Goal: Contribute content: Contribute content

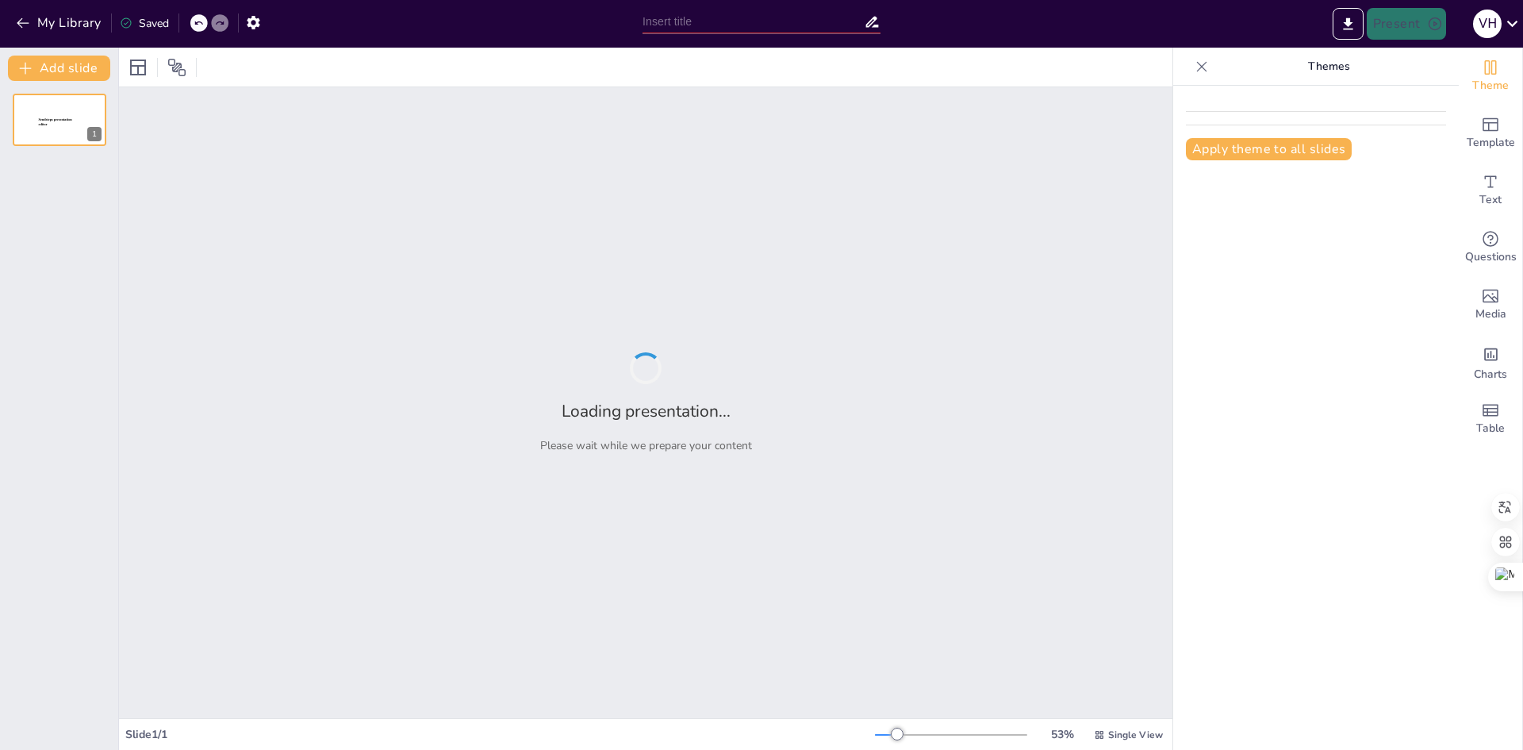
type input "Optimización de Estrategias de Marketing: Un Análisis de la Mezcla Promocional"
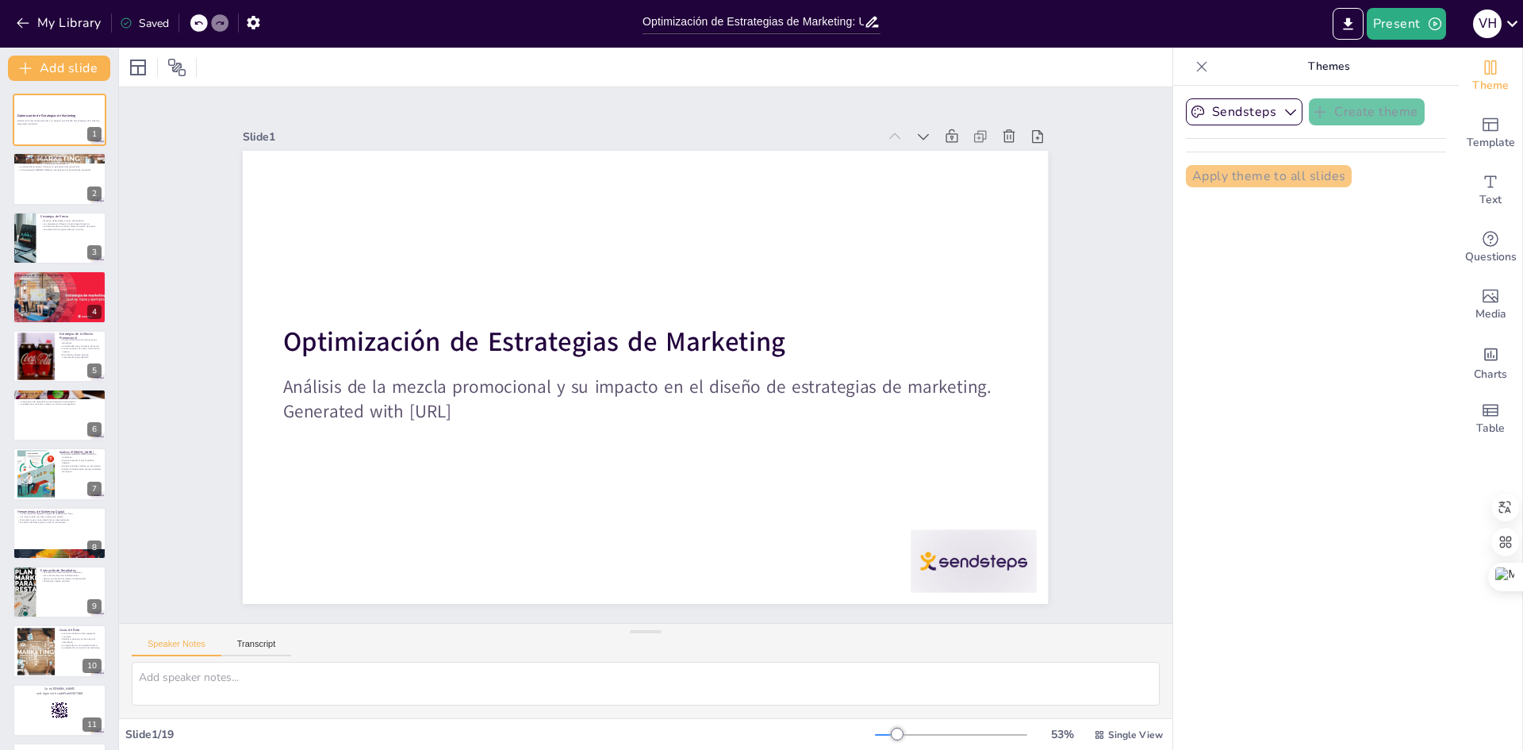
checkbox input "true"
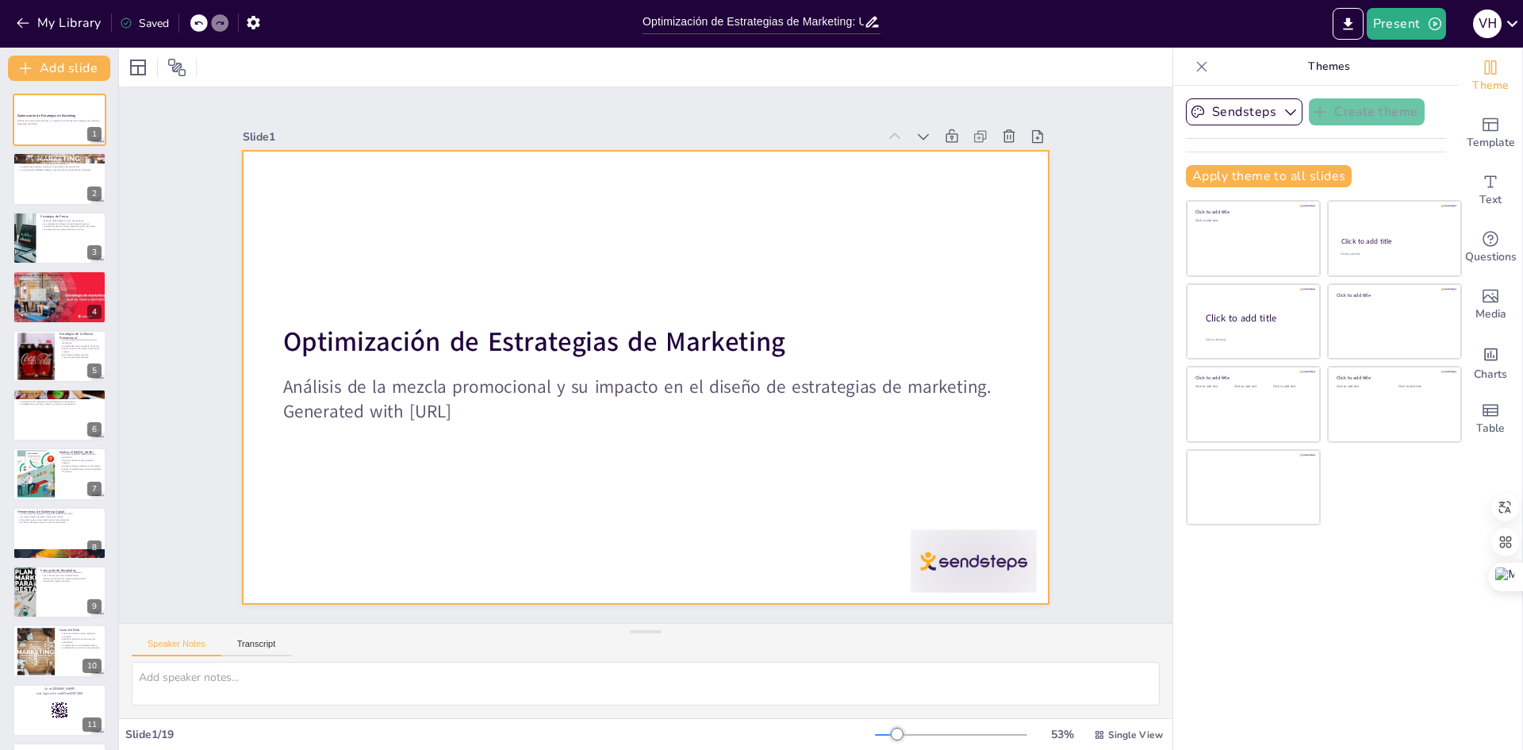
checkbox input "true"
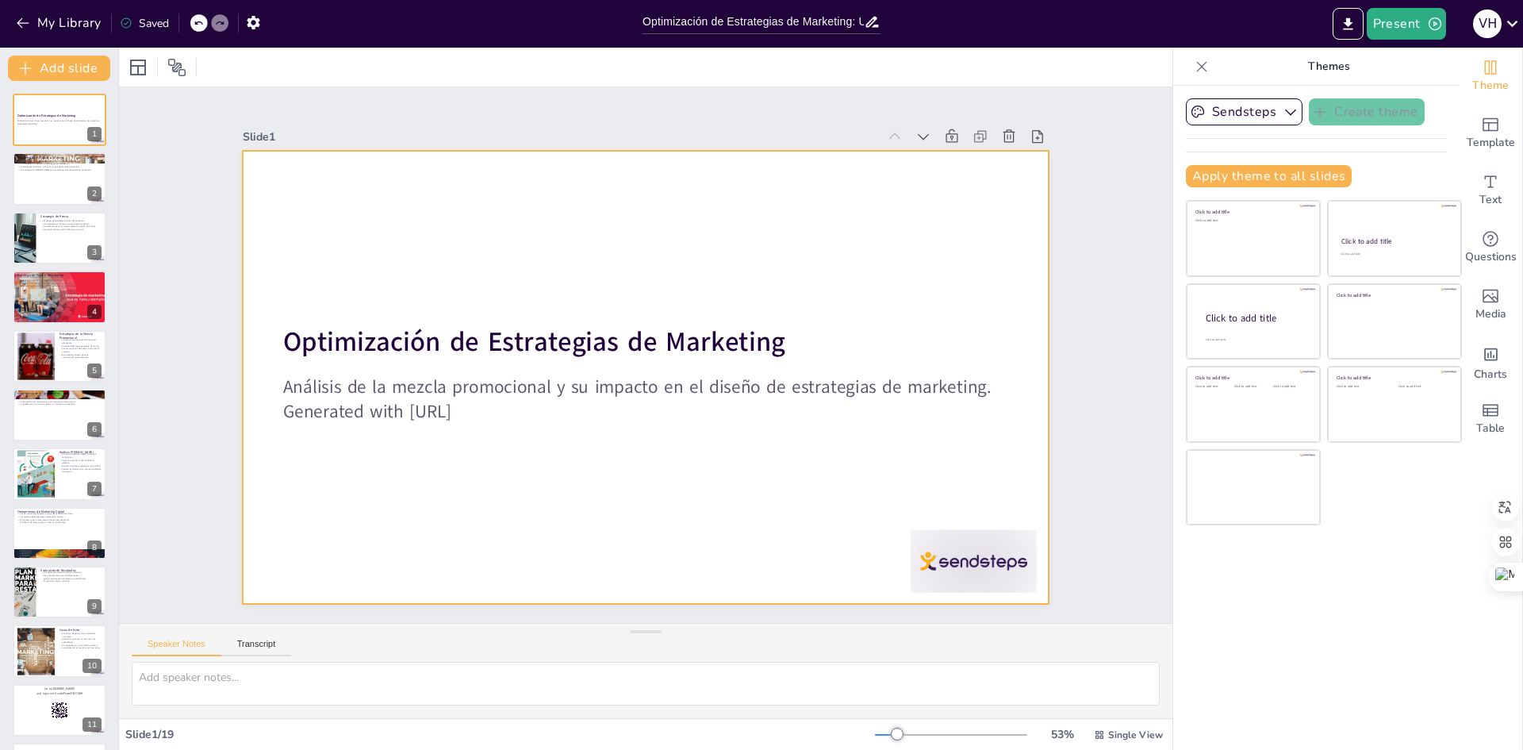
checkbox input "true"
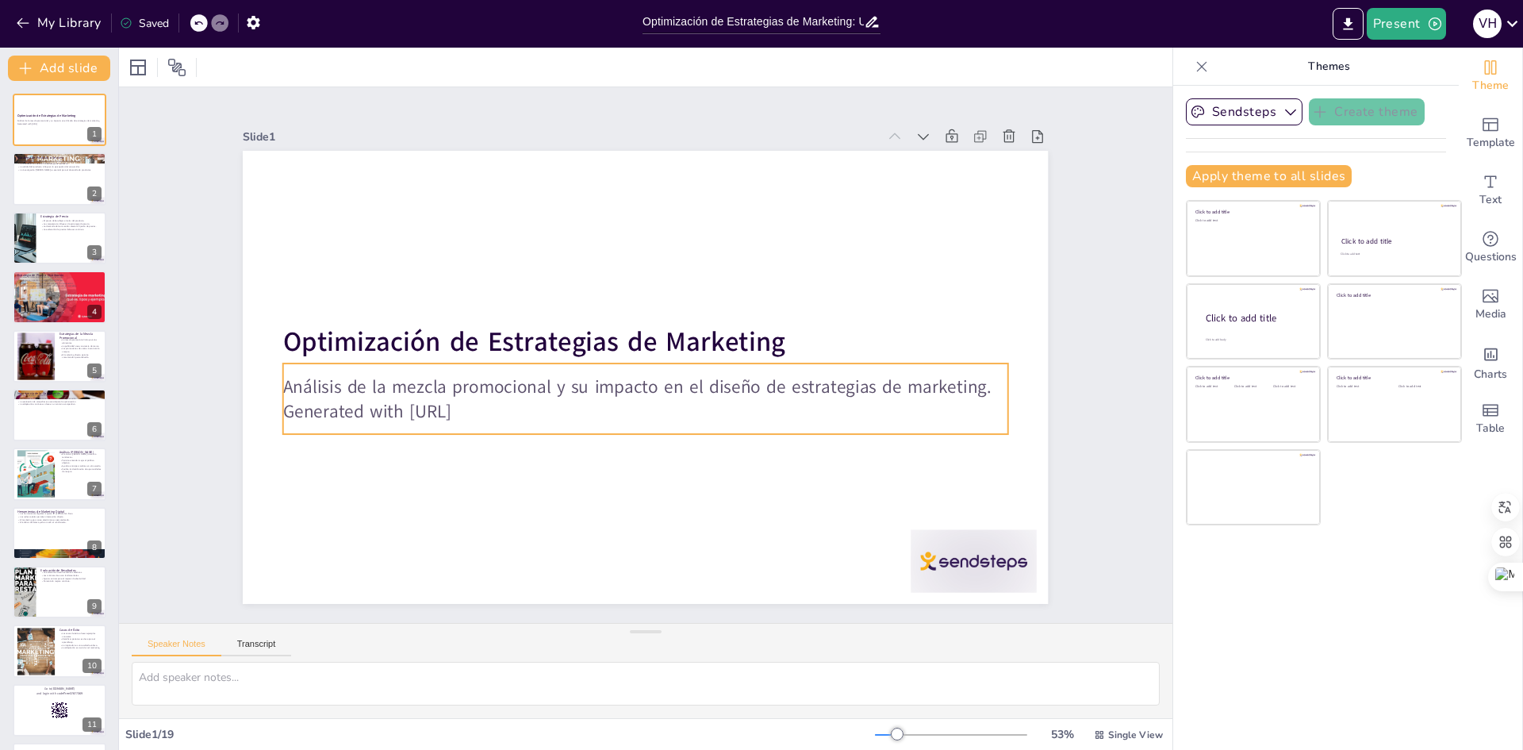
checkbox input "true"
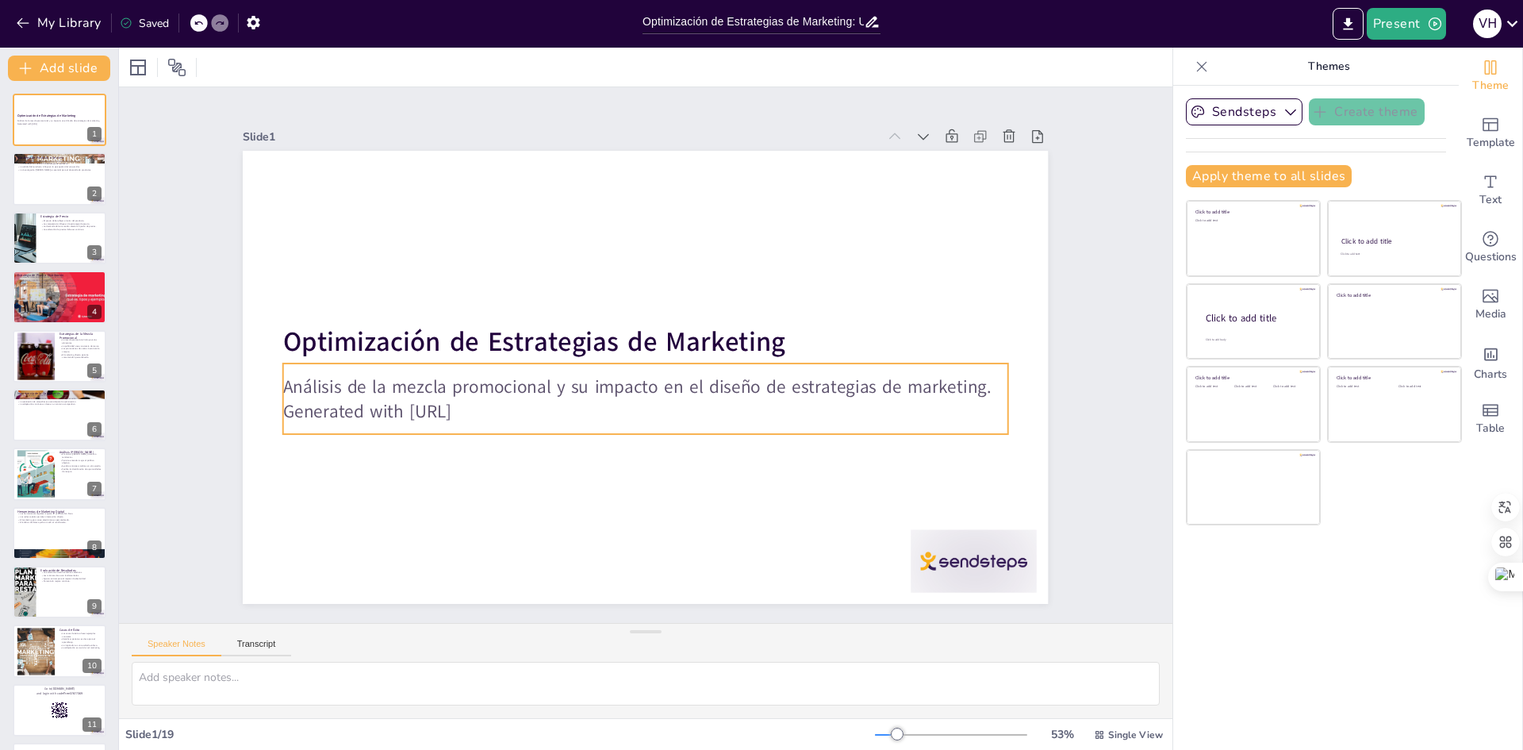
checkbox input "true"
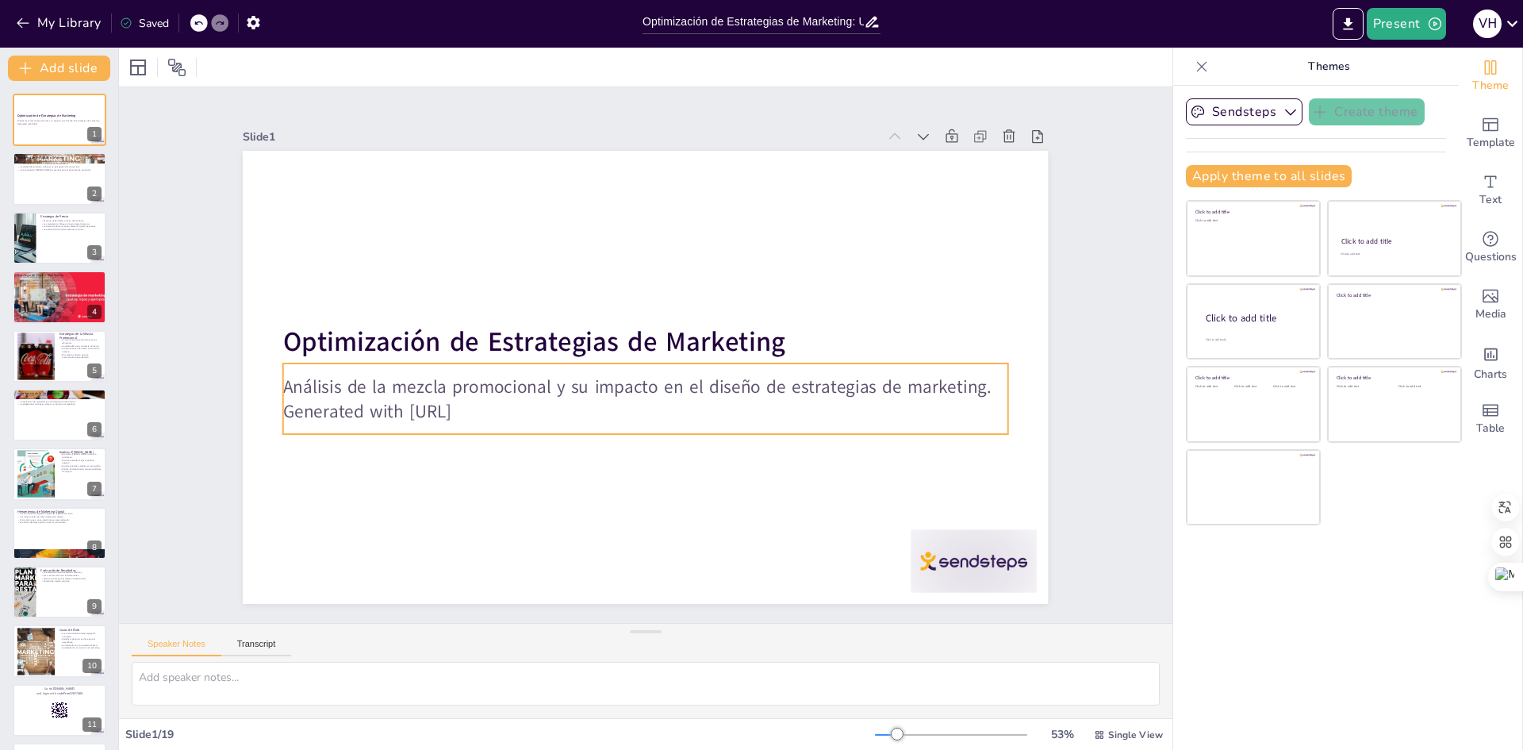
checkbox input "true"
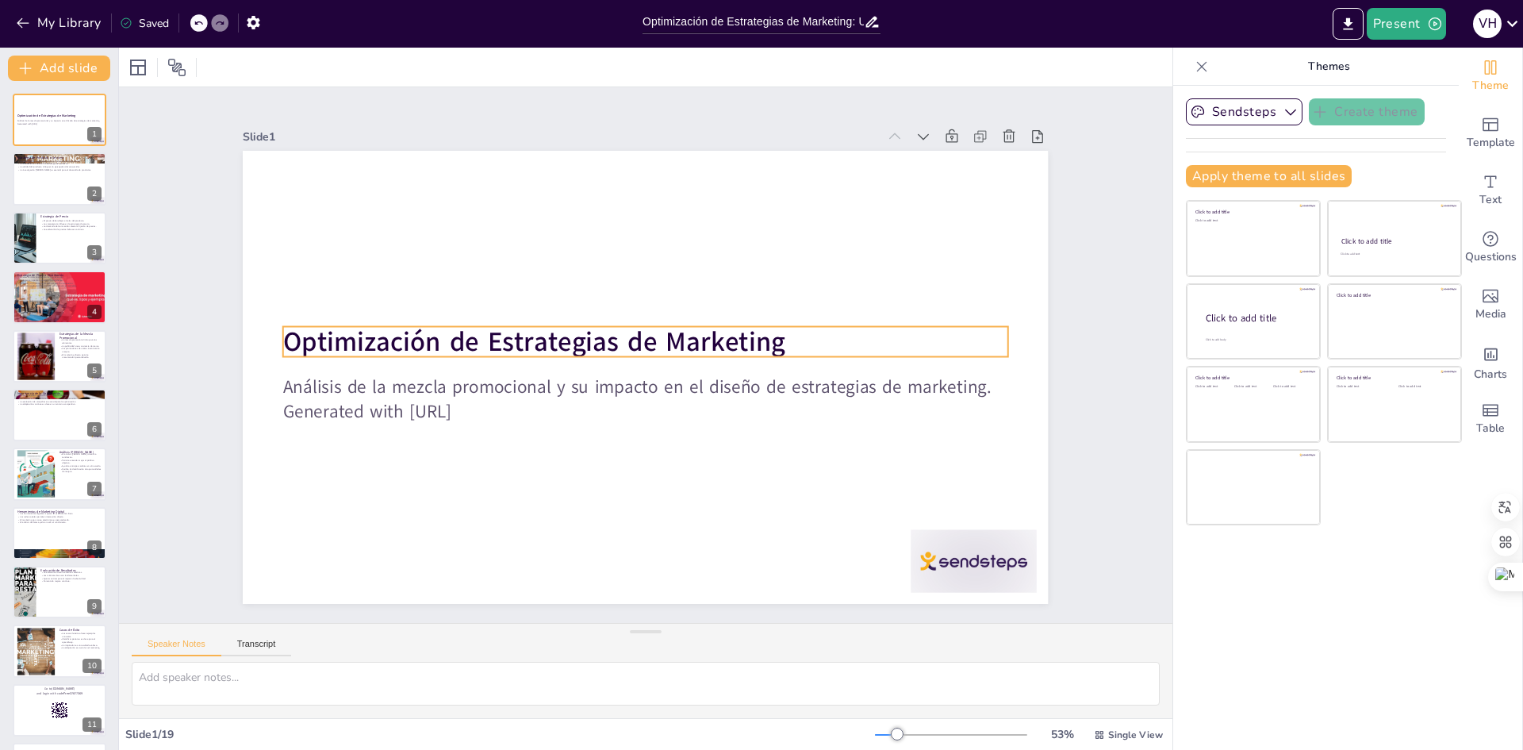
checkbox input "true"
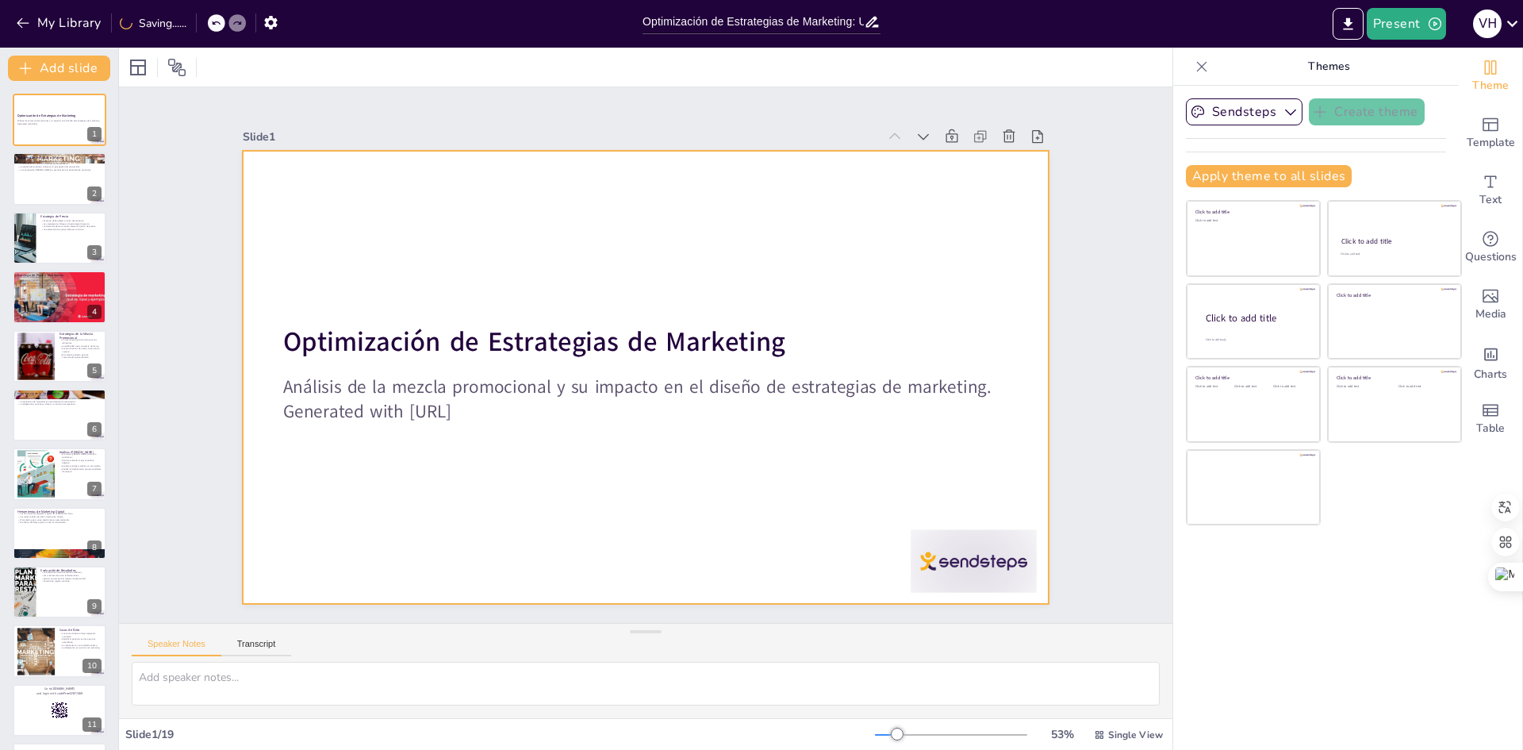
checkbox input "true"
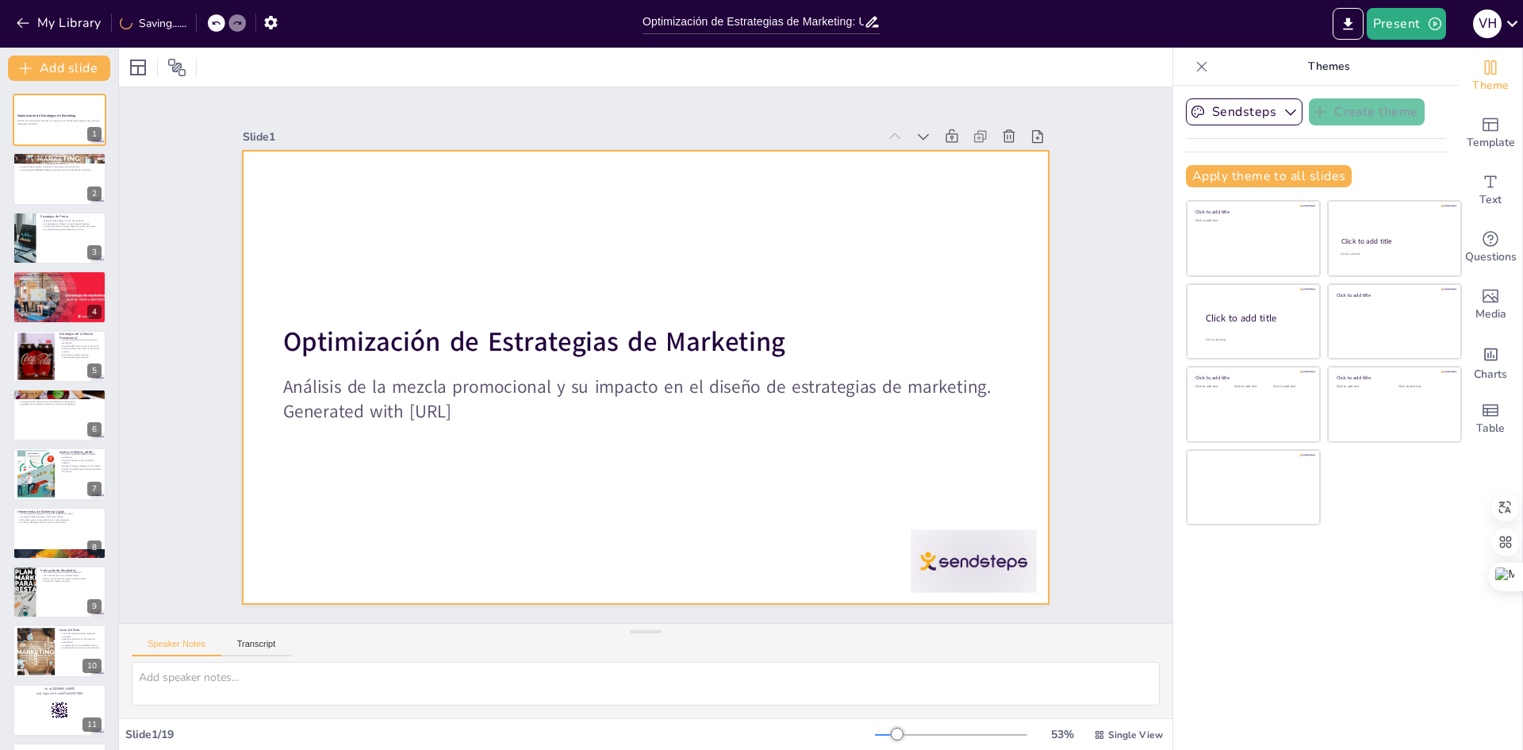
checkbox input "true"
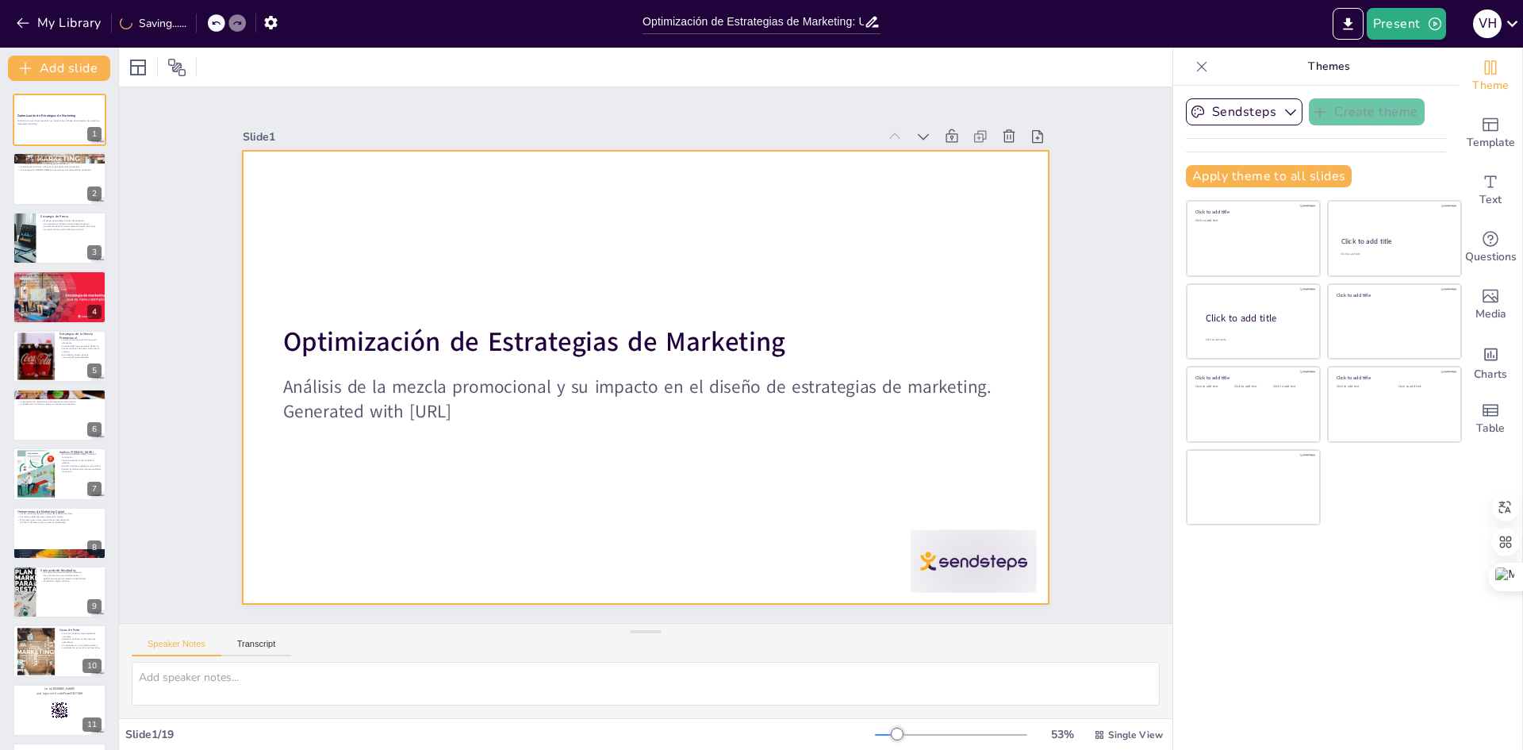
checkbox input "true"
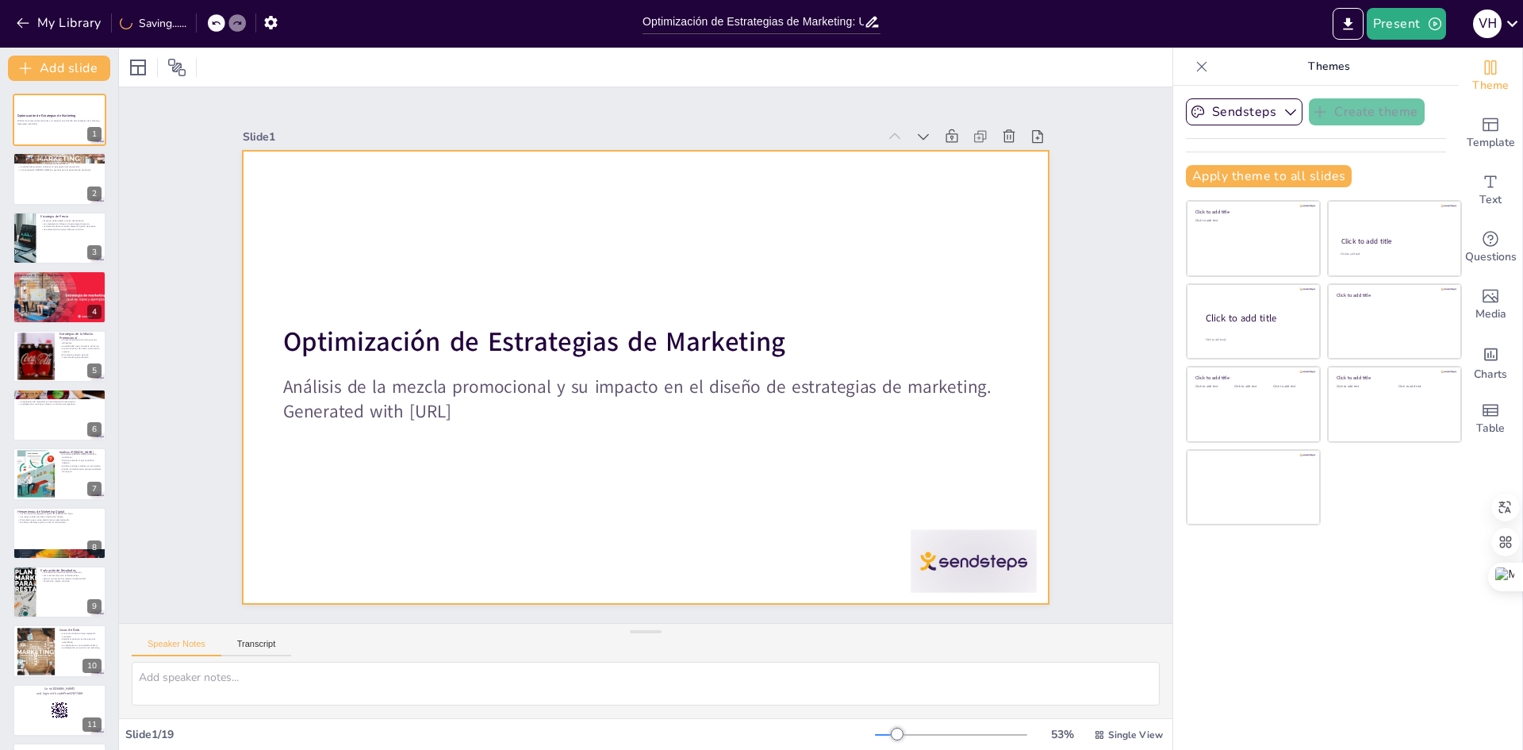
checkbox input "true"
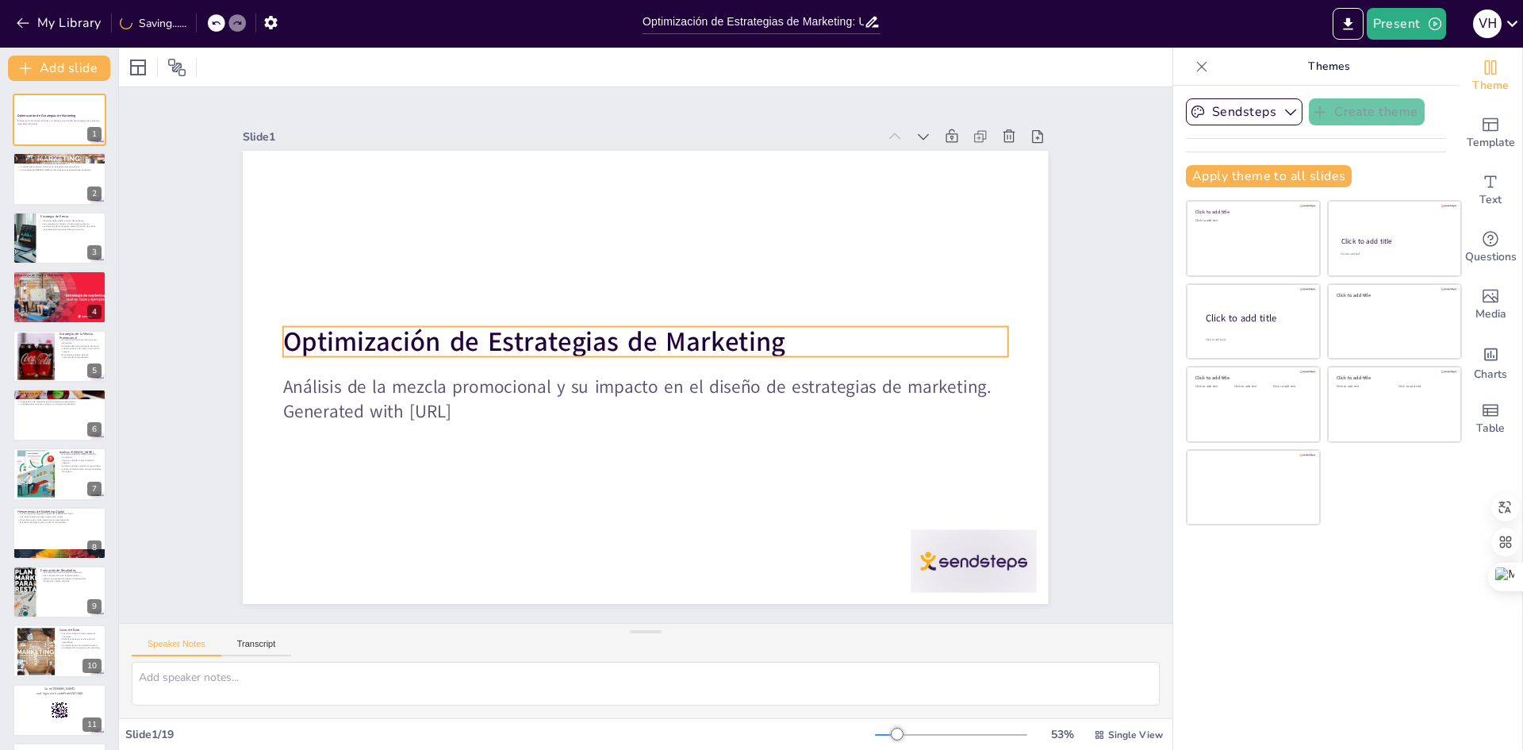
checkbox input "true"
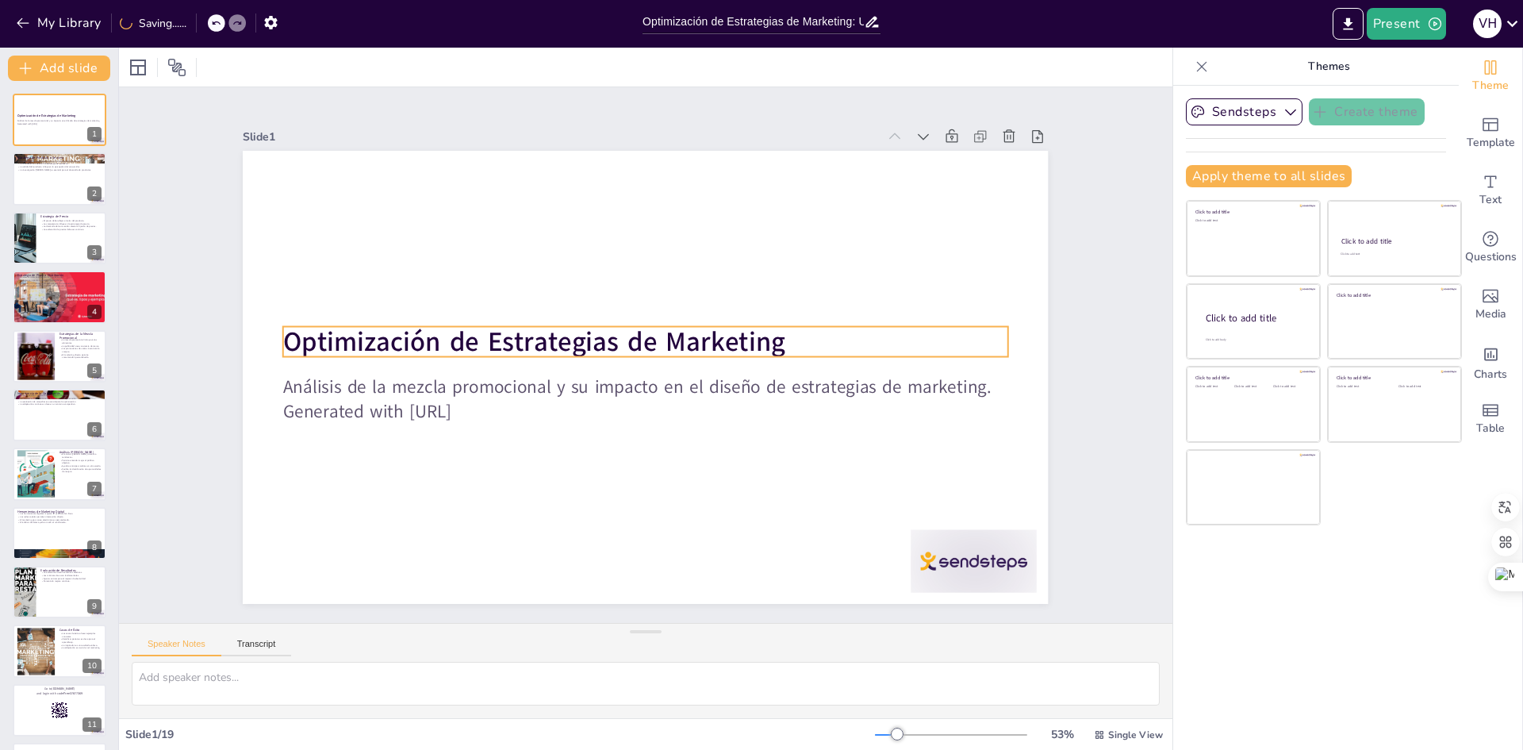
checkbox input "true"
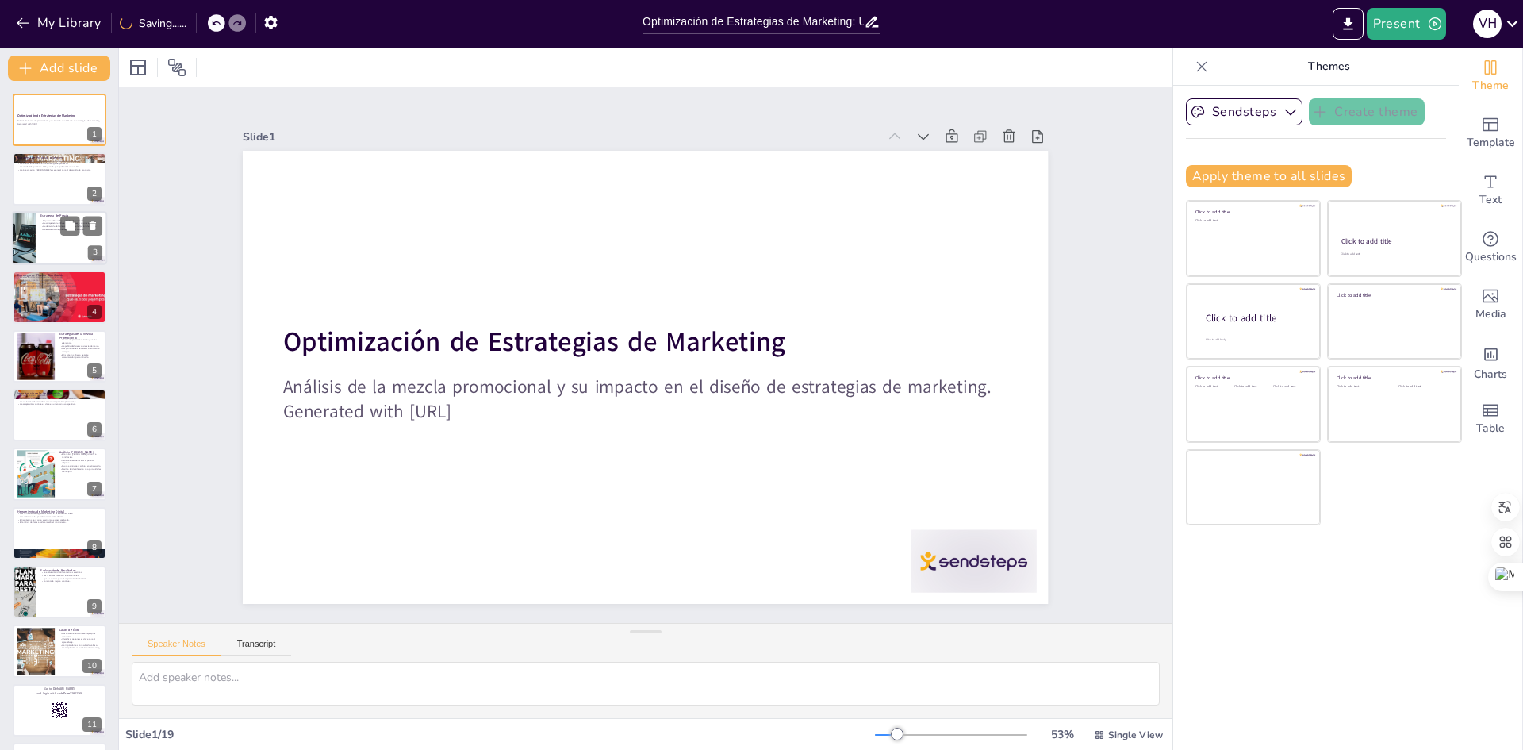
checkbox input "true"
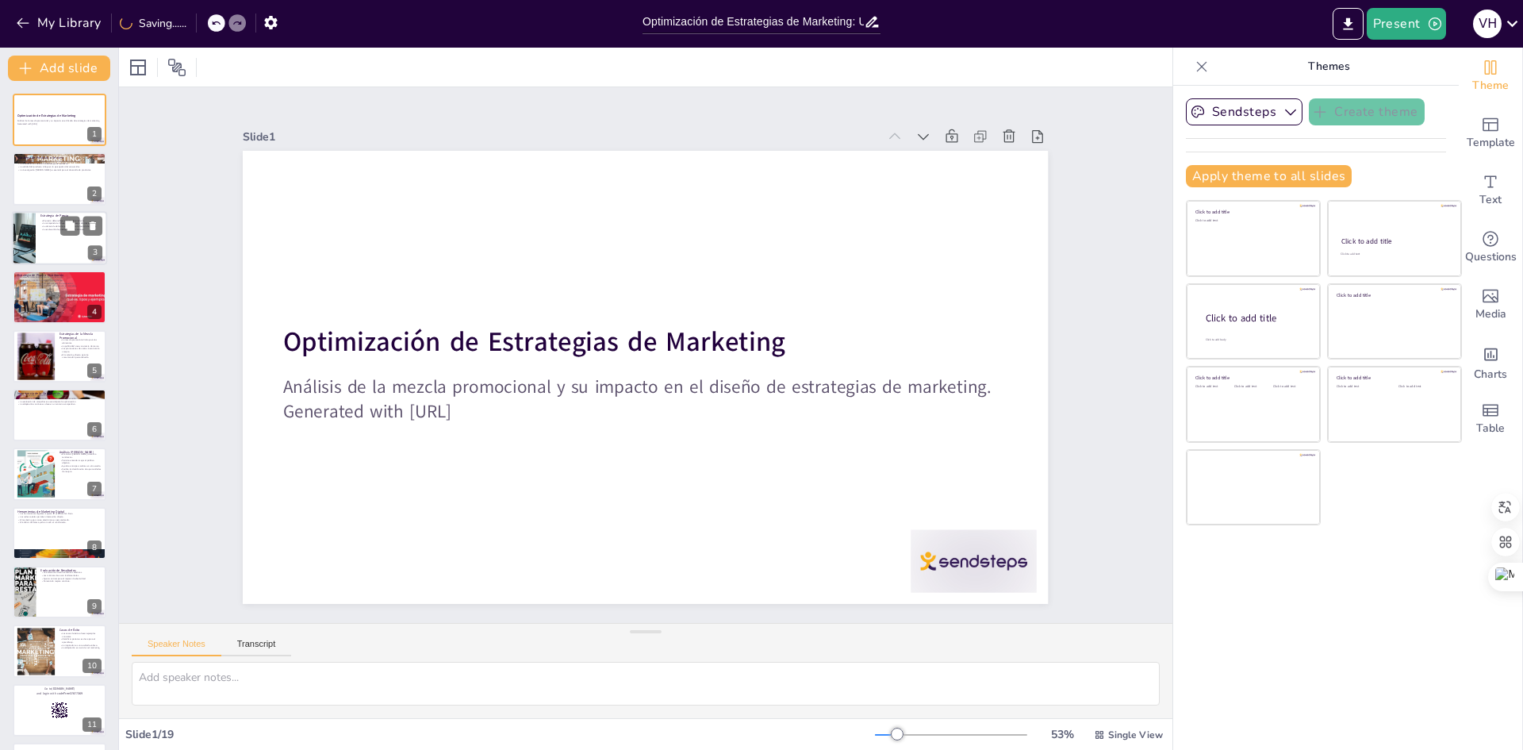
checkbox input "true"
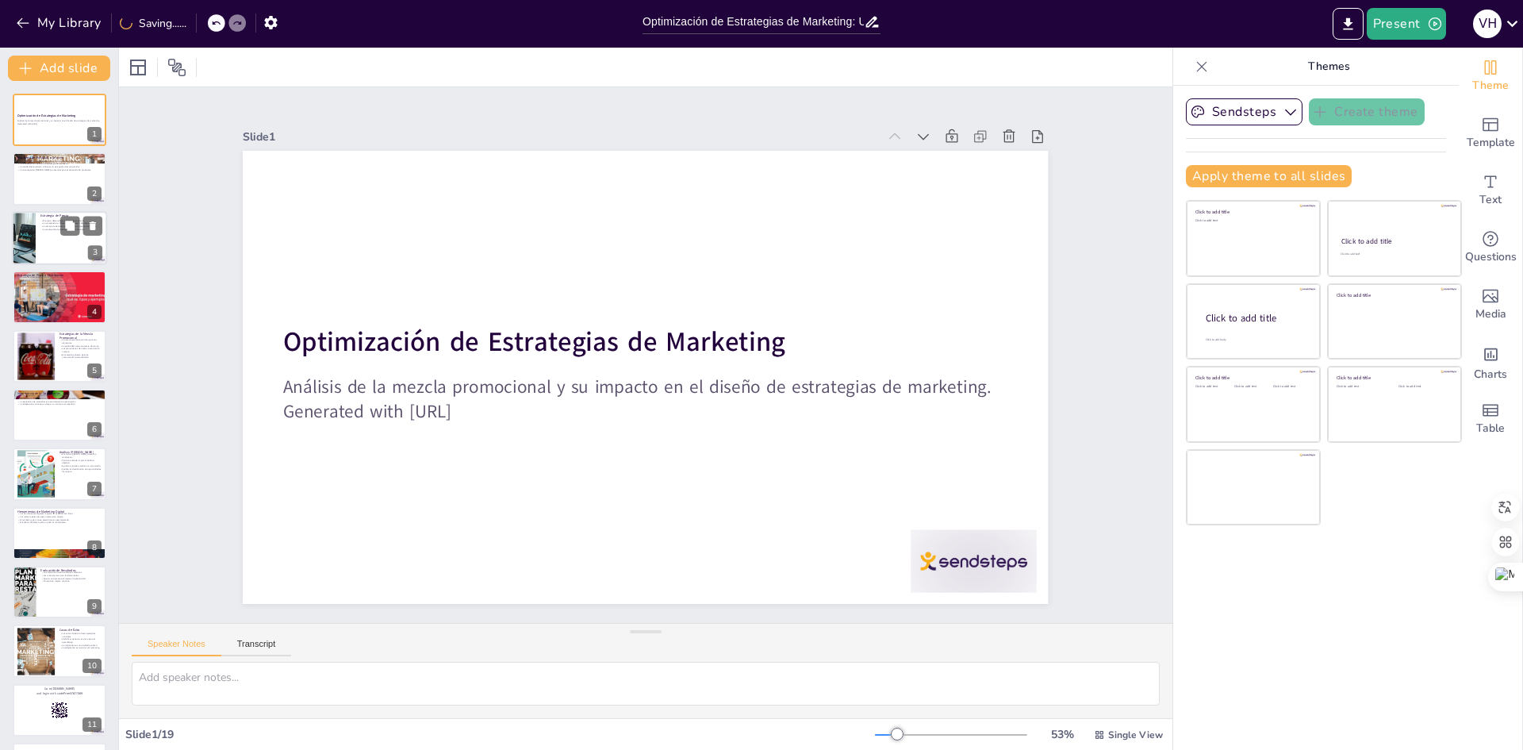
checkbox input "true"
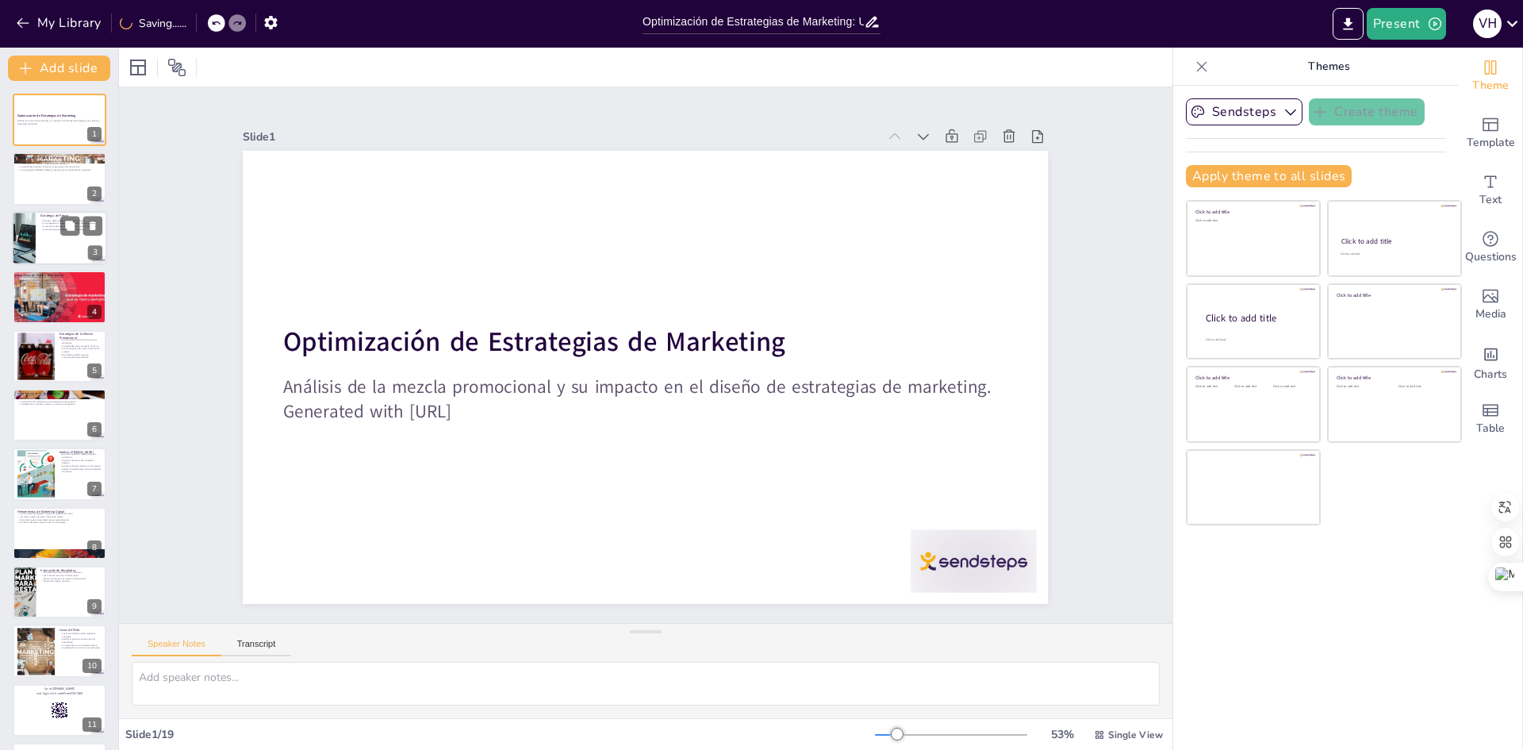
checkbox input "true"
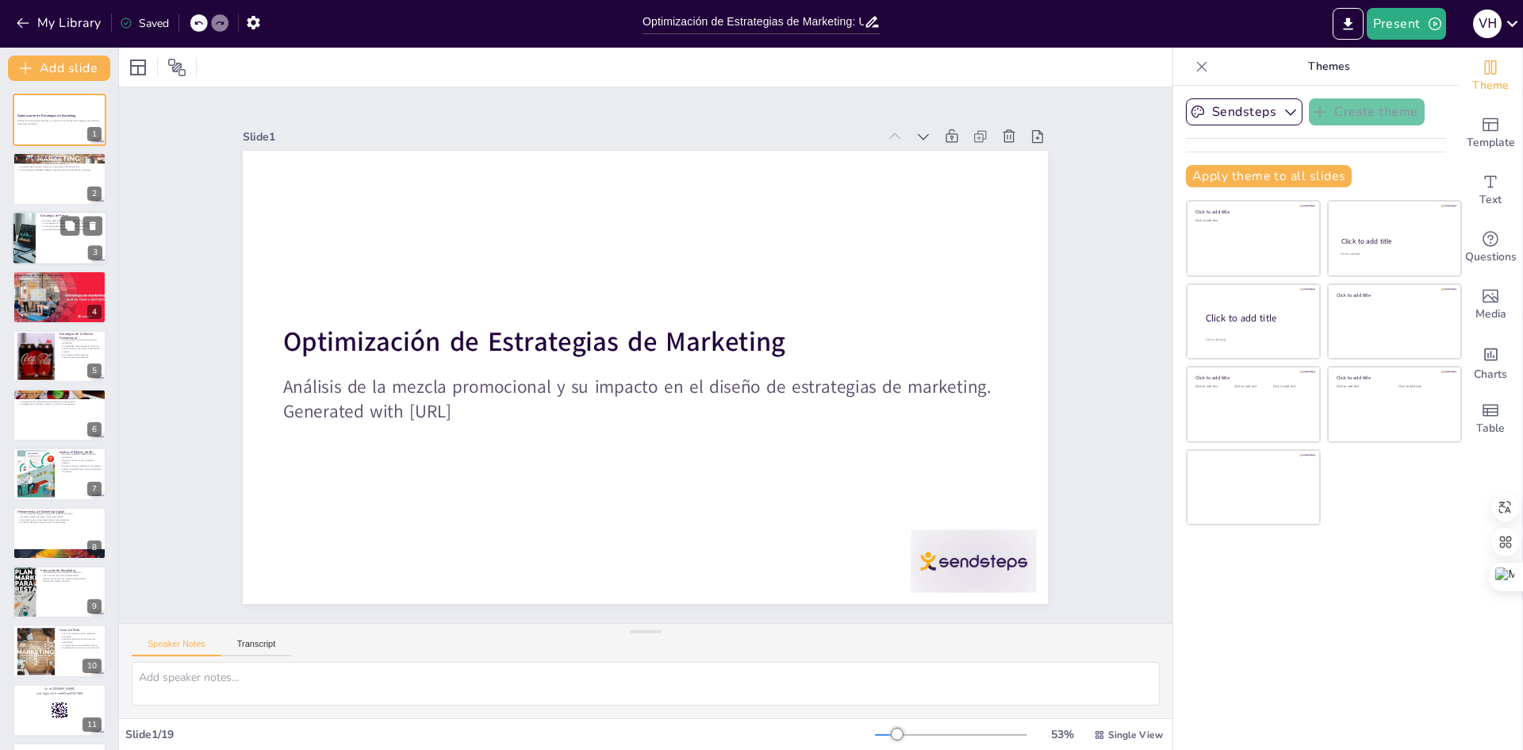
checkbox input "true"
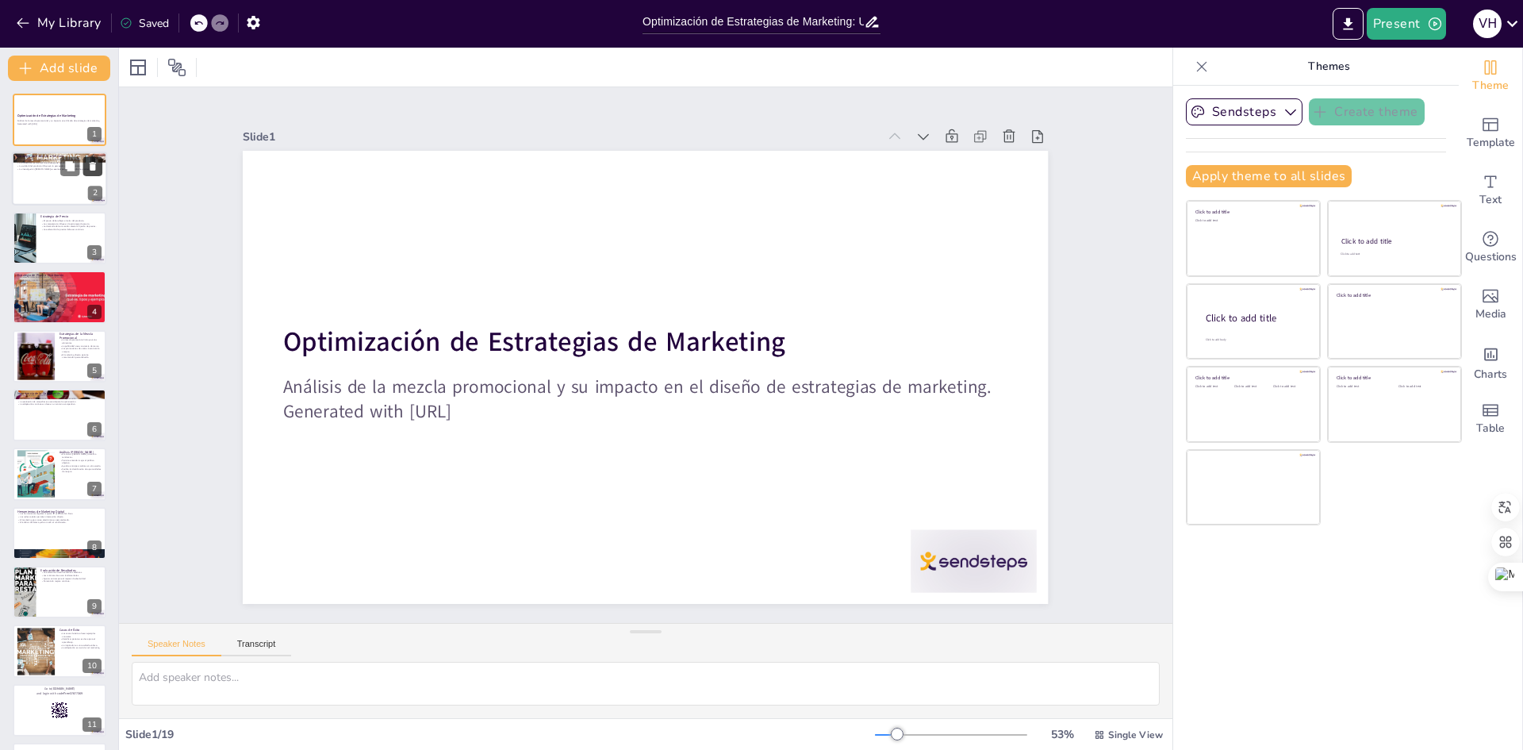
checkbox input "true"
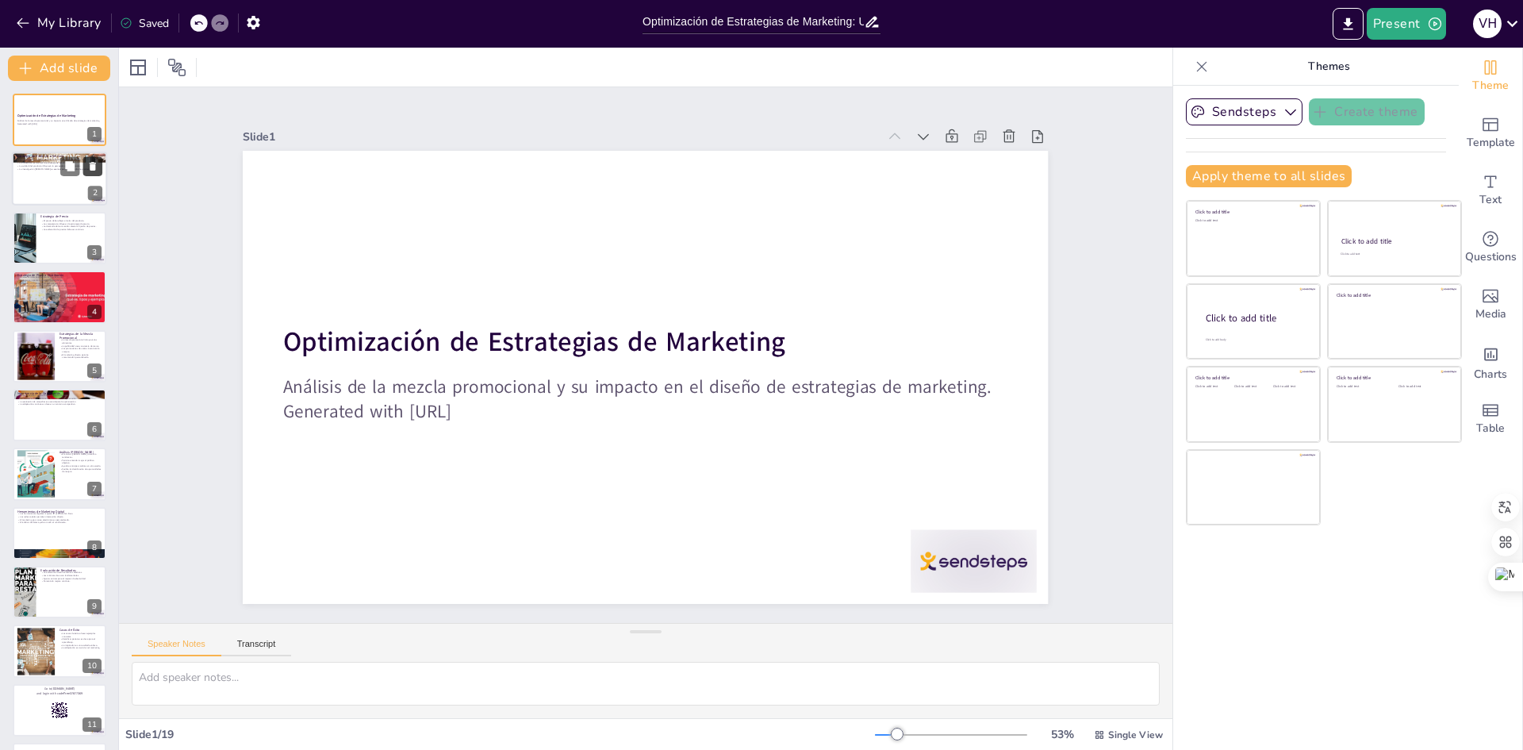
checkbox input "true"
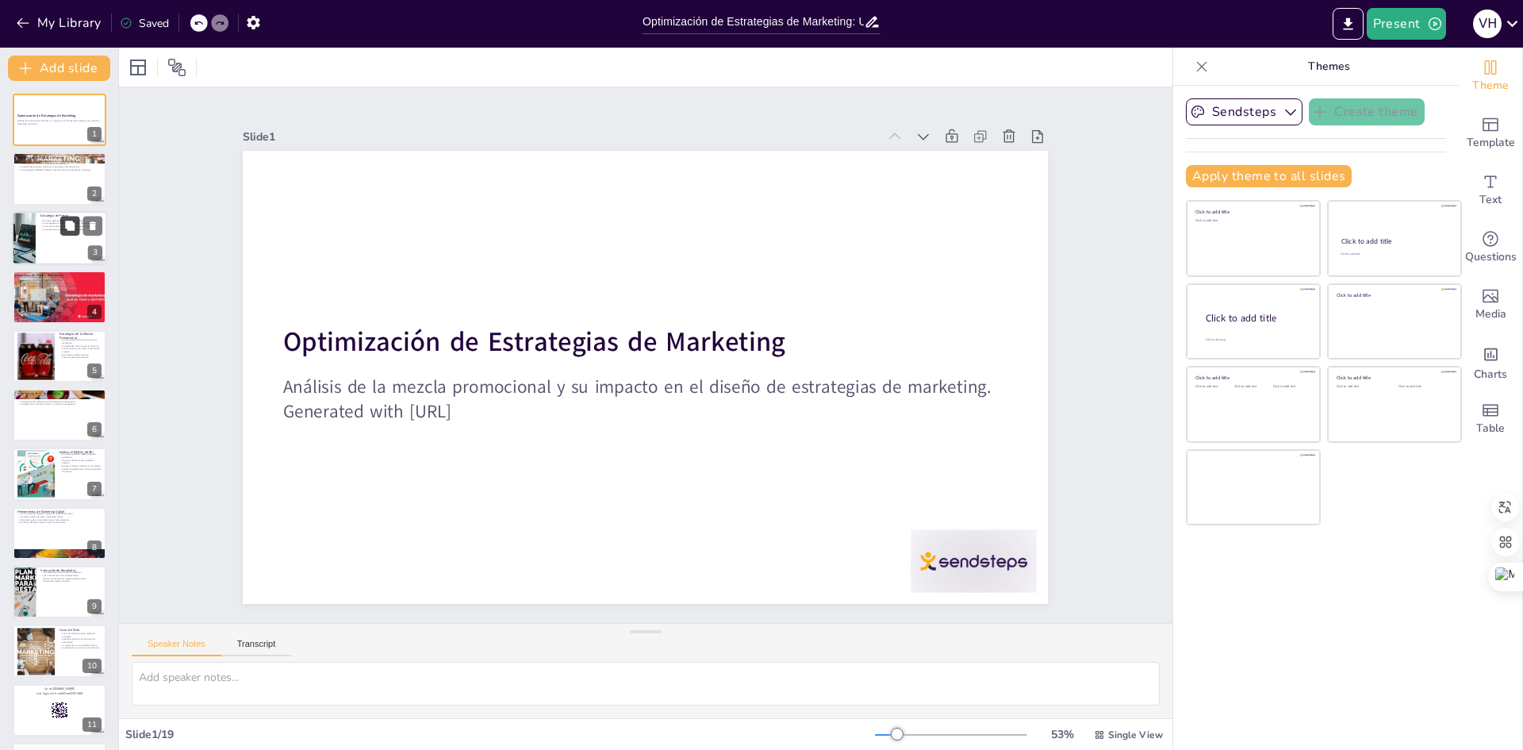
checkbox input "true"
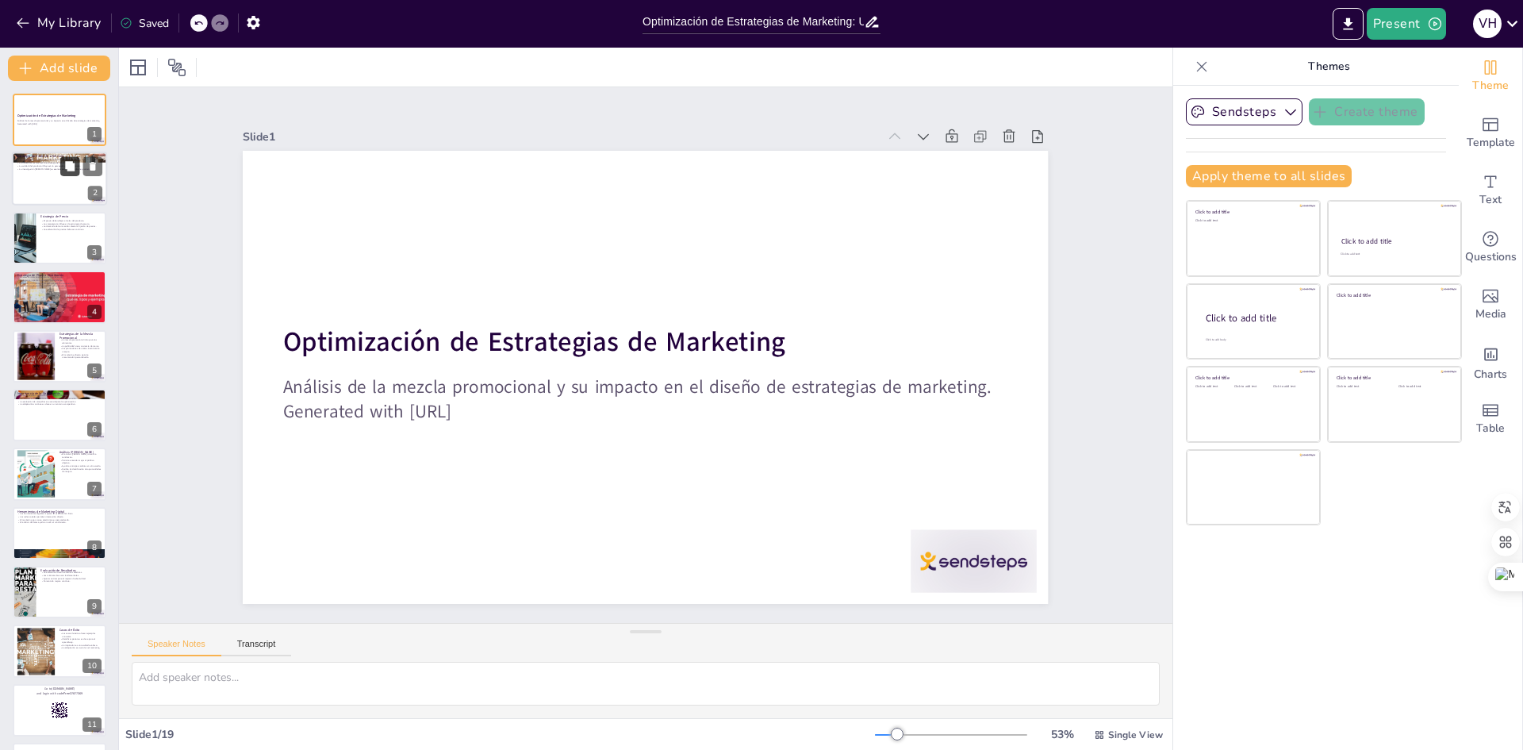
checkbox input "true"
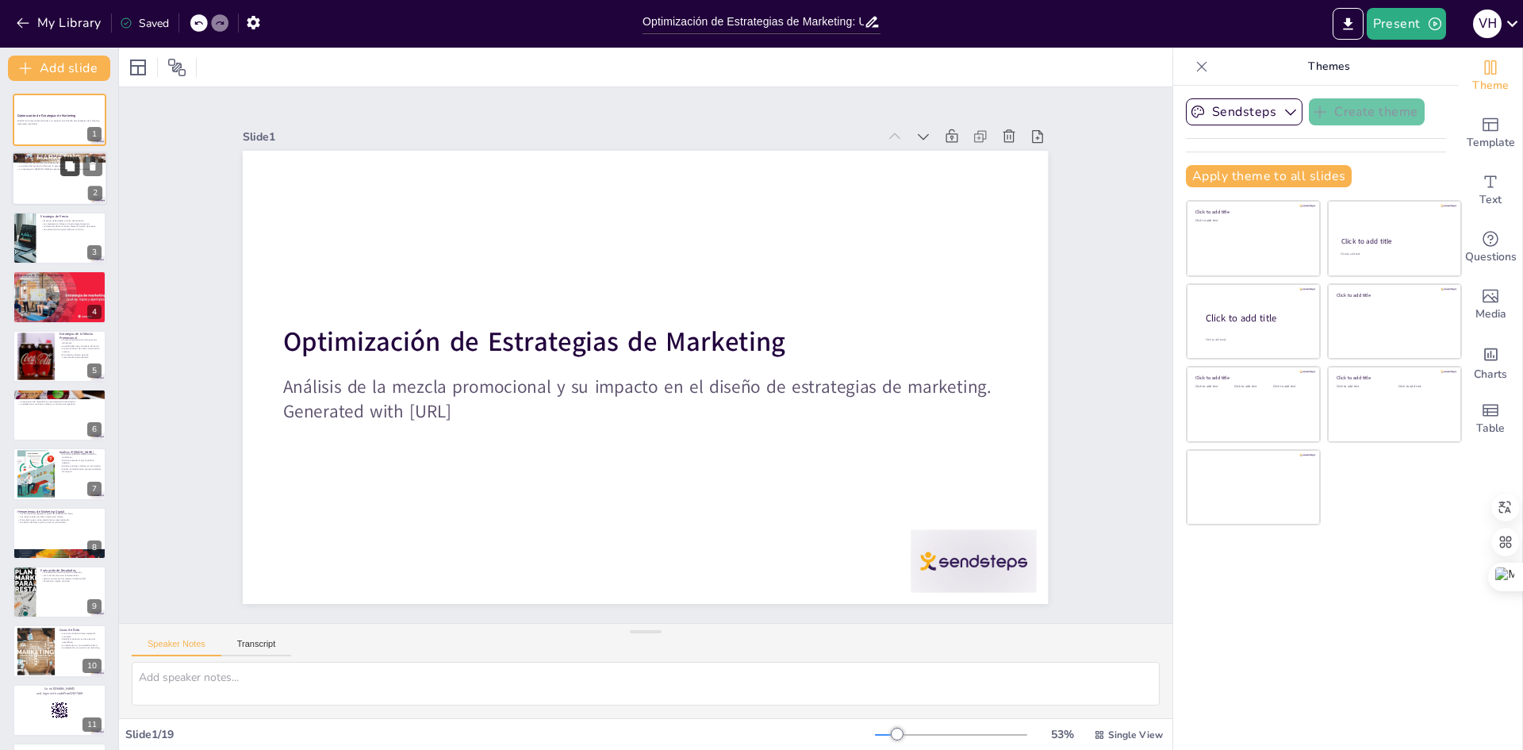
checkbox input "true"
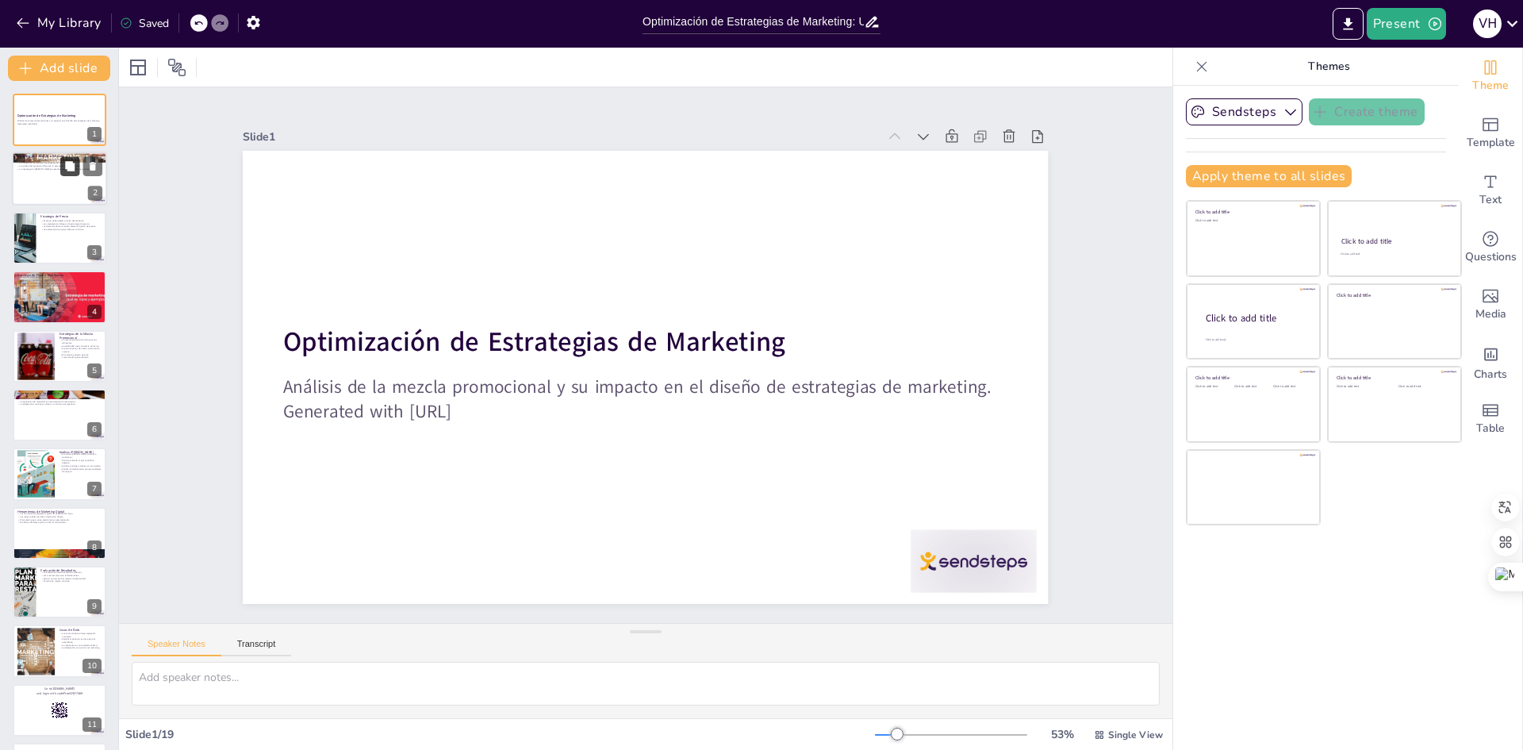
checkbox input "true"
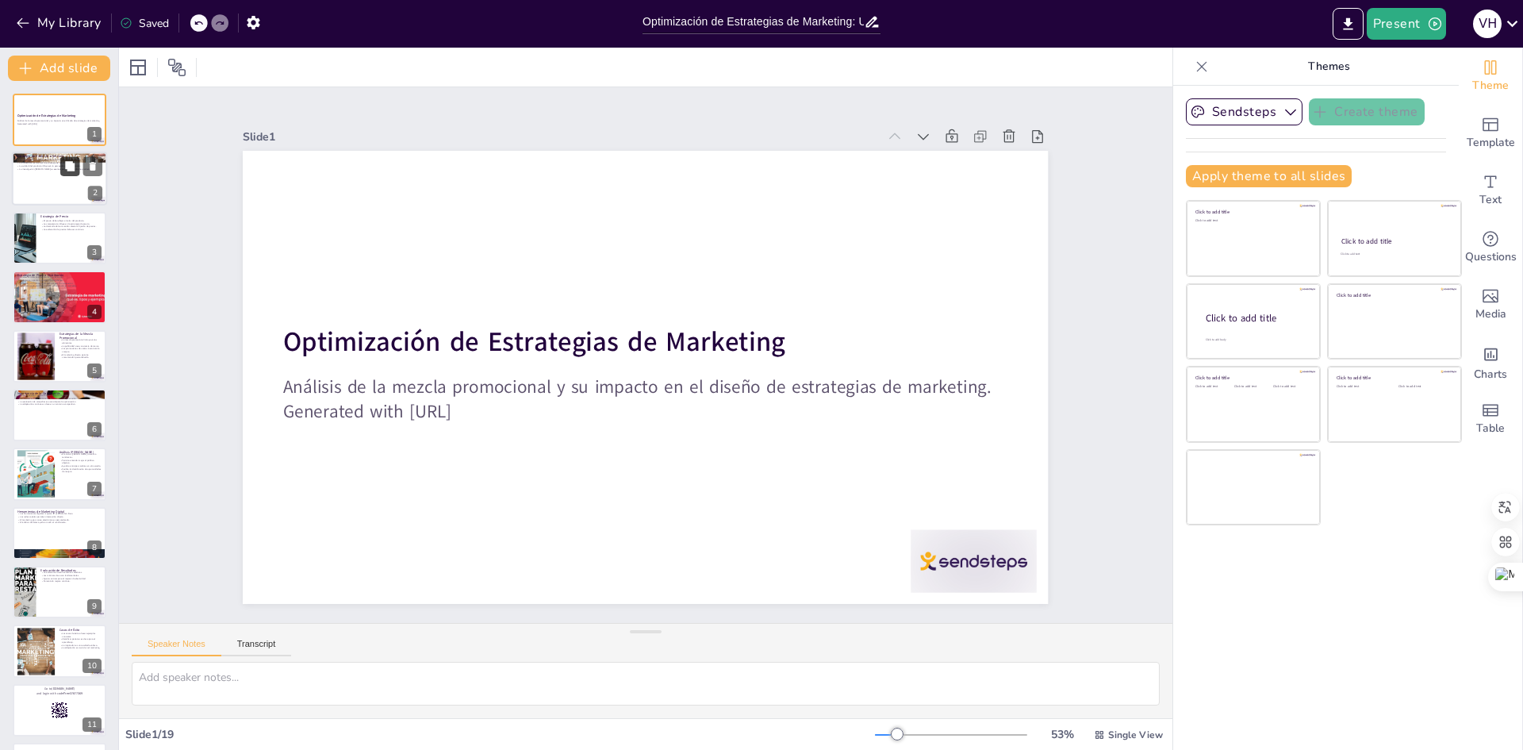
checkbox input "true"
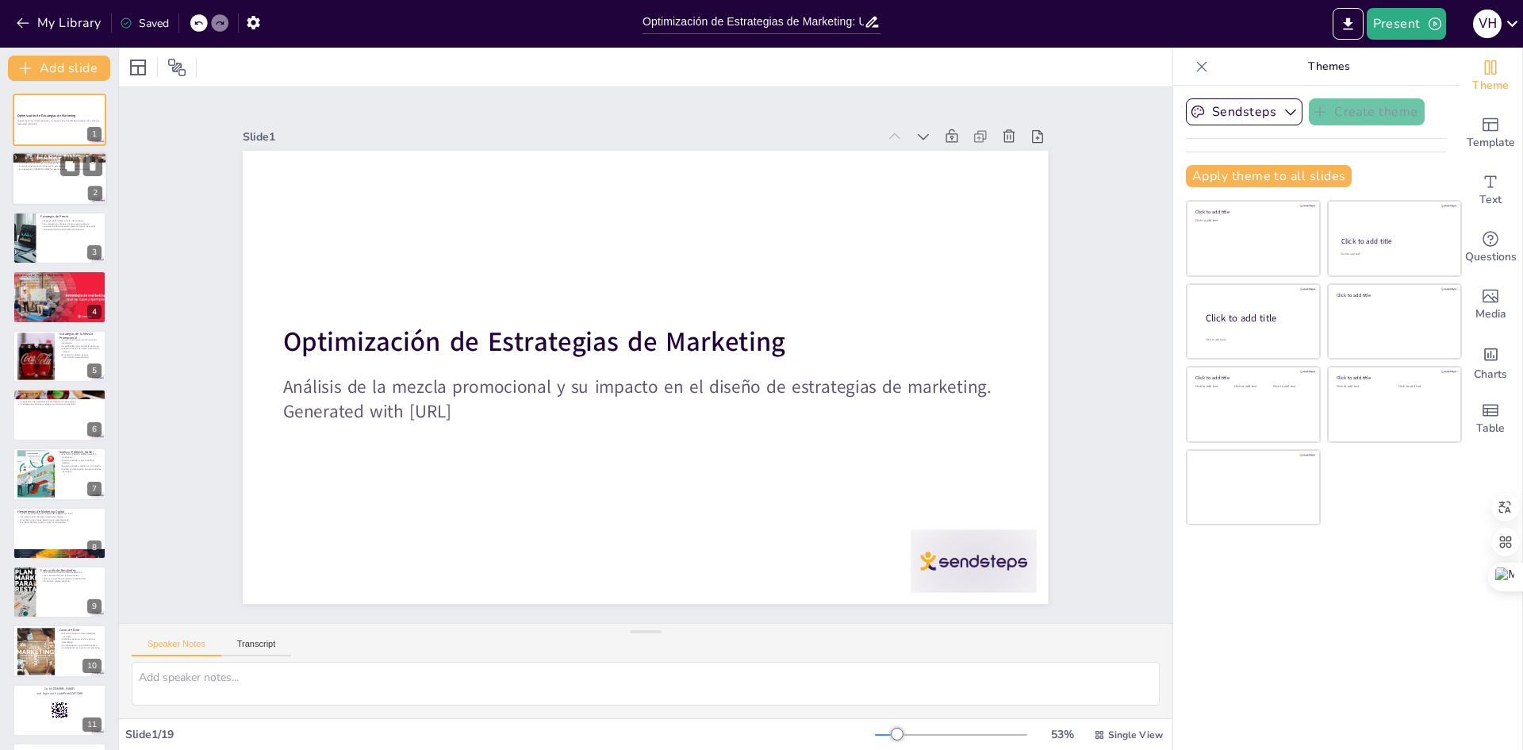
click at [46, 173] on div at bounding box center [59, 179] width 95 height 54
checkbox input "true"
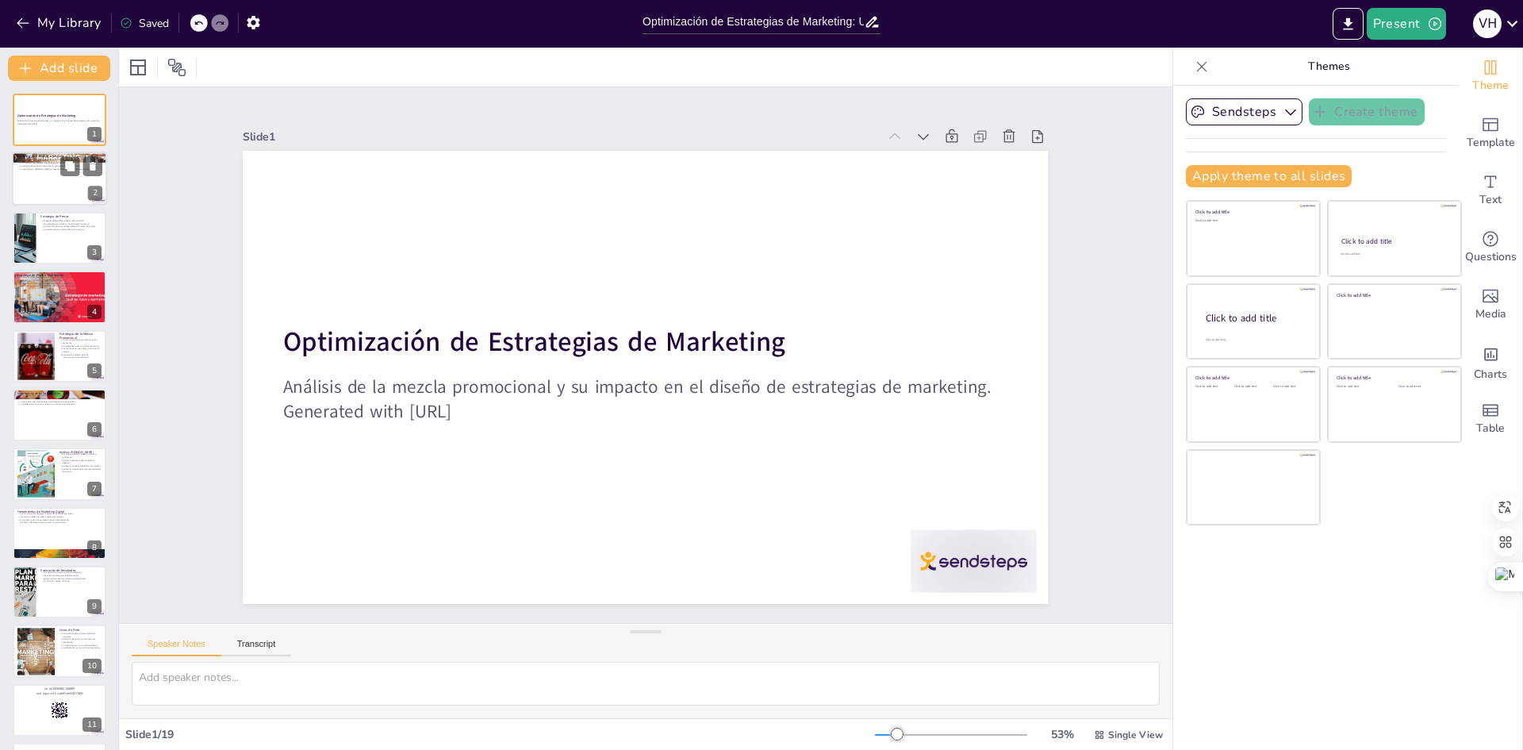
type textarea "Lo ipsumdolorsi ame consect ad el seddoe te incididun utlaboreet do magnaali. E…"
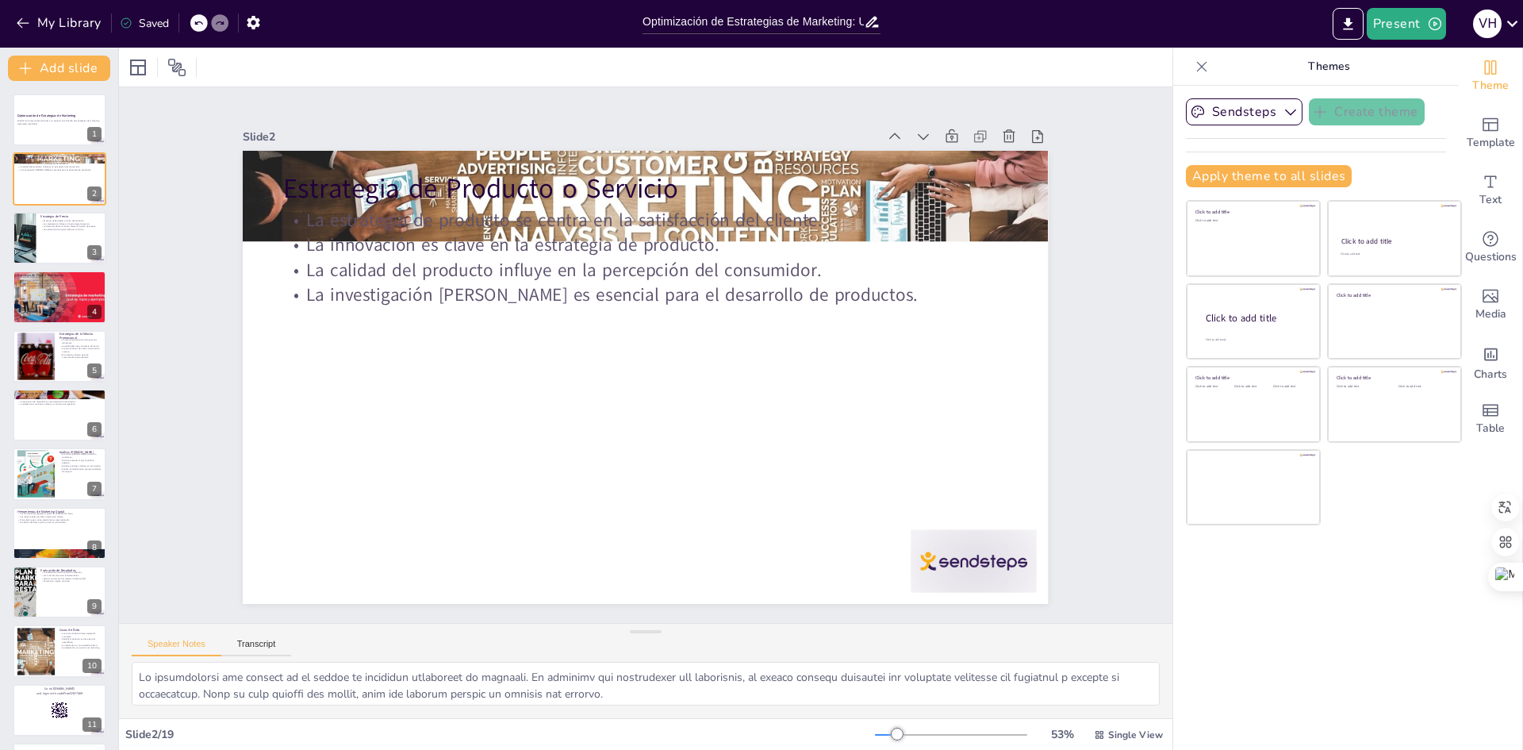
checkbox input "true"
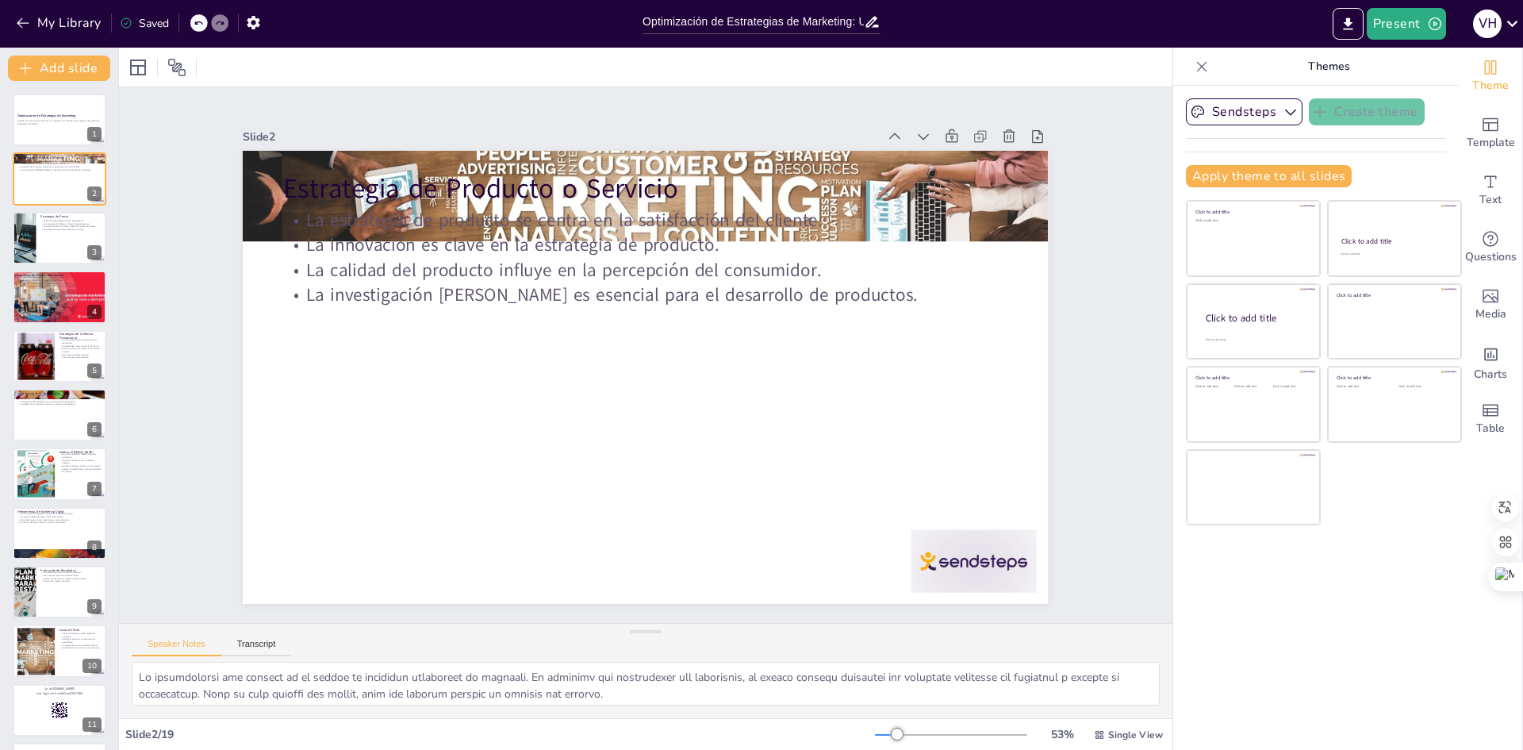
checkbox input "true"
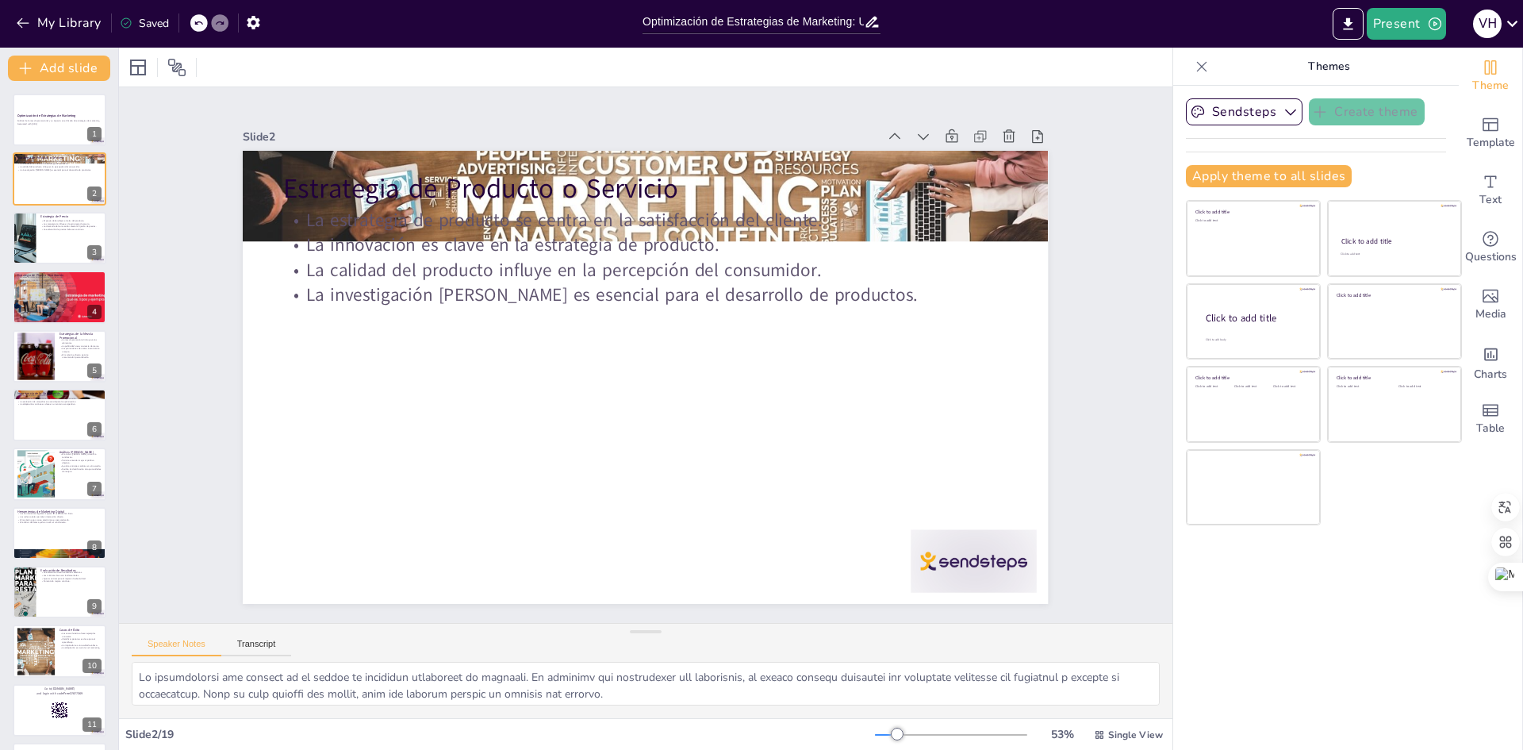
checkbox input "true"
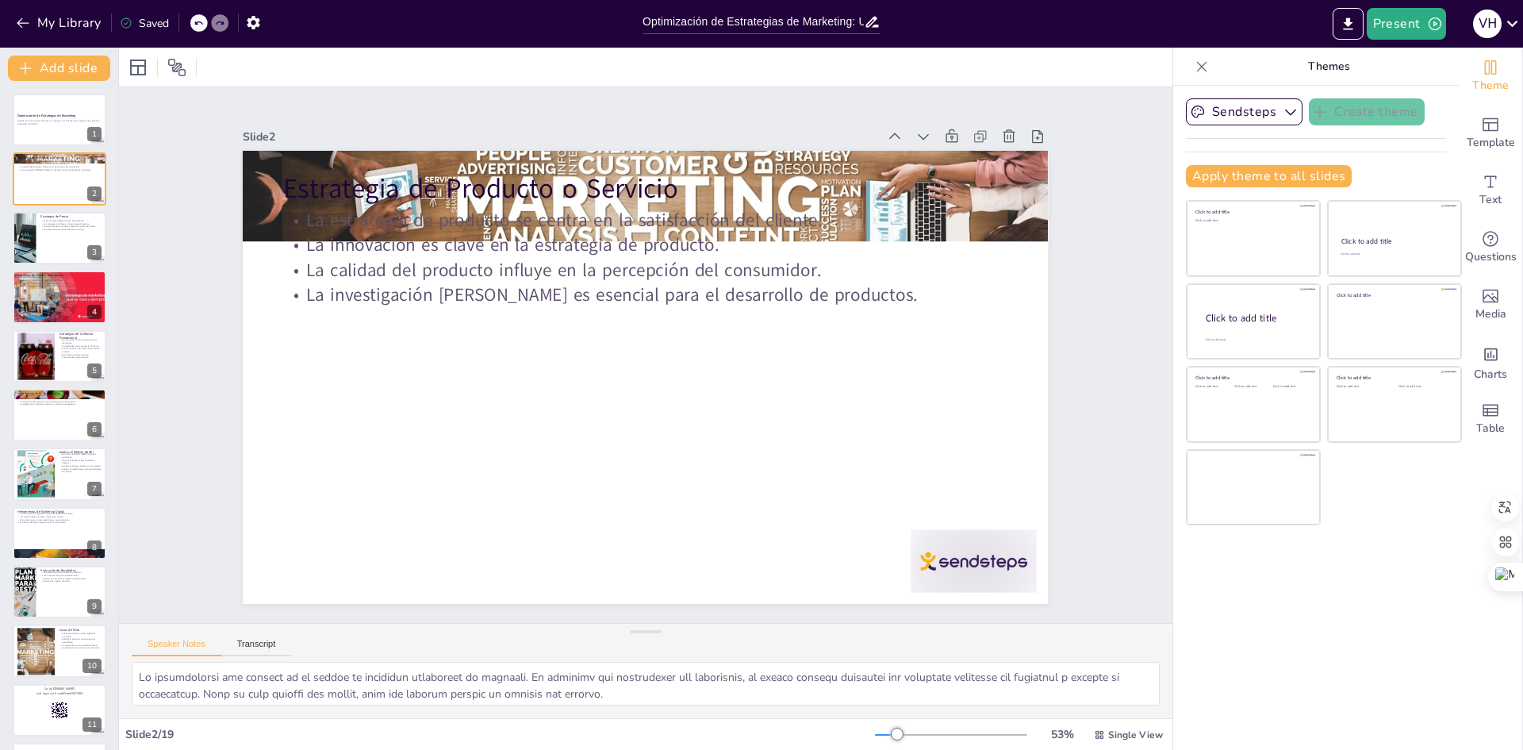
checkbox input "true"
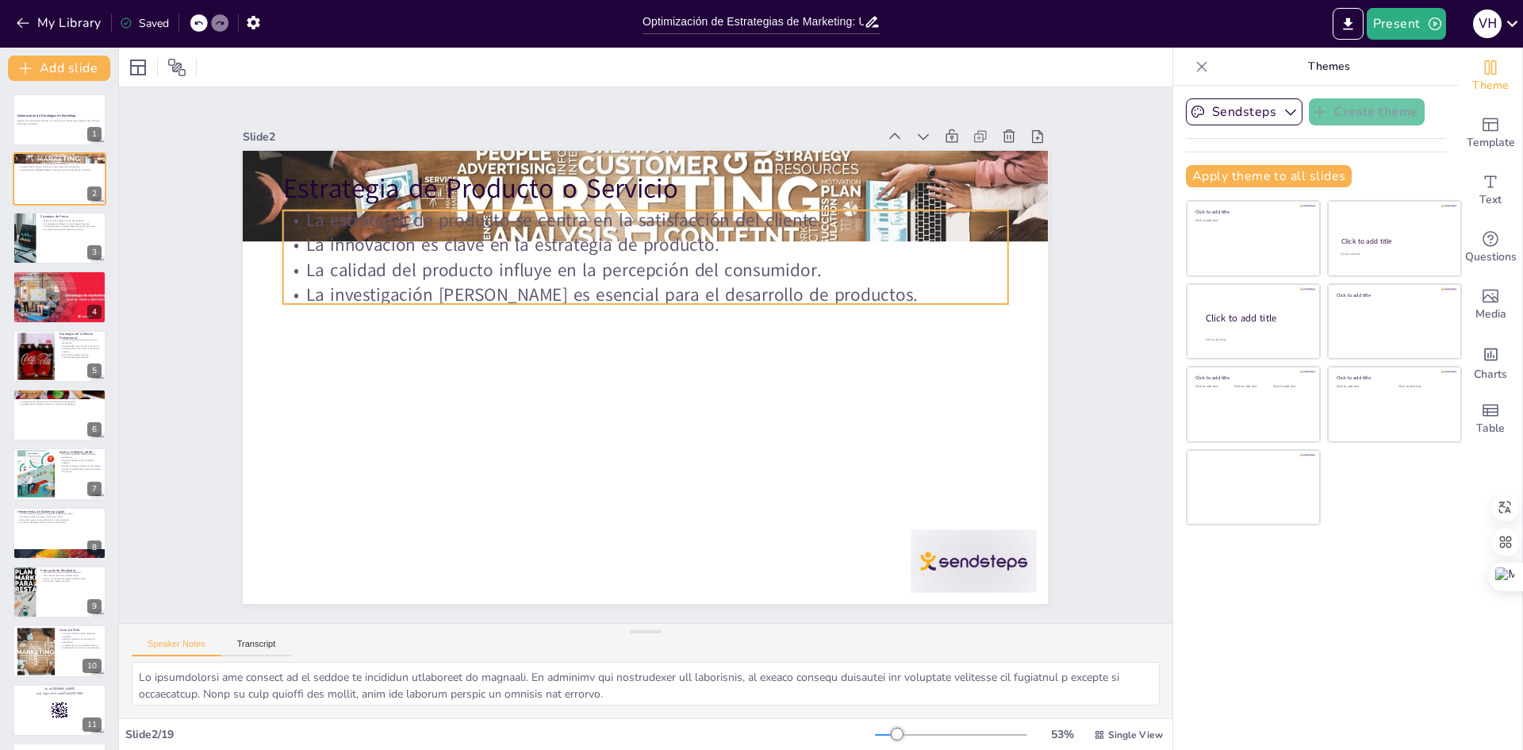
checkbox input "true"
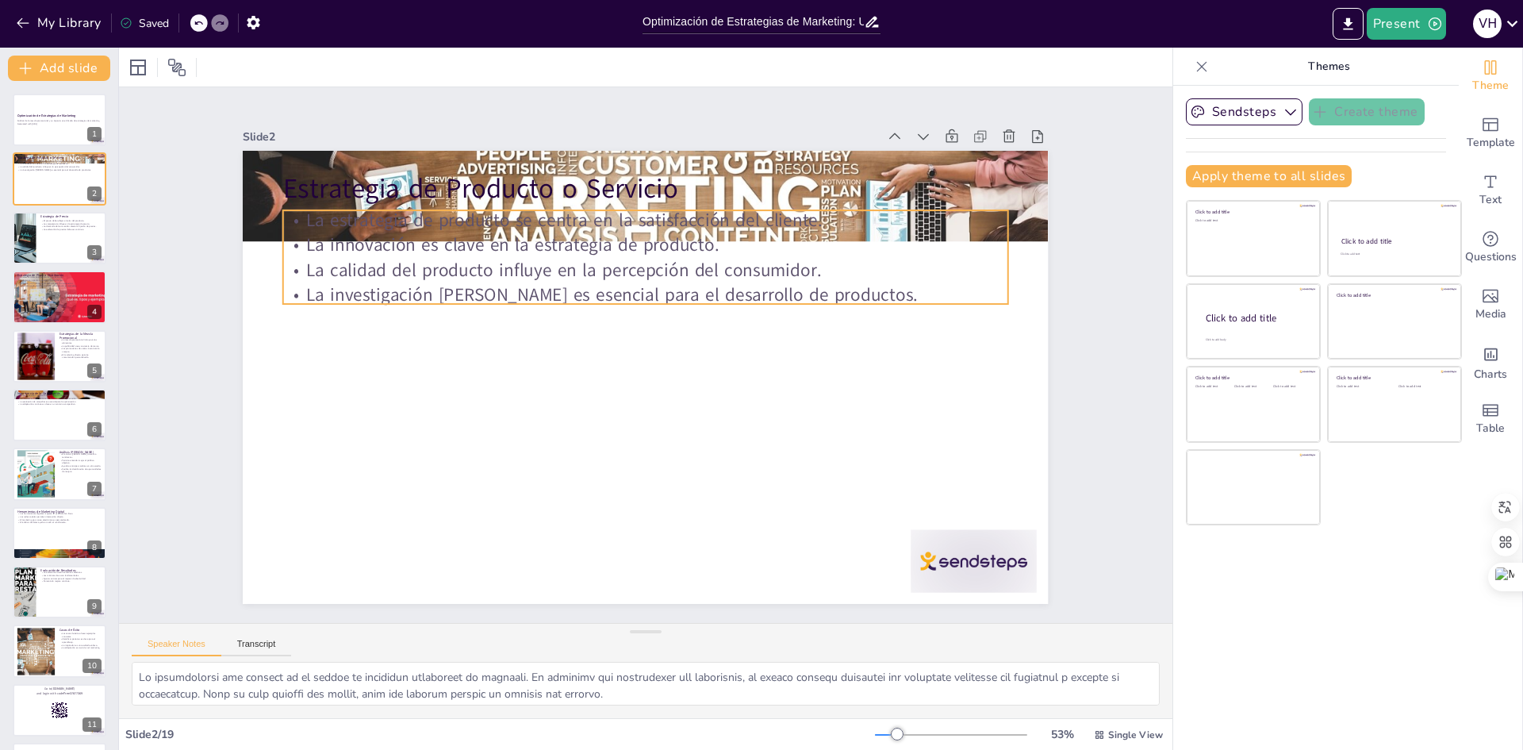
checkbox input "true"
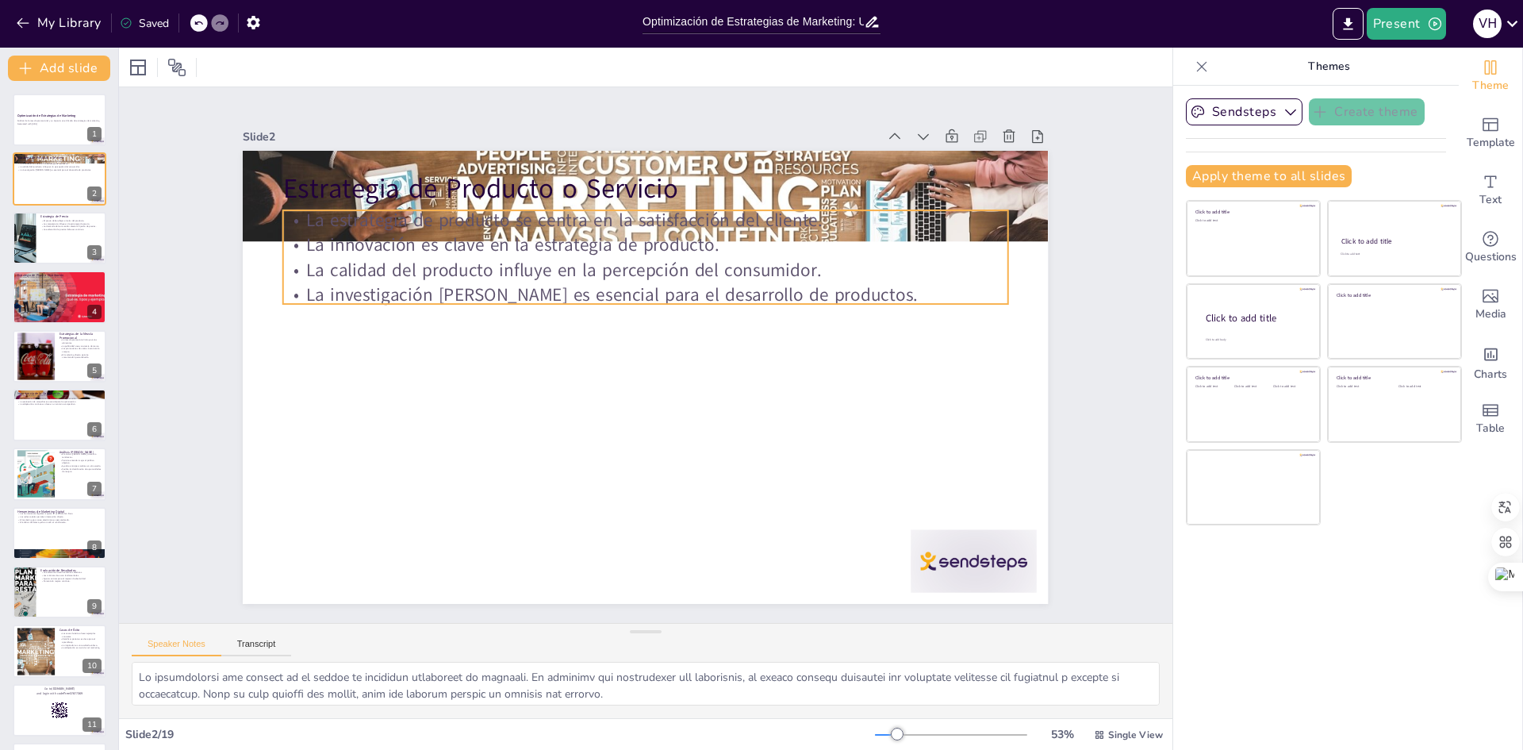
checkbox input "true"
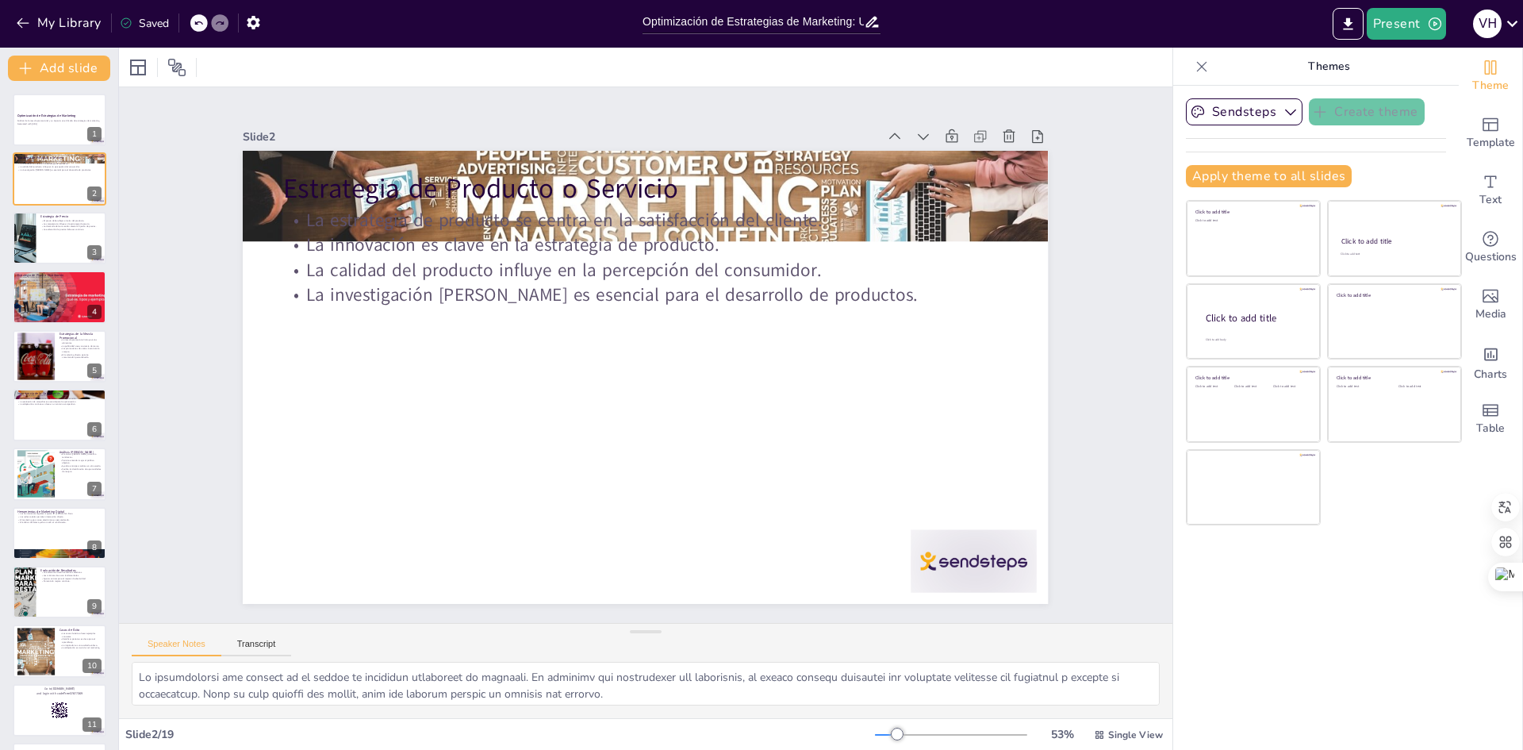
checkbox input "true"
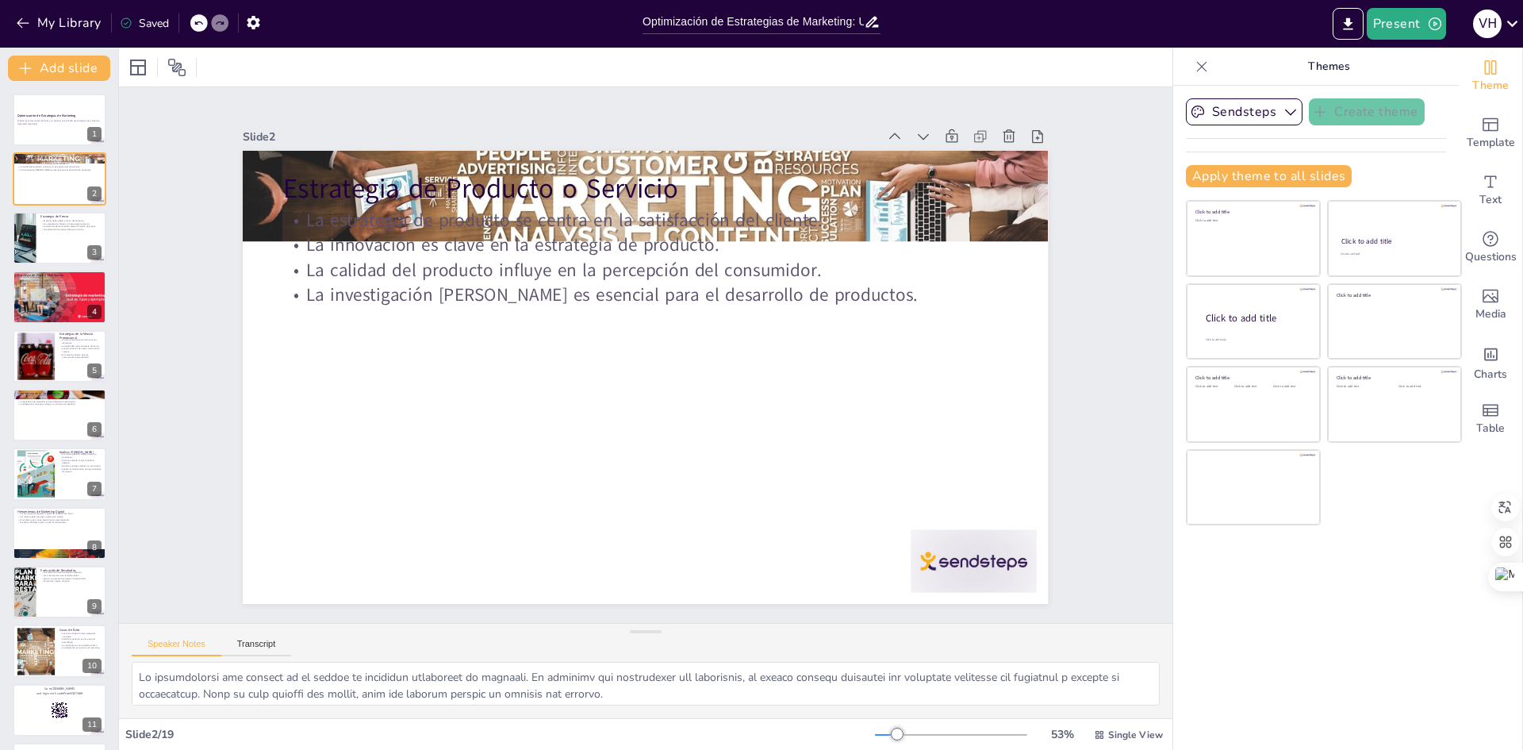
checkbox input "true"
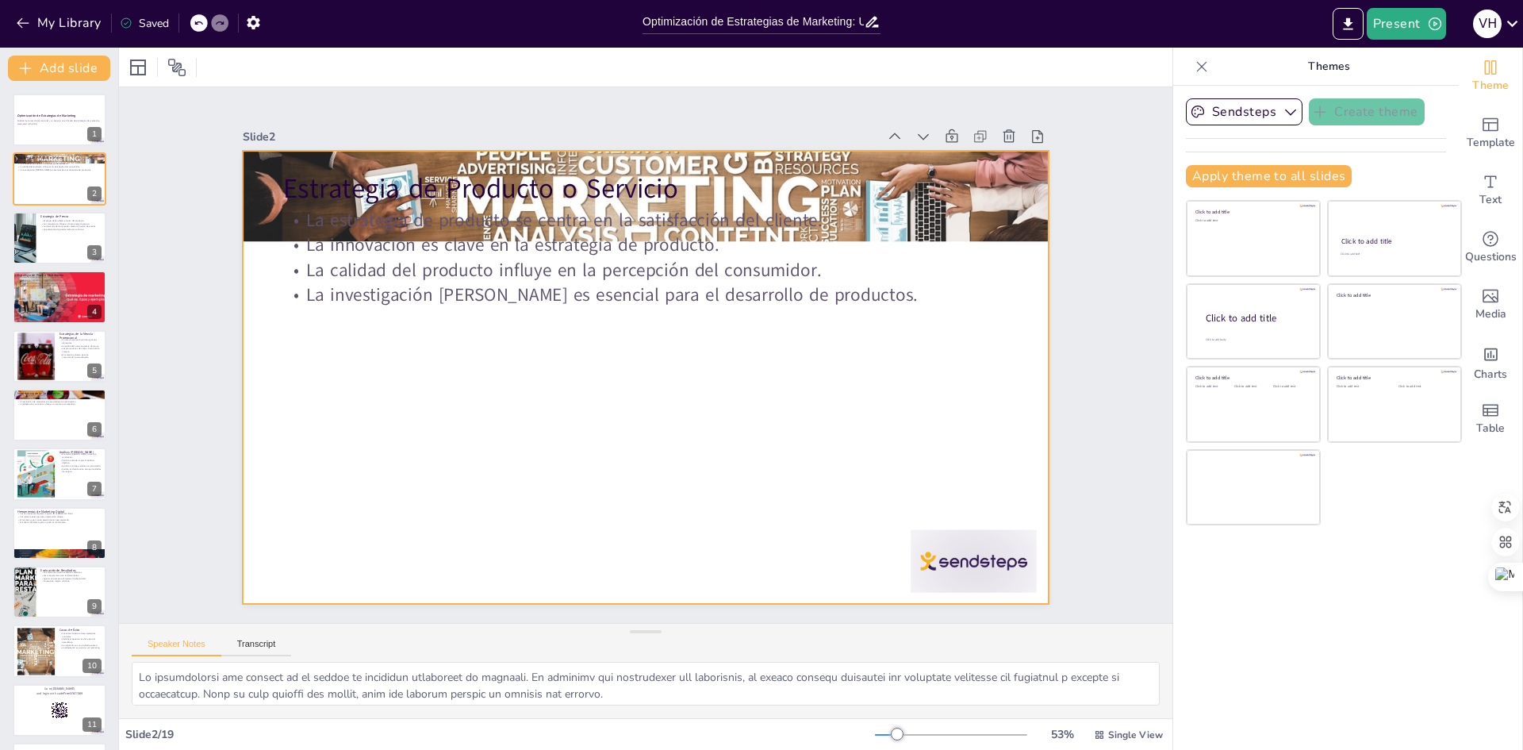
checkbox input "true"
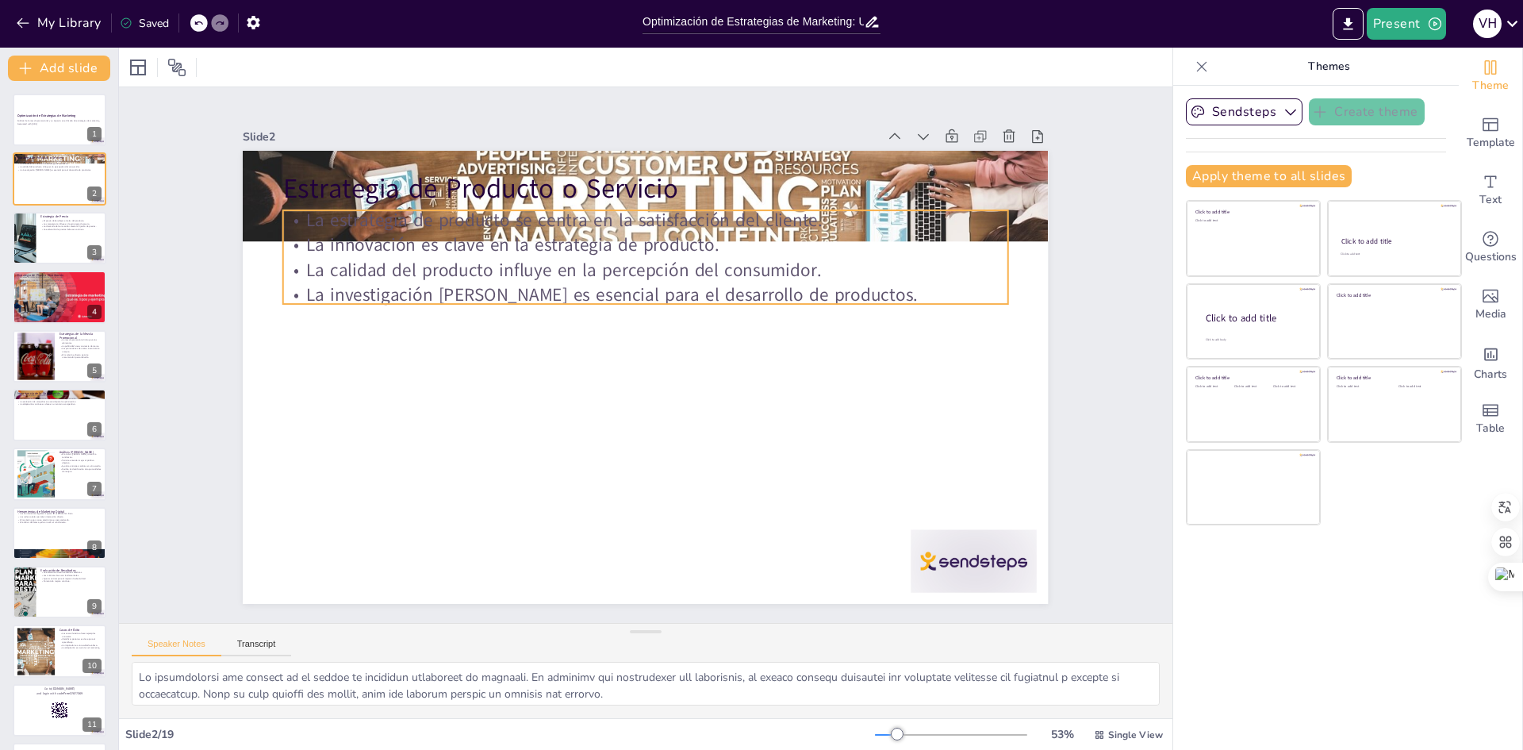
click at [578, 288] on p "La investigación [PERSON_NAME] es esencial para el desarrollo de productos." at bounding box center [645, 294] width 725 height 25
checkbox input "true"
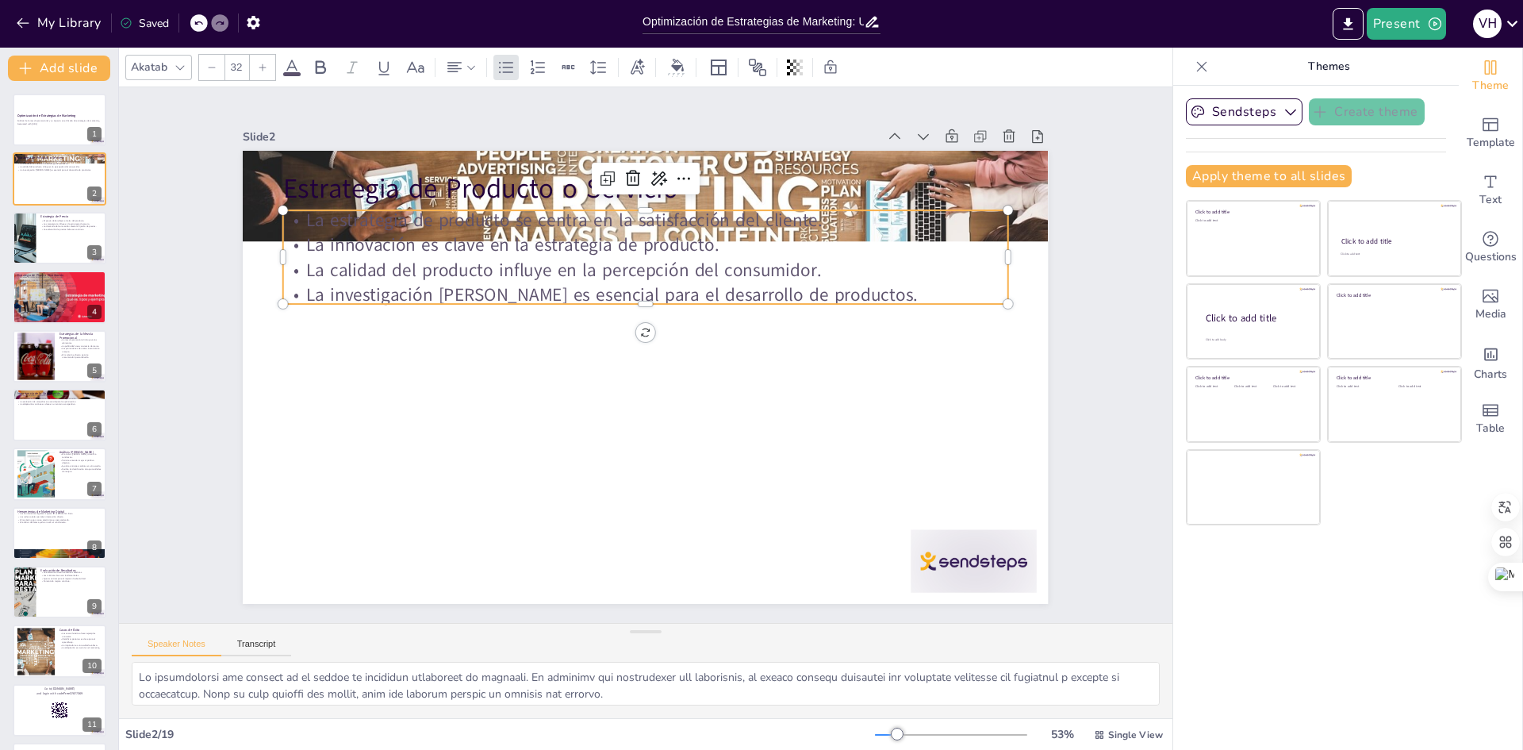
checkbox input "true"
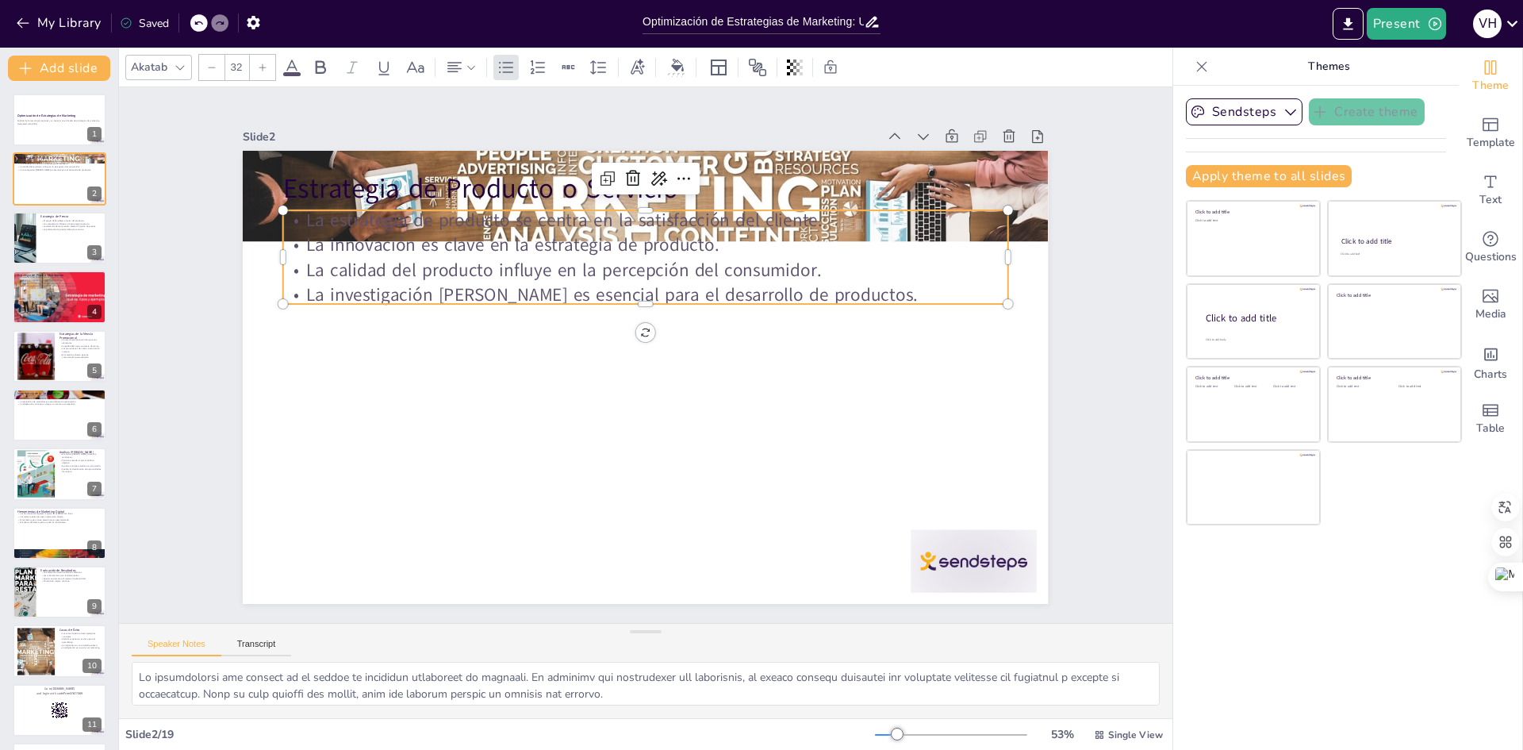
checkbox input "true"
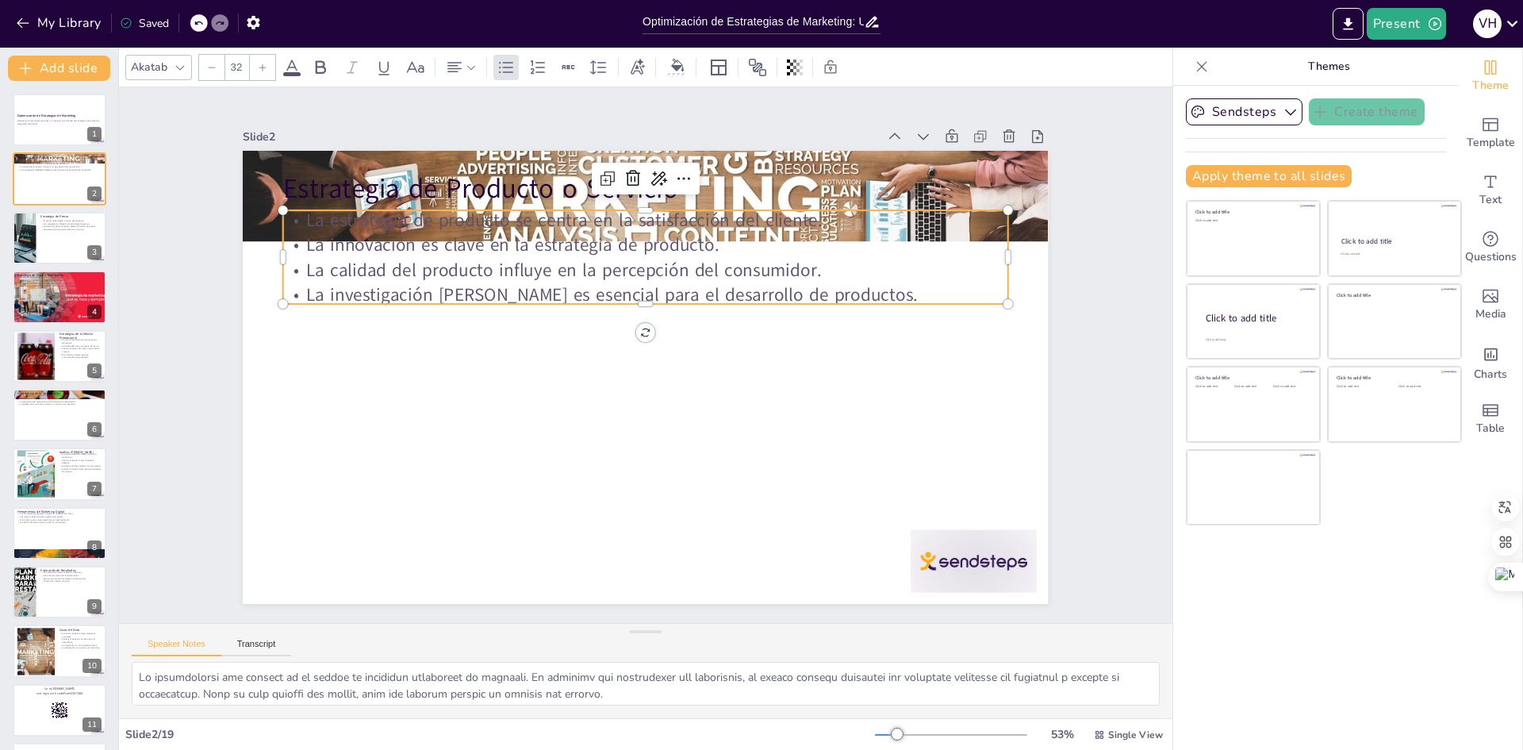
checkbox input "true"
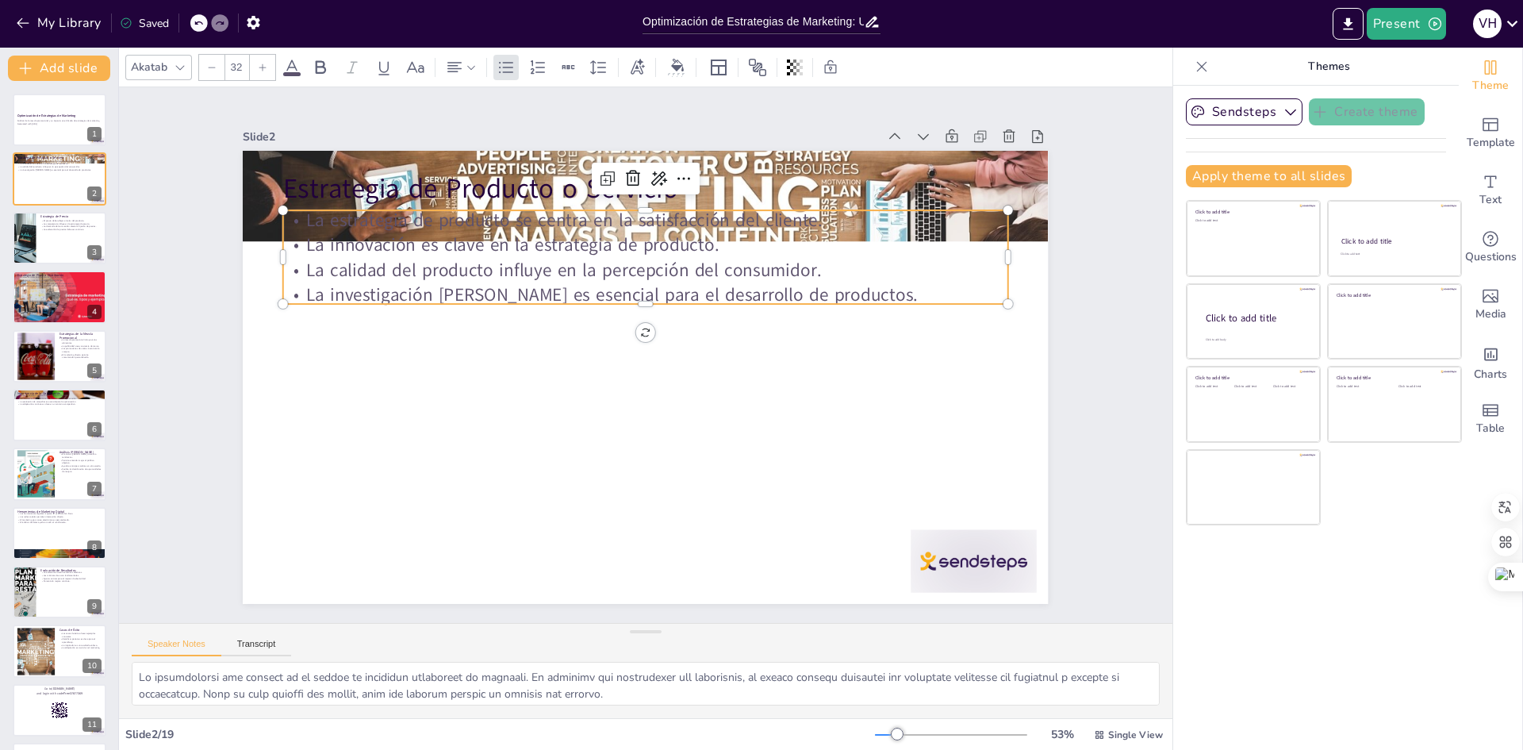
checkbox input "true"
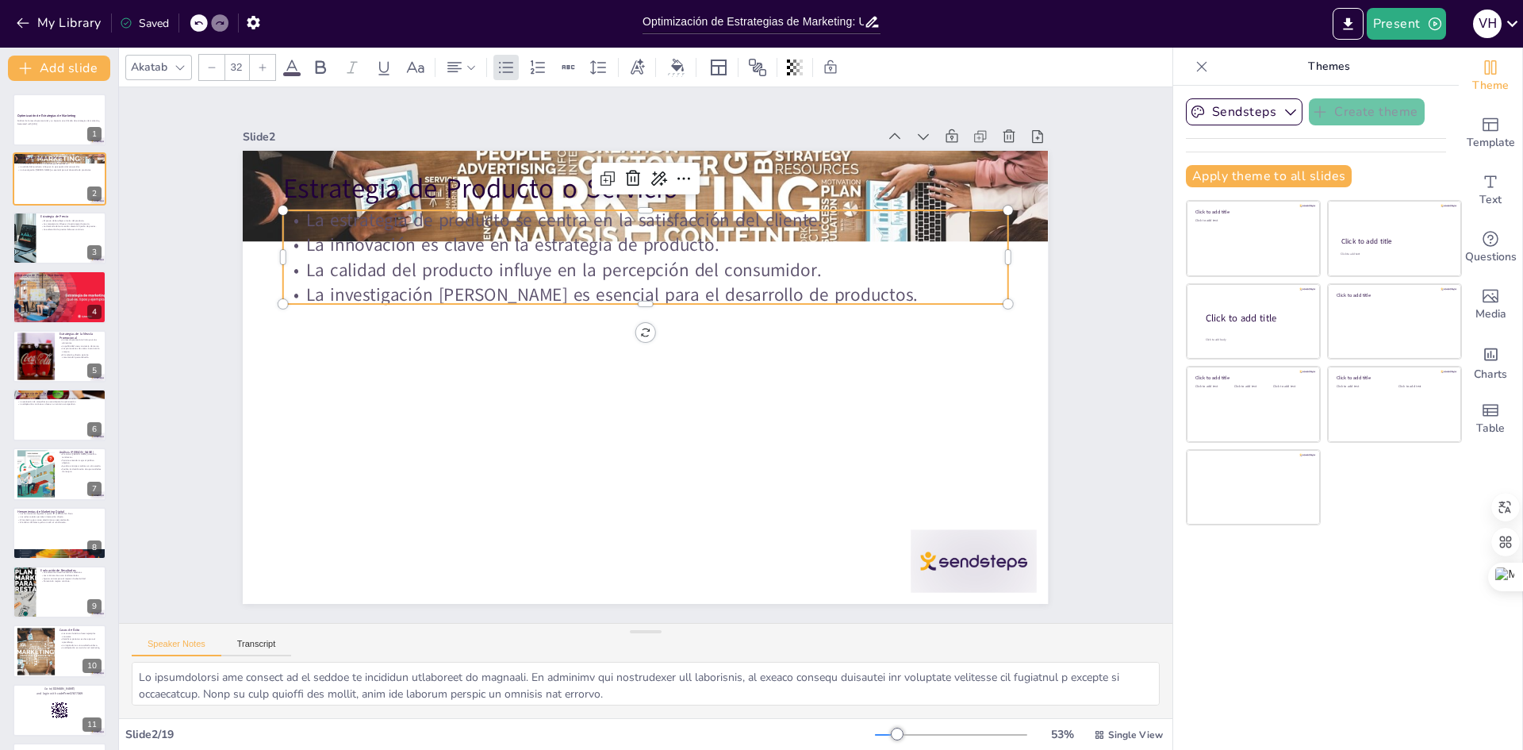
checkbox input "true"
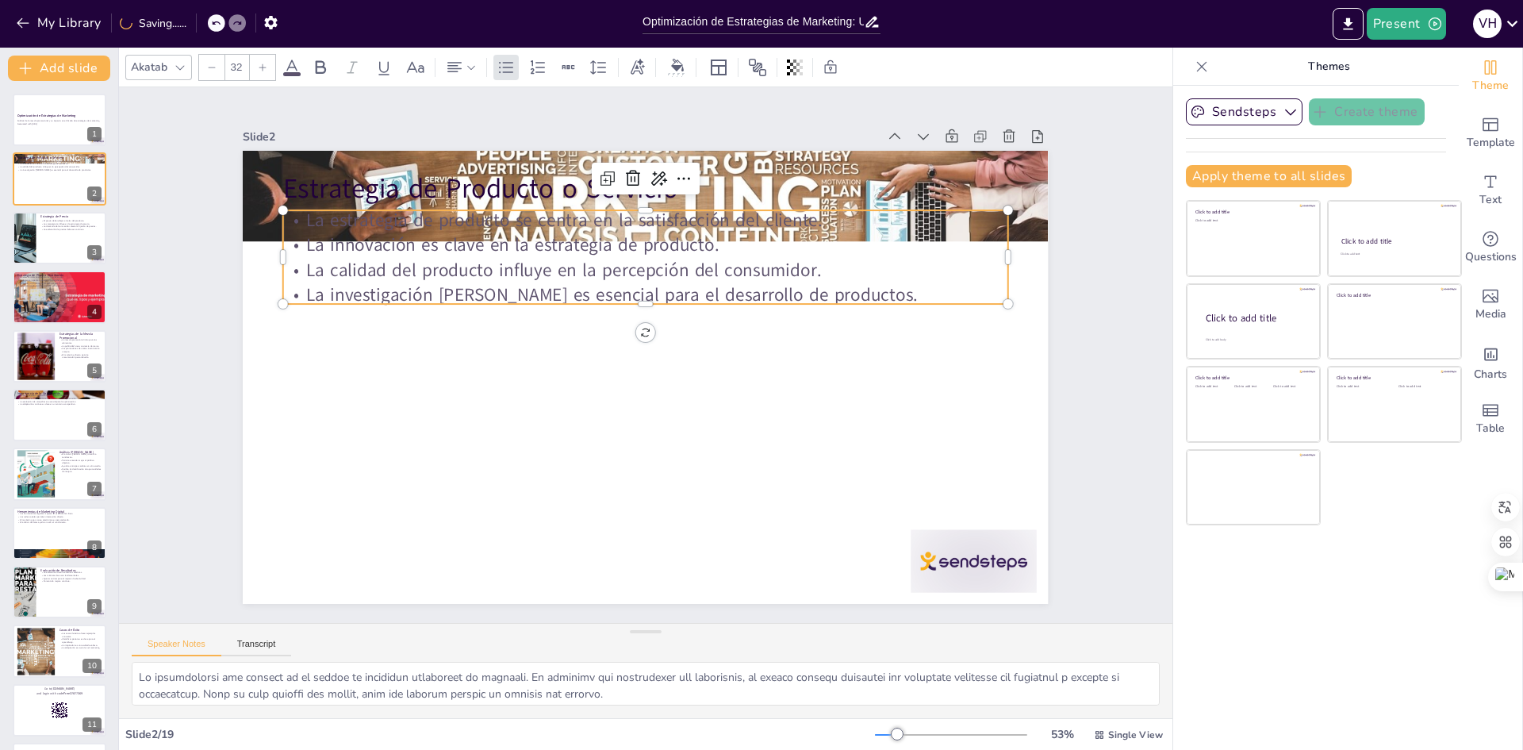
checkbox input "true"
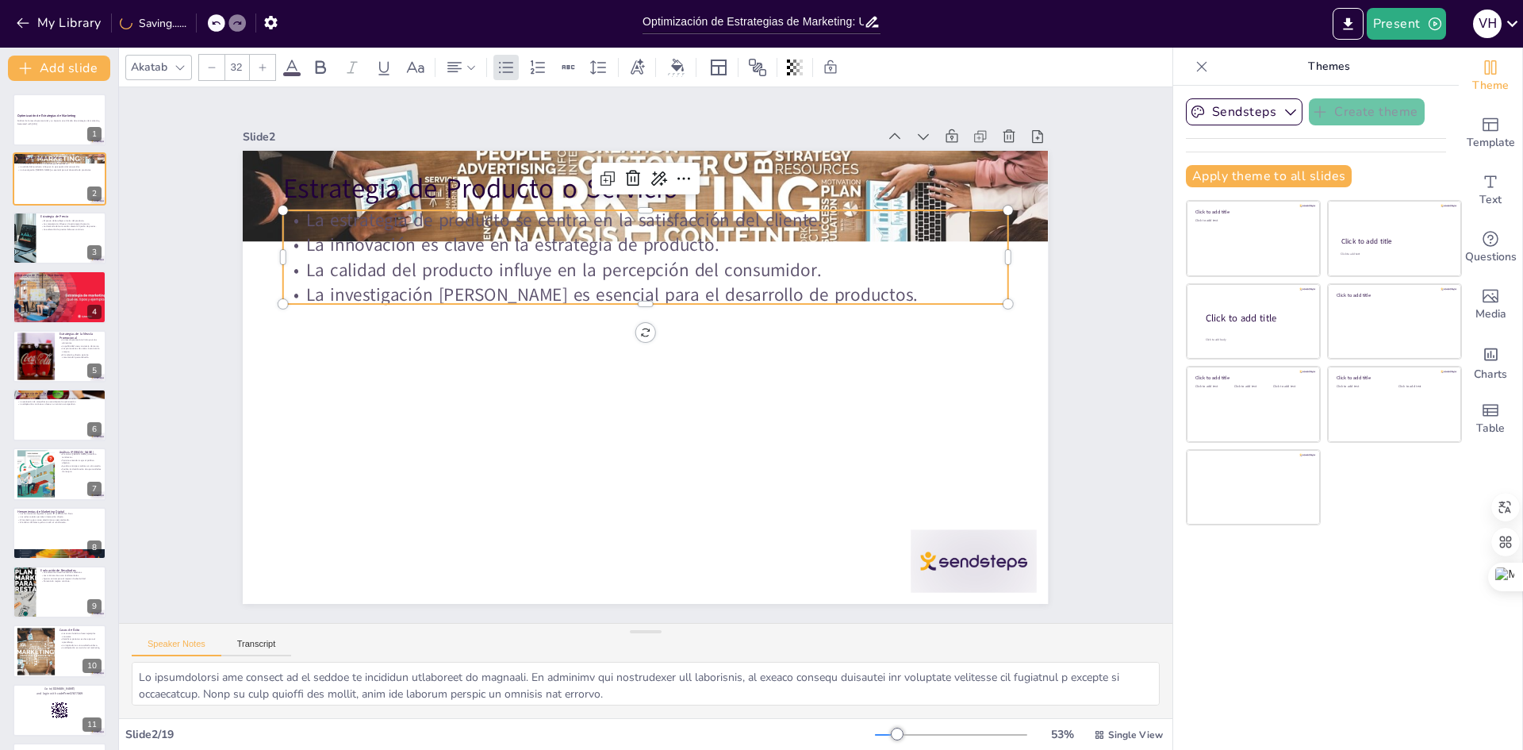
checkbox input "true"
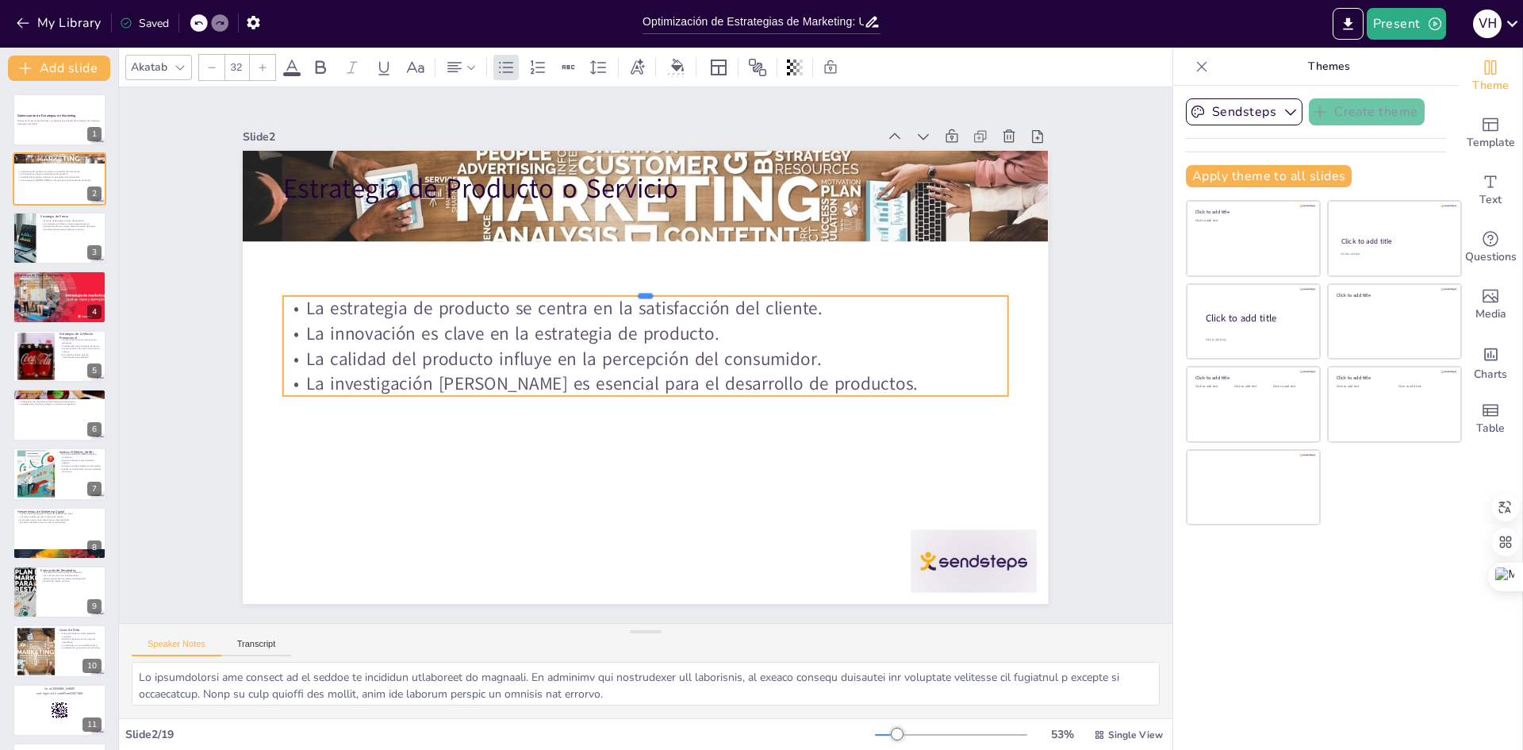
drag, startPoint x: 545, startPoint y: 212, endPoint x: 490, endPoint y: 292, distance: 97.0
click at [490, 292] on div "Estrategia de Producto o Servicio La estrategia de producto se centra en la sat…" at bounding box center [639, 375] width 906 height 679
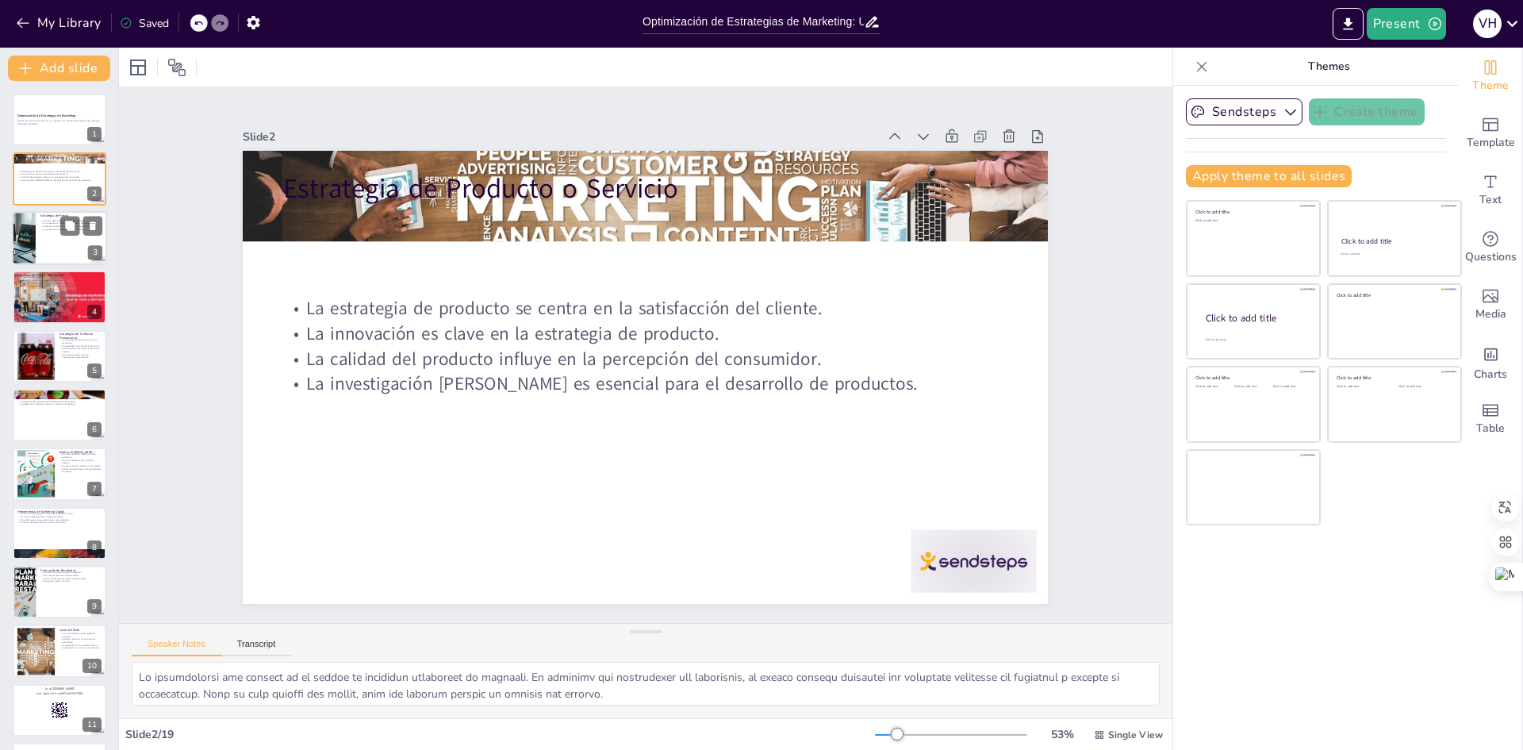
click at [59, 230] on p "La evaluación de precios debe ser continua." at bounding box center [71, 229] width 62 height 3
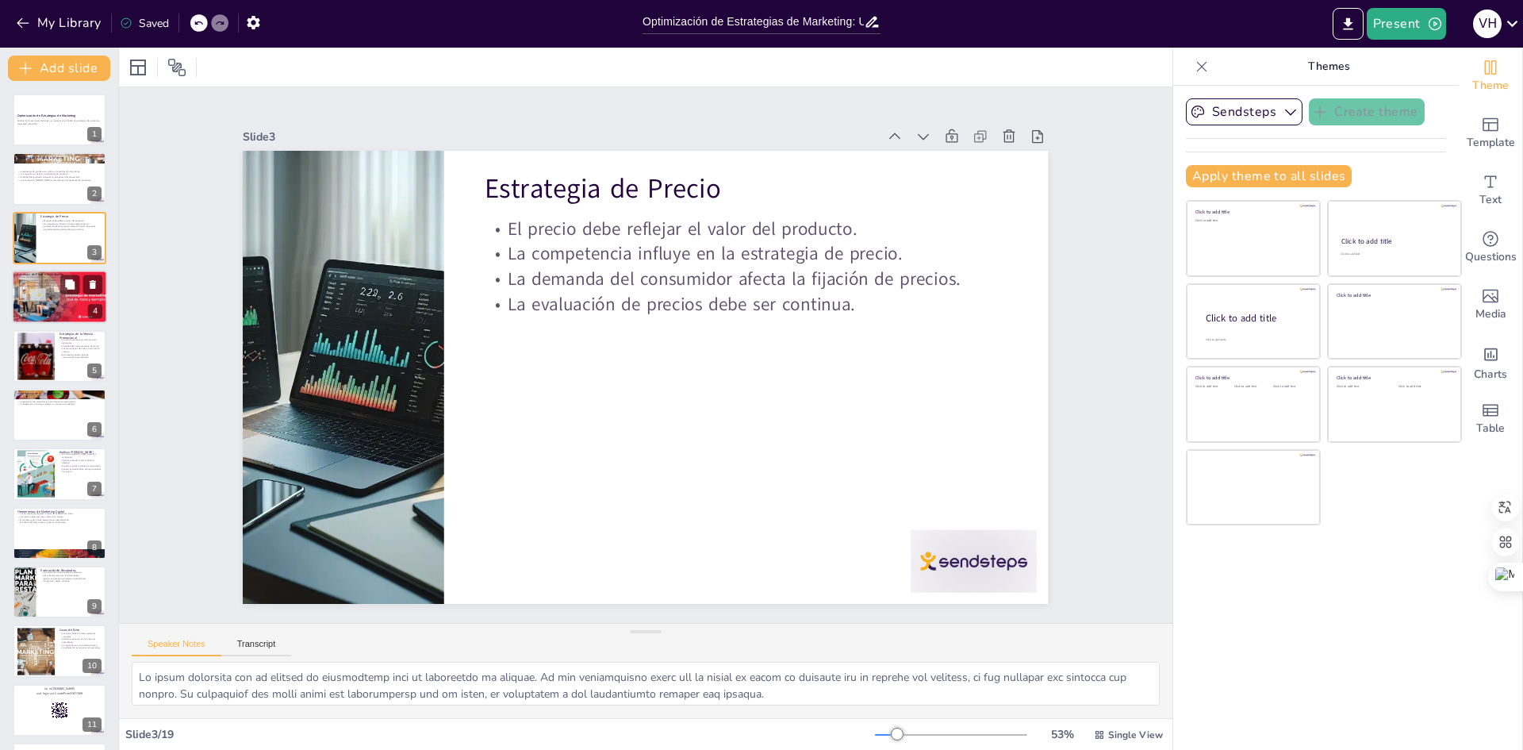
click at [44, 270] on div "Estrategia de Plaza o Distribución La elección del canal de distribución es cru…" at bounding box center [59, 270] width 95 height 0
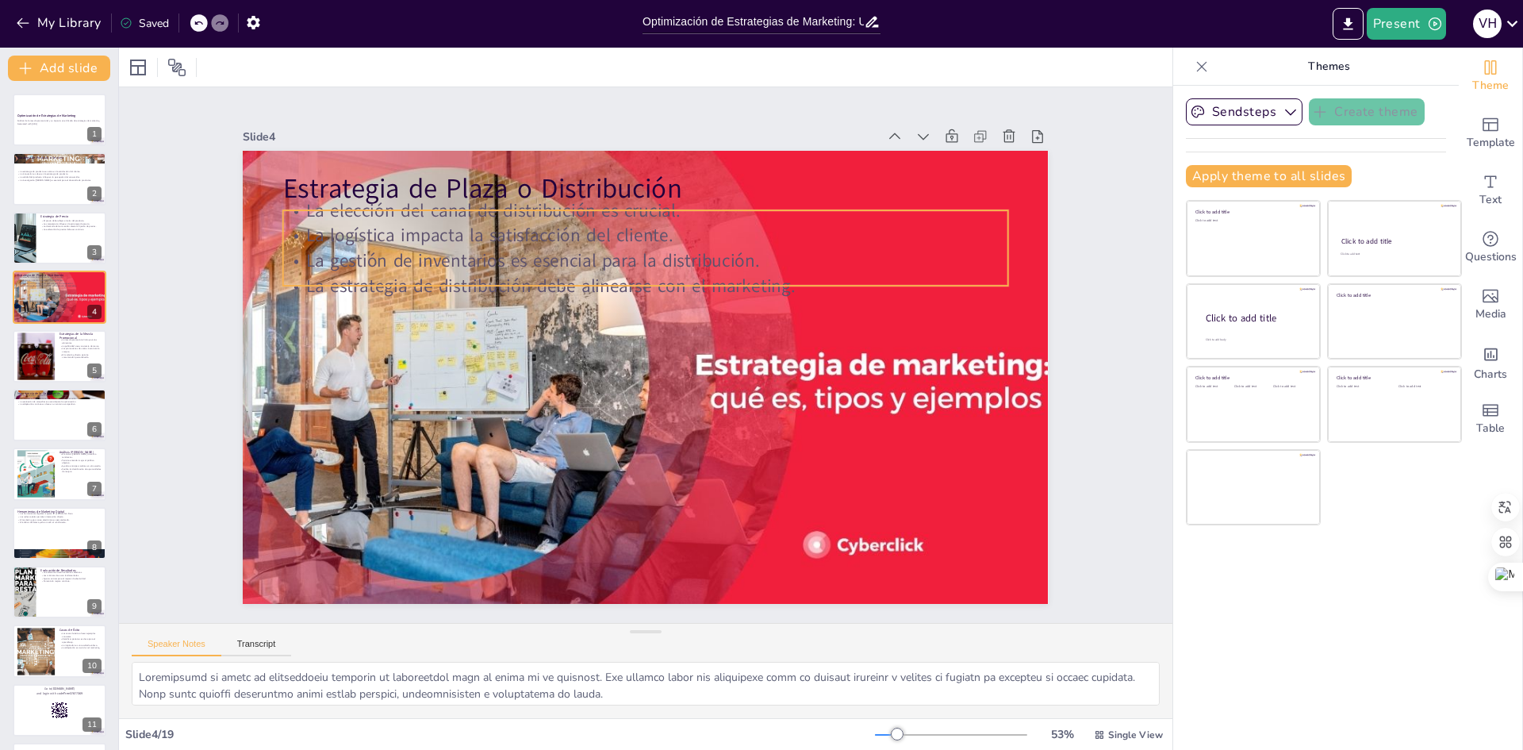
click at [394, 198] on div "Estrategia de Plaza o Distribución La elección del canal de distribución es cru…" at bounding box center [643, 376] width 848 height 535
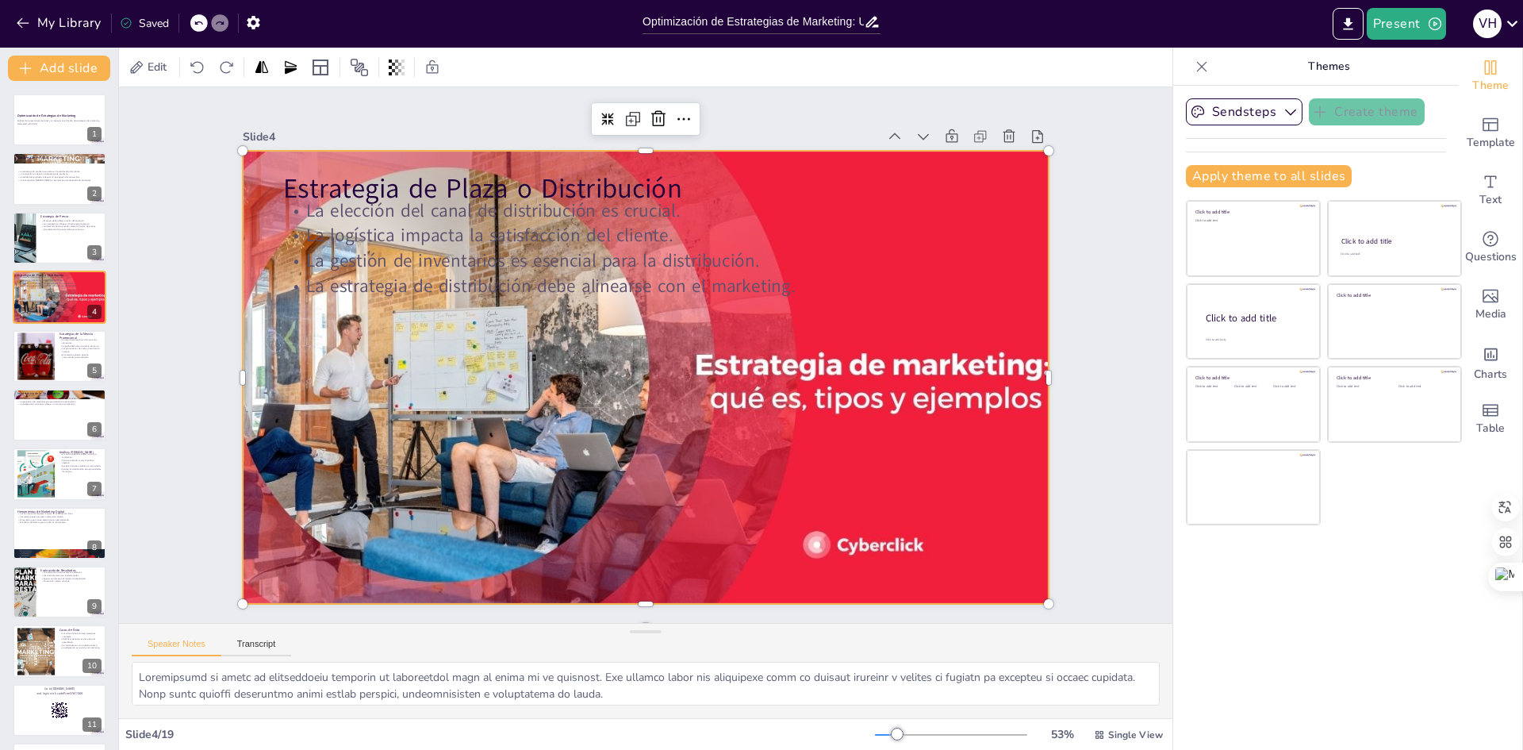
click at [543, 342] on div at bounding box center [643, 376] width 909 height 541
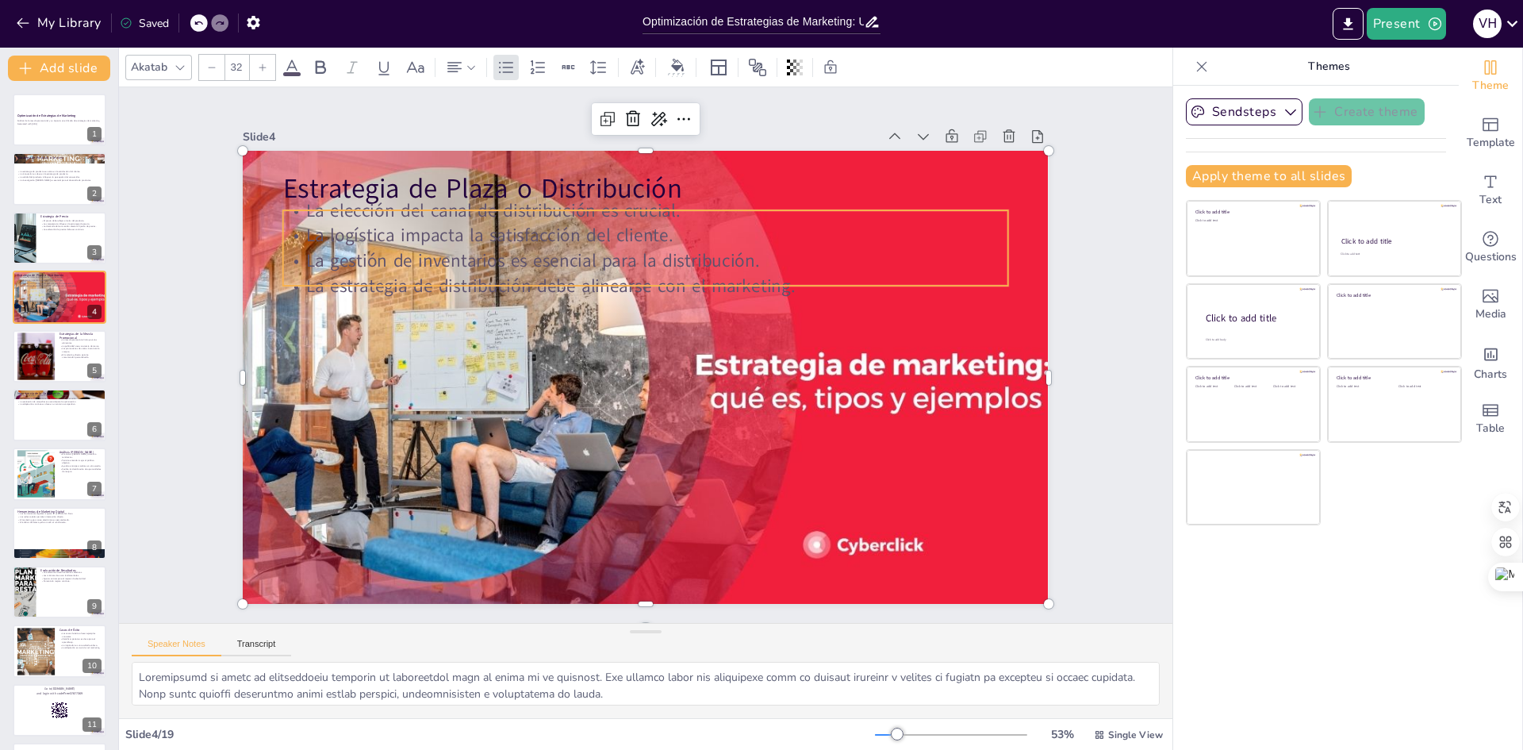
click at [378, 198] on div "Estrategia de Plaza o Distribución La elección del canal de distribución es cru…" at bounding box center [639, 376] width 906 height 680
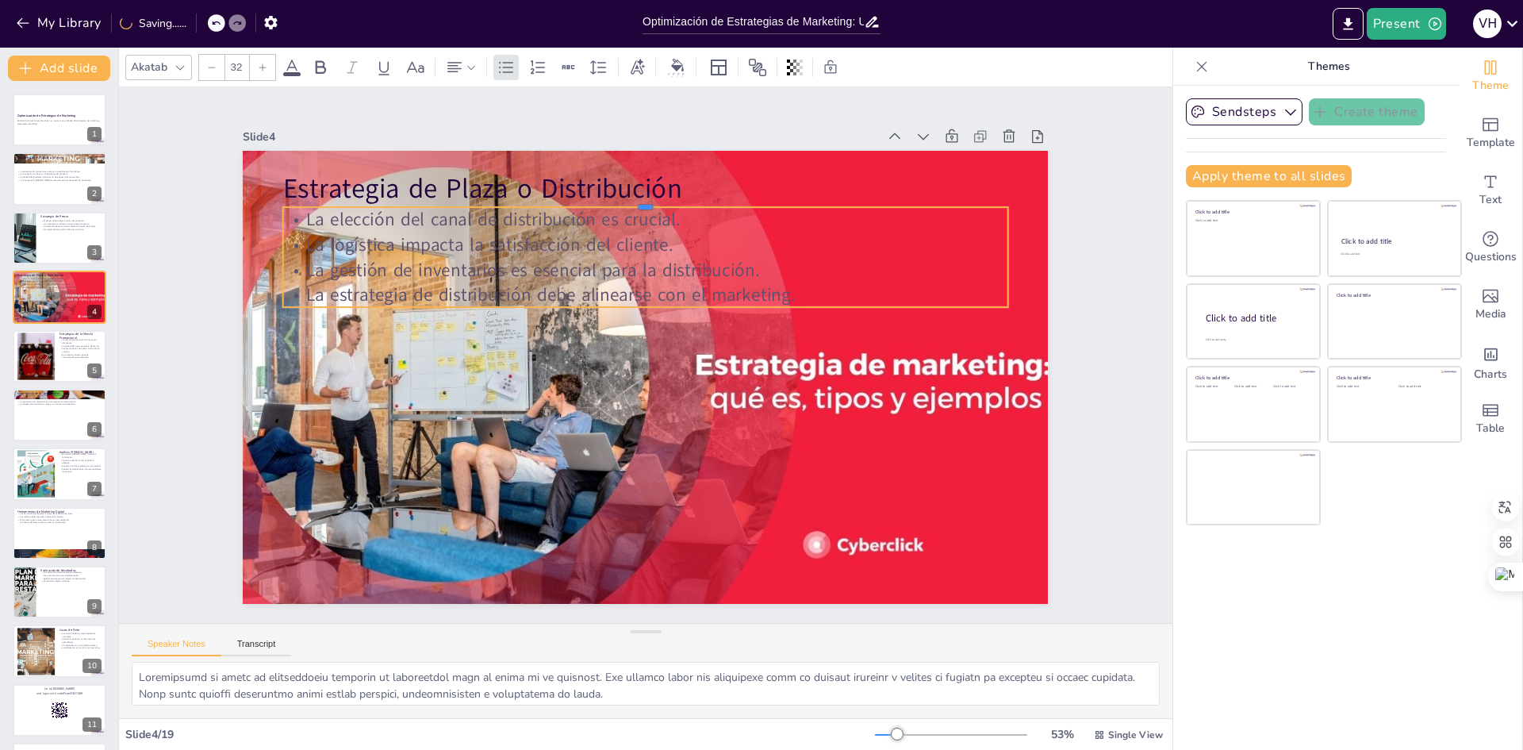
drag, startPoint x: 294, startPoint y: 204, endPoint x: 336, endPoint y: 201, distance: 41.4
click at [336, 201] on div at bounding box center [645, 200] width 725 height 13
click at [782, 290] on p "La estrategia de distribución debe alinearse con el marketing." at bounding box center [651, 294] width 723 height 101
click at [666, 171] on icon at bounding box center [676, 177] width 21 height 21
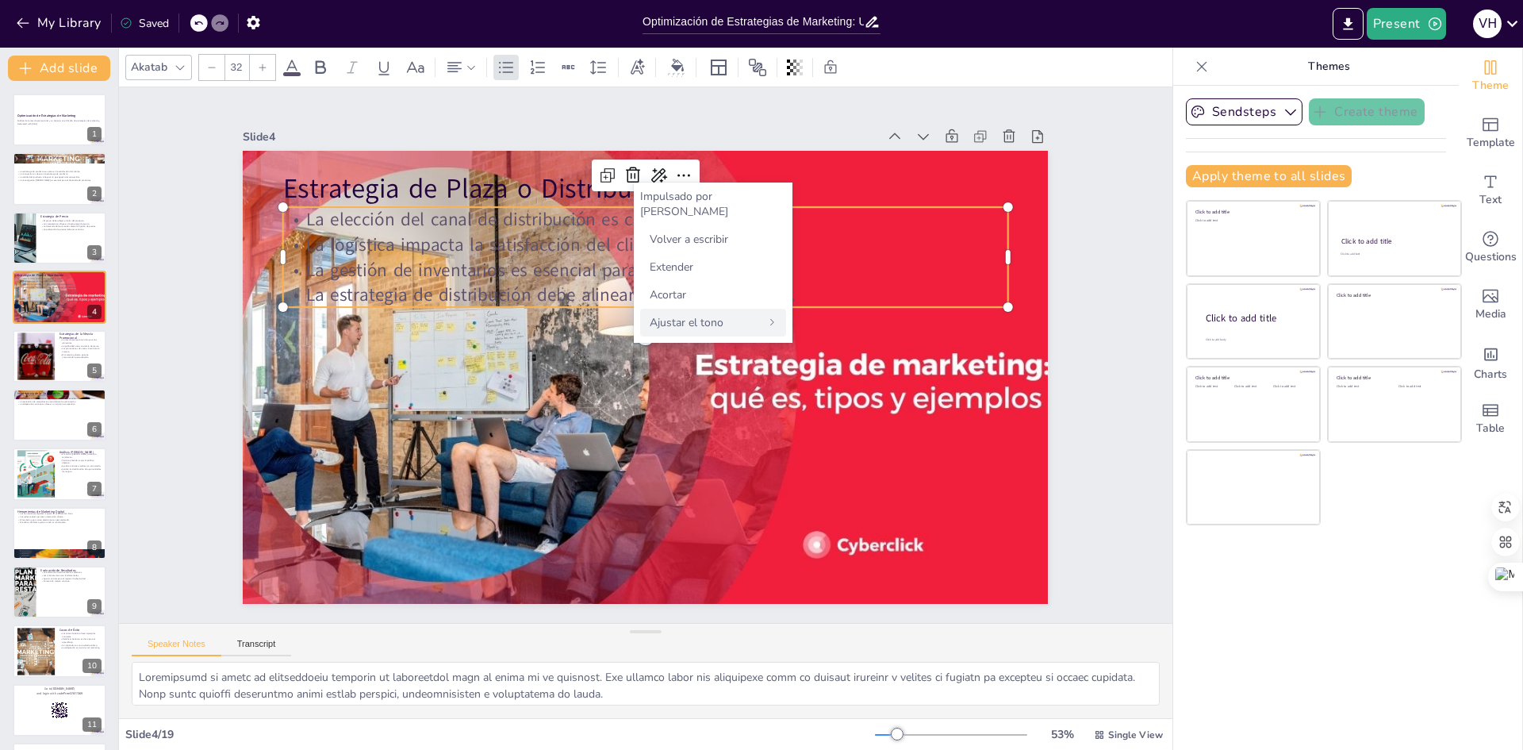
click at [692, 315] on font "Ajustar el tono" at bounding box center [687, 322] width 74 height 15
click at [691, 302] on font "Intelectual" at bounding box center [676, 307] width 52 height 15
click at [683, 280] on font "Persuasivo" at bounding box center [677, 279] width 54 height 15
click at [673, 192] on font "Atrás" at bounding box center [666, 196] width 27 height 15
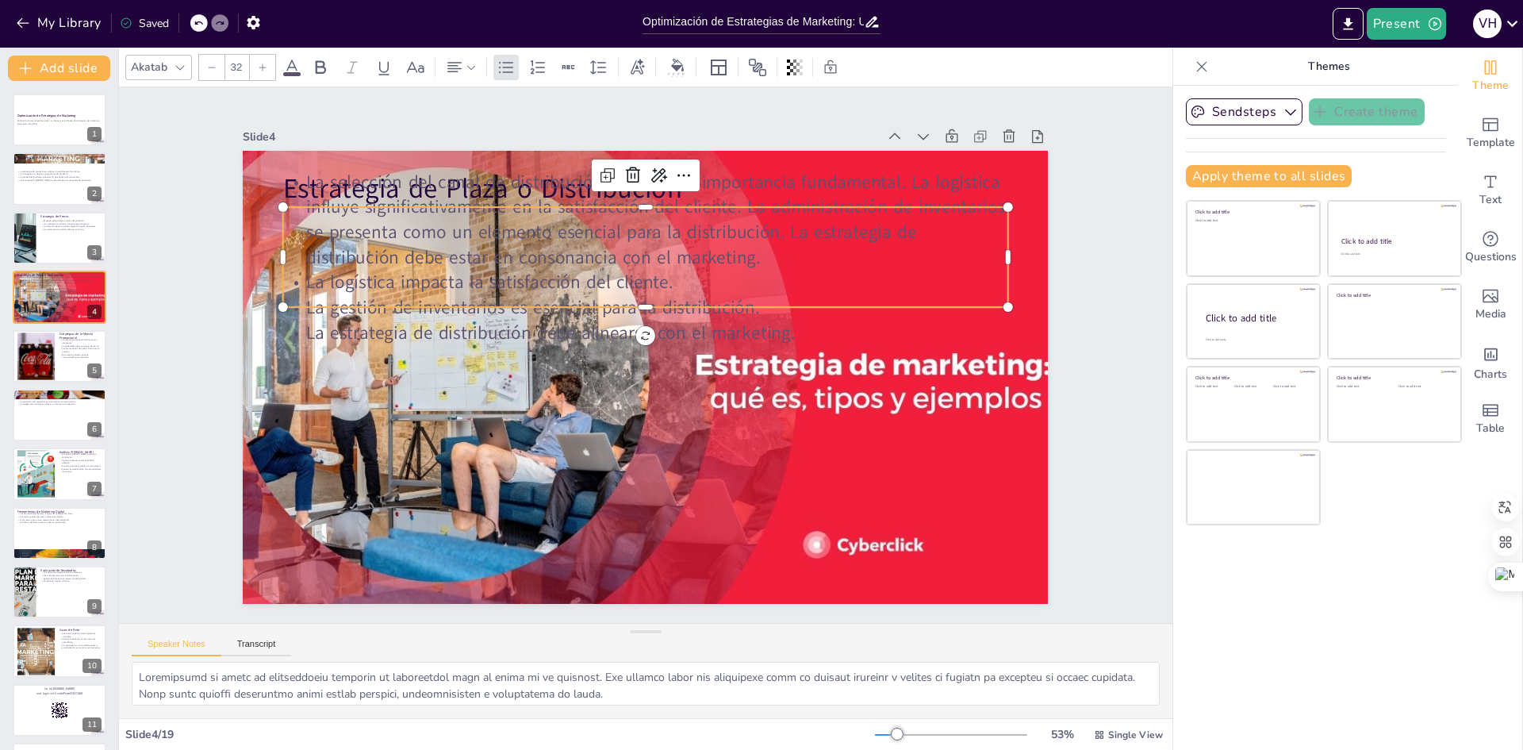
drag, startPoint x: 459, startPoint y: 187, endPoint x: 458, endPoint y: 169, distance: 18.3
click at [460, 186] on p "La selección del canal de distribución reviste una importancia fundamental. La …" at bounding box center [659, 219] width 731 height 175
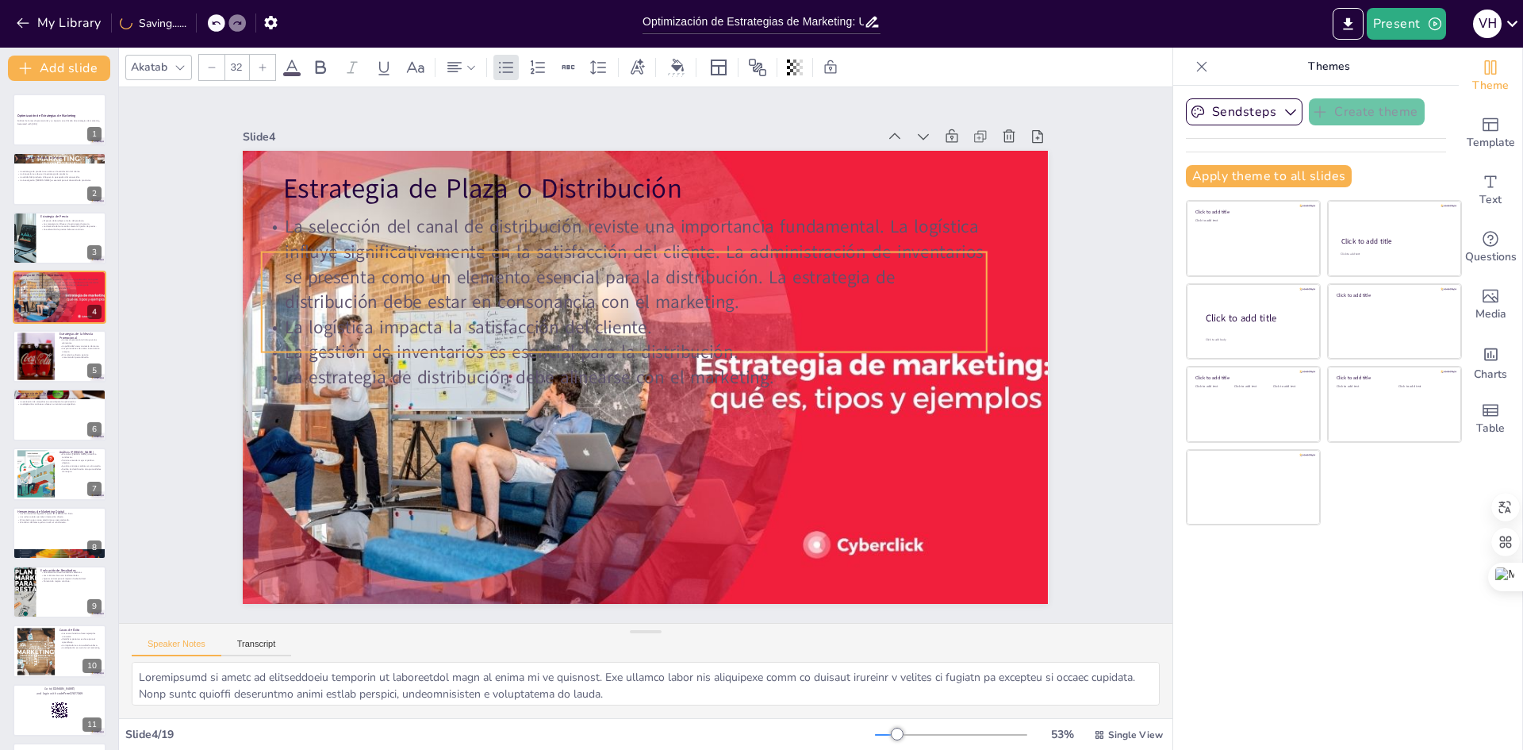
drag, startPoint x: 482, startPoint y: 242, endPoint x: 461, endPoint y: 253, distance: 24.1
click at [461, 253] on p "La selección del canal de distribución reviste una importancia fundamental. La …" at bounding box center [672, 265] width 677 height 449
click at [811, 384] on p "La estrategia de distribución debe alinearse con el marketing." at bounding box center [618, 369] width 697 height 247
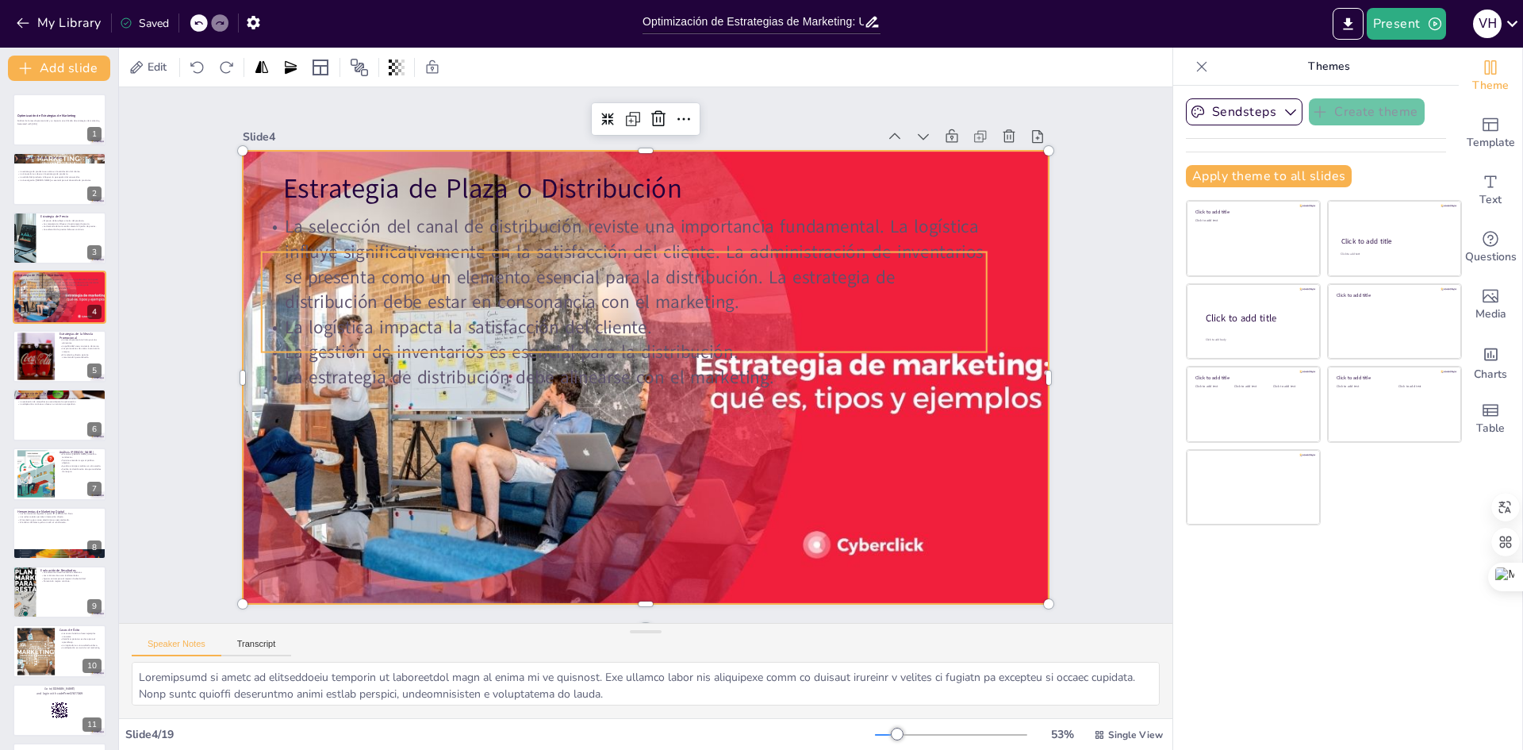
click at [892, 364] on p "La estrategia de distribución debe alinearse con el marketing." at bounding box center [614, 357] width 555 height 503
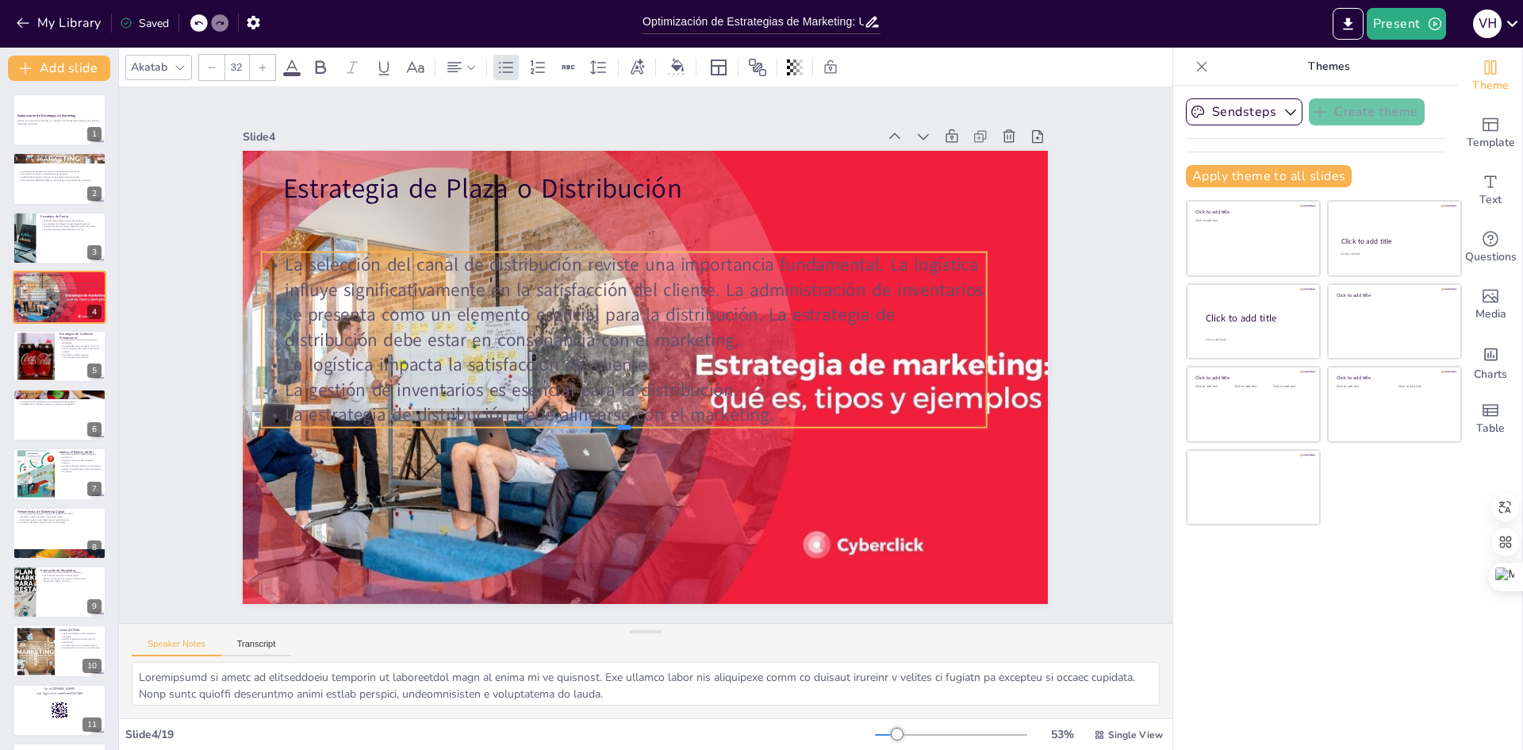
drag, startPoint x: 911, startPoint y: 352, endPoint x: 905, endPoint y: 362, distance: 11.0
click at [907, 364] on div "Estrategia de Plaza o Distribución La selección del canal de distribución revis…" at bounding box center [641, 376] width 882 height 610
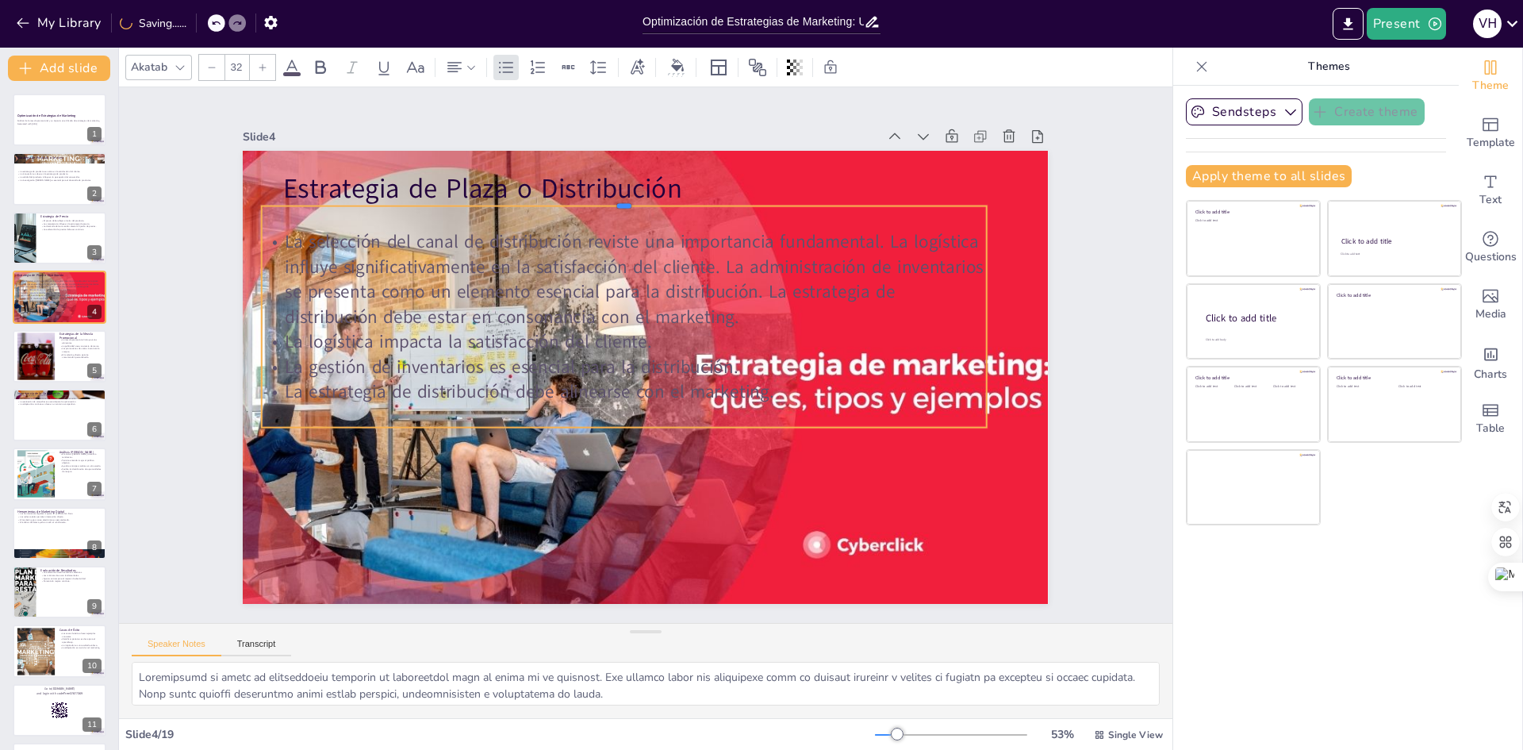
drag, startPoint x: 718, startPoint y: 244, endPoint x: 690, endPoint y: 198, distance: 53.7
click at [690, 198] on div at bounding box center [640, 198] width 722 height 88
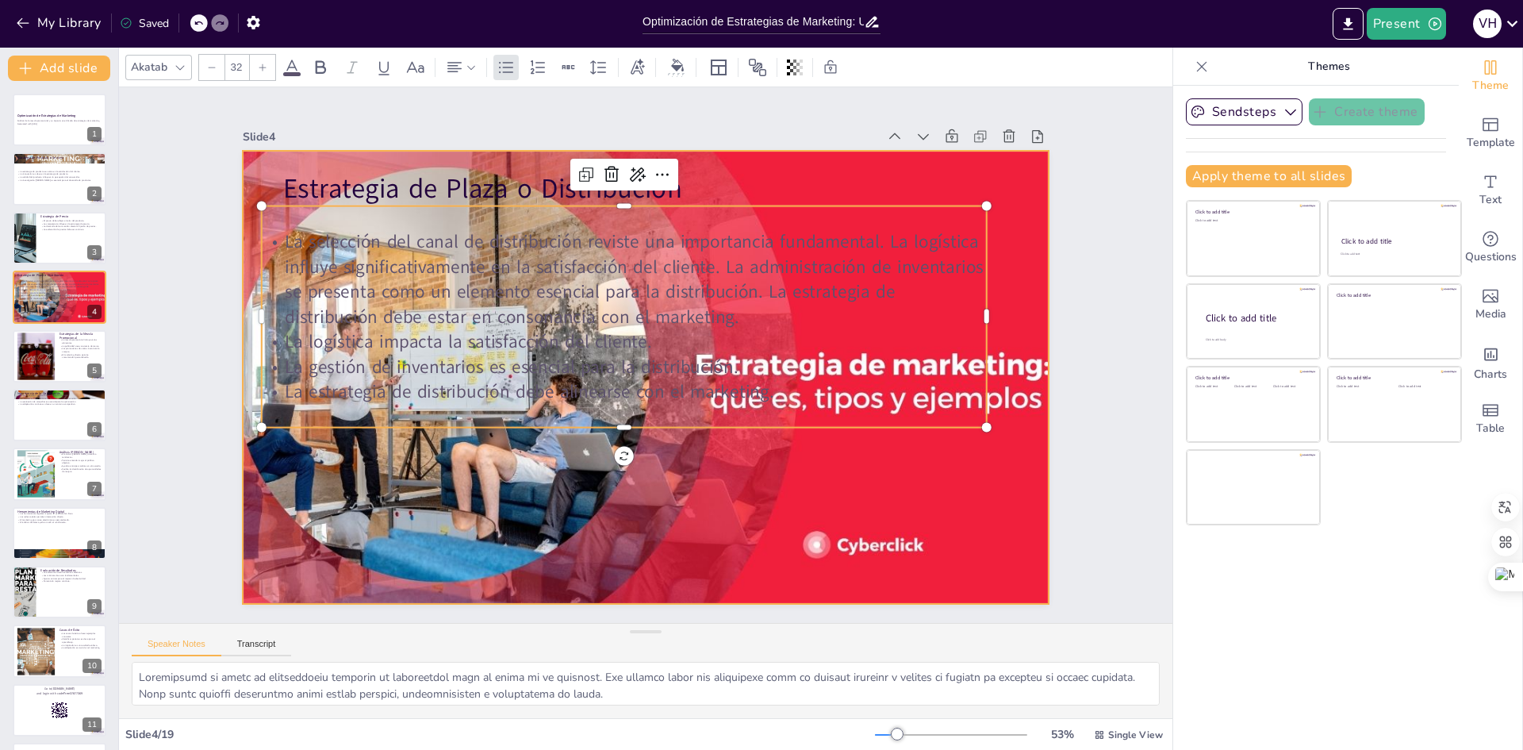
click at [708, 490] on div at bounding box center [646, 377] width 867 height 453
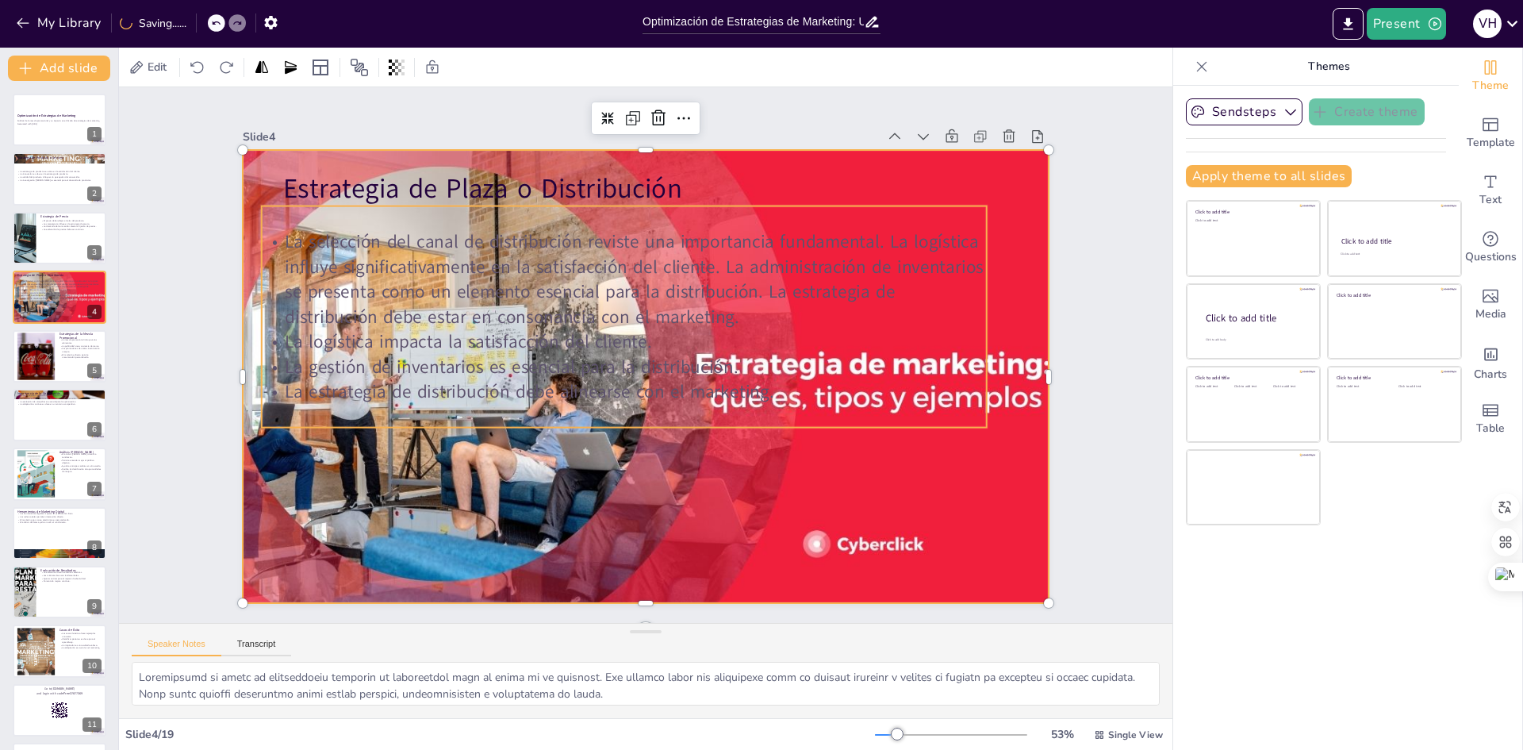
drag, startPoint x: 805, startPoint y: 398, endPoint x: 908, endPoint y: 394, distance: 103.2
click at [819, 398] on div "La selección del canal de distribución reviste una importancia fundamental. La …" at bounding box center [624, 316] width 725 height 221
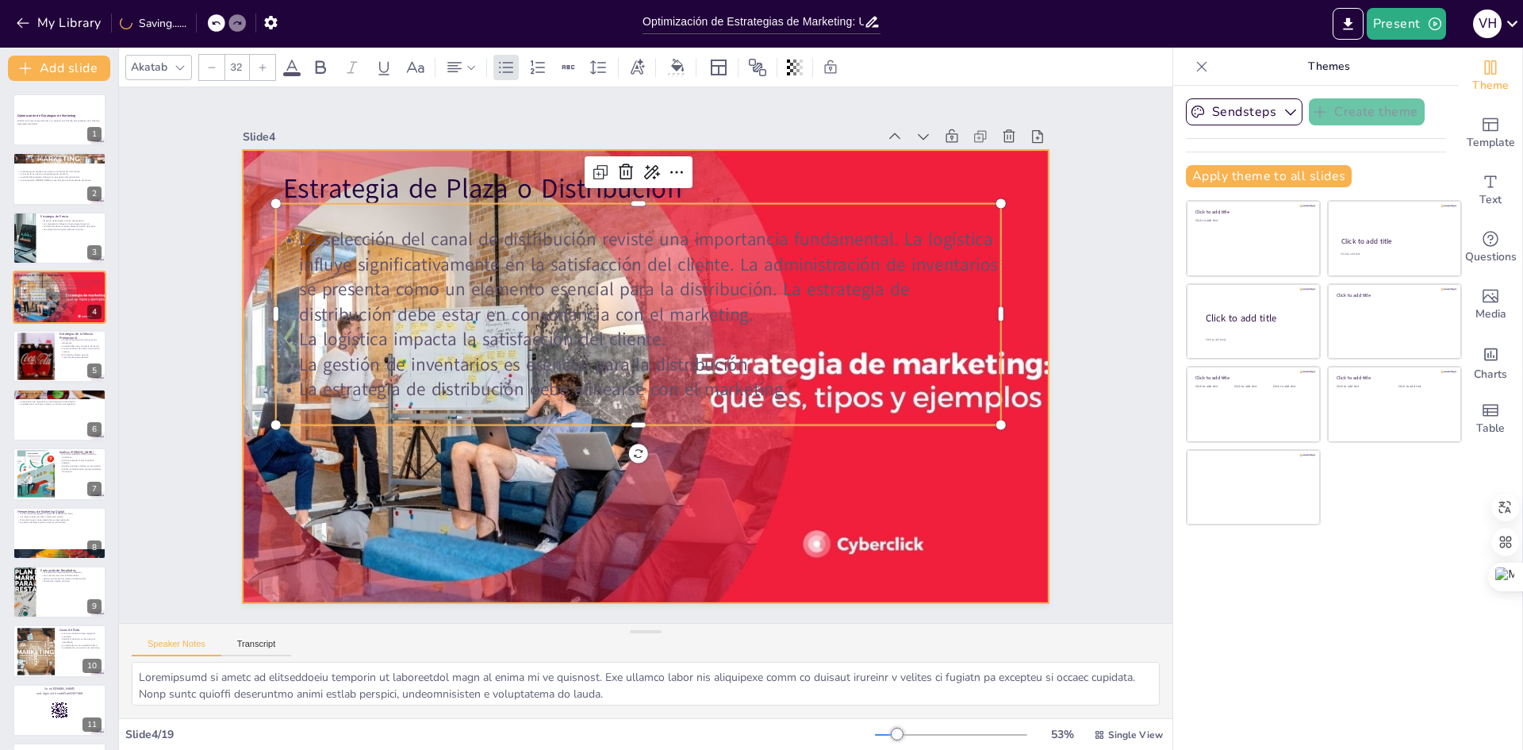
click at [1000, 382] on div at bounding box center [646, 376] width 867 height 453
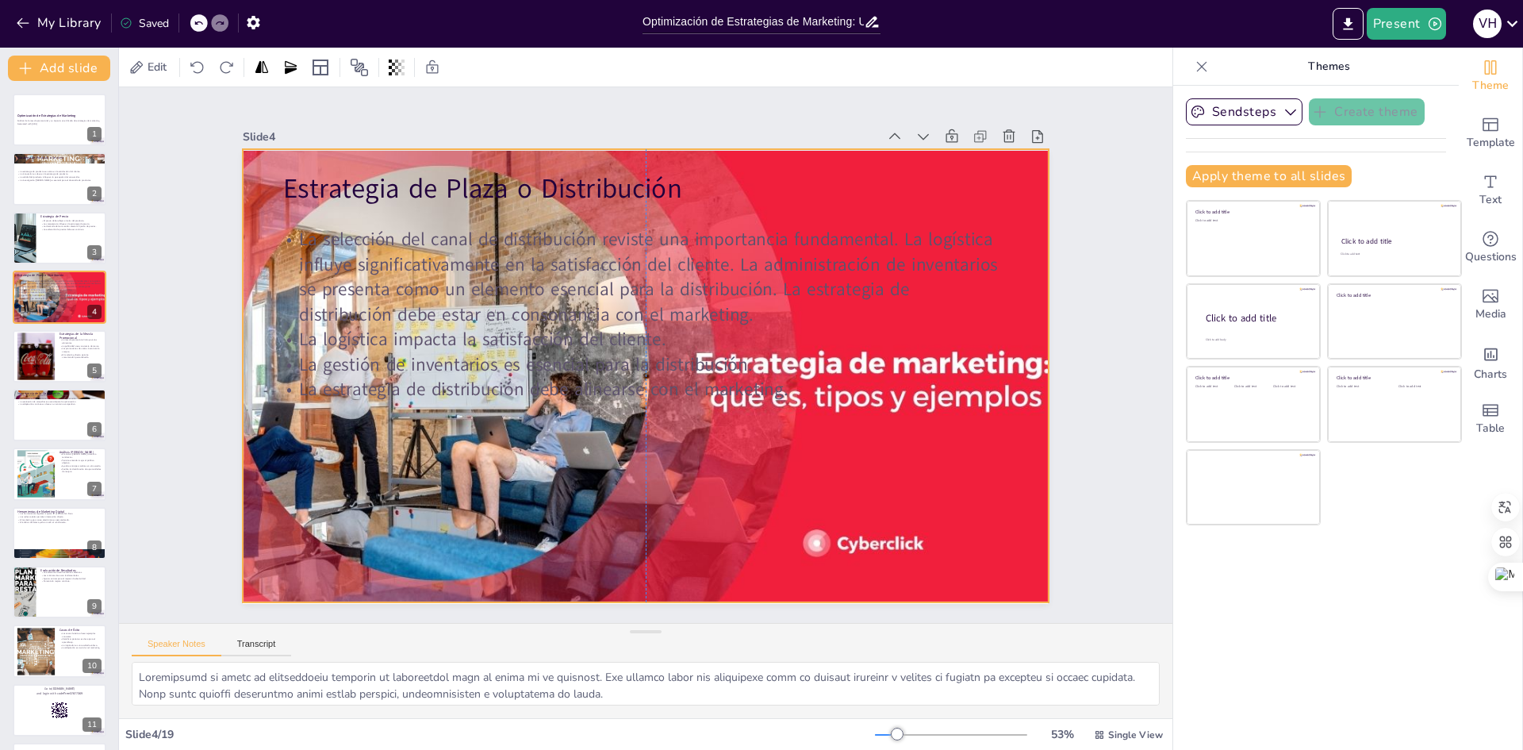
click at [1003, 359] on div at bounding box center [639, 374] width 965 height 699
click at [852, 358] on div at bounding box center [625, 354] width 454 height 867
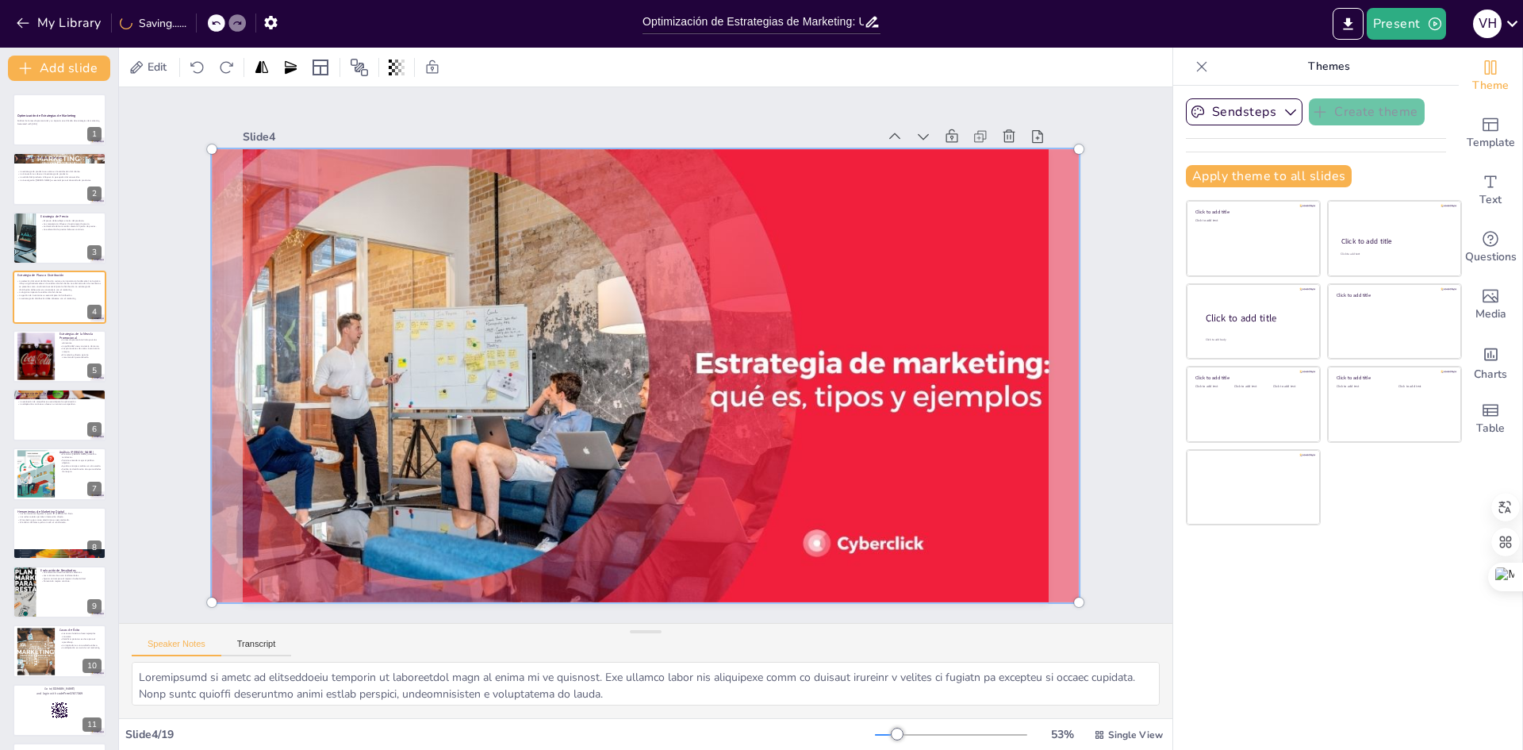
click at [1003, 358] on div at bounding box center [646, 376] width 886 height 472
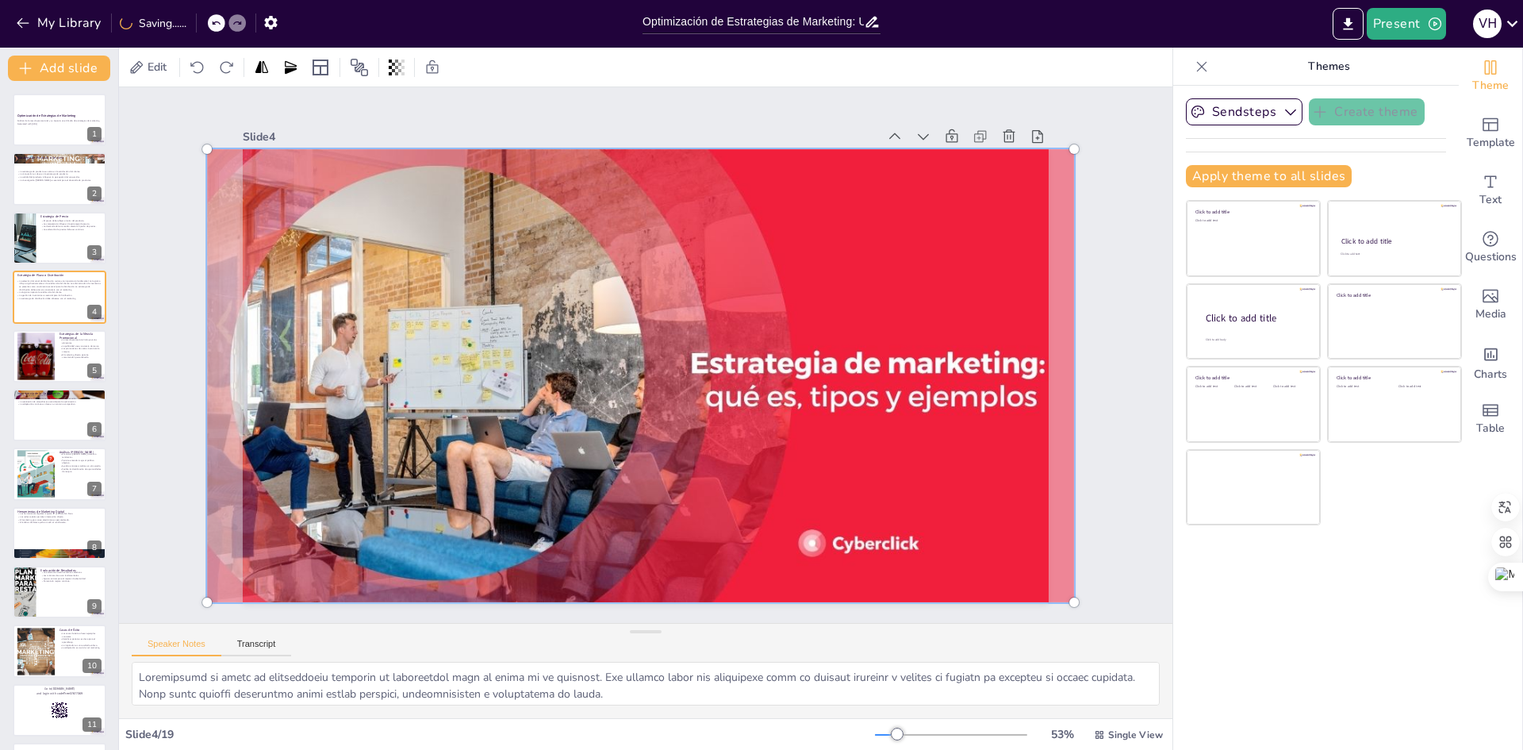
drag, startPoint x: 1000, startPoint y: 358, endPoint x: 996, endPoint y: 427, distance: 69.2
click at [996, 427] on div at bounding box center [639, 375] width 930 height 562
click at [970, 440] on div at bounding box center [639, 375] width 930 height 562
click at [1122, 514] on div "Slide 1 Optimización de Estrategias de Marketing Análisis de la mezcla promocio…" at bounding box center [645, 354] width 1103 height 643
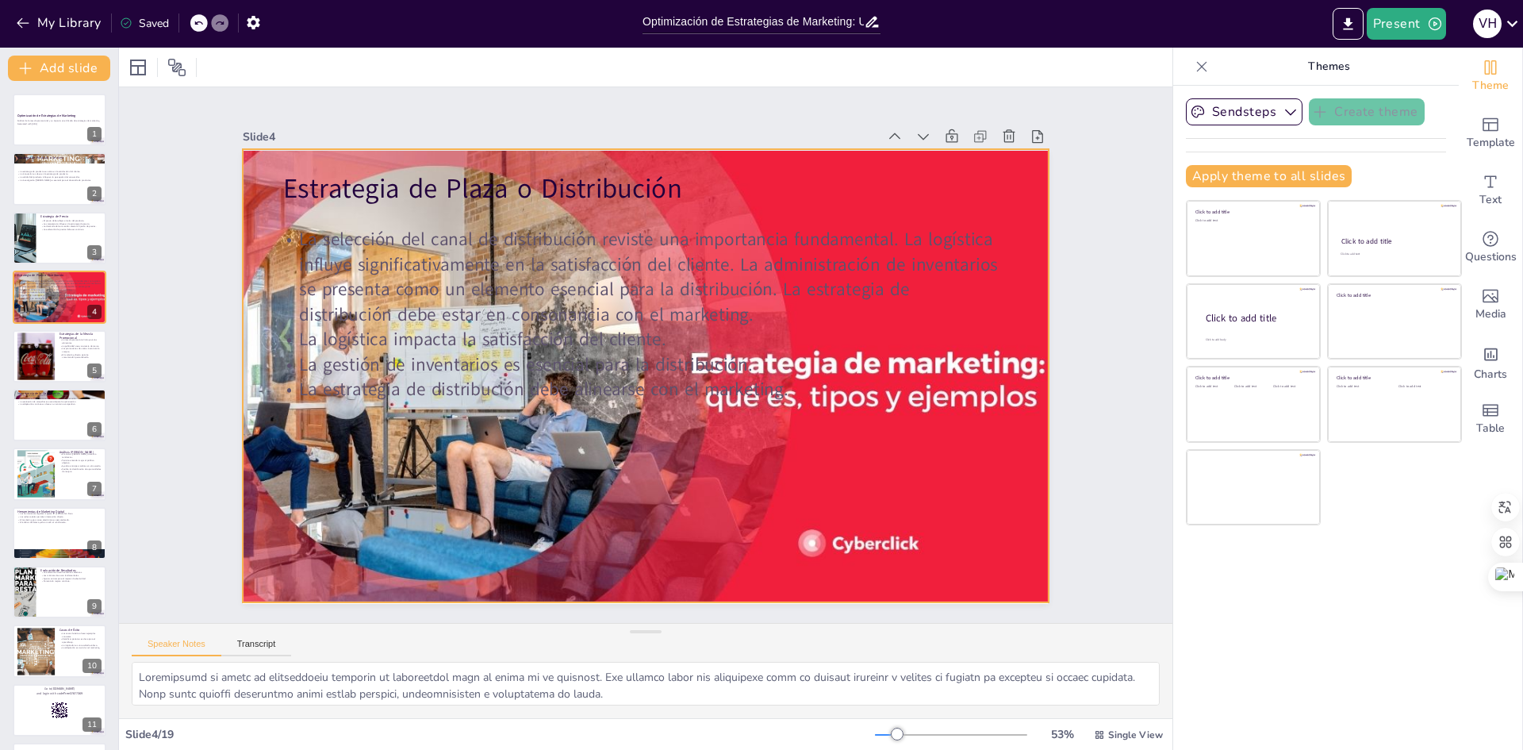
click at [762, 465] on div at bounding box center [634, 373] width 965 height 699
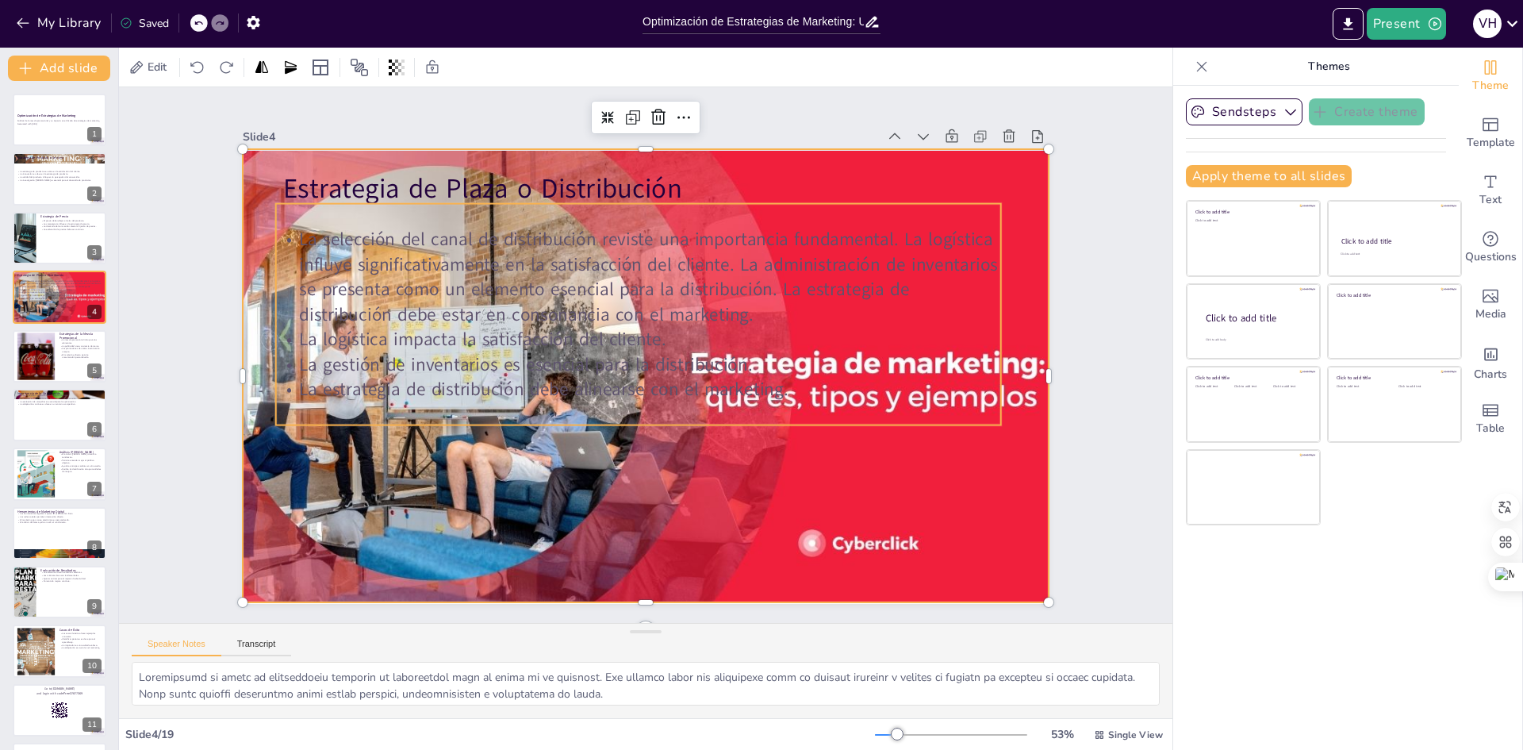
click at [628, 261] on p "La selección del canal de distribución reviste una importancia fundamental. La …" at bounding box center [714, 316] width 386 height 703
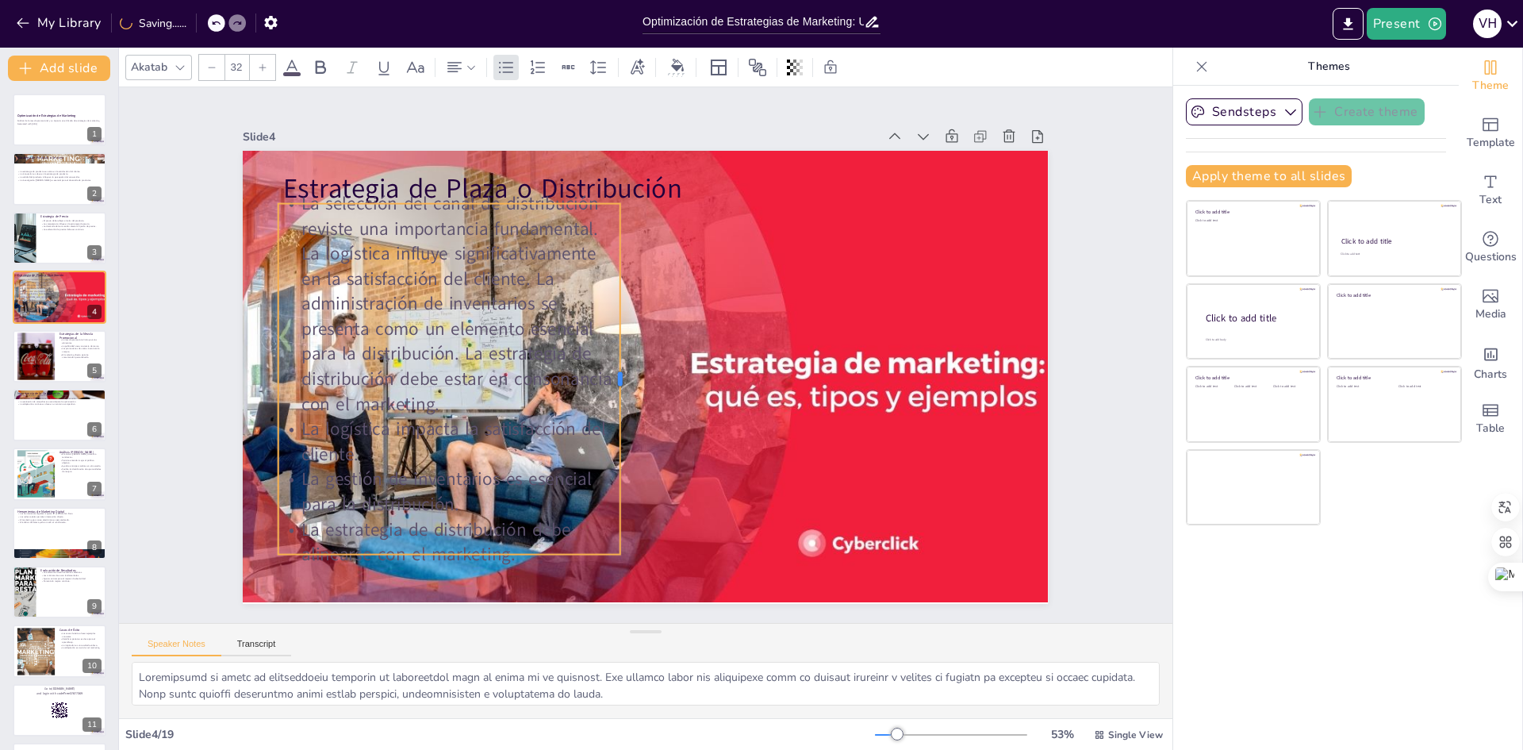
drag, startPoint x: 991, startPoint y: 306, endPoint x: 608, endPoint y: 485, distance: 423.0
click at [608, 342] on div at bounding box center [622, 335] width 351 height 13
click at [293, 65] on icon at bounding box center [291, 67] width 19 height 19
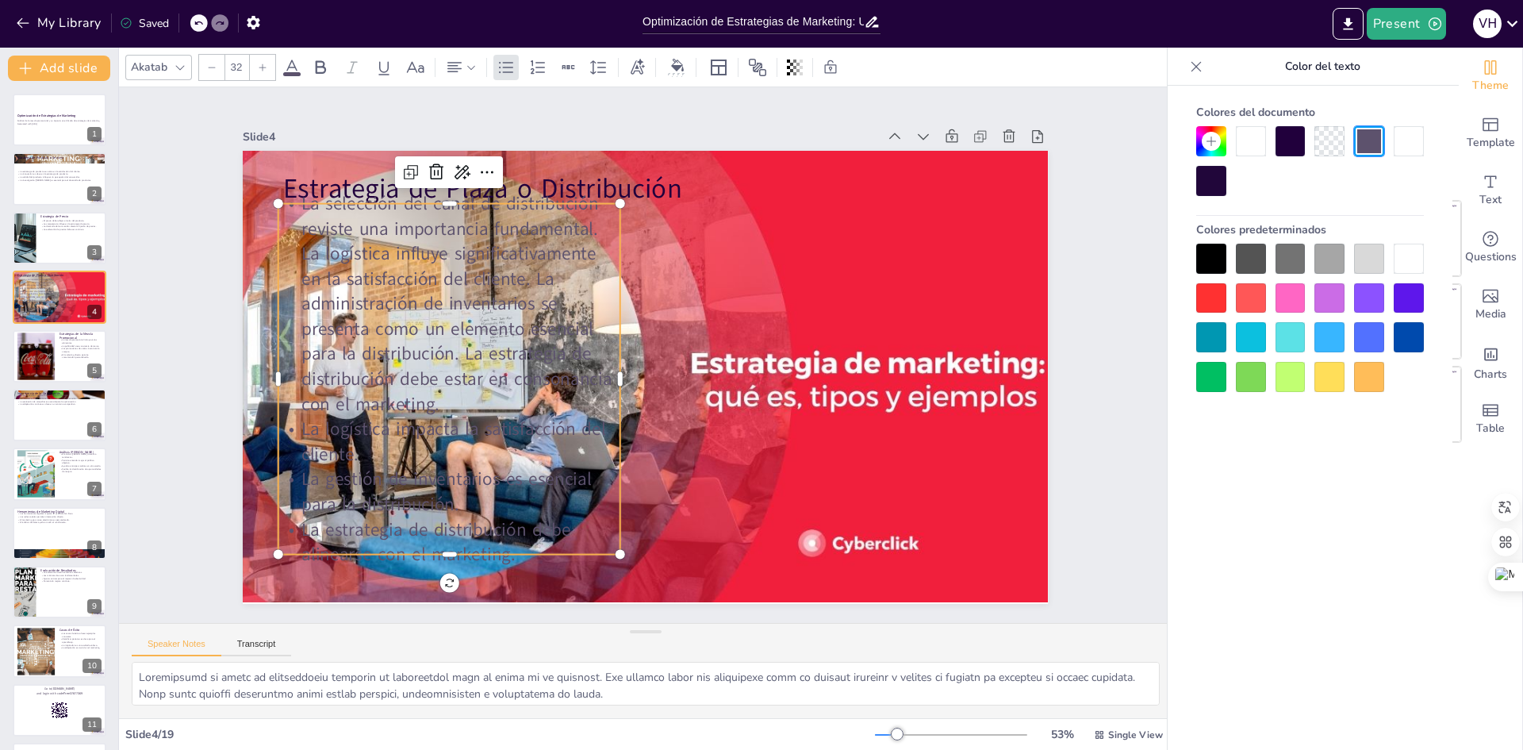
click at [1398, 257] on div at bounding box center [1409, 259] width 30 height 30
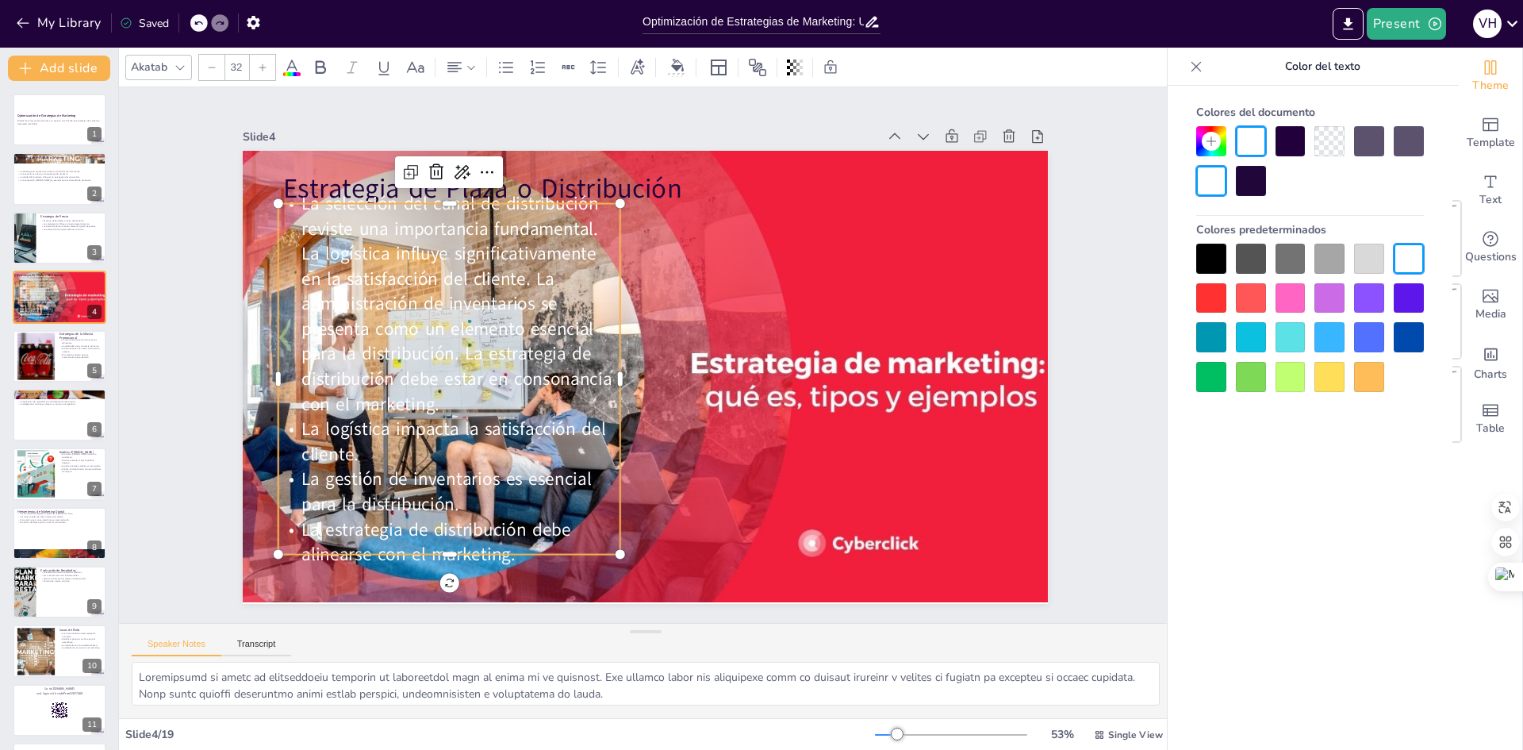
click at [1338, 337] on div at bounding box center [1329, 337] width 30 height 30
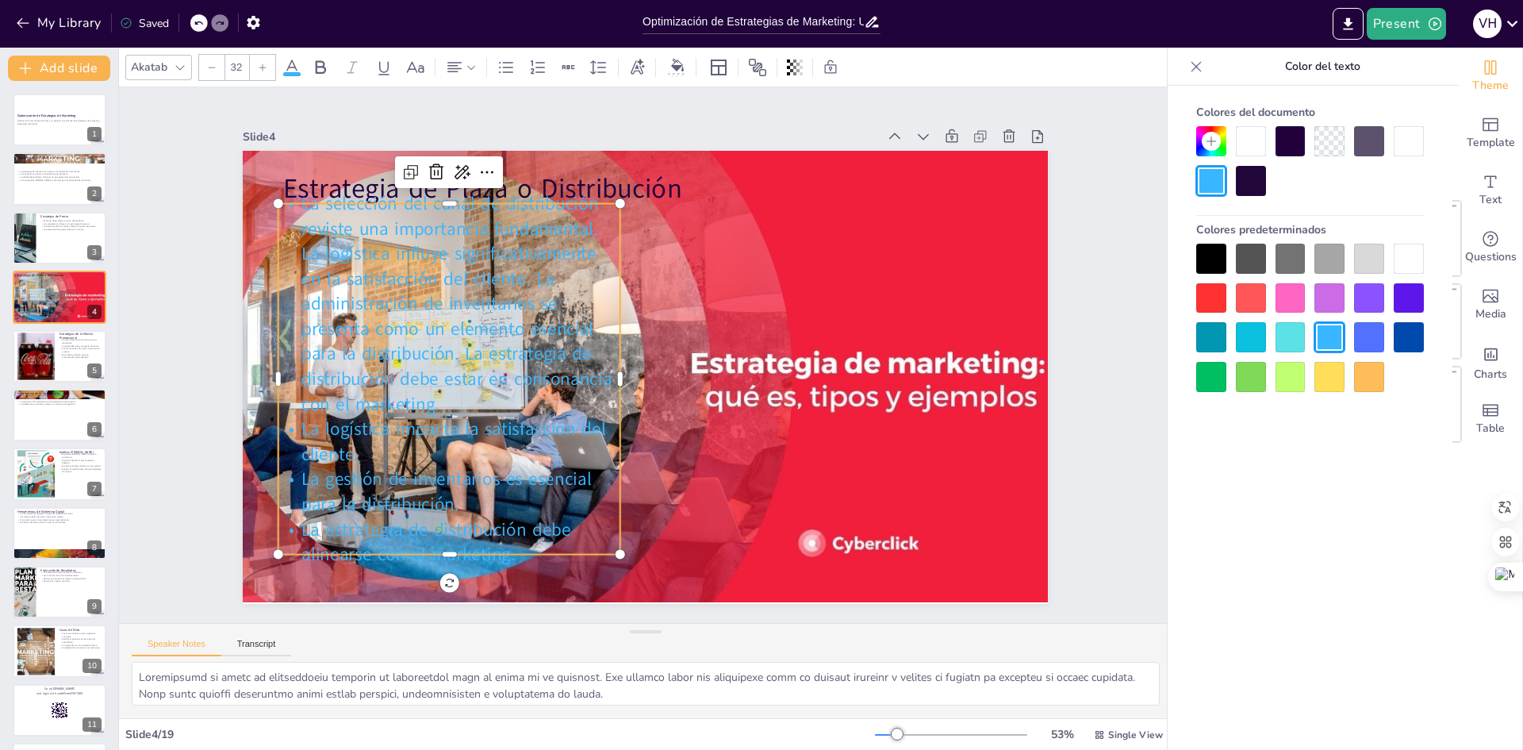
click at [1209, 259] on div at bounding box center [1211, 259] width 30 height 30
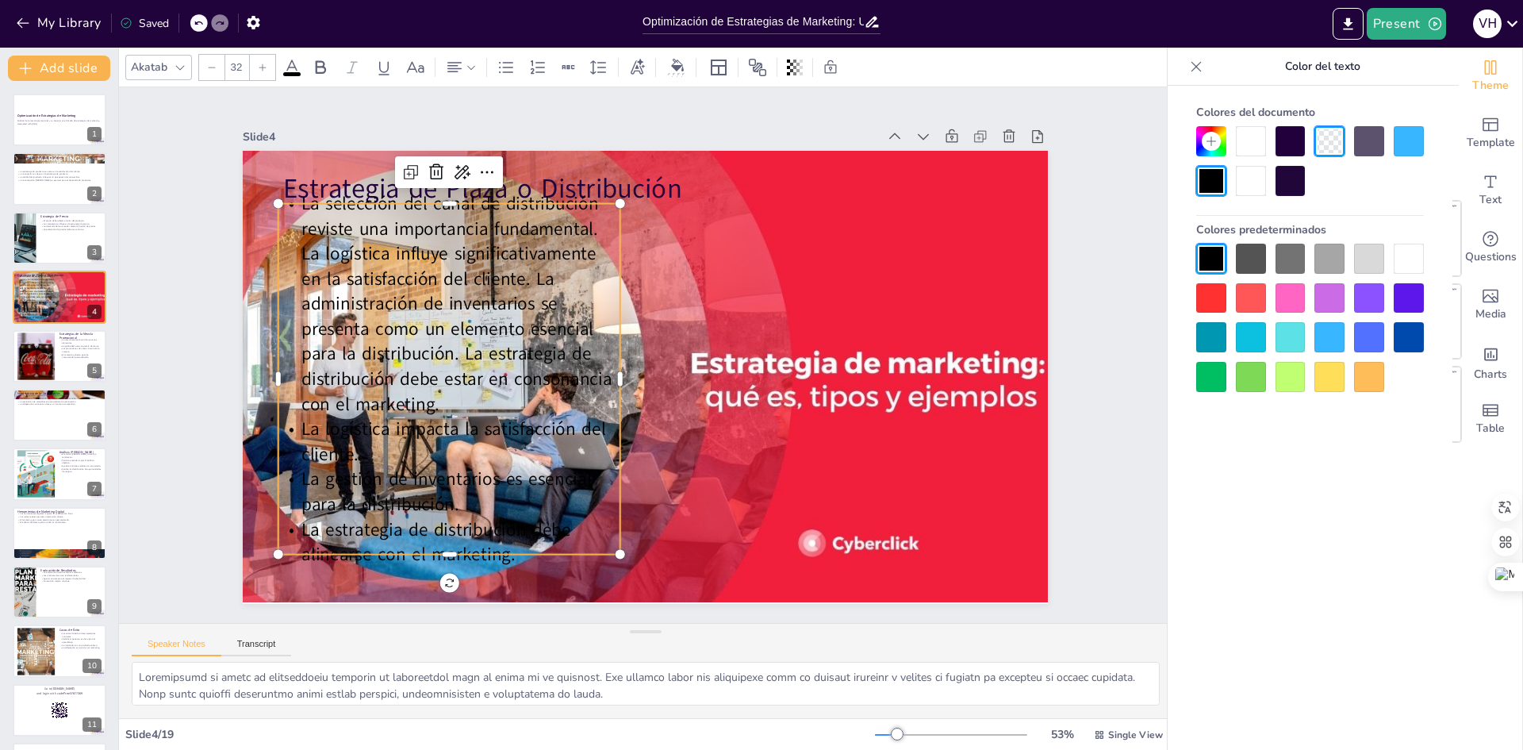
click at [1402, 255] on div at bounding box center [1409, 259] width 30 height 30
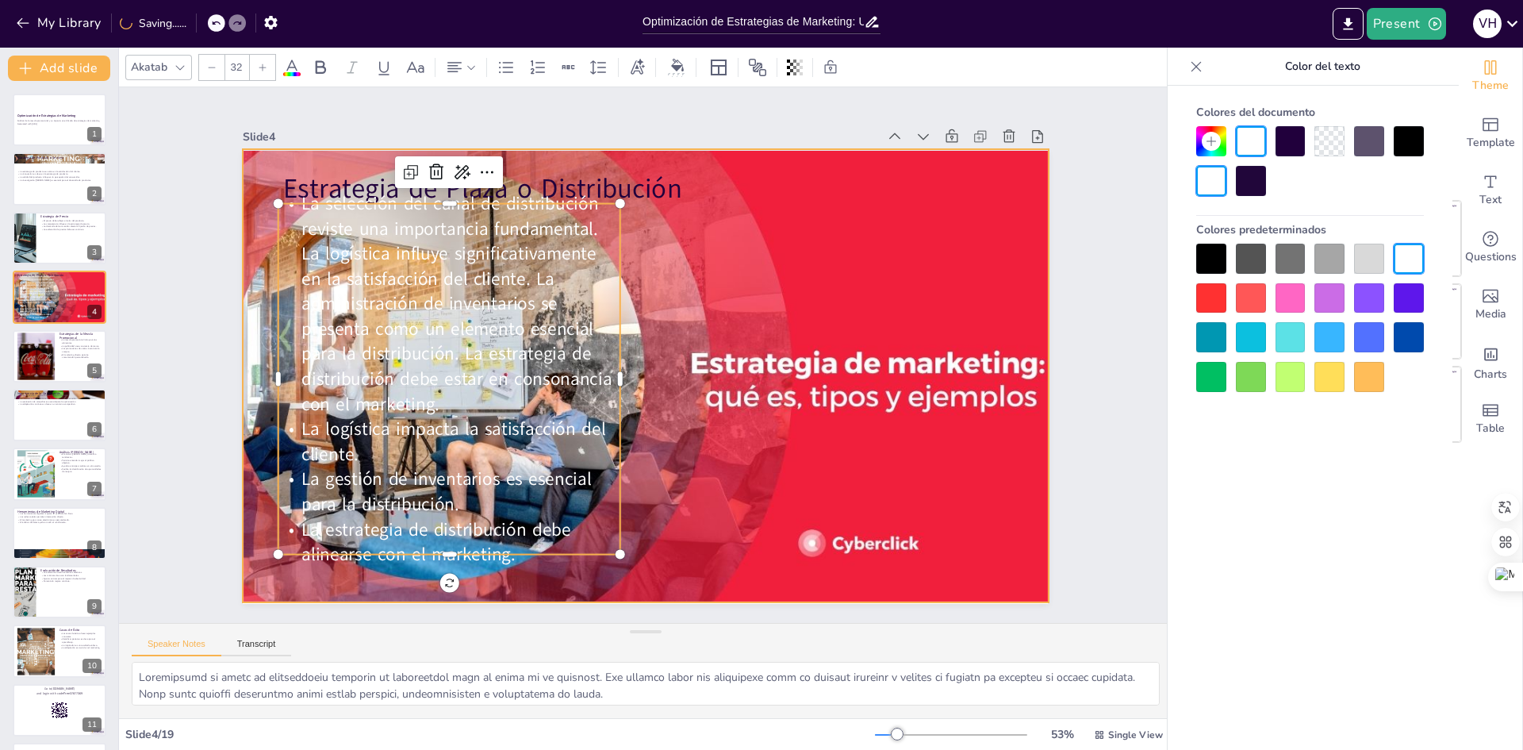
click at [912, 279] on div at bounding box center [639, 375] width 910 height 541
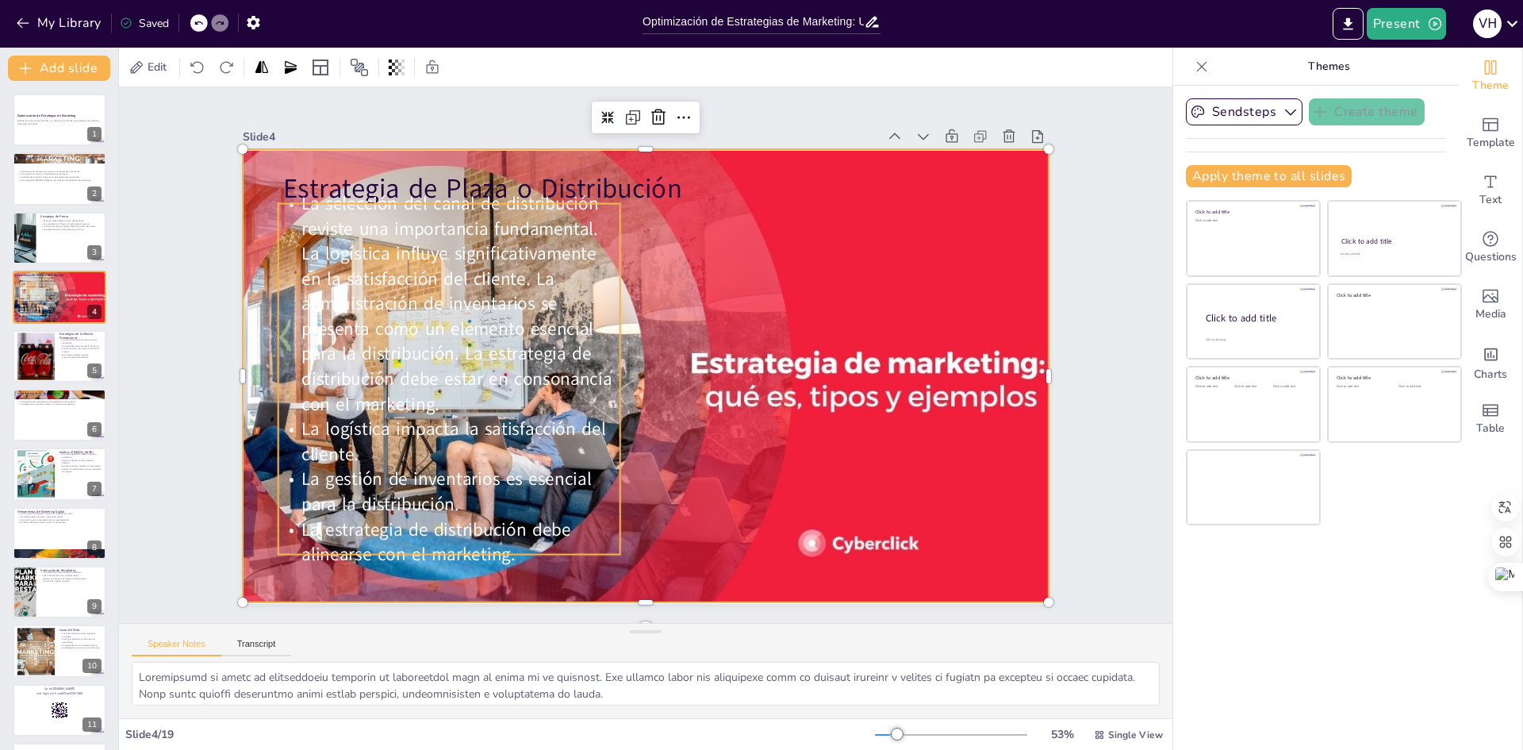
click at [457, 241] on span "La selección del canal de distribución reviste una importancia fundamental. La …" at bounding box center [456, 275] width 319 height 238
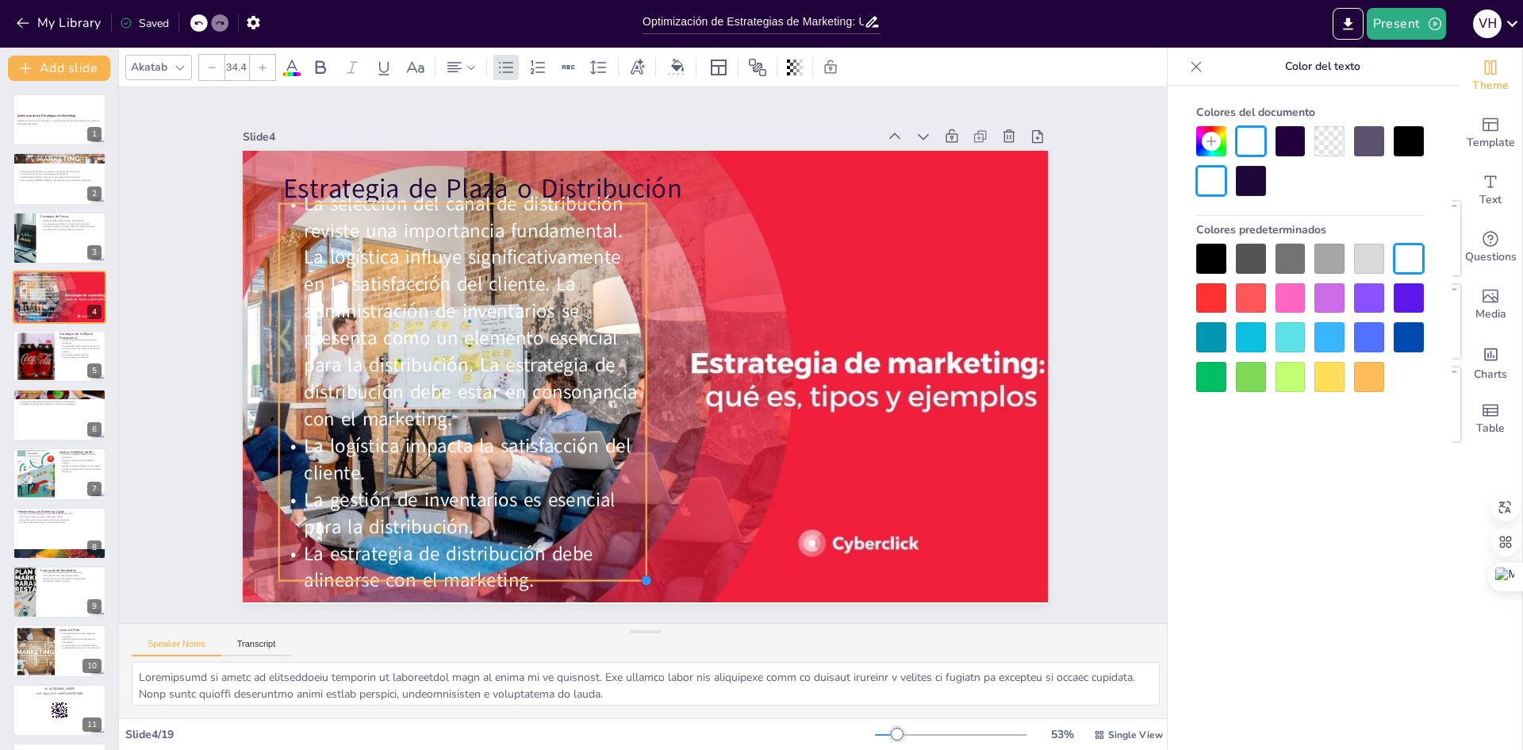
drag, startPoint x: 610, startPoint y: 545, endPoint x: 635, endPoint y: 555, distance: 27.4
click at [635, 555] on div "Estrategia de Plaza o Distribución La selección del canal de distribución revis…" at bounding box center [643, 376] width 848 height 535
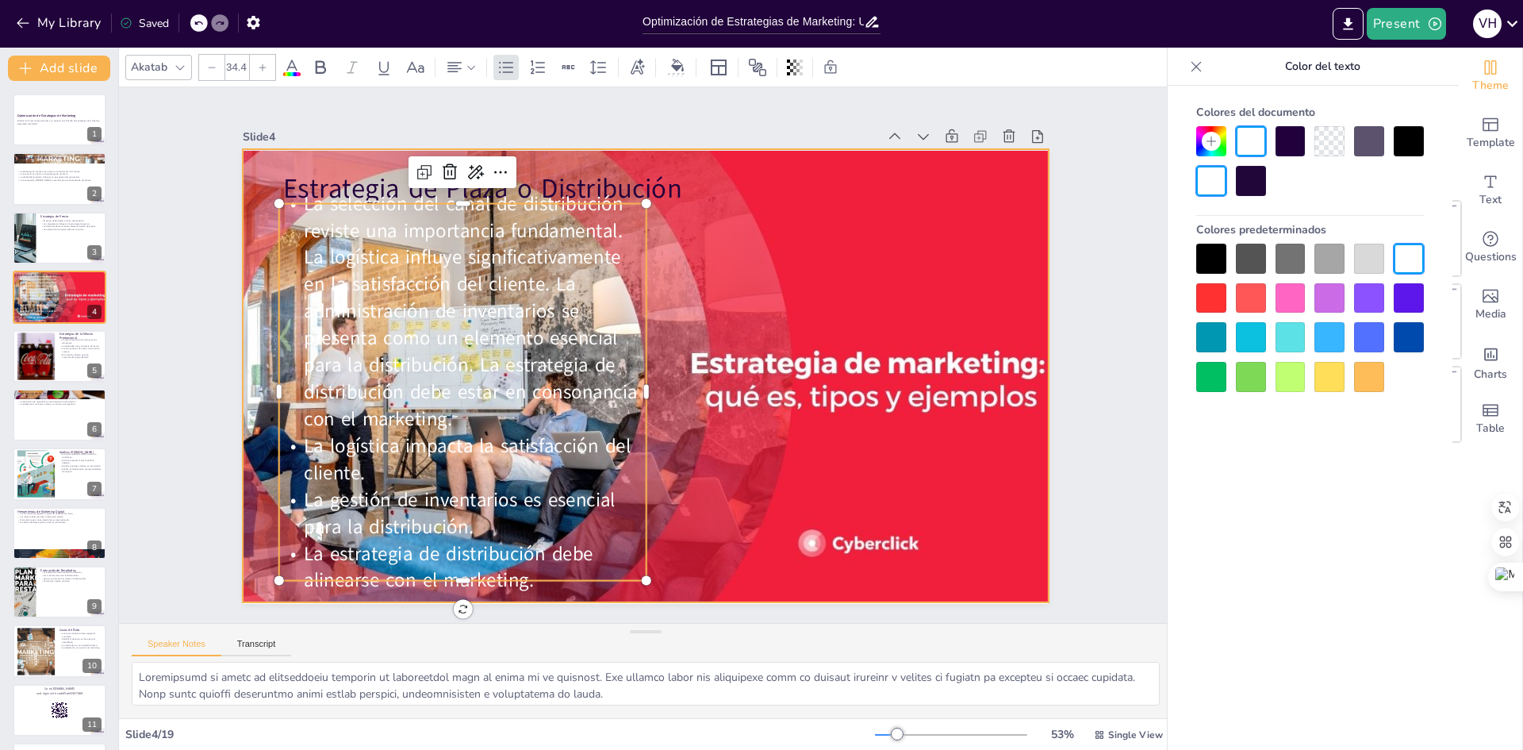
click at [802, 258] on div at bounding box center [639, 375] width 910 height 541
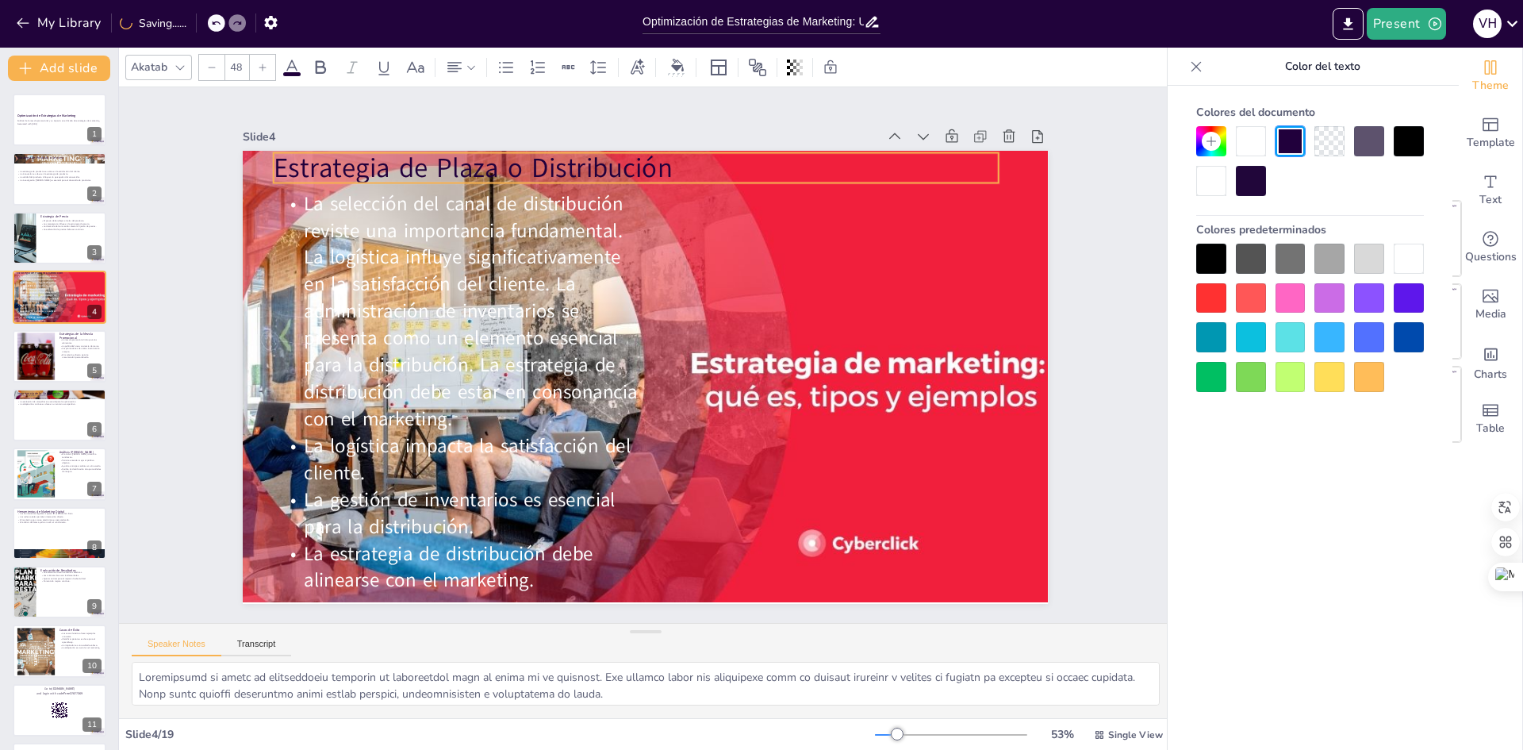
drag, startPoint x: 543, startPoint y: 170, endPoint x: 533, endPoint y: 149, distance: 22.7
click at [533, 149] on p "Estrategia de Plaza o Distribución" at bounding box center [636, 167] width 725 height 37
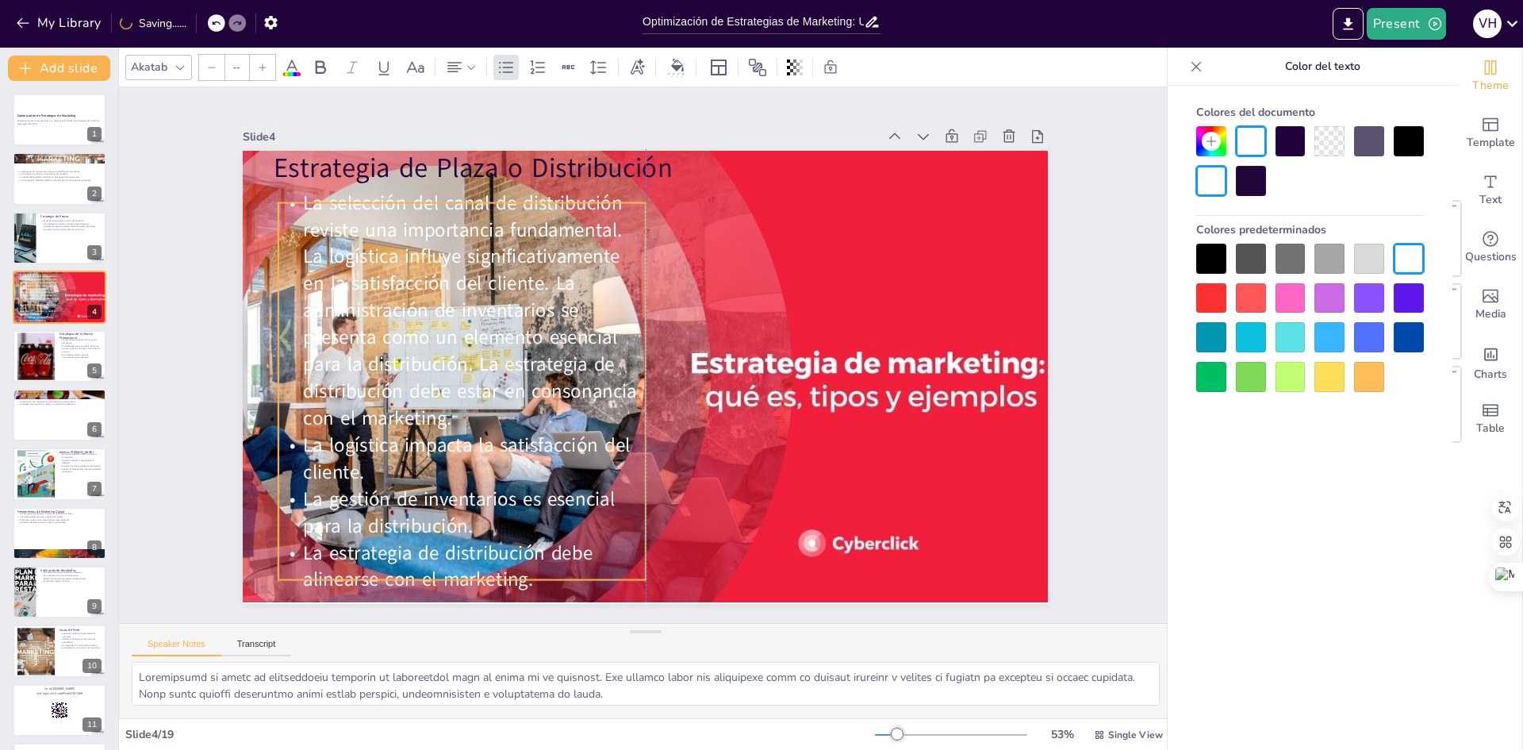
click at [539, 239] on span "La selección del canal de distribución reviste una importancia fundamental. La …" at bounding box center [468, 283] width 343 height 256
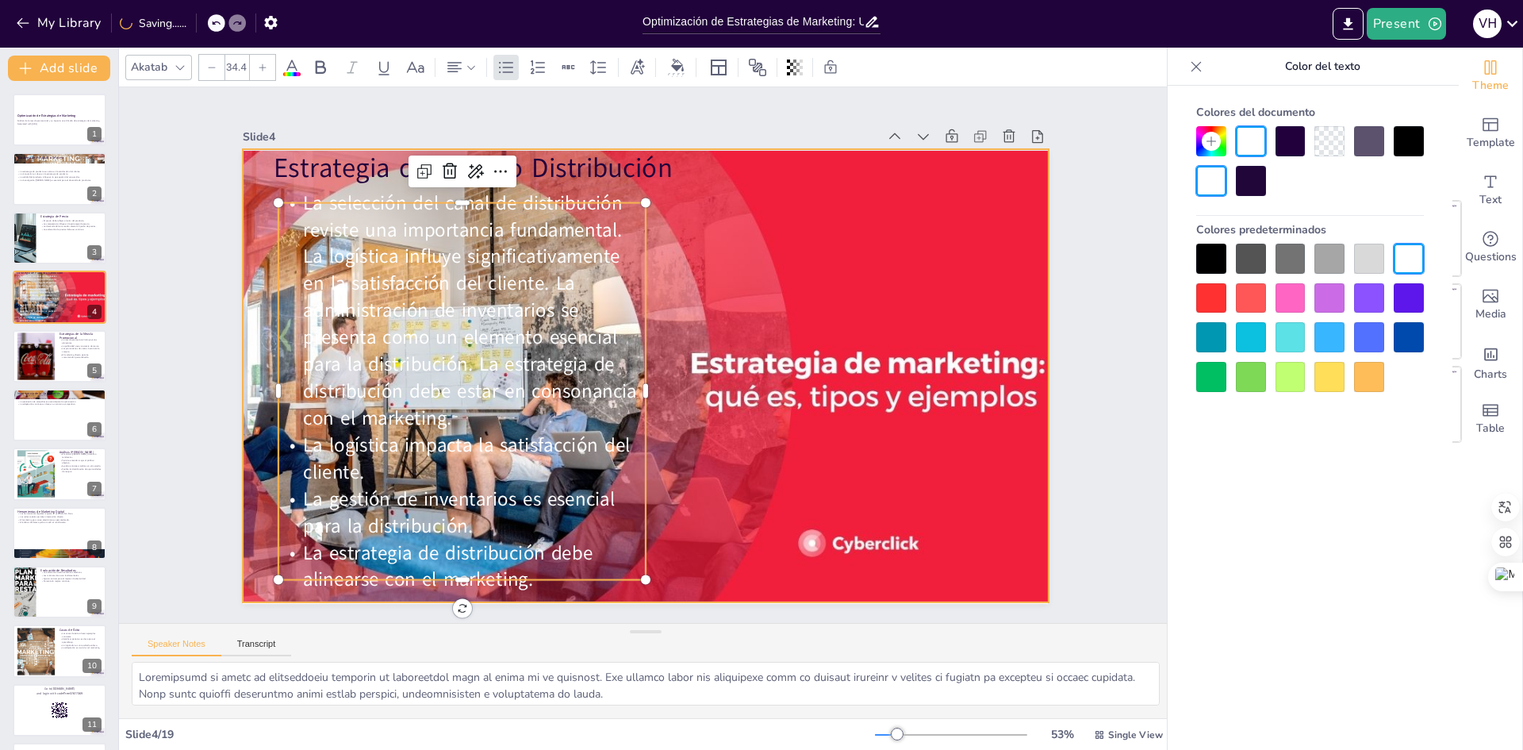
click at [831, 268] on div at bounding box center [641, 375] width 867 height 453
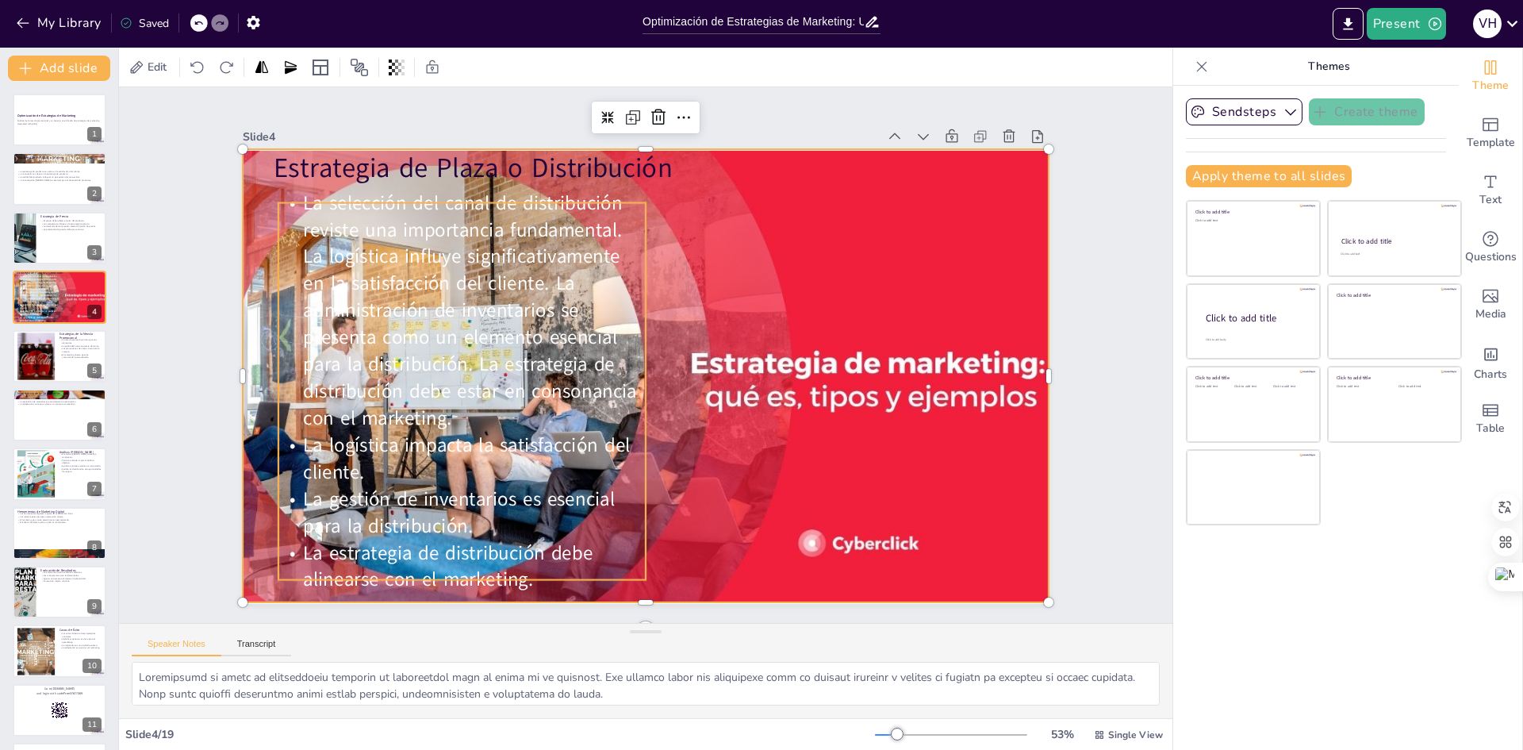
click at [530, 347] on span "La selección del canal de distribución reviste una importancia fundamental. La …" at bounding box center [468, 283] width 343 height 256
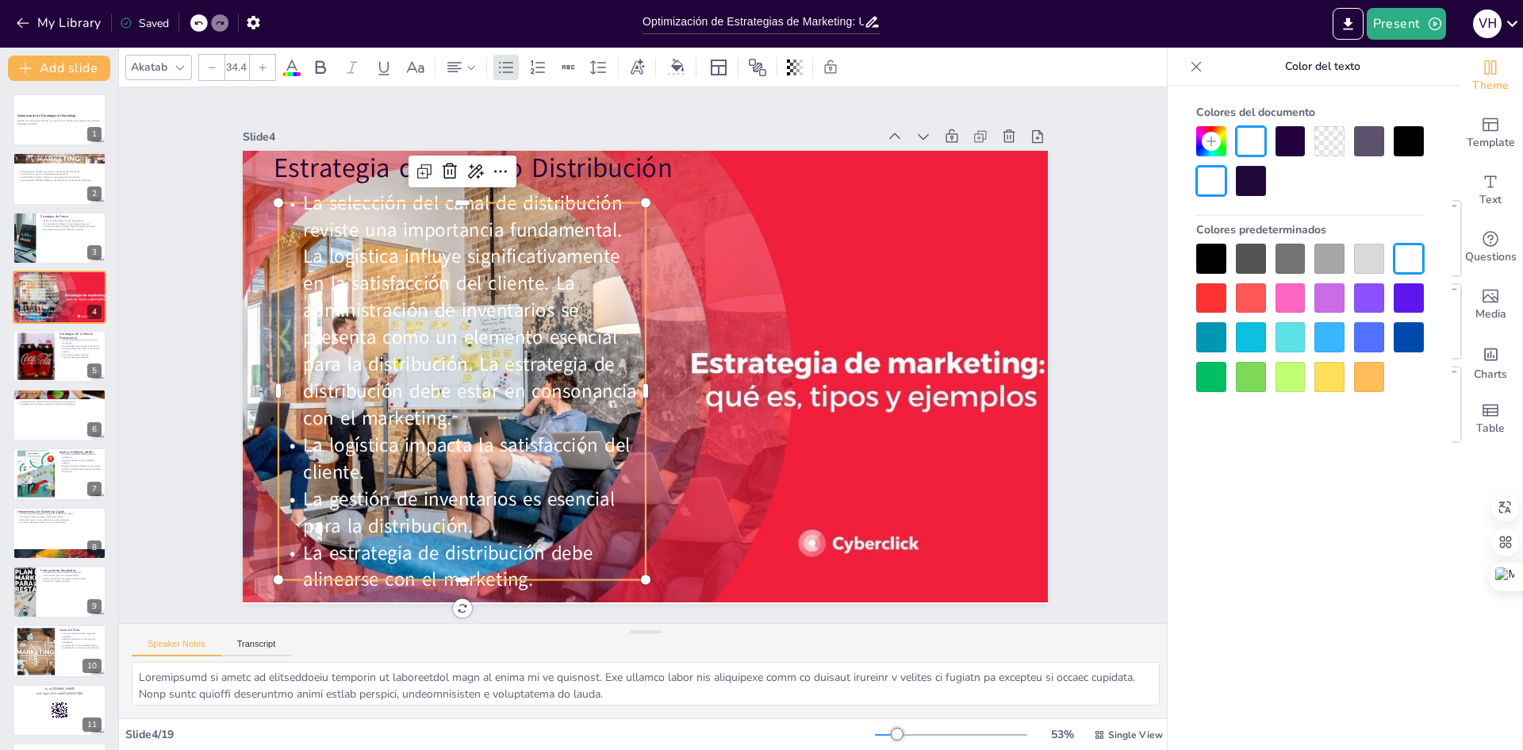
click at [1207, 250] on div at bounding box center [1211, 259] width 30 height 30
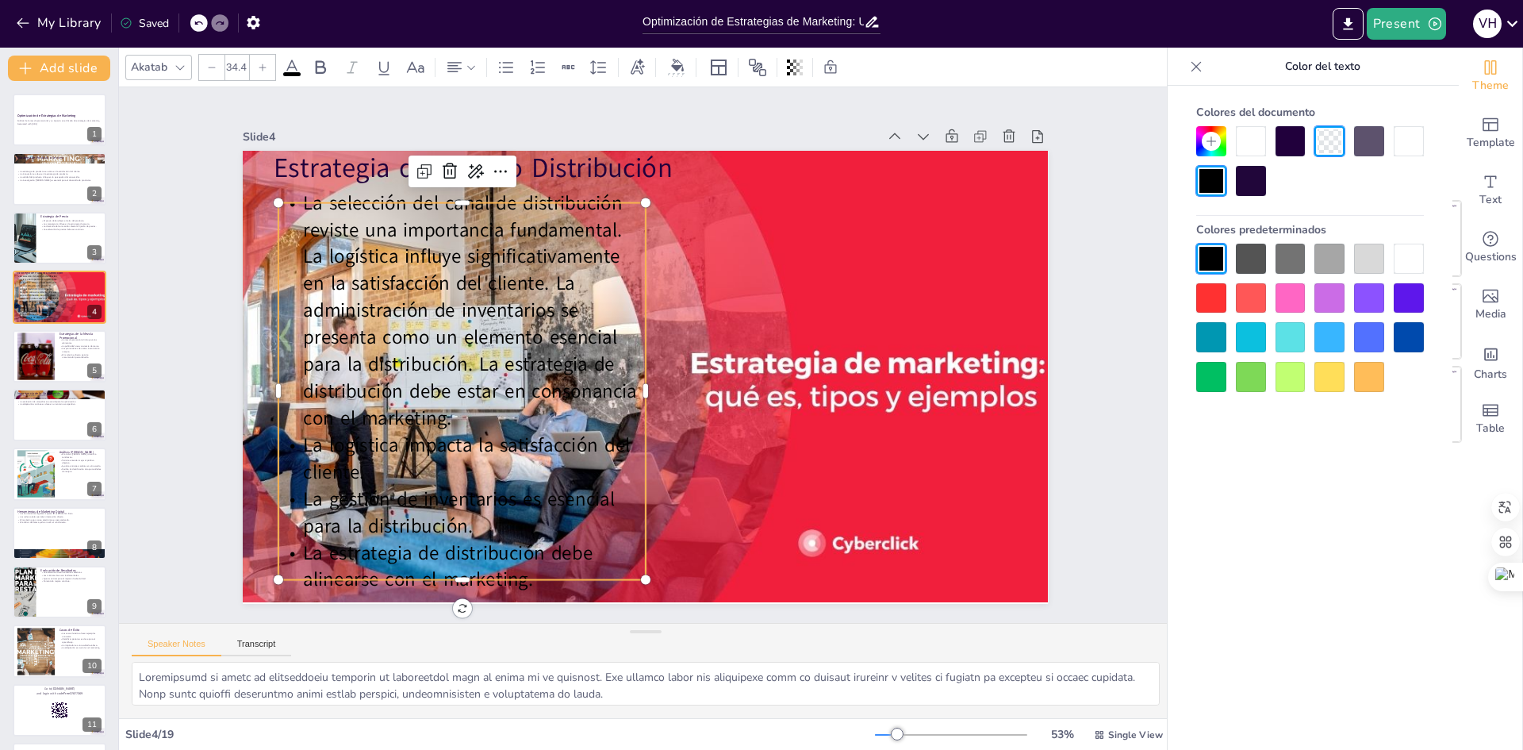
click at [1335, 376] on div at bounding box center [1329, 377] width 30 height 30
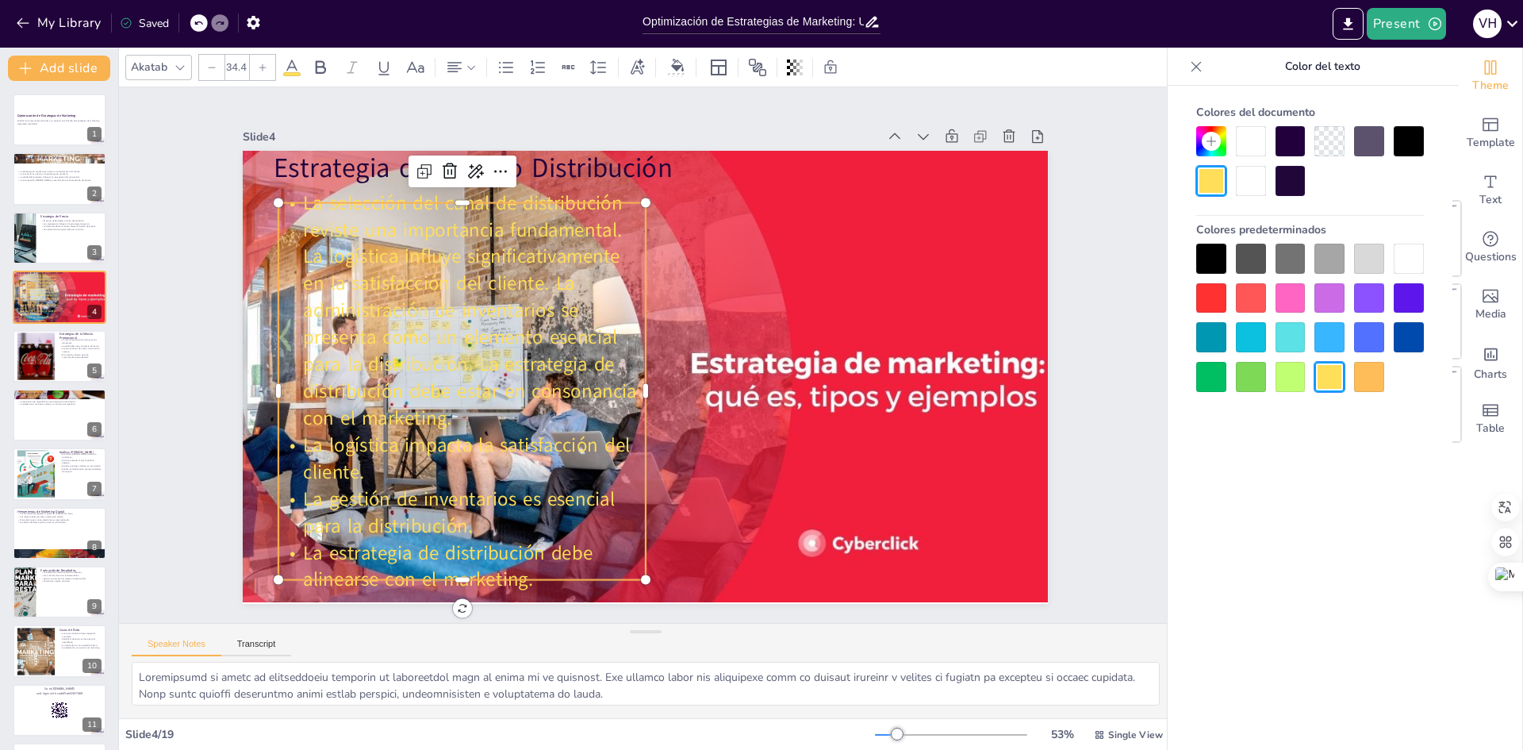
click at [1285, 382] on div at bounding box center [1291, 377] width 30 height 30
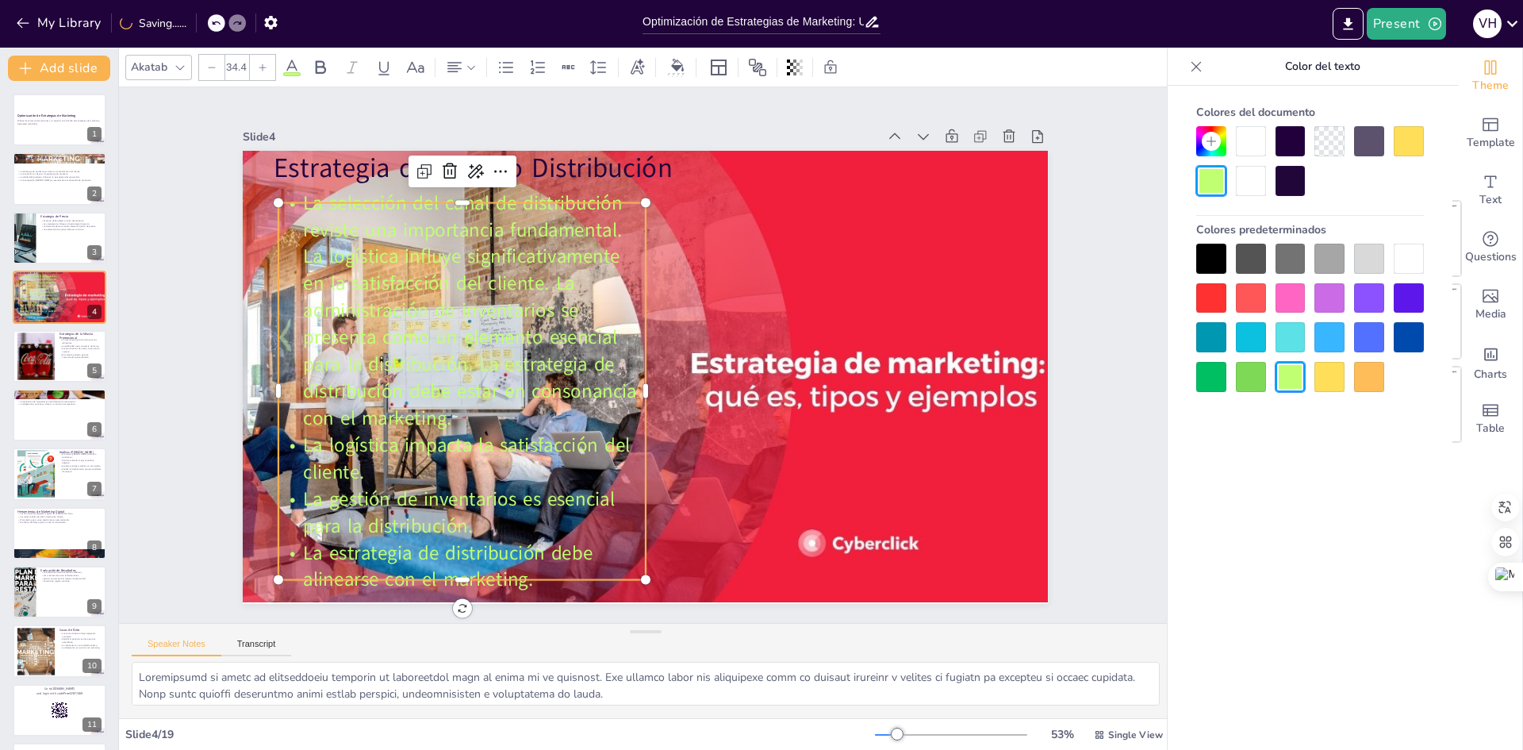
click at [1212, 370] on div at bounding box center [1211, 377] width 30 height 30
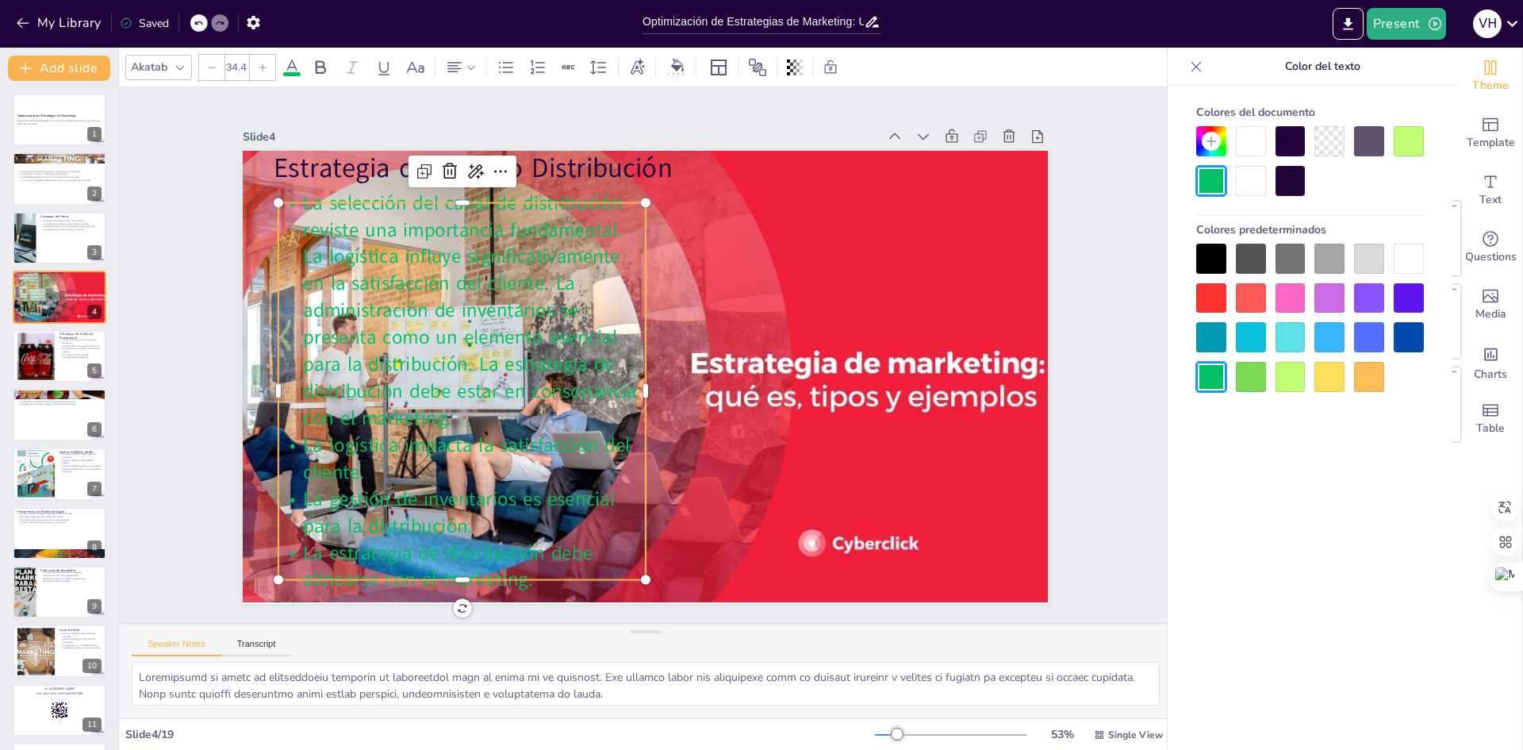
click at [1405, 337] on div at bounding box center [1409, 337] width 30 height 30
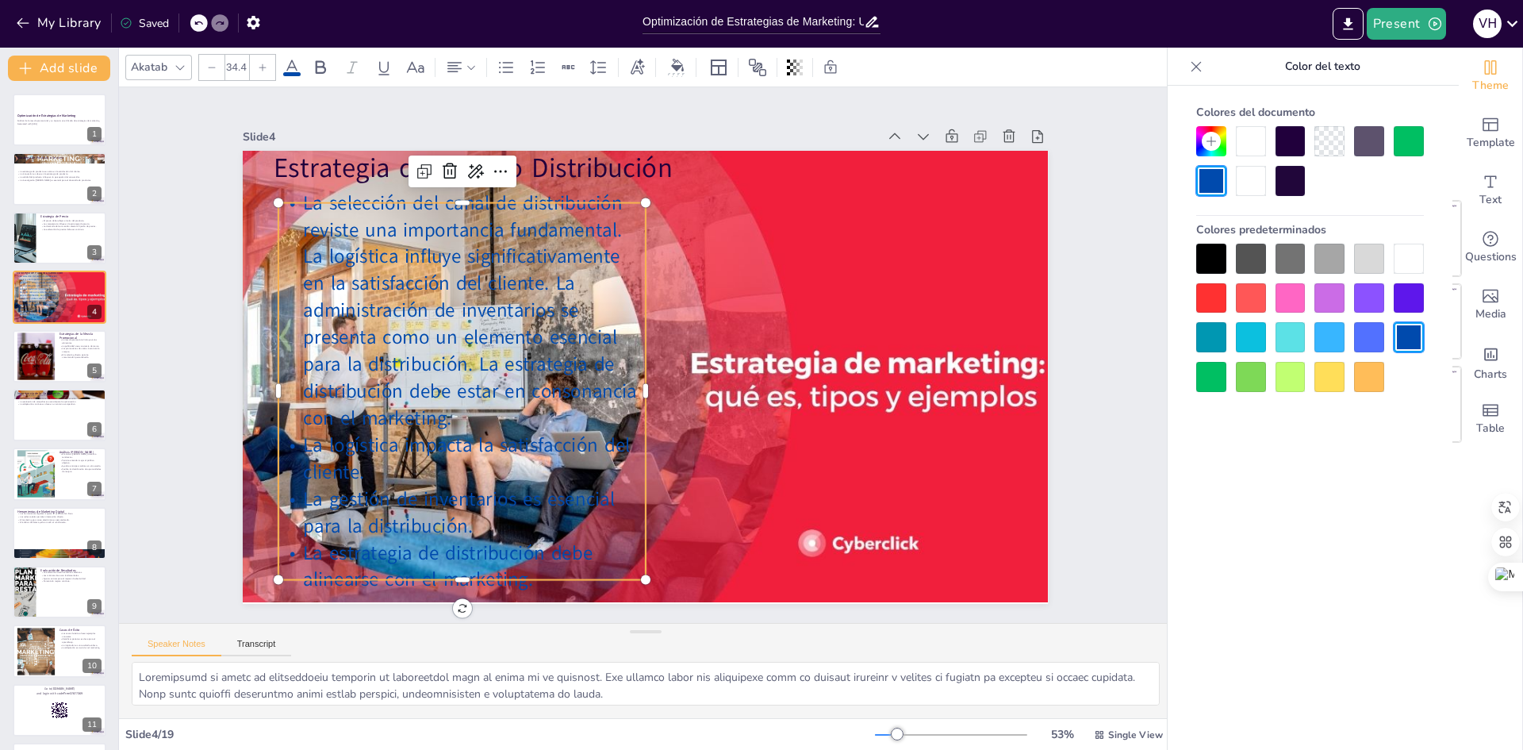
click at [1405, 299] on div at bounding box center [1409, 298] width 30 height 30
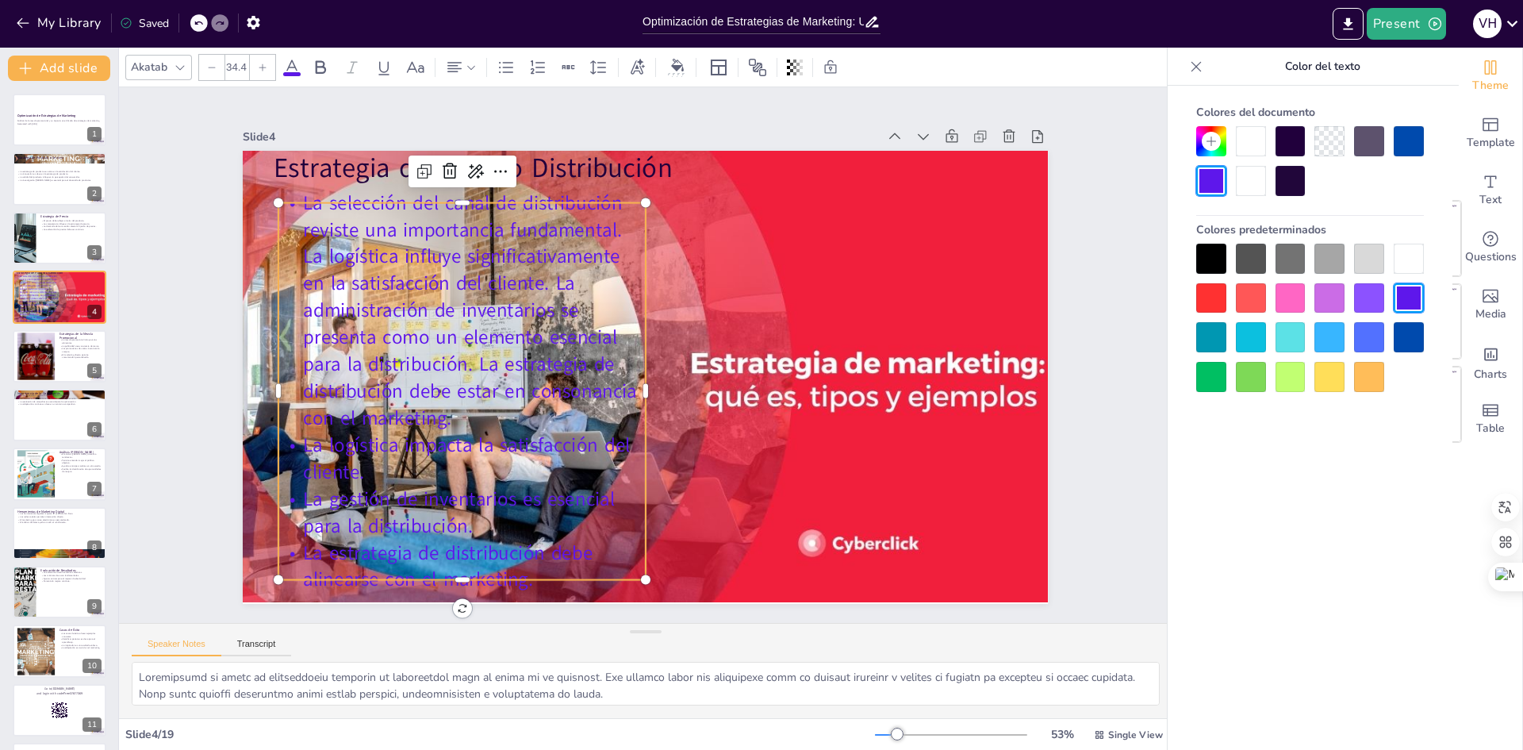
click at [1338, 133] on div at bounding box center [1329, 141] width 30 height 30
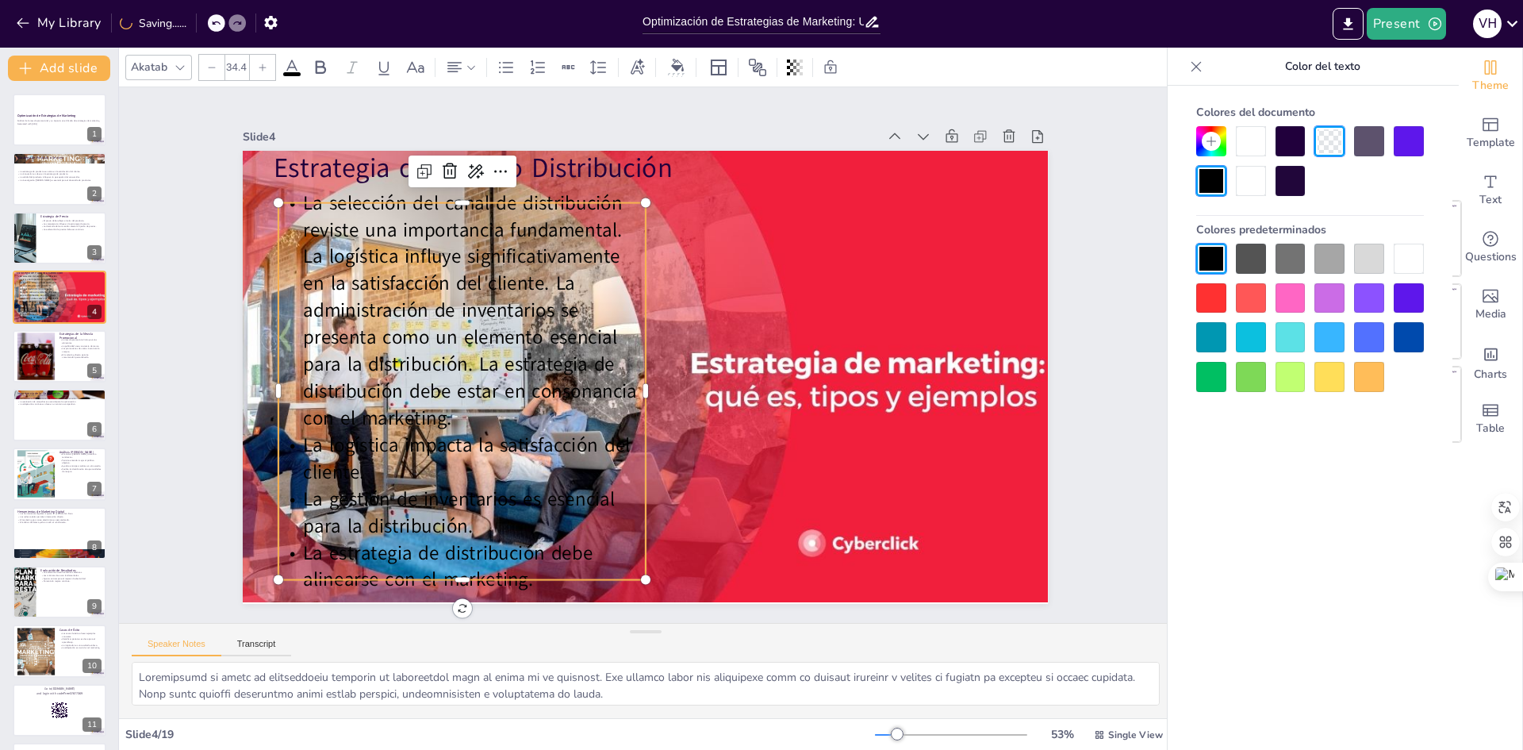
click at [1220, 294] on div at bounding box center [1211, 298] width 30 height 30
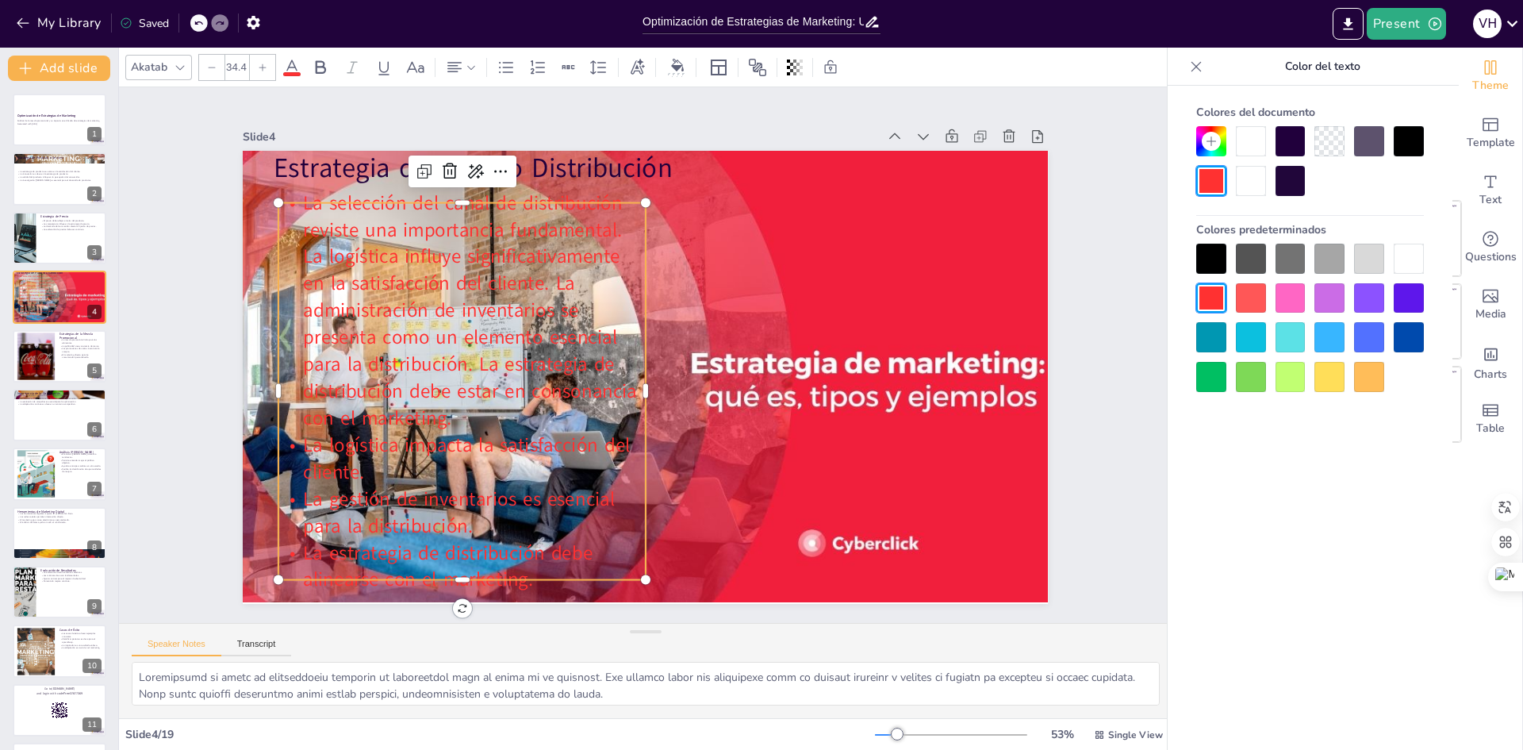
click at [1248, 294] on div at bounding box center [1251, 298] width 30 height 30
click at [1360, 305] on div at bounding box center [1369, 298] width 30 height 30
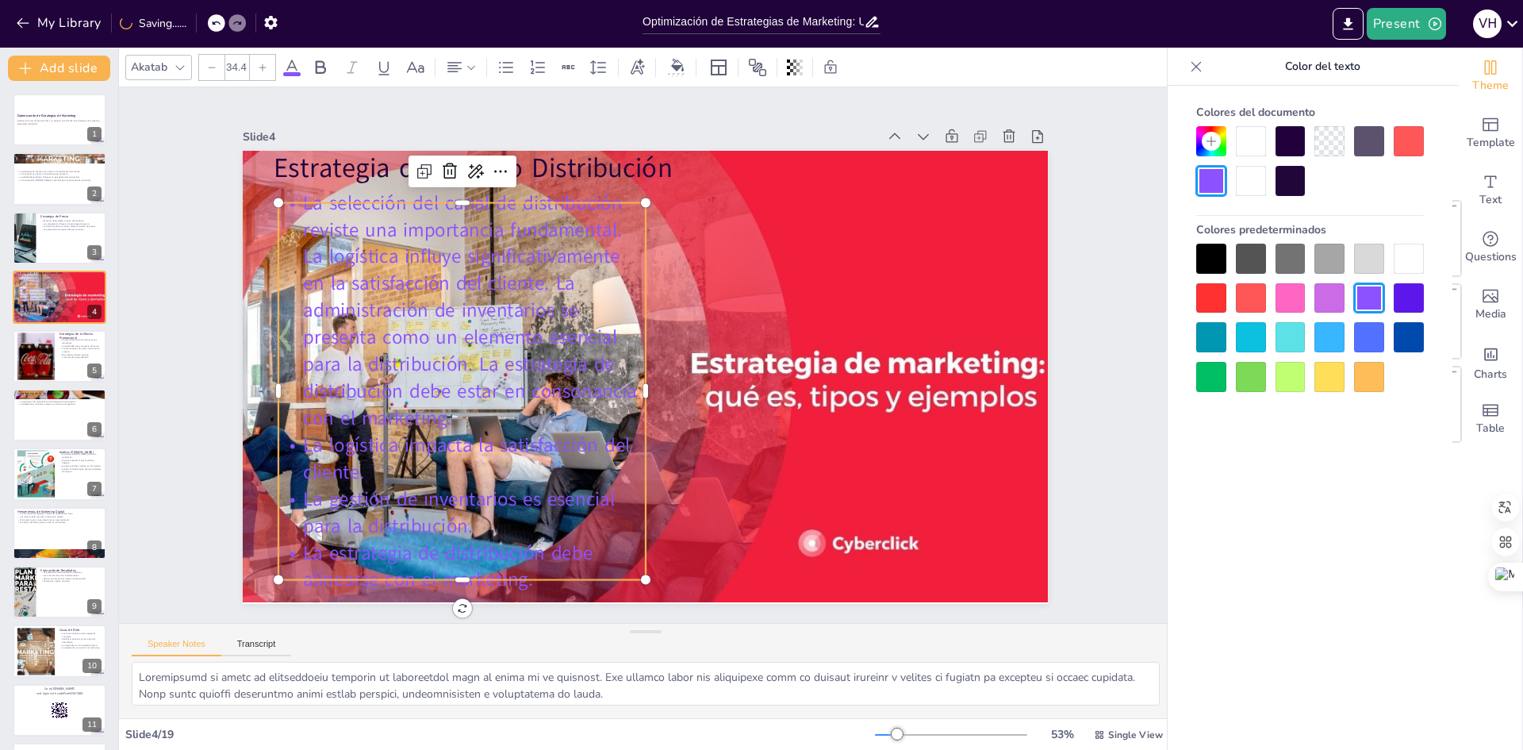
click at [1198, 340] on div at bounding box center [1211, 337] width 30 height 30
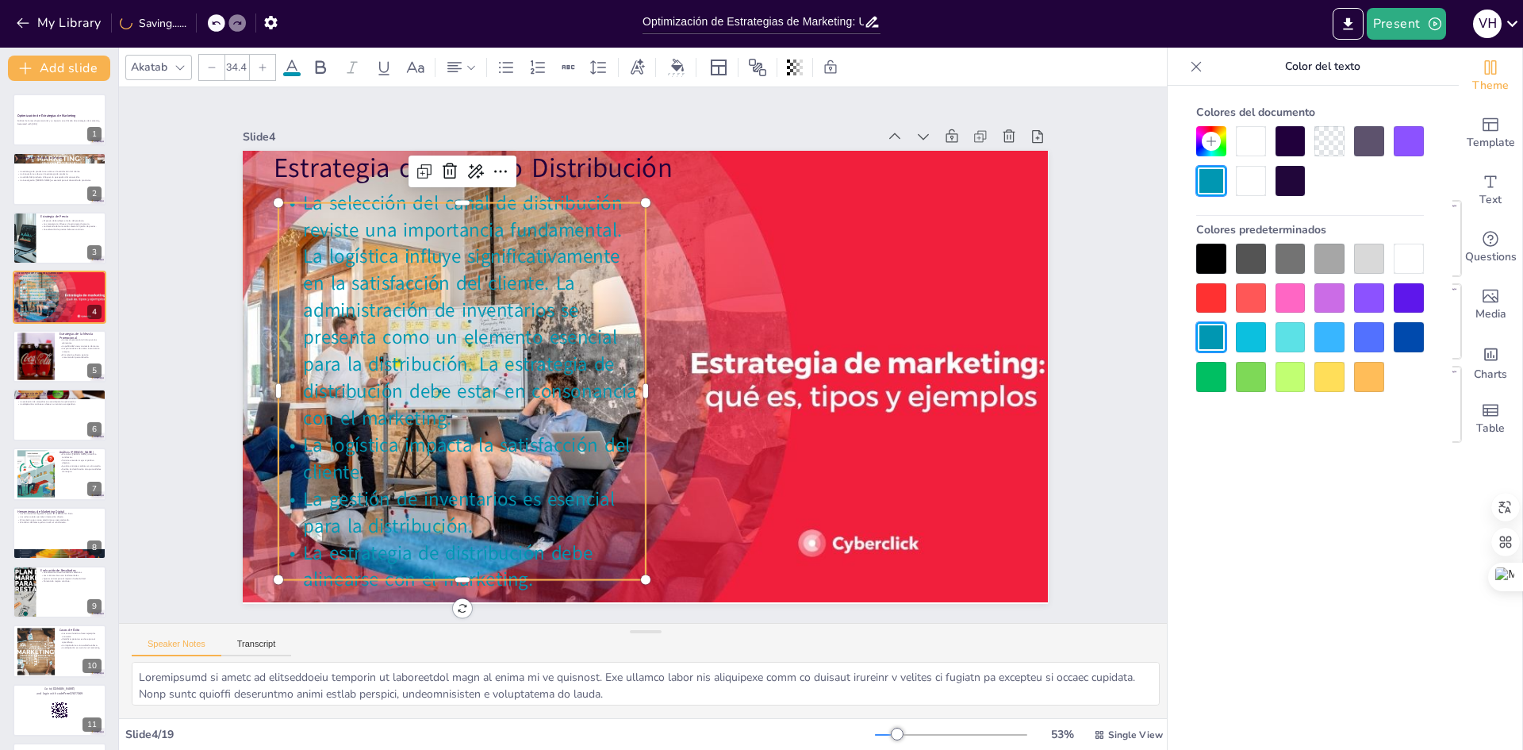
click at [1406, 261] on div at bounding box center [1409, 259] width 30 height 30
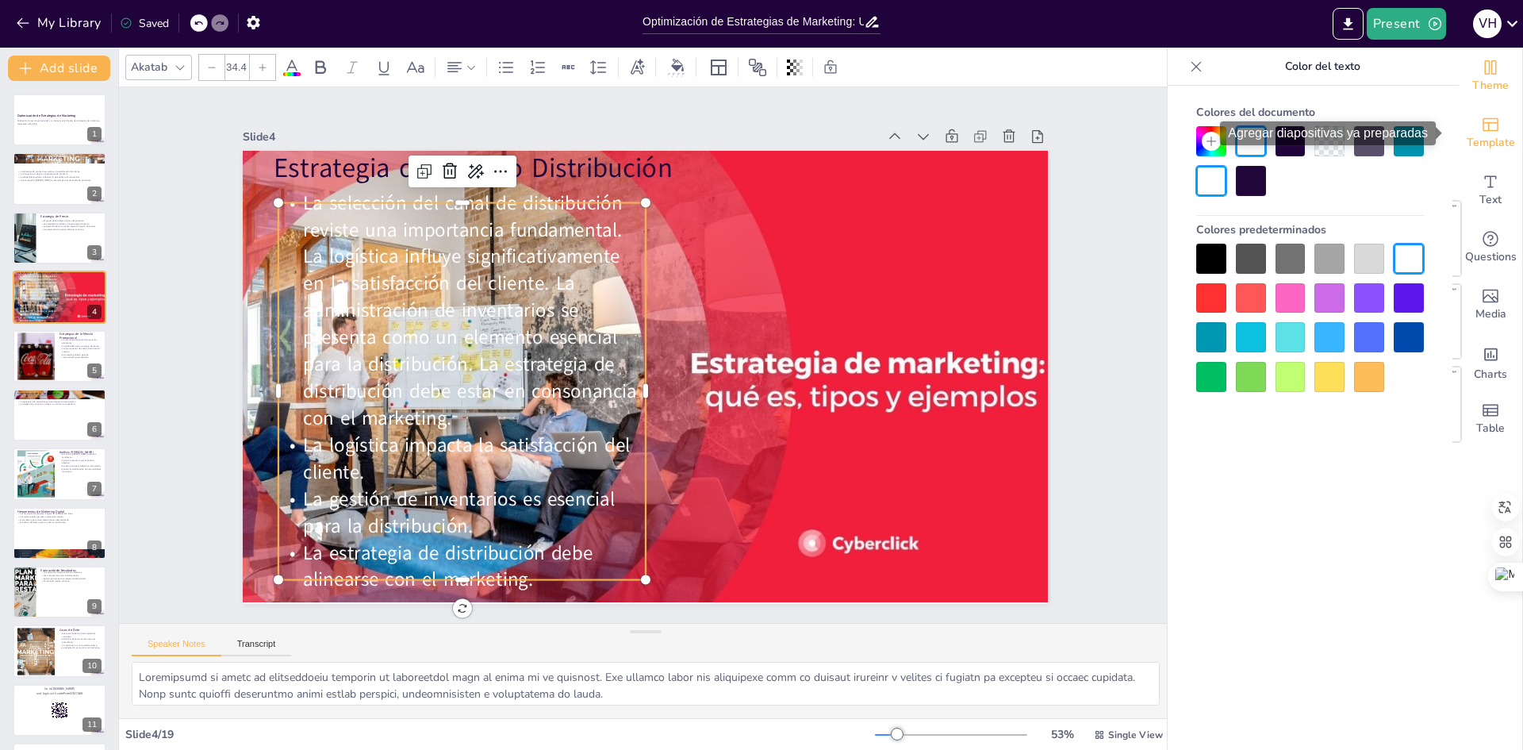
click at [1490, 125] on div "Template" at bounding box center [1490, 133] width 63 height 57
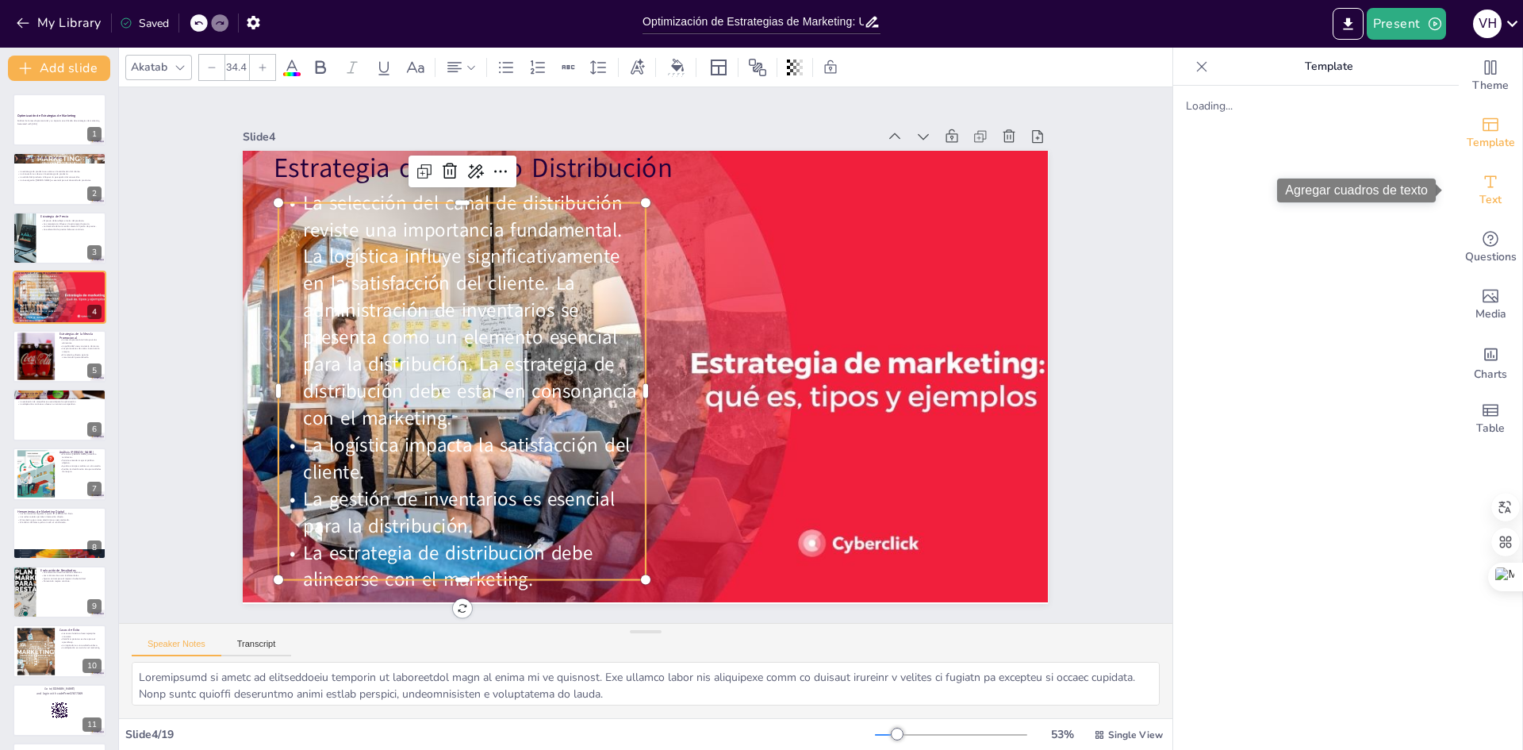
click at [1487, 186] on icon "Add text boxes" at bounding box center [1490, 181] width 19 height 19
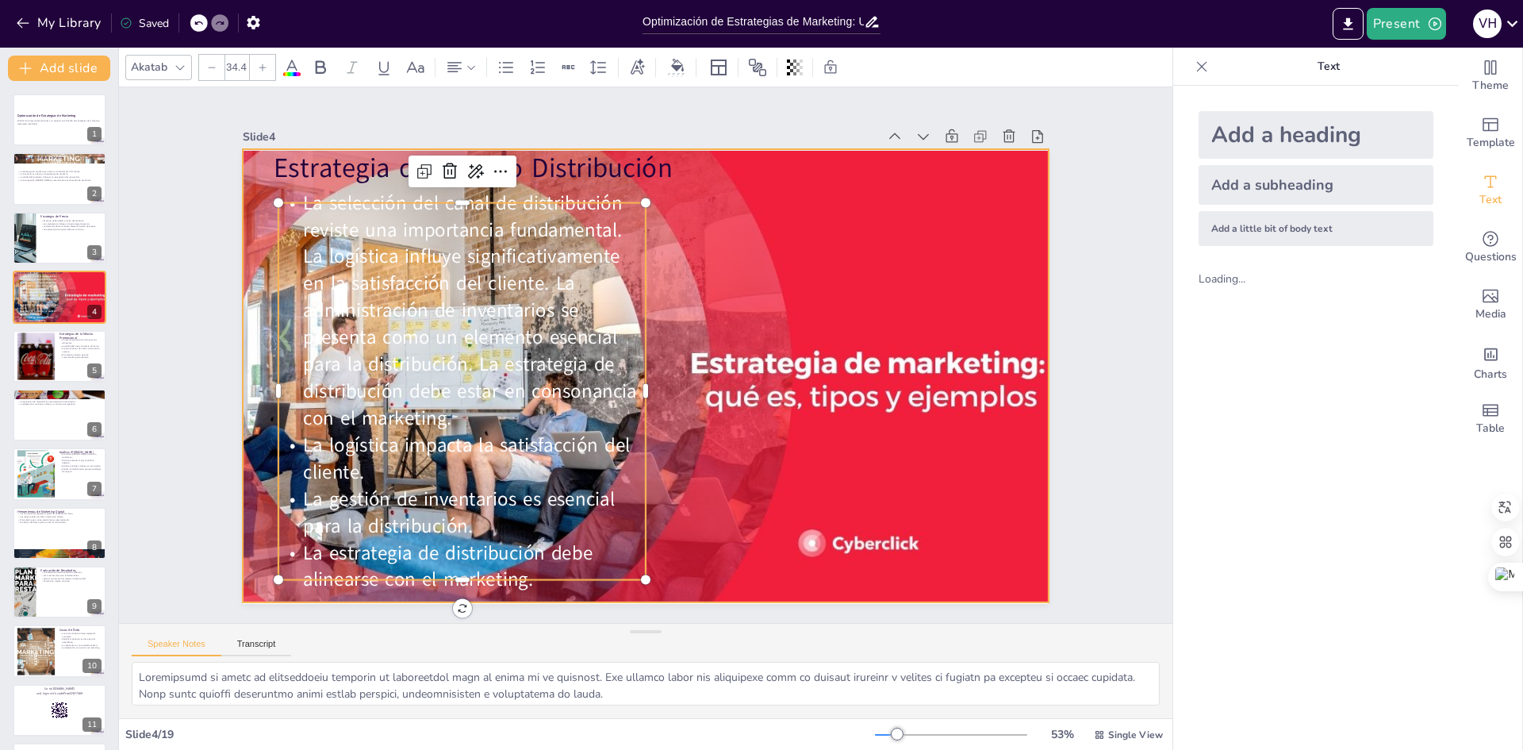
click at [862, 243] on div at bounding box center [638, 375] width 909 height 541
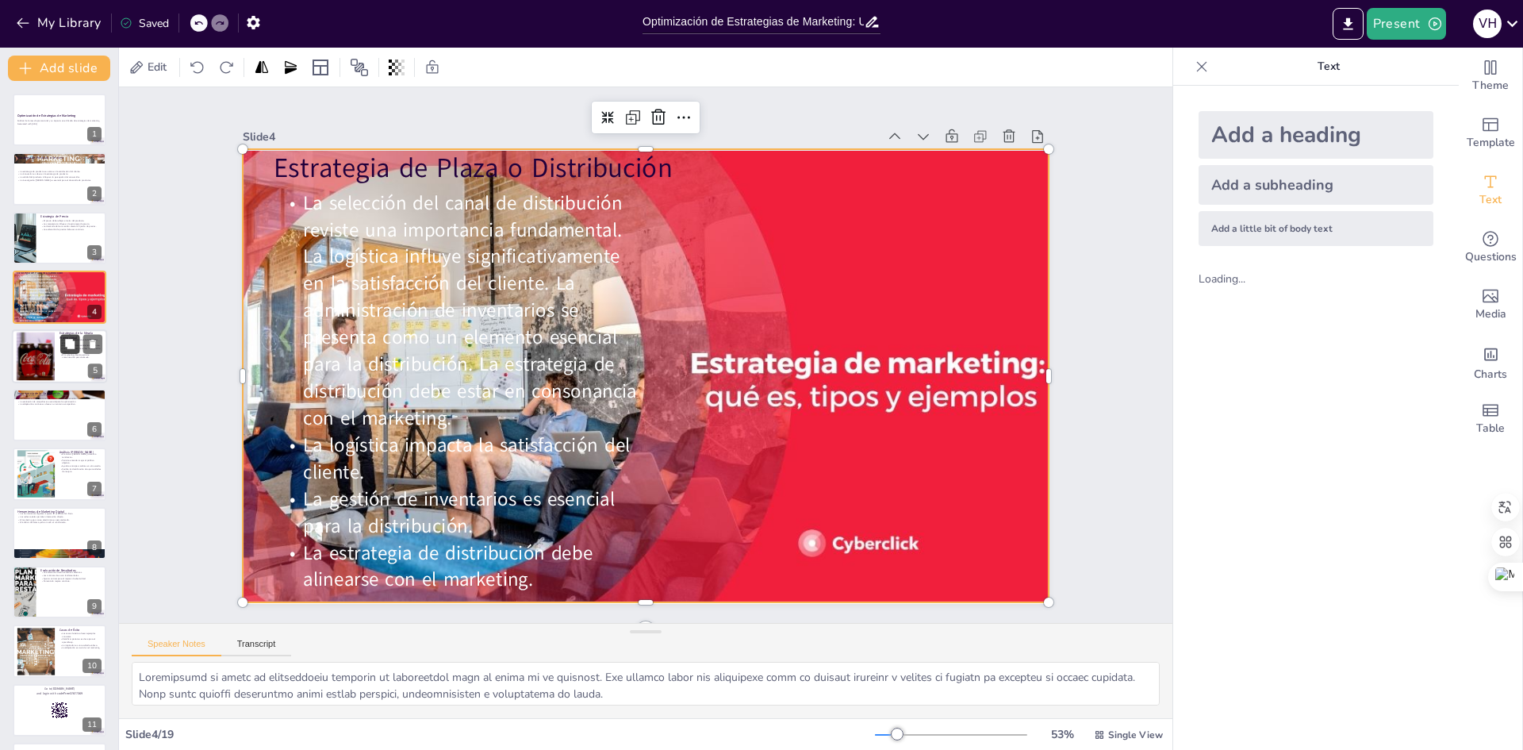
click at [71, 343] on icon at bounding box center [70, 344] width 10 height 10
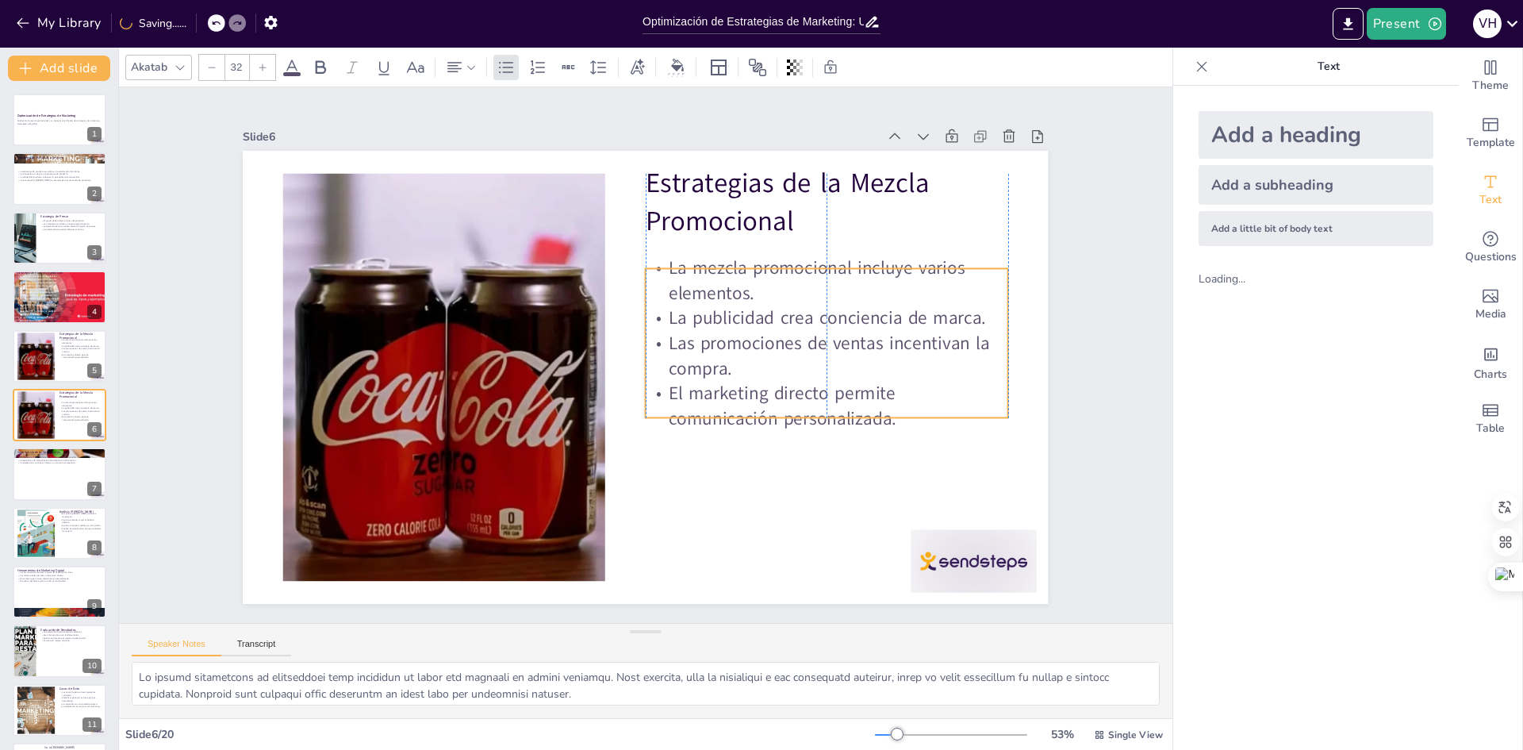
drag, startPoint x: 821, startPoint y: 229, endPoint x: 820, endPoint y: 260, distance: 30.9
click at [820, 260] on p "La mezcla promocional incluye varios elementos." at bounding box center [827, 280] width 363 height 50
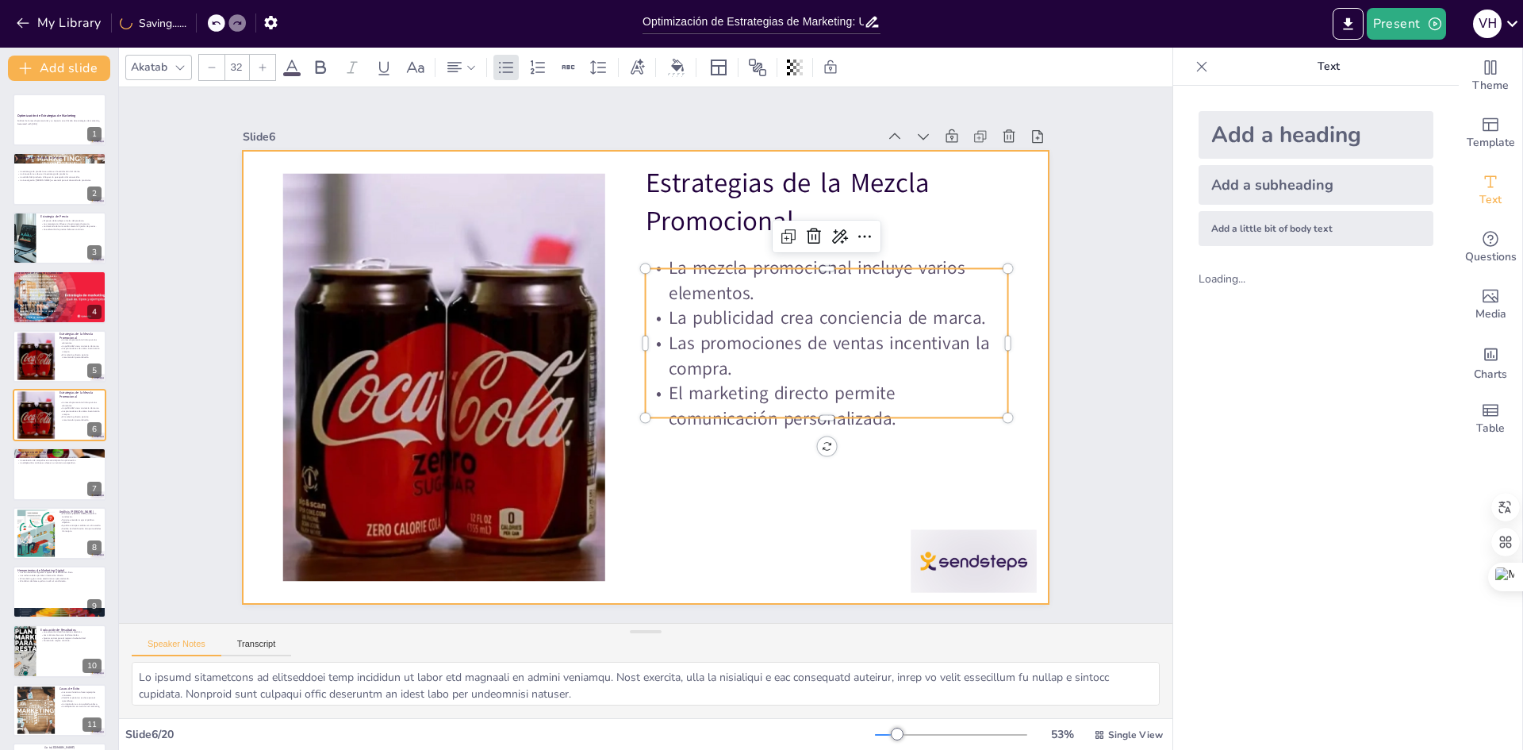
click at [823, 482] on div at bounding box center [643, 376] width 848 height 535
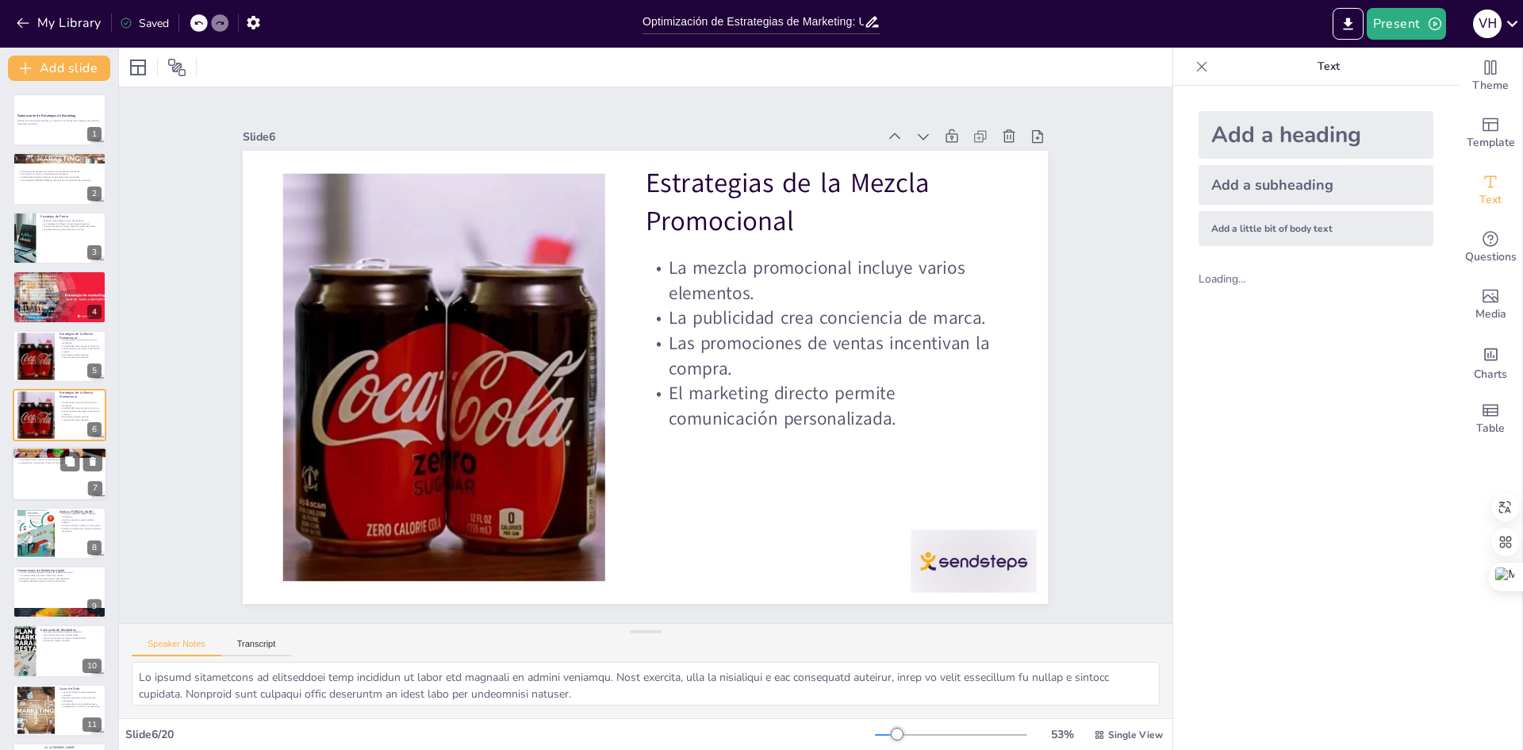
click at [38, 467] on div at bounding box center [59, 474] width 95 height 54
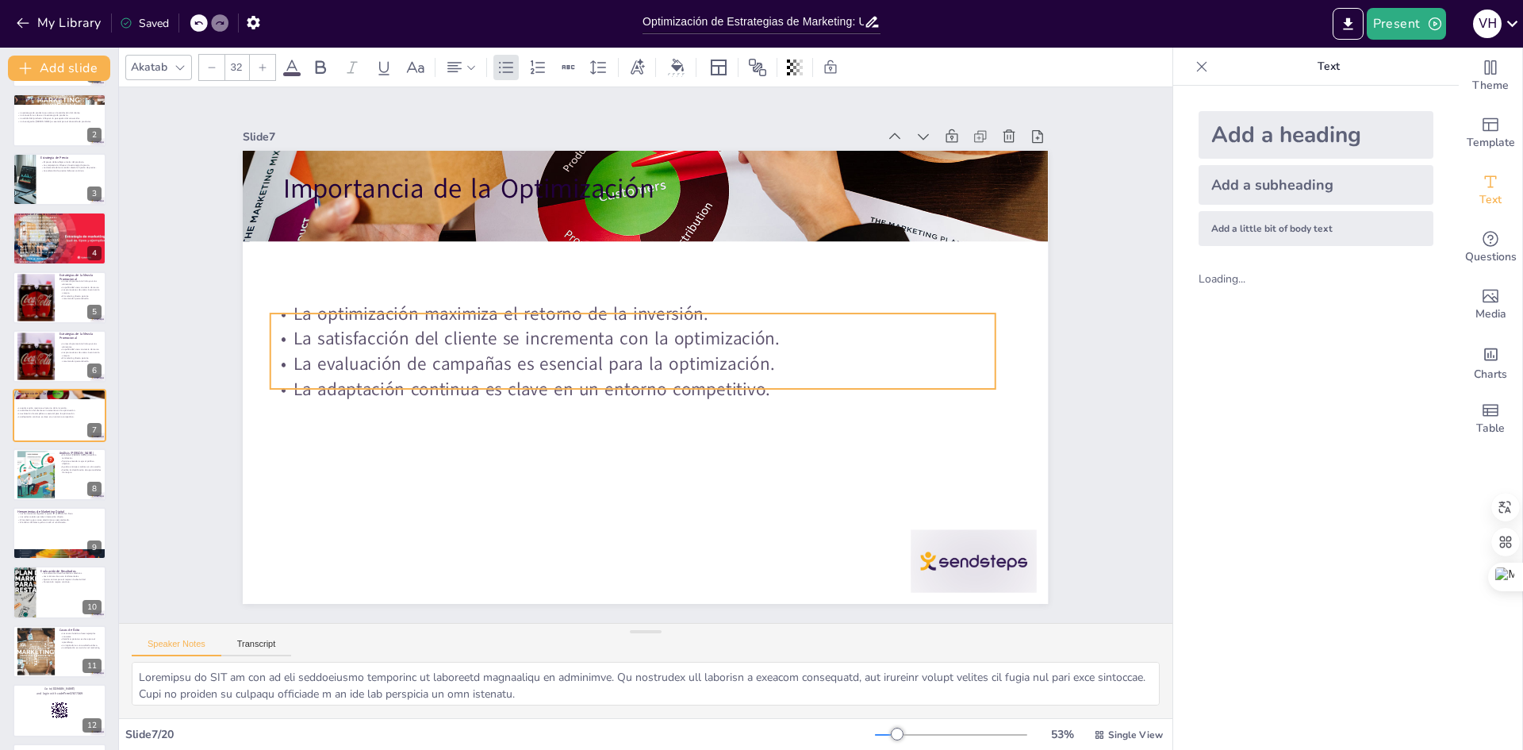
drag, startPoint x: 802, startPoint y: 202, endPoint x: 789, endPoint y: 305, distance: 103.9
click at [789, 305] on p "La optimización maximiza el retorno de la inversión." at bounding box center [637, 312] width 723 height 101
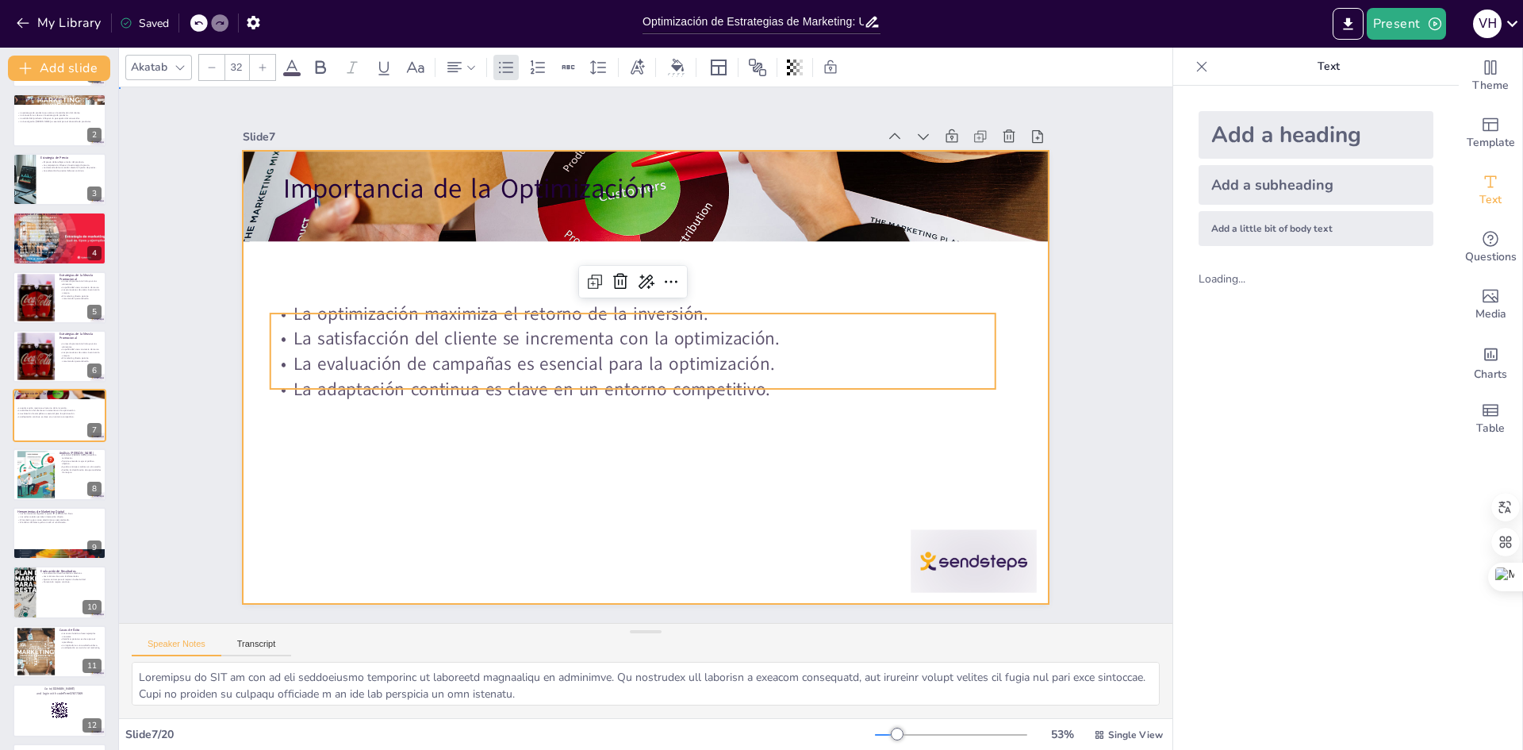
click at [662, 508] on div at bounding box center [643, 376] width 848 height 535
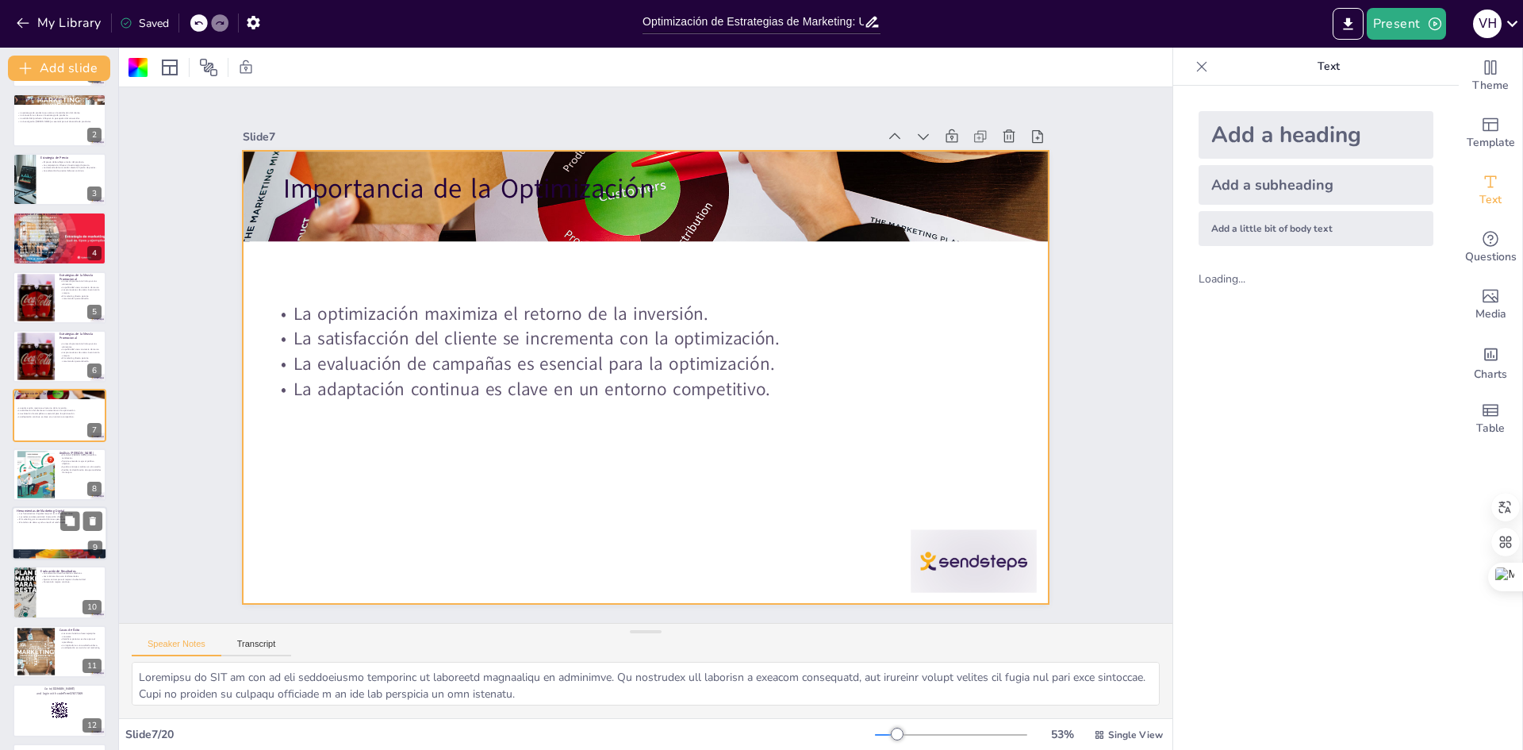
drag, startPoint x: 52, startPoint y: 475, endPoint x: 104, endPoint y: 473, distance: 52.4
click at [55, 448] on div "Análisis de Mercado El análisis de mercado identifica tendencias. Permite enten…" at bounding box center [60, 448] width 94 height 0
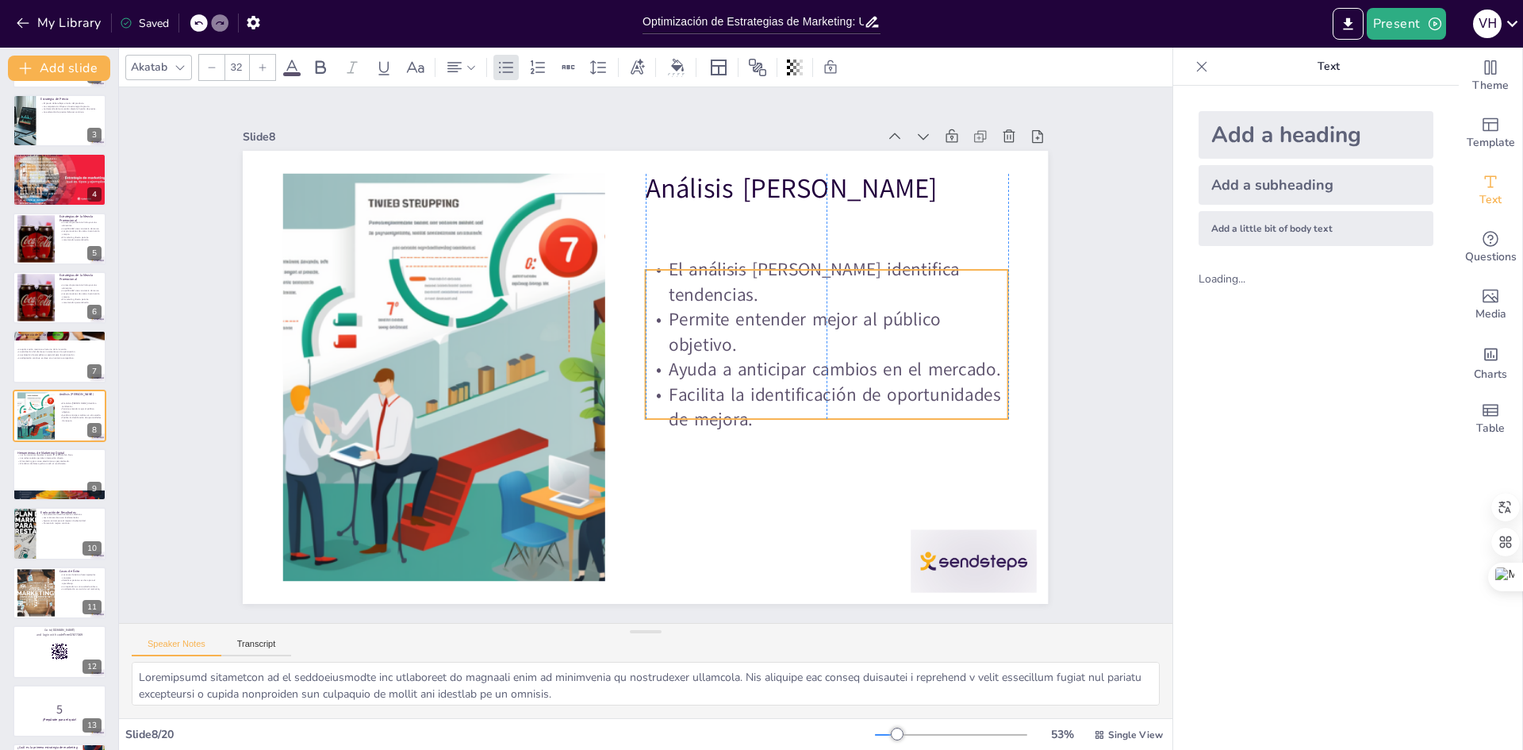
drag, startPoint x: 866, startPoint y: 205, endPoint x: 869, endPoint y: 264, distance: 59.5
click at [869, 306] on p "El análisis [PERSON_NAME] identifica tendencias." at bounding box center [800, 475] width 224 height 339
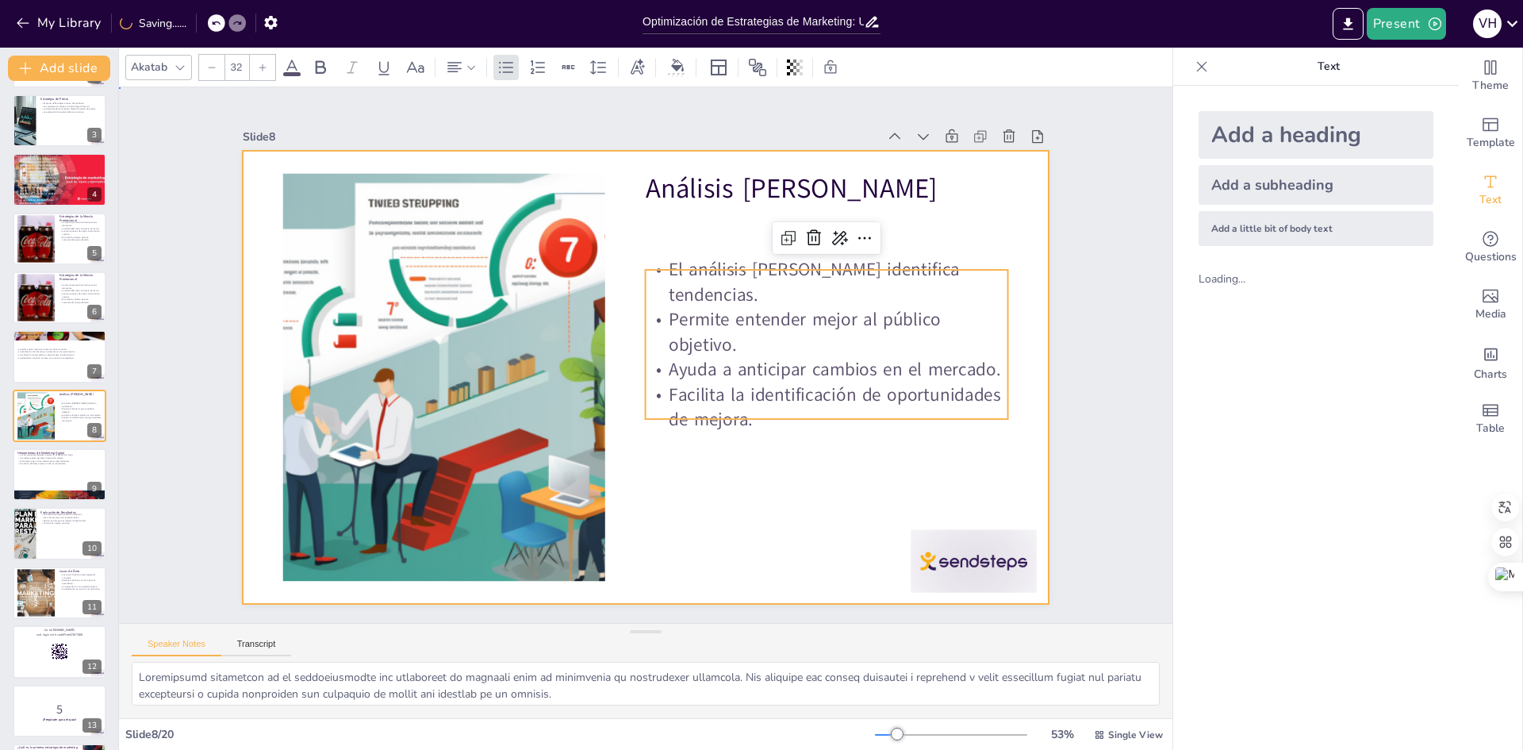
click at [944, 204] on div at bounding box center [645, 377] width 805 height 453
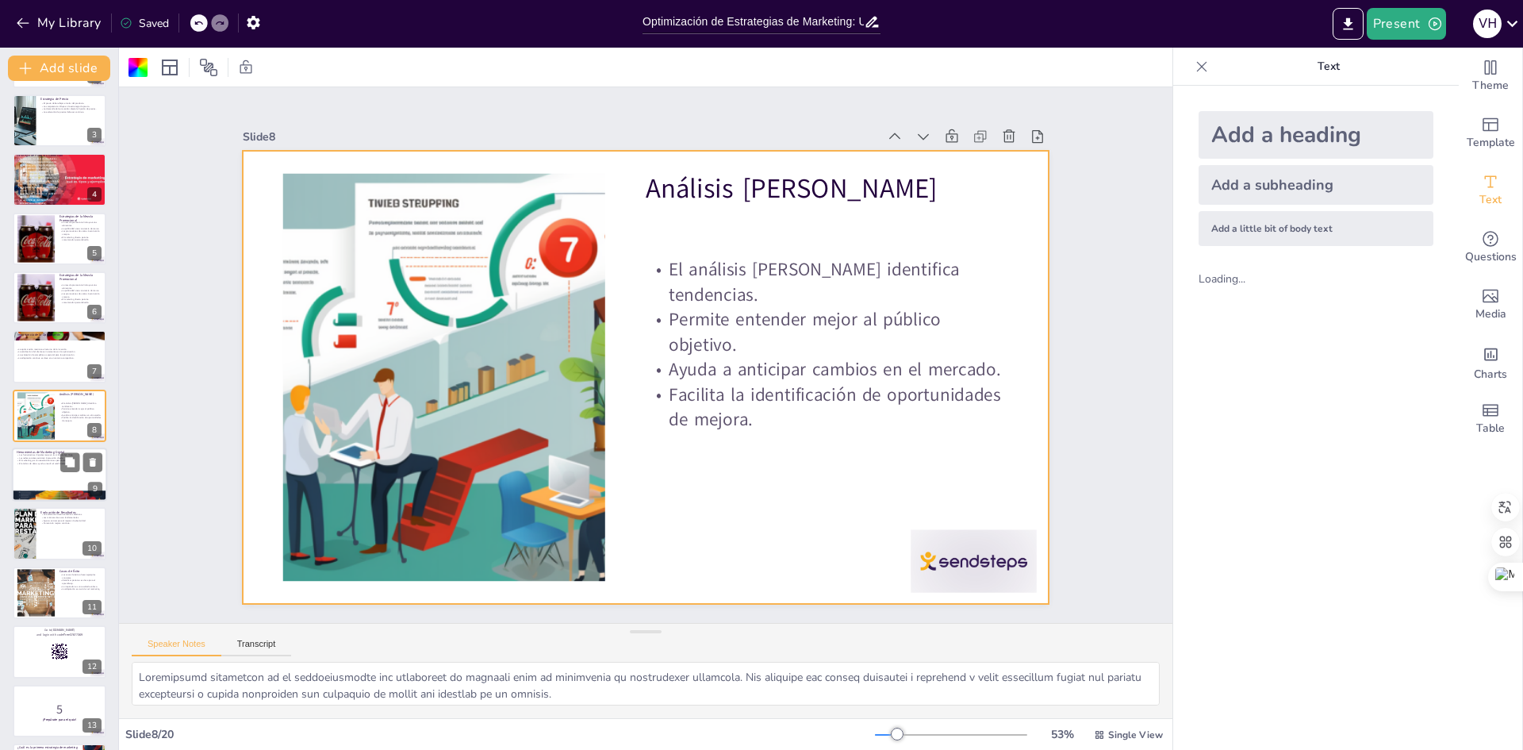
drag, startPoint x: 69, startPoint y: 472, endPoint x: 90, endPoint y: 467, distance: 21.2
click at [69, 471] on div "Herramientas de Marketing Digital Las herramientas digitales mejoran la visibil…" at bounding box center [59, 474] width 95 height 54
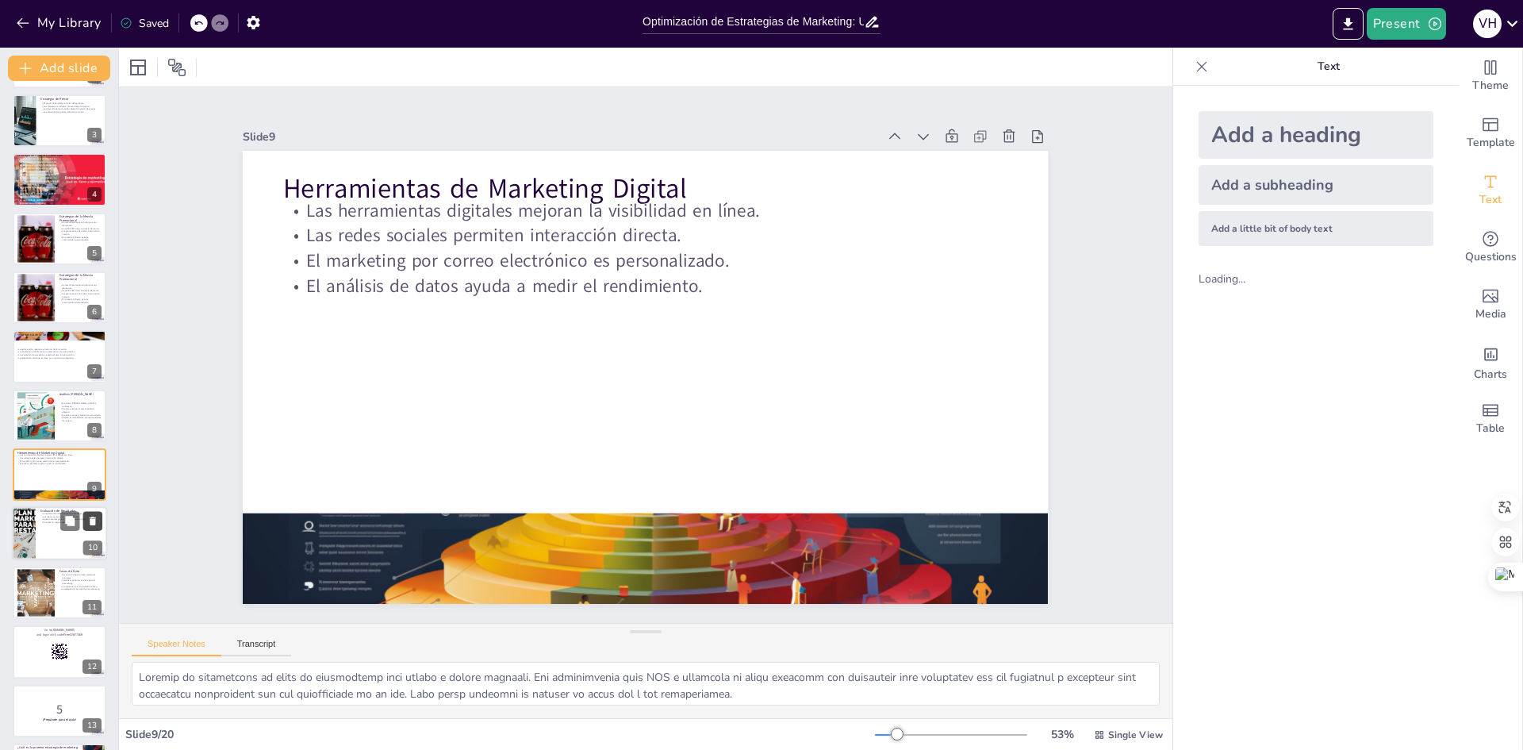
scroll to position [177, 0]
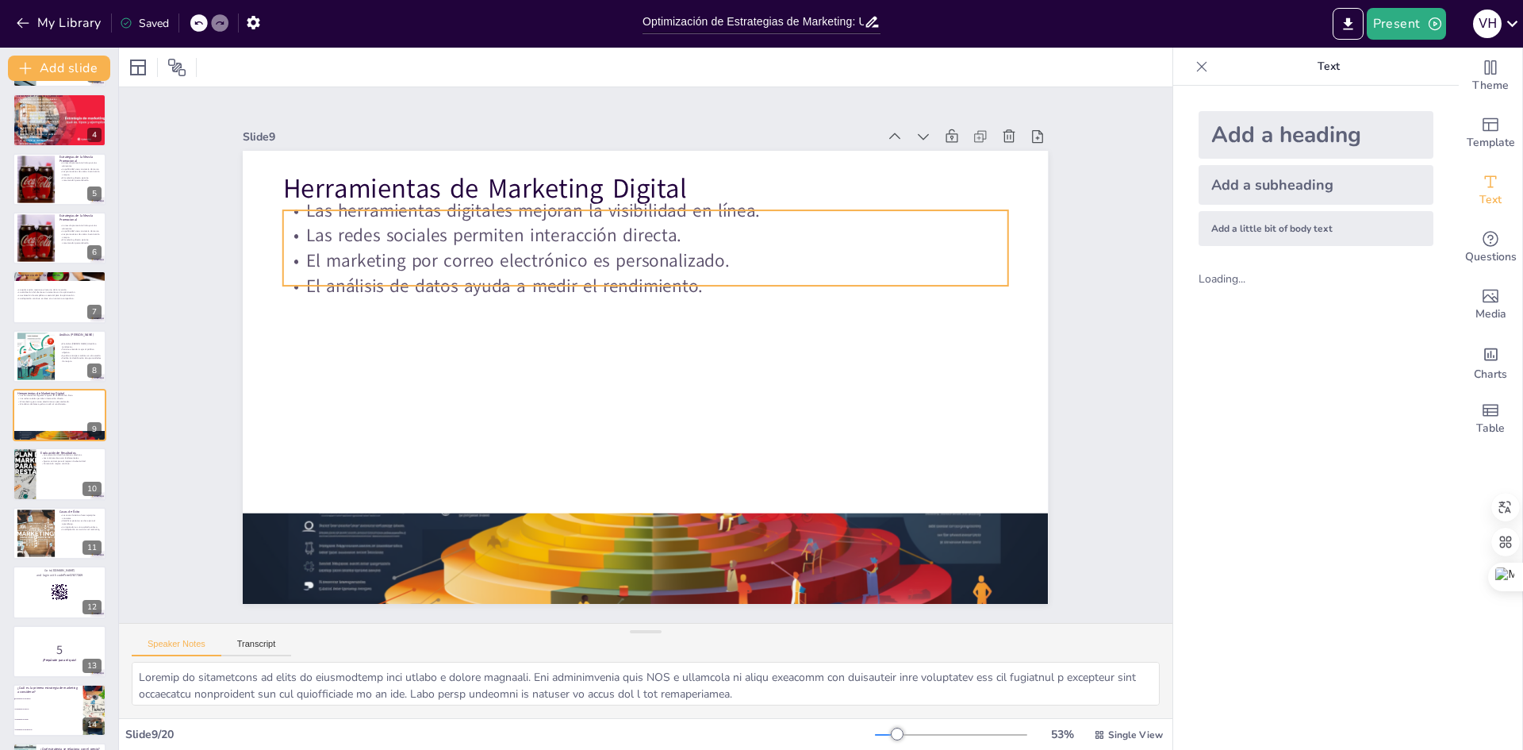
click at [616, 259] on p "El marketing por correo electrónico es personalizado." at bounding box center [645, 260] width 725 height 25
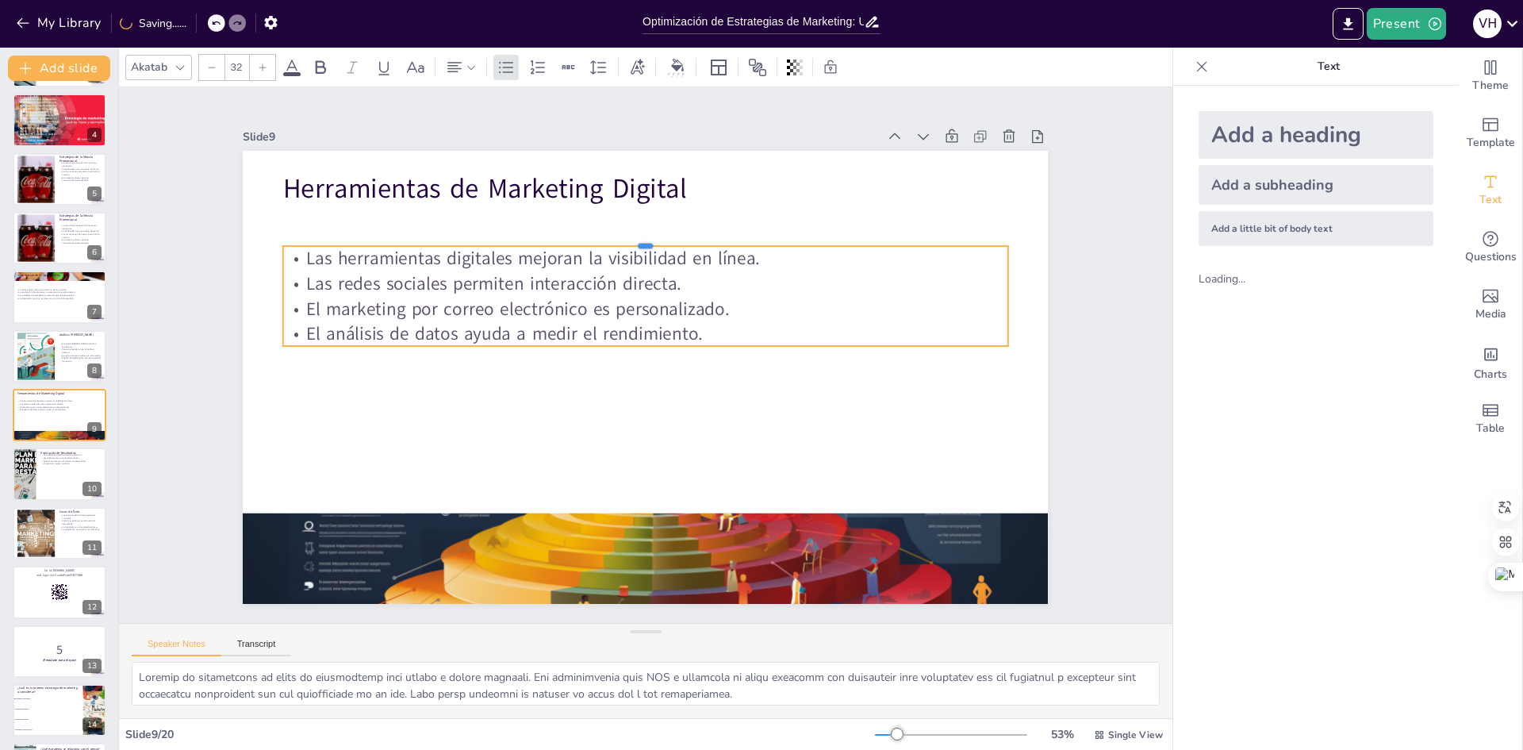
drag, startPoint x: 605, startPoint y: 203, endPoint x: 585, endPoint y: 236, distance: 39.2
click at [585, 236] on div at bounding box center [645, 239] width 725 height 13
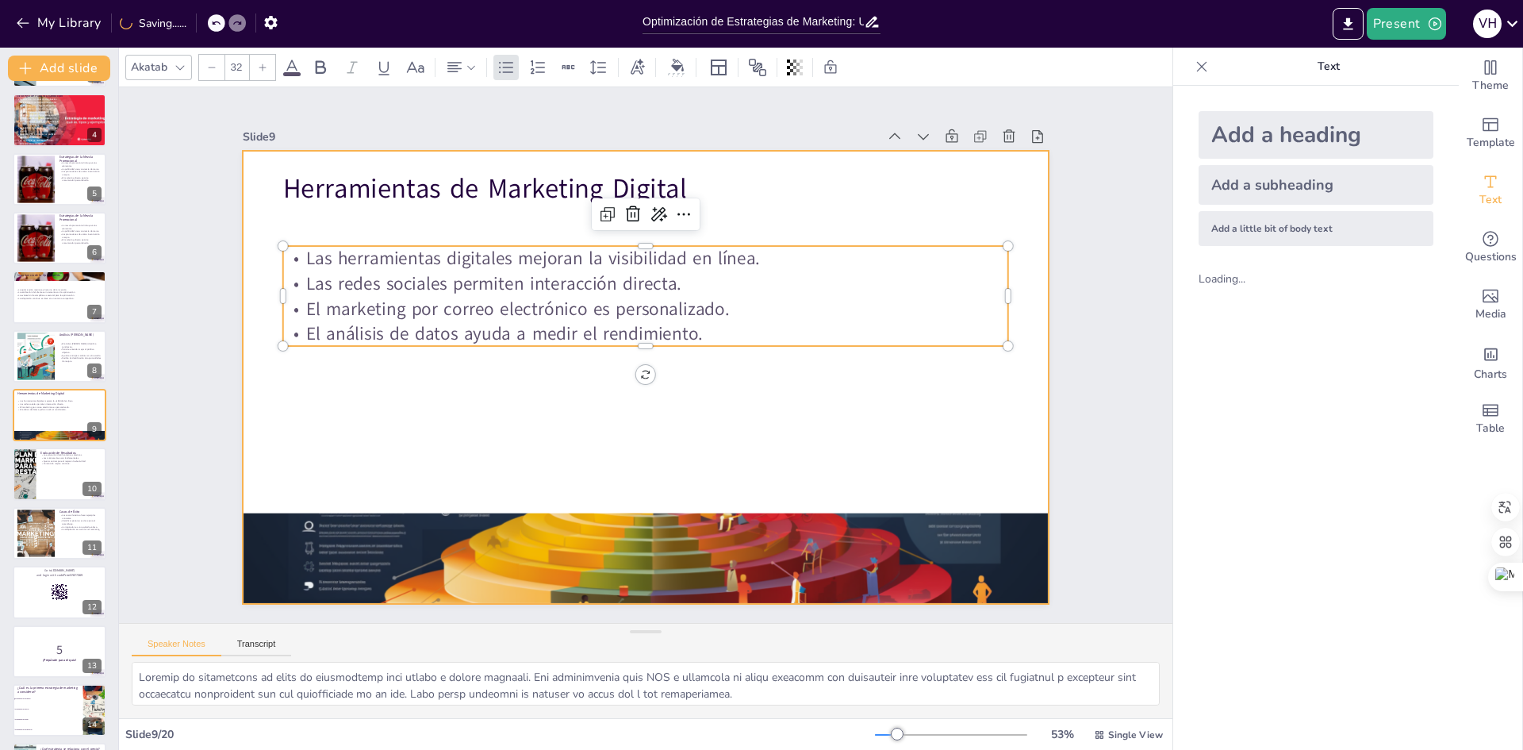
click at [646, 389] on div at bounding box center [645, 377] width 805 height 453
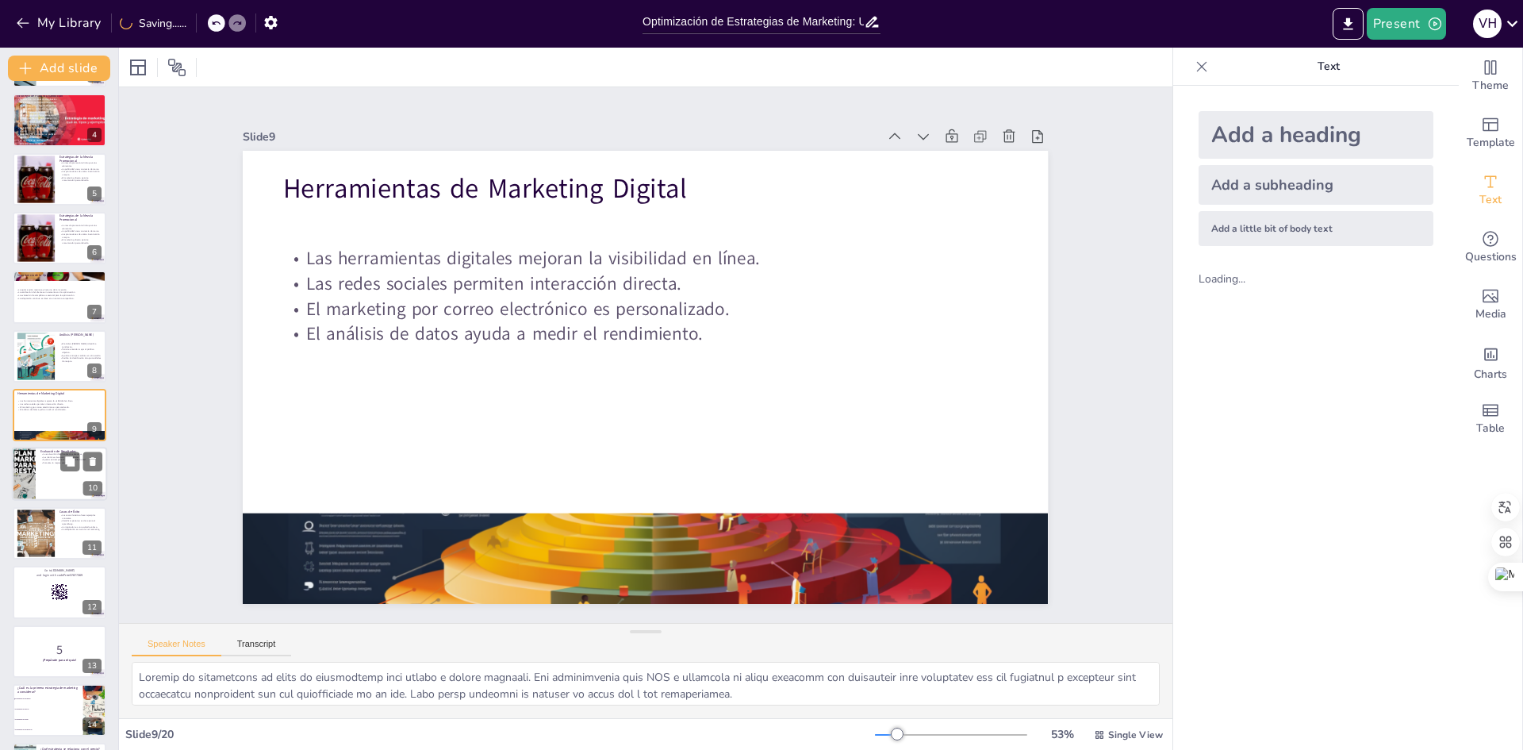
click at [48, 462] on p "Fomenta la mejora continua." at bounding box center [71, 463] width 62 height 3
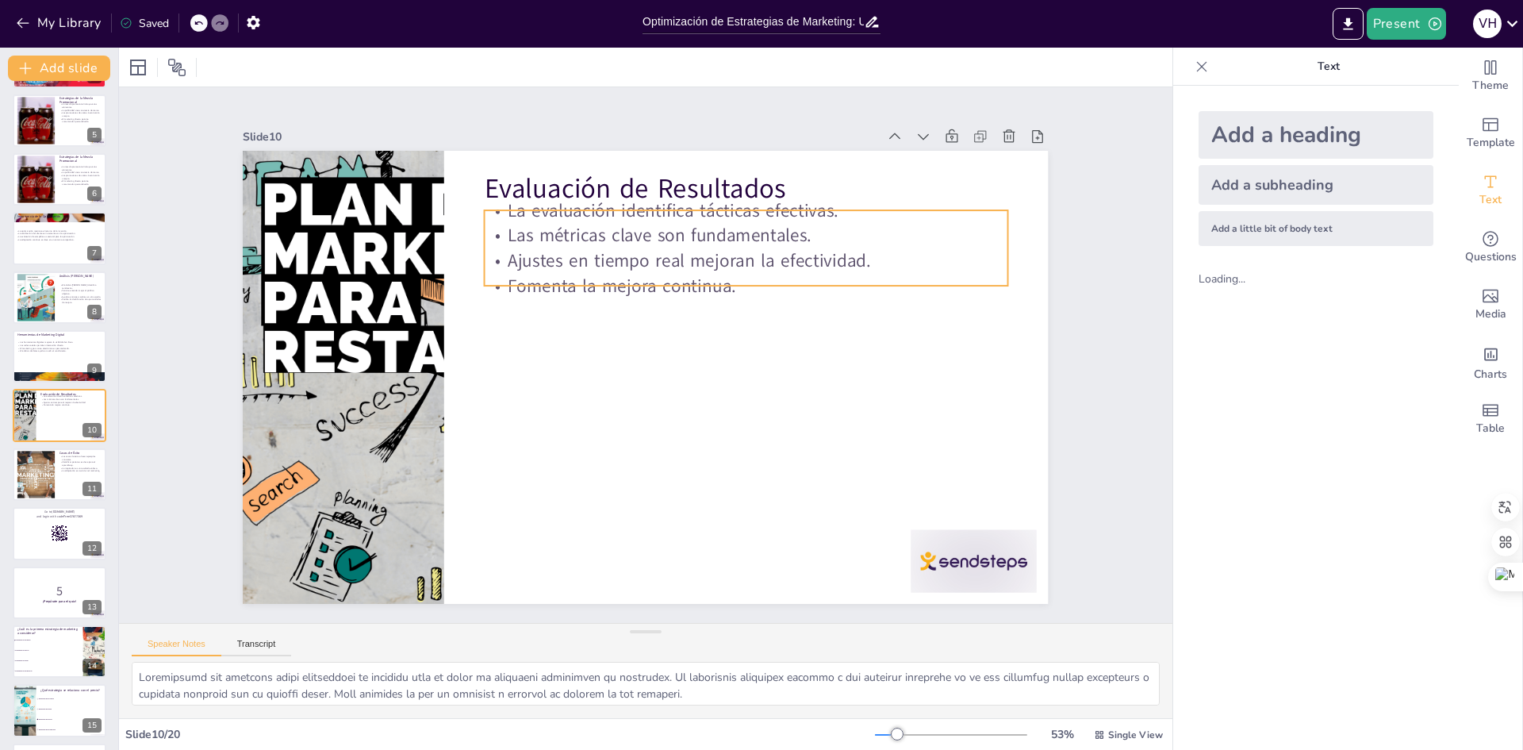
click at [637, 247] on p "Ajustes en tiempo real mejoran la efectividad." at bounding box center [756, 271] width 524 height 79
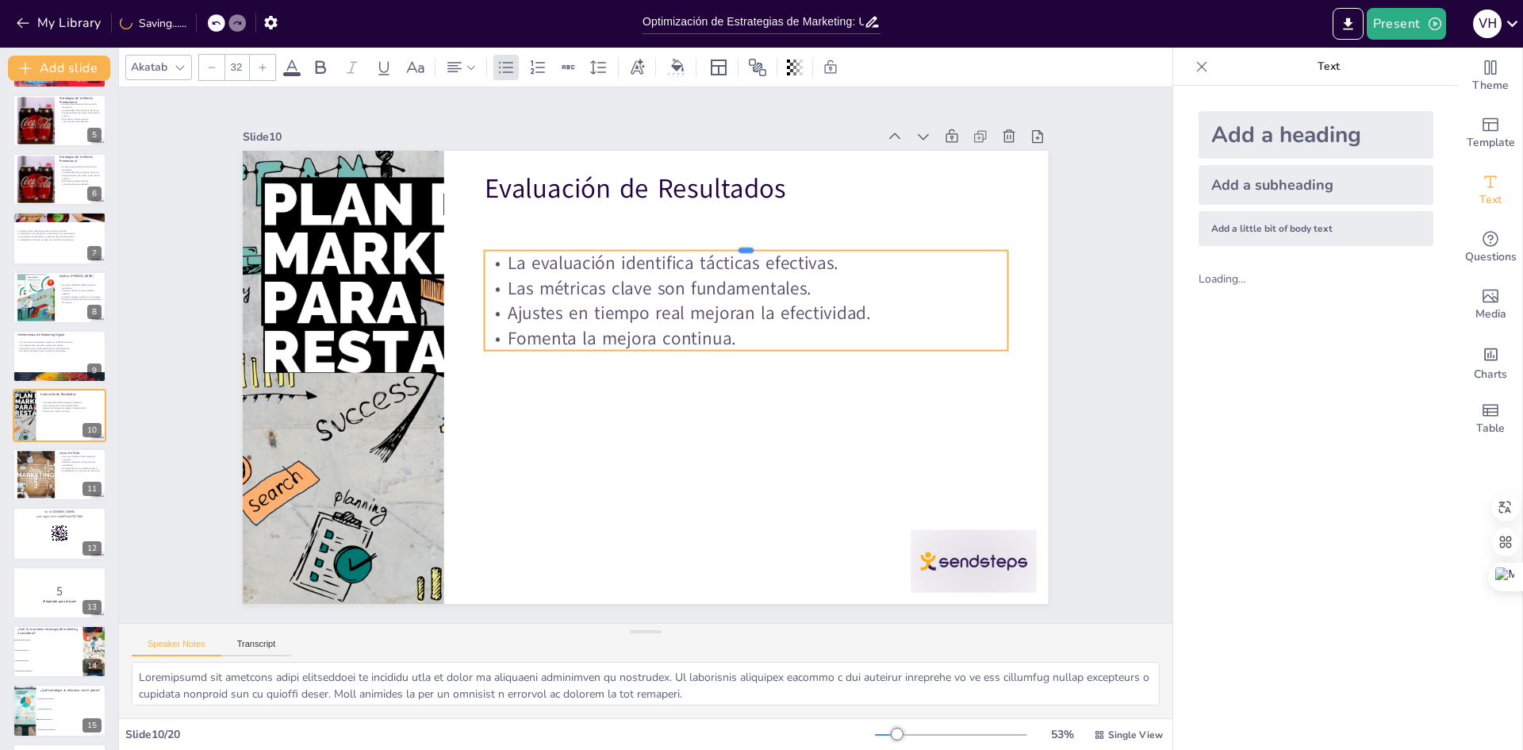
drag, startPoint x: 605, startPoint y: 195, endPoint x: 608, endPoint y: 242, distance: 46.9
click at [608, 242] on div at bounding box center [758, 254] width 522 height 67
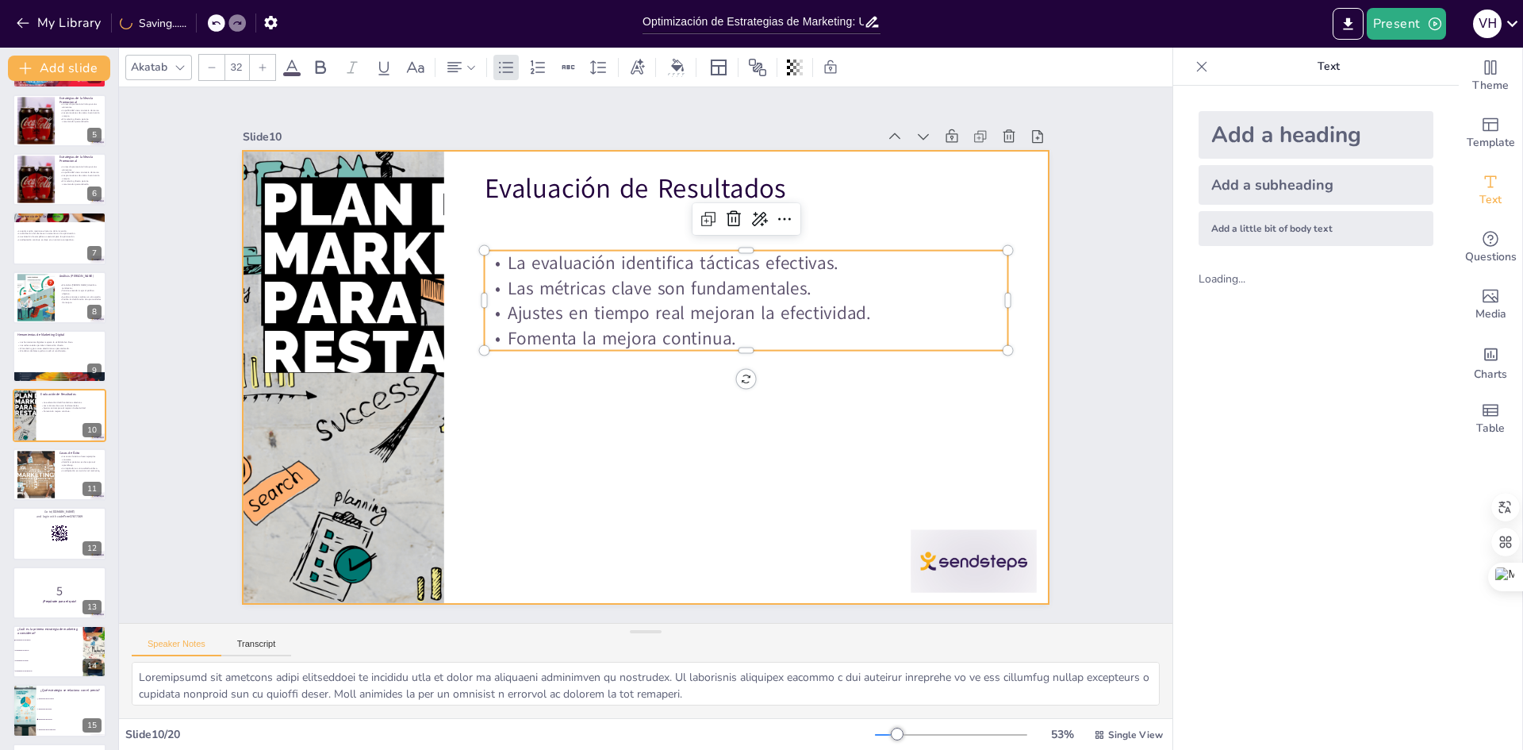
click at [669, 473] on div at bounding box center [645, 377] width 805 height 453
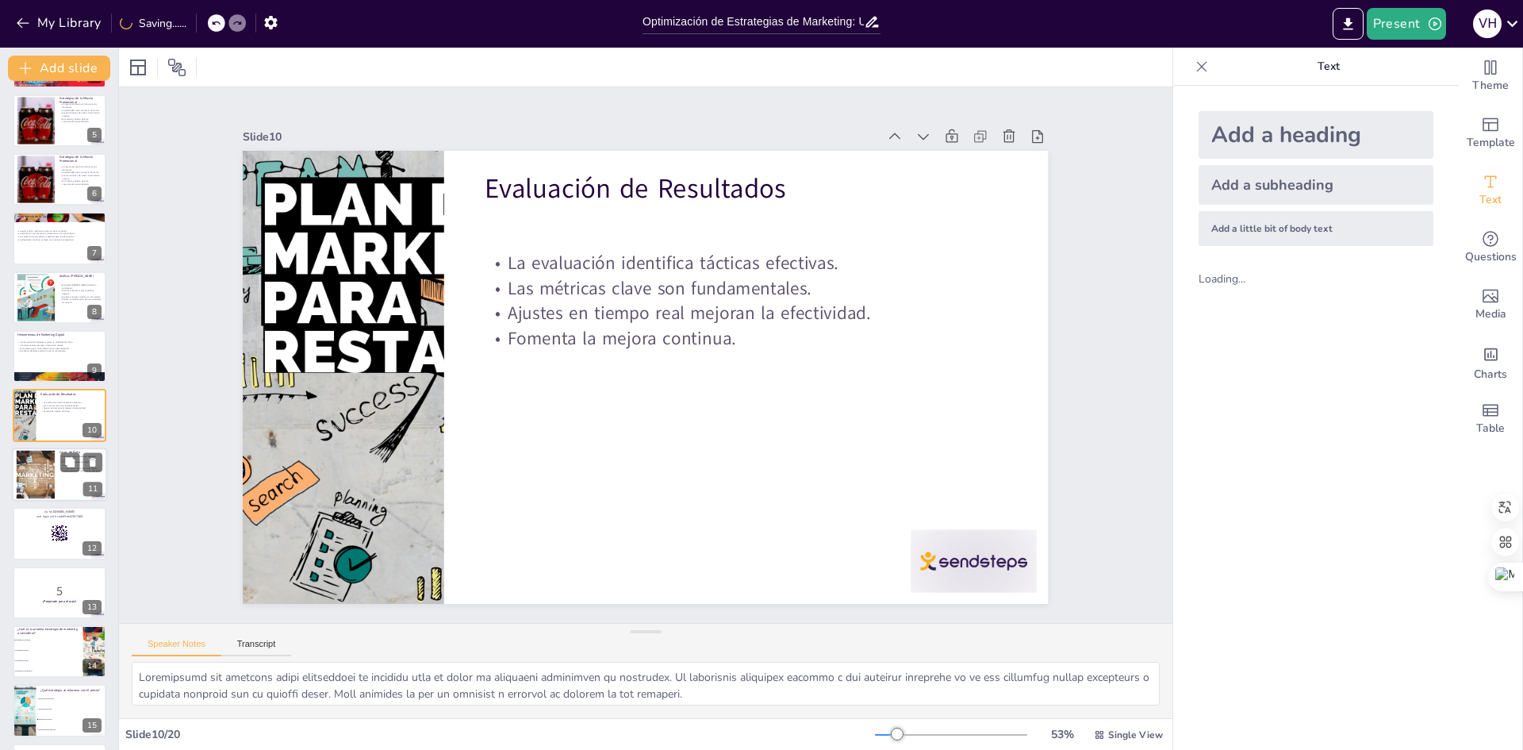
click at [63, 474] on div at bounding box center [59, 474] width 95 height 54
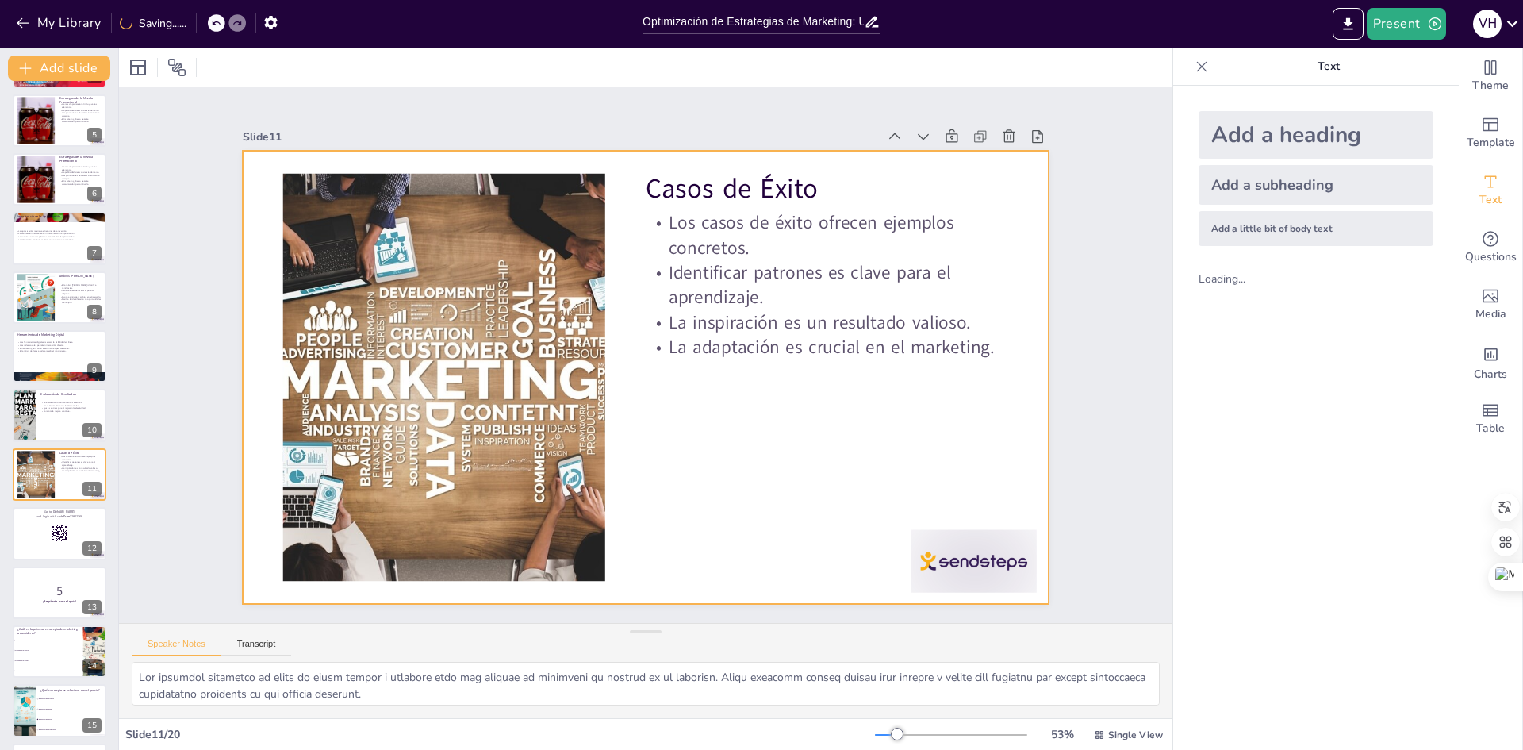
scroll to position [294, 0]
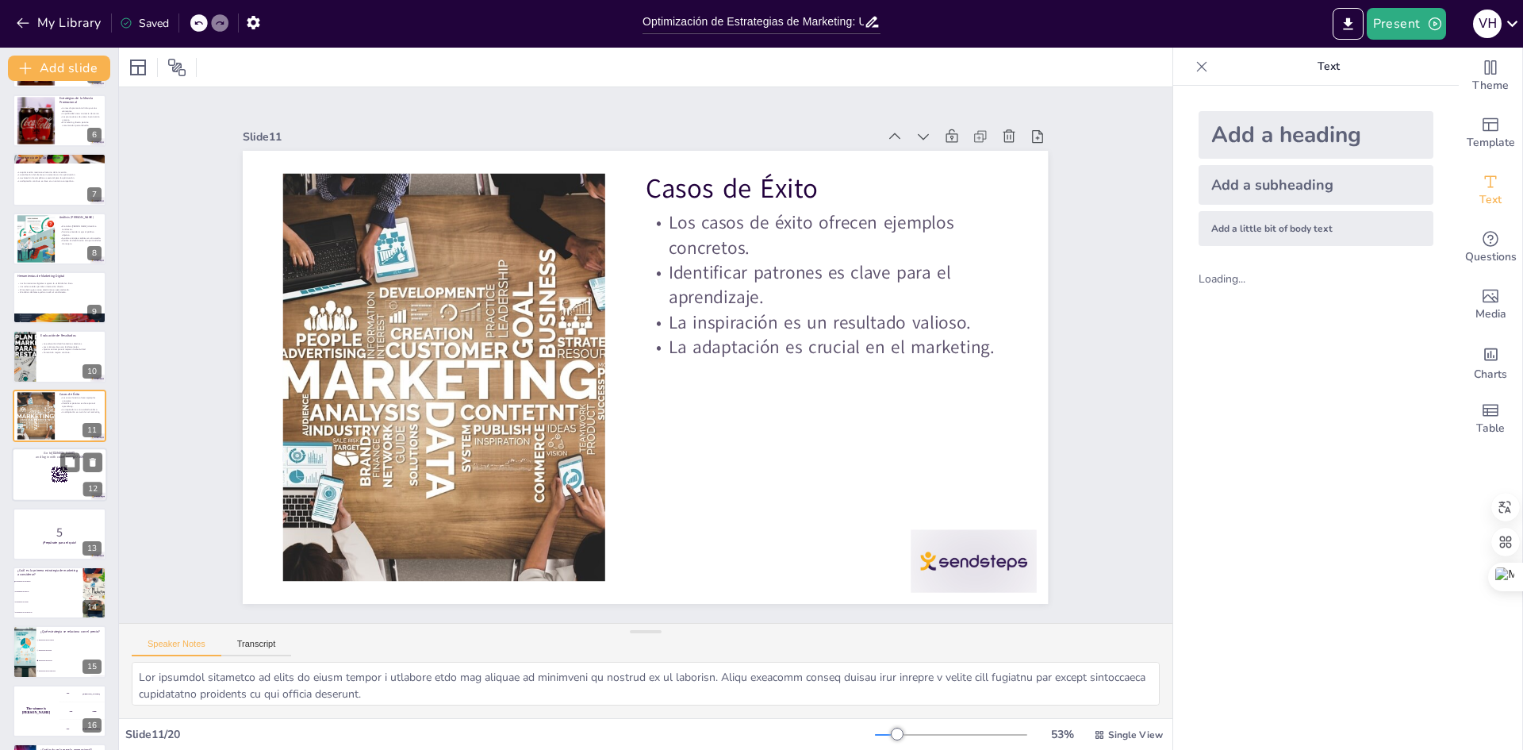
click at [48, 468] on div at bounding box center [59, 474] width 95 height 54
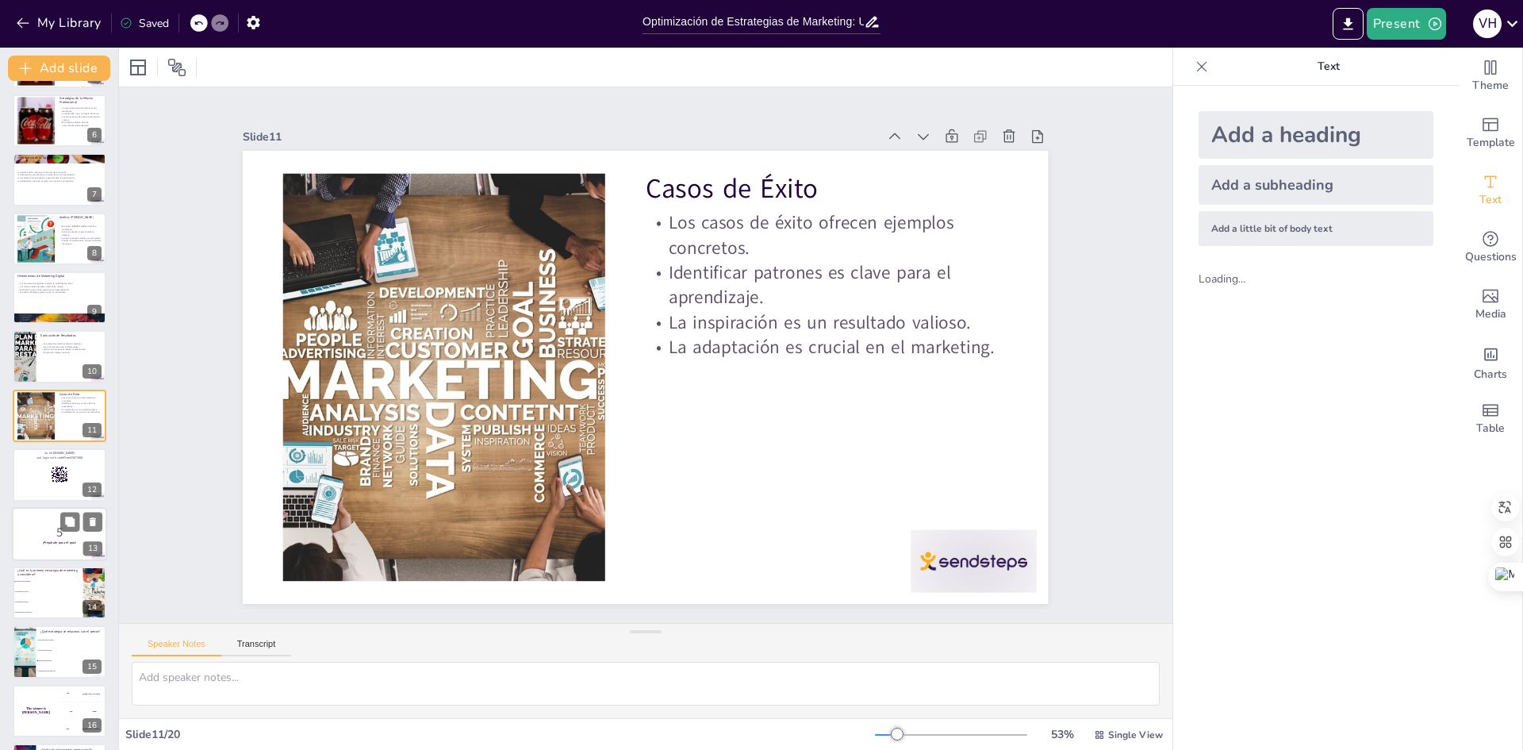
scroll to position [354, 0]
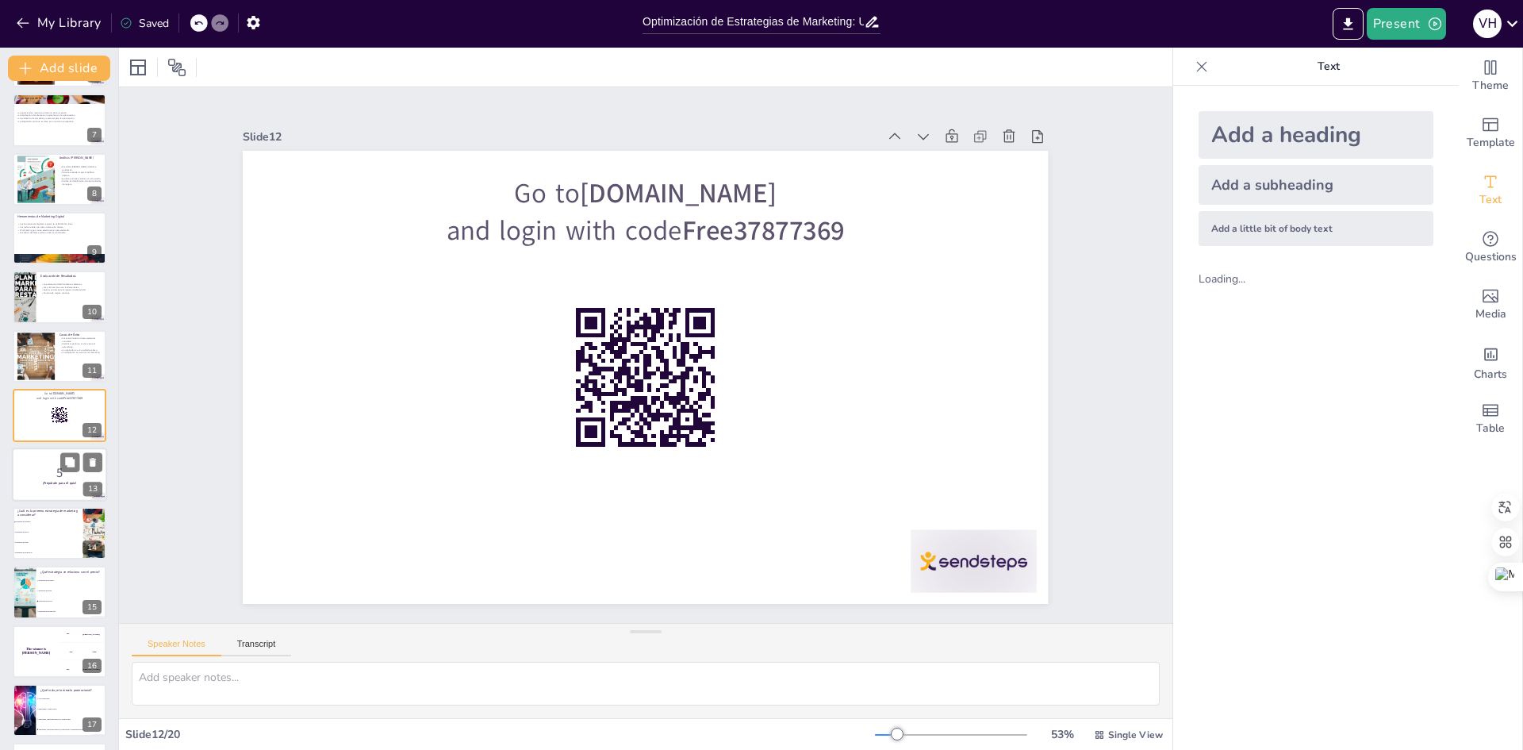
click at [49, 479] on p "5" at bounding box center [60, 471] width 86 height 17
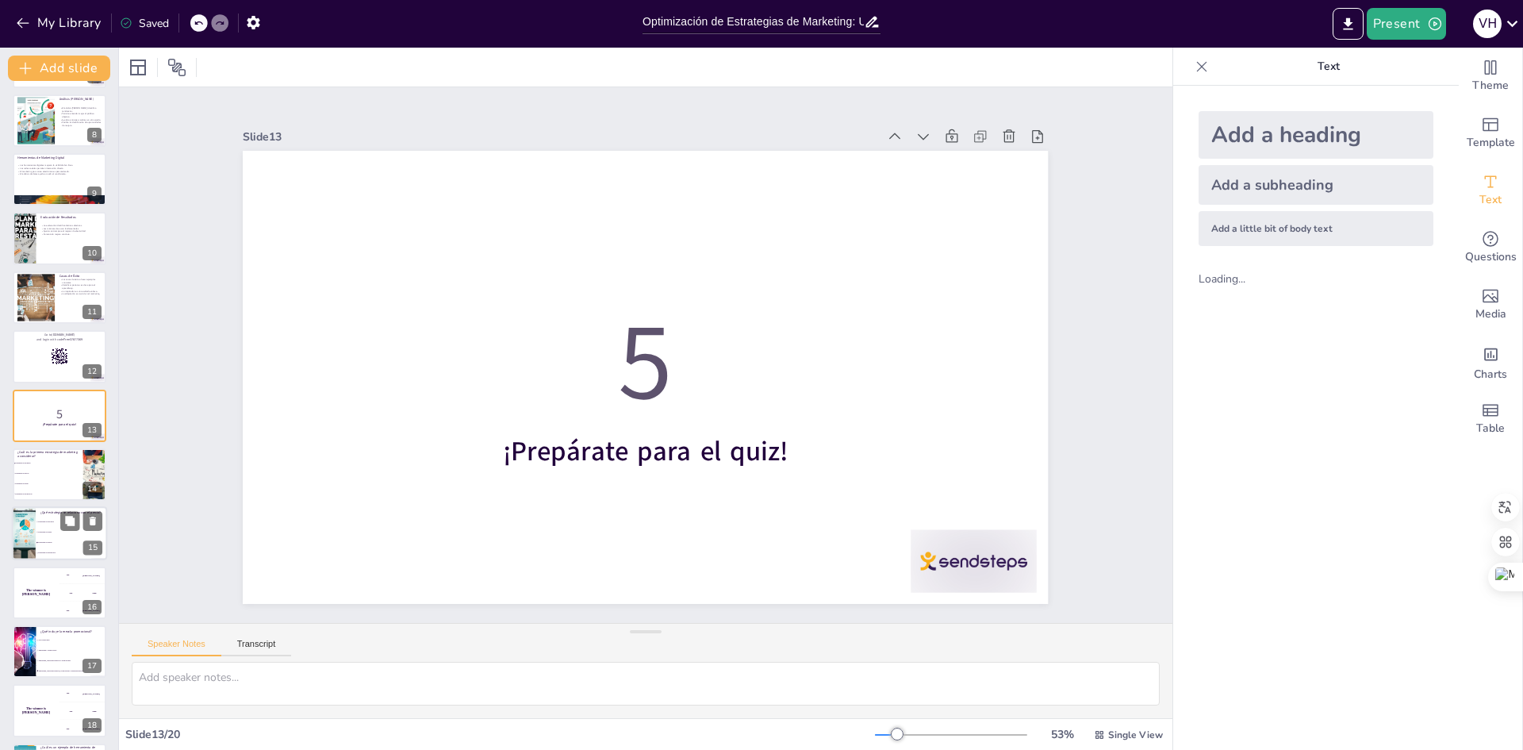
click at [51, 531] on span "Estrategia de plaza" at bounding box center [72, 532] width 68 height 2
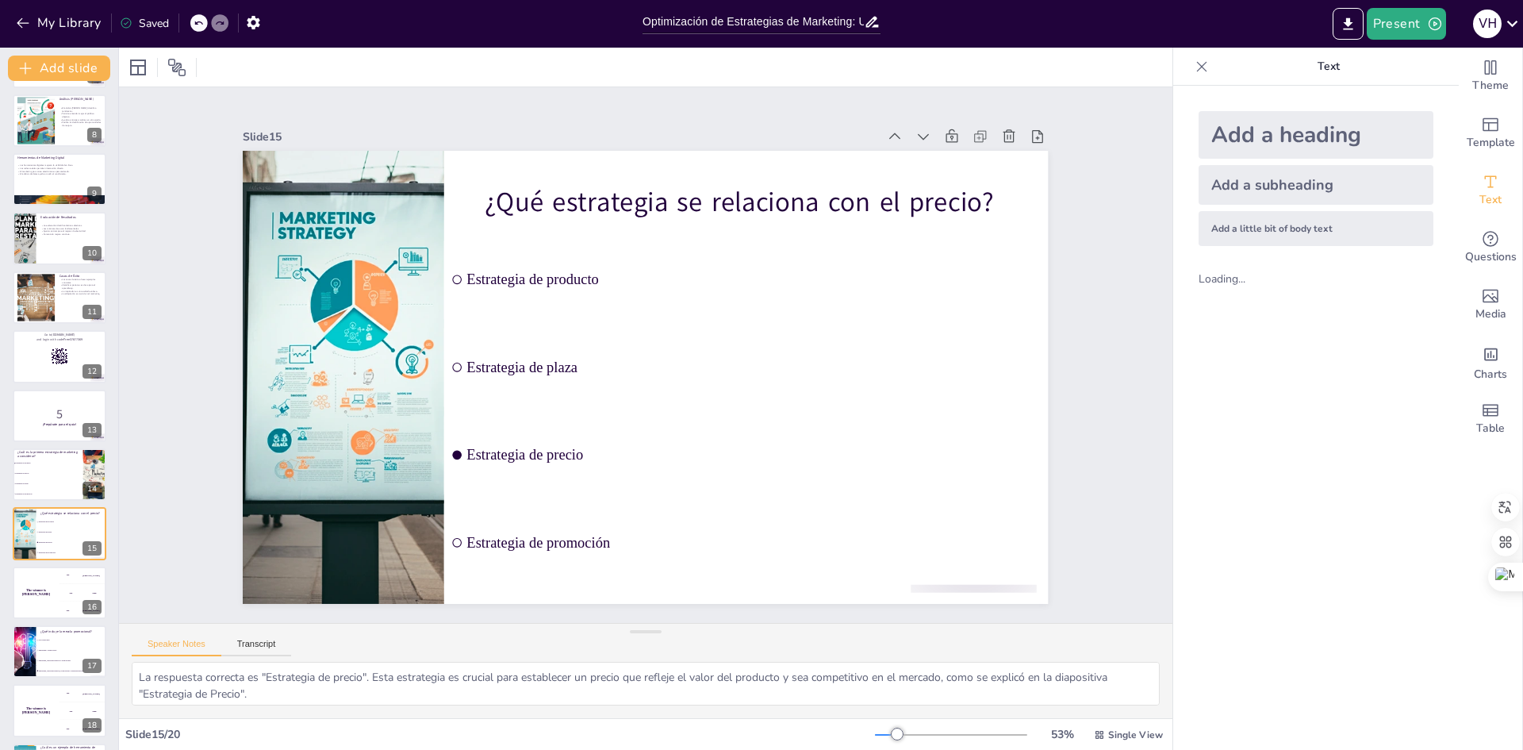
scroll to position [531, 0]
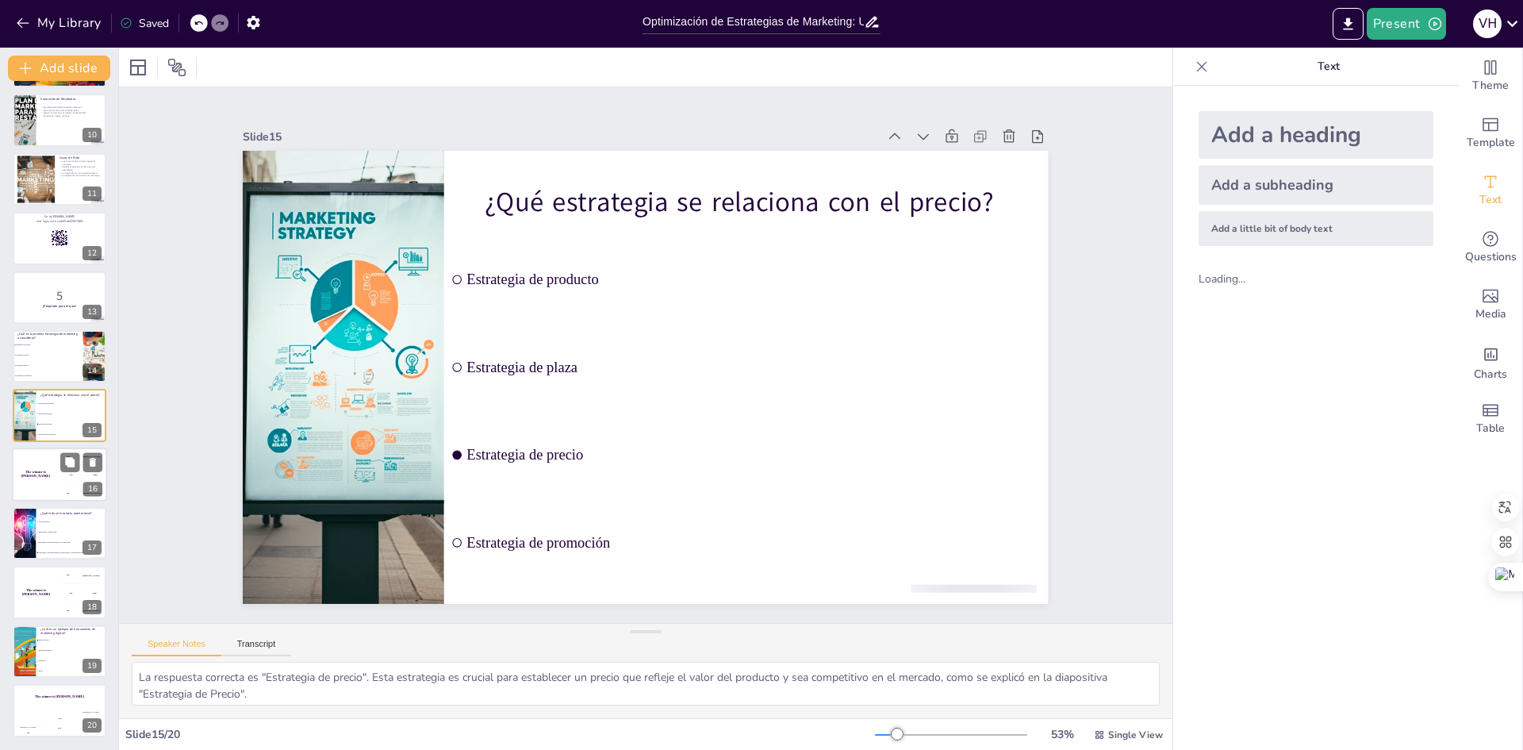
click at [58, 473] on h4 "The winner is Niels 🏆" at bounding box center [36, 474] width 48 height 8
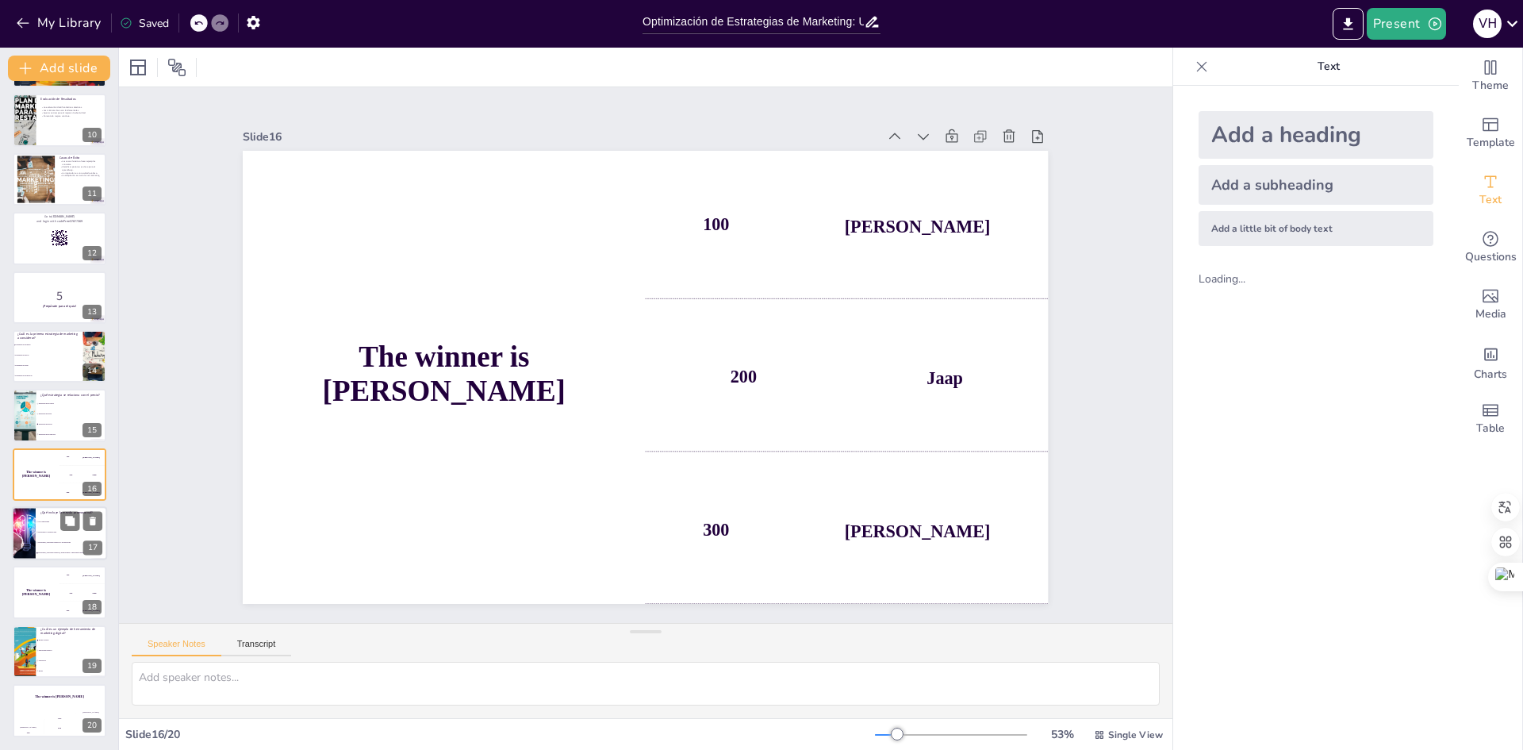
click at [47, 532] on span "Publicidad y promociones" at bounding box center [72, 532] width 68 height 2
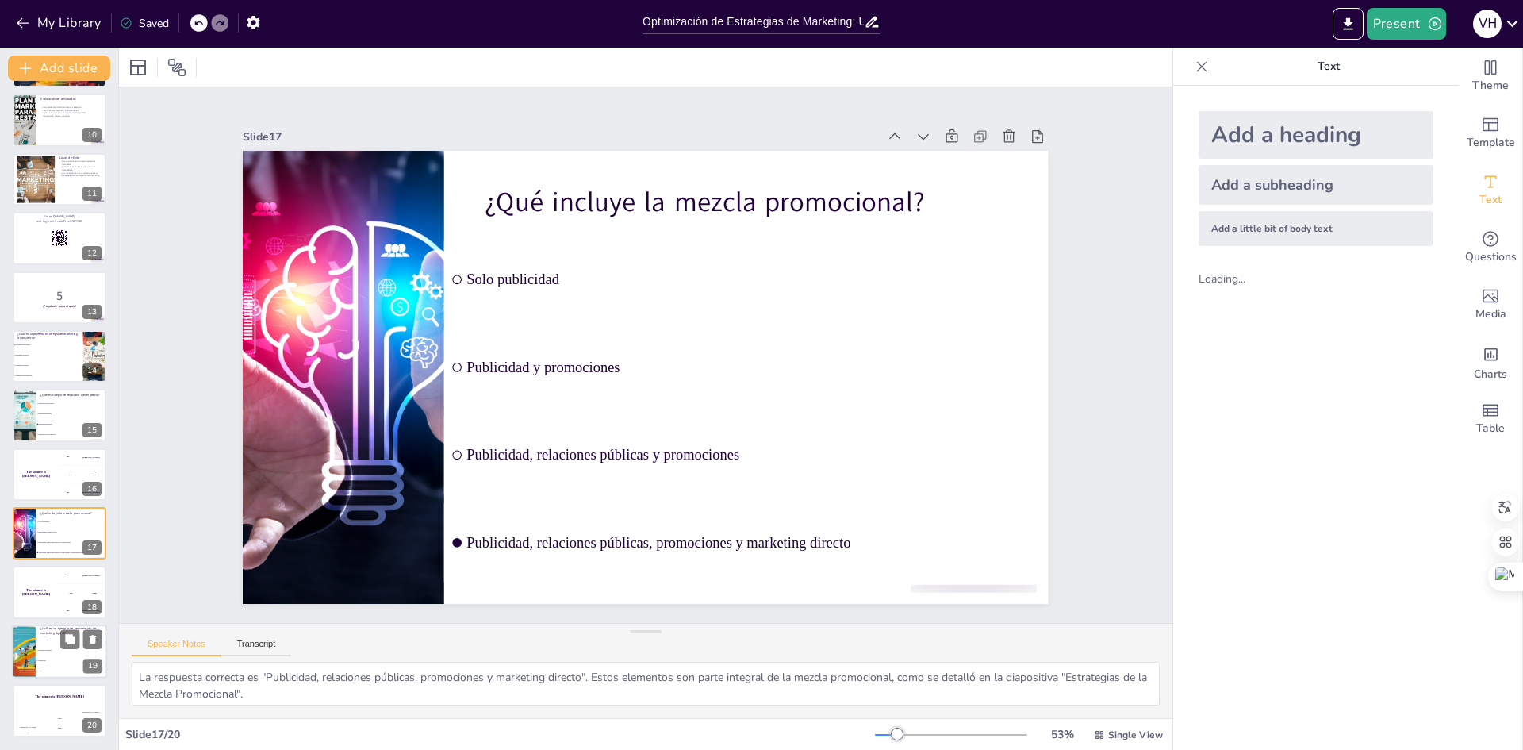
click at [41, 654] on li "Publicidad impresa" at bounding box center [71, 650] width 71 height 10
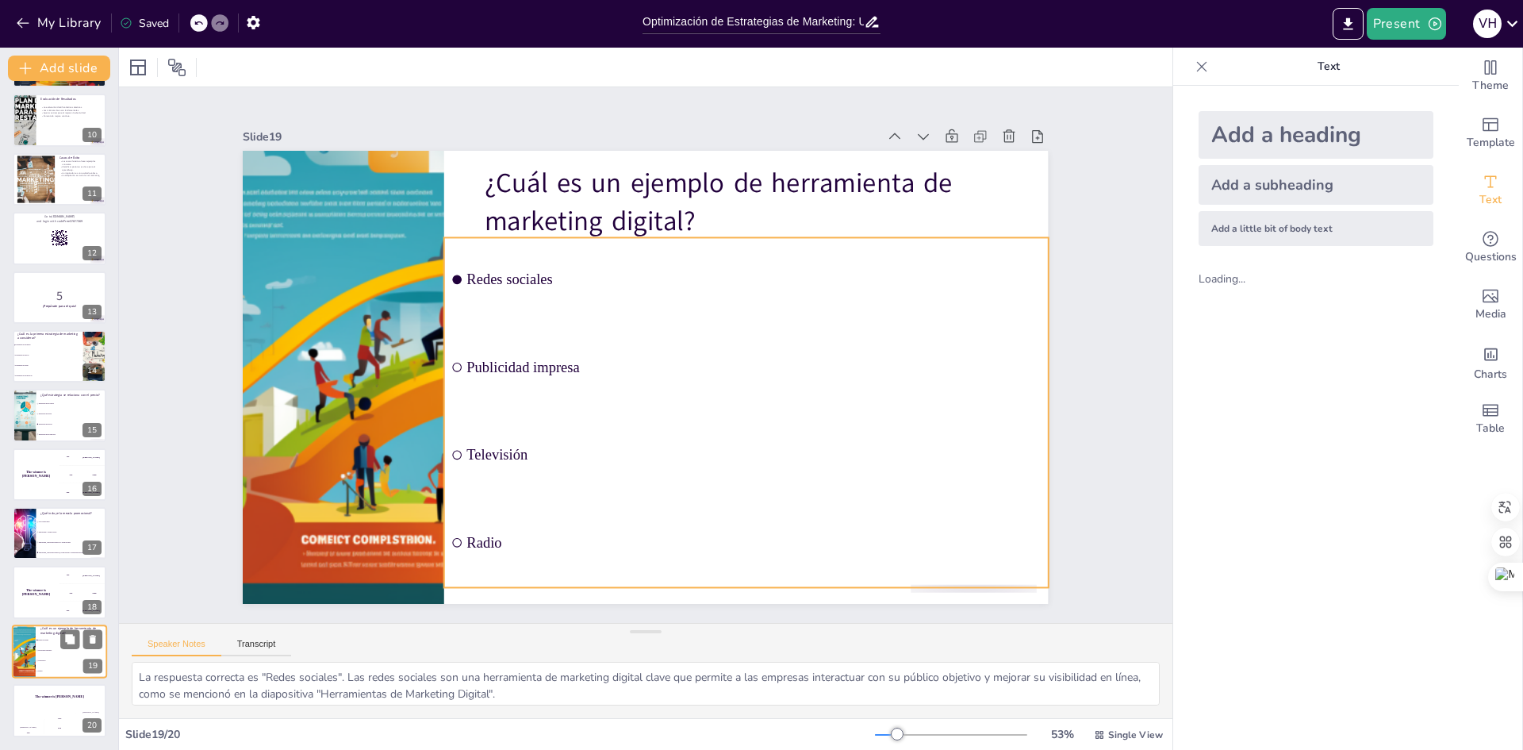
click at [50, 639] on span "Redes sociales" at bounding box center [72, 640] width 68 height 2
click at [49, 661] on span "Televisión" at bounding box center [72, 660] width 68 height 2
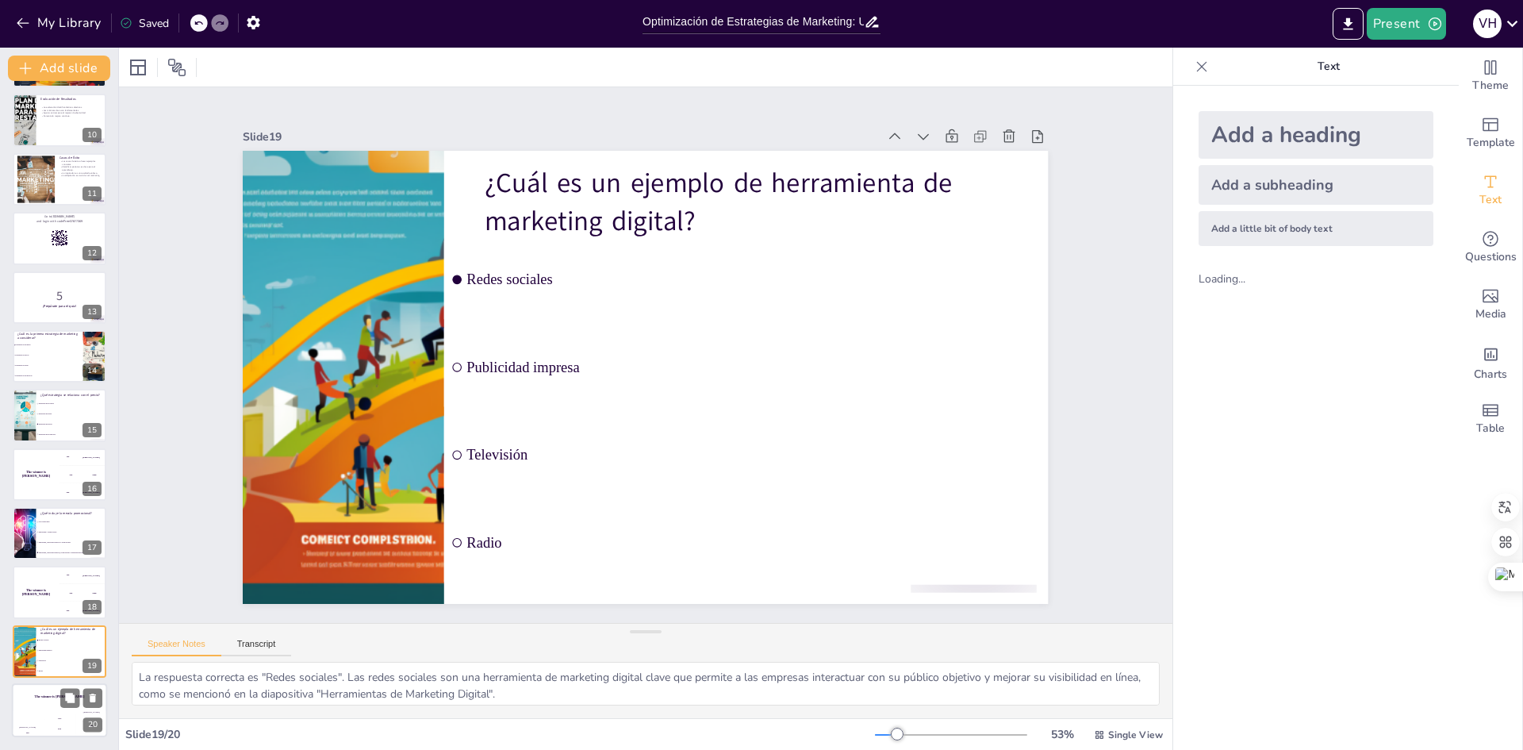
drag, startPoint x: 50, startPoint y: 708, endPoint x: 42, endPoint y: 705, distance: 8.5
click at [48, 708] on div "The winner is Niels 🏆" at bounding box center [59, 696] width 95 height 27
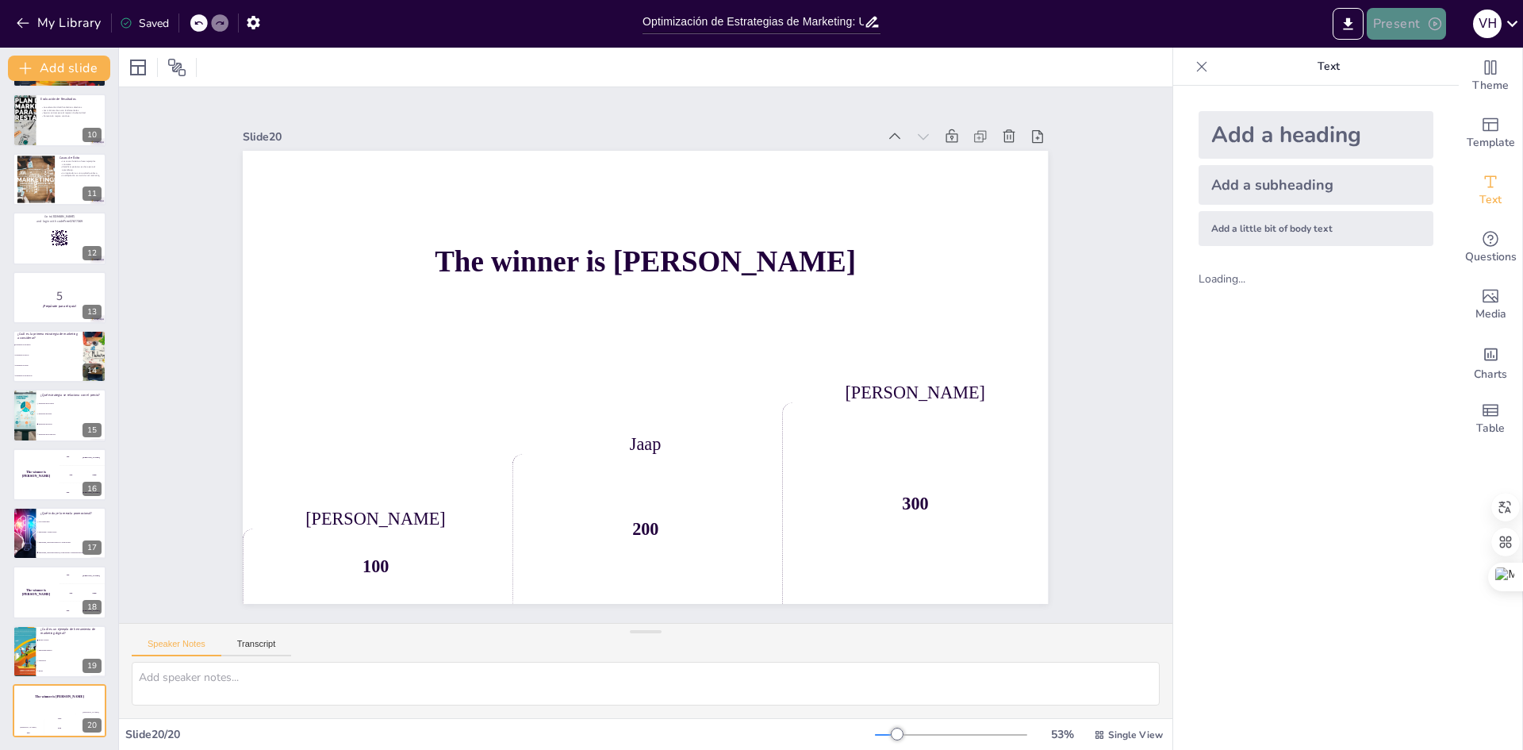
click at [1391, 21] on button "Present" at bounding box center [1406, 24] width 79 height 32
click at [141, 22] on div at bounding box center [761, 375] width 1523 height 750
click at [250, 17] on icon "button" at bounding box center [253, 22] width 17 height 17
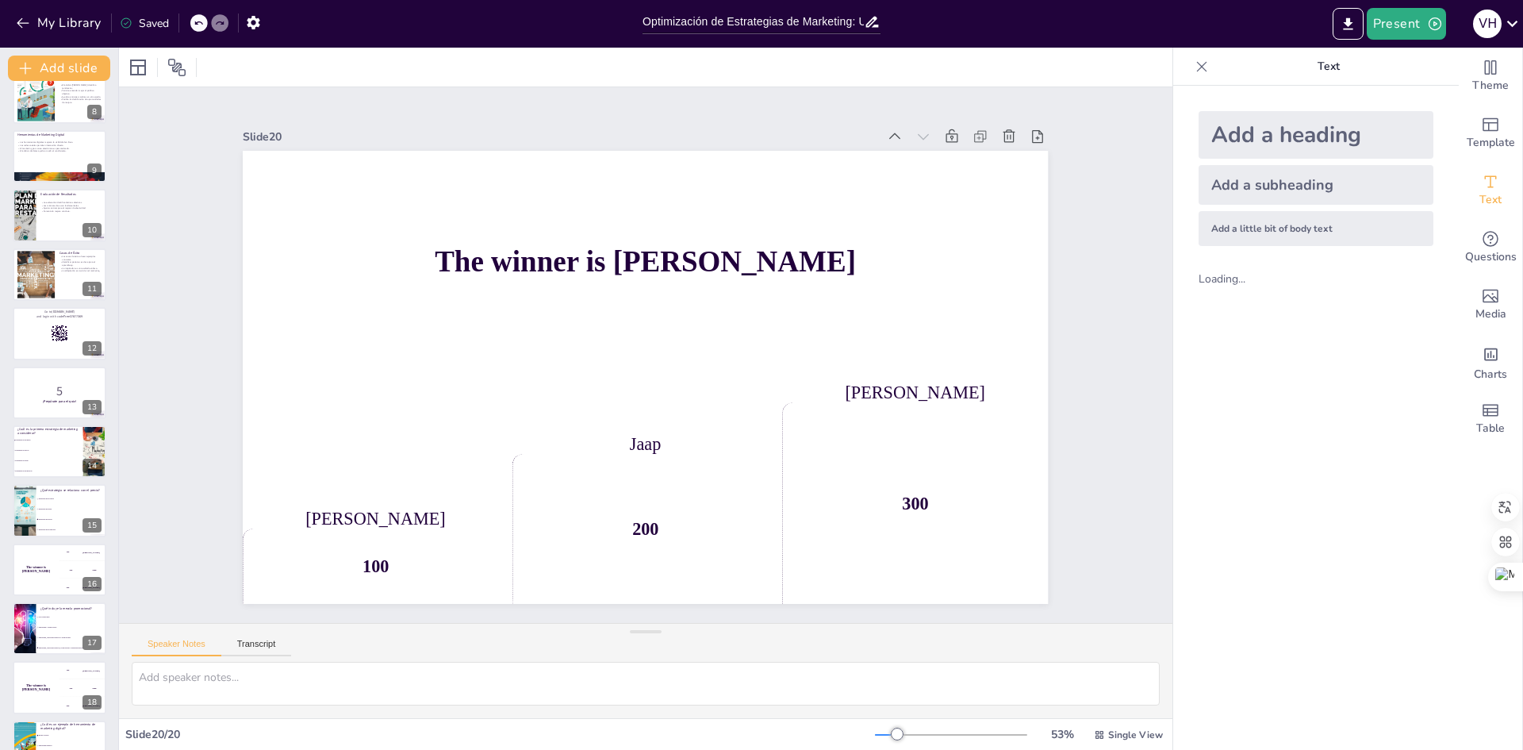
scroll to position [293, 0]
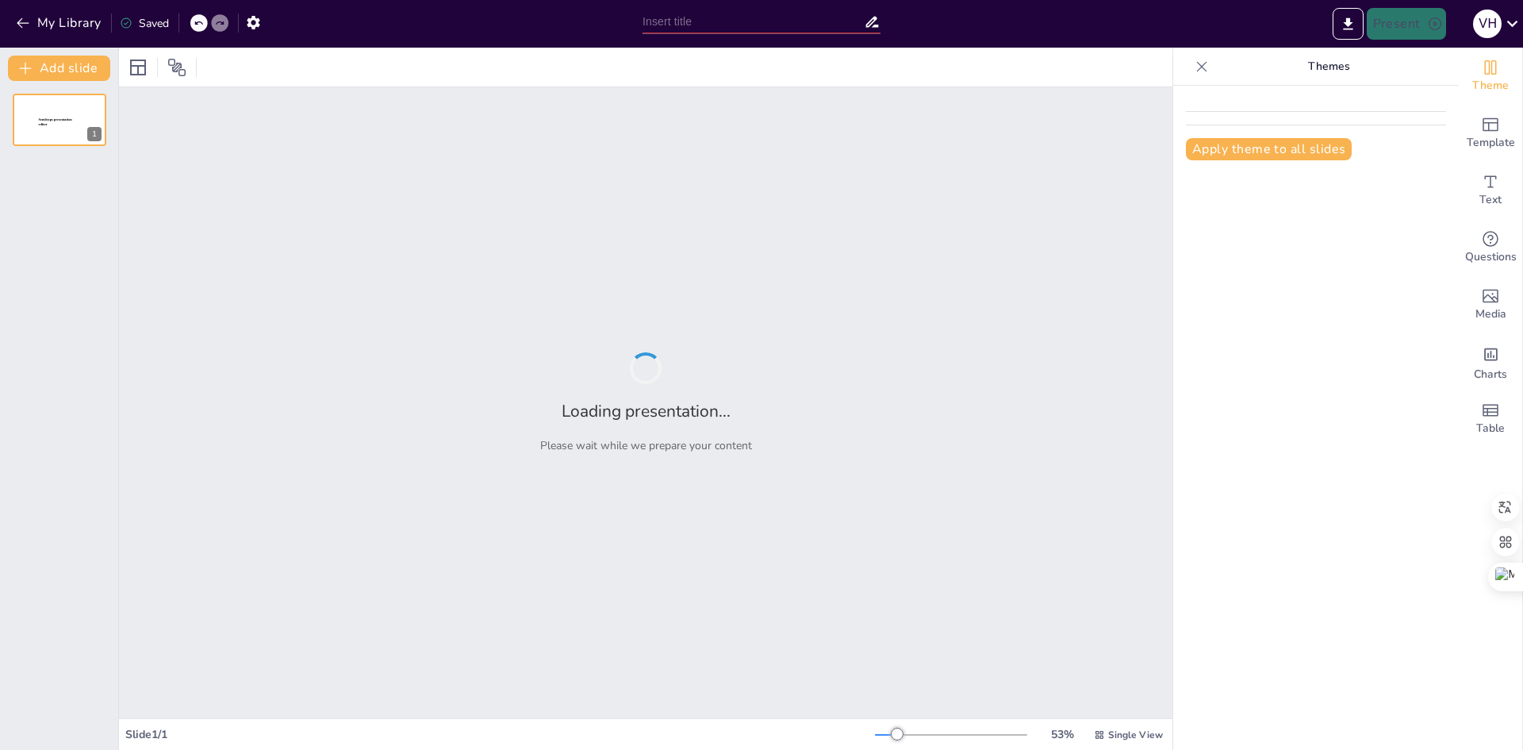
type input "Optimización de Estrategias de Marketing: Un Análisis de la Mezcla Promocional"
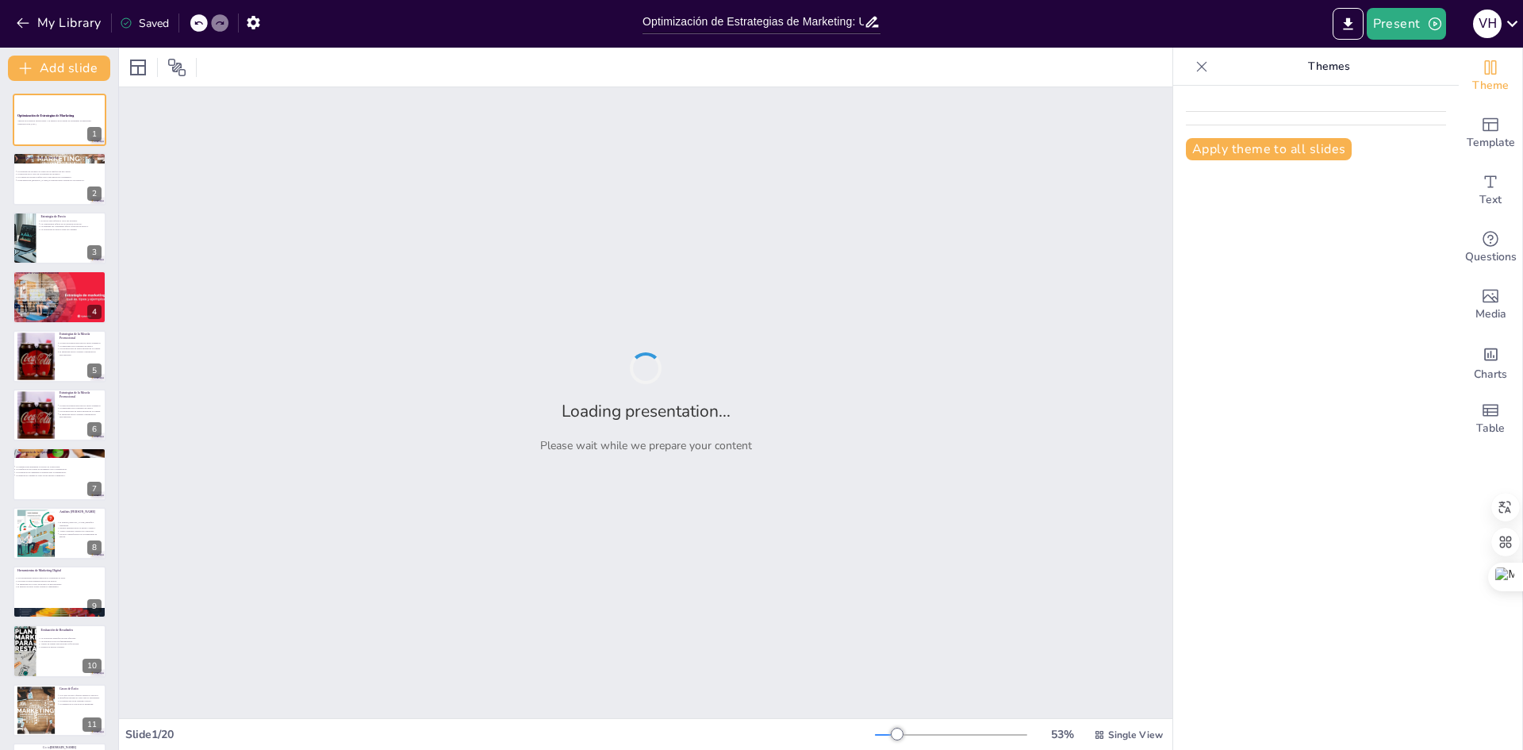
checkbox input "true"
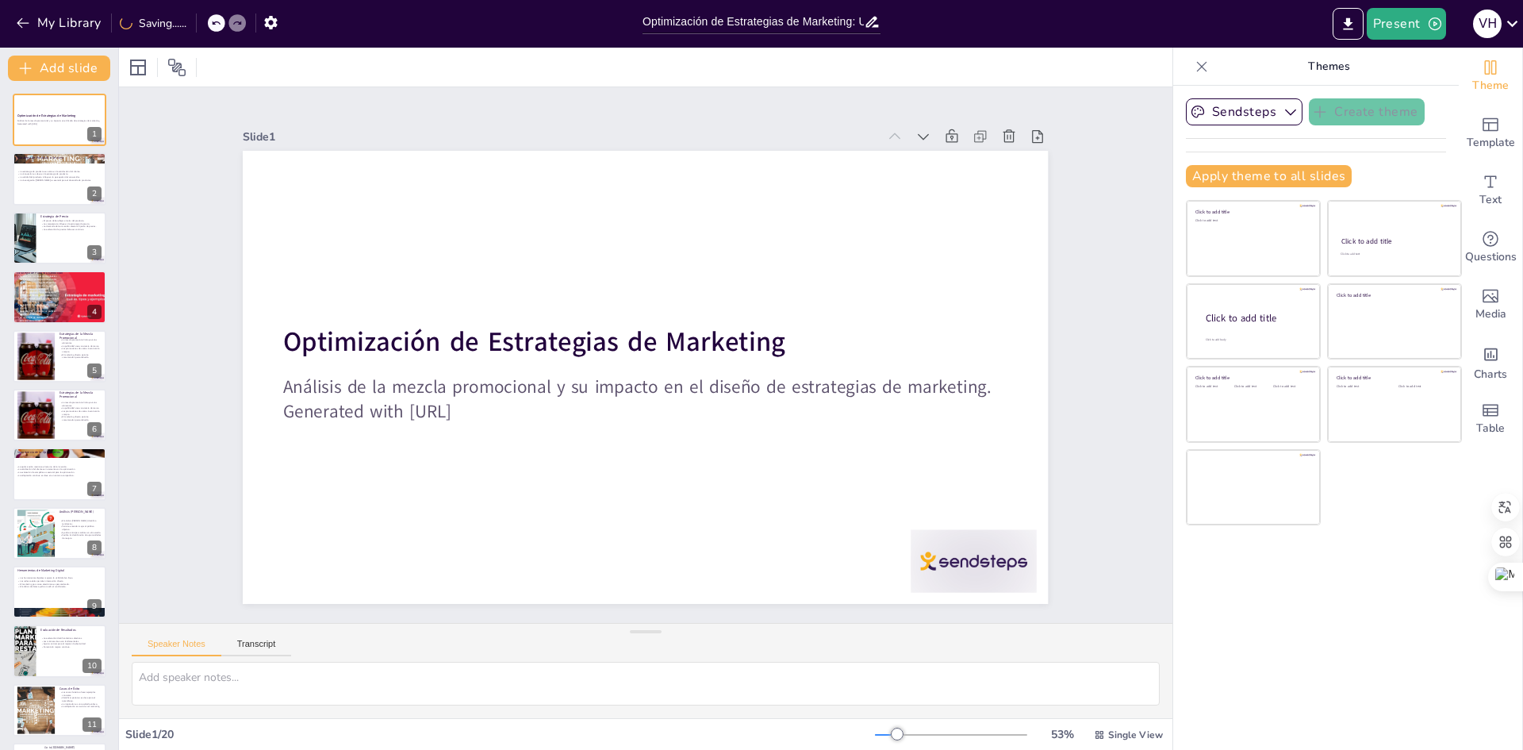
checkbox input "true"
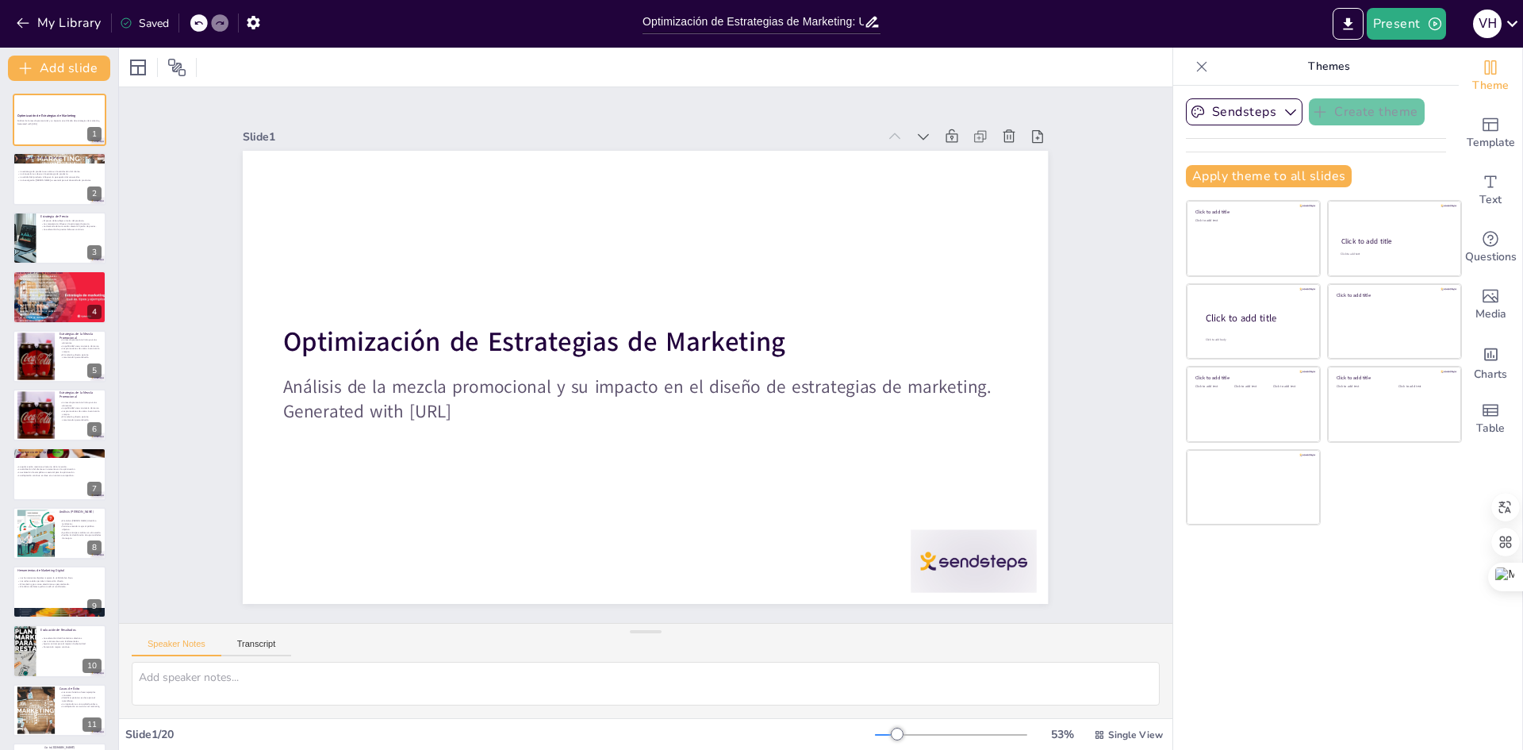
checkbox input "true"
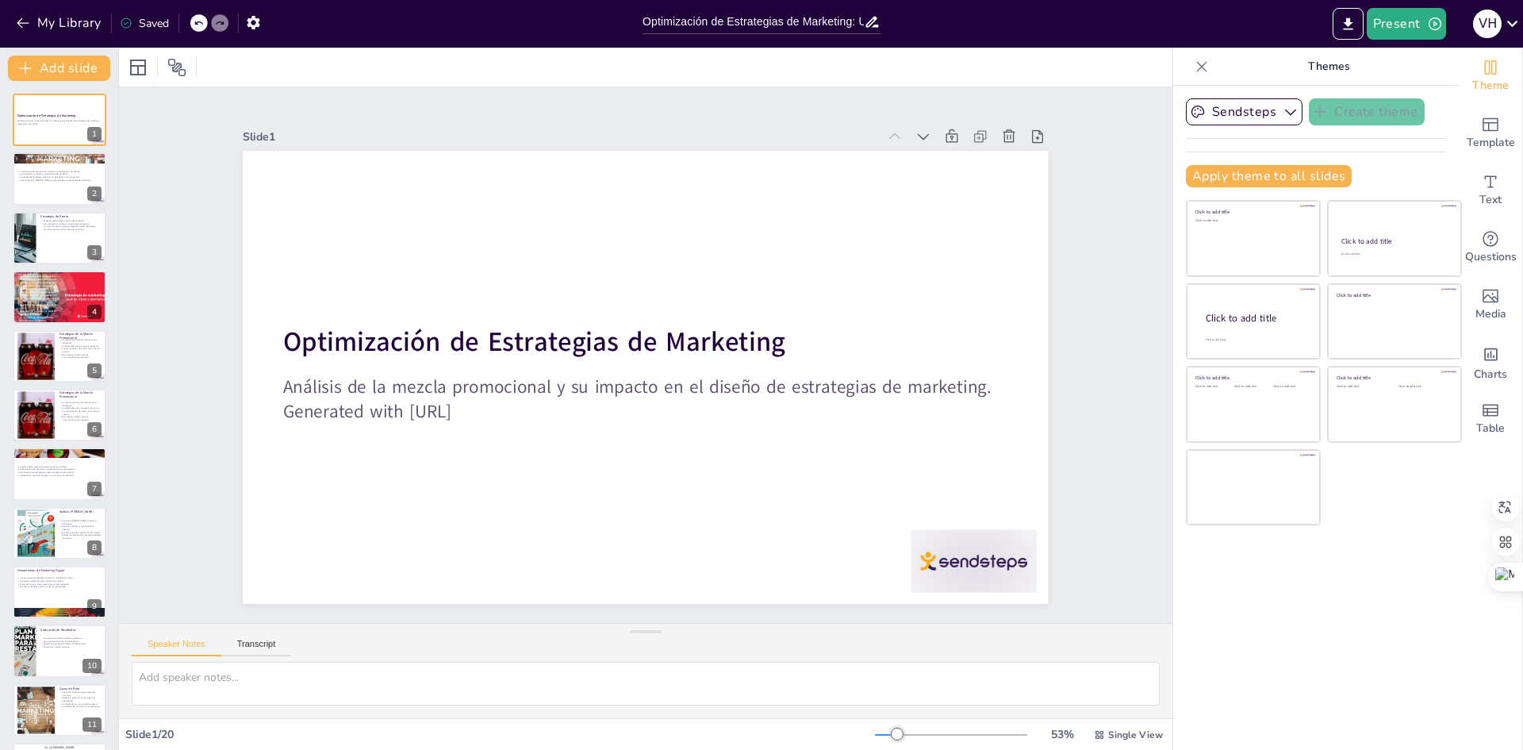
checkbox input "true"
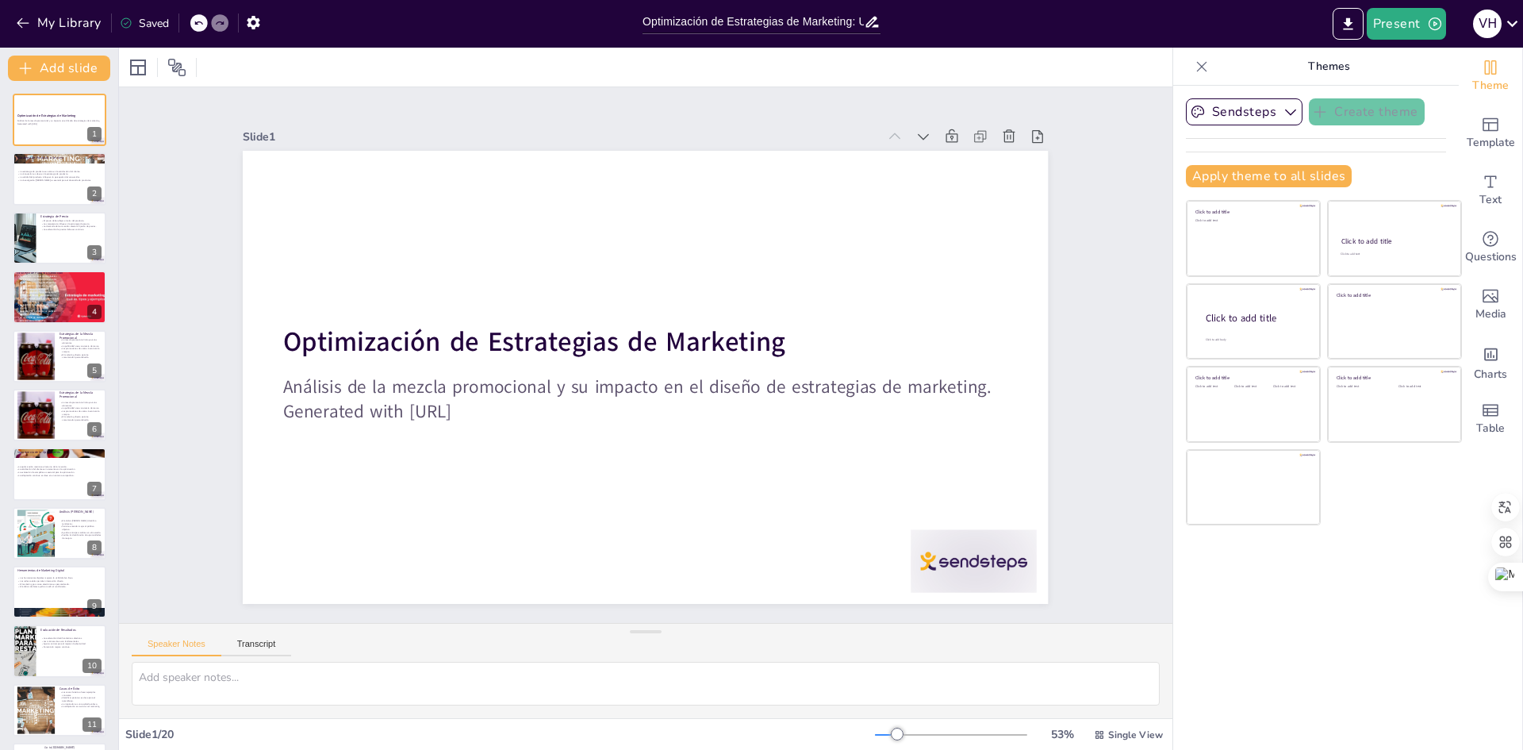
checkbox input "true"
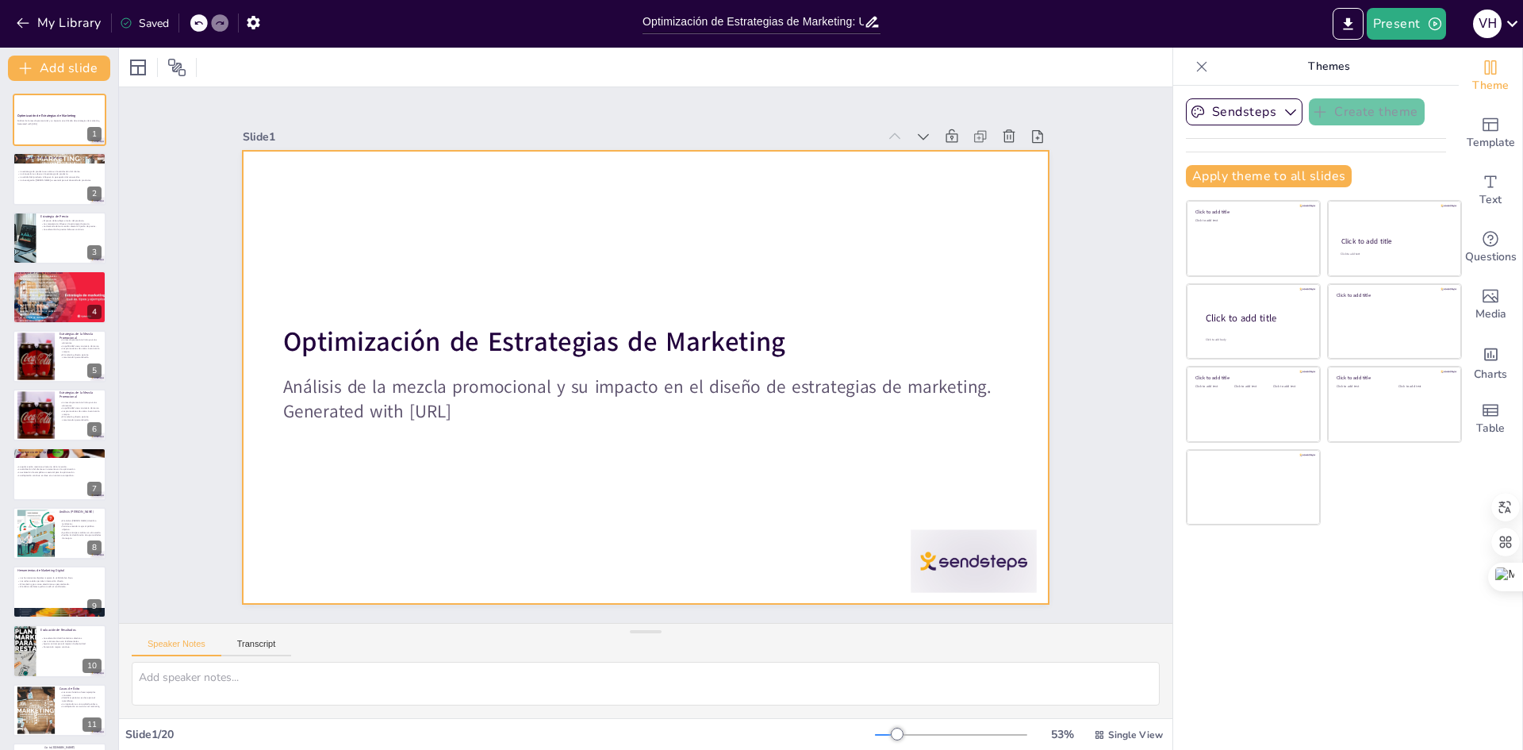
checkbox input "true"
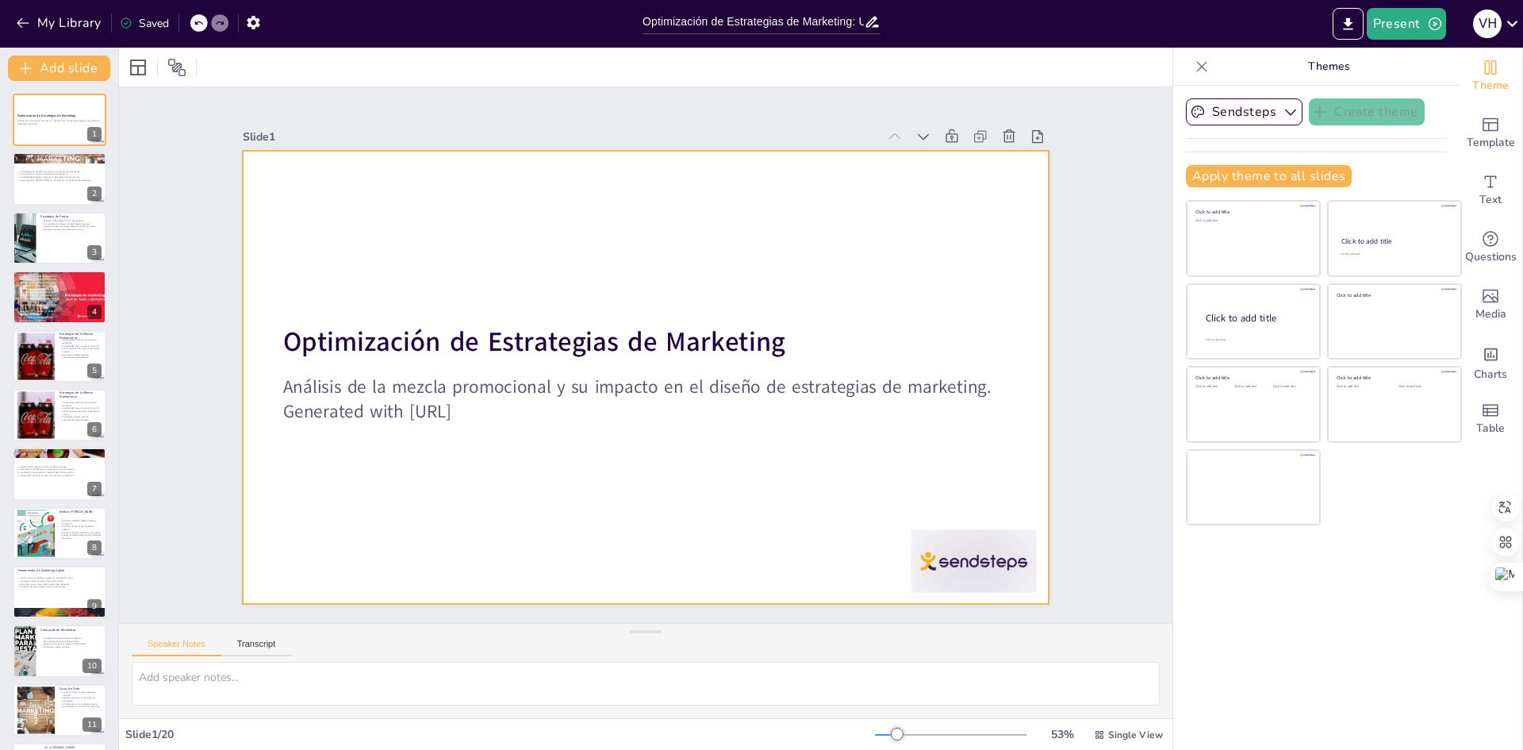
checkbox input "true"
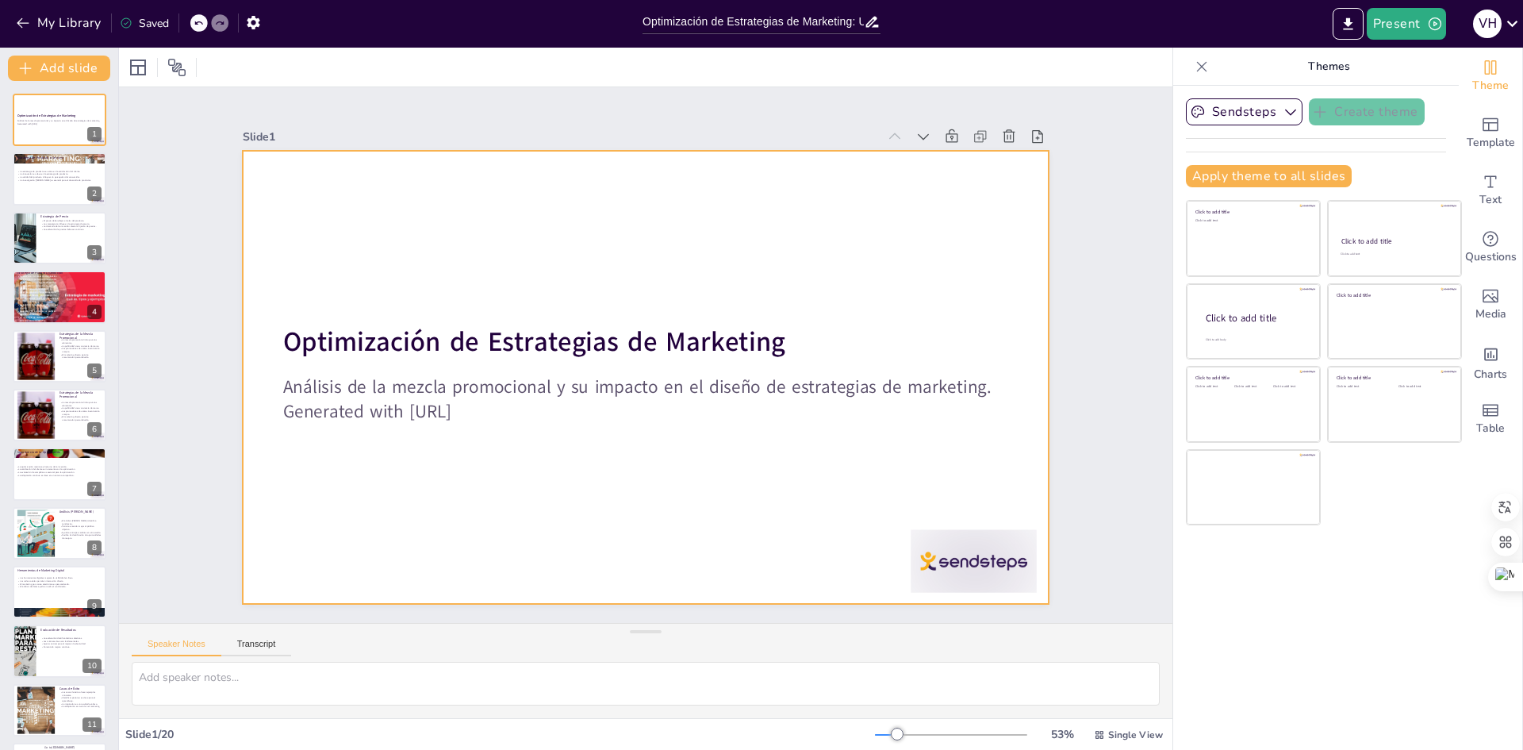
checkbox input "true"
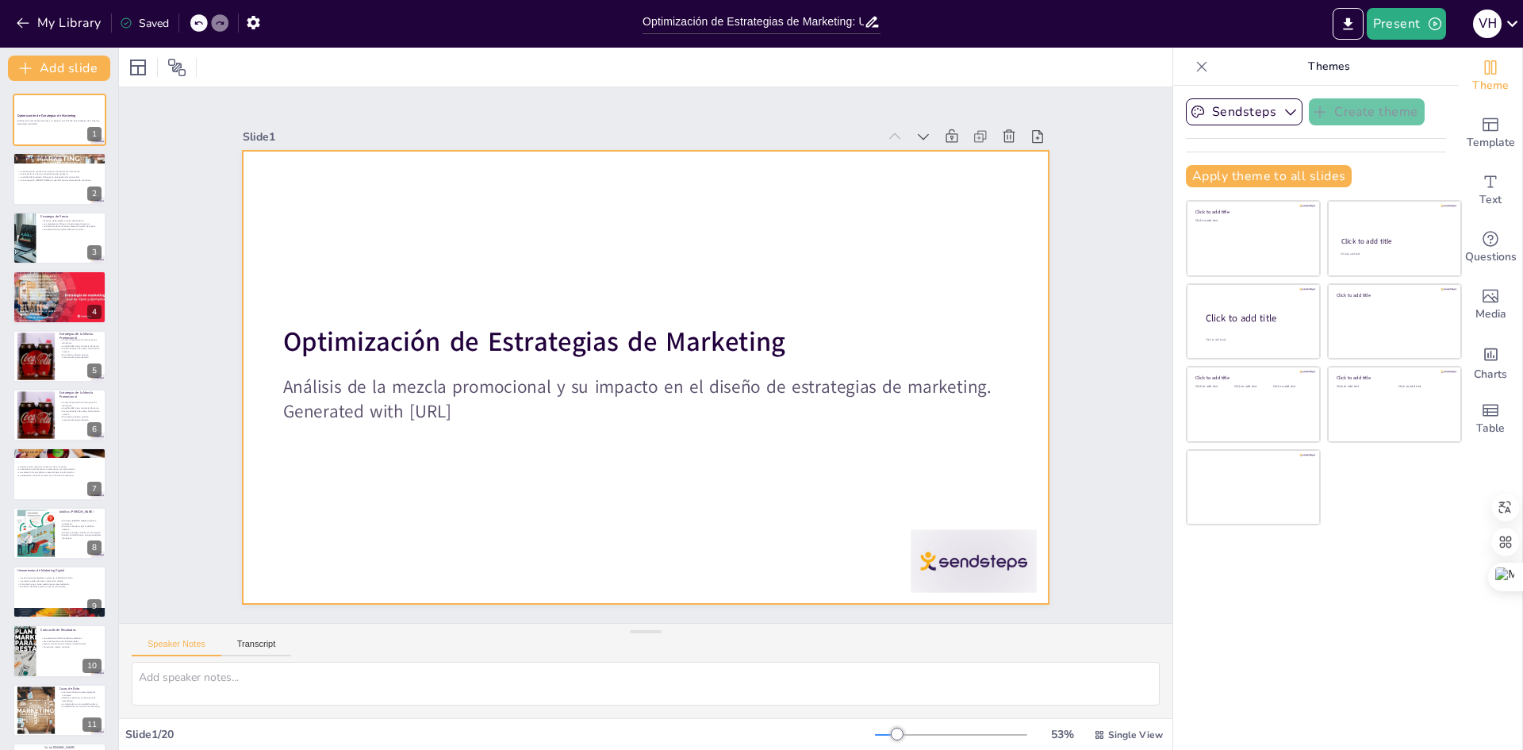
checkbox input "true"
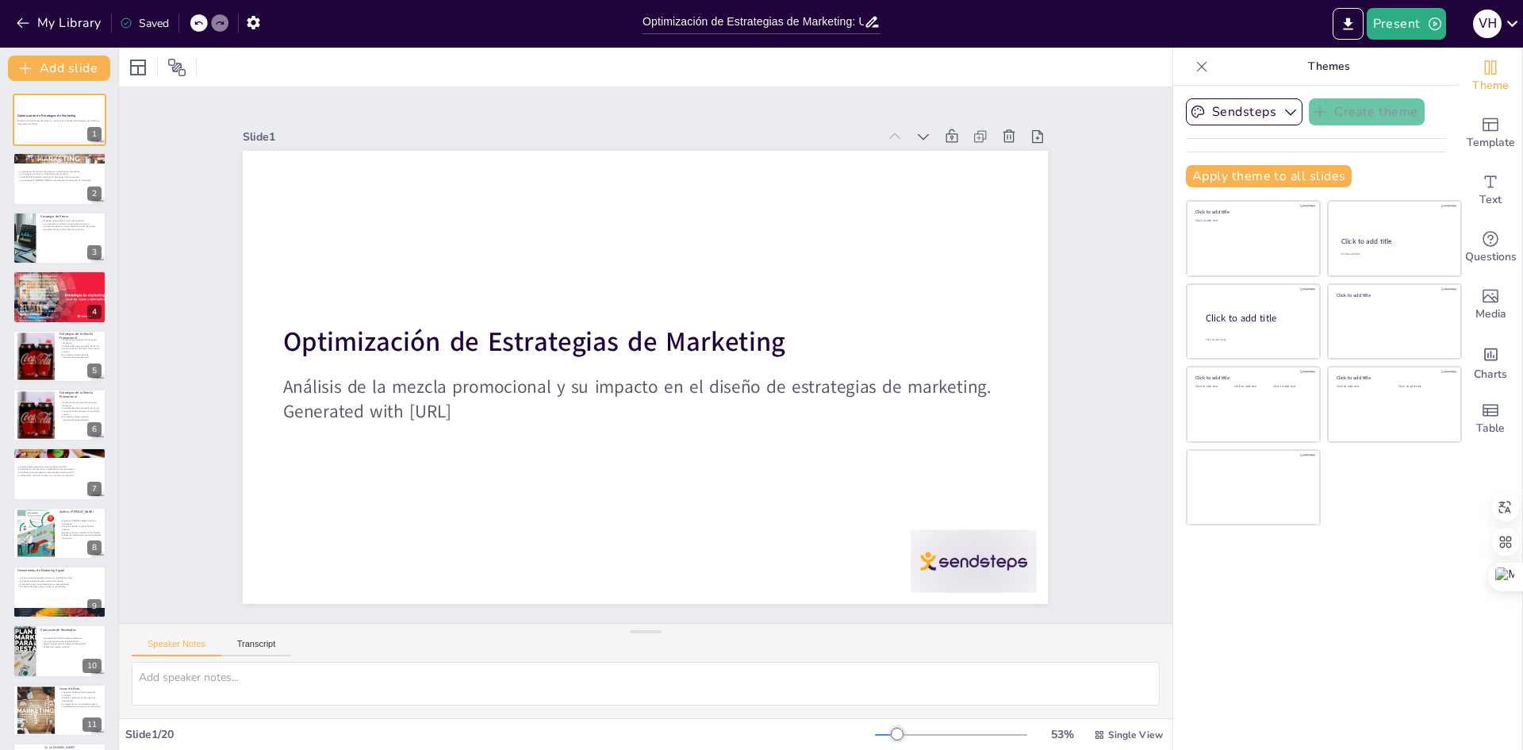
checkbox input "true"
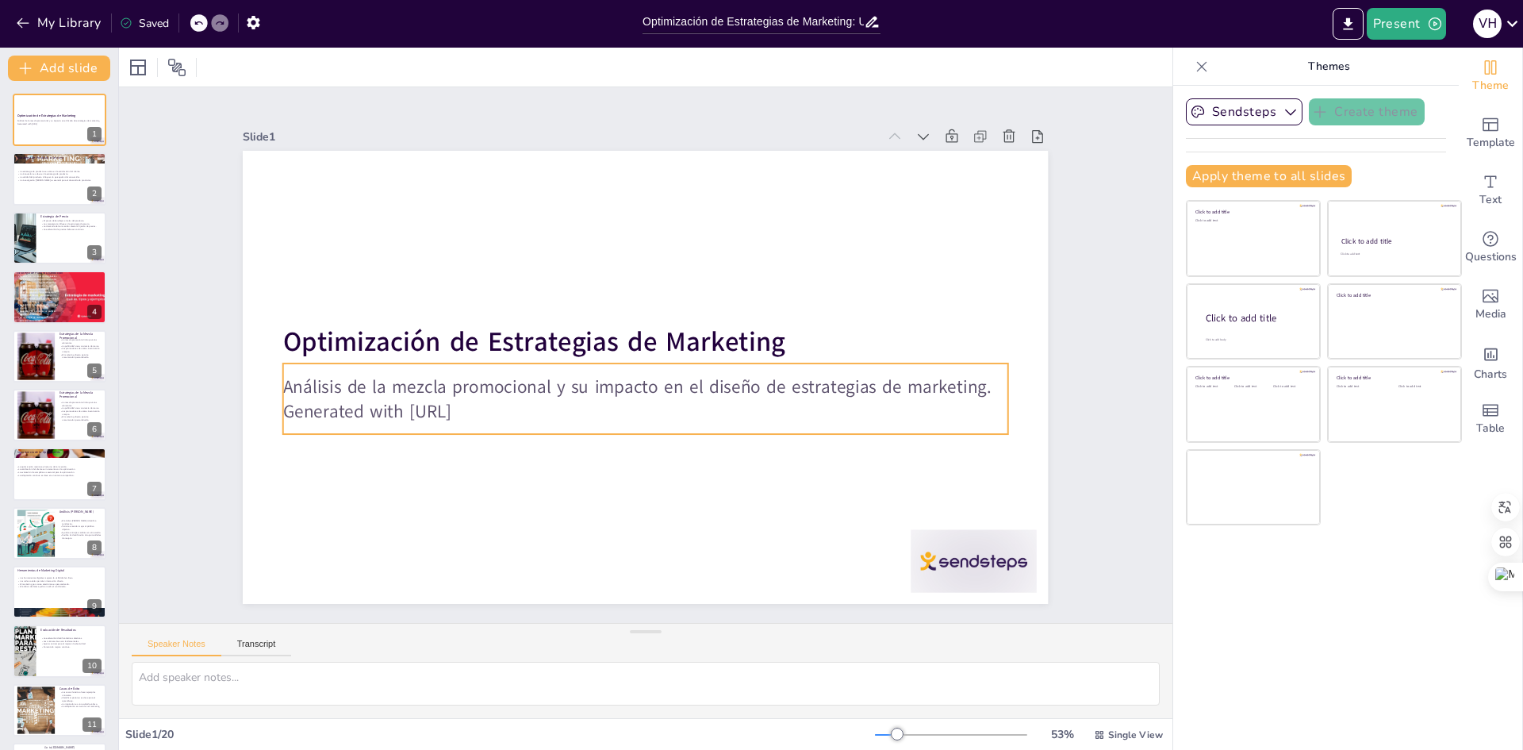
checkbox input "true"
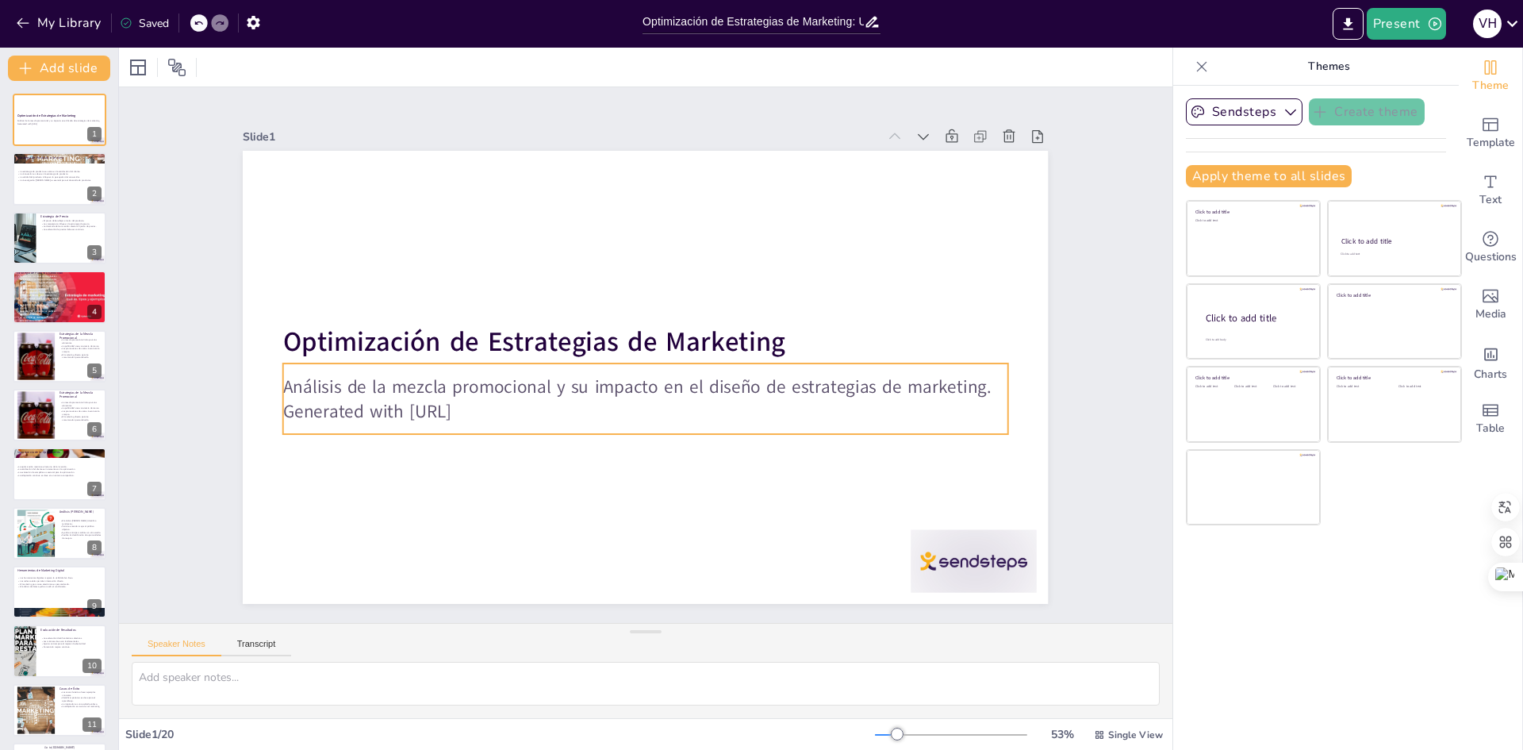
checkbox input "true"
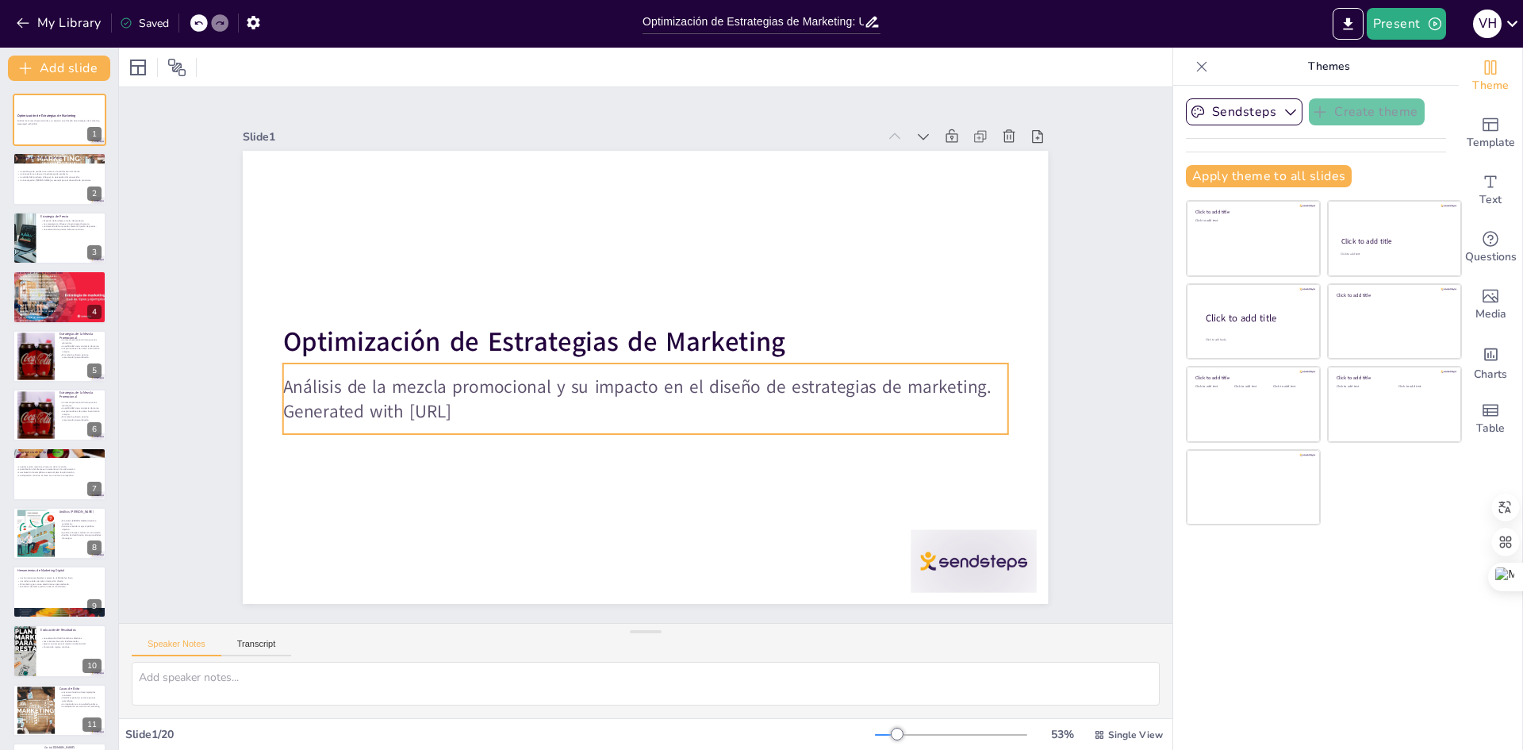
checkbox input "true"
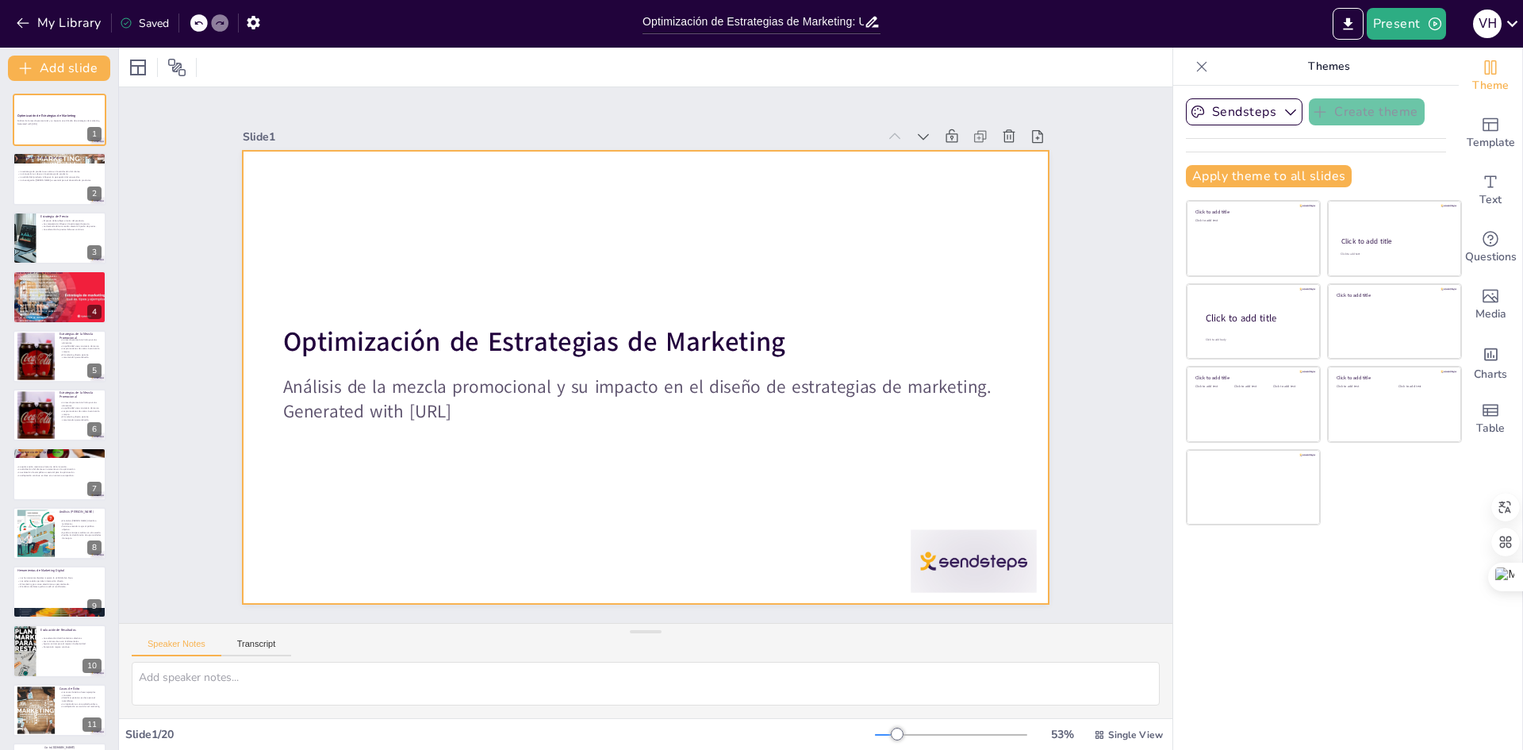
checkbox input "true"
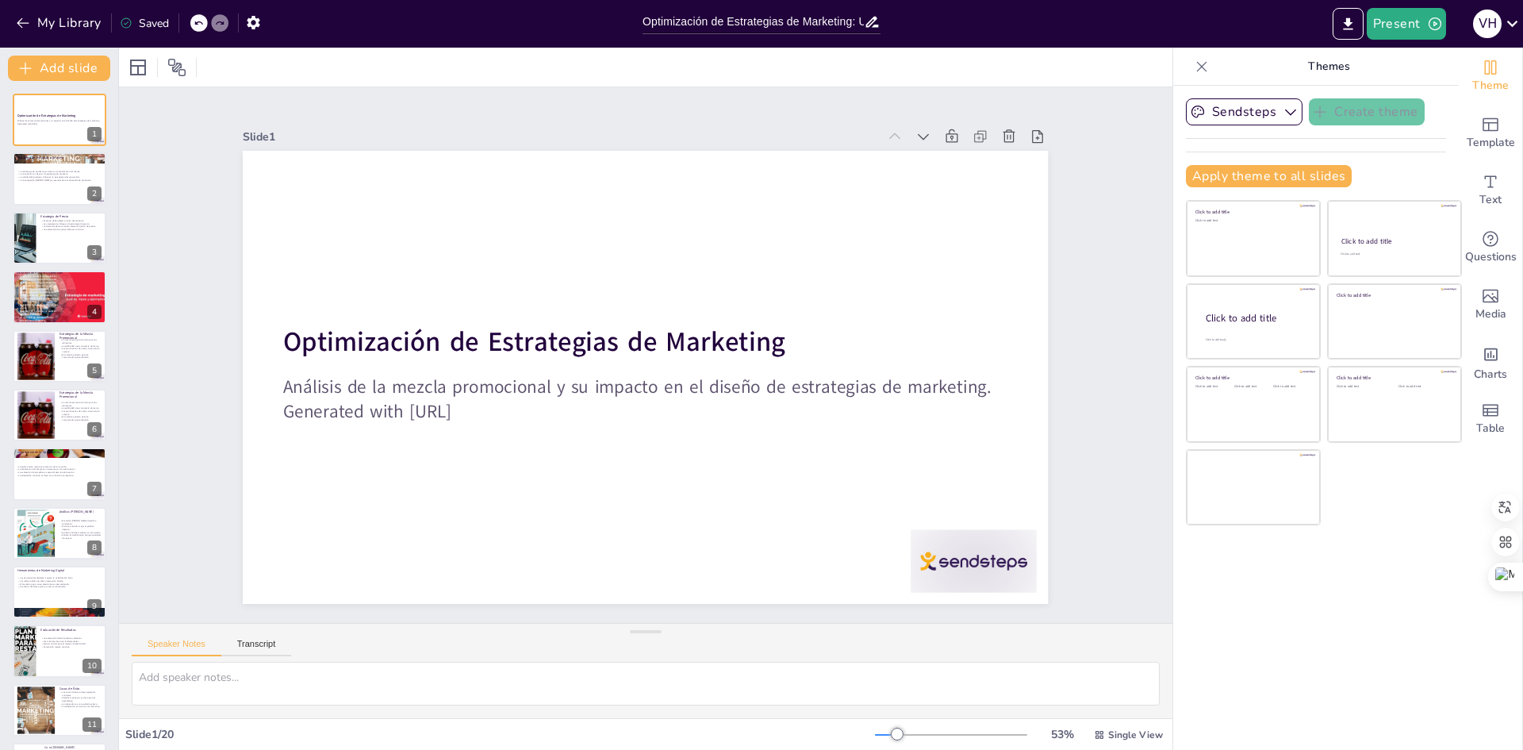
checkbox input "true"
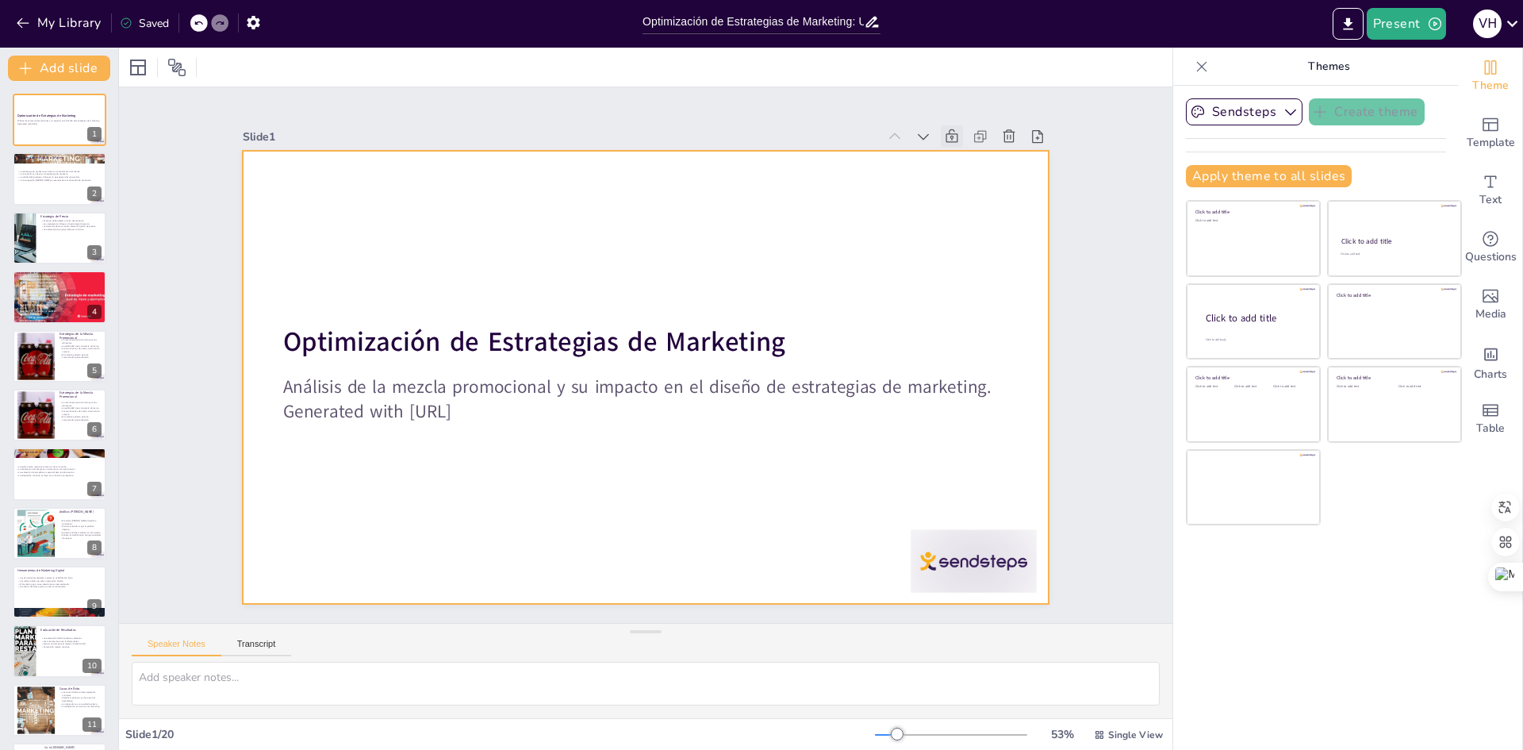
checkbox input "true"
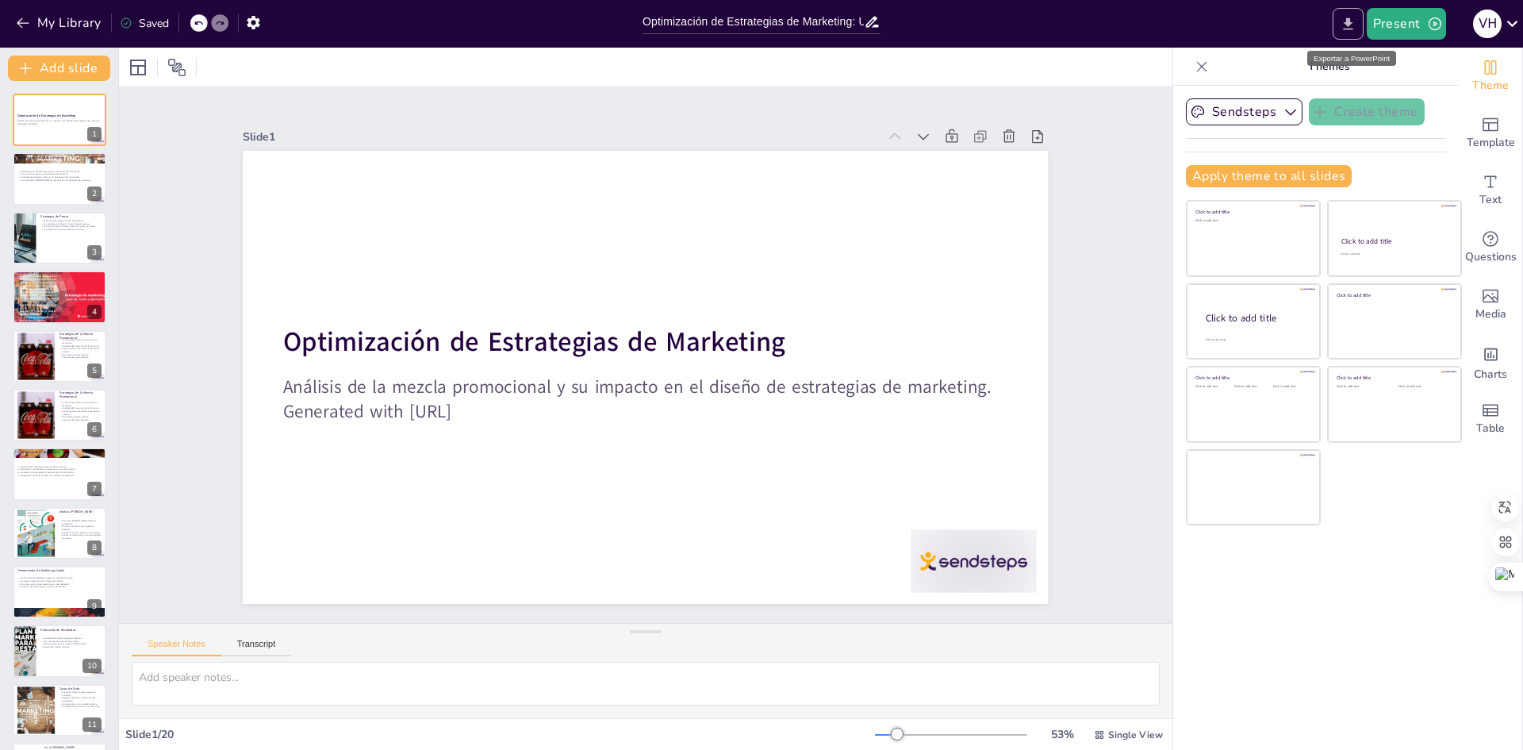
click at [1353, 25] on icon "Export to PowerPoint" at bounding box center [1348, 24] width 17 height 17
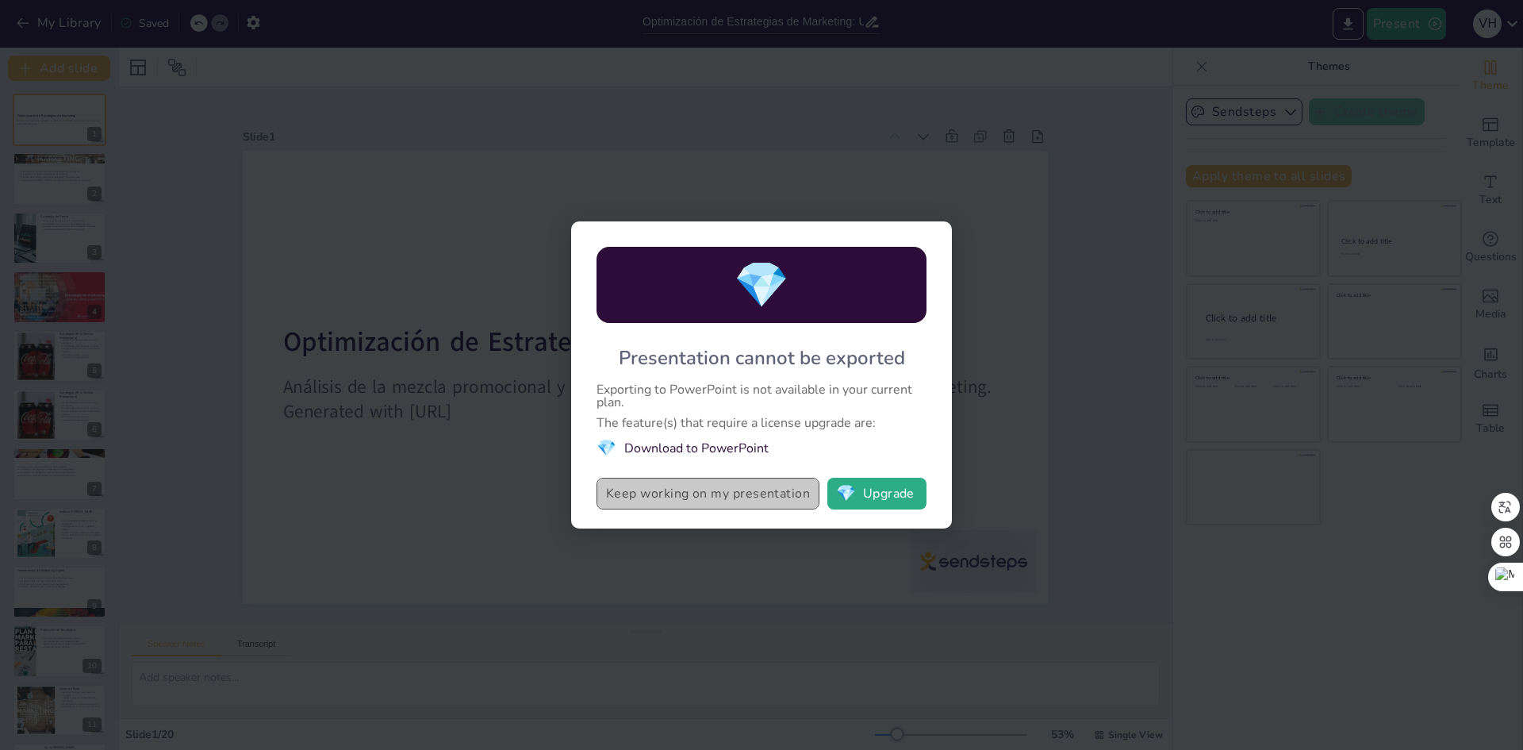
click at [695, 493] on button "Keep working on my presentation" at bounding box center [708, 494] width 223 height 32
checkbox input "true"
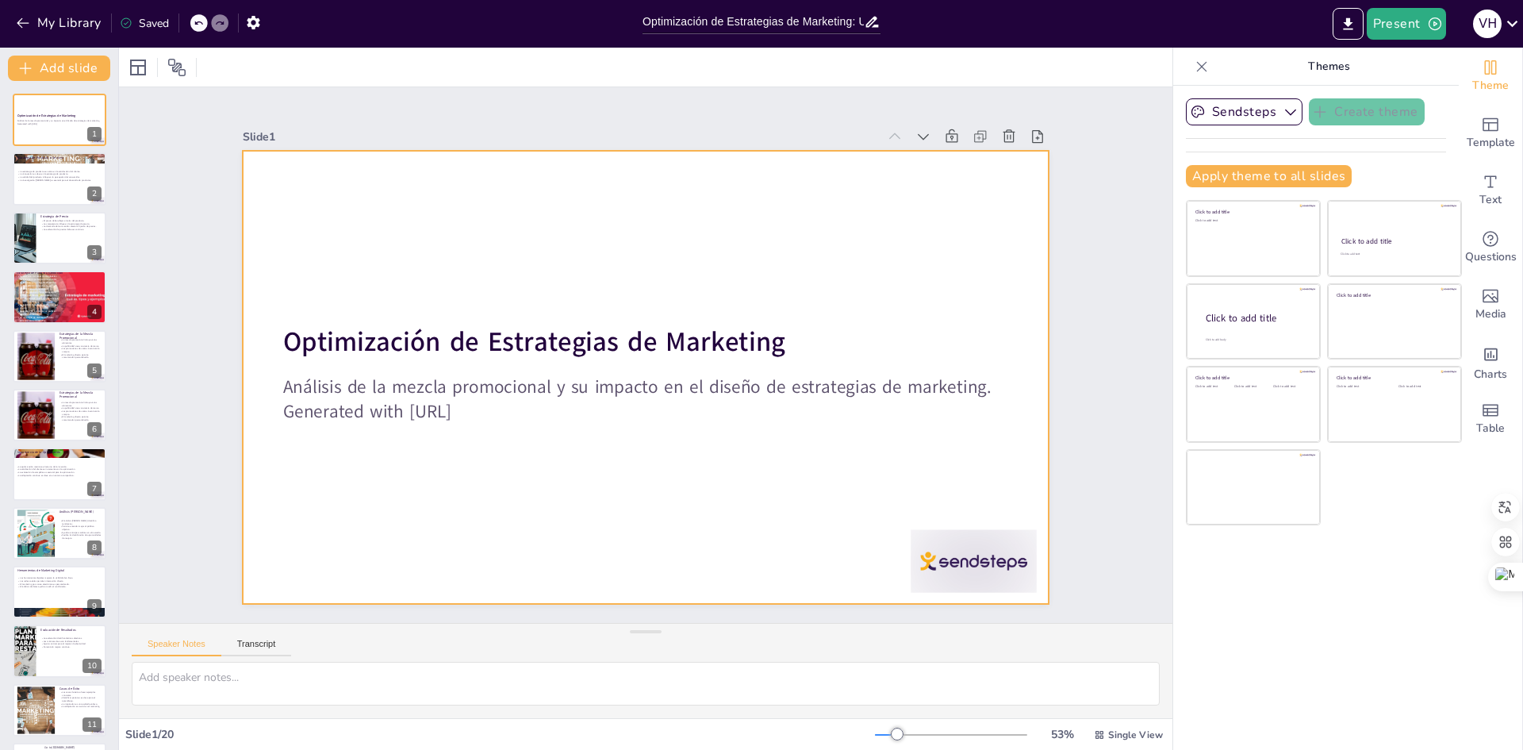
checkbox input "true"
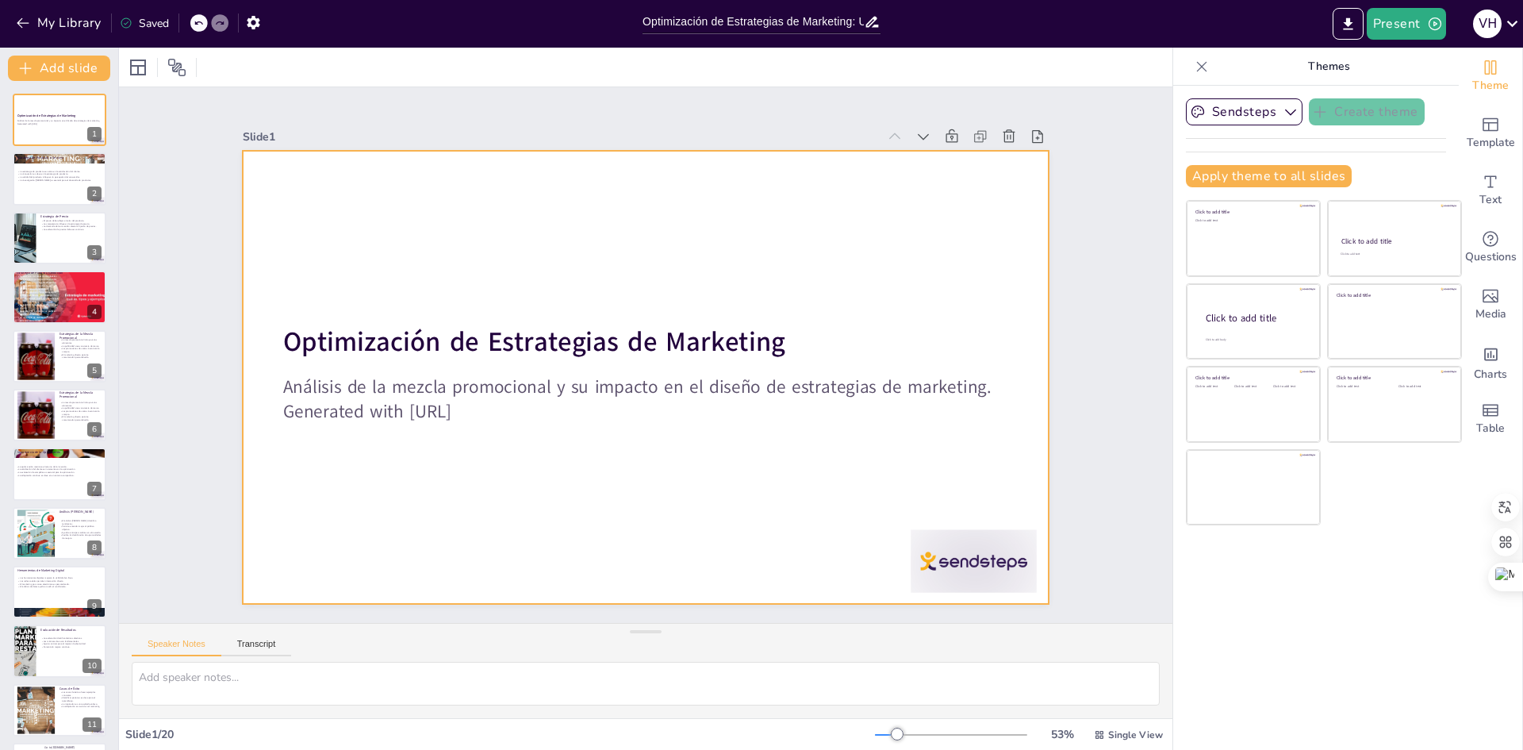
checkbox input "true"
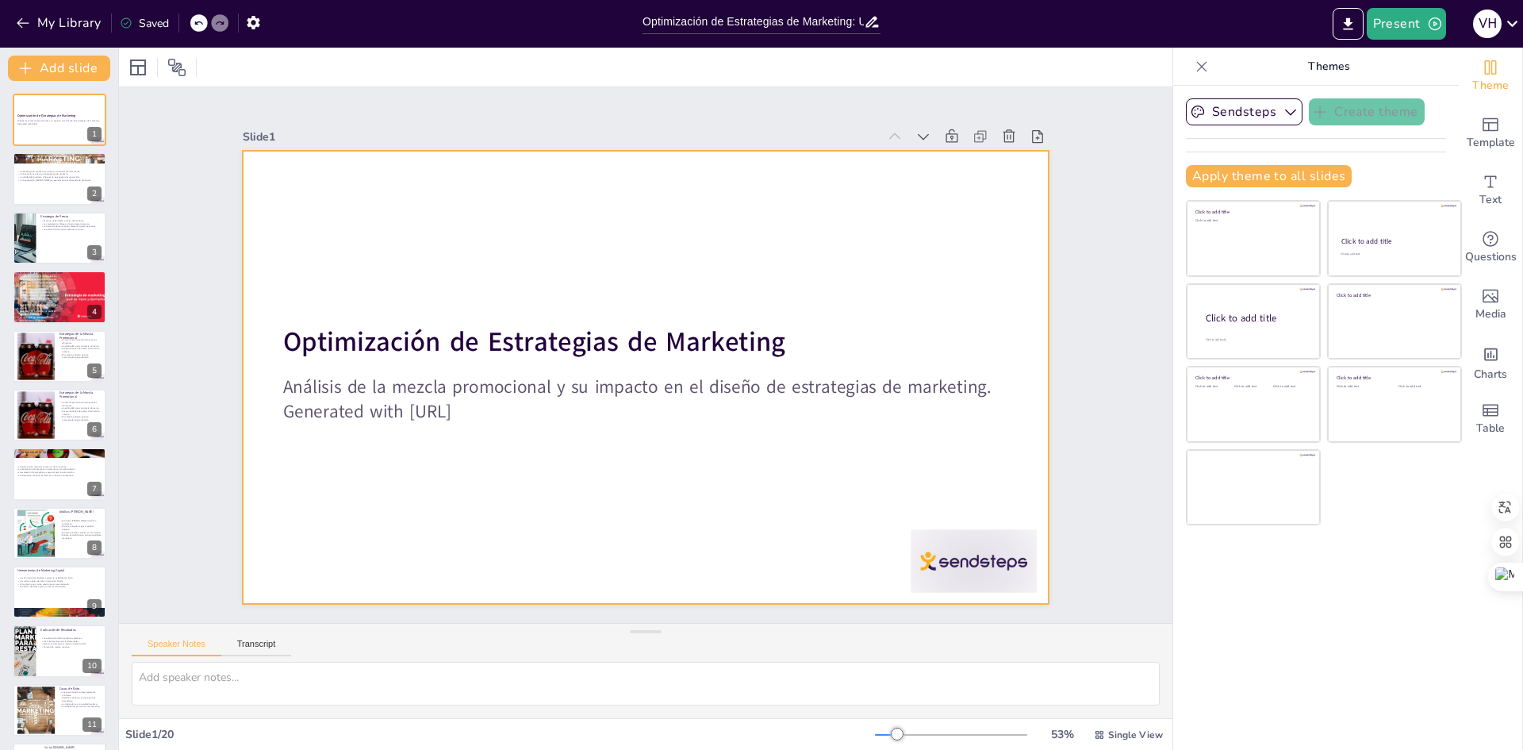
checkbox input "true"
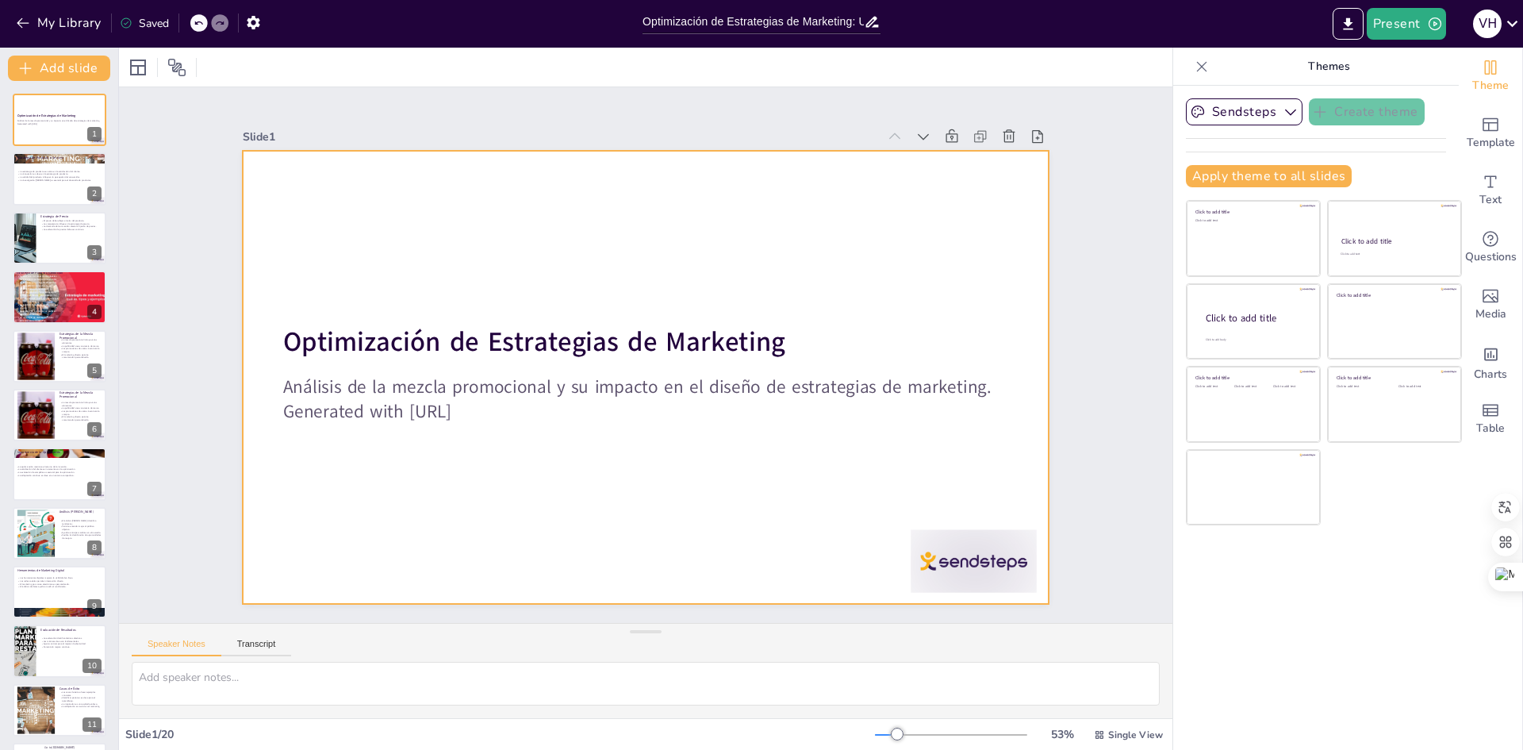
checkbox input "true"
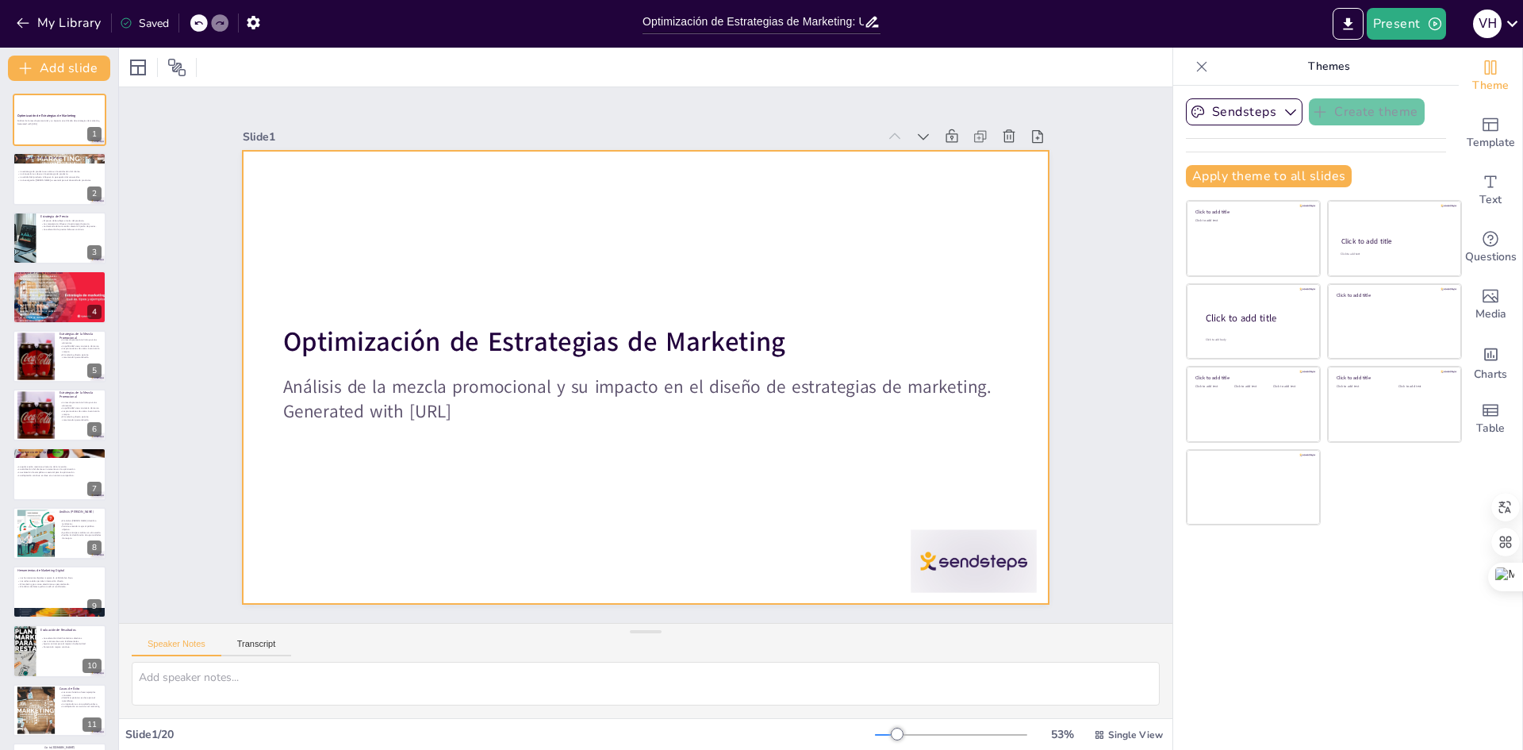
checkbox input "true"
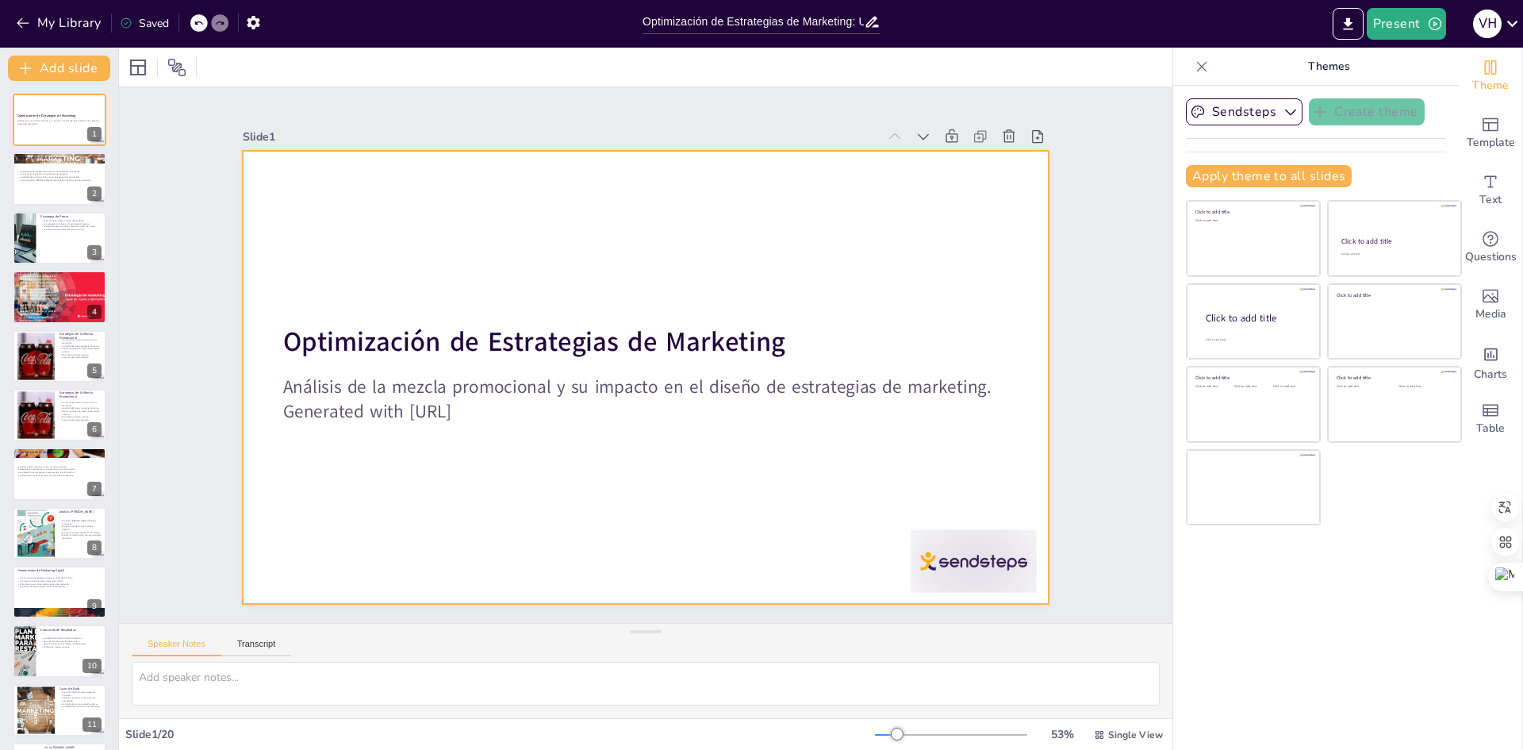
checkbox input "true"
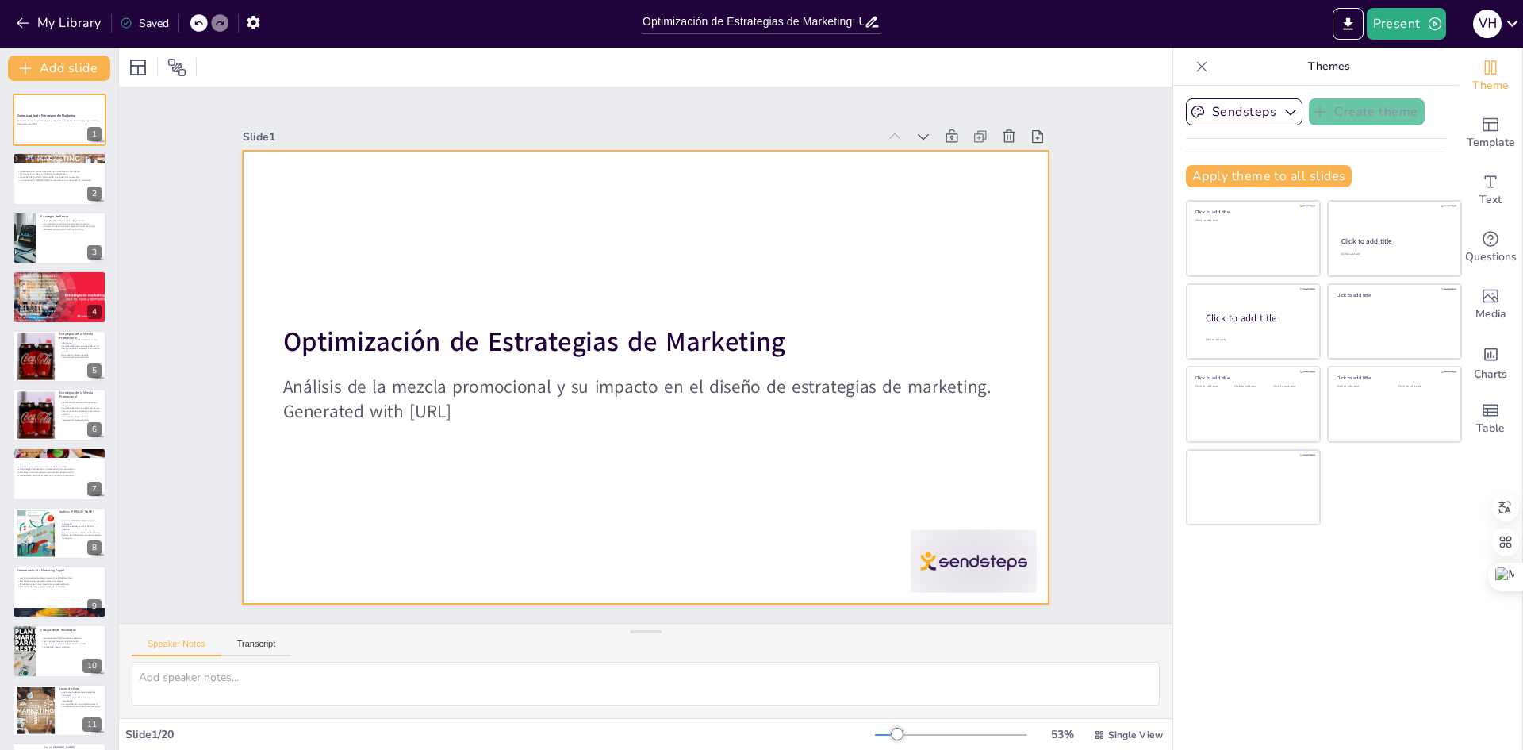
checkbox input "true"
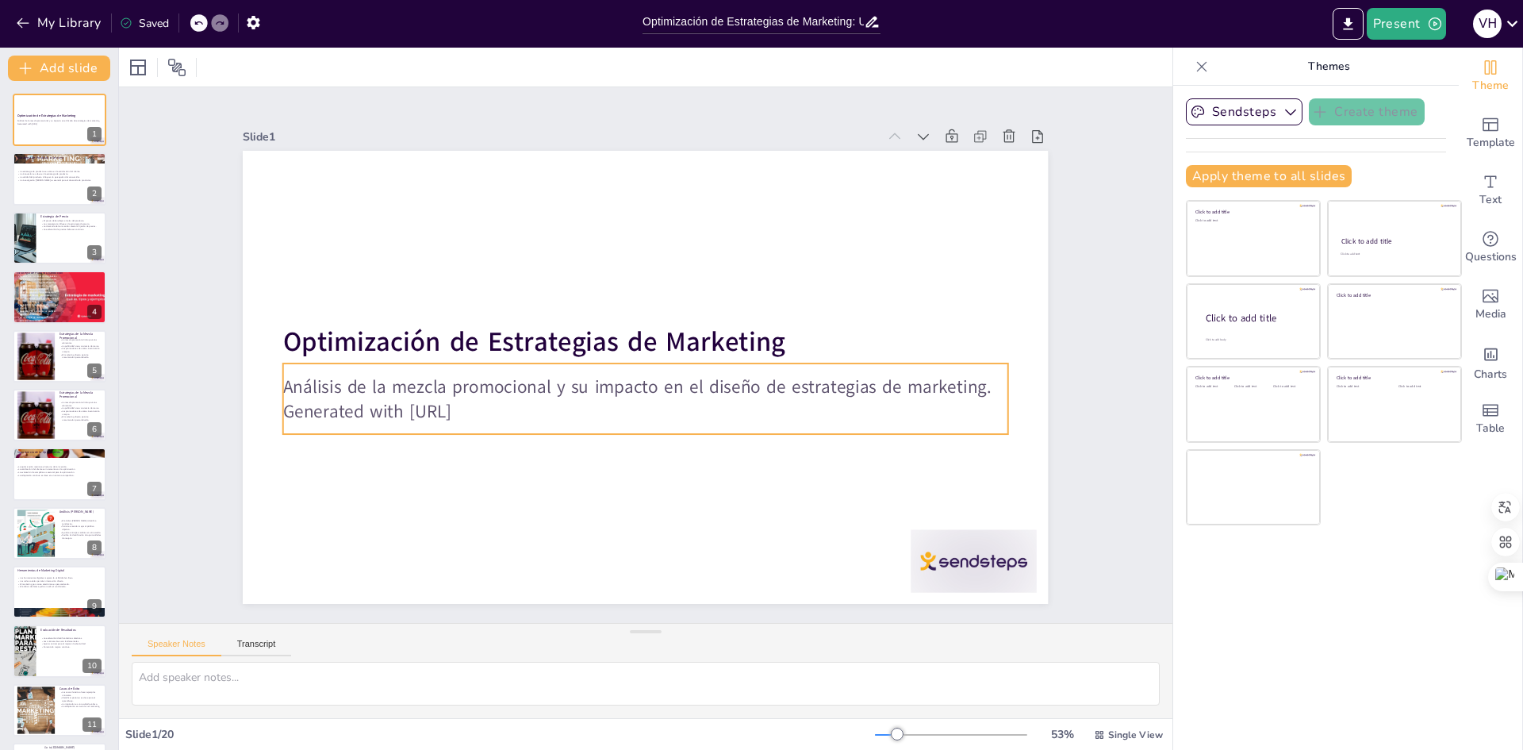
checkbox input "true"
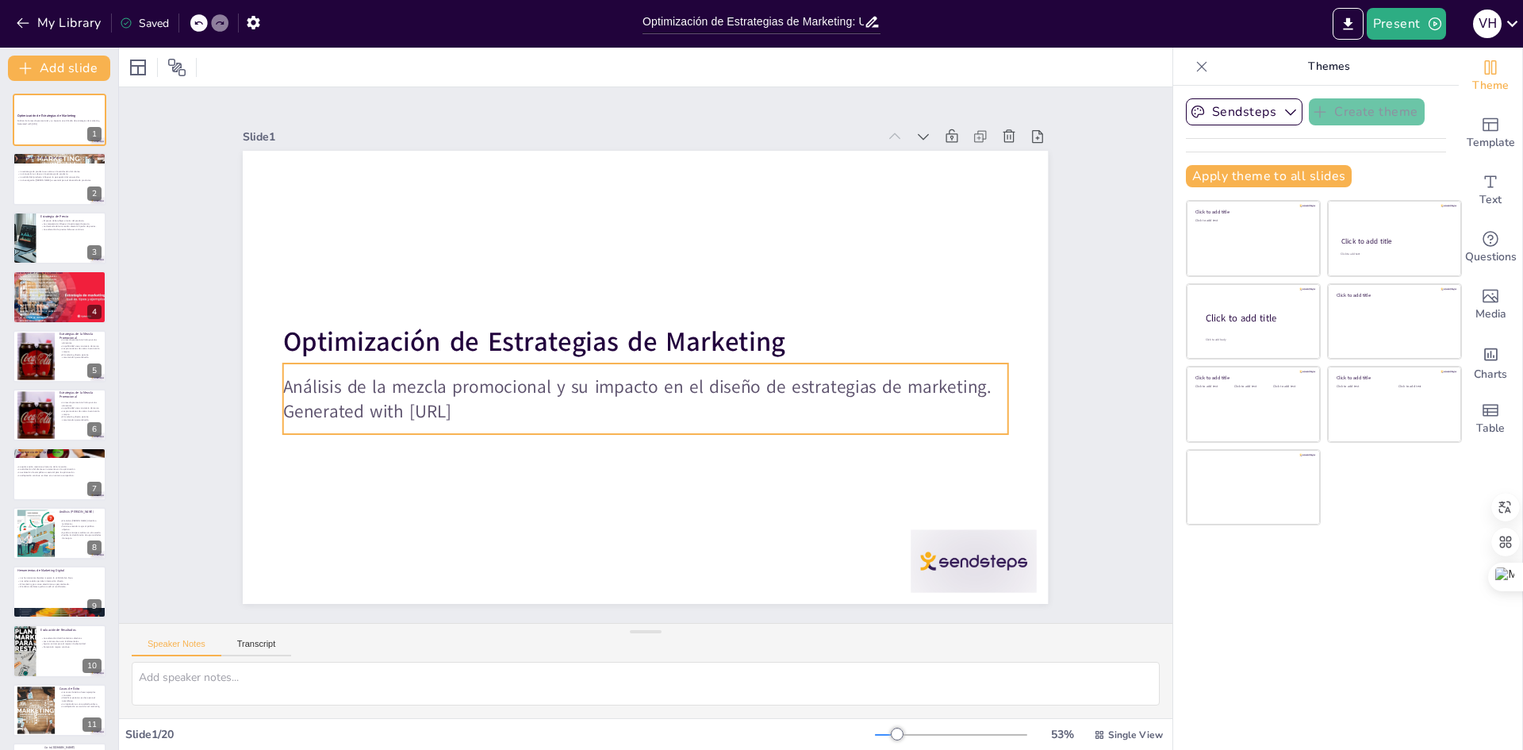
checkbox input "true"
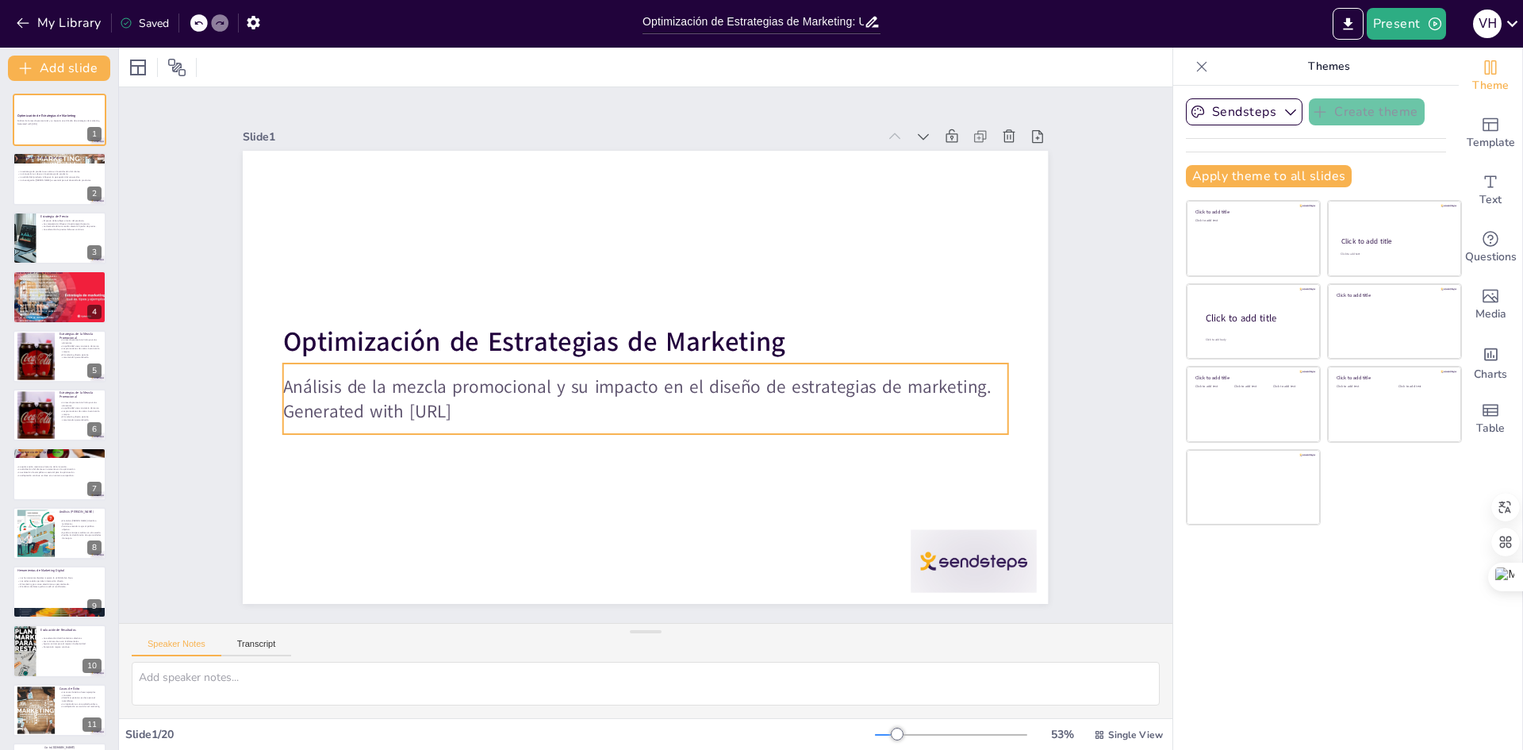
checkbox input "true"
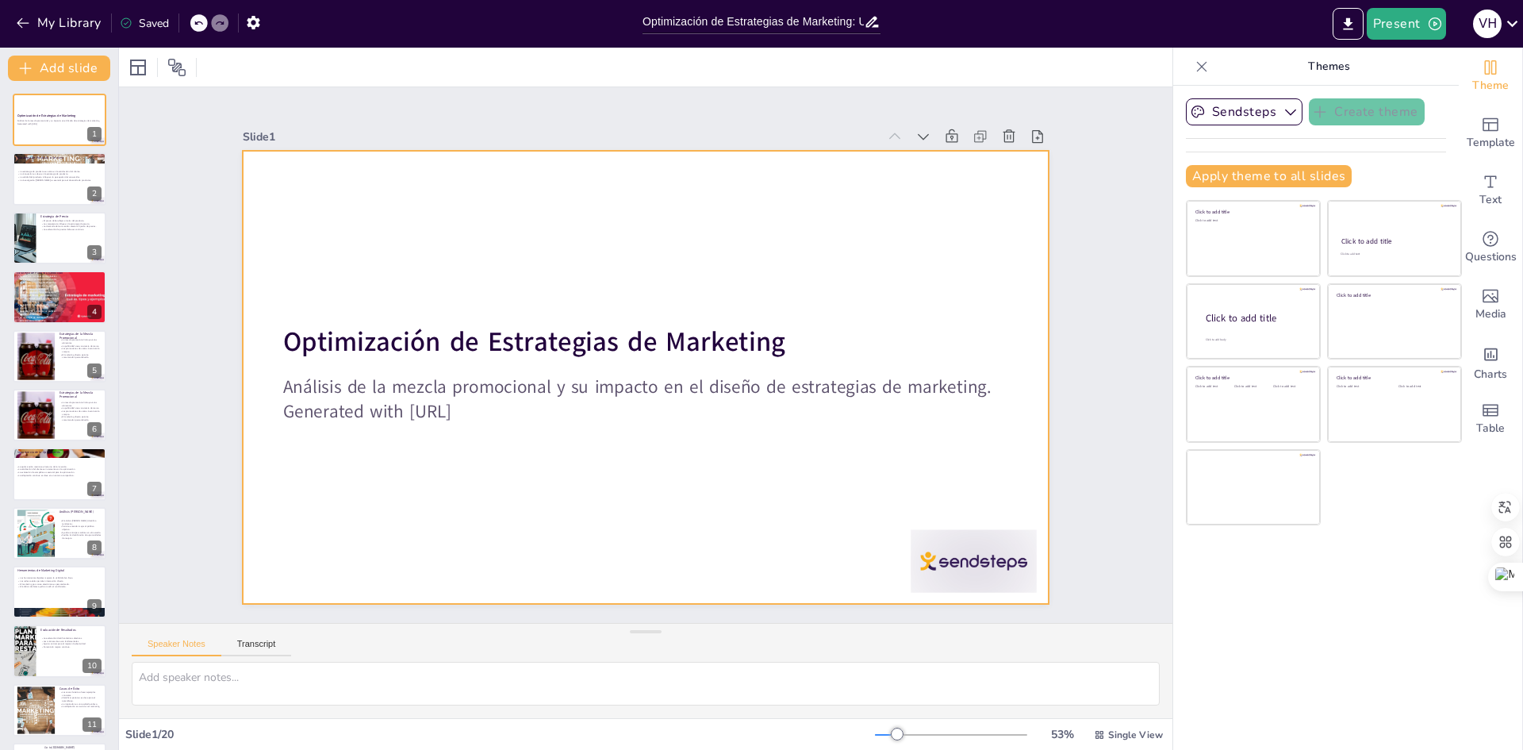
checkbox input "true"
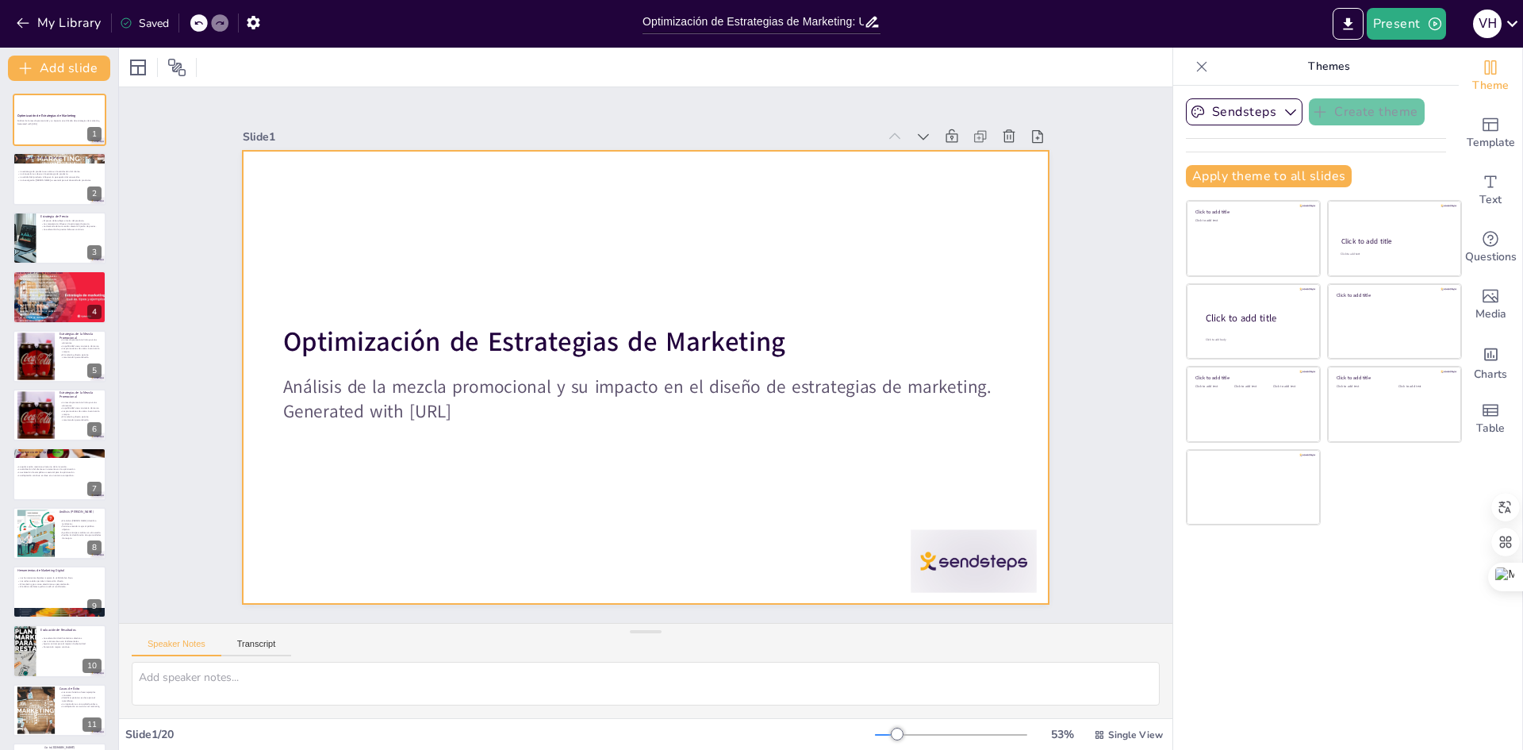
checkbox input "true"
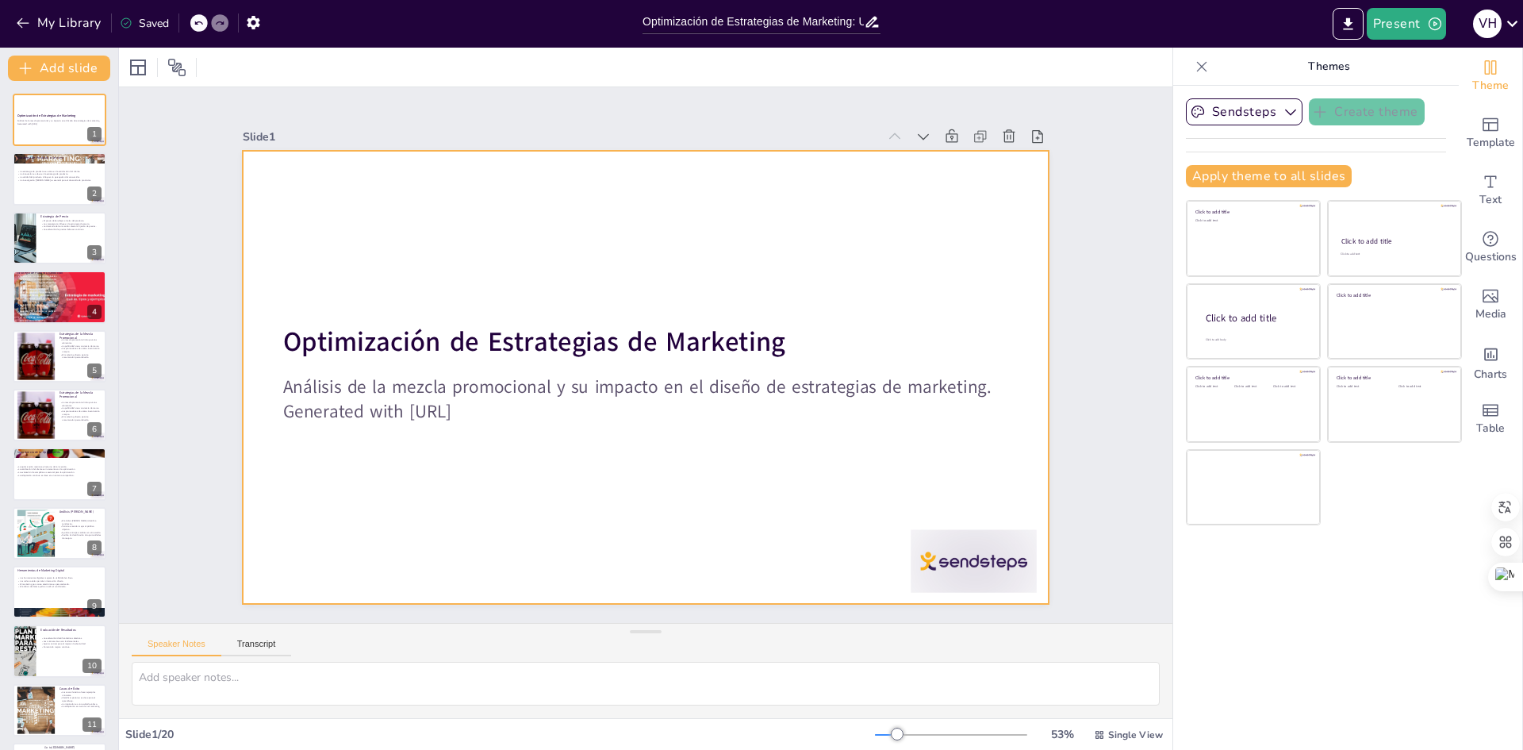
checkbox input "true"
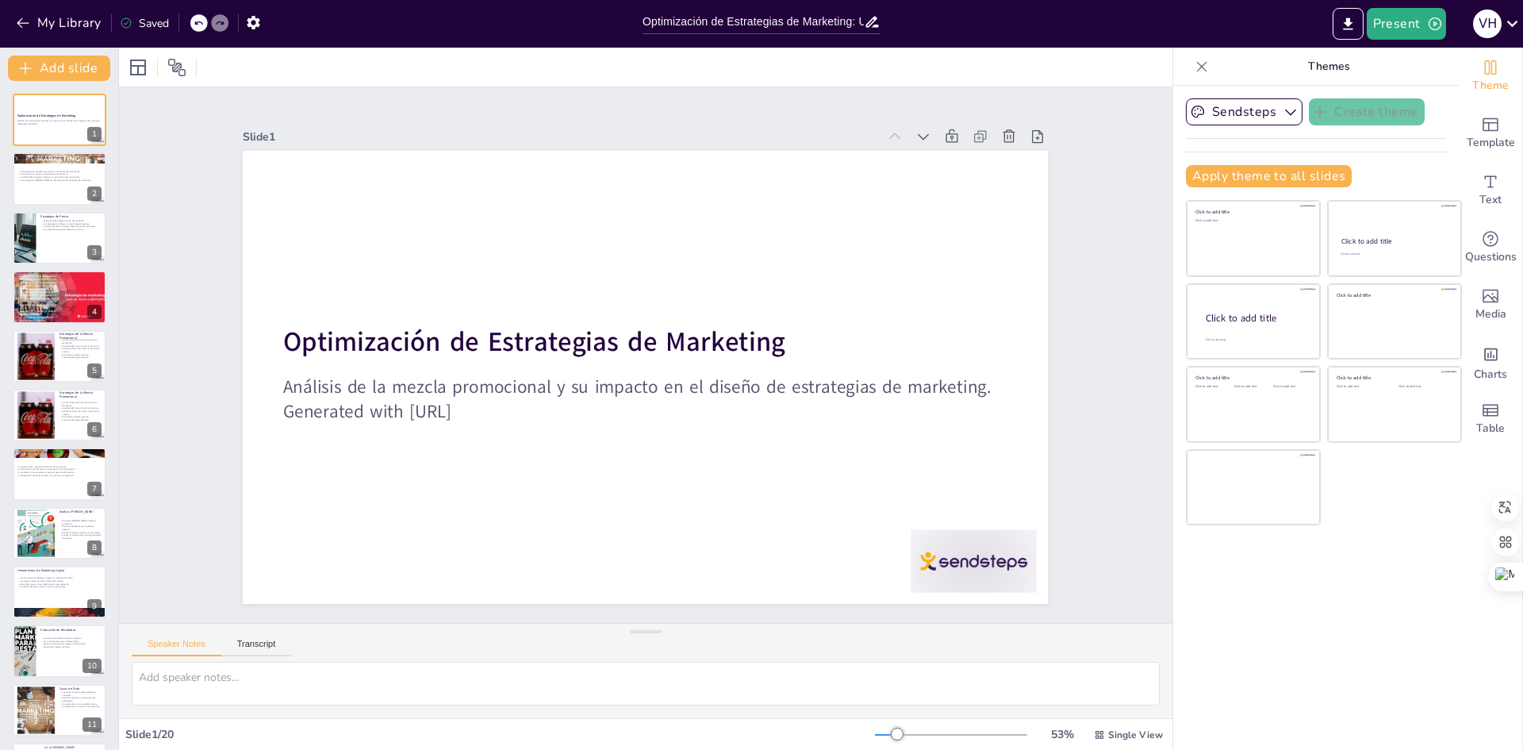
checkbox input "true"
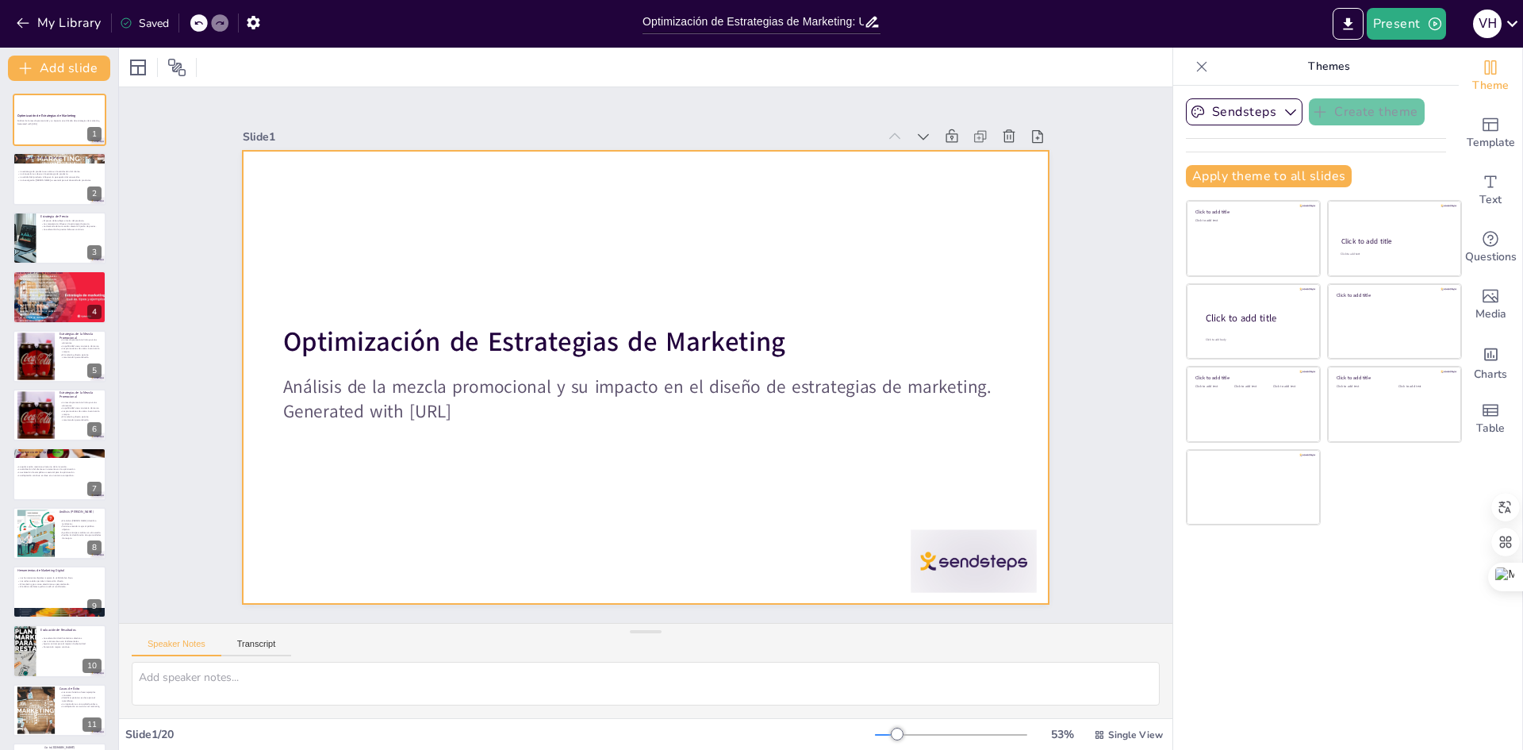
checkbox input "true"
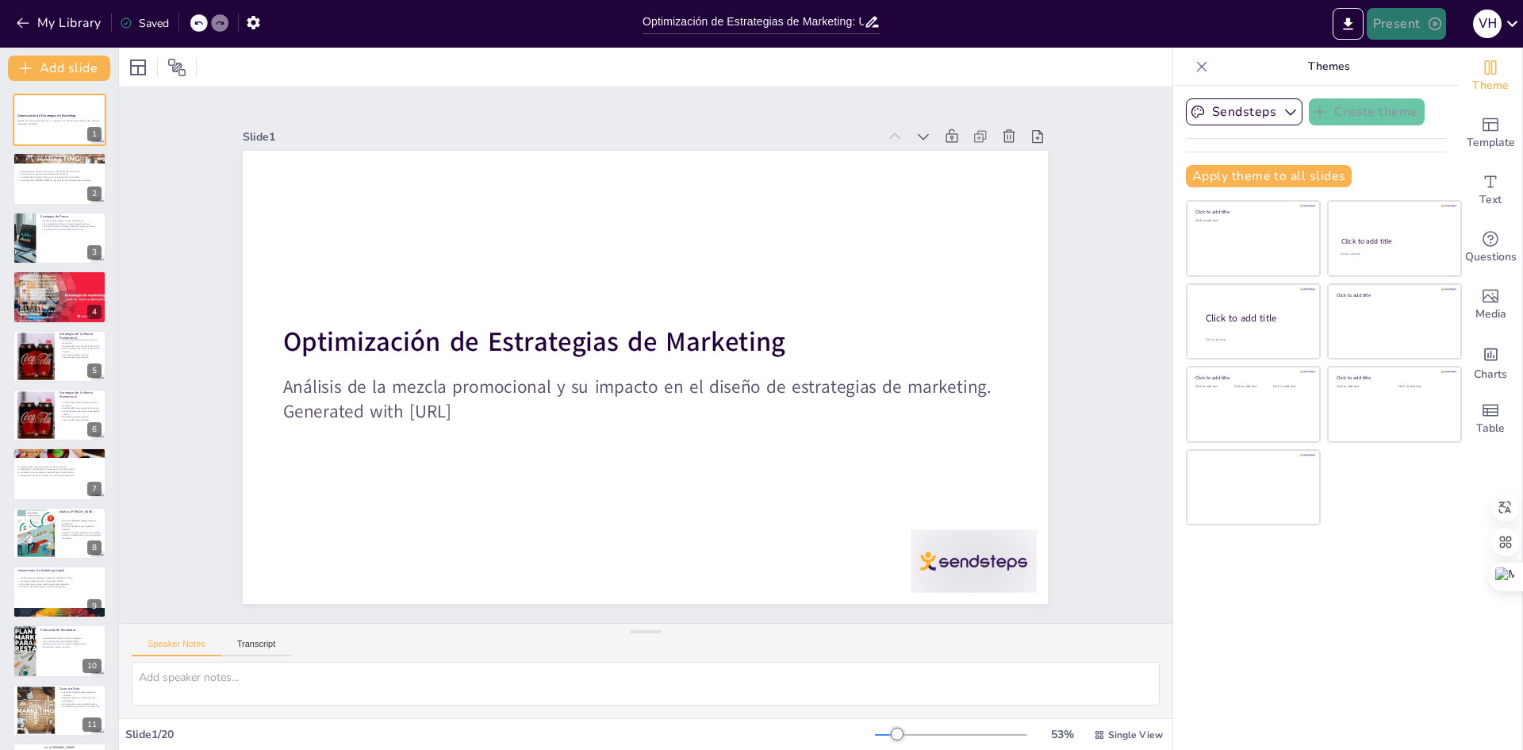
click at [1408, 25] on button "Present" at bounding box center [1406, 24] width 79 height 32
click at [1398, 56] on font "Presentación de vista previa" at bounding box center [1449, 59] width 136 height 12
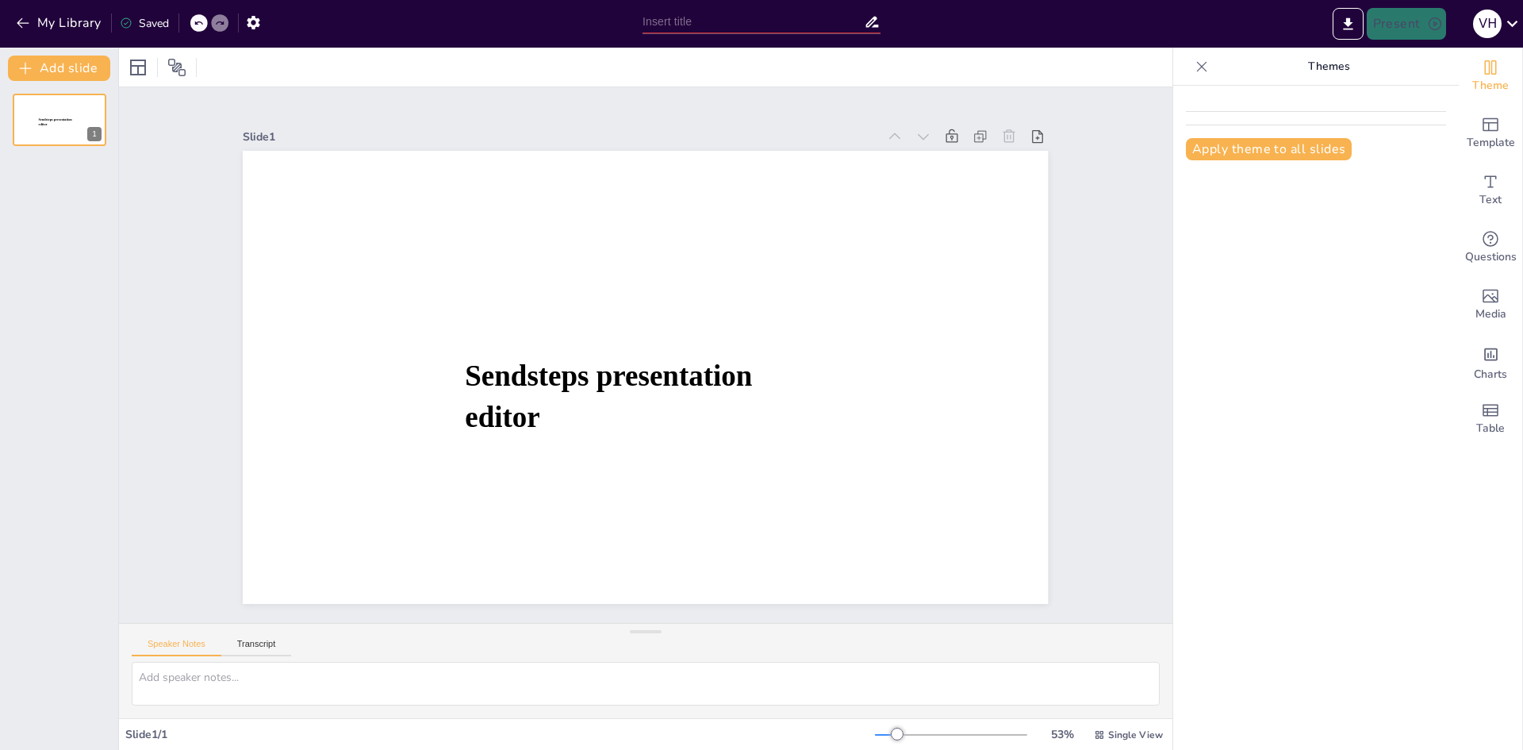
type input "Optimización de Estrategias de Marketing: Un Análisis de la Mezcla Promocional"
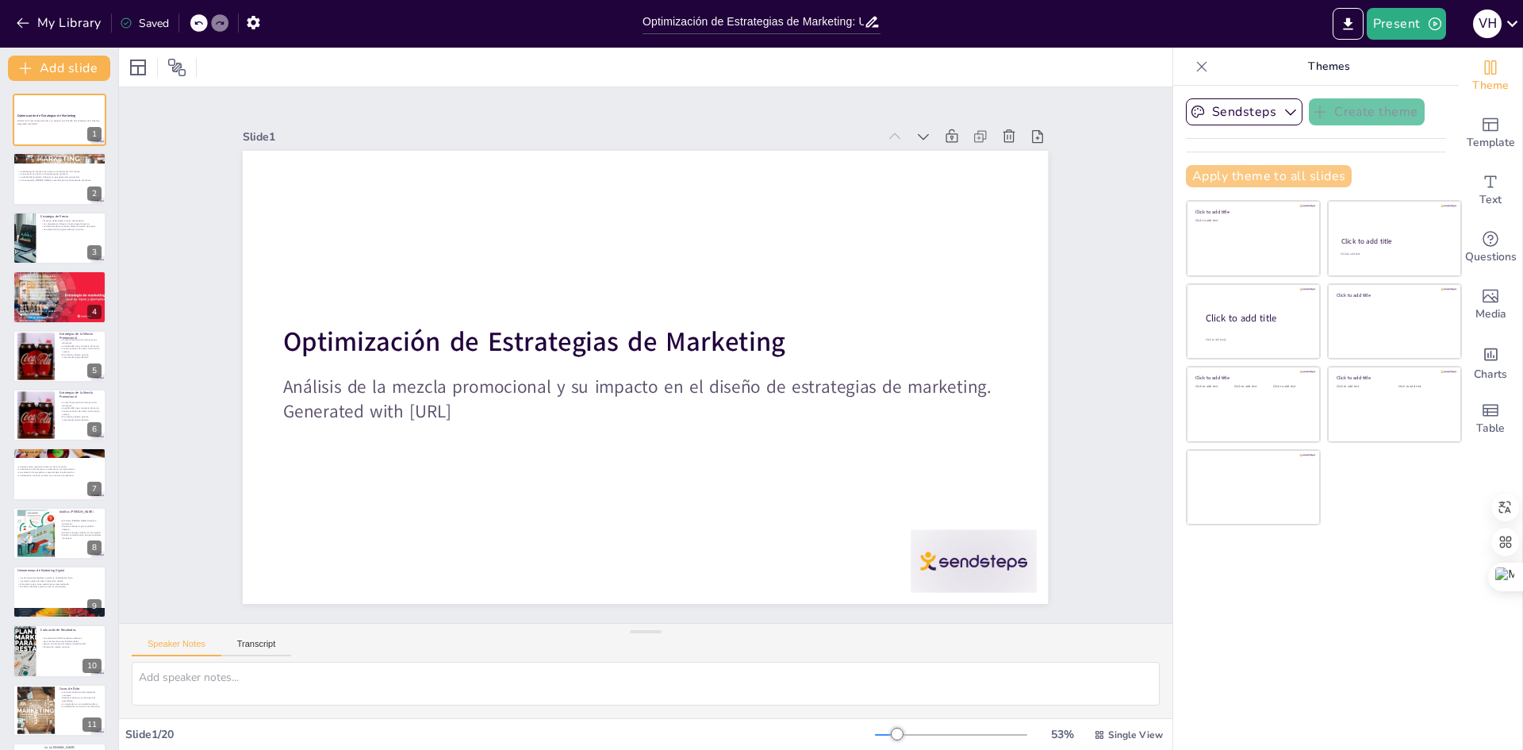
checkbox input "true"
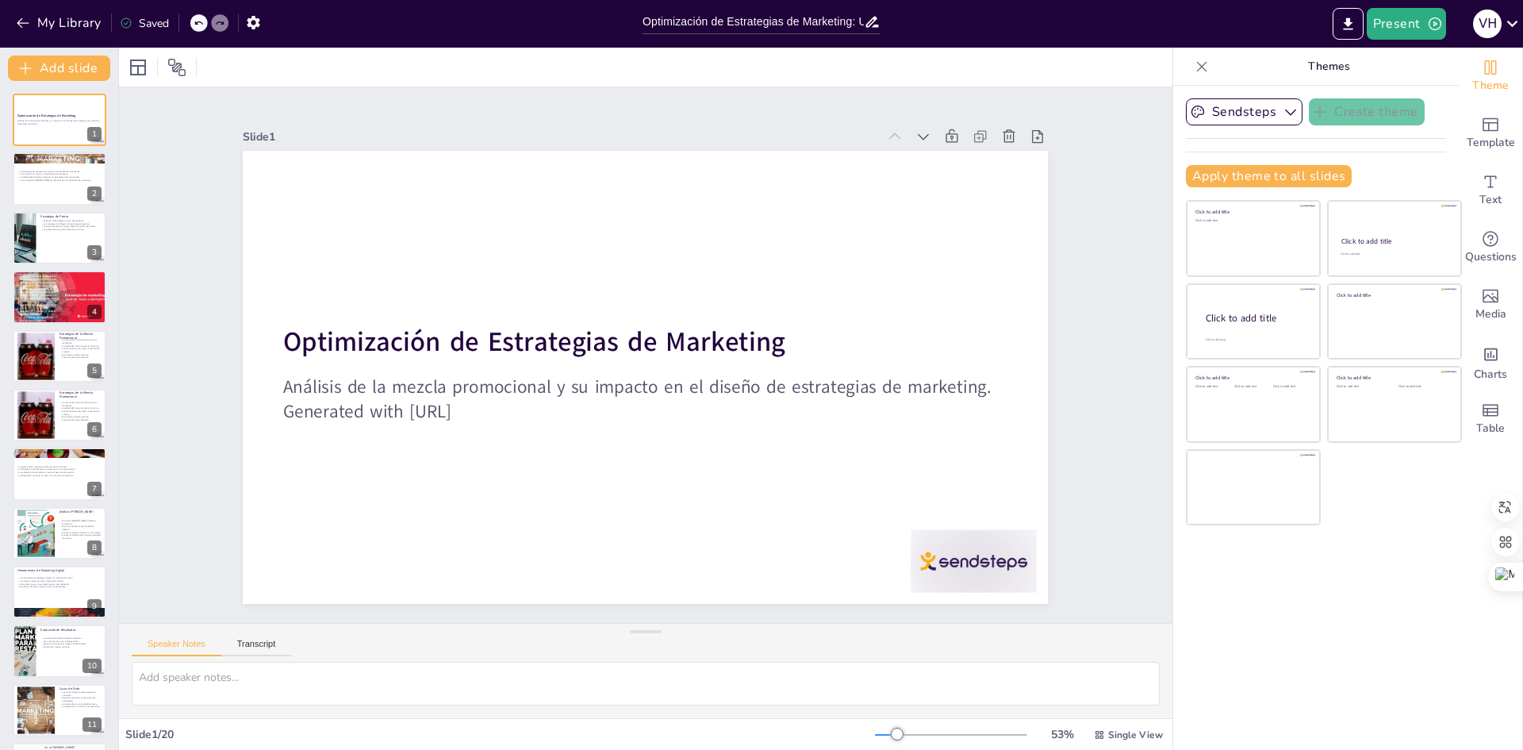
checkbox input "true"
click at [1395, 30] on button "Present" at bounding box center [1406, 24] width 79 height 32
click at [1409, 59] on font "Presentación de vista previa" at bounding box center [1430, 59] width 136 height 12
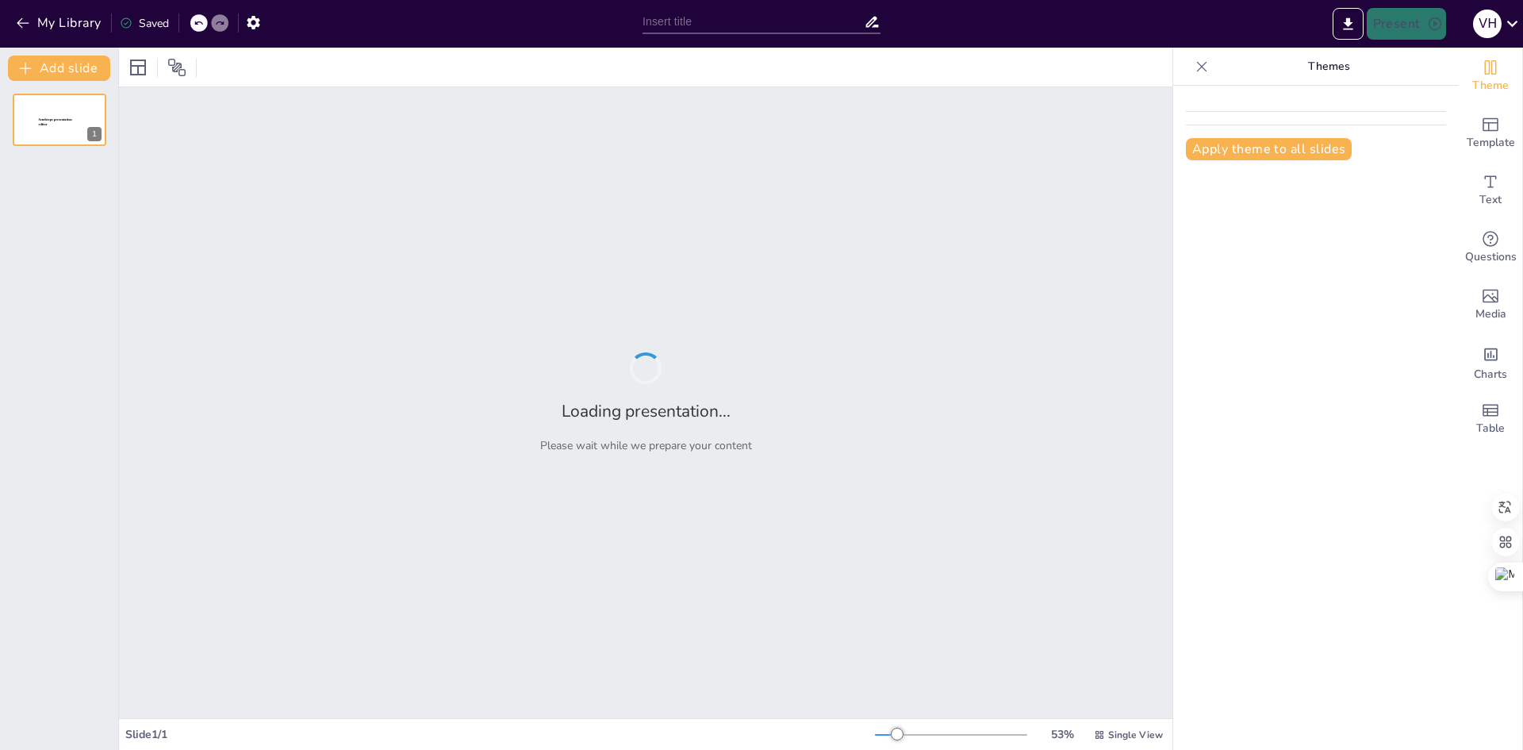
type input "Optimización de Estrategias de Marketing: Un Análisis de la Mezcla Promocional"
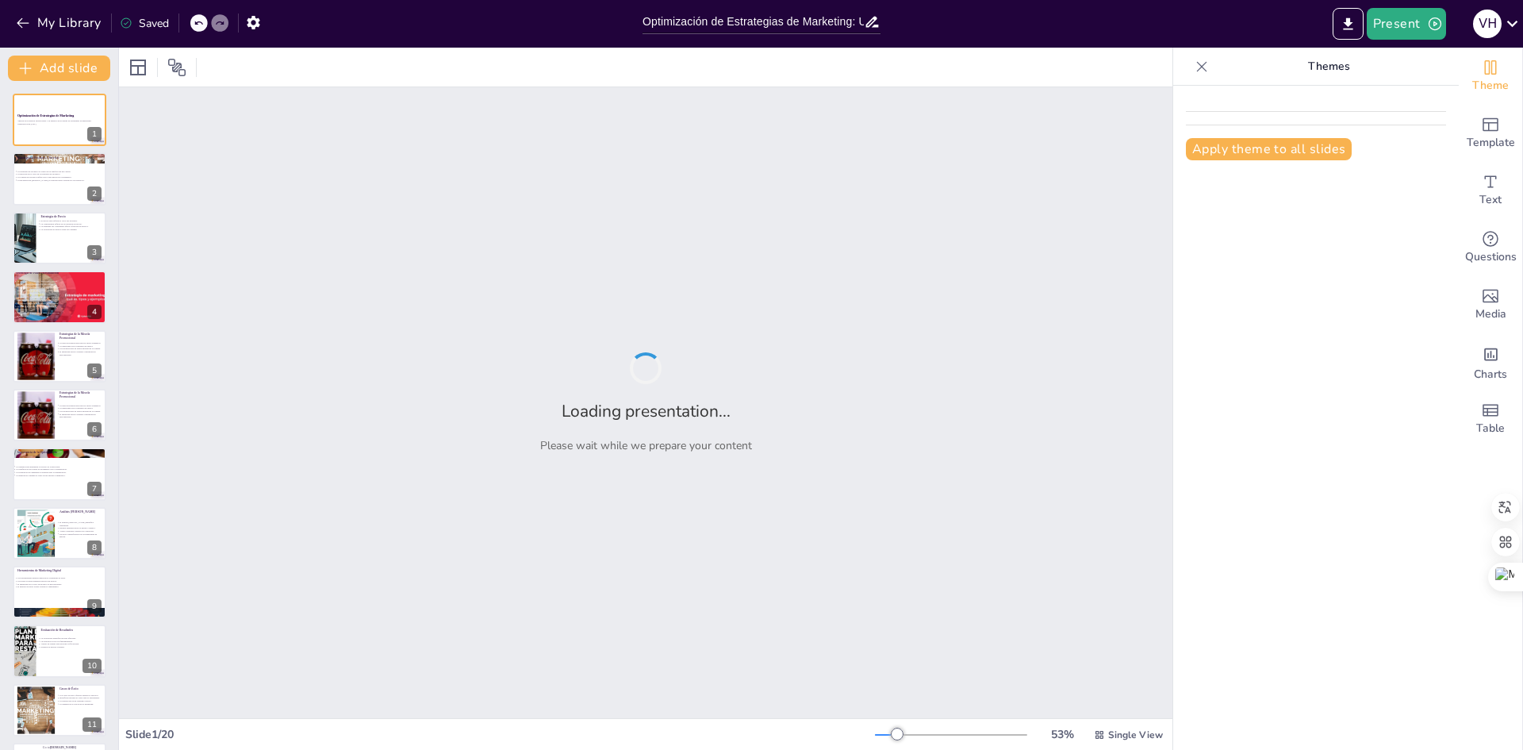
checkbox input "true"
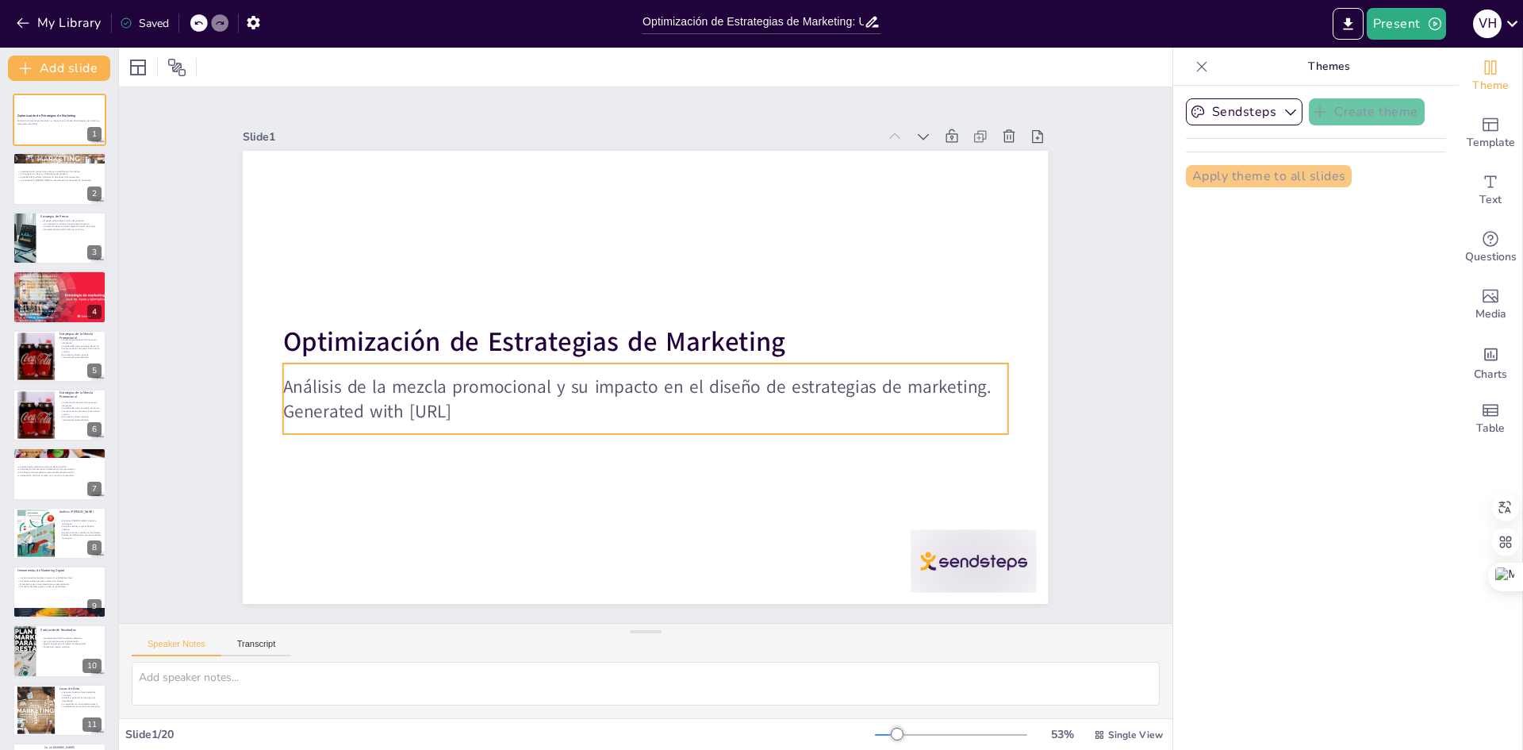
checkbox input "true"
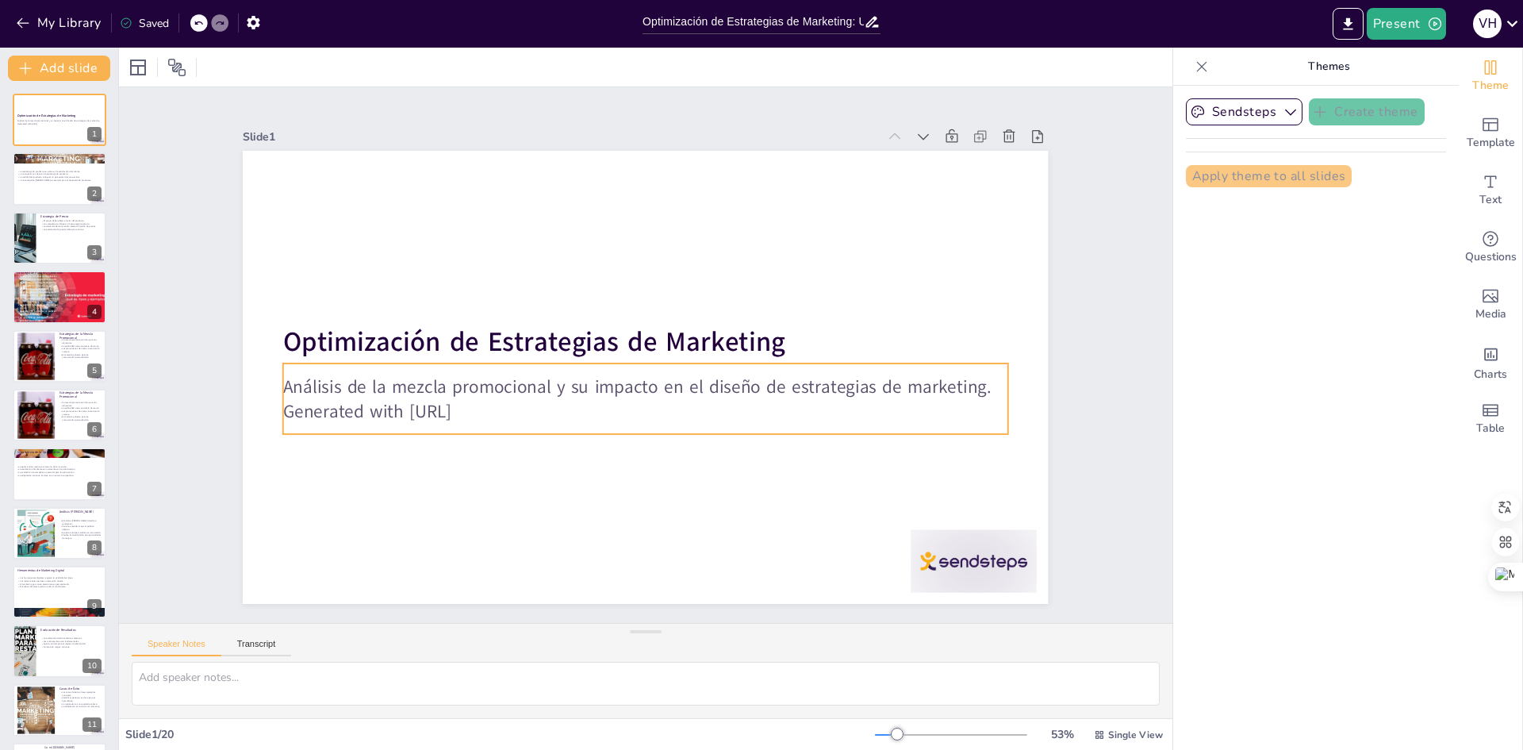
checkbox input "true"
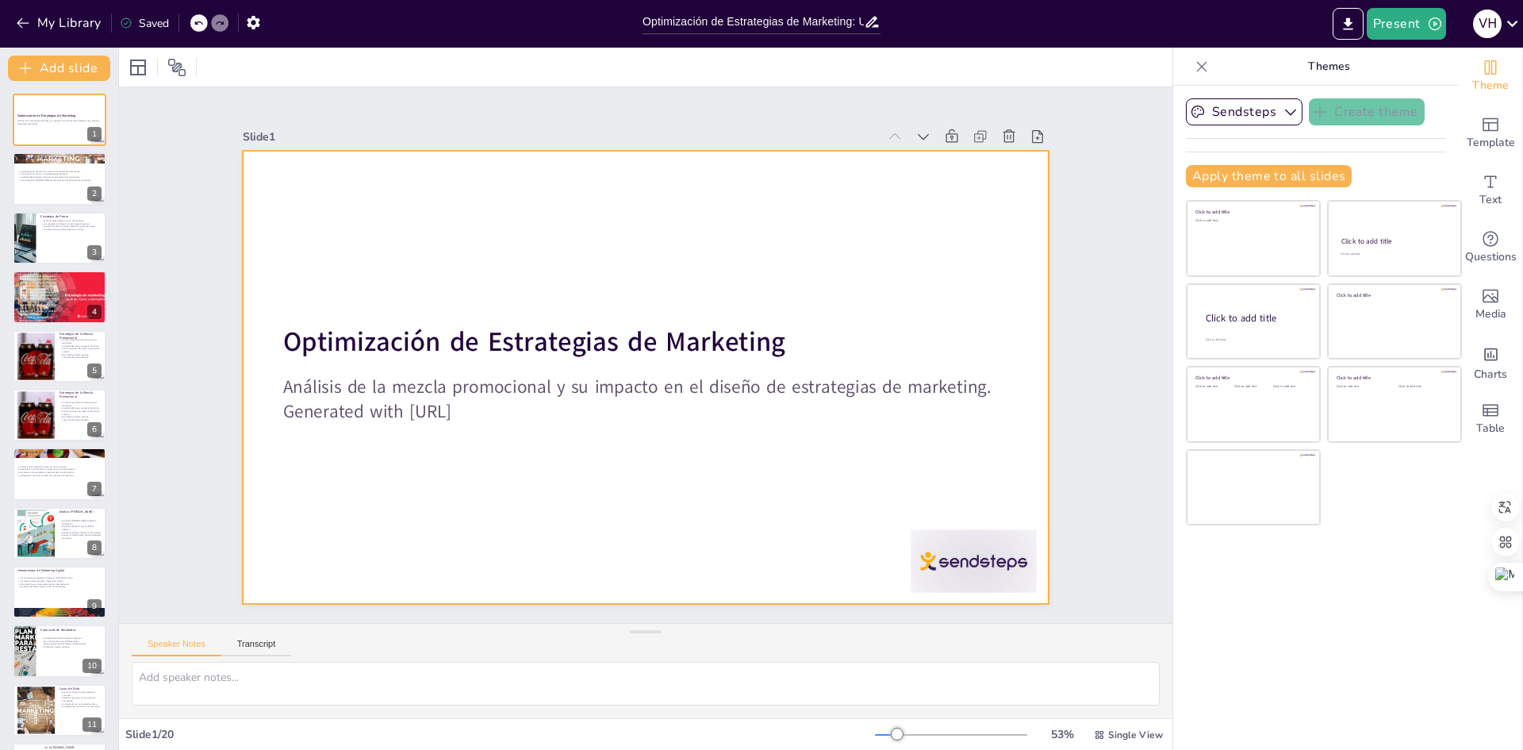
checkbox input "true"
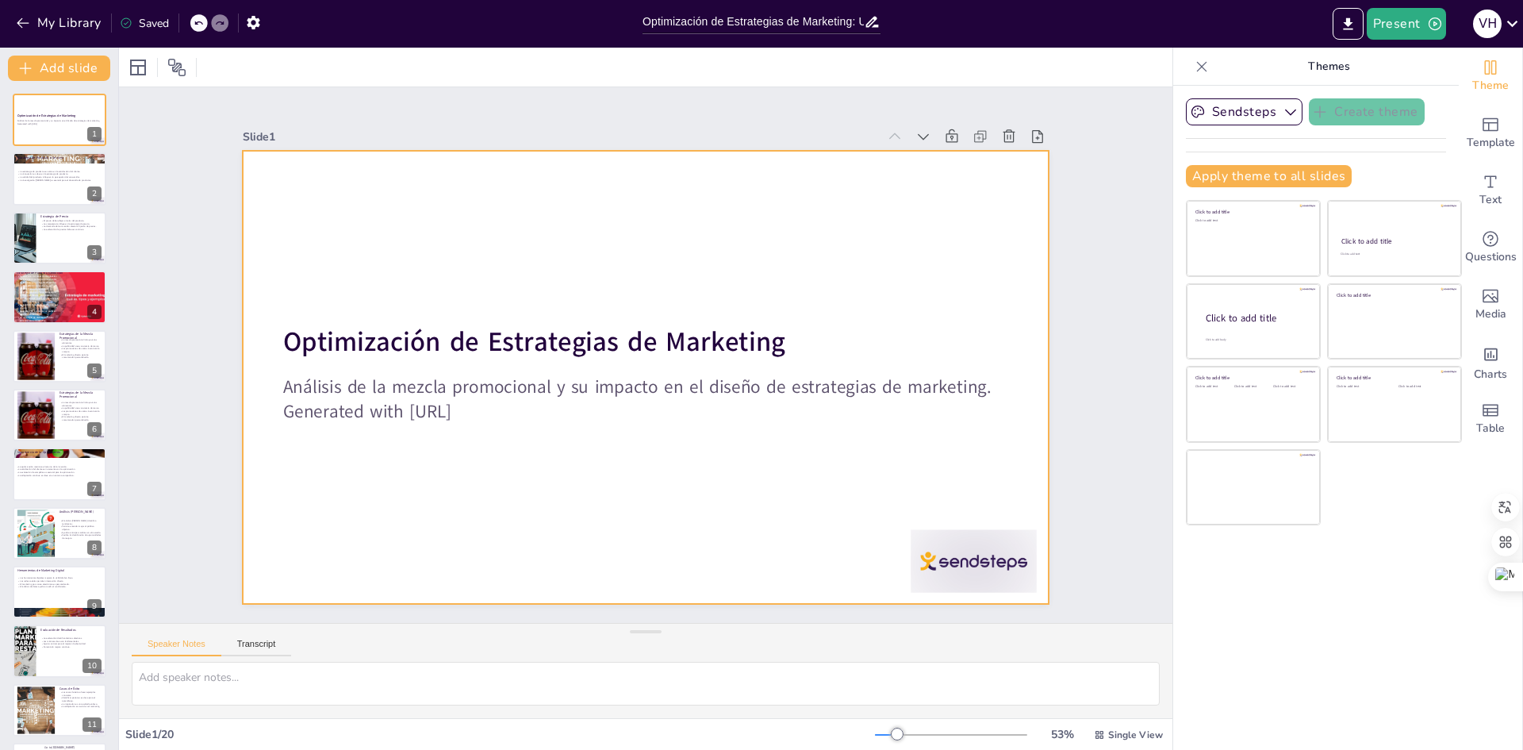
checkbox input "true"
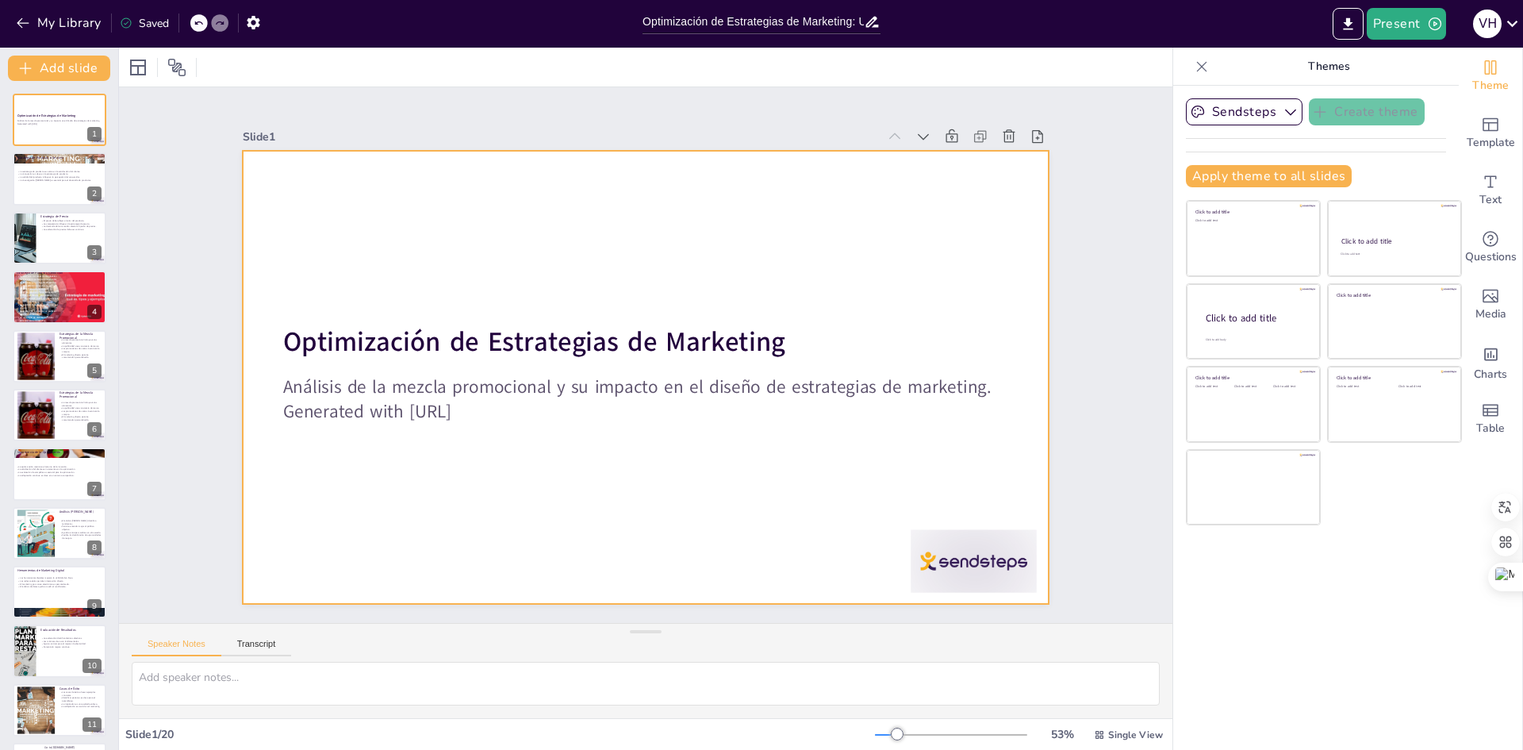
checkbox input "true"
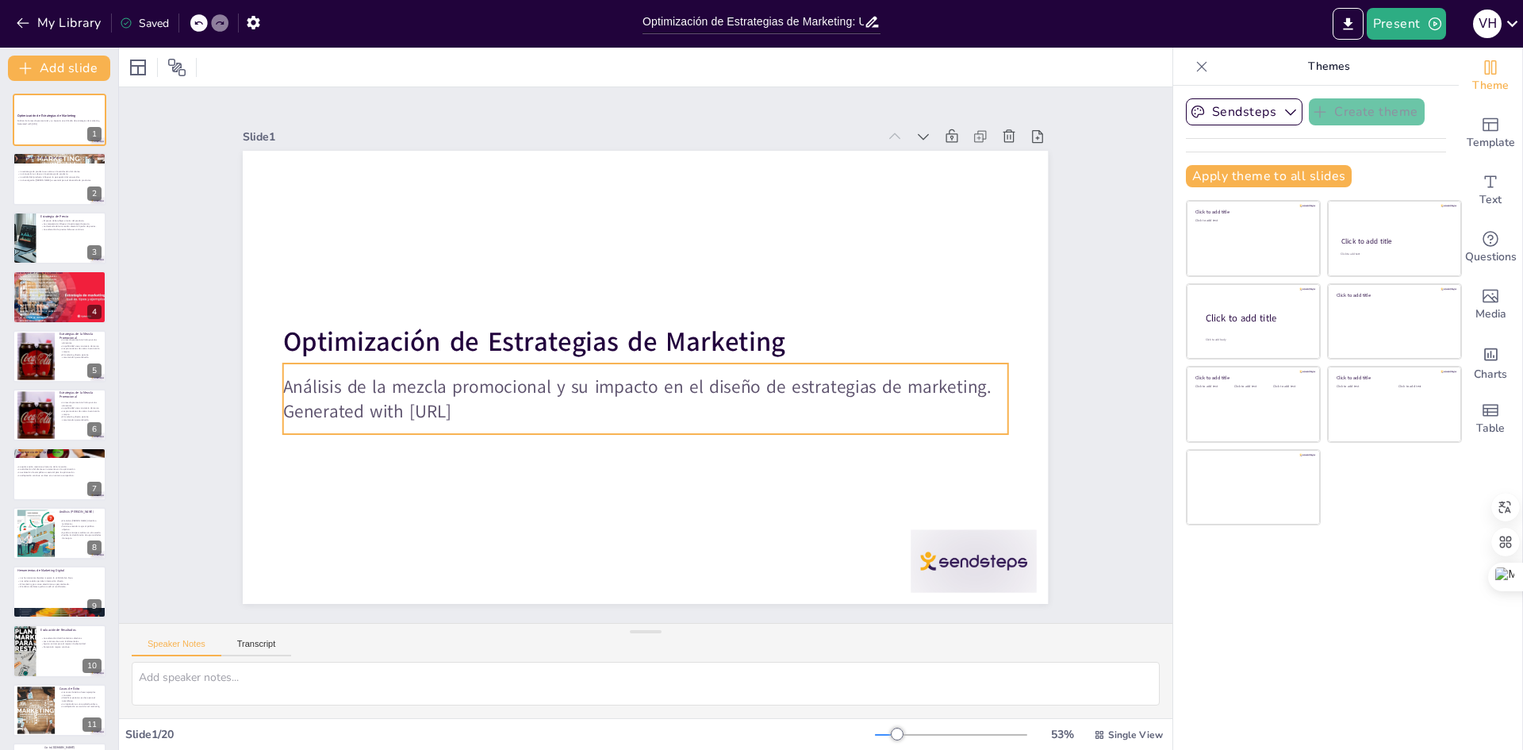
checkbox input "true"
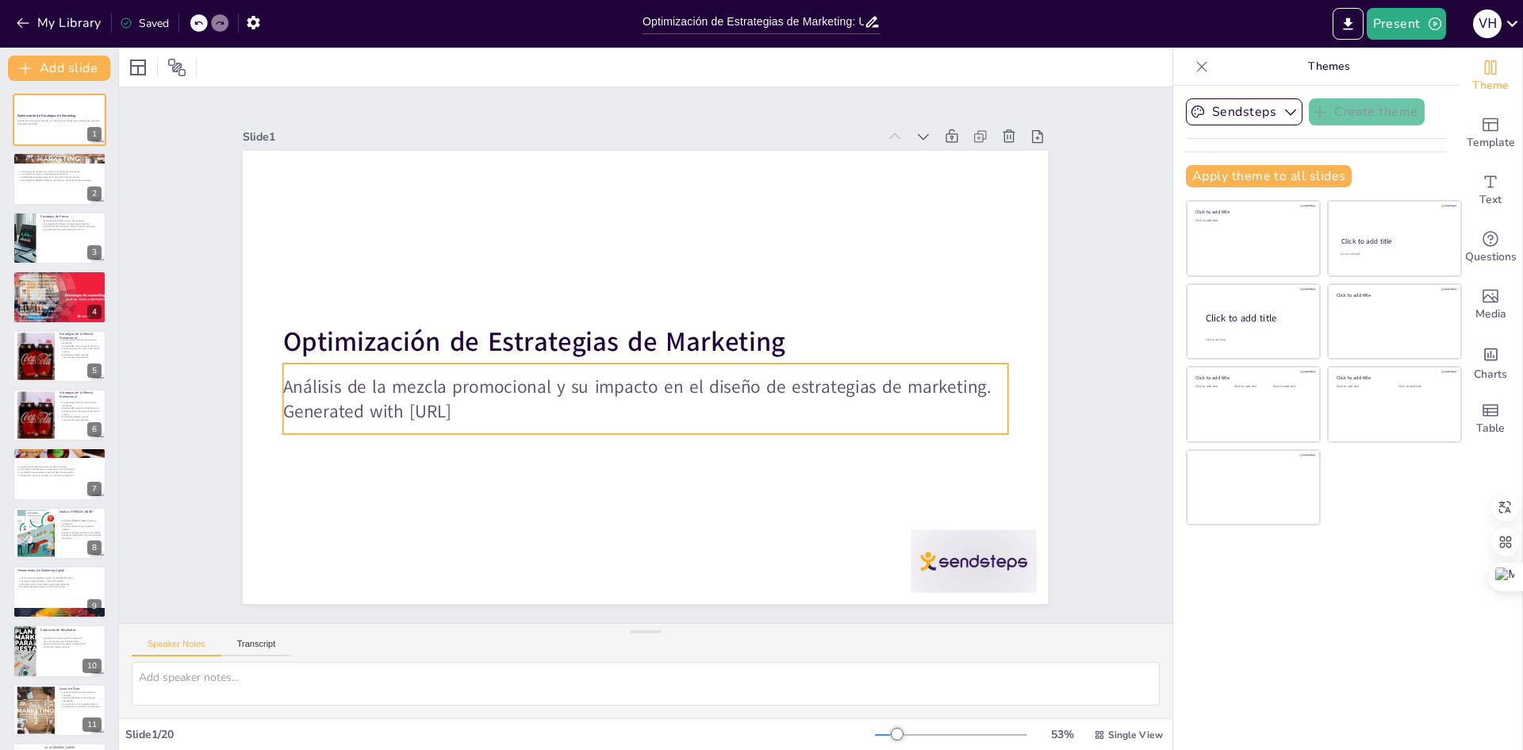
checkbox input "true"
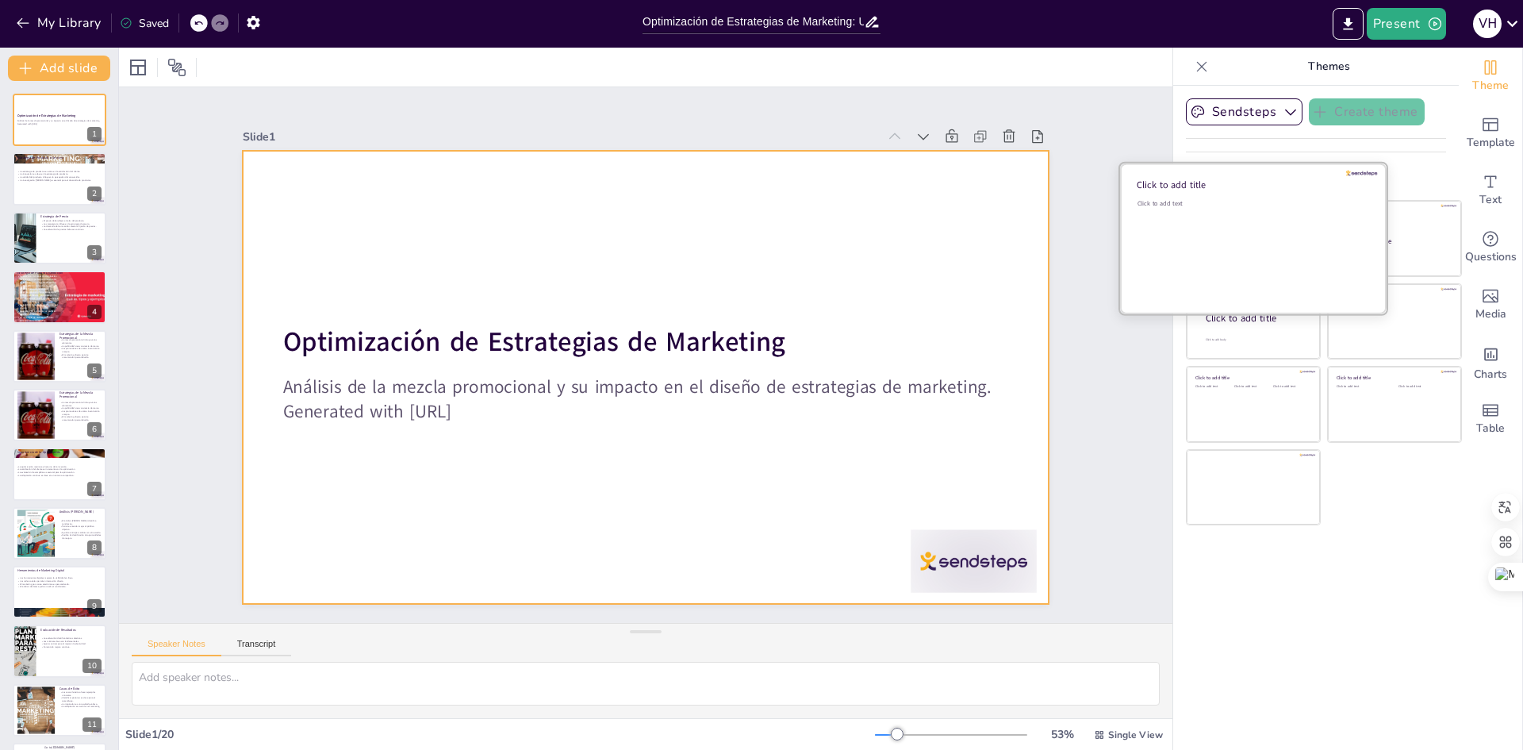
checkbox input "true"
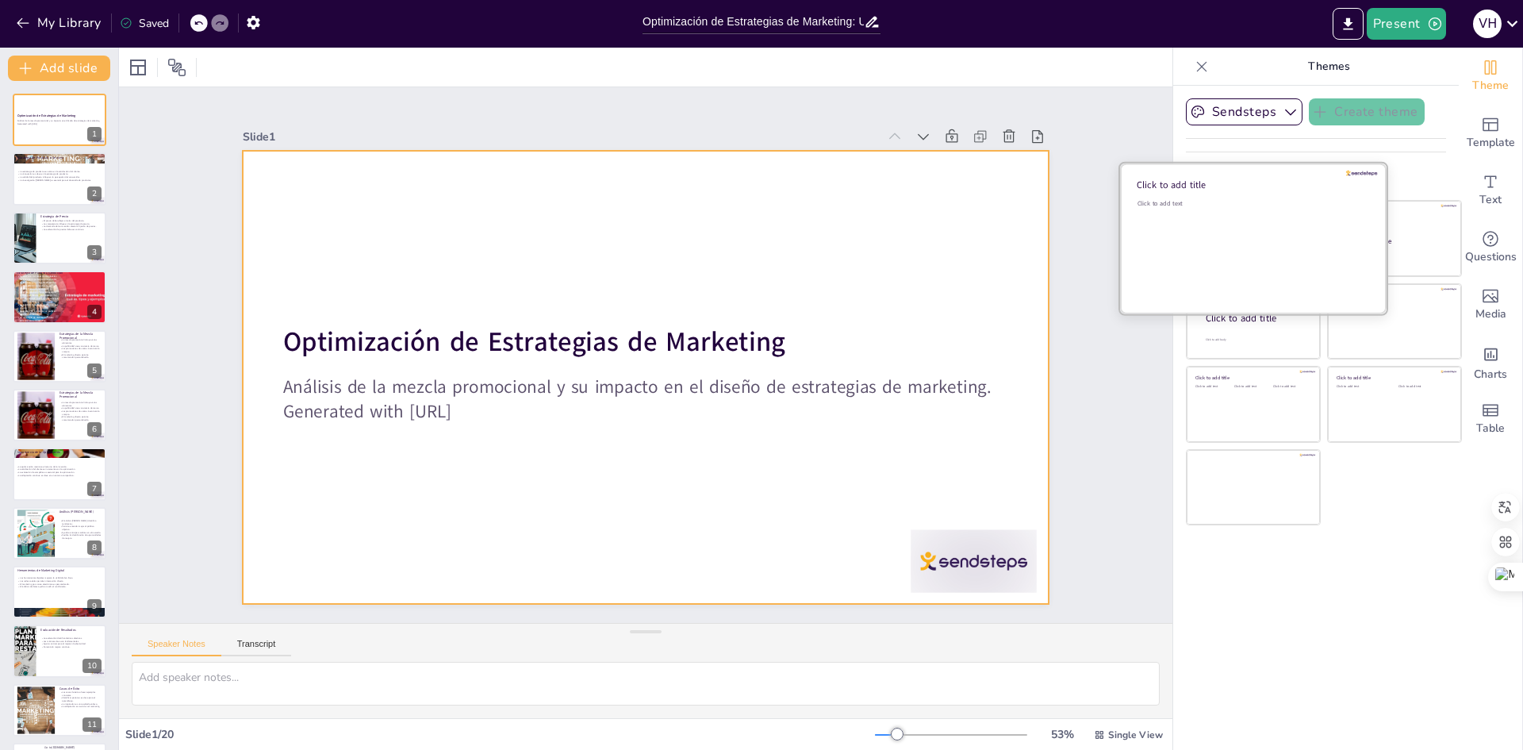
checkbox input "true"
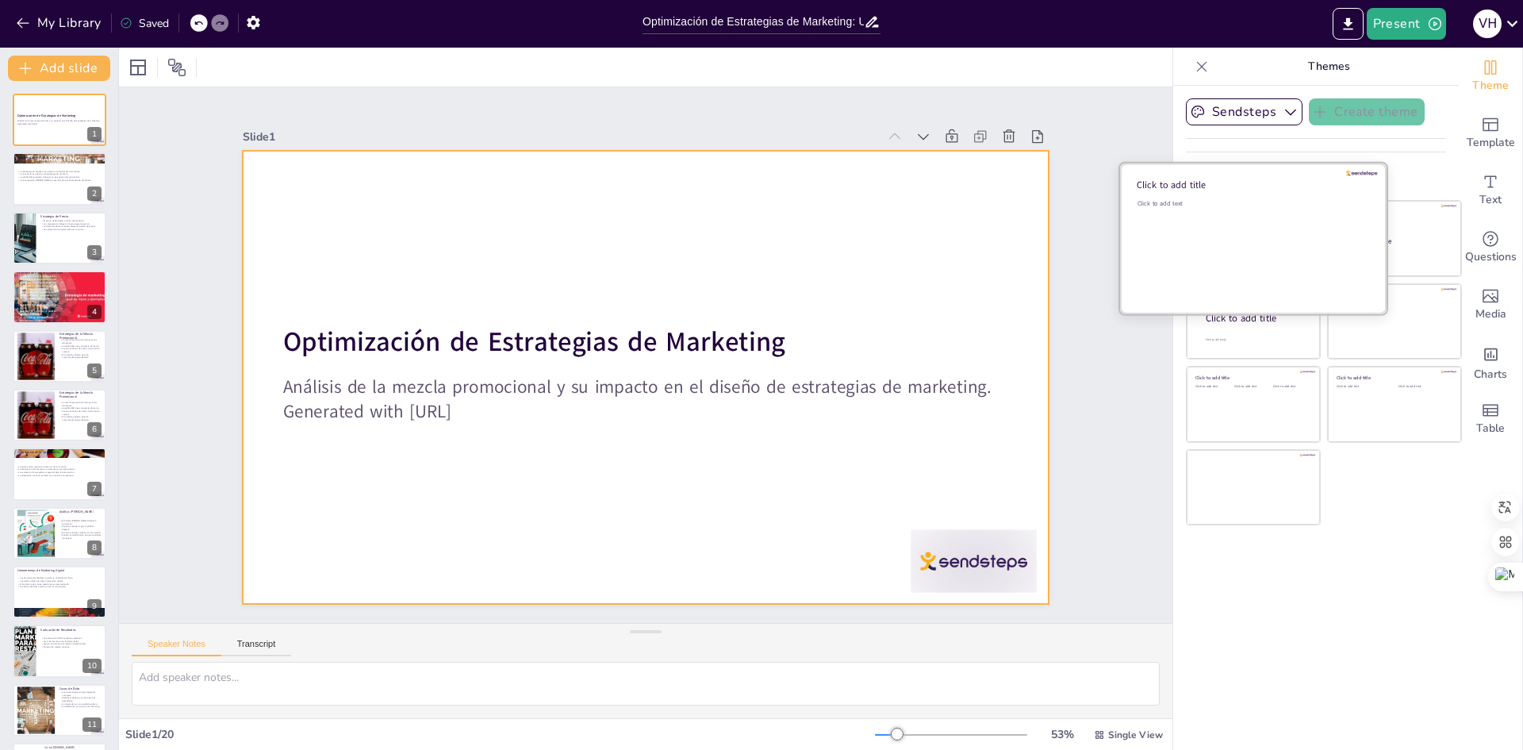
checkbox input "true"
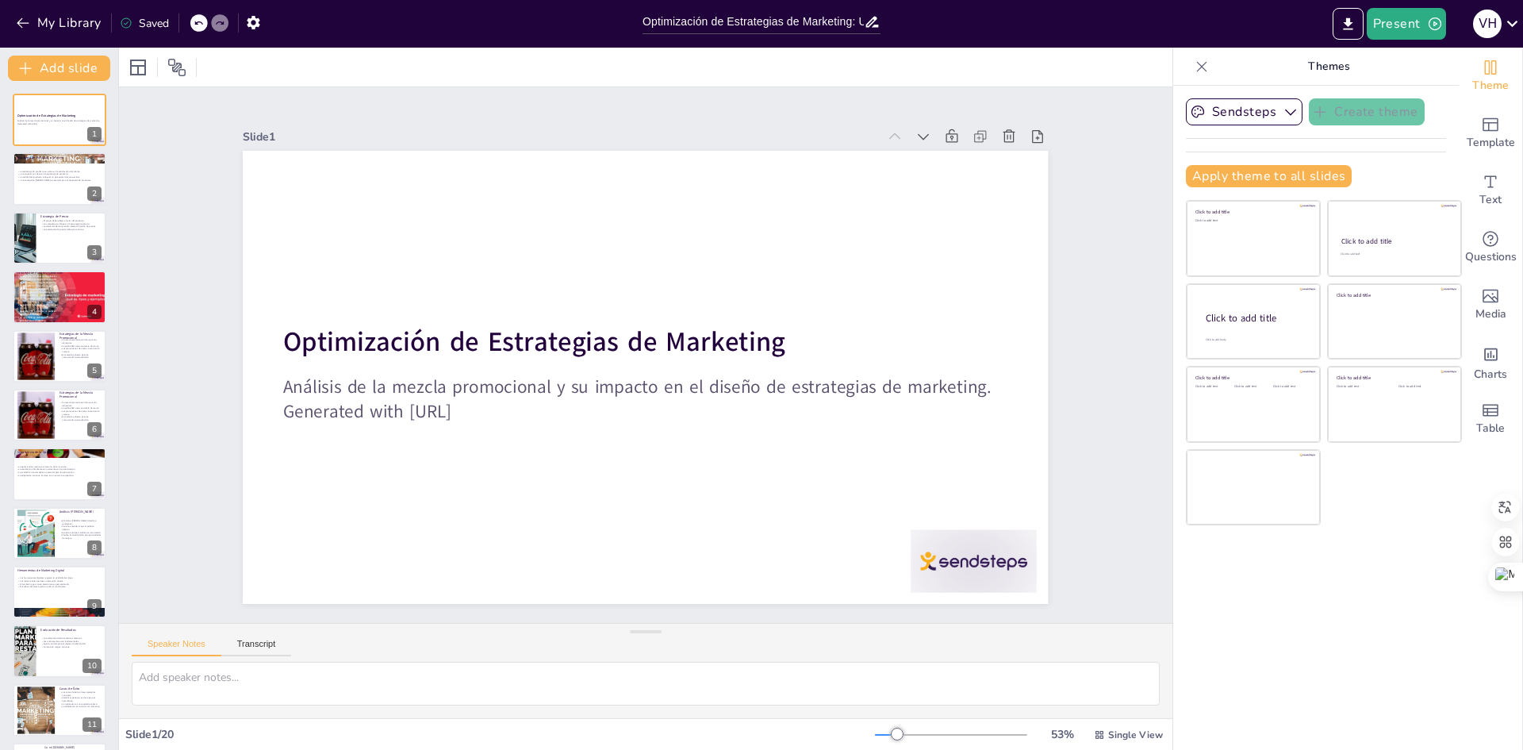
checkbox input "true"
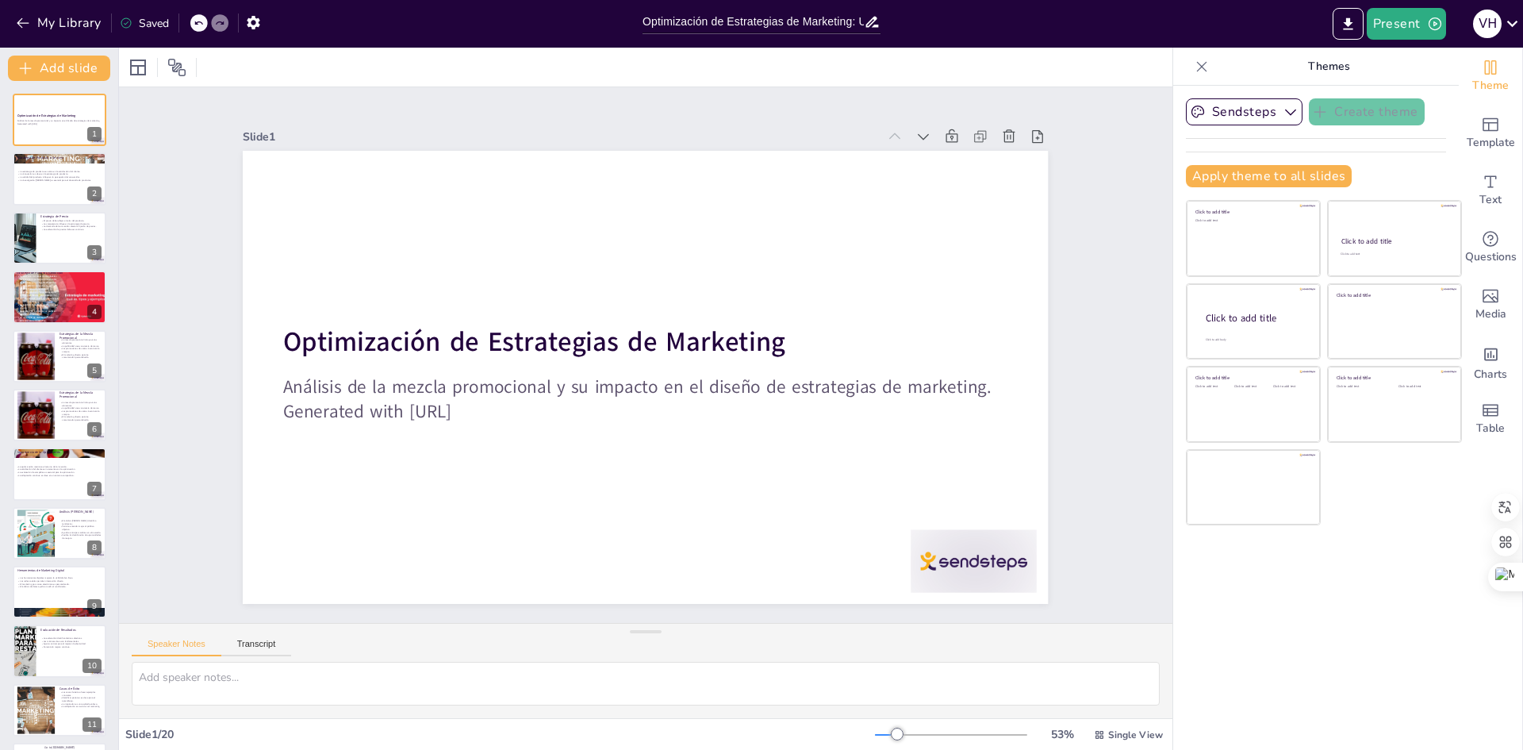
checkbox input "true"
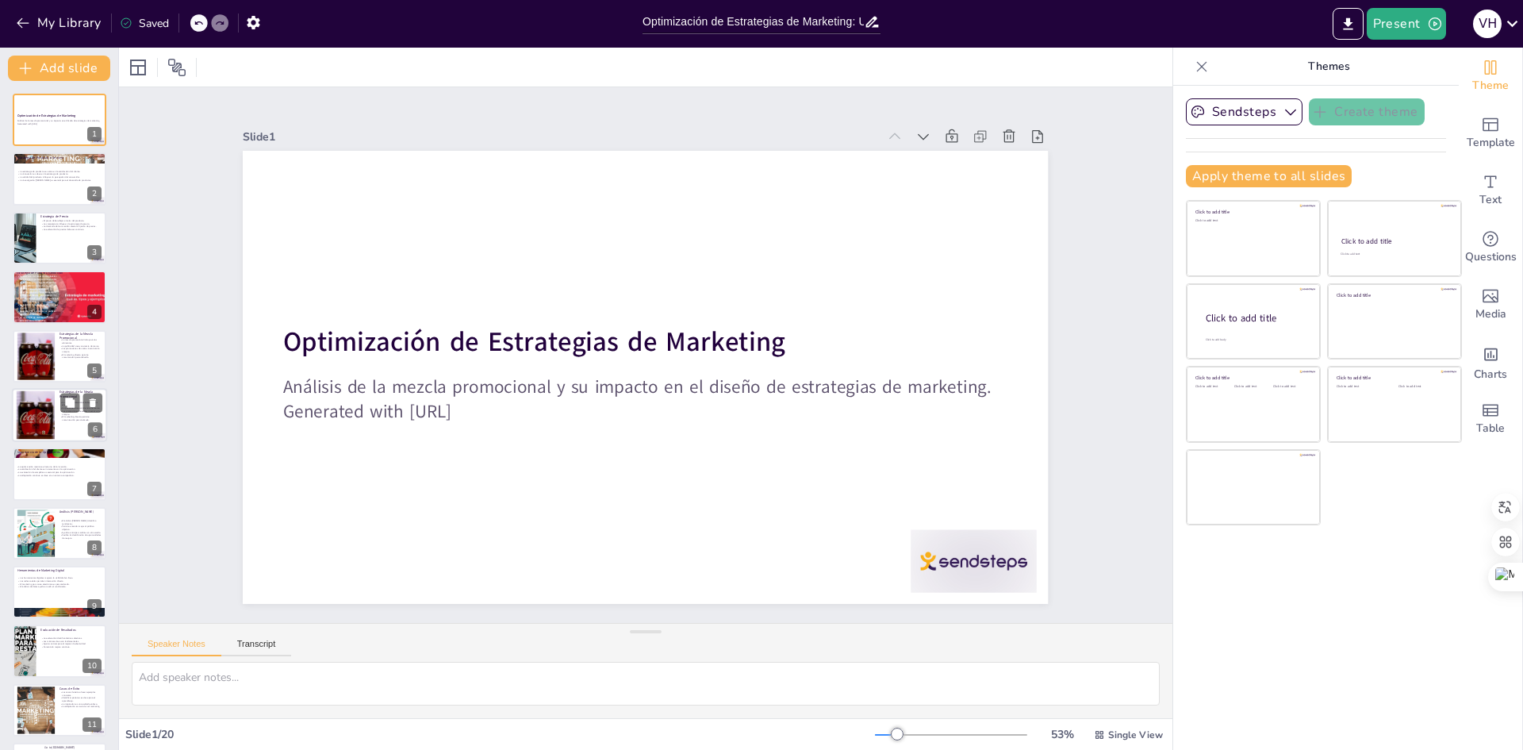
checkbox input "true"
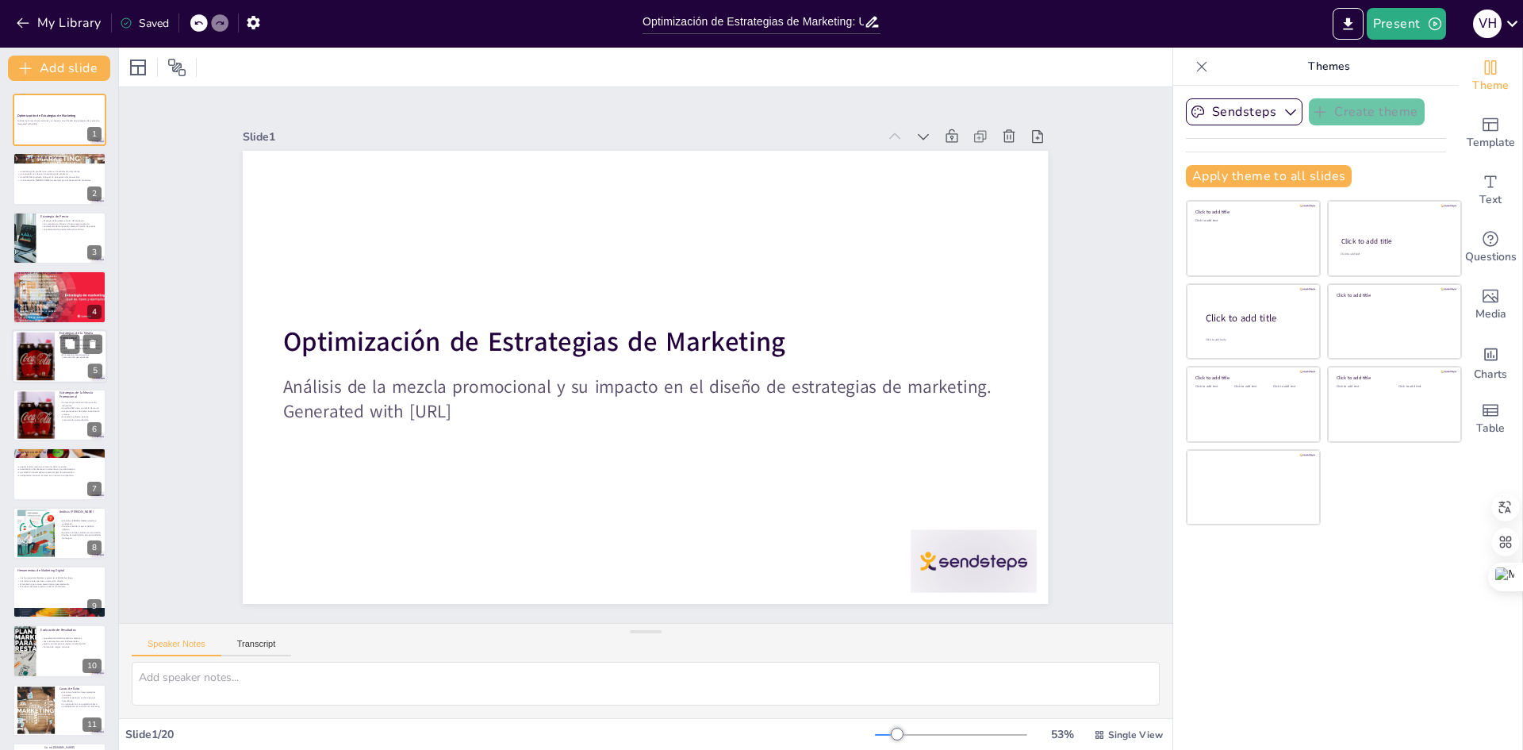
checkbox input "true"
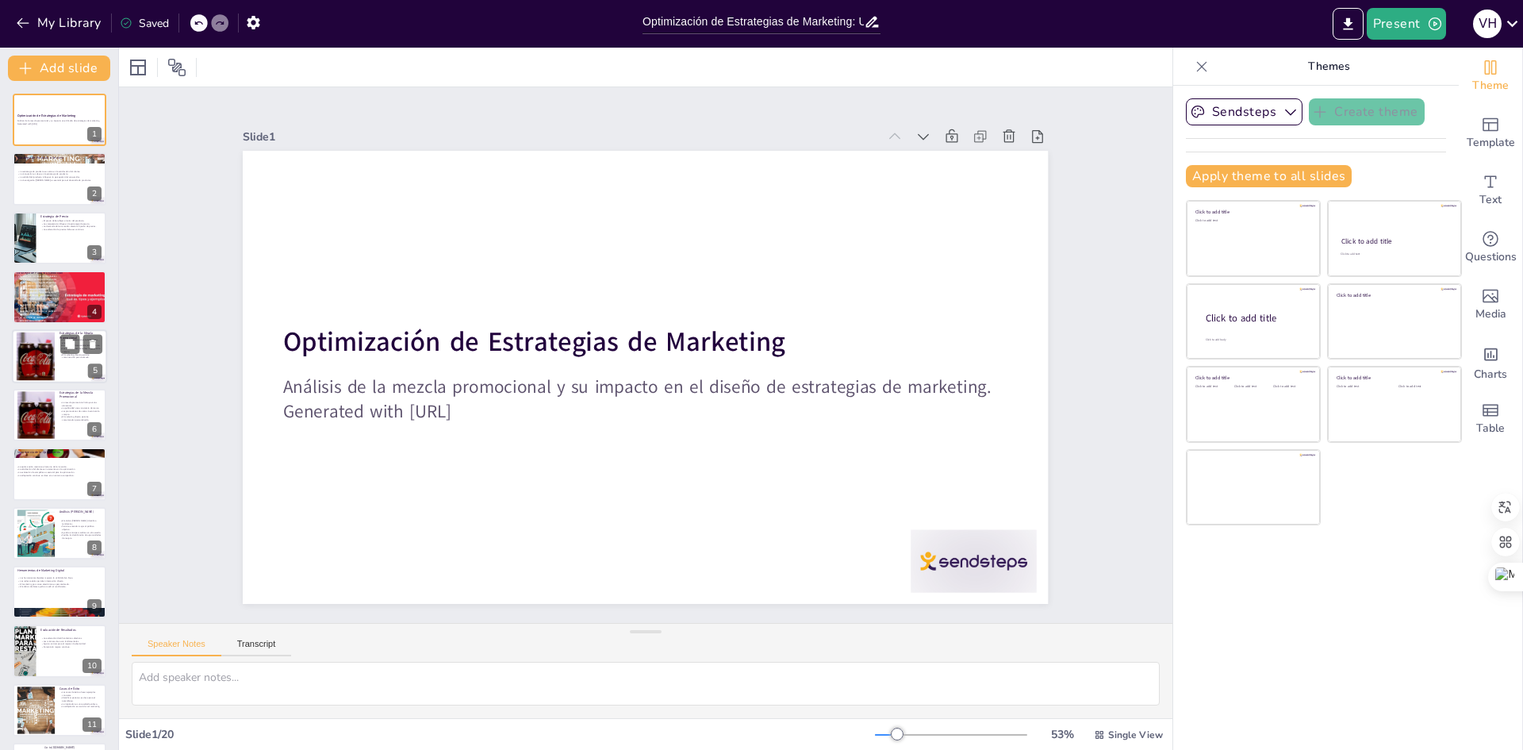
checkbox input "true"
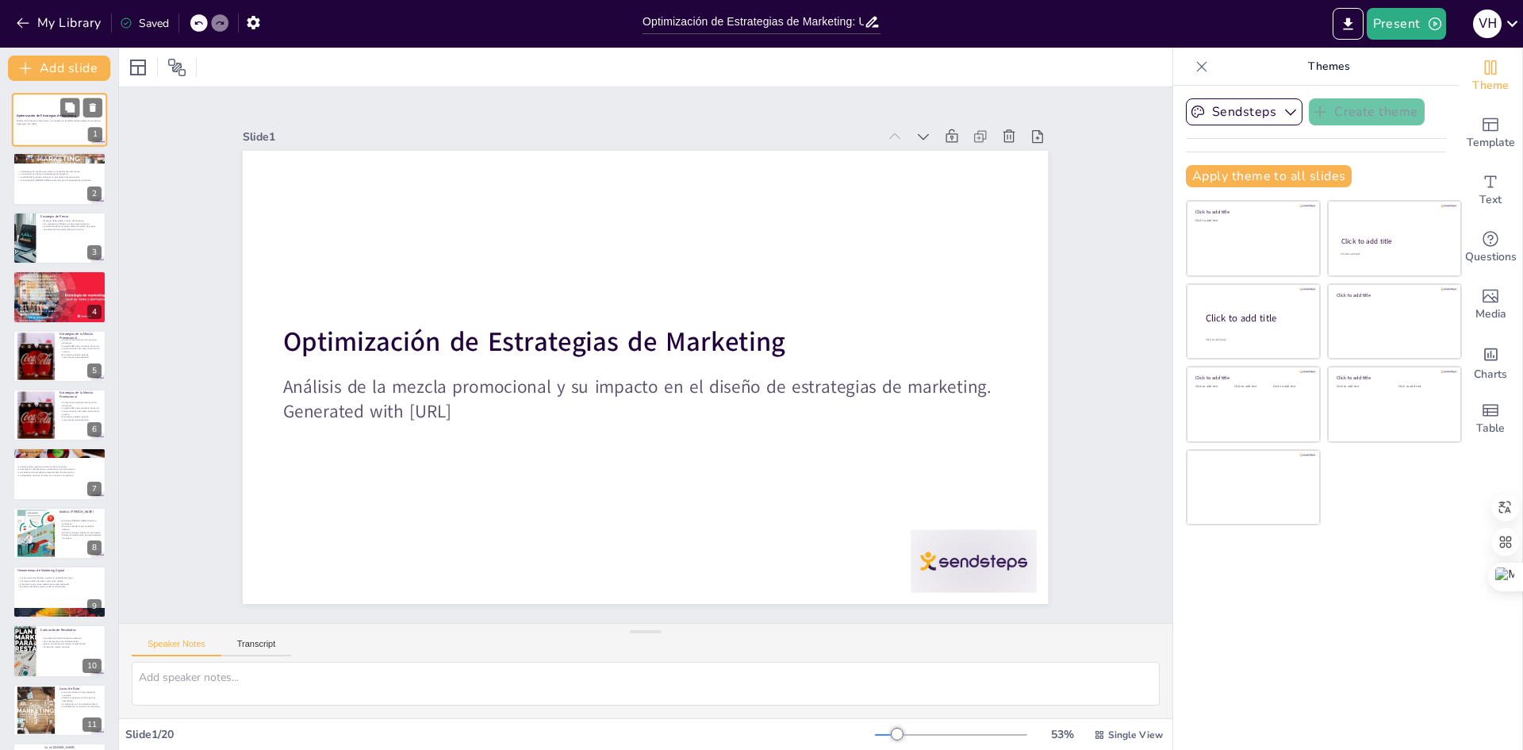
checkbox input "true"
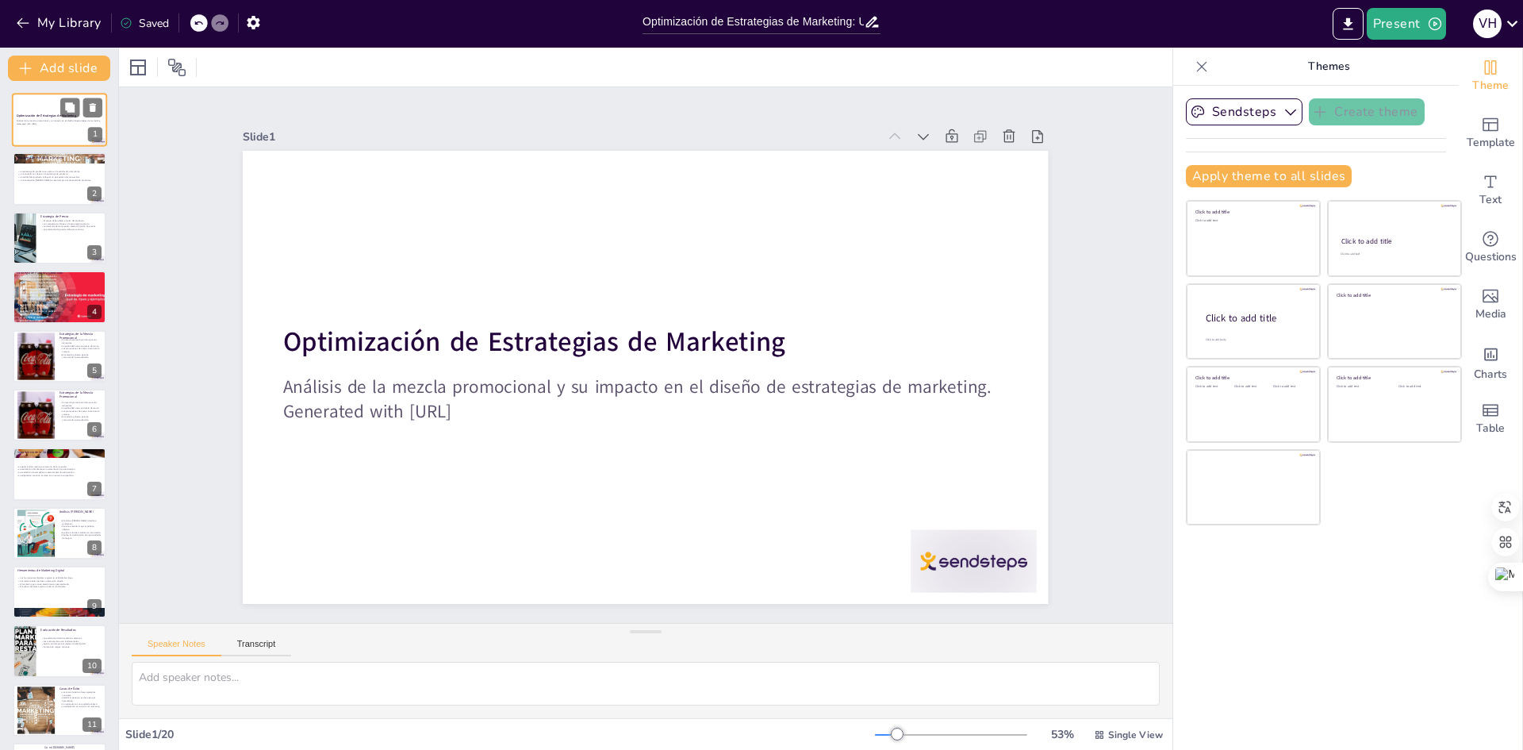
checkbox input "true"
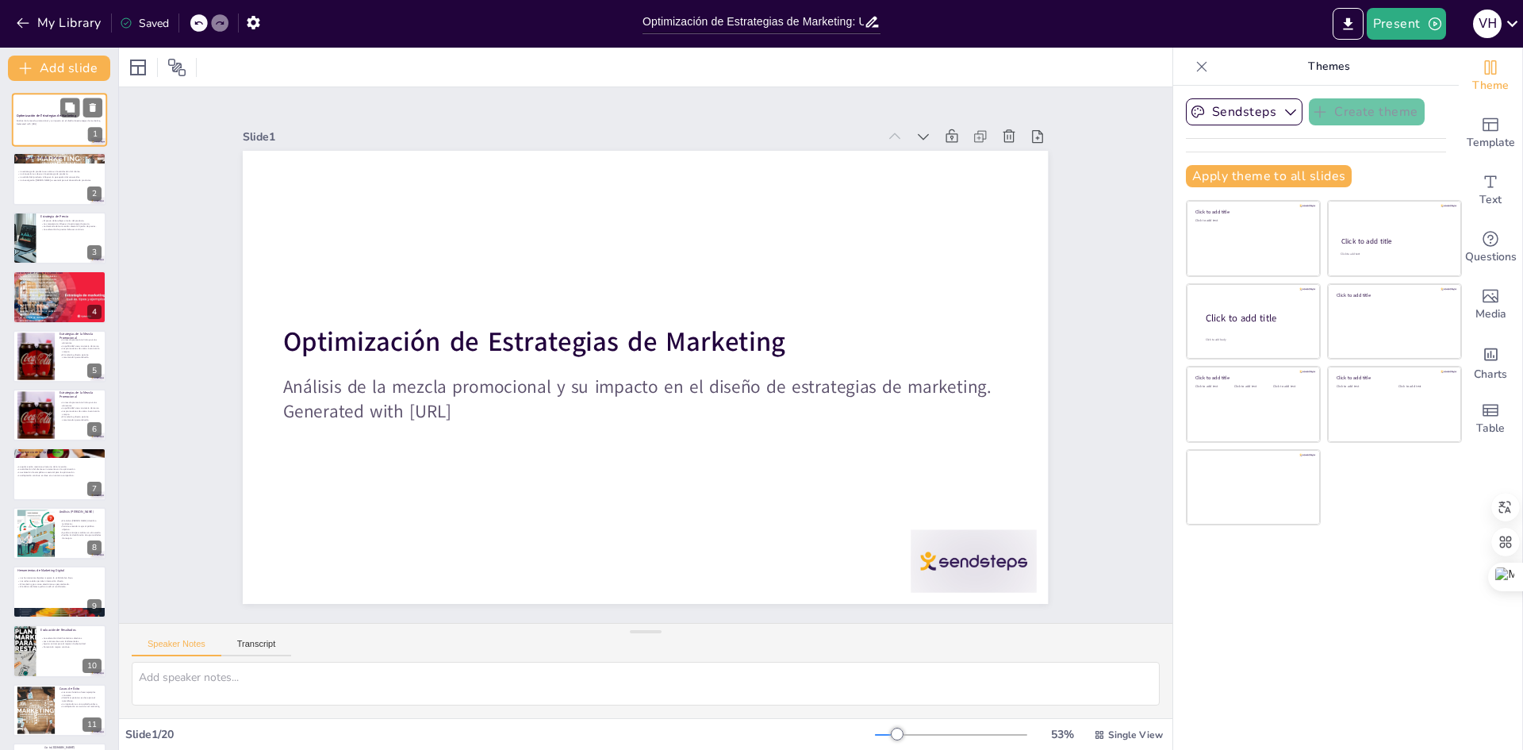
checkbox input "true"
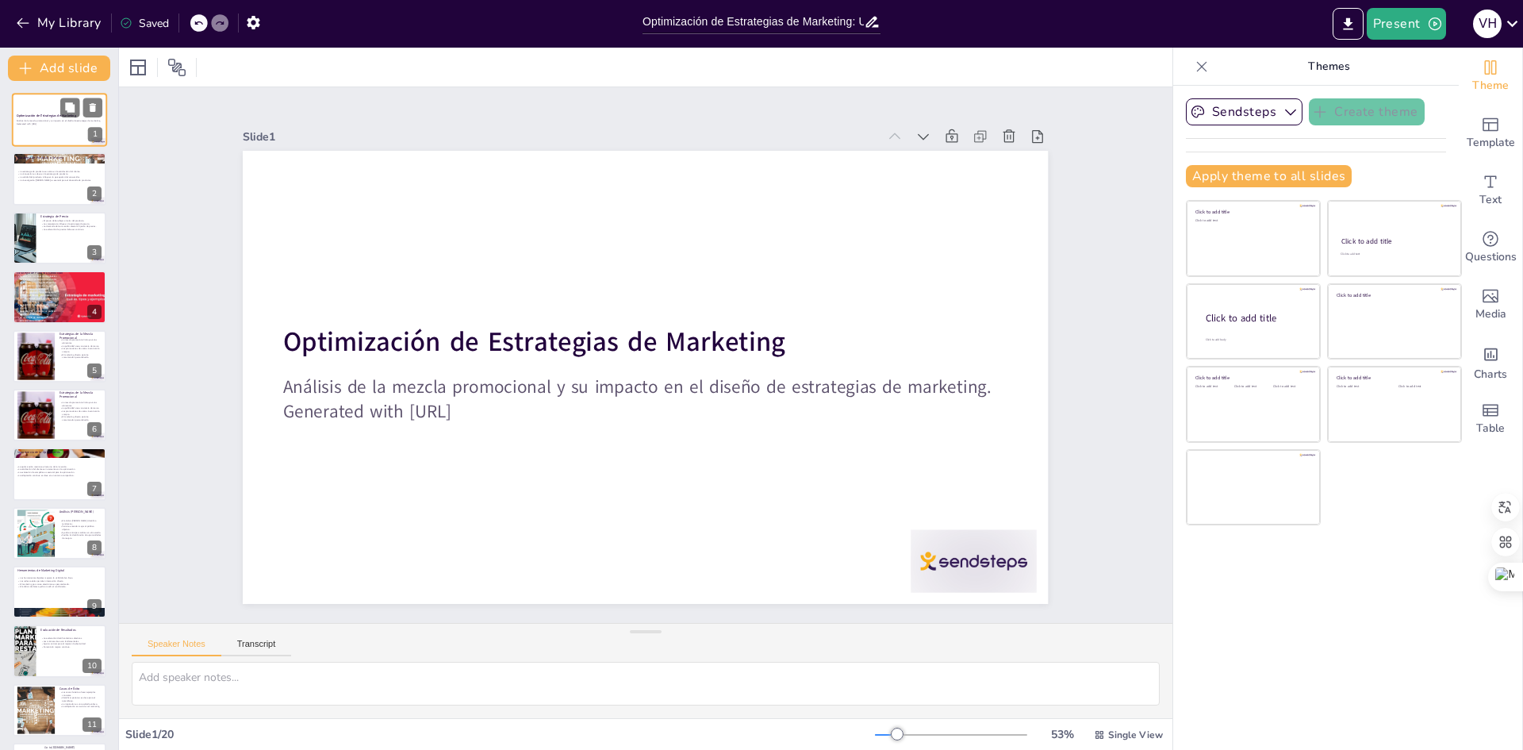
checkbox input "true"
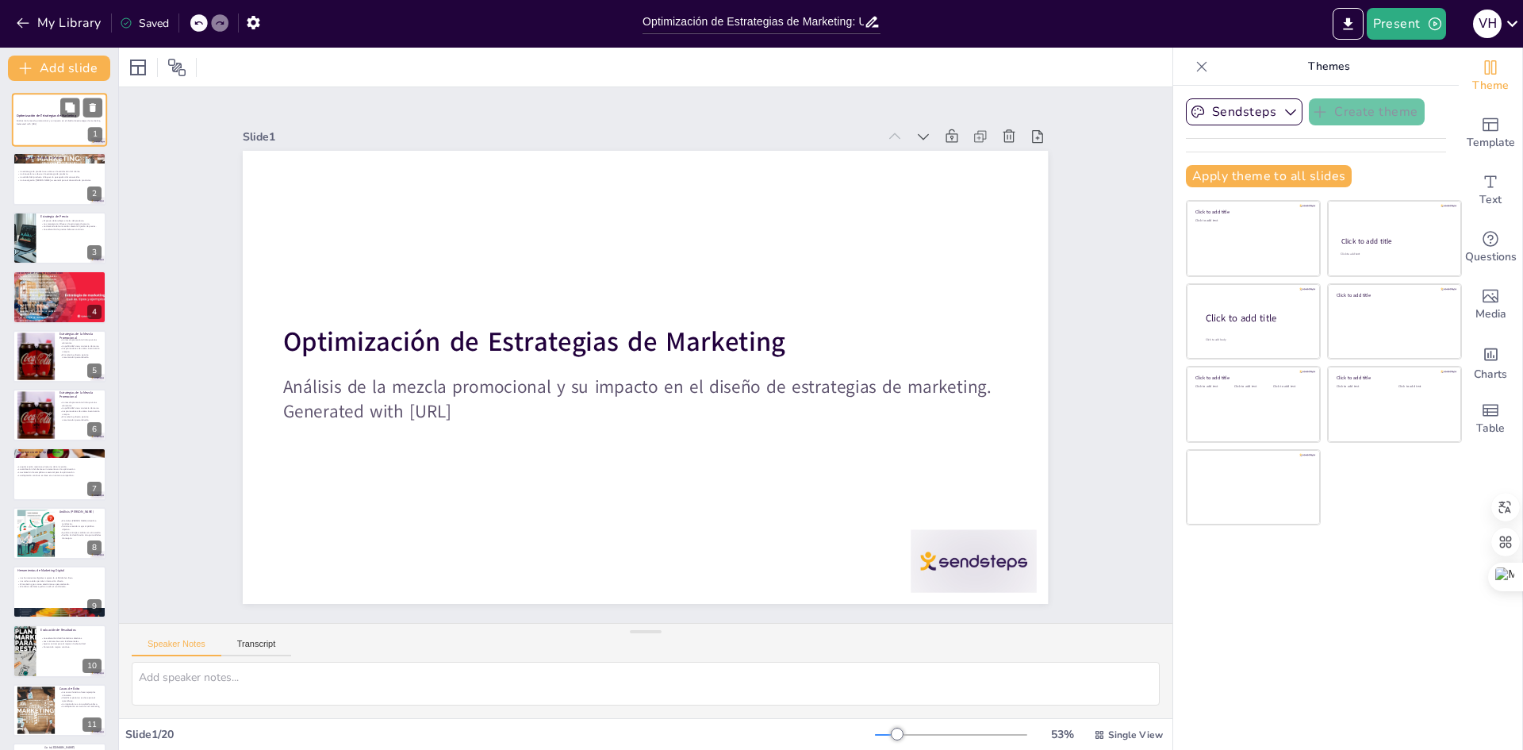
checkbox input "true"
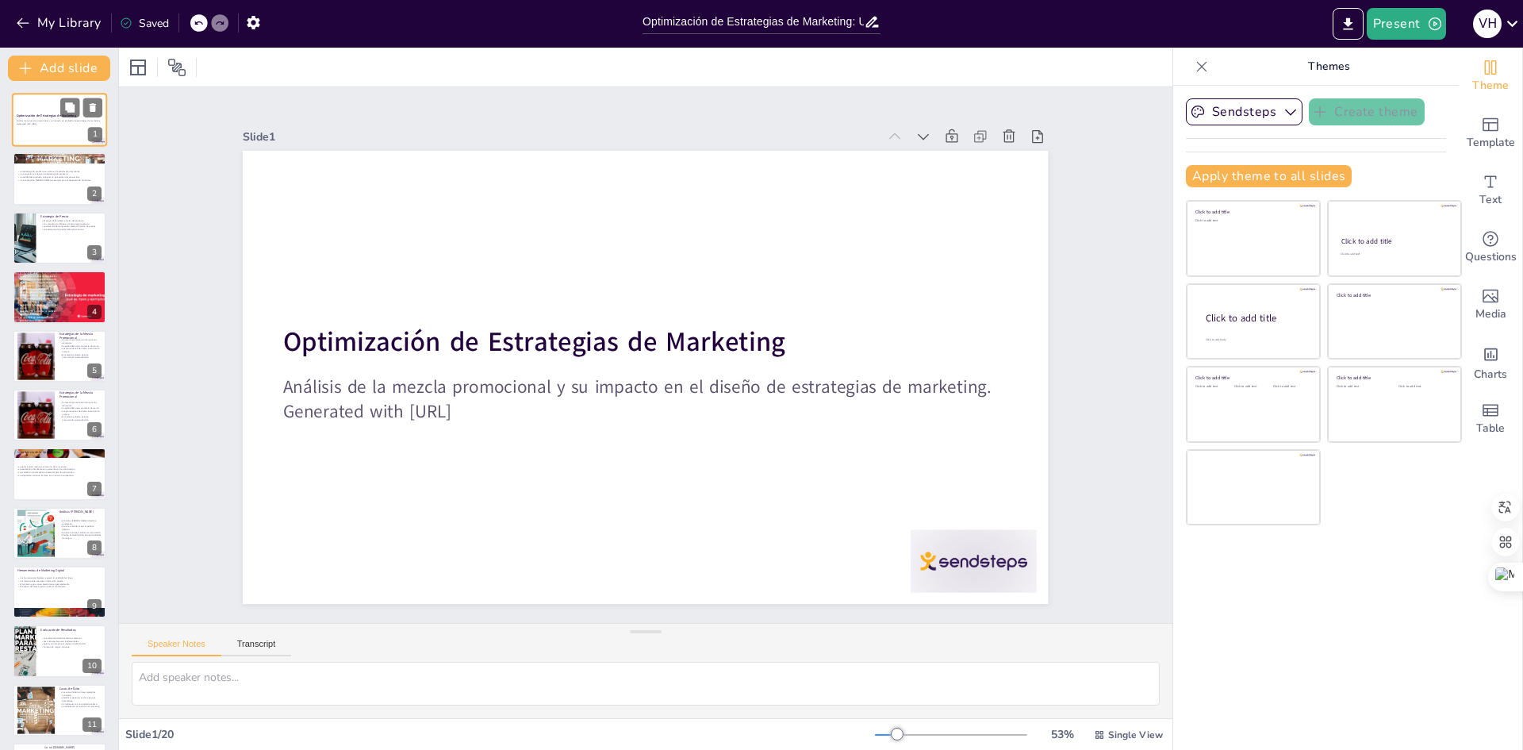
checkbox input "true"
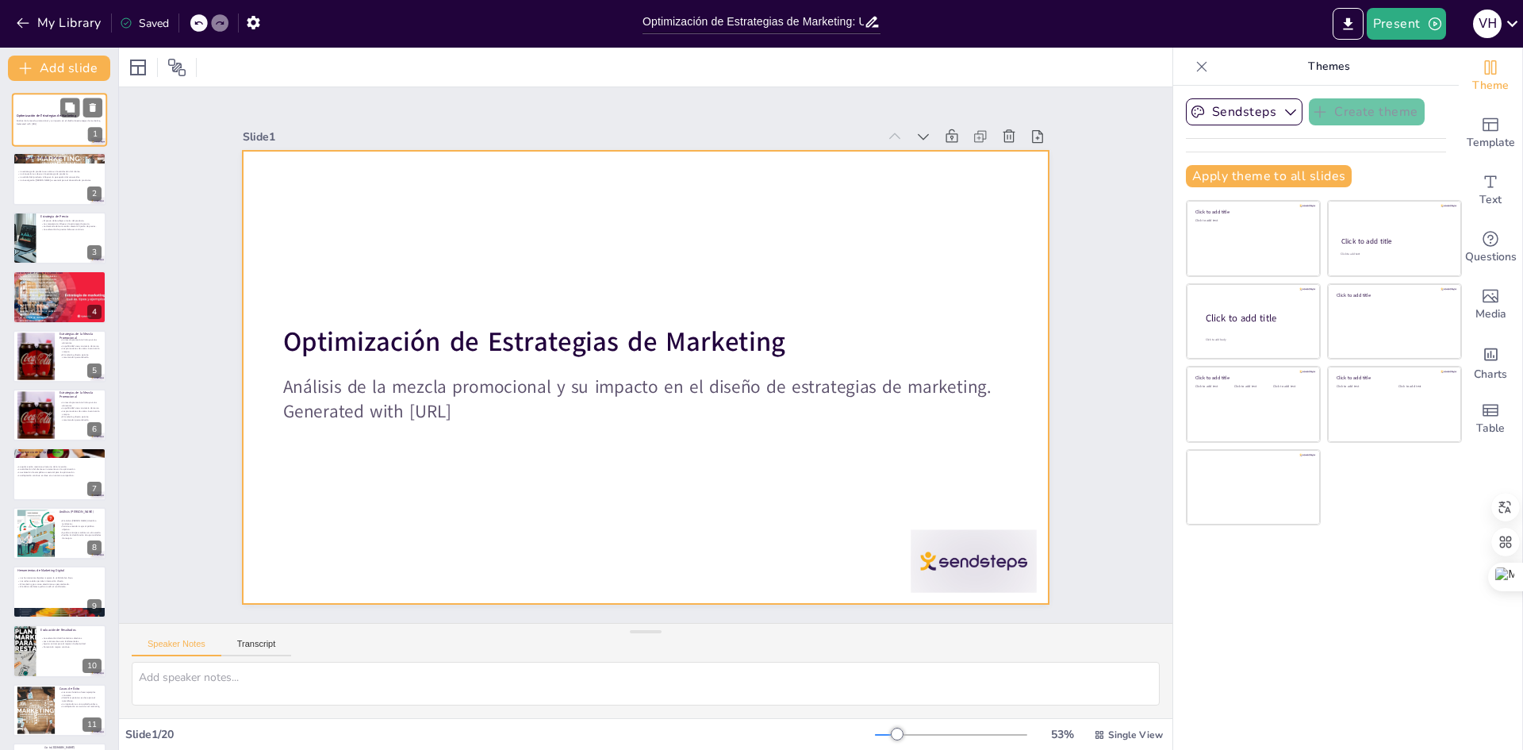
checkbox input "true"
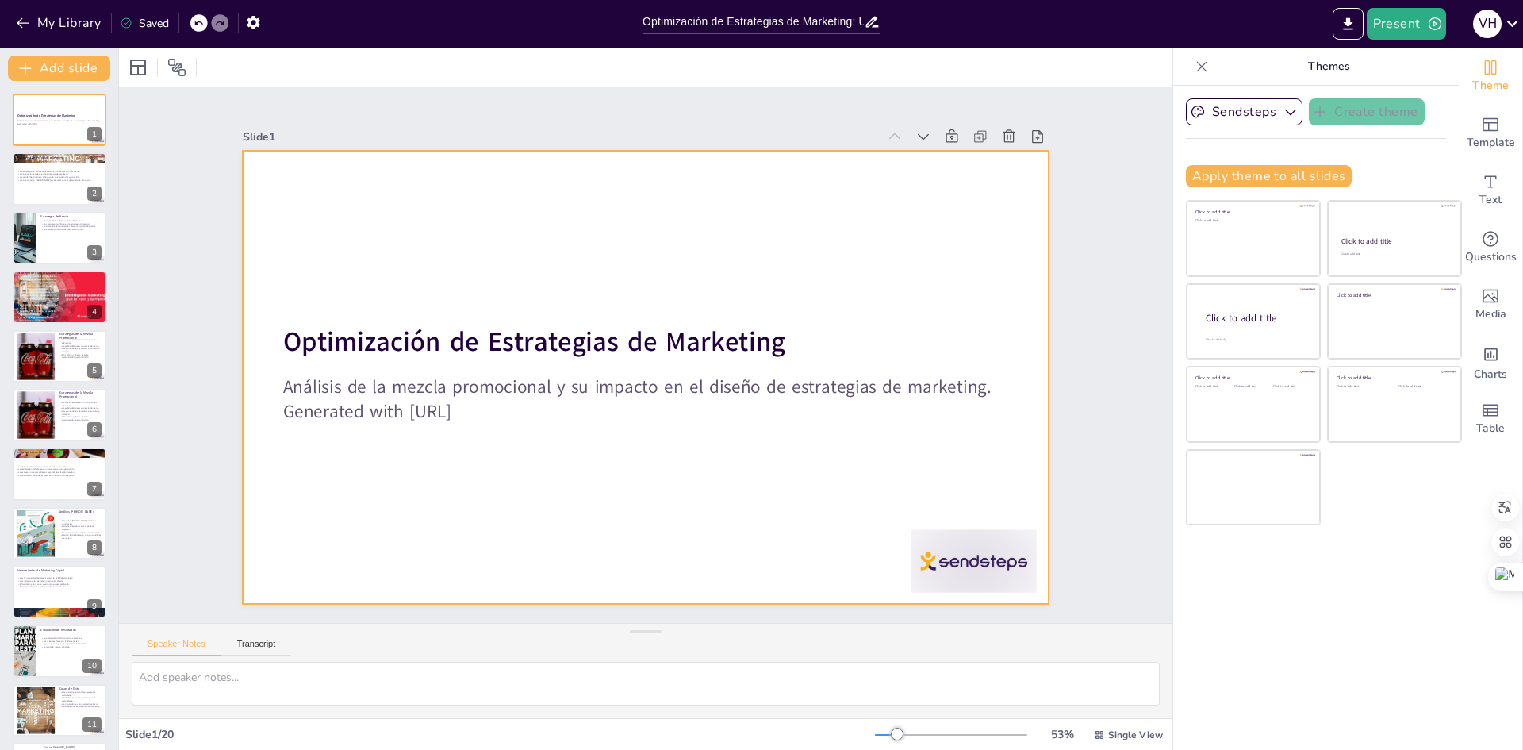
checkbox input "true"
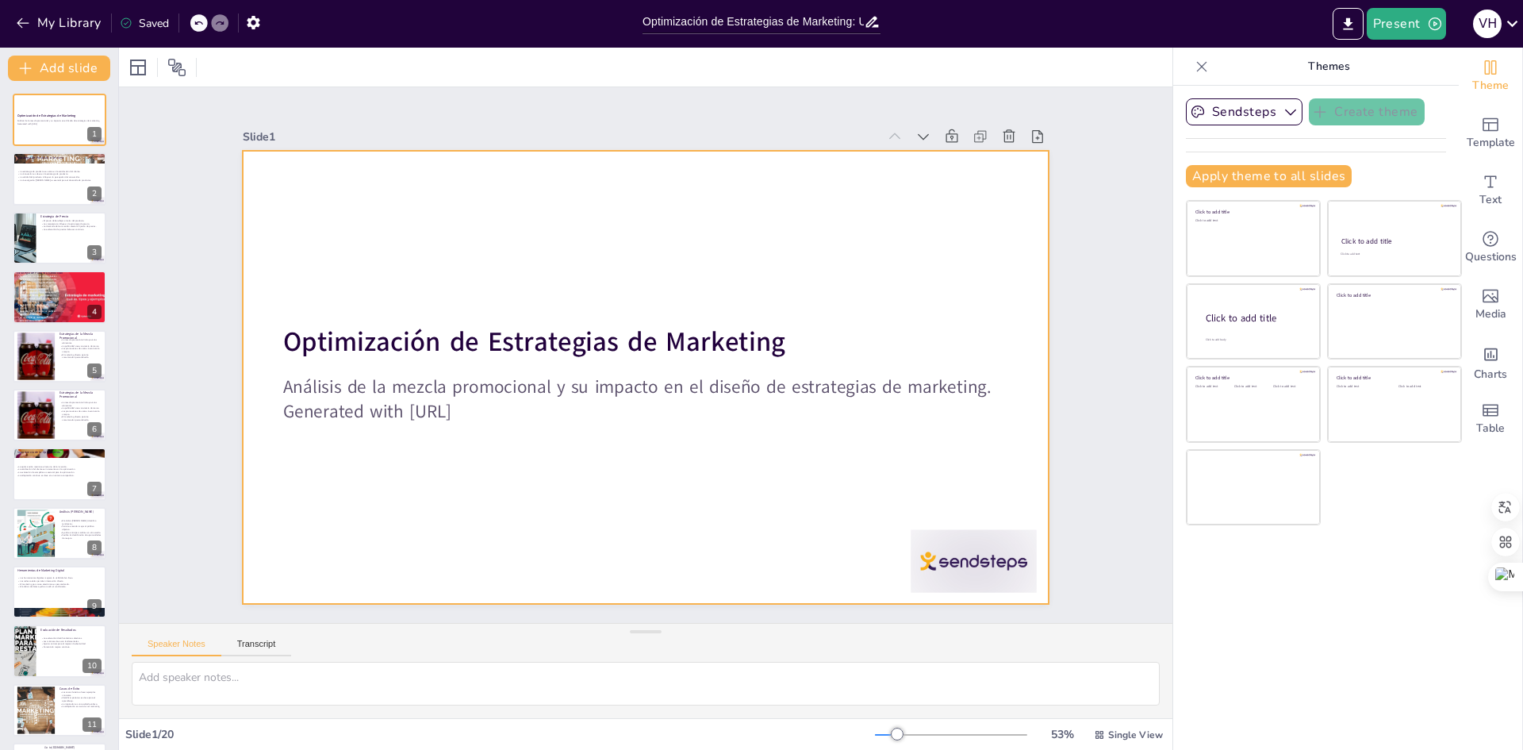
checkbox input "true"
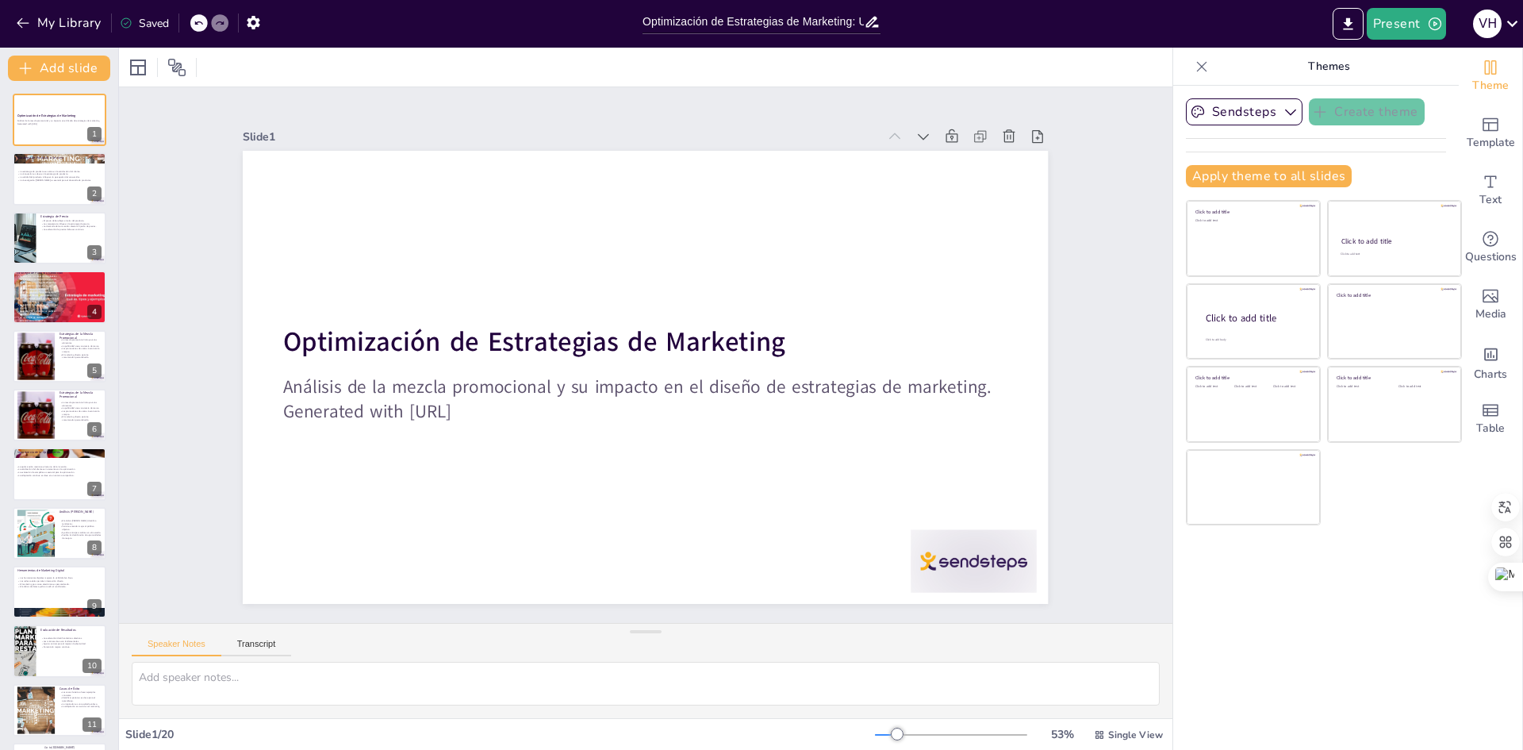
checkbox input "true"
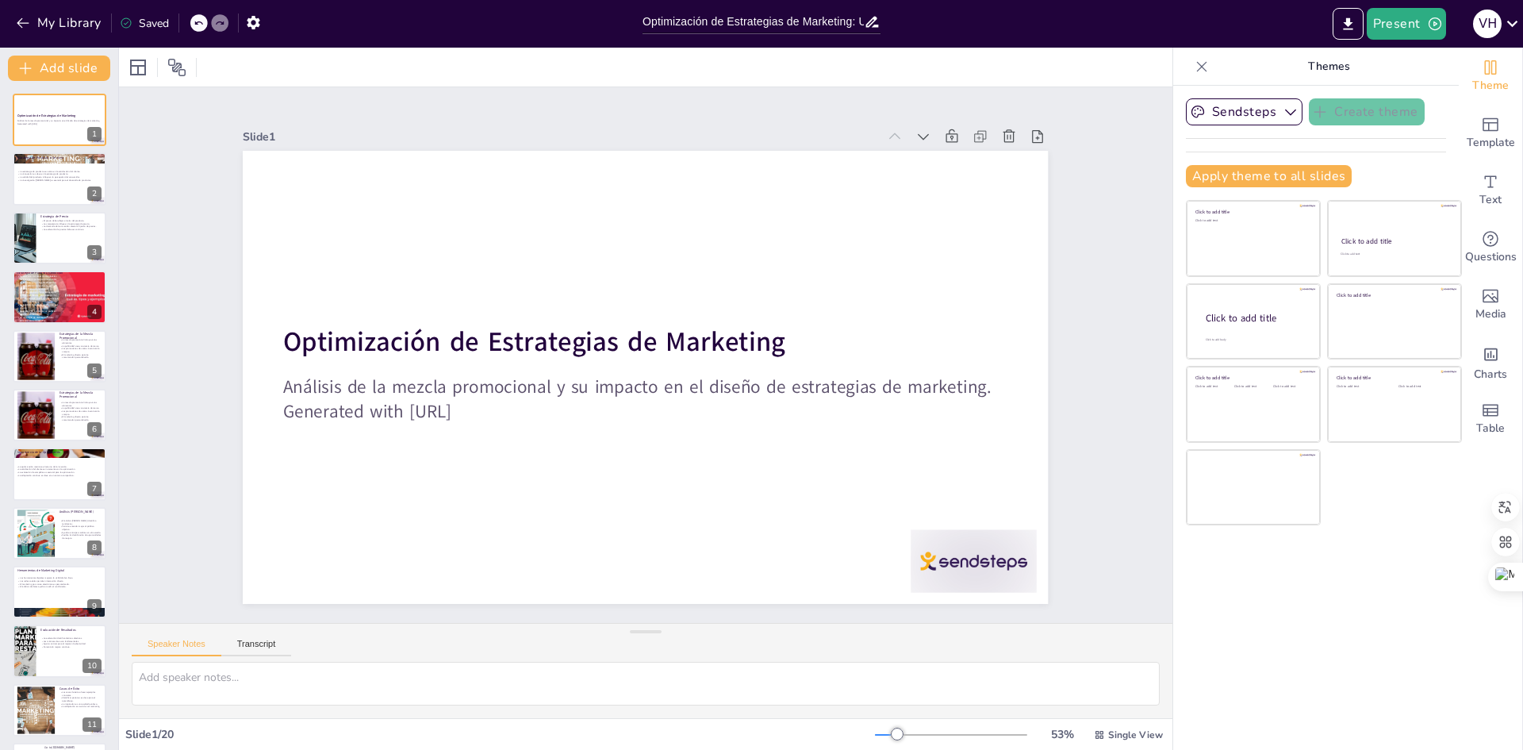
checkbox input "true"
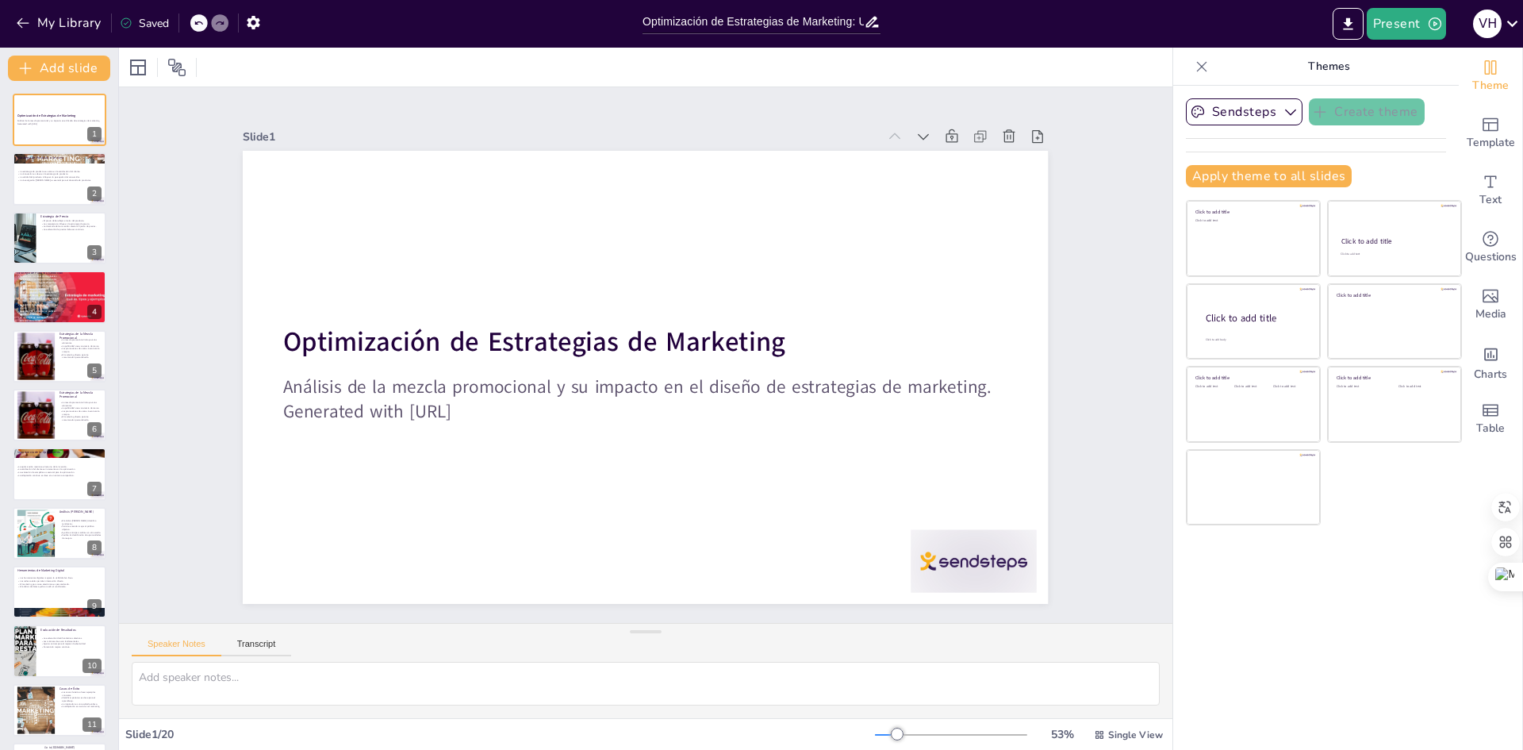
checkbox input "true"
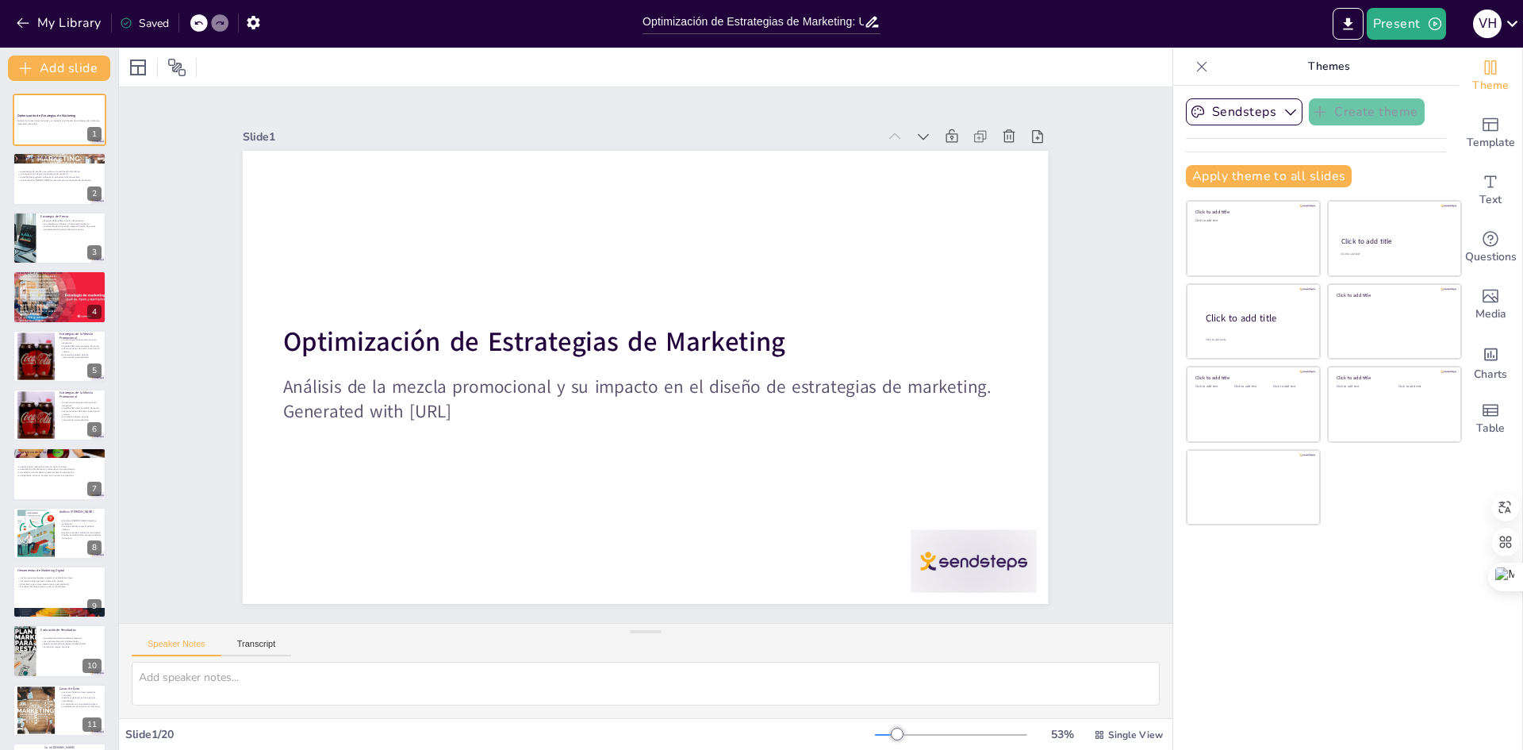
checkbox input "true"
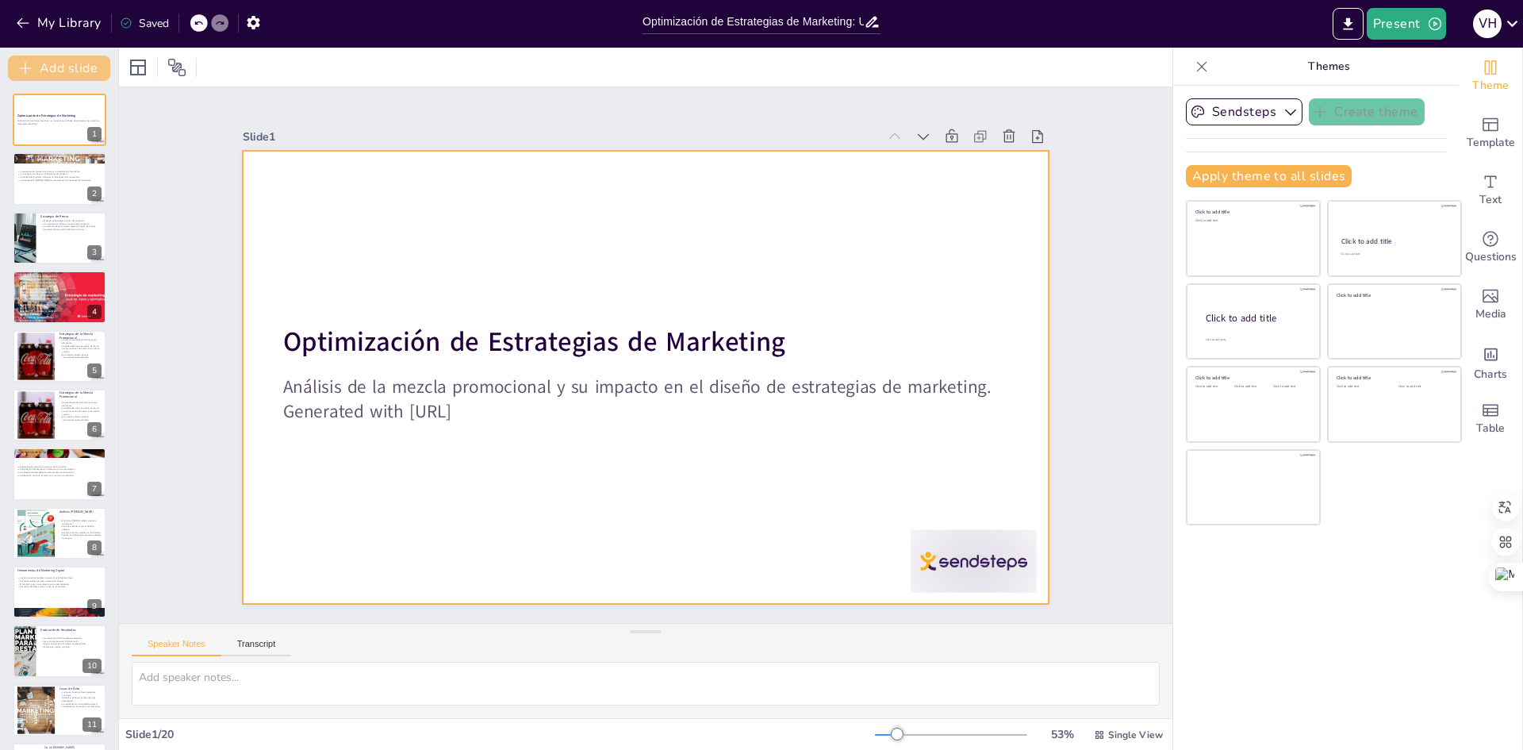
checkbox input "true"
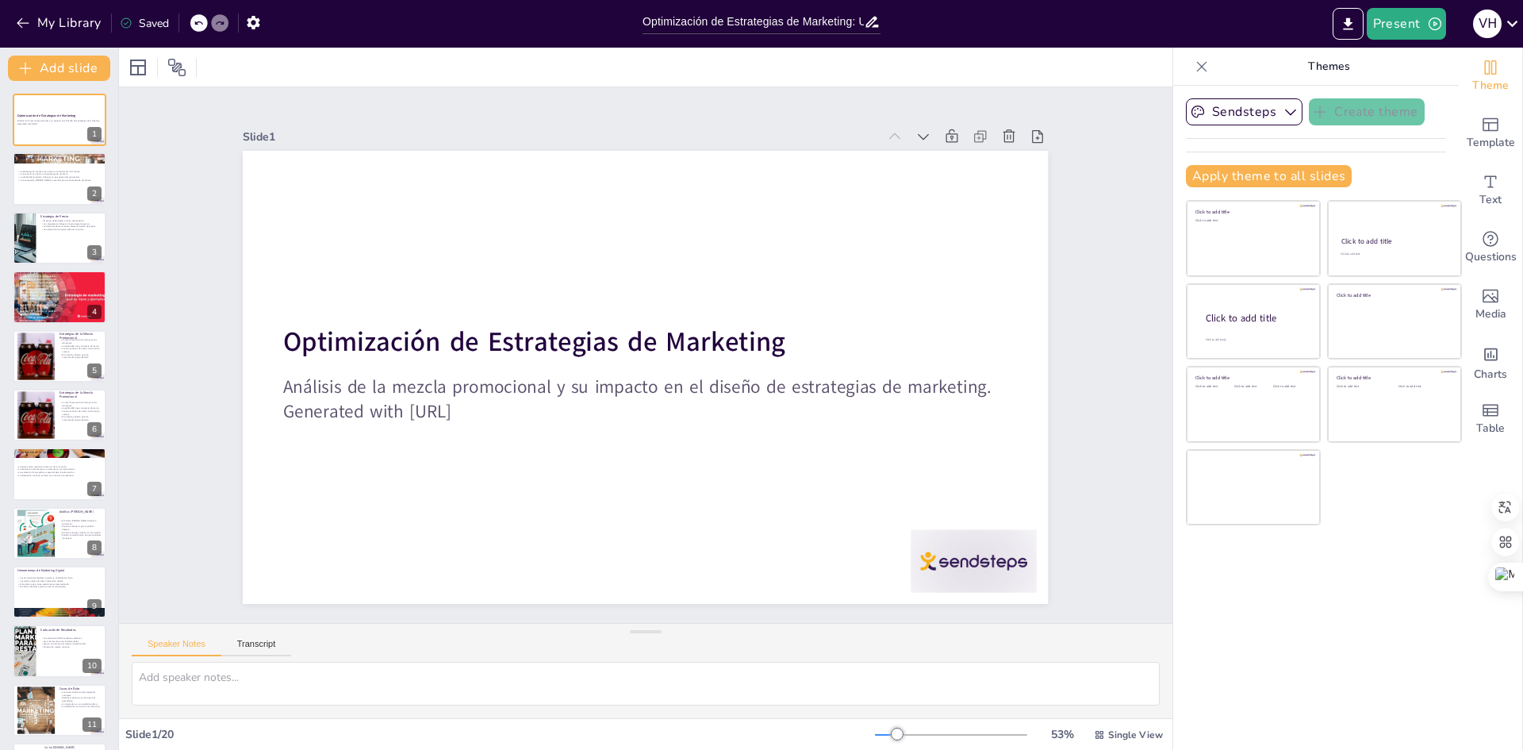
checkbox input "true"
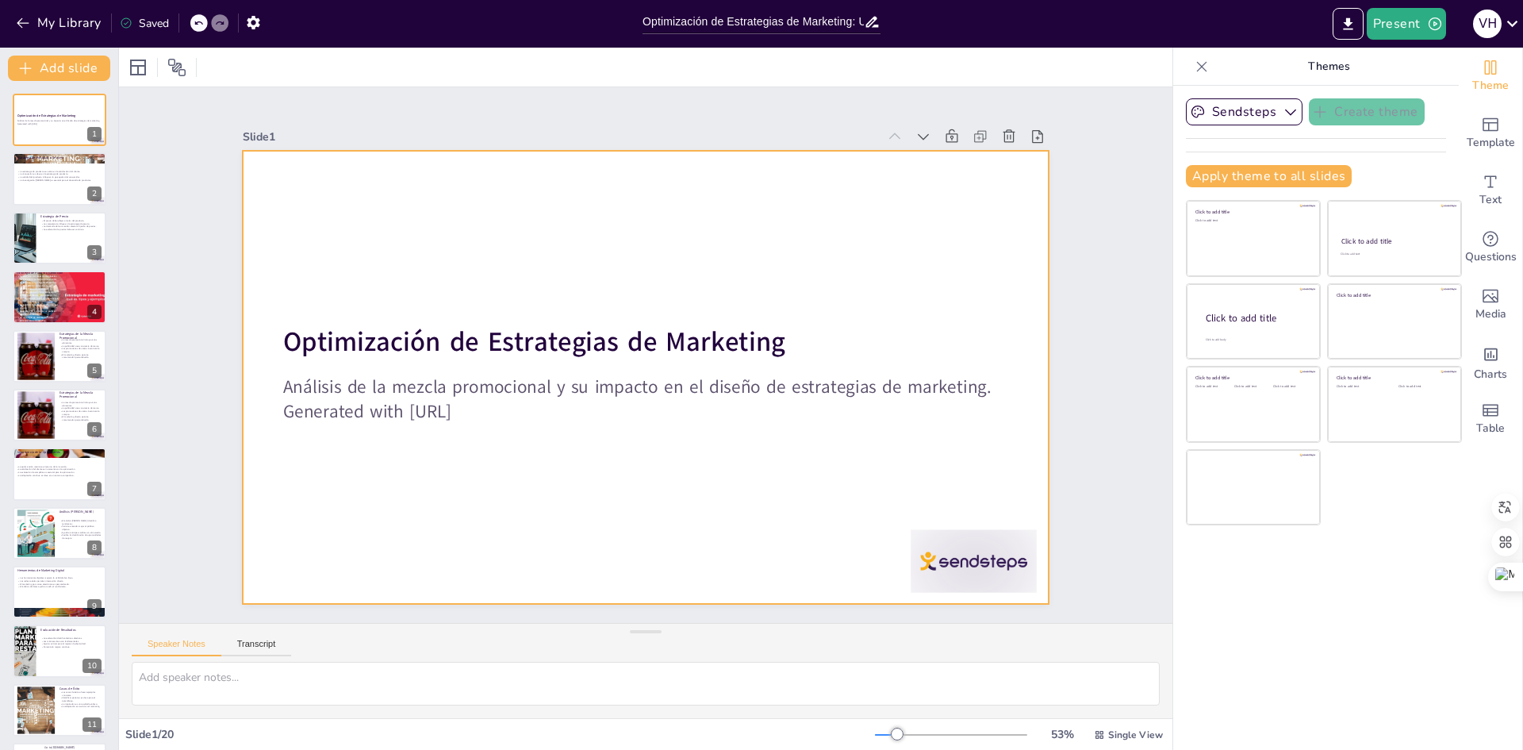
checkbox input "true"
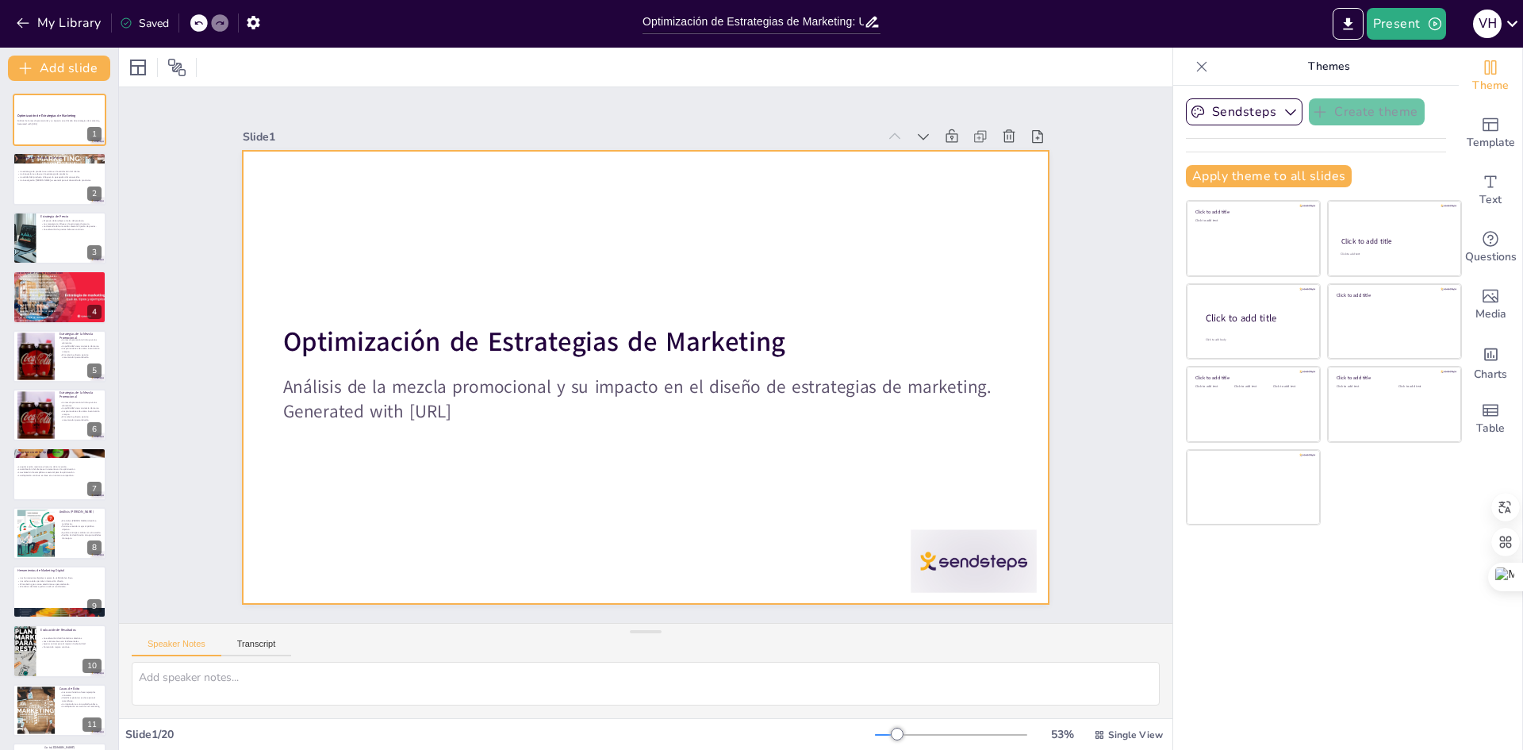
checkbox input "true"
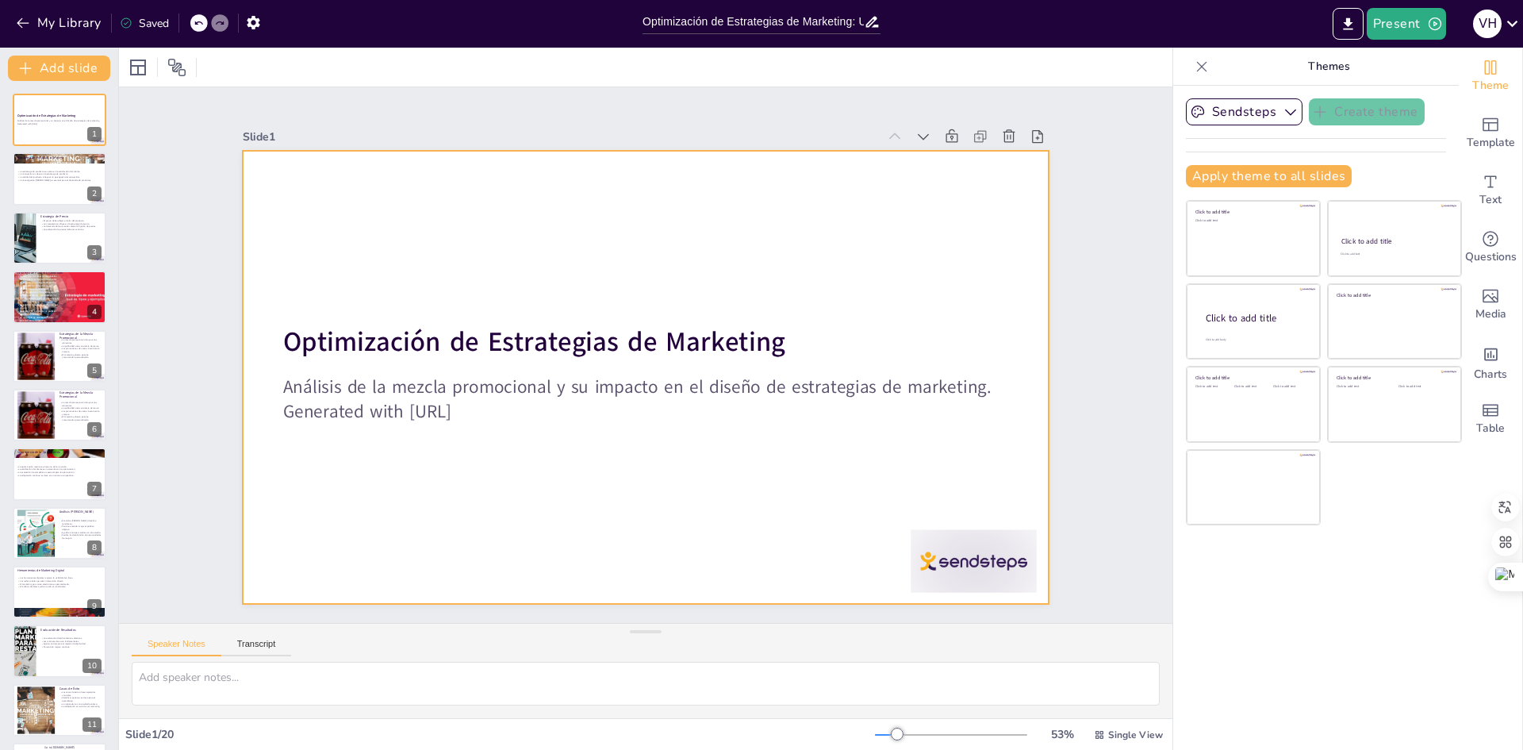
checkbox input "true"
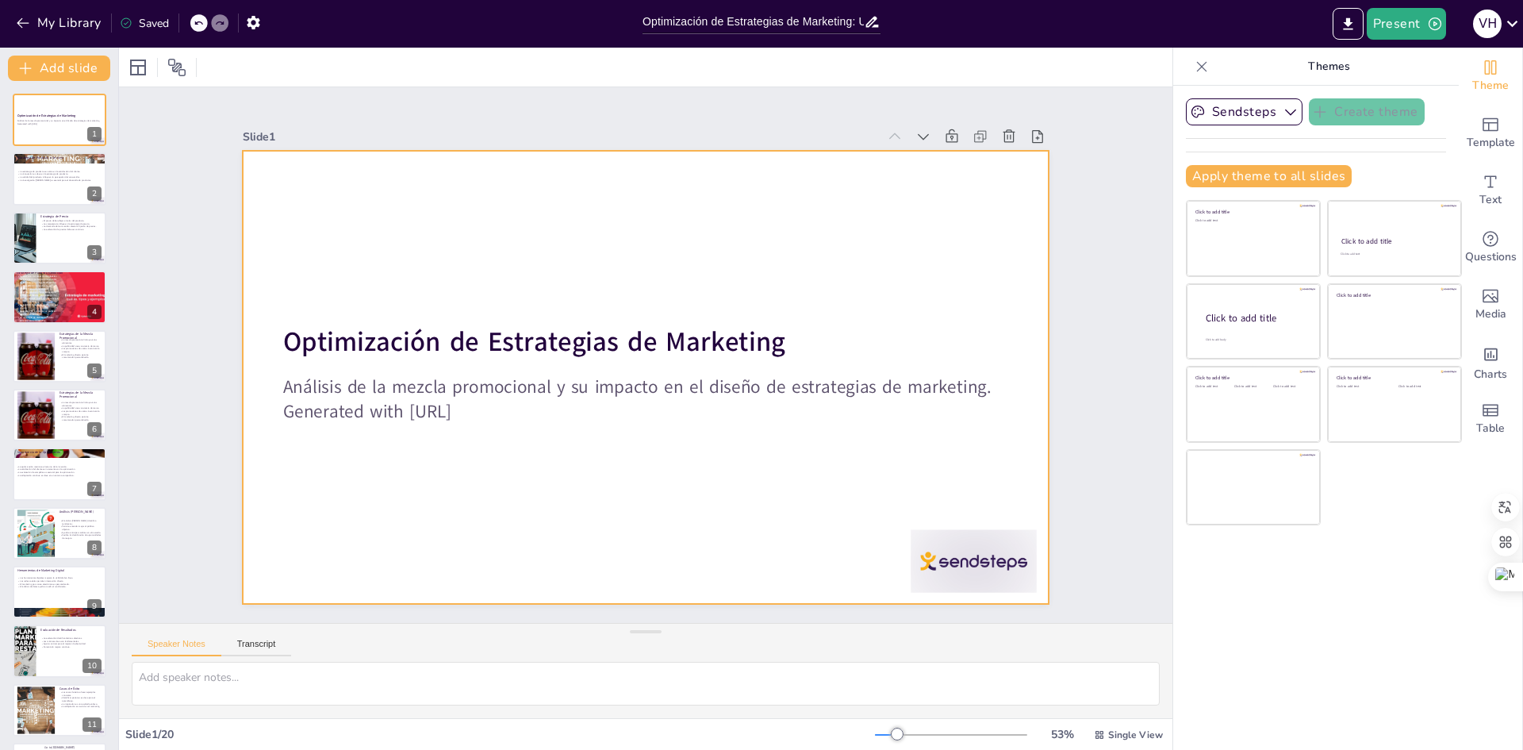
checkbox input "true"
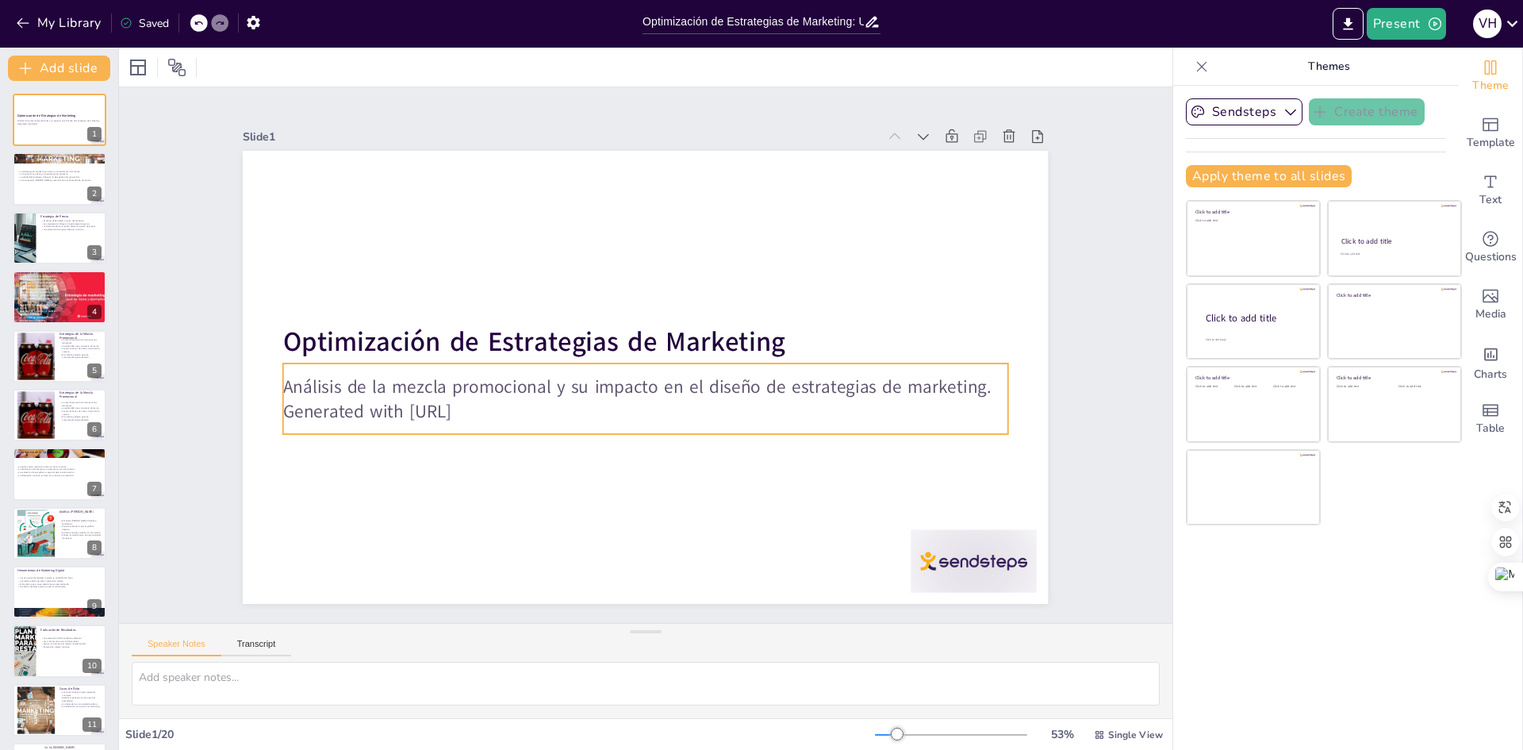
checkbox input "true"
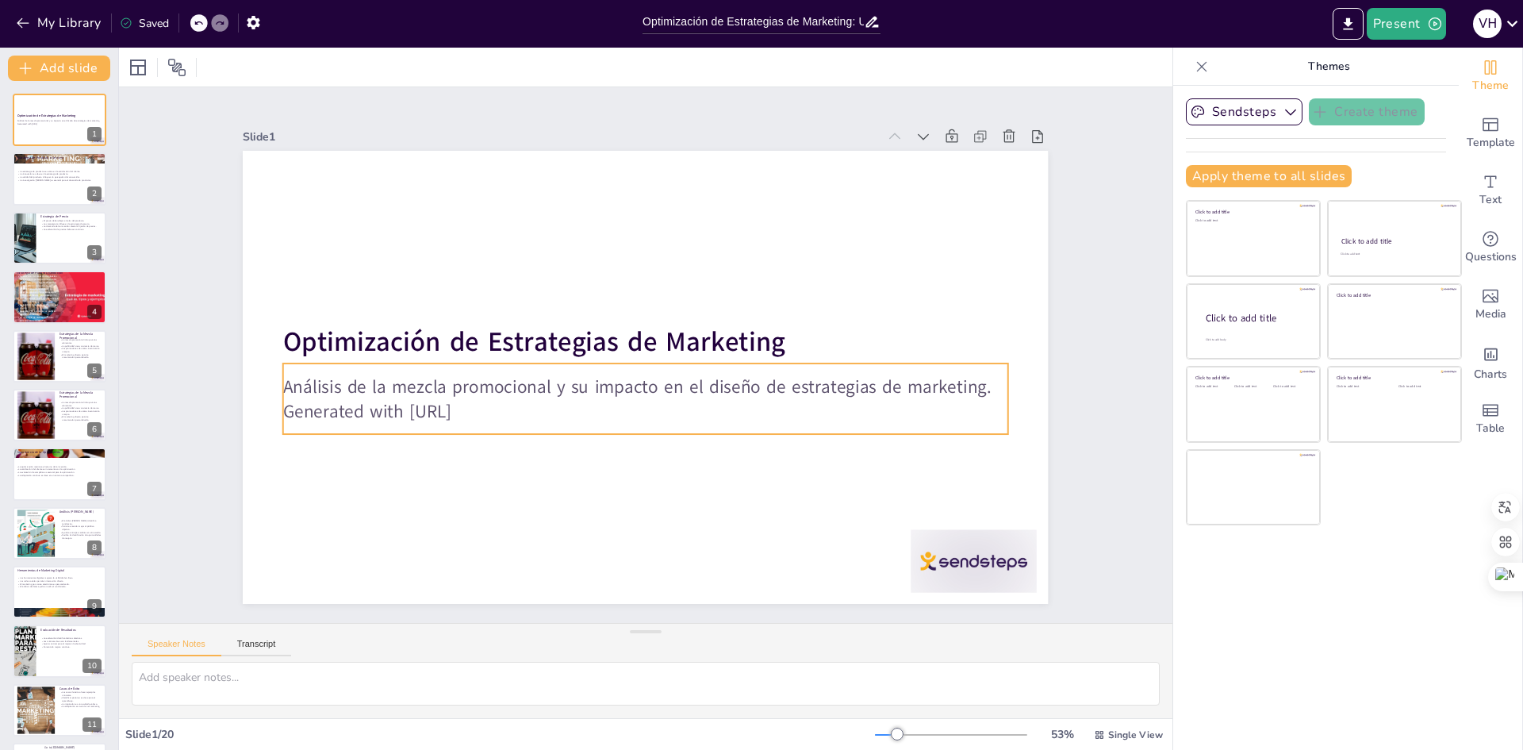
checkbox input "true"
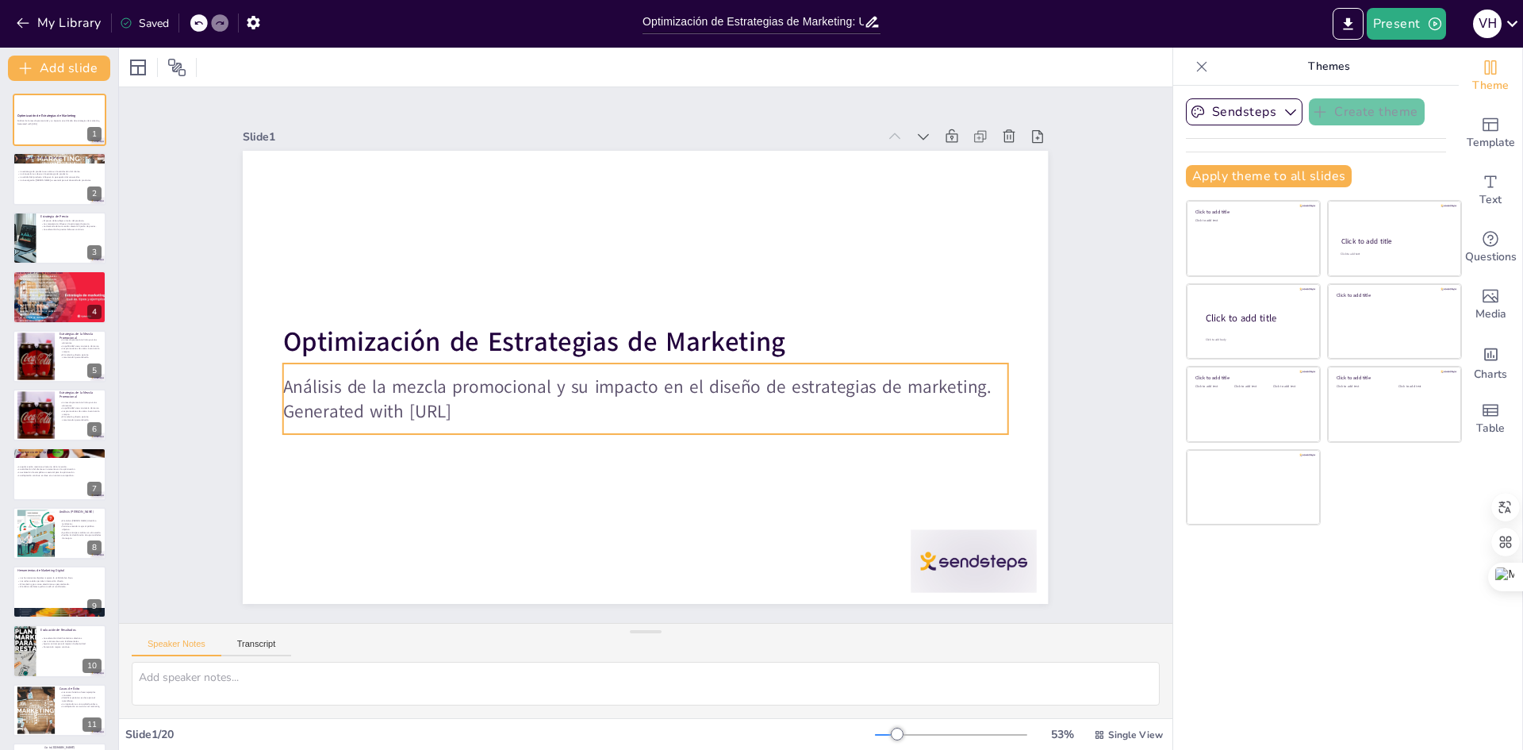
checkbox input "true"
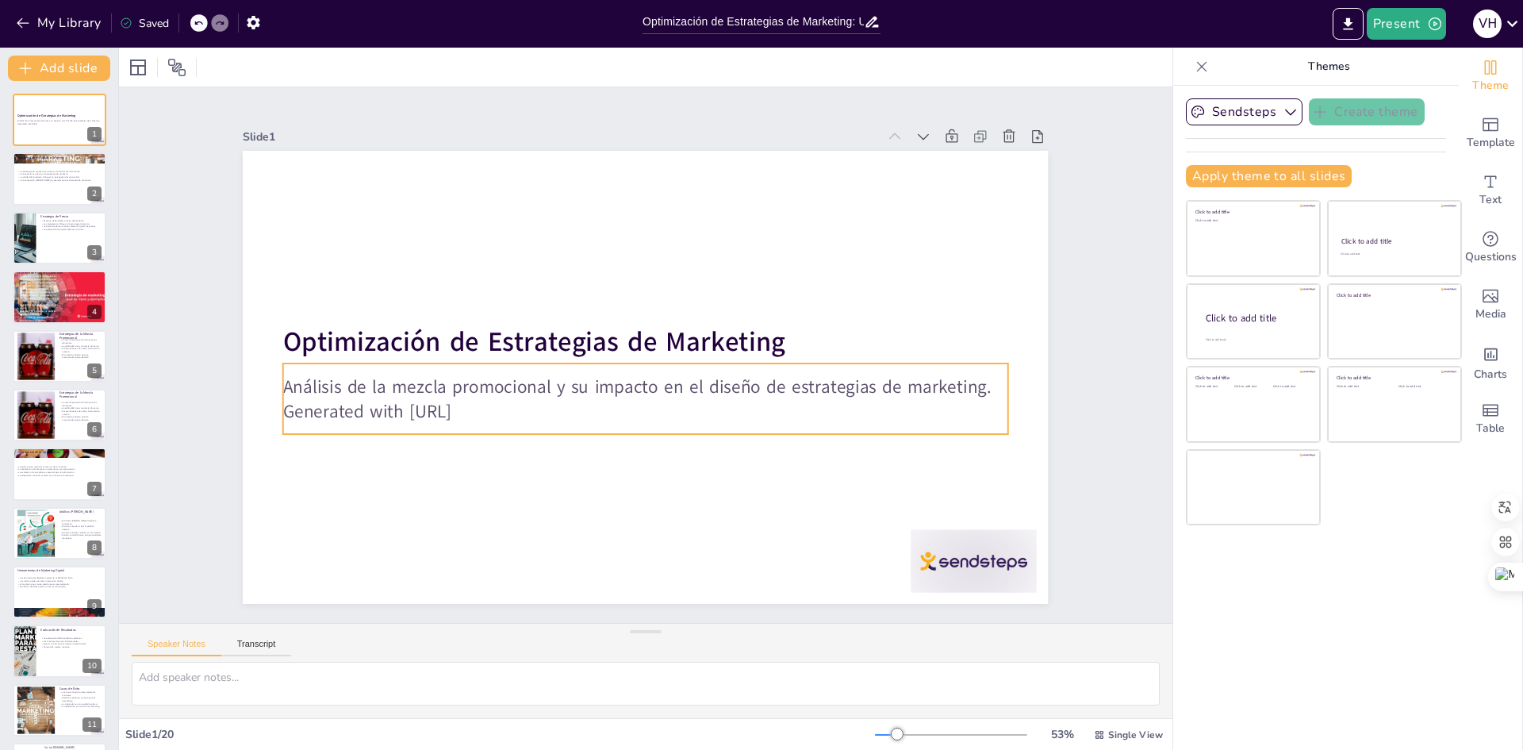
checkbox input "true"
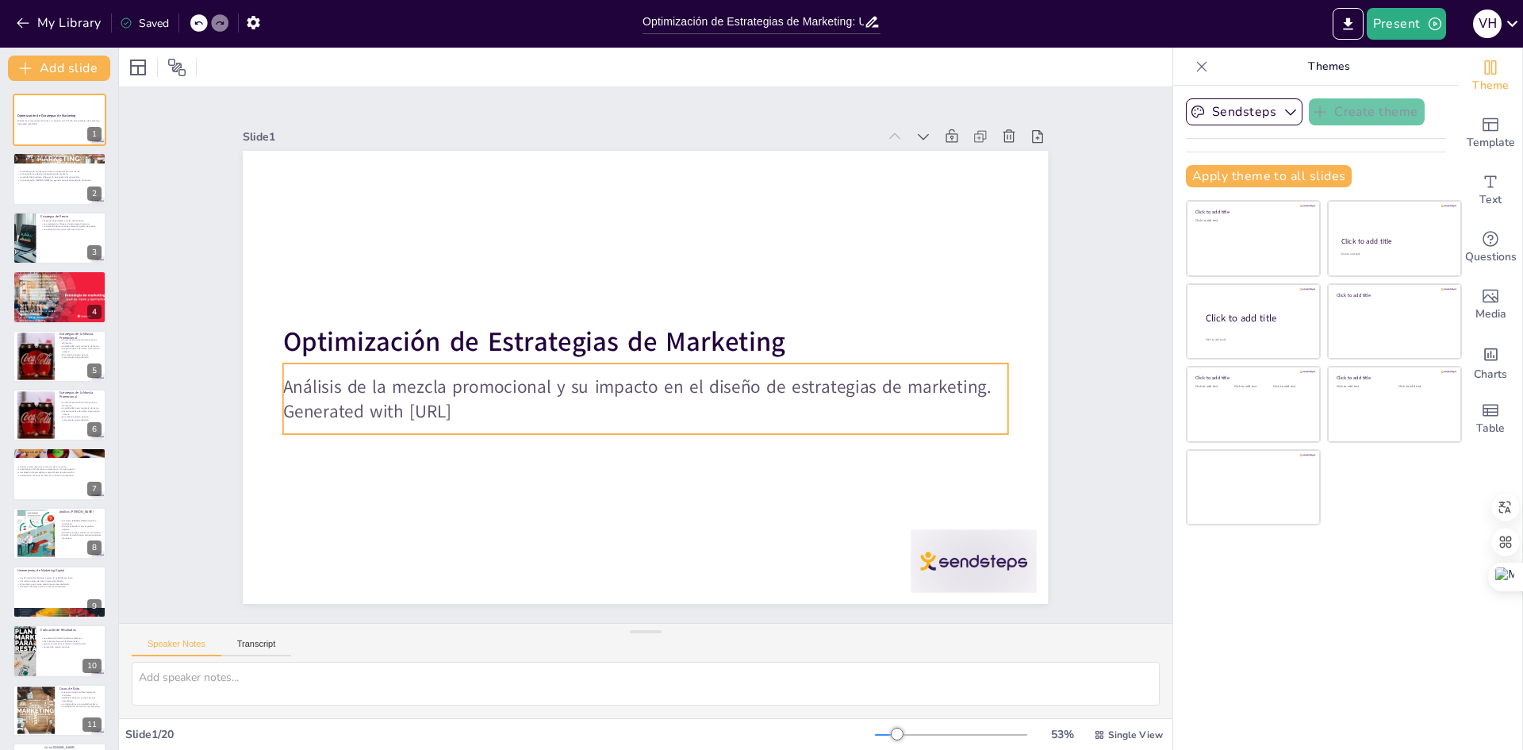
checkbox input "true"
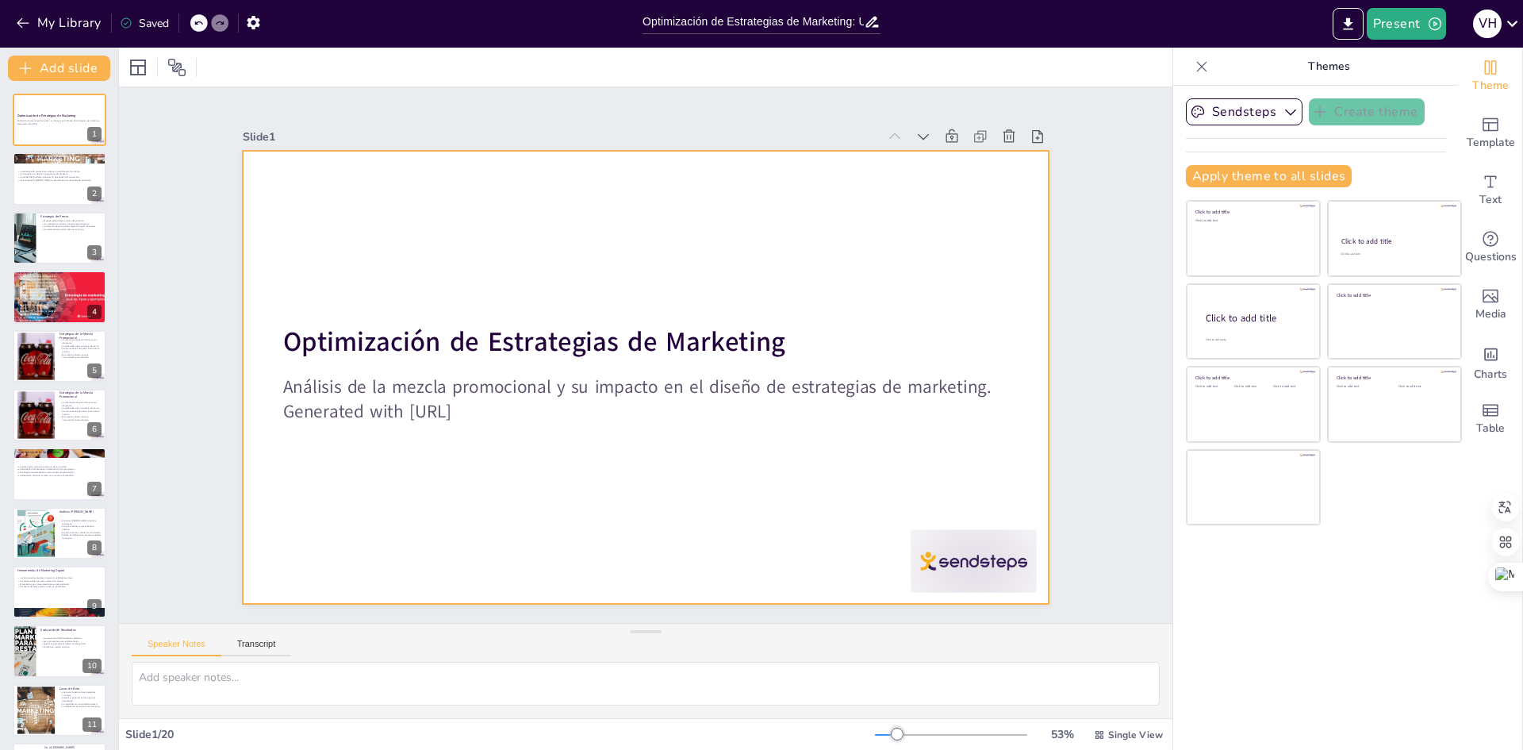
checkbox input "true"
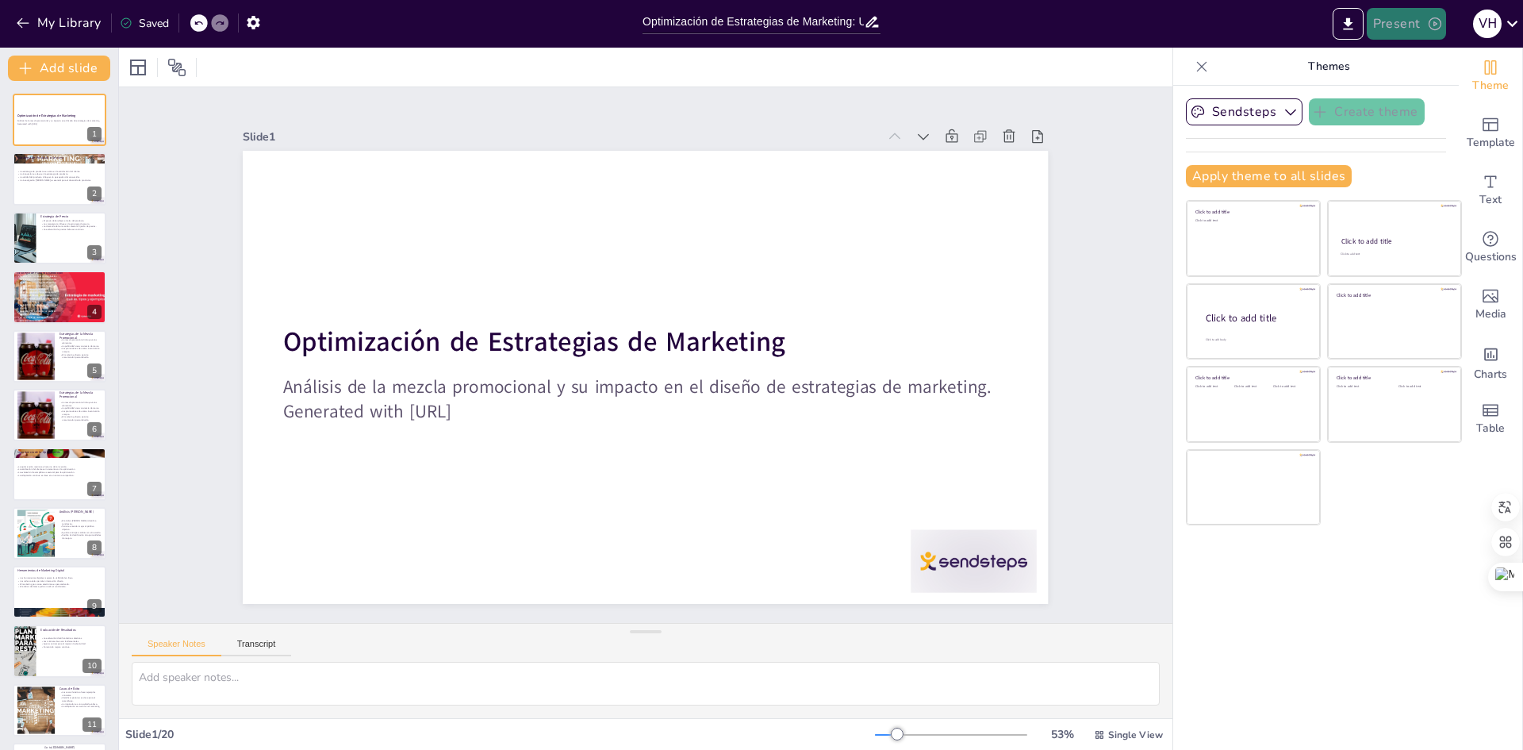
click at [1388, 21] on button "Present" at bounding box center [1406, 24] width 79 height 32
click at [1446, 98] on font "Presentación del juego" at bounding box center [1435, 98] width 109 height 12
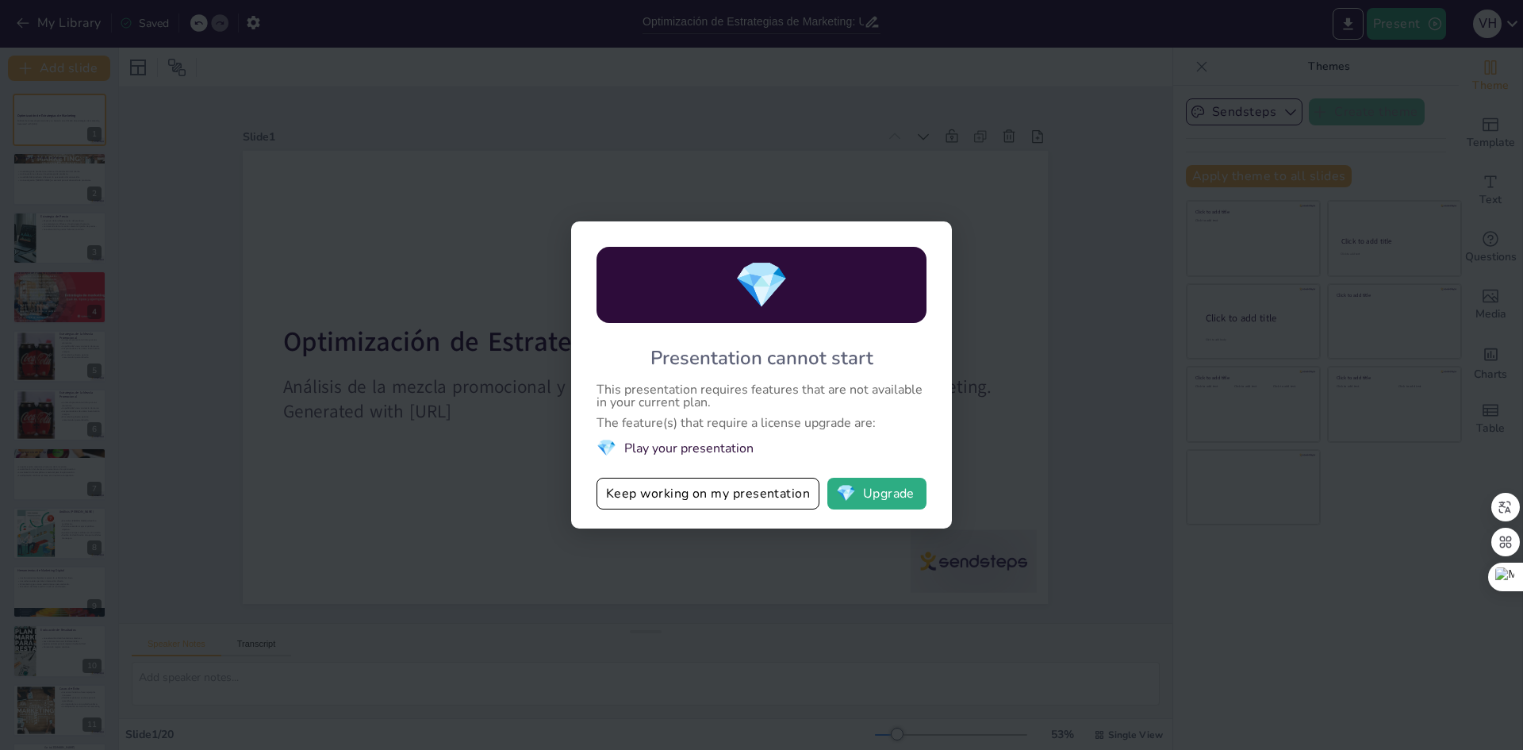
click at [702, 448] on li "💎 Play your presentation" at bounding box center [762, 447] width 330 height 21
click at [763, 494] on button "Keep working on my presentation" at bounding box center [708, 494] width 223 height 32
checkbox input "true"
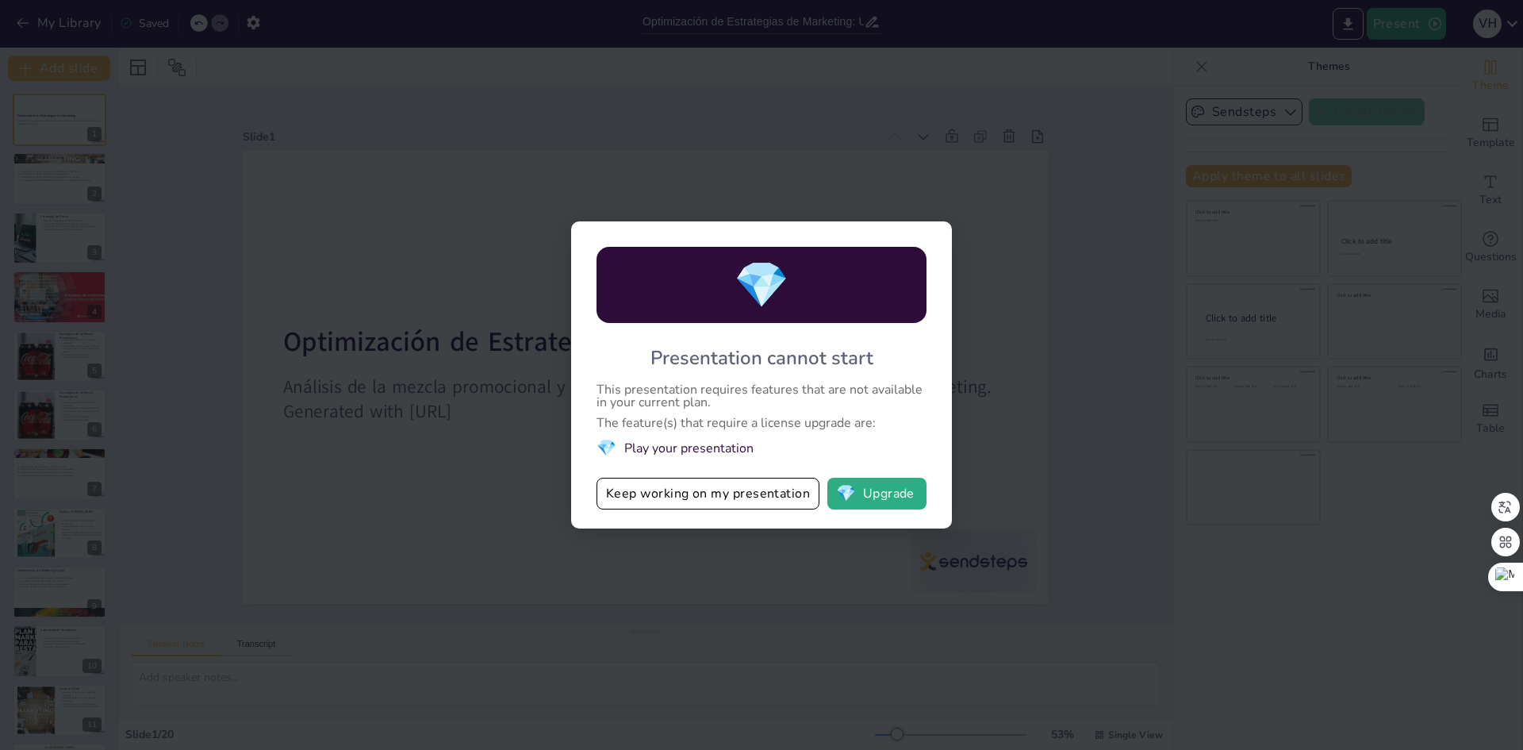
checkbox input "true"
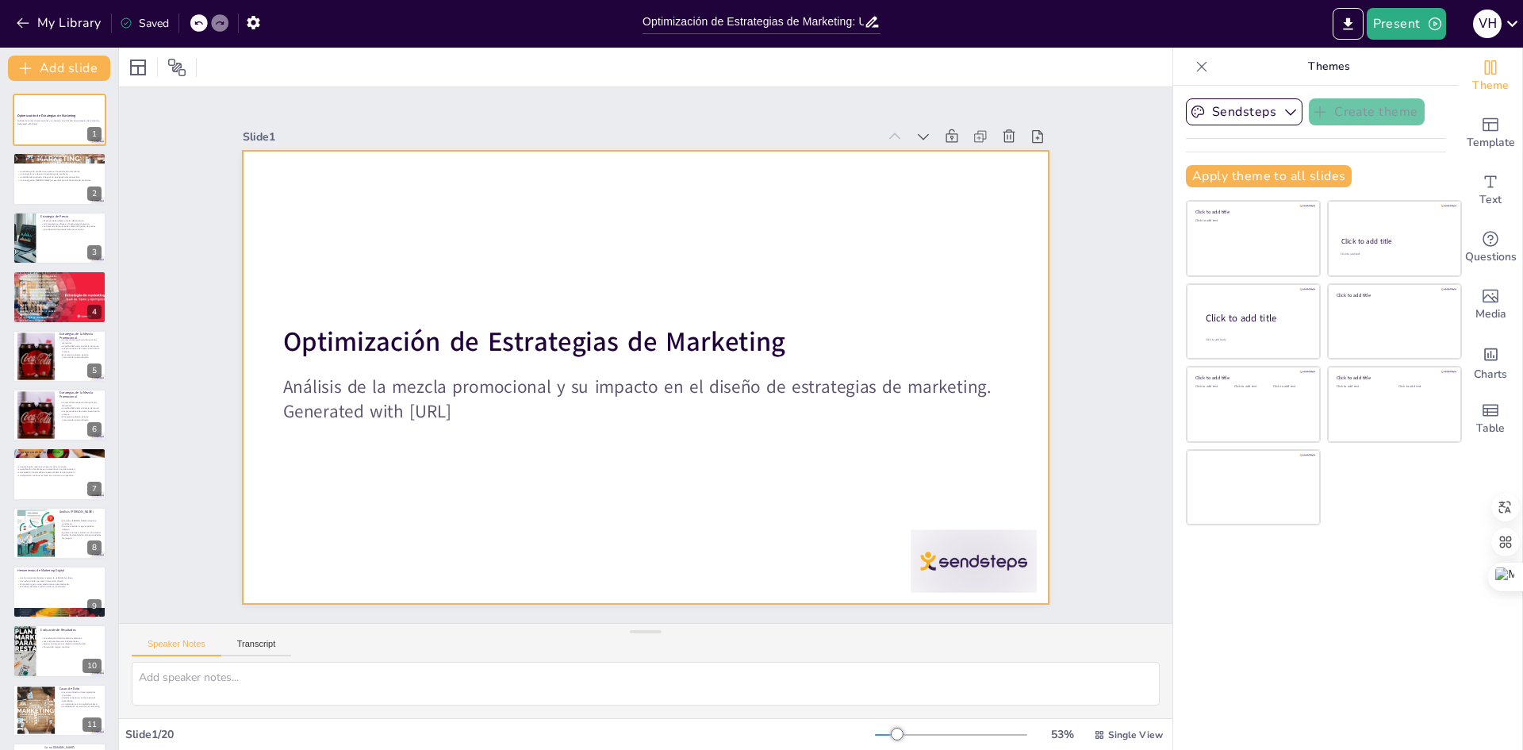
checkbox input "true"
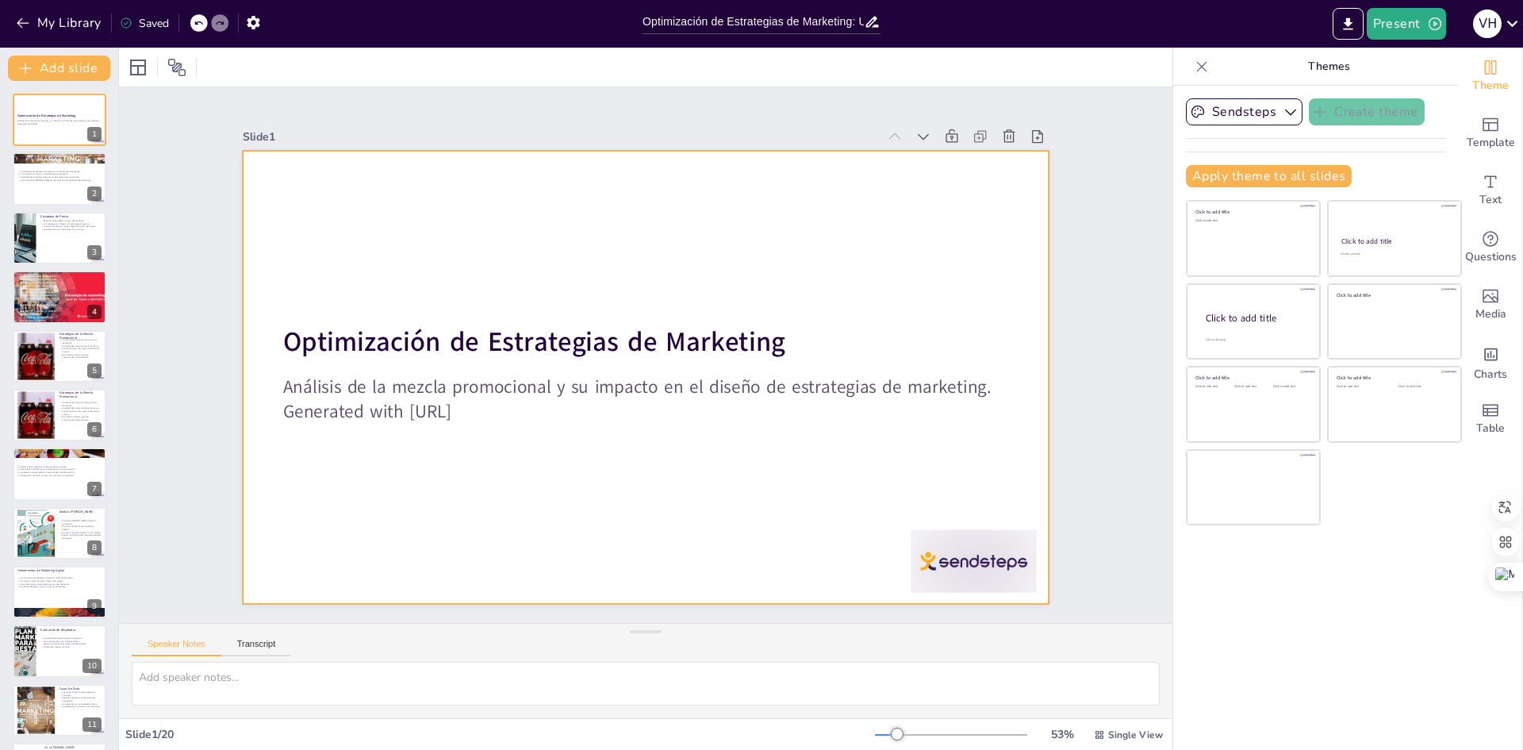
checkbox input "true"
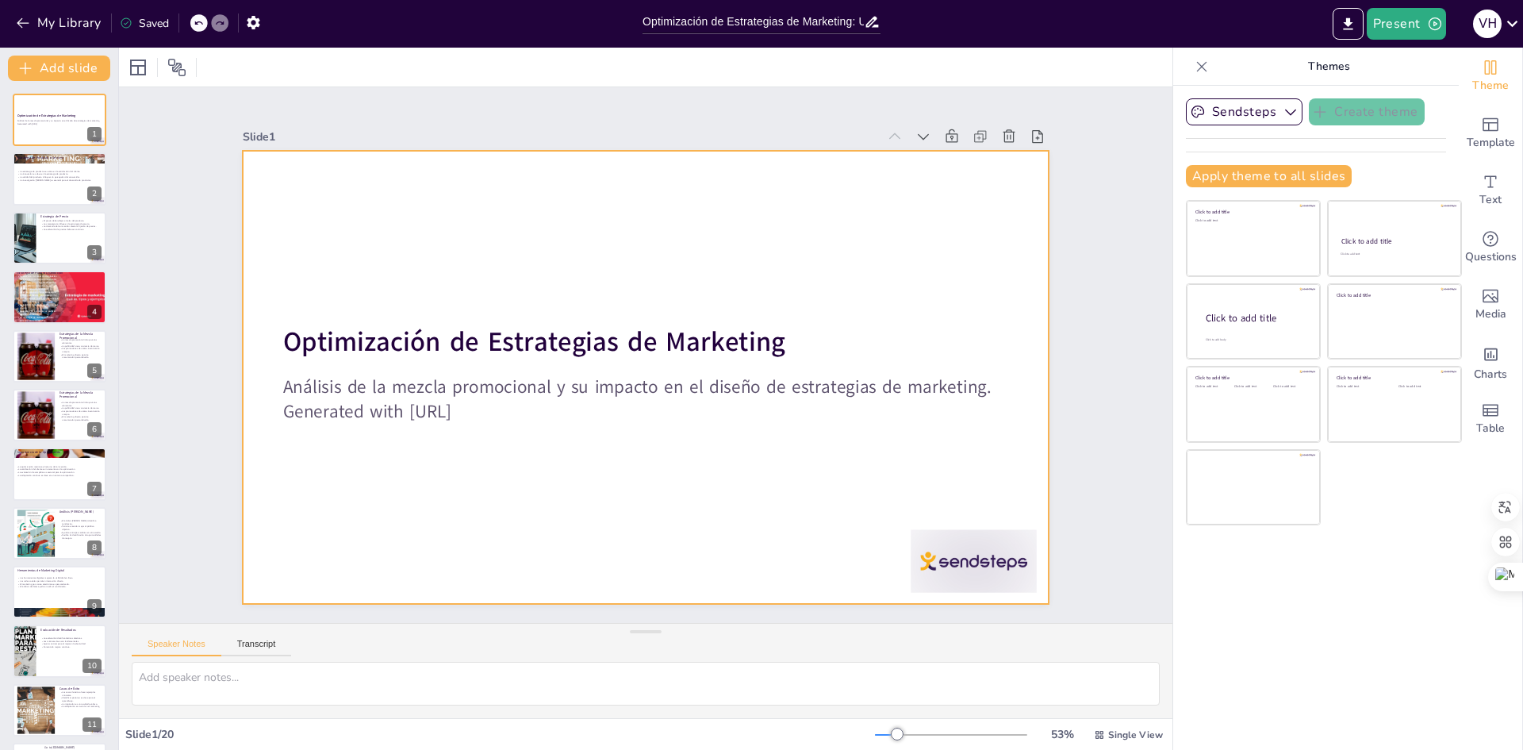
checkbox input "true"
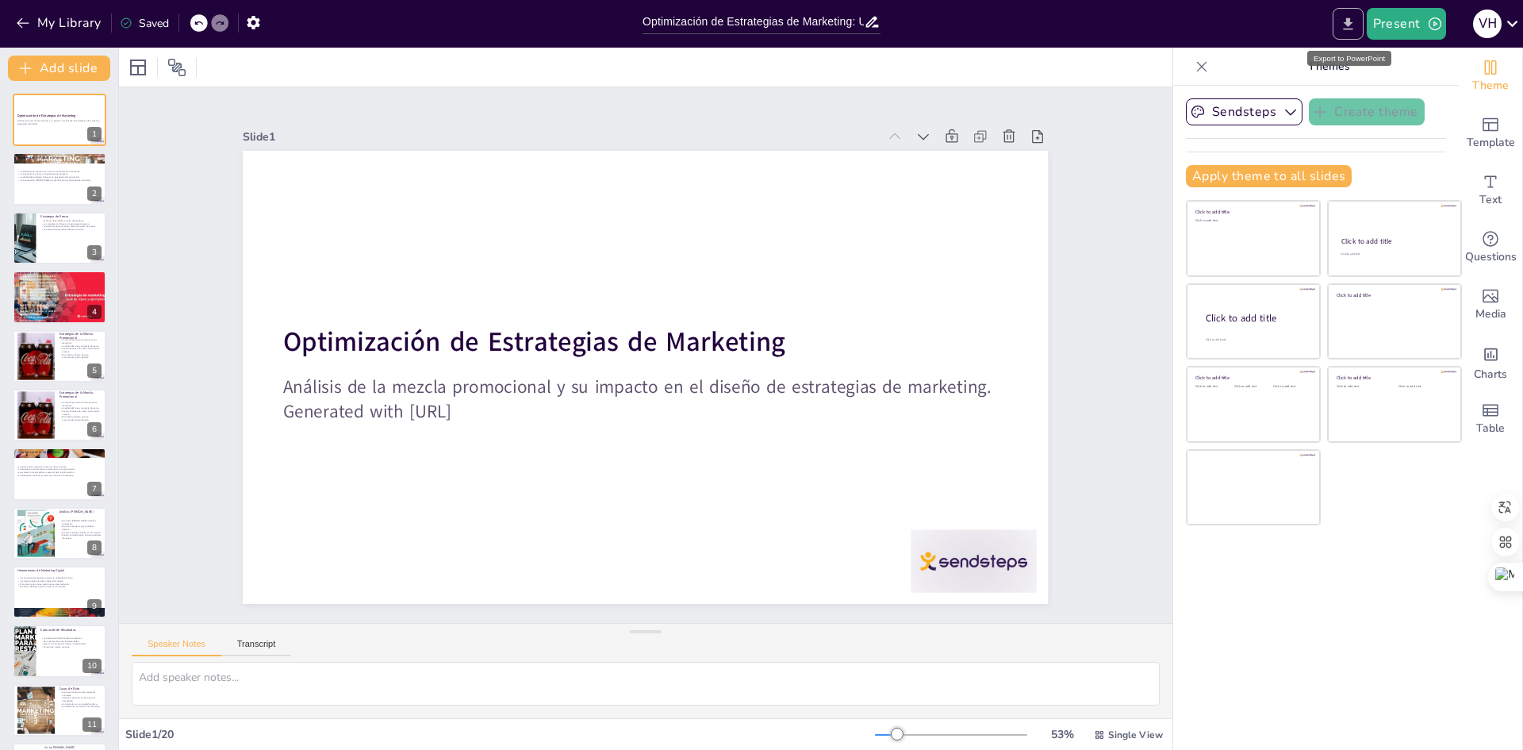
click at [1356, 25] on icon "Export to PowerPoint" at bounding box center [1348, 24] width 17 height 17
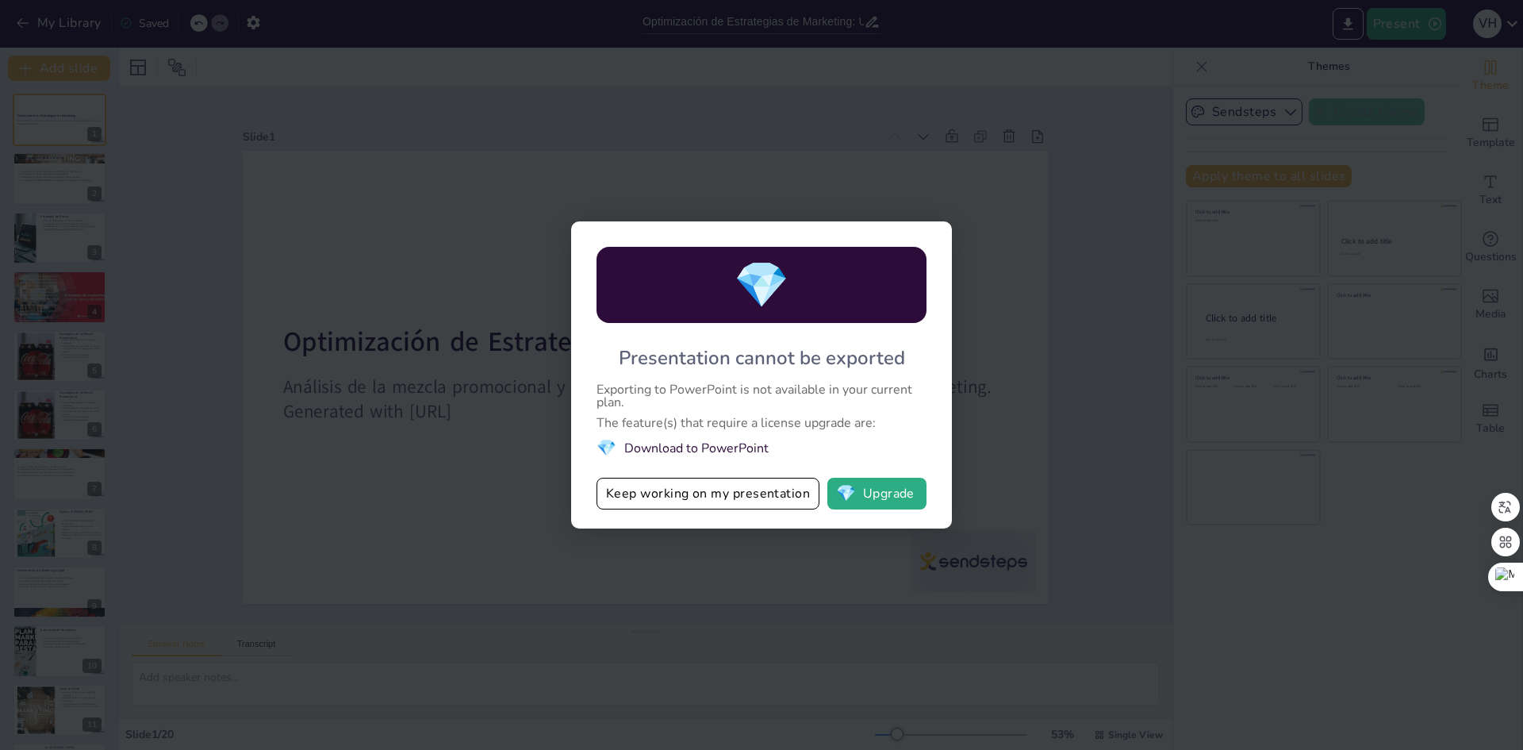
click at [681, 448] on li "💎 Download to PowerPoint" at bounding box center [762, 447] width 330 height 21
click at [923, 490] on button "💎 Upgrade" at bounding box center [876, 494] width 99 height 32
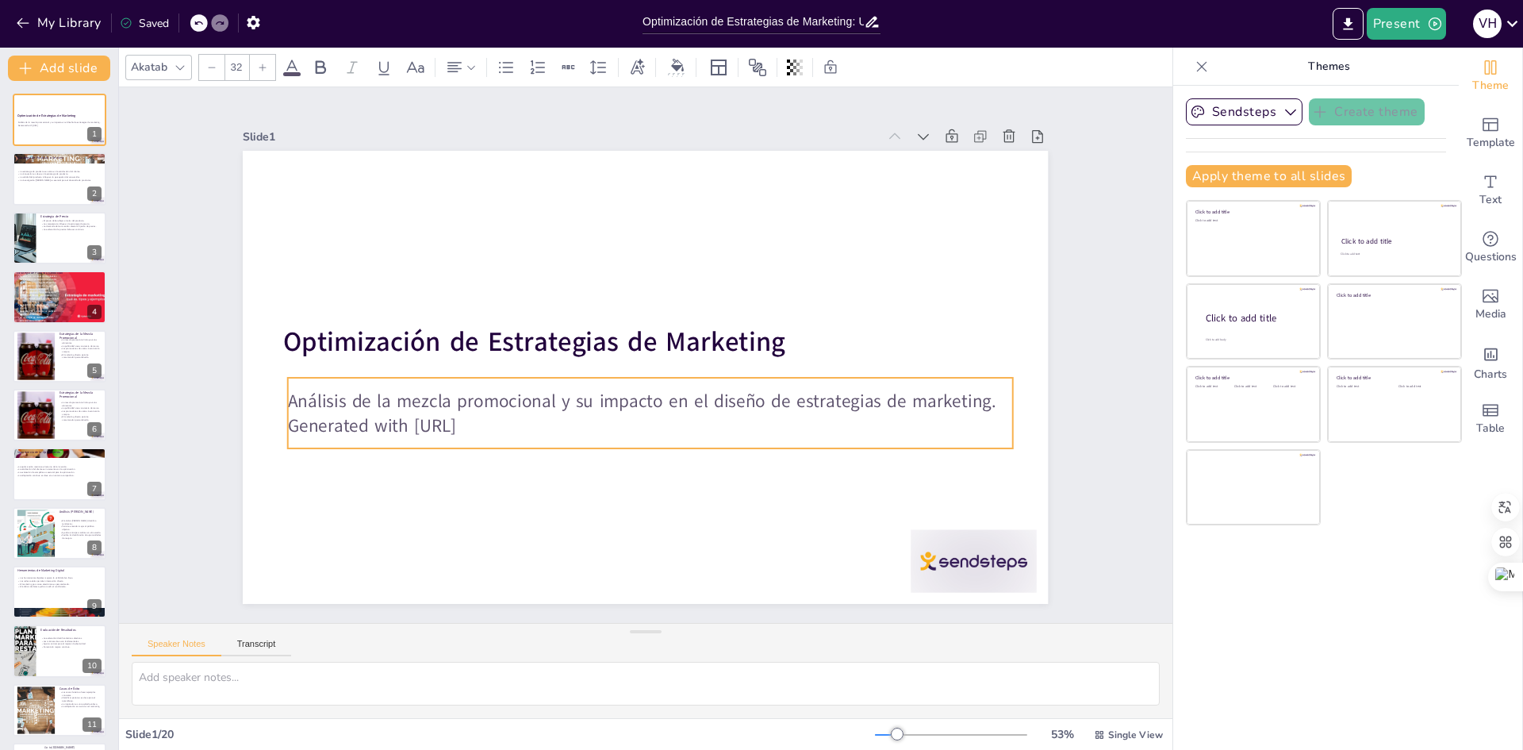
drag, startPoint x: 981, startPoint y: 386, endPoint x: 986, endPoint y: 400, distance: 15.1
click at [800, 400] on p "Análisis de la mezcla promocional y su impacto en el diseño de estrategias de m…" at bounding box center [608, 382] width 384 height 640
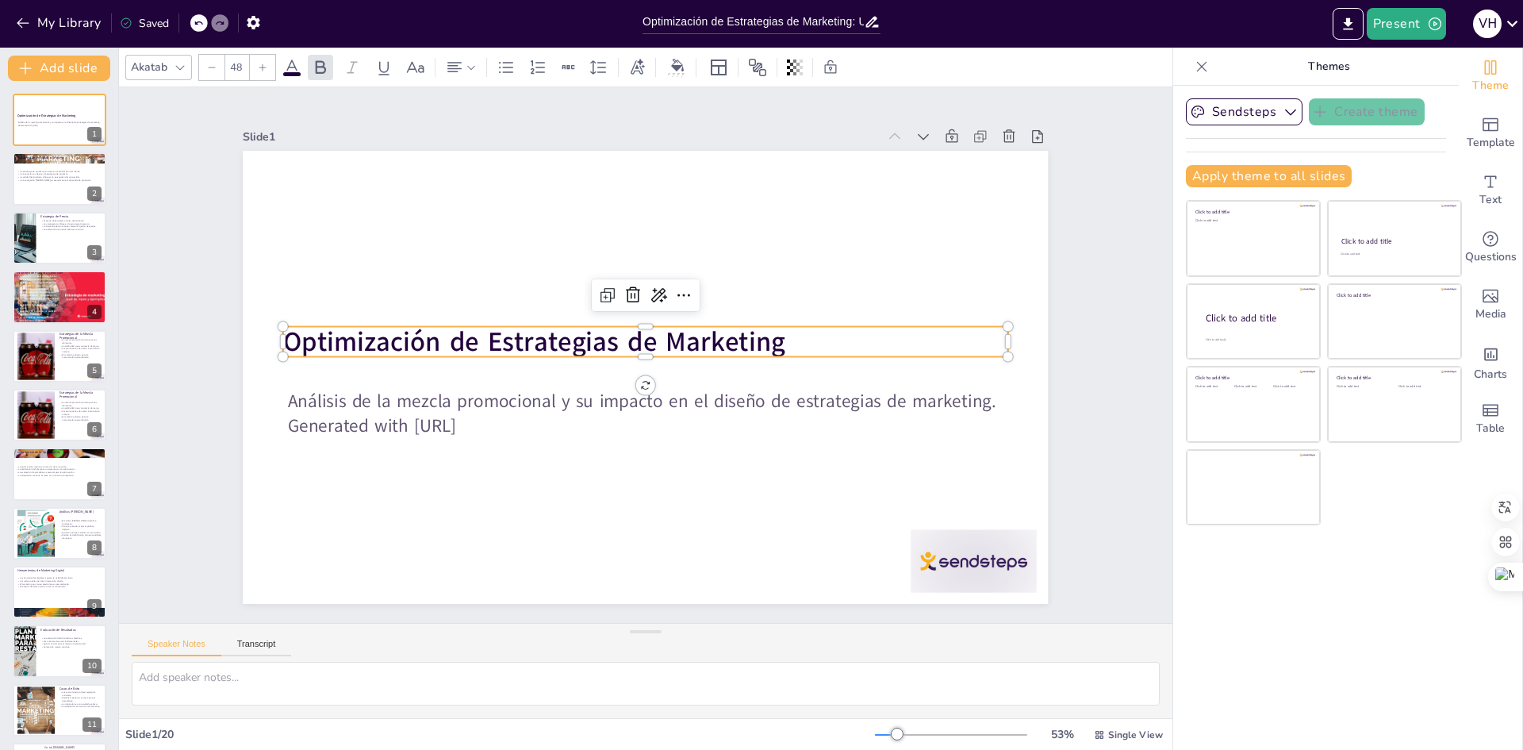
drag, startPoint x: 777, startPoint y: 344, endPoint x: 757, endPoint y: 344, distance: 20.6
click at [777, 344] on p "Optimización de Estrategias de Marketing" at bounding box center [655, 365] width 564 height 513
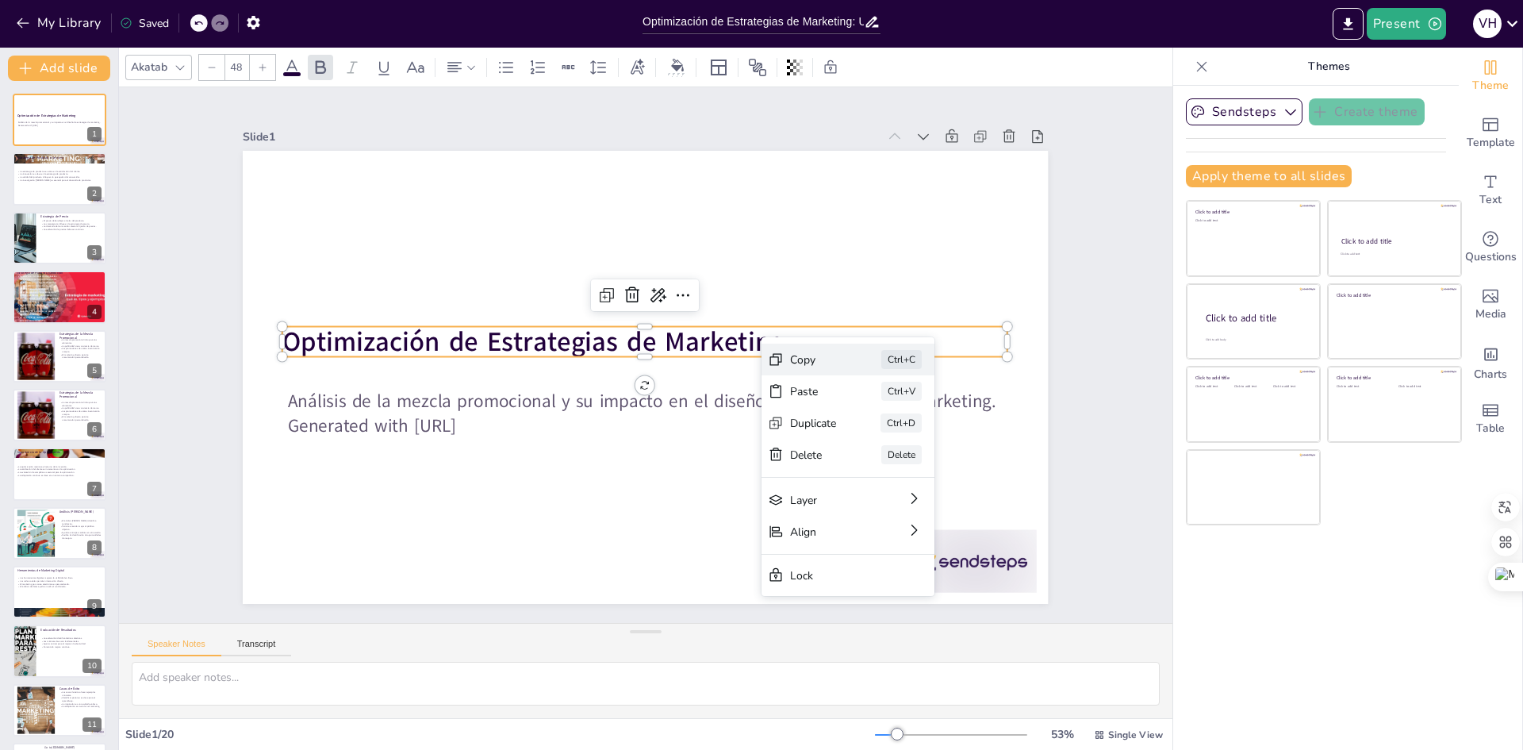
click at [800, 577] on div "Copy" at bounding box center [823, 597] width 47 height 40
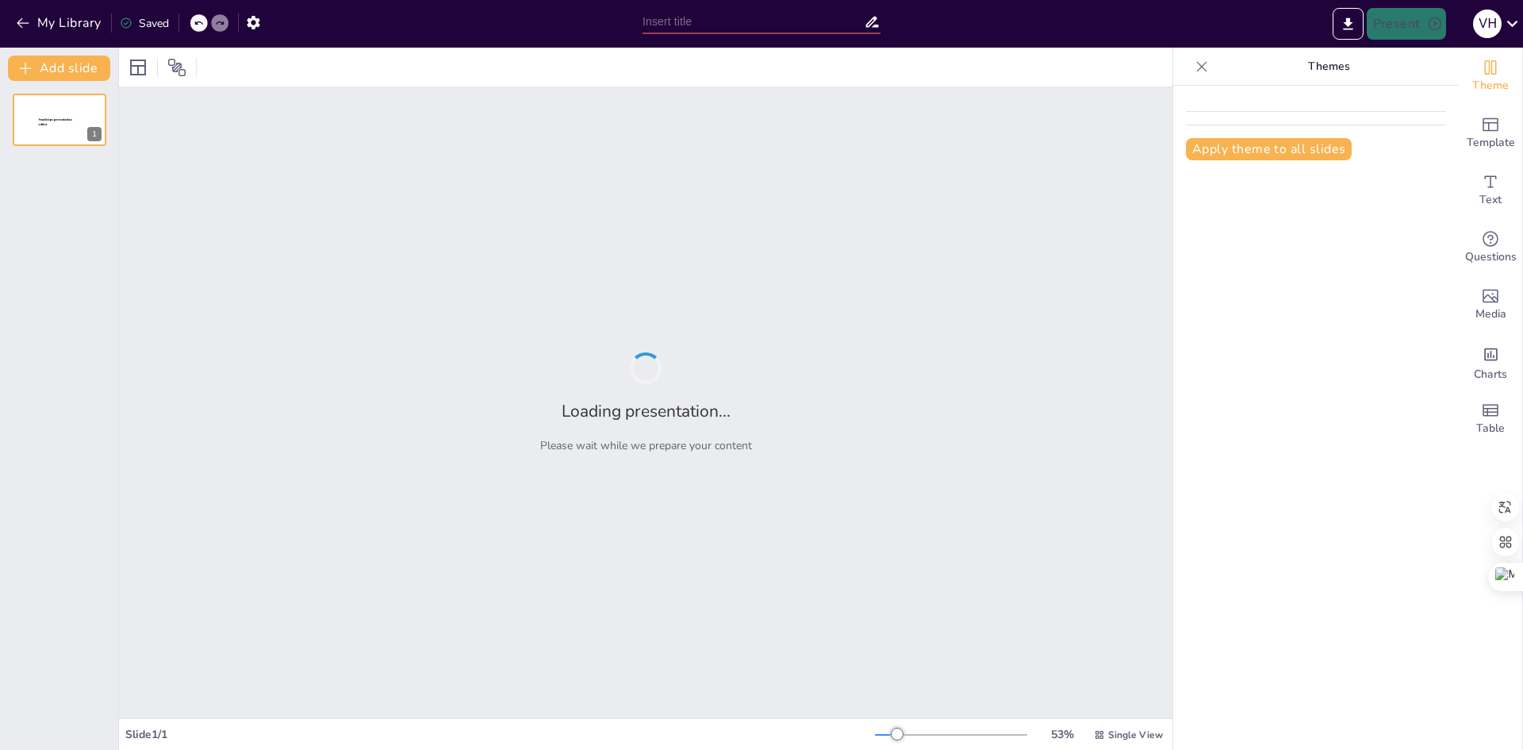
type input "Optimización de Estrategias de Marketing: Un Análisis de la Mezcla Promocional"
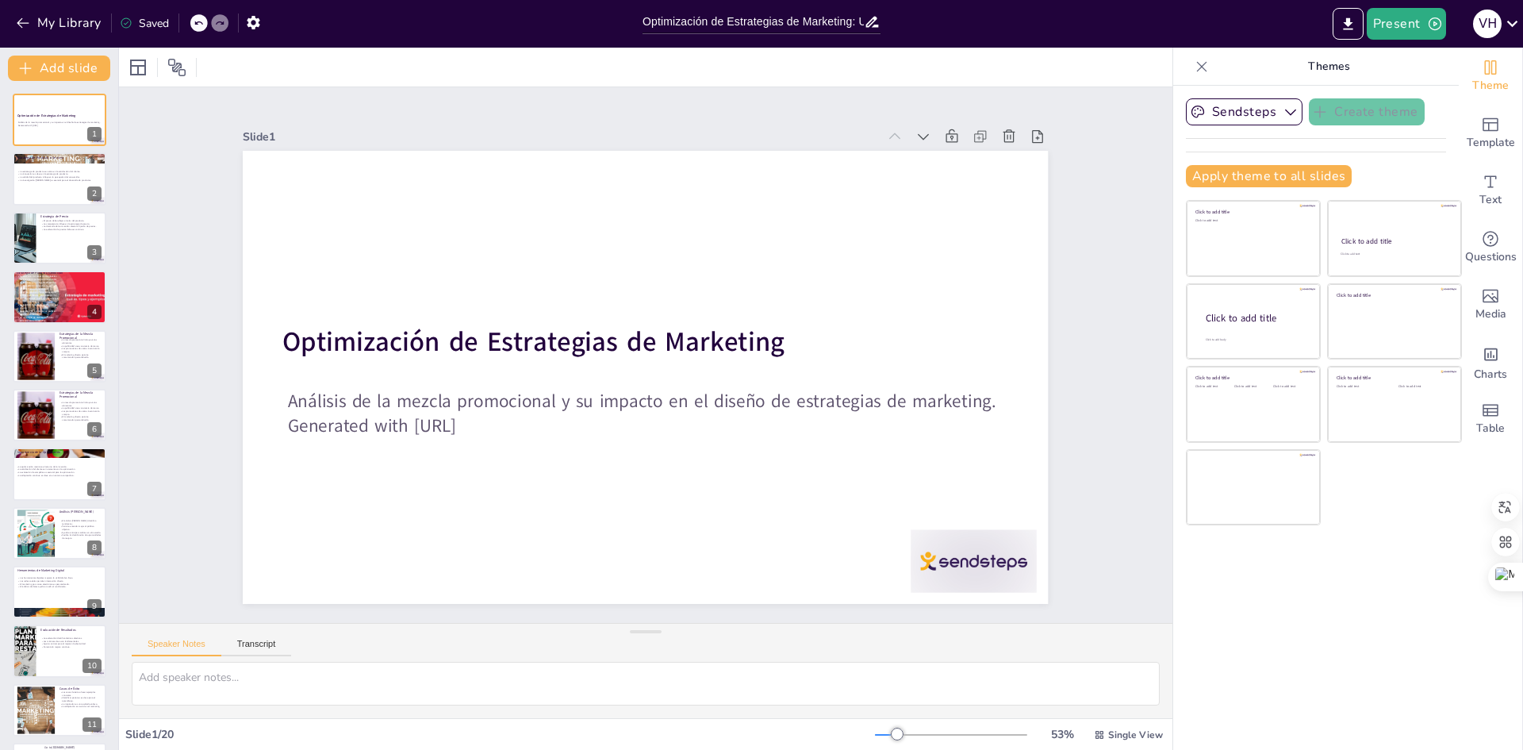
checkbox input "true"
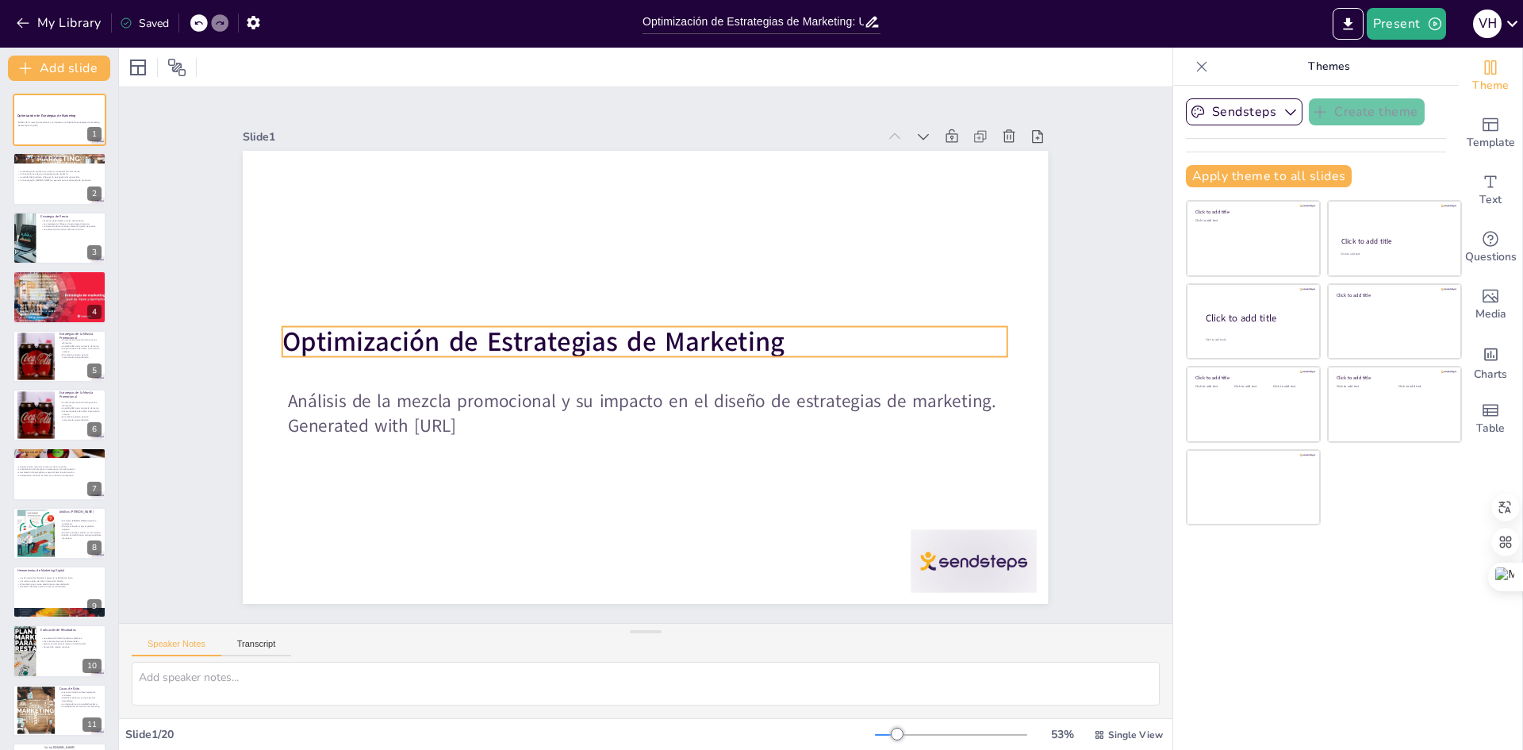
checkbox input "true"
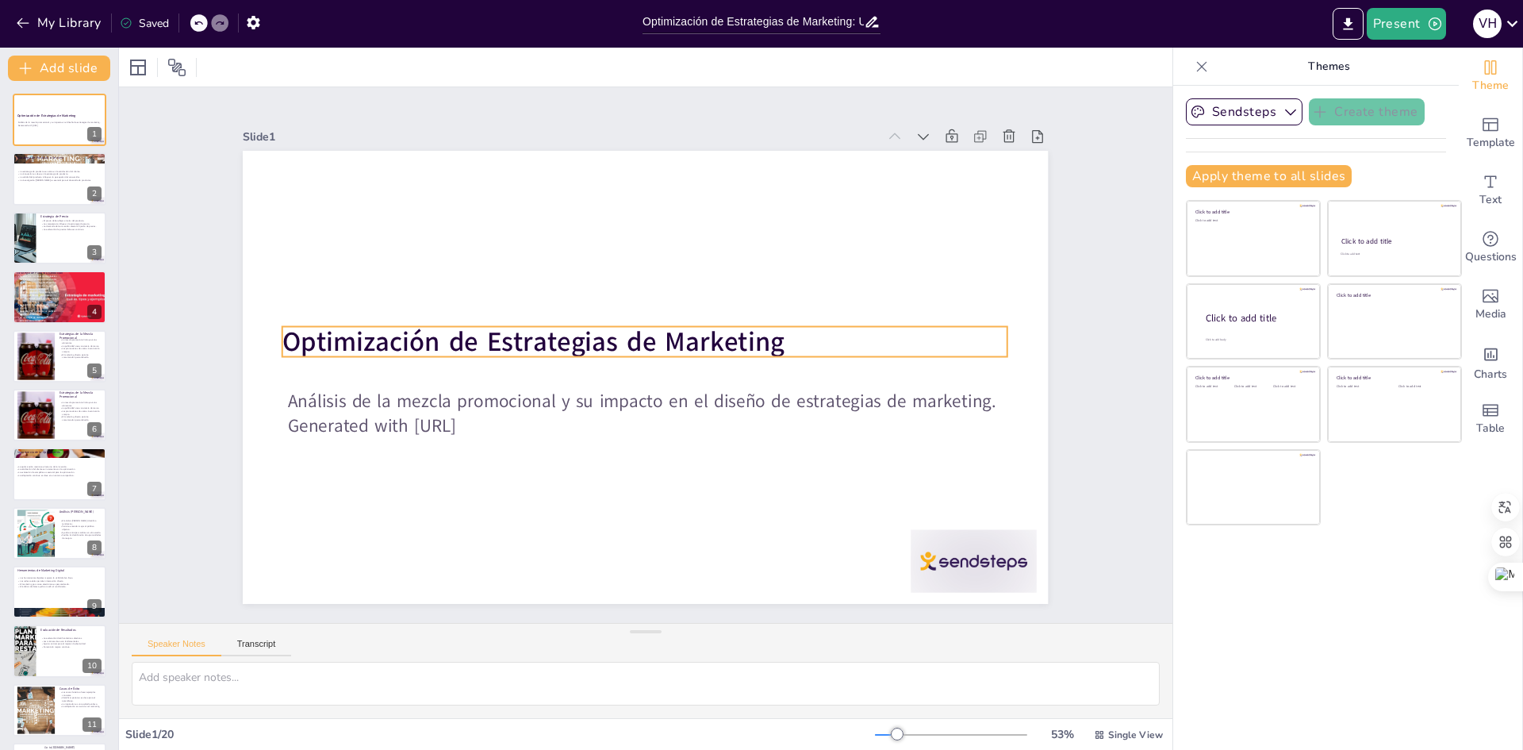
checkbox input "true"
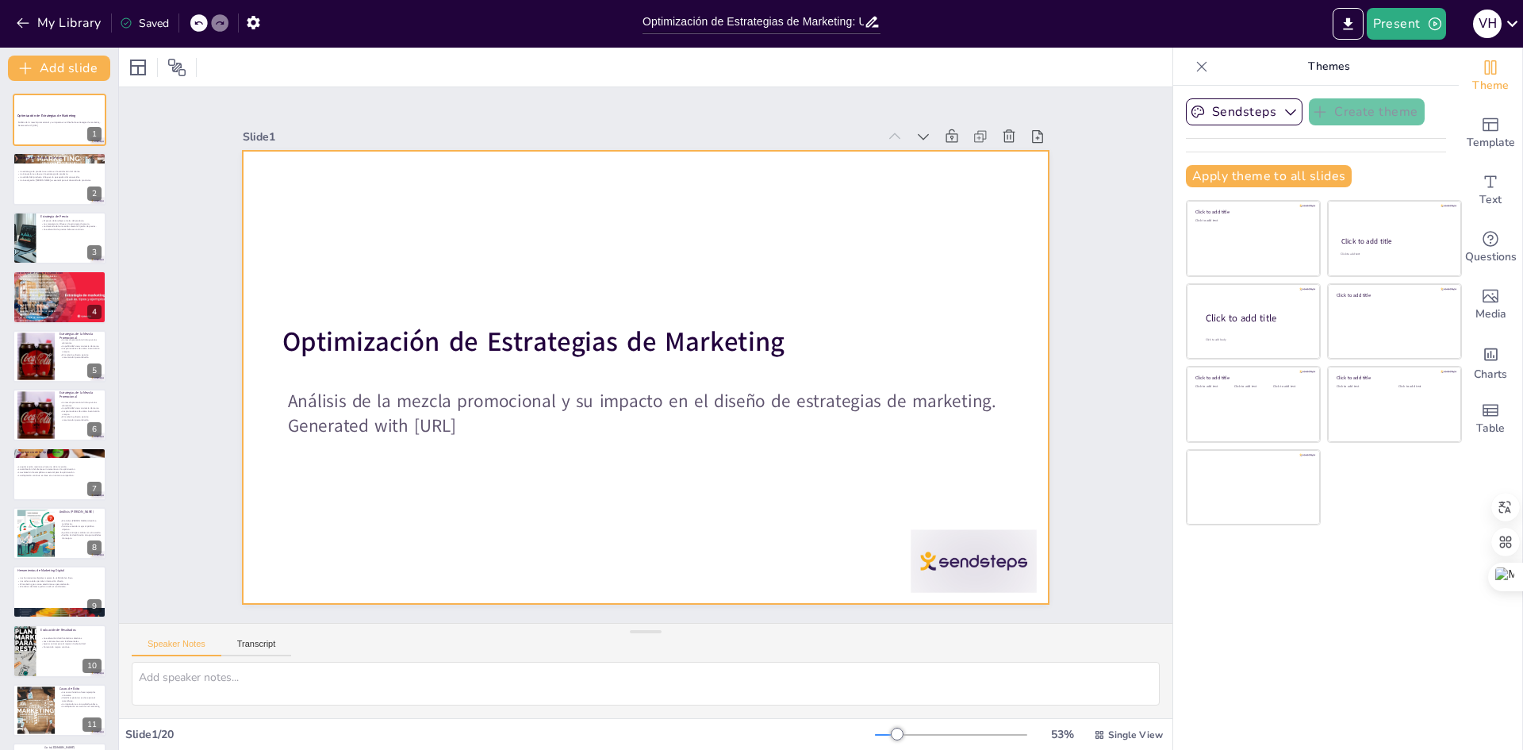
checkbox input "true"
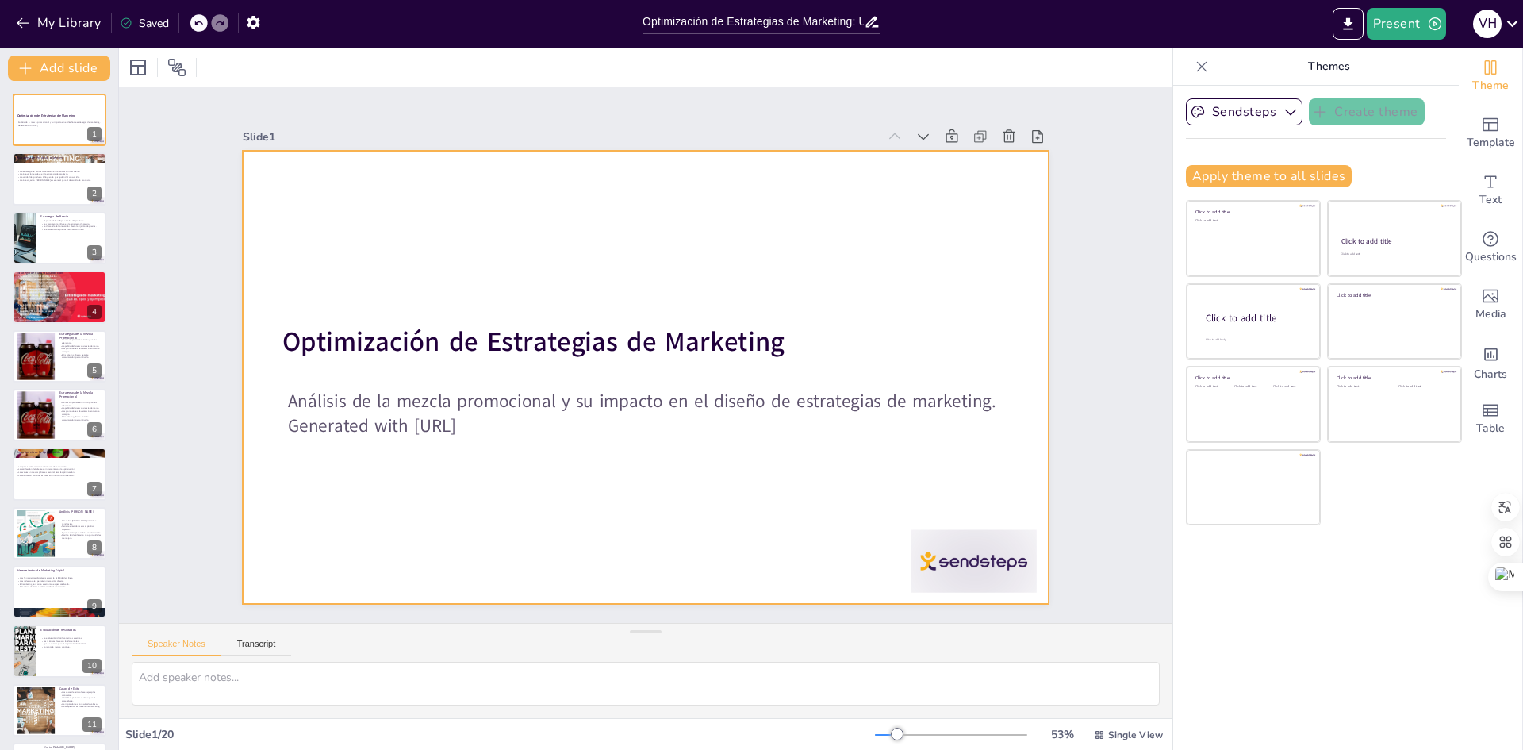
checkbox input "true"
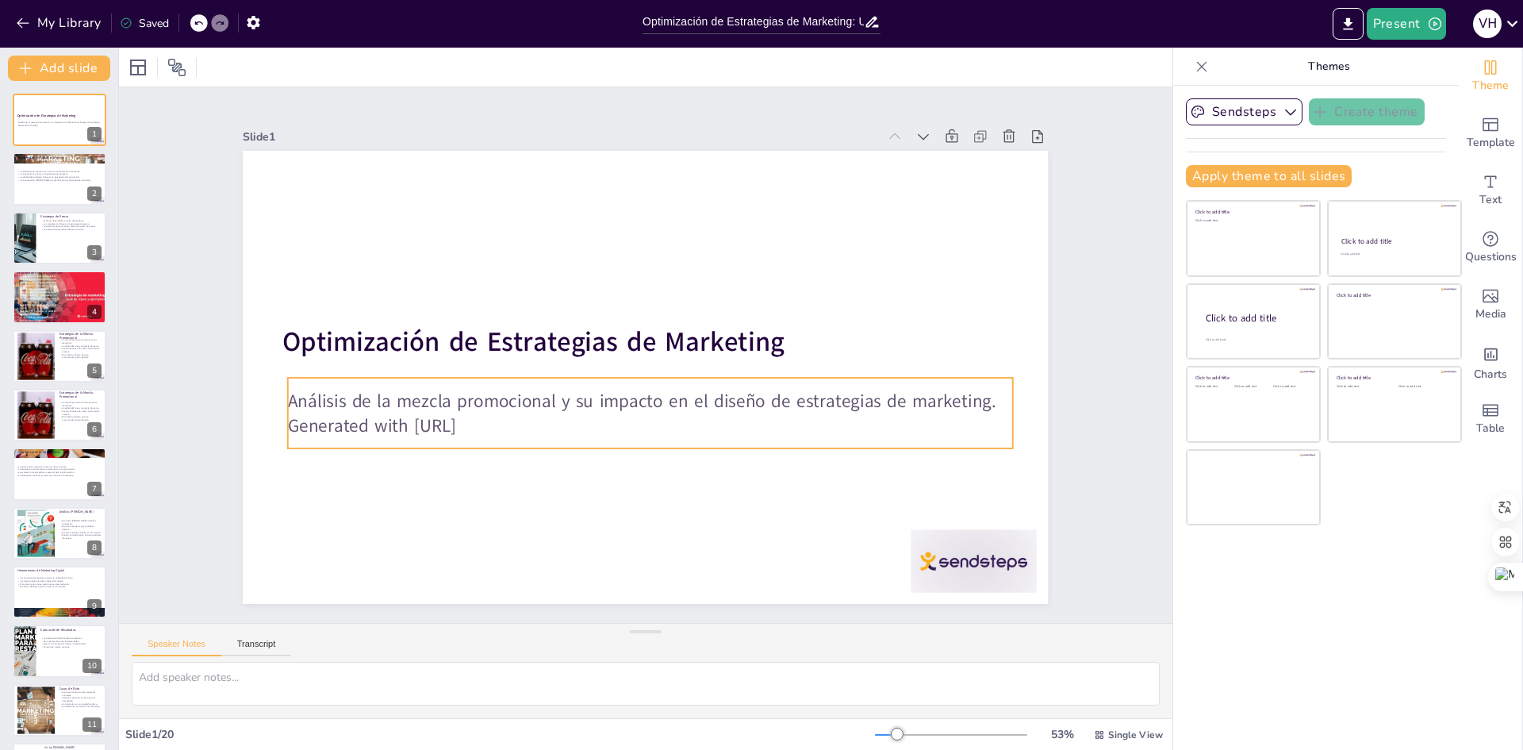
checkbox input "true"
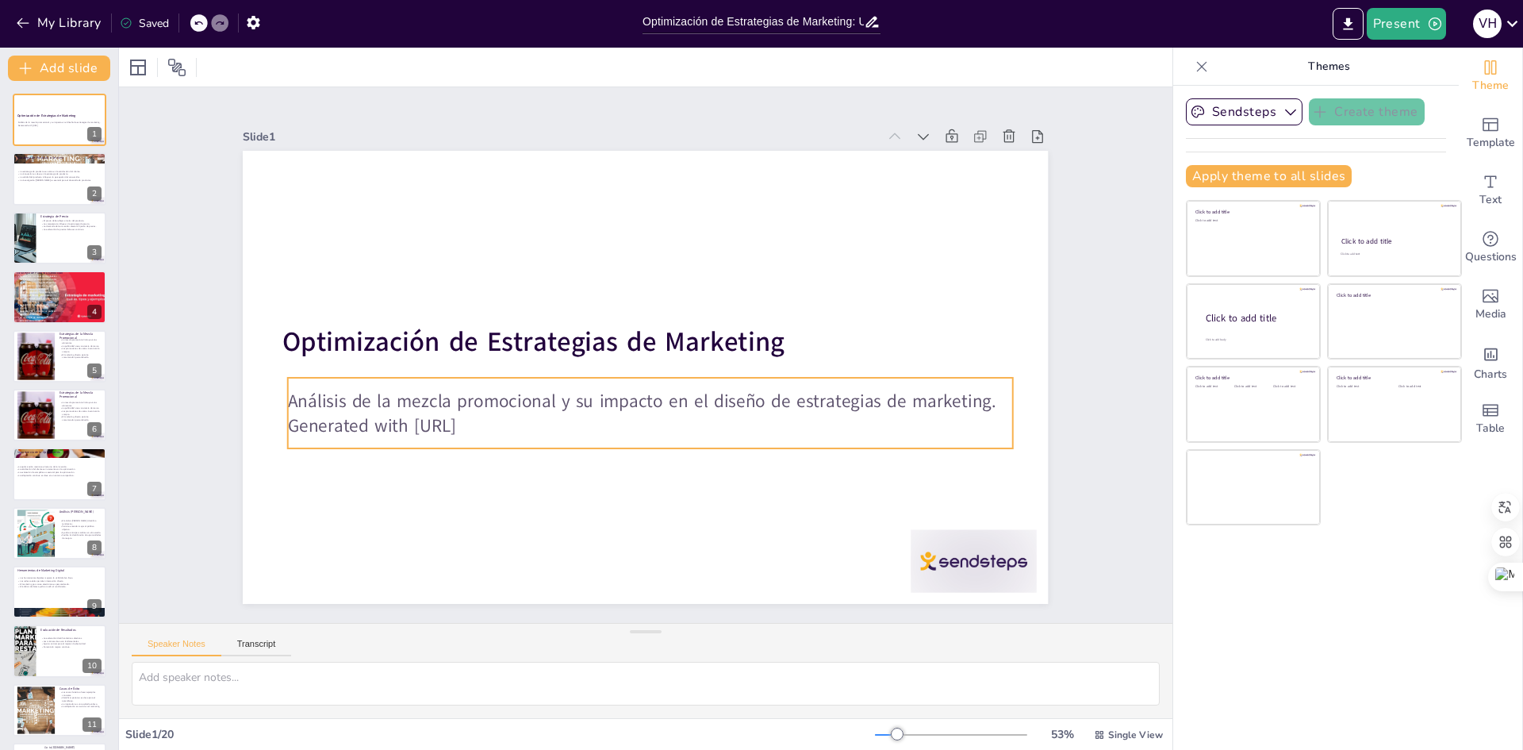
checkbox input "true"
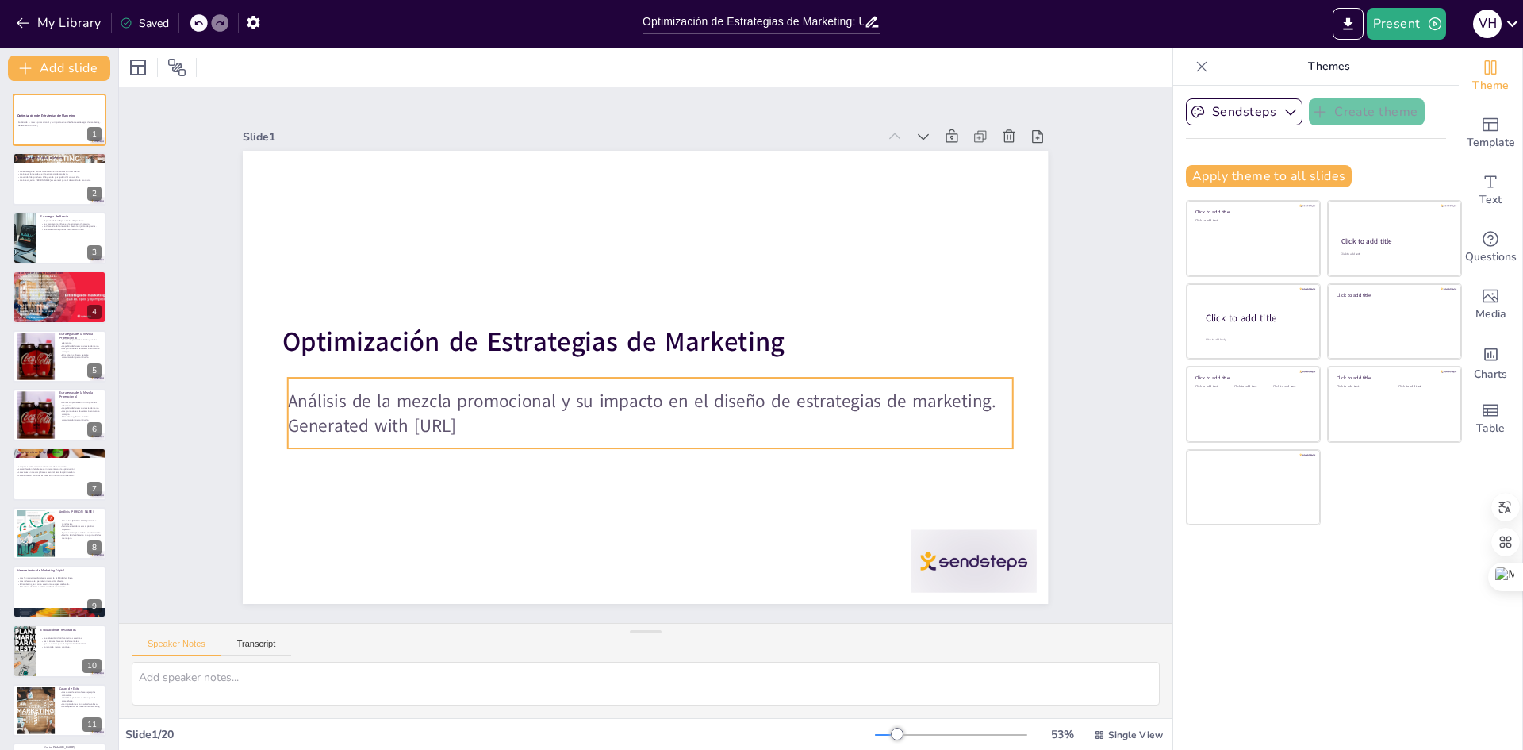
checkbox input "true"
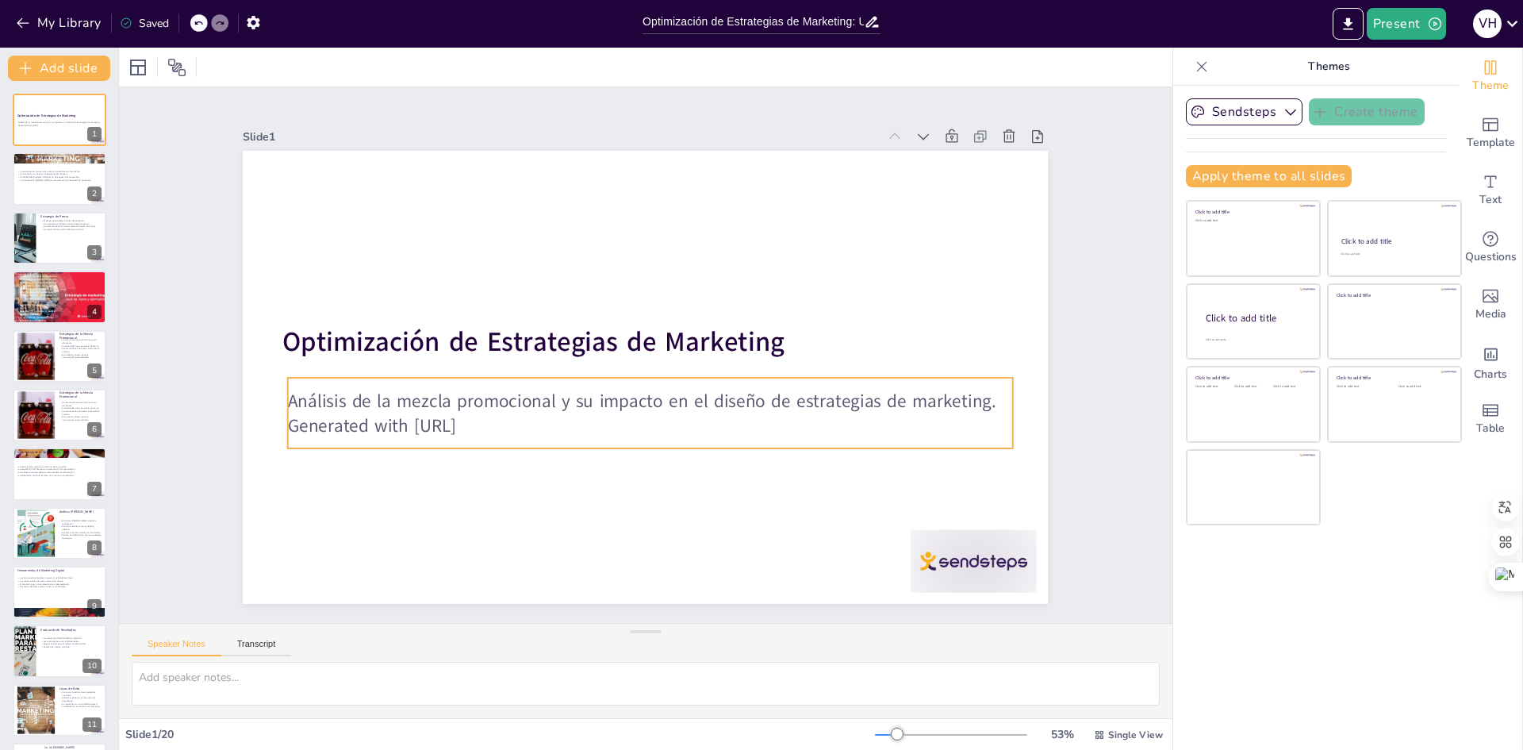
checkbox input "true"
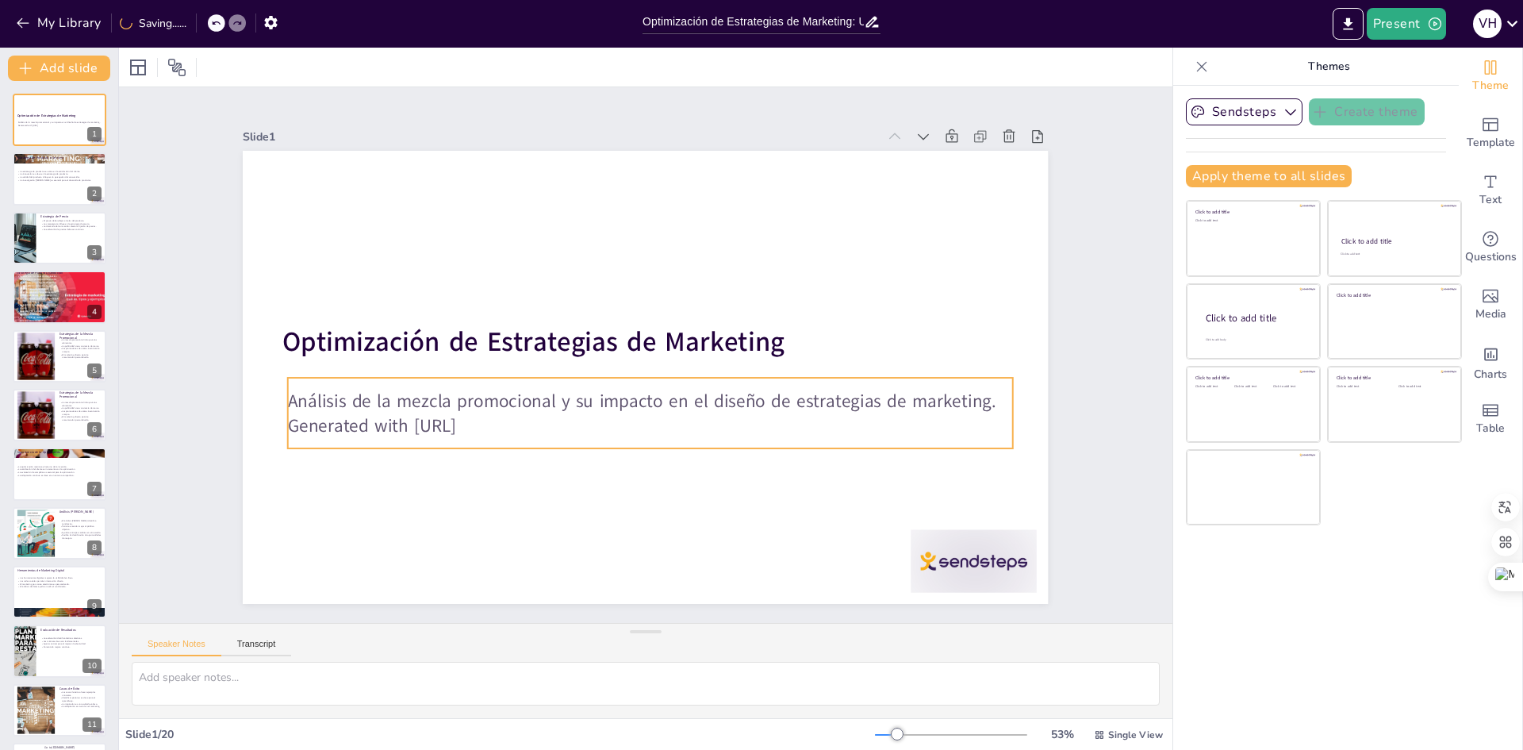
checkbox input "true"
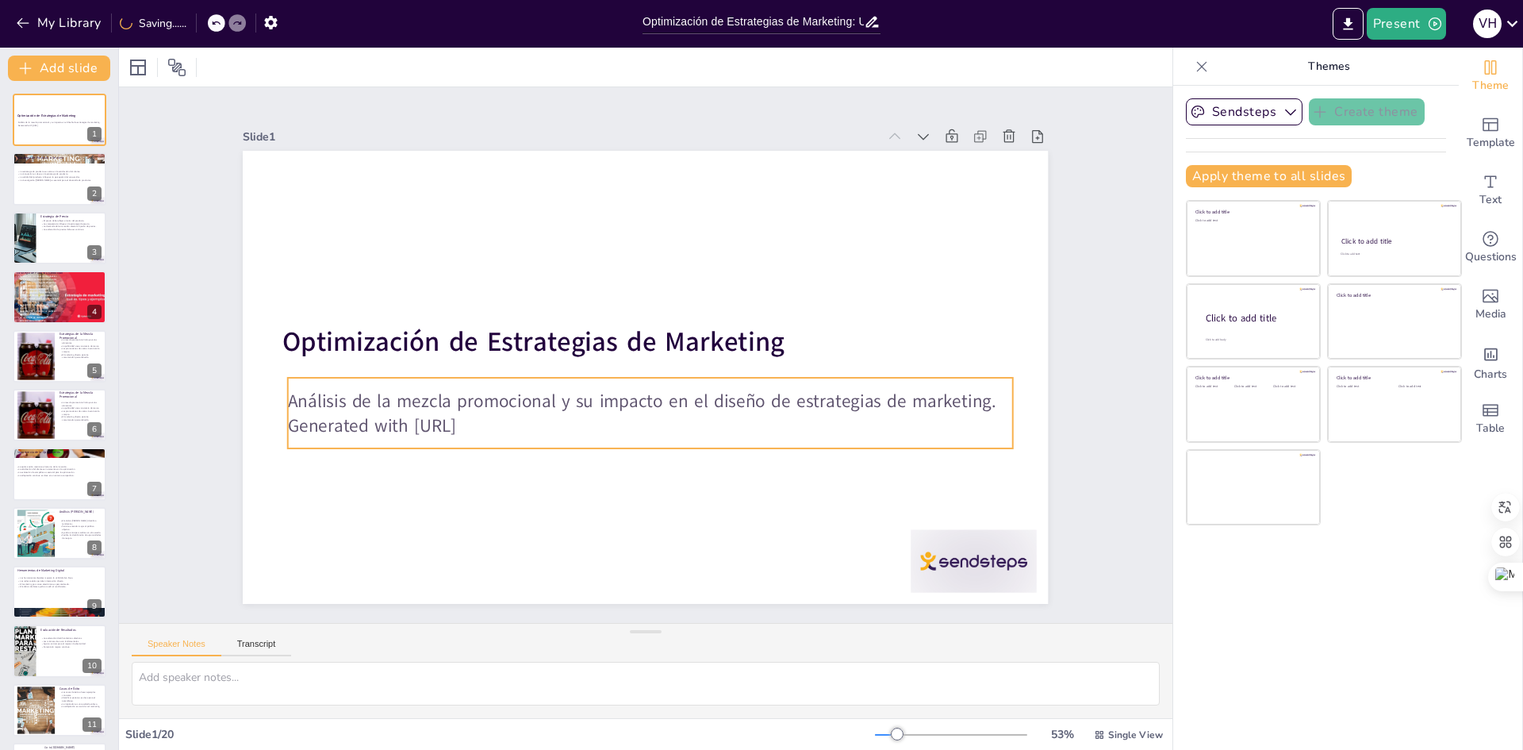
checkbox input "true"
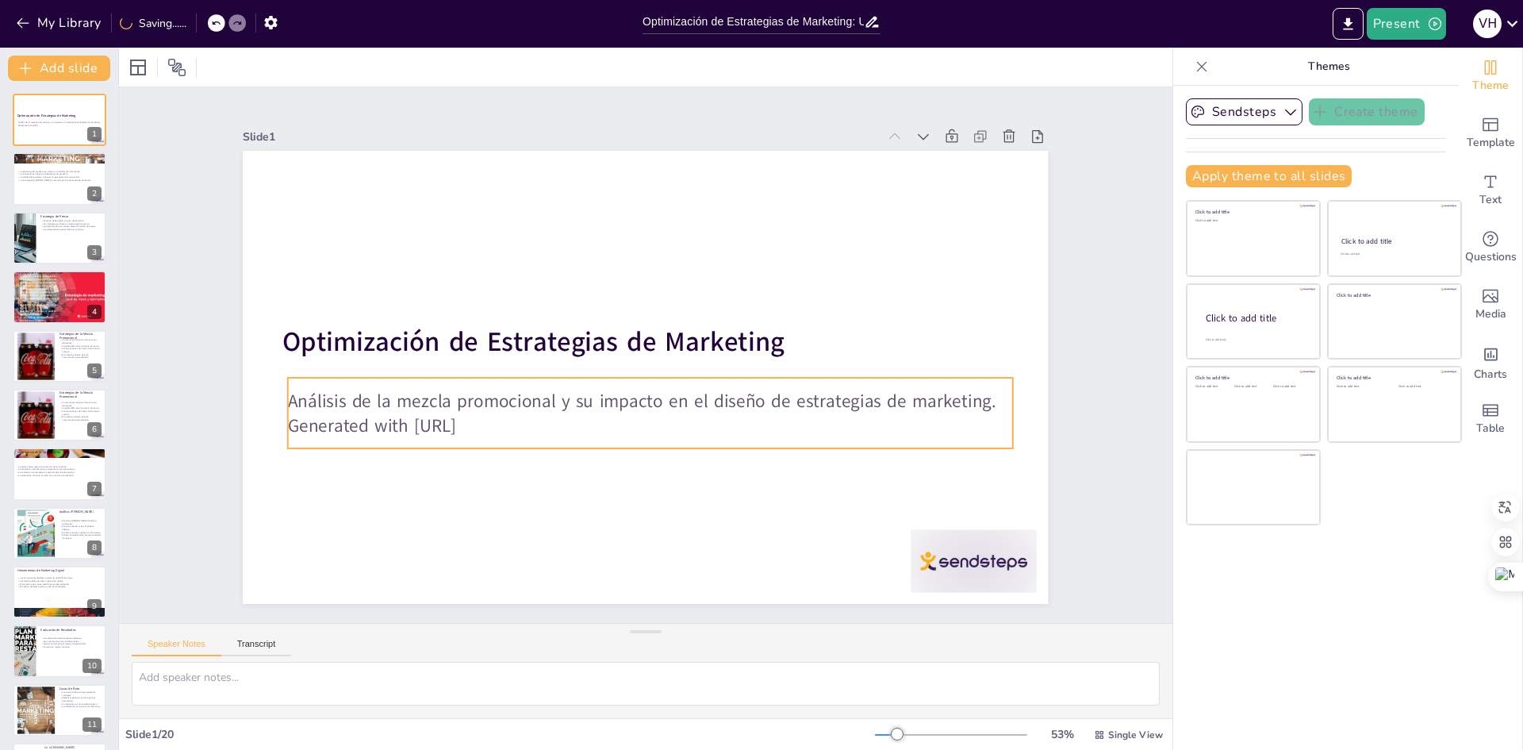
checkbox input "true"
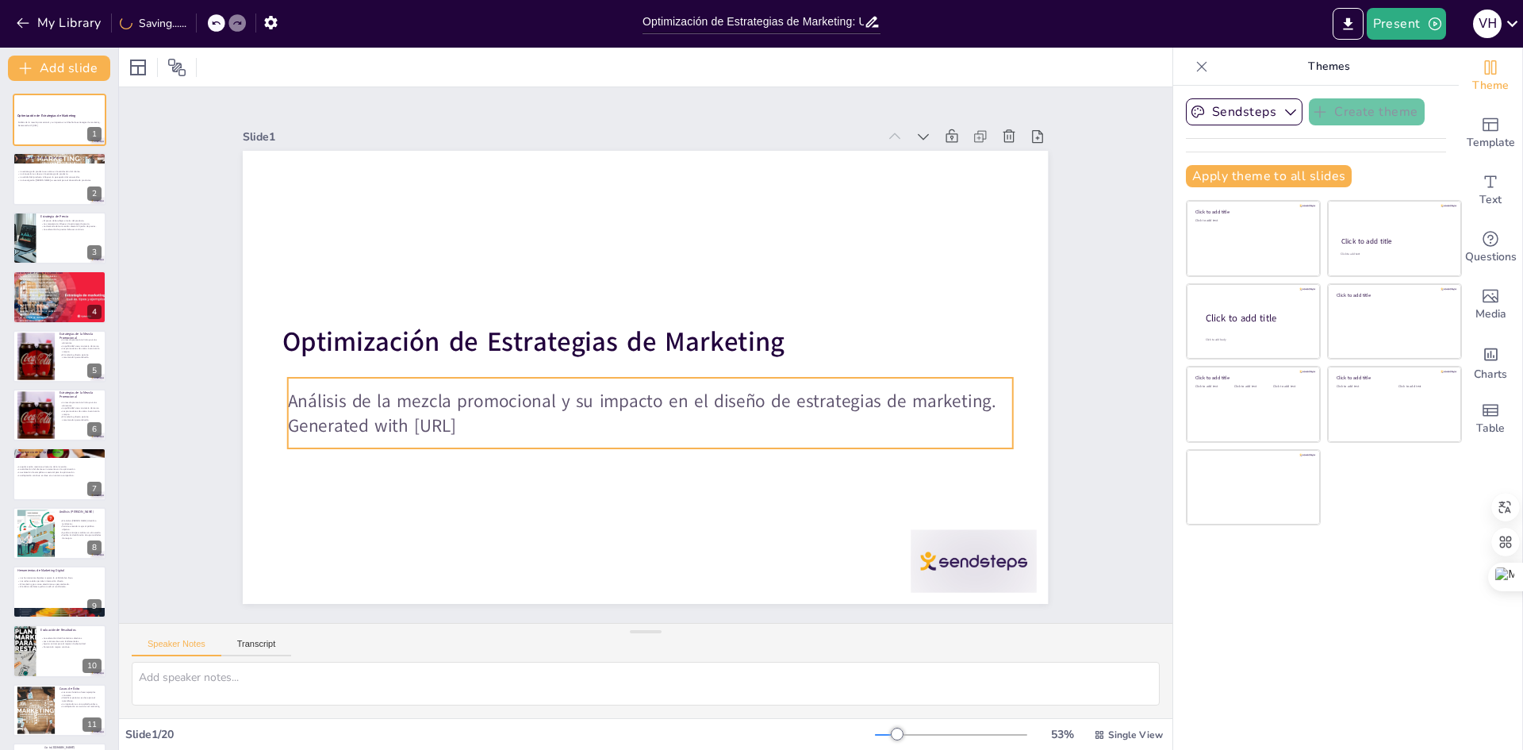
checkbox input "true"
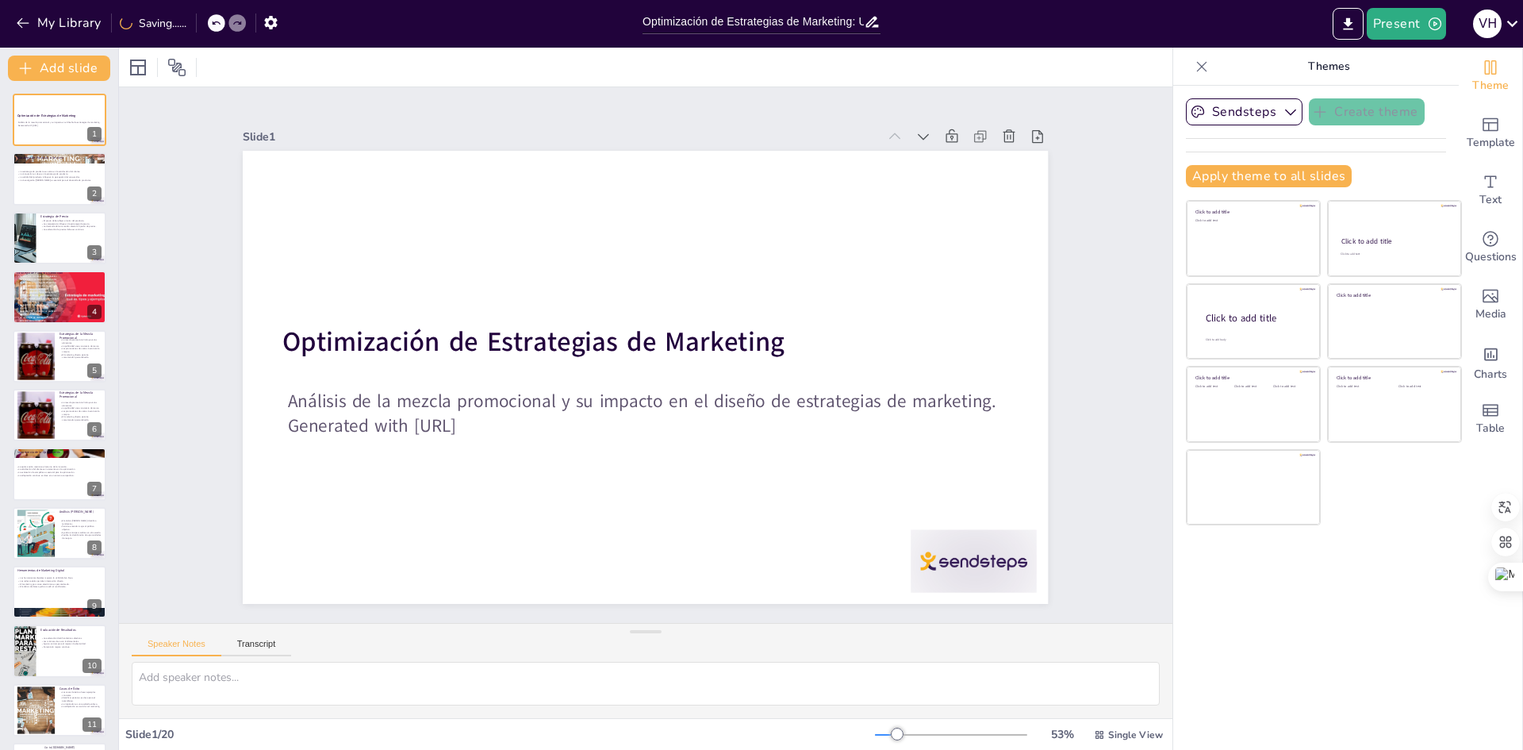
checkbox input "true"
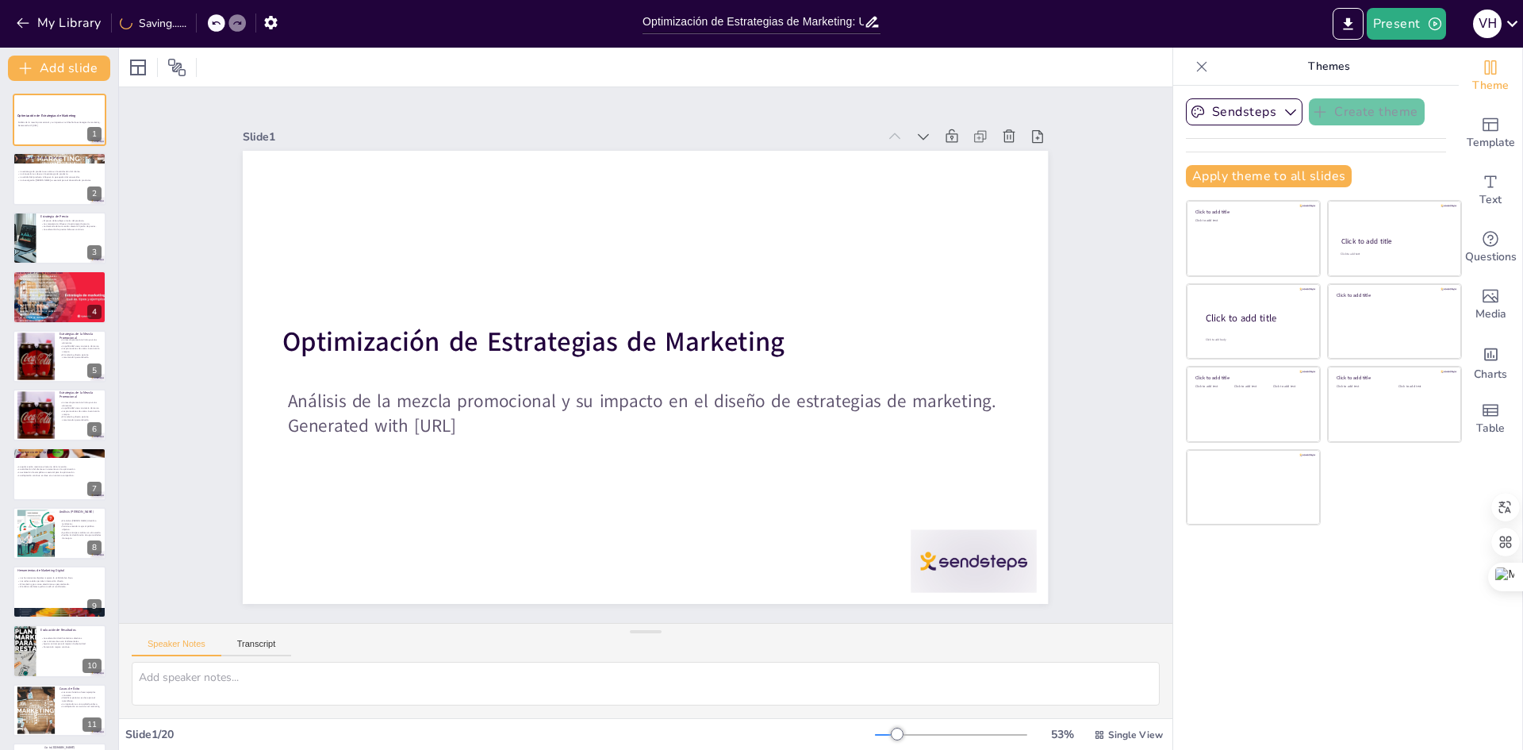
checkbox input "true"
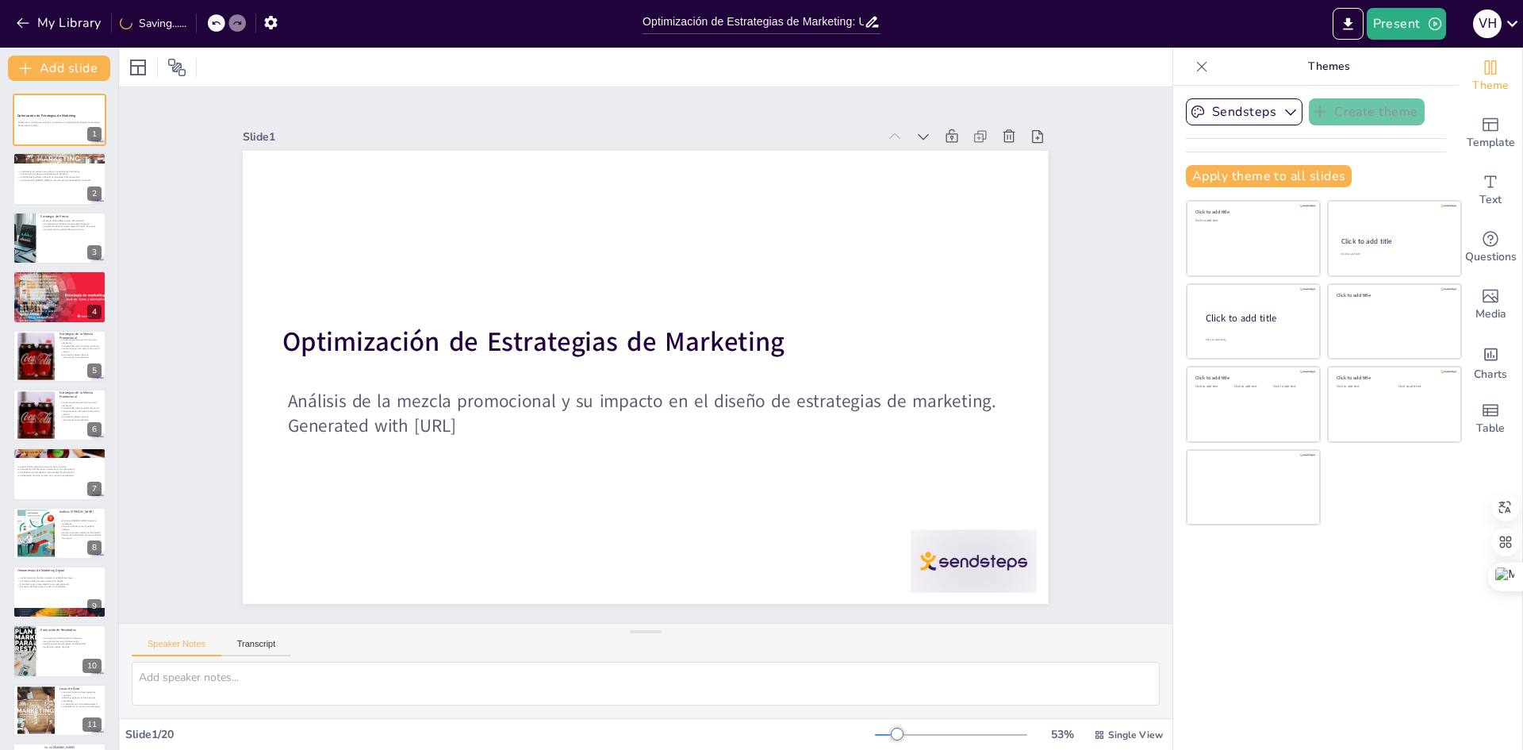
checkbox input "true"
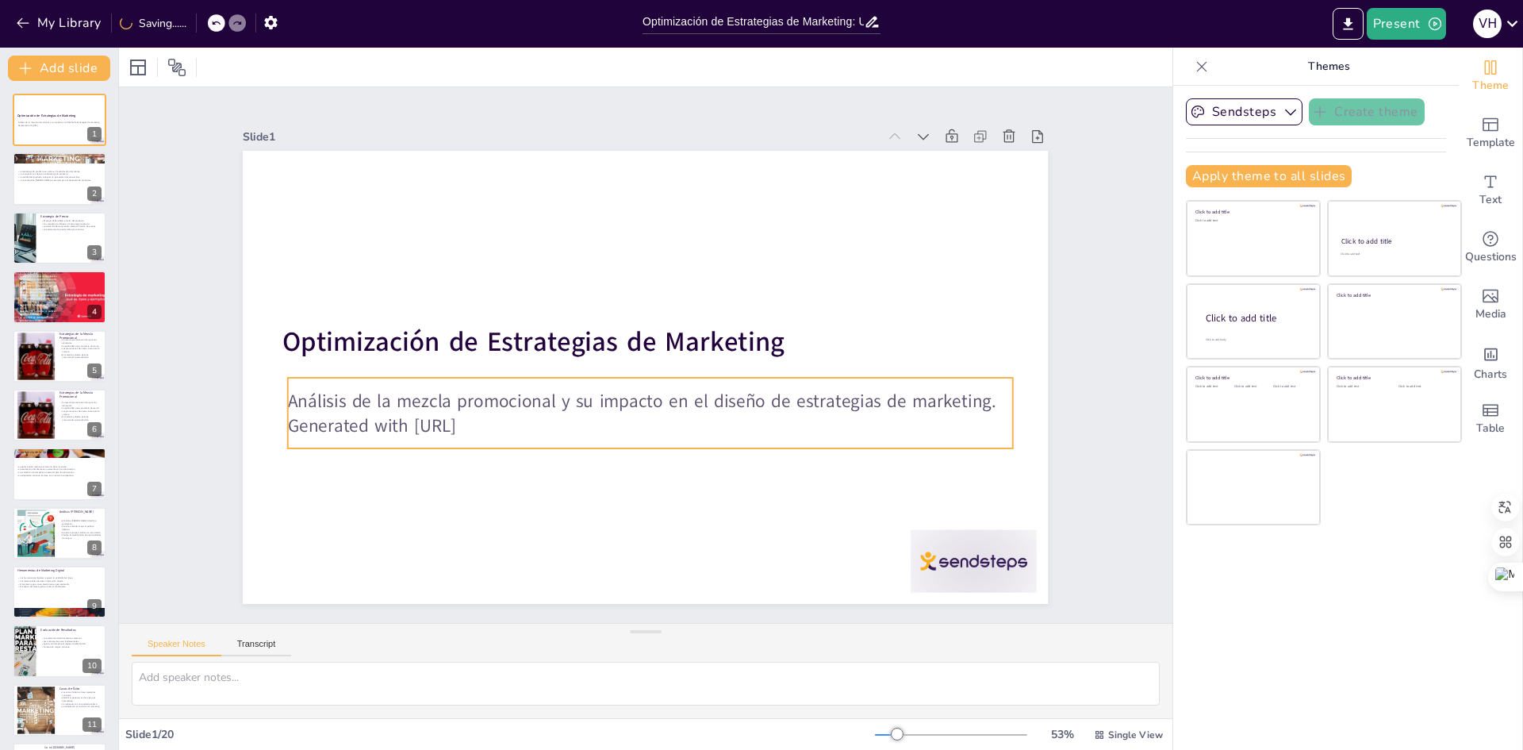
checkbox input "true"
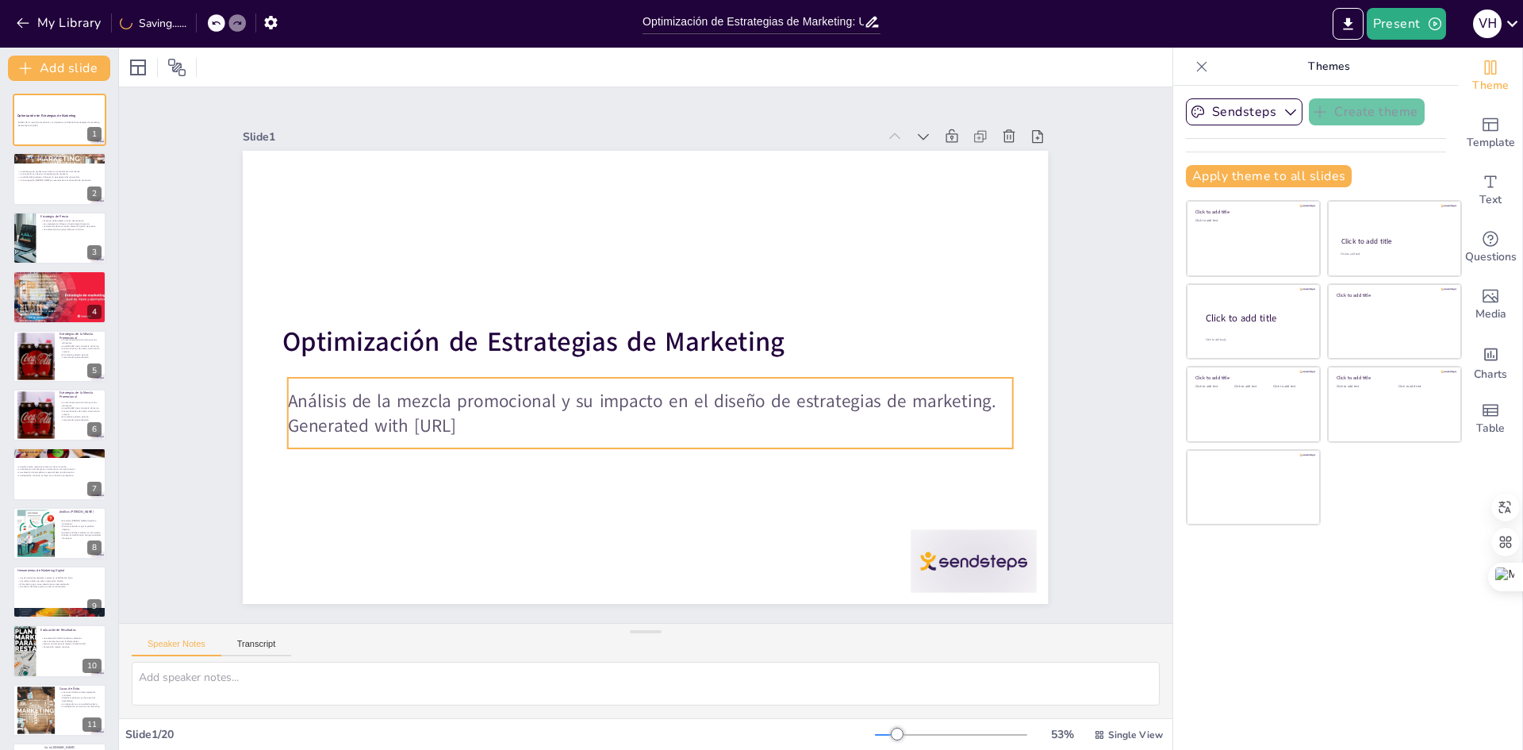
checkbox input "true"
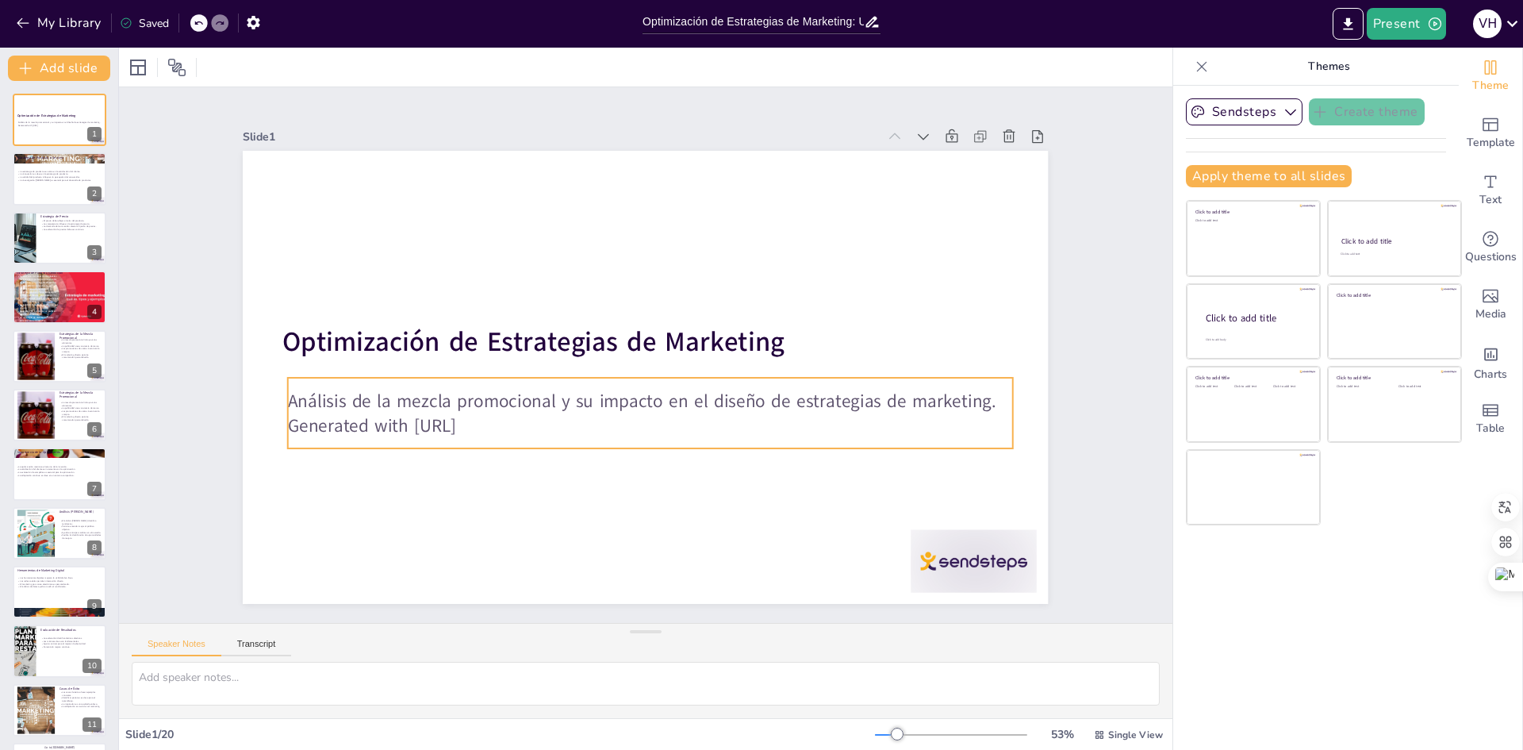
checkbox input "true"
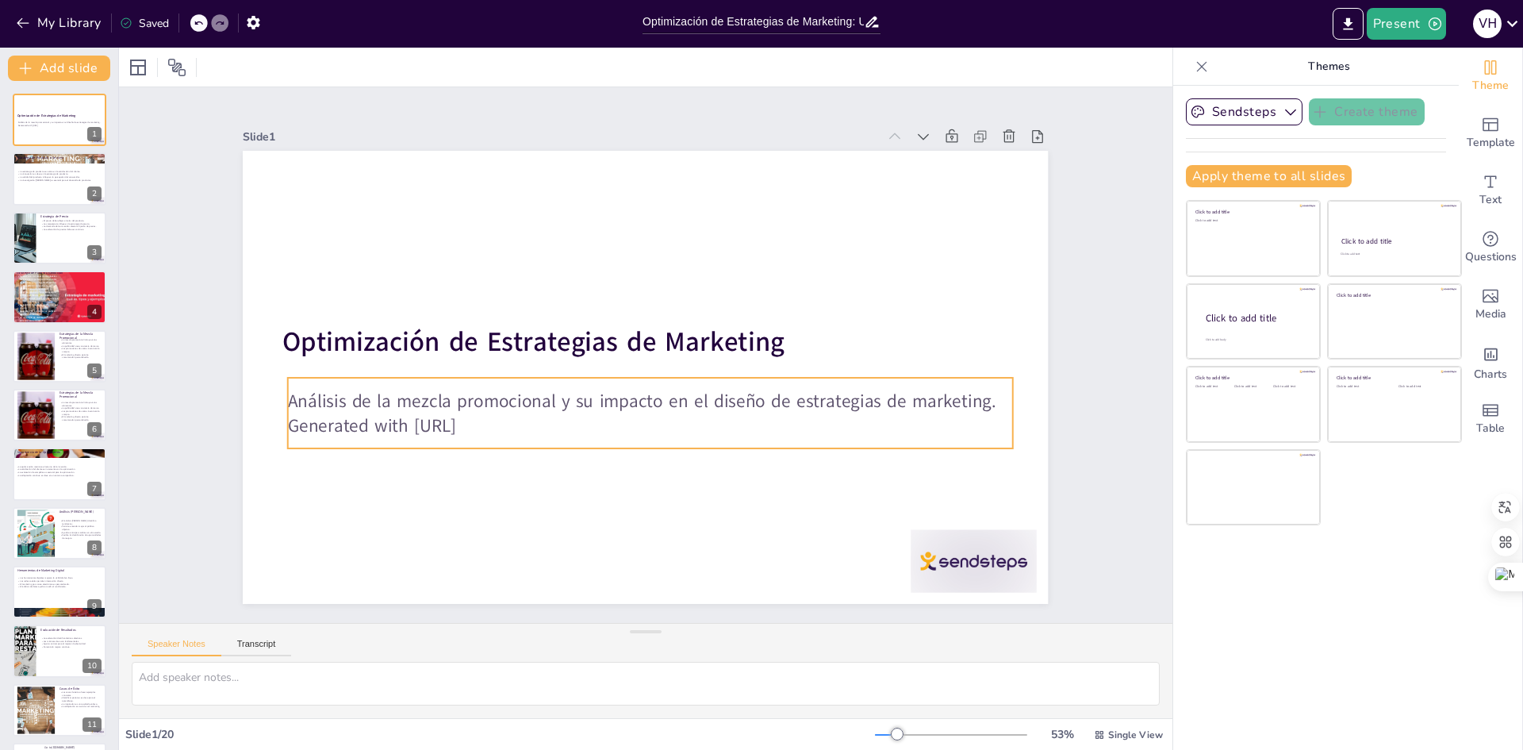
checkbox input "true"
click at [347, 390] on p "Análisis de la mezcla promocional y su impacto en el diseño de estrategias de m…" at bounding box center [645, 401] width 723 height 101
checkbox input "true"
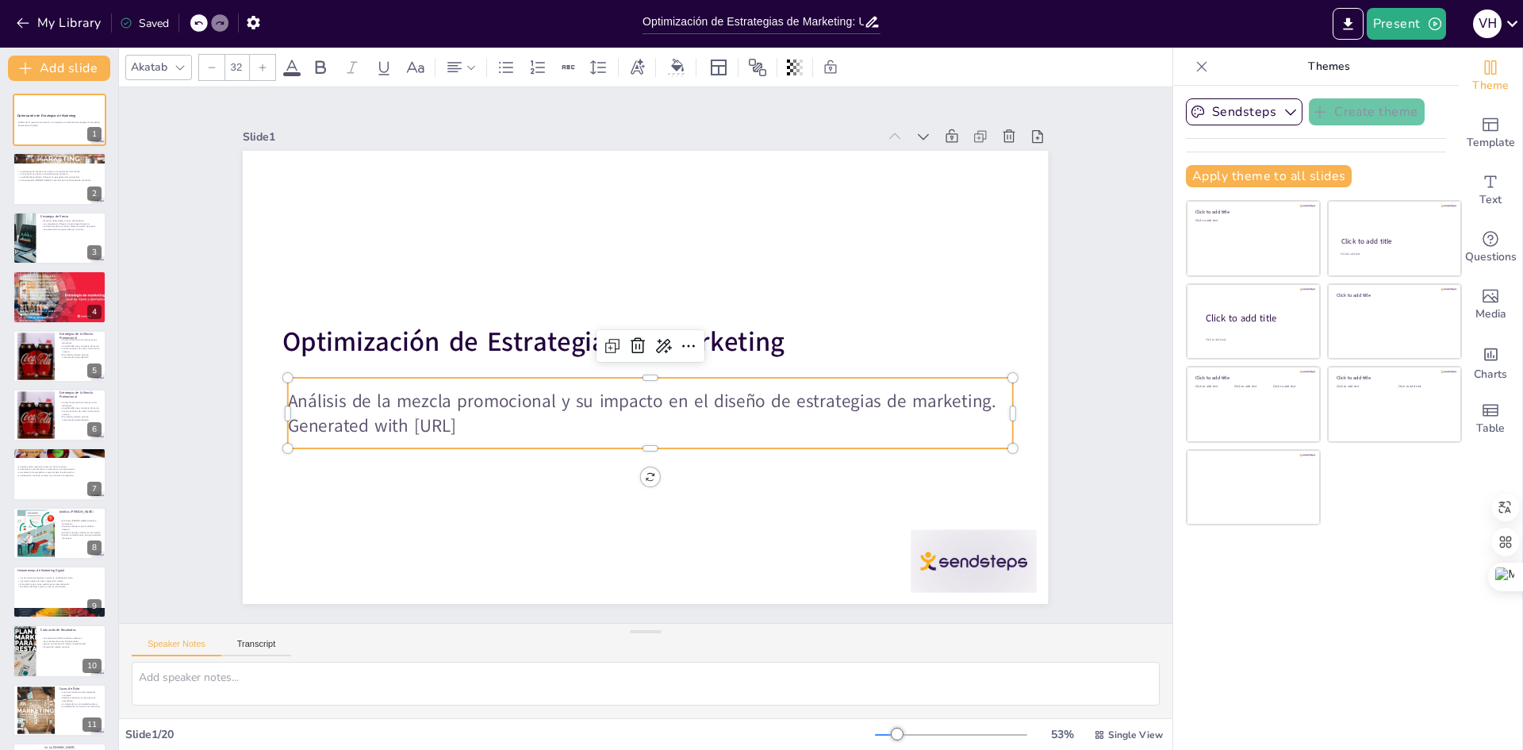
checkbox input "true"
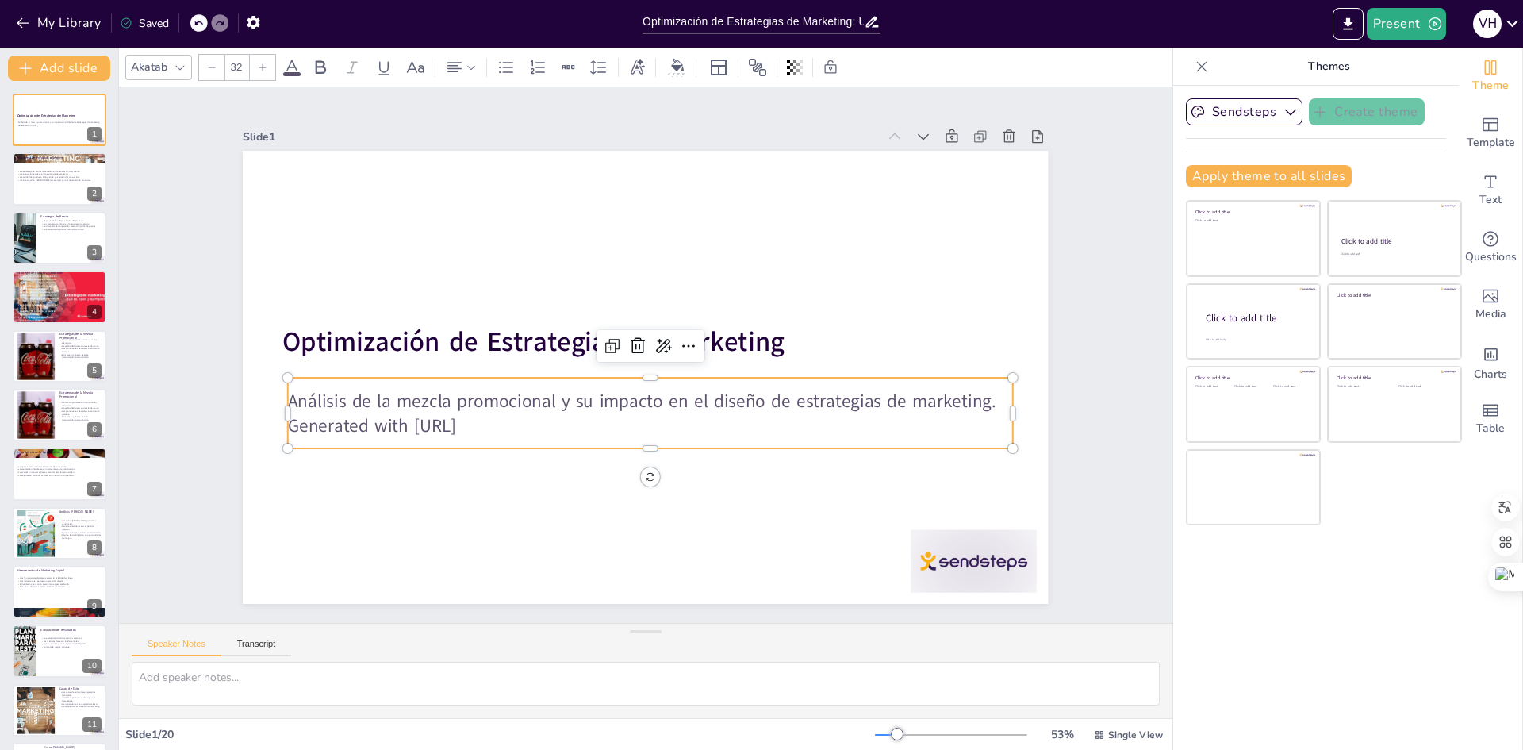
checkbox input "true"
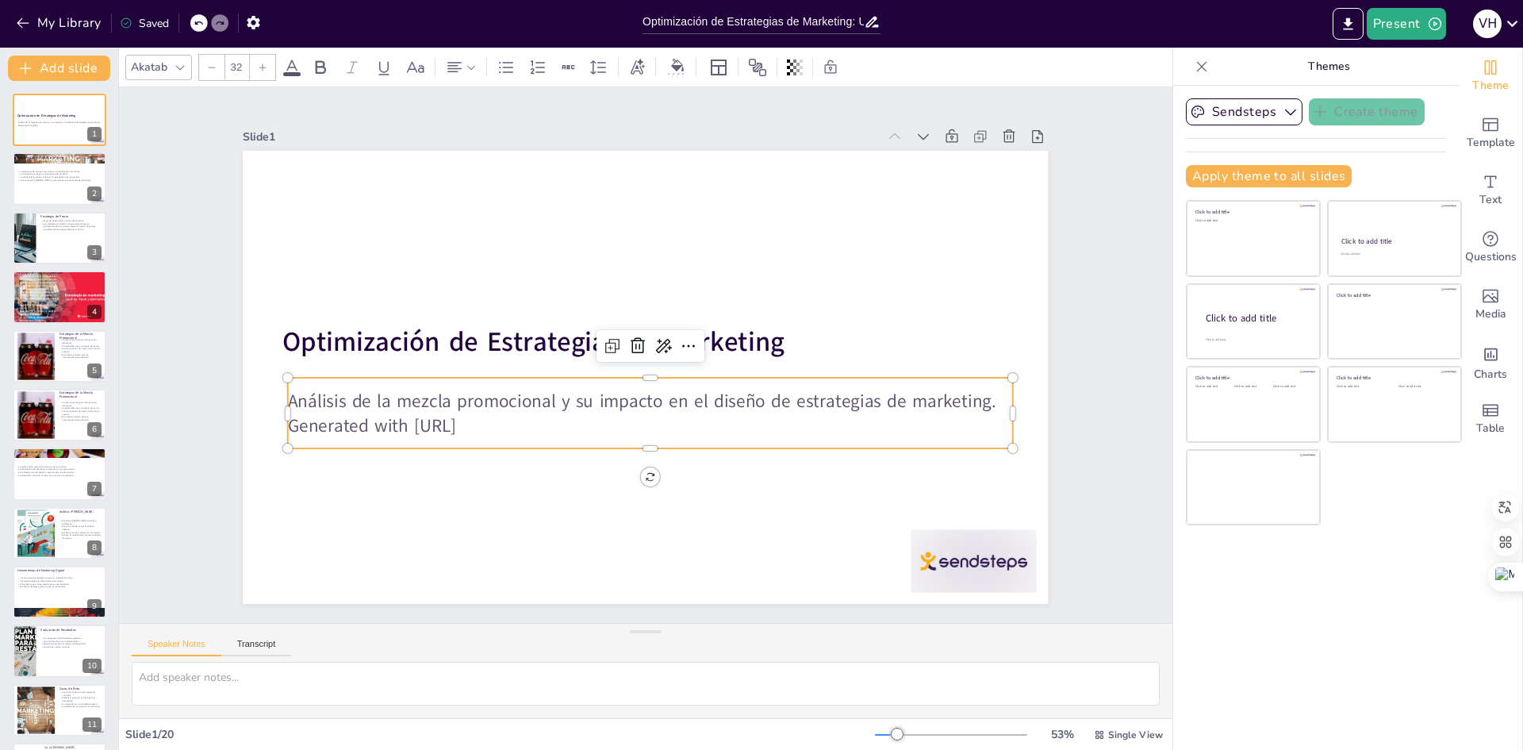
checkbox input "true"
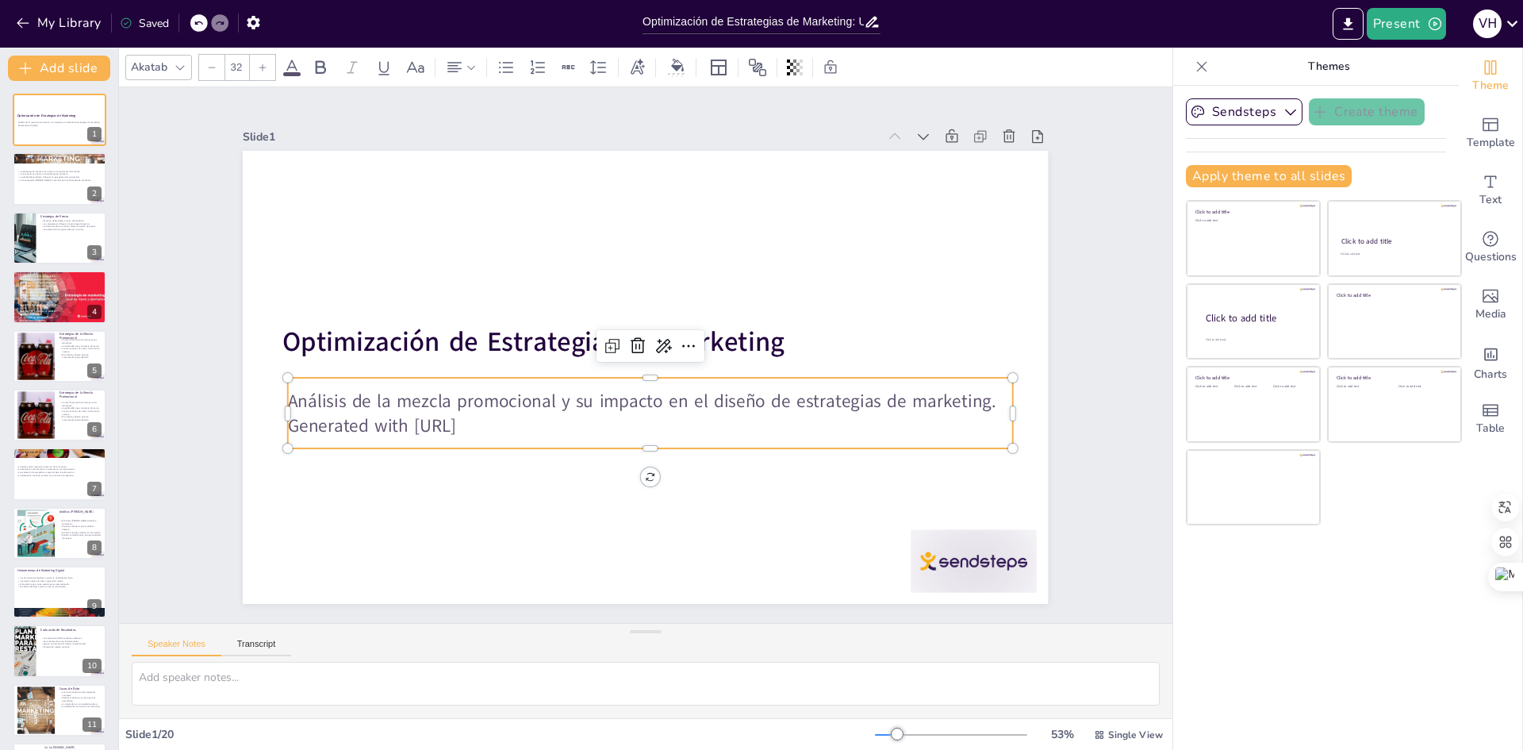
checkbox input "true"
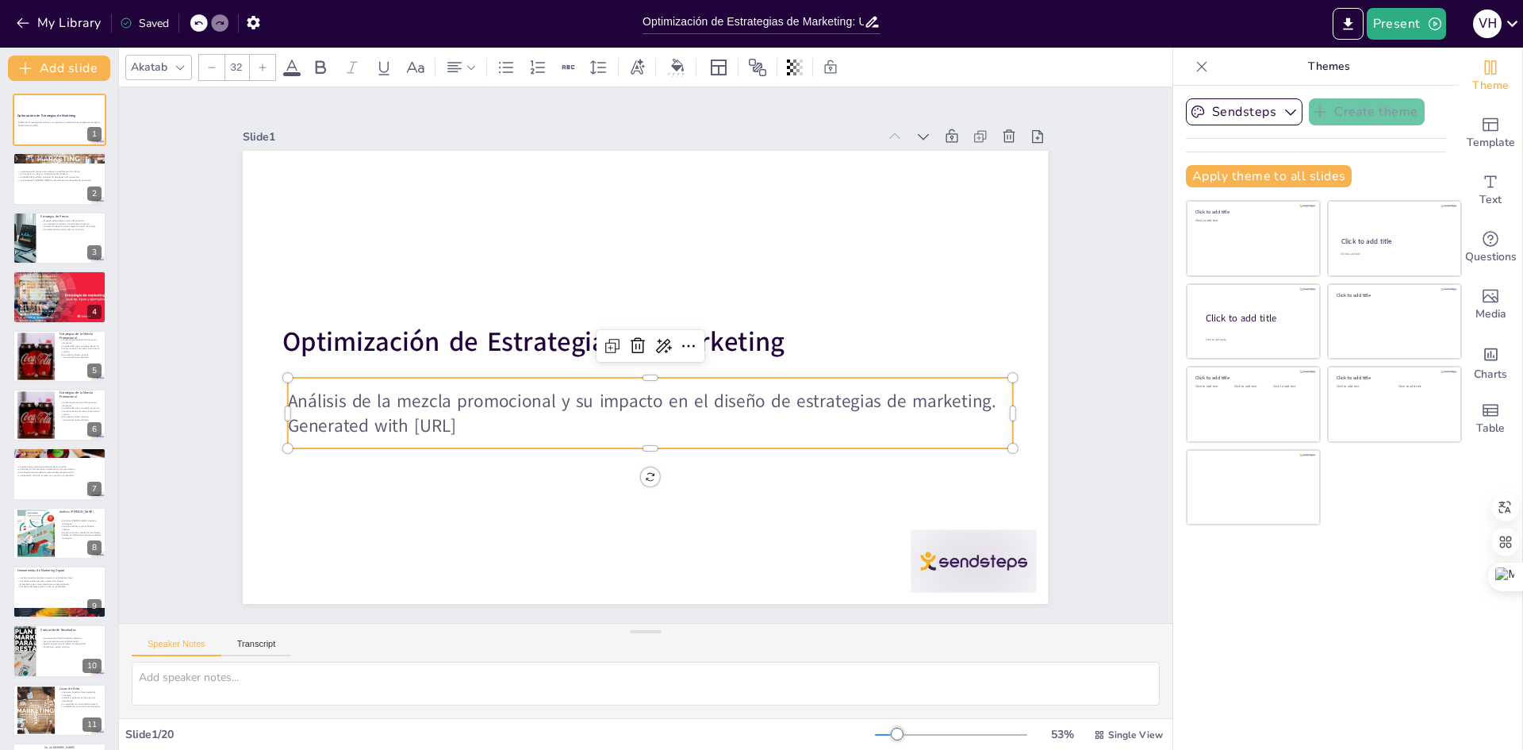
checkbox input "true"
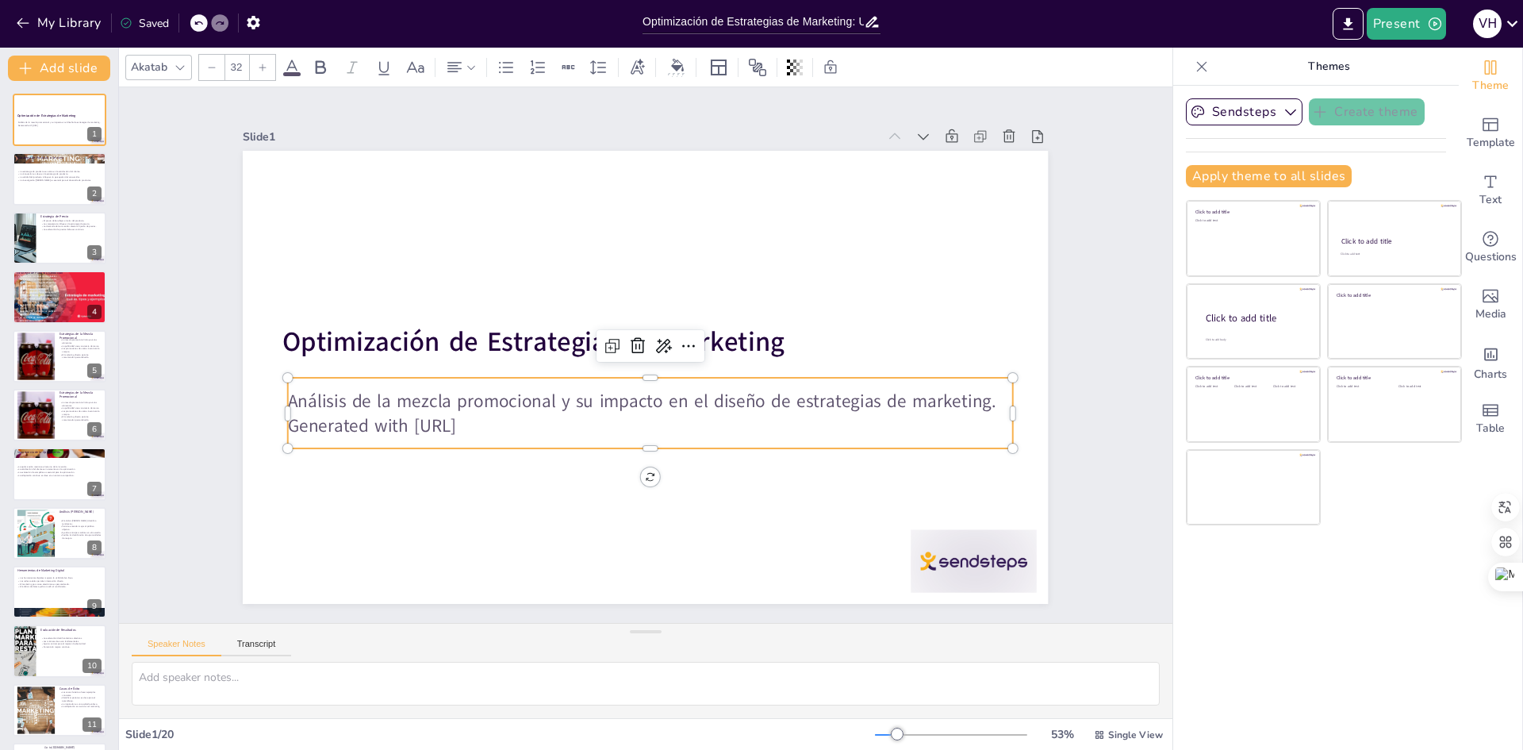
checkbox input "true"
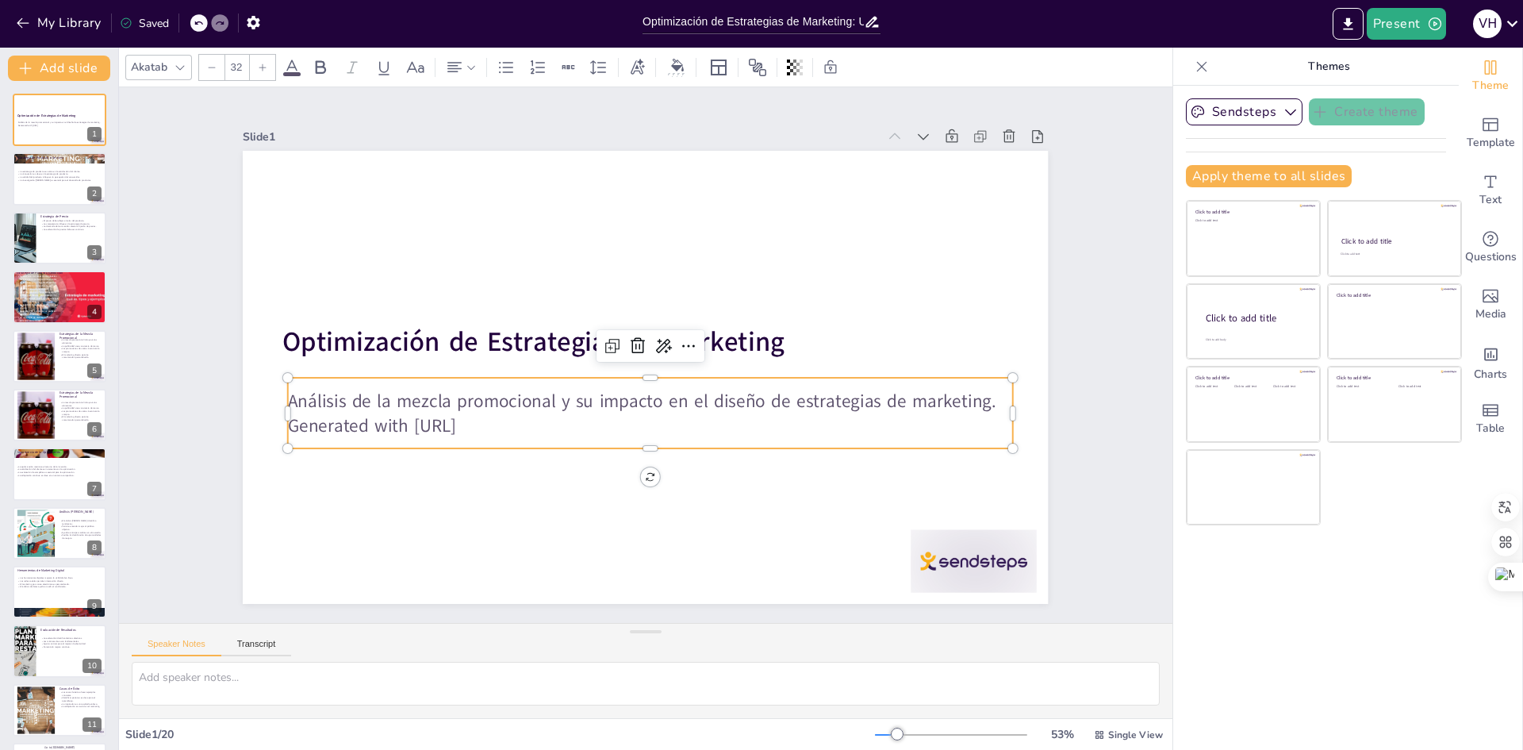
checkbox input "true"
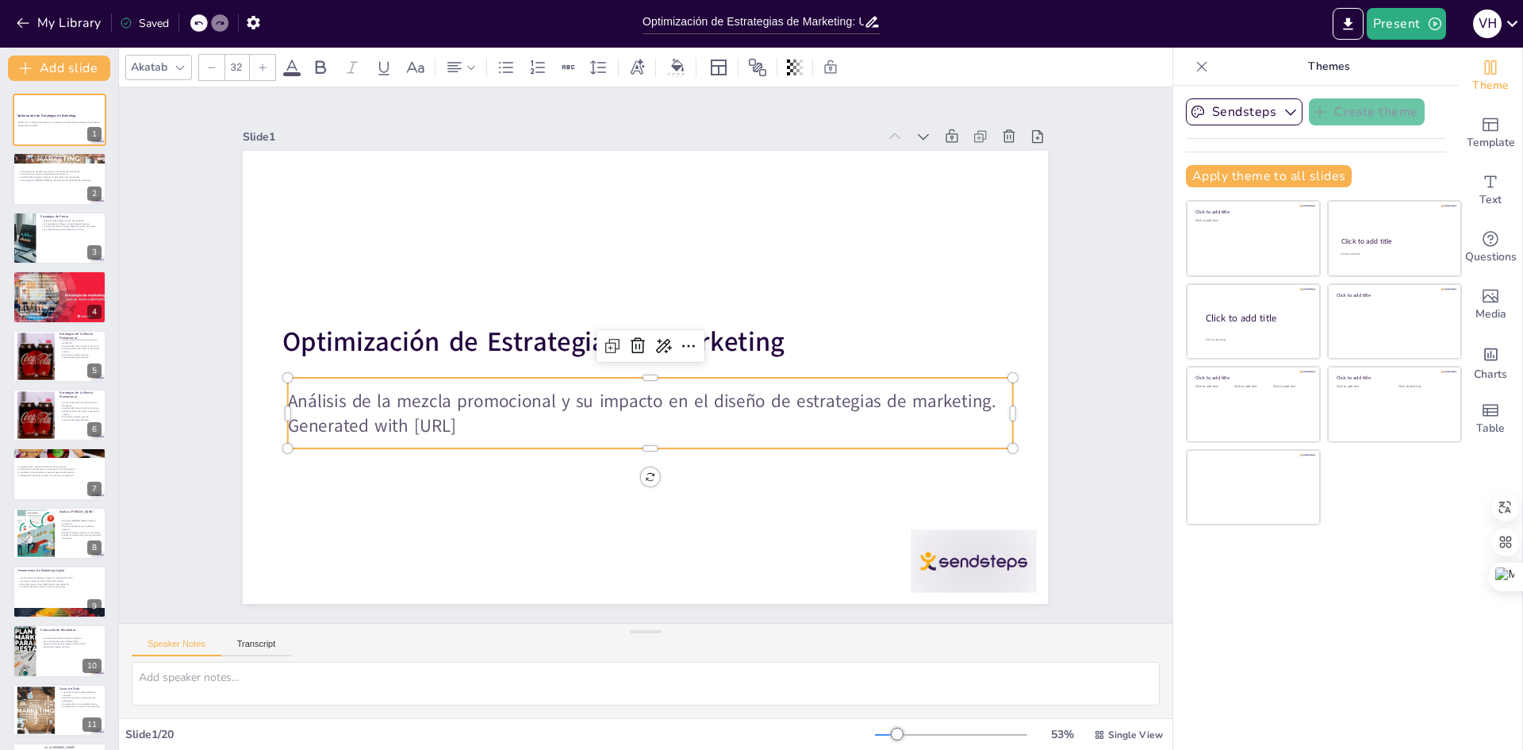
checkbox input "true"
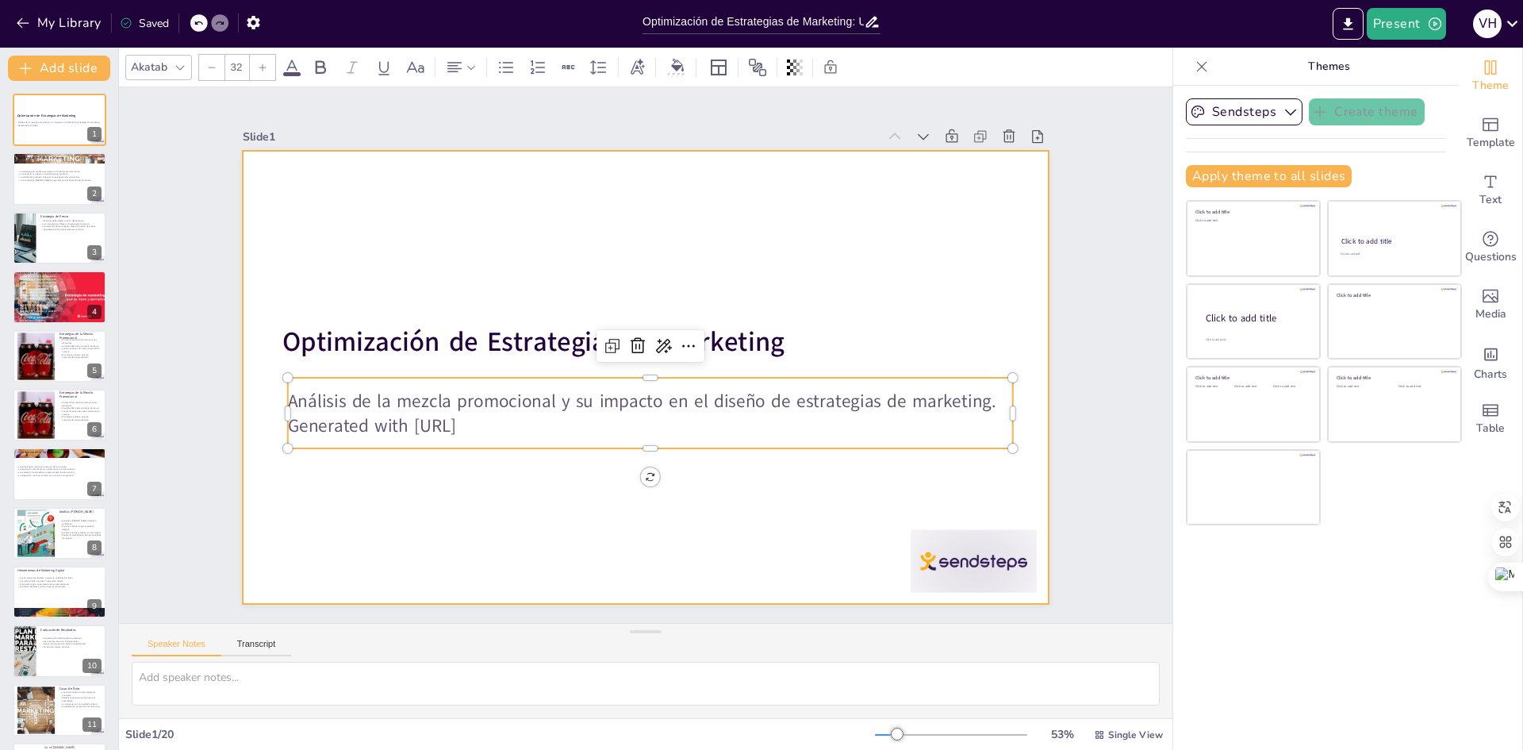
checkbox input "true"
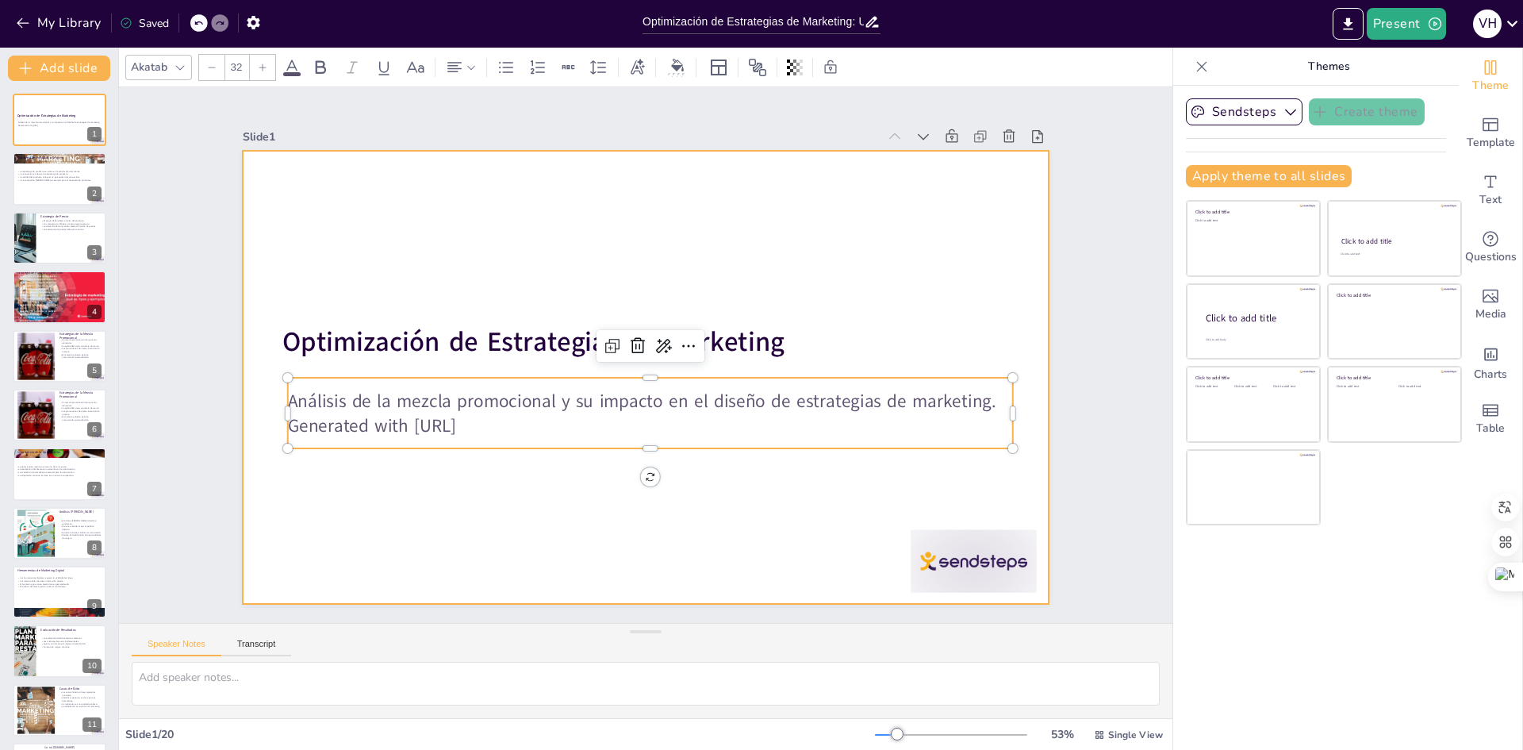
checkbox input "true"
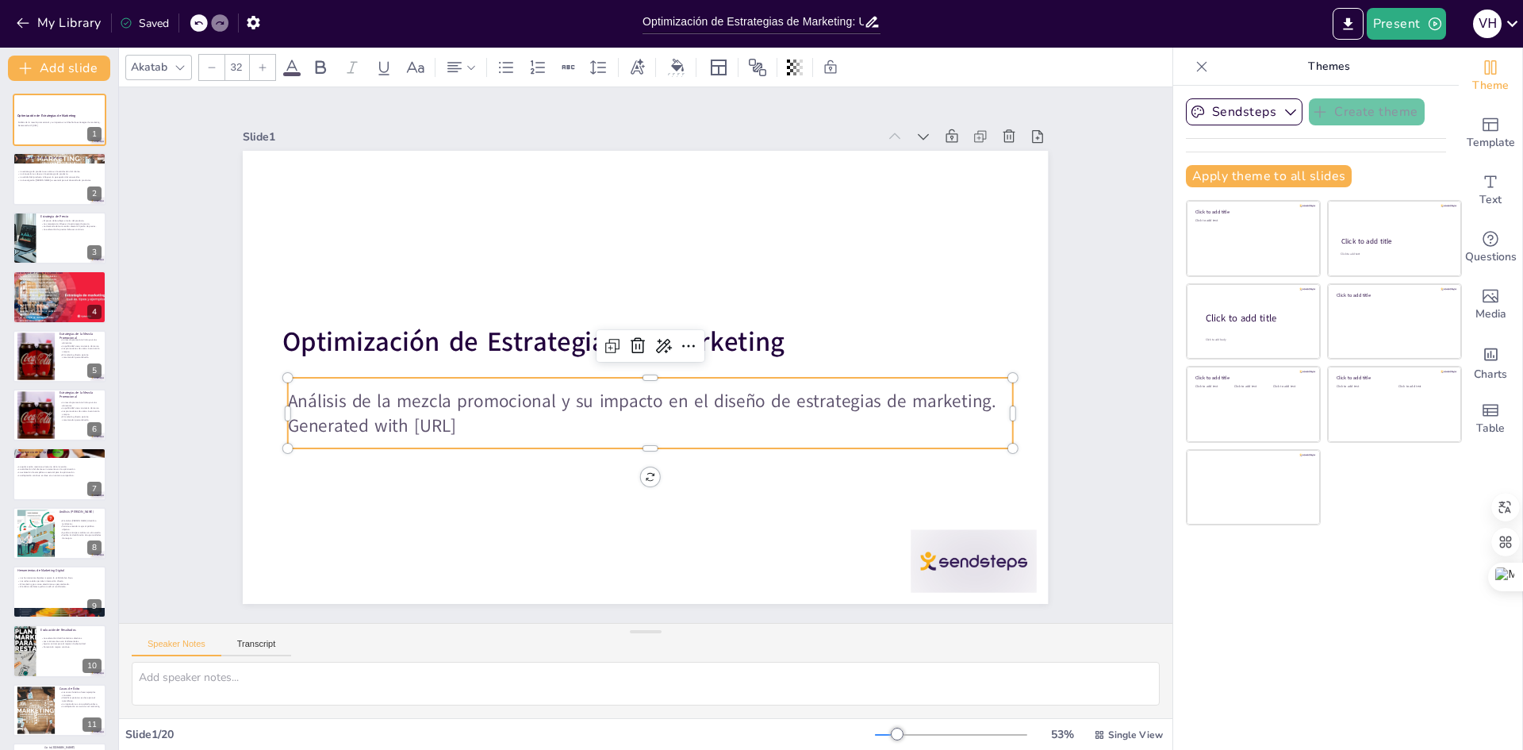
checkbox input "true"
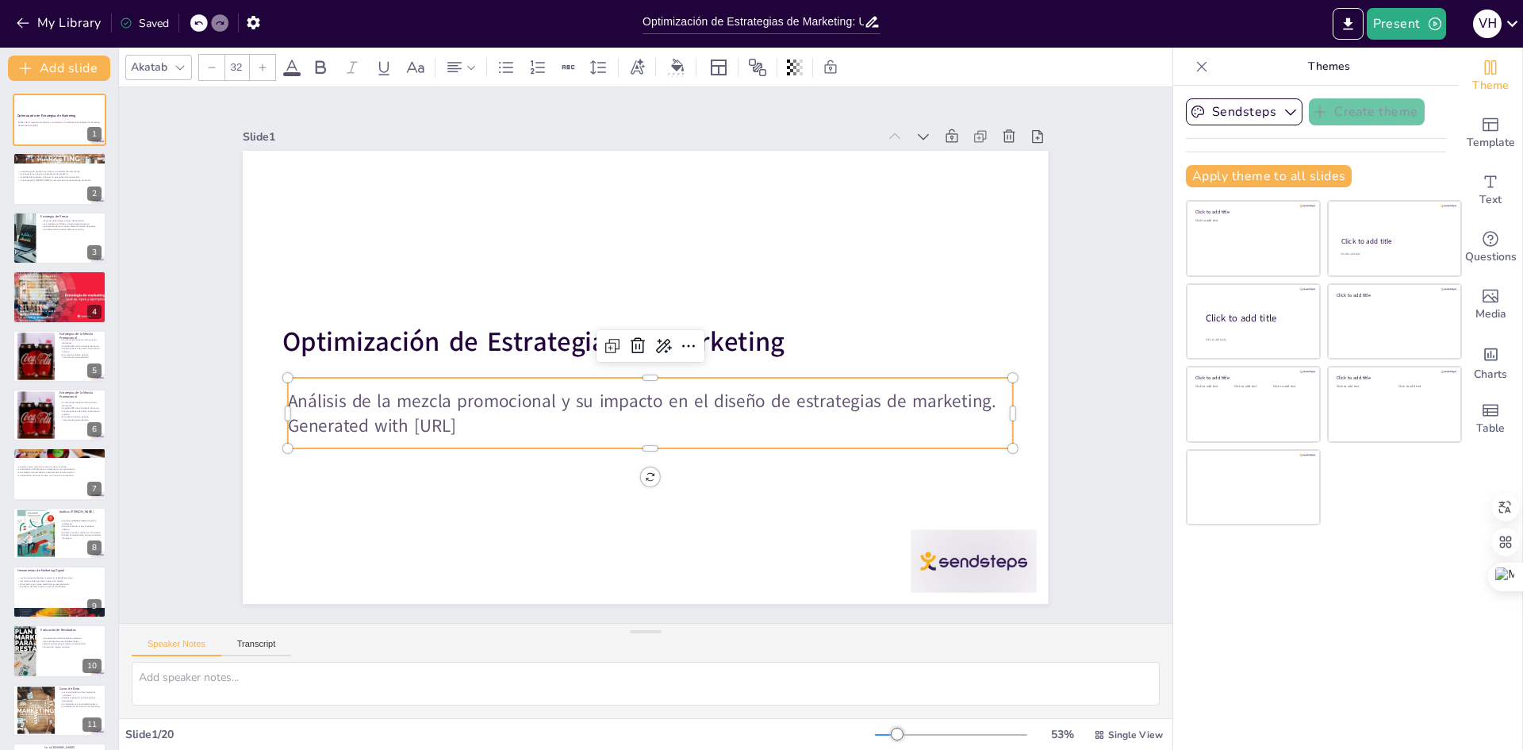
checkbox input "true"
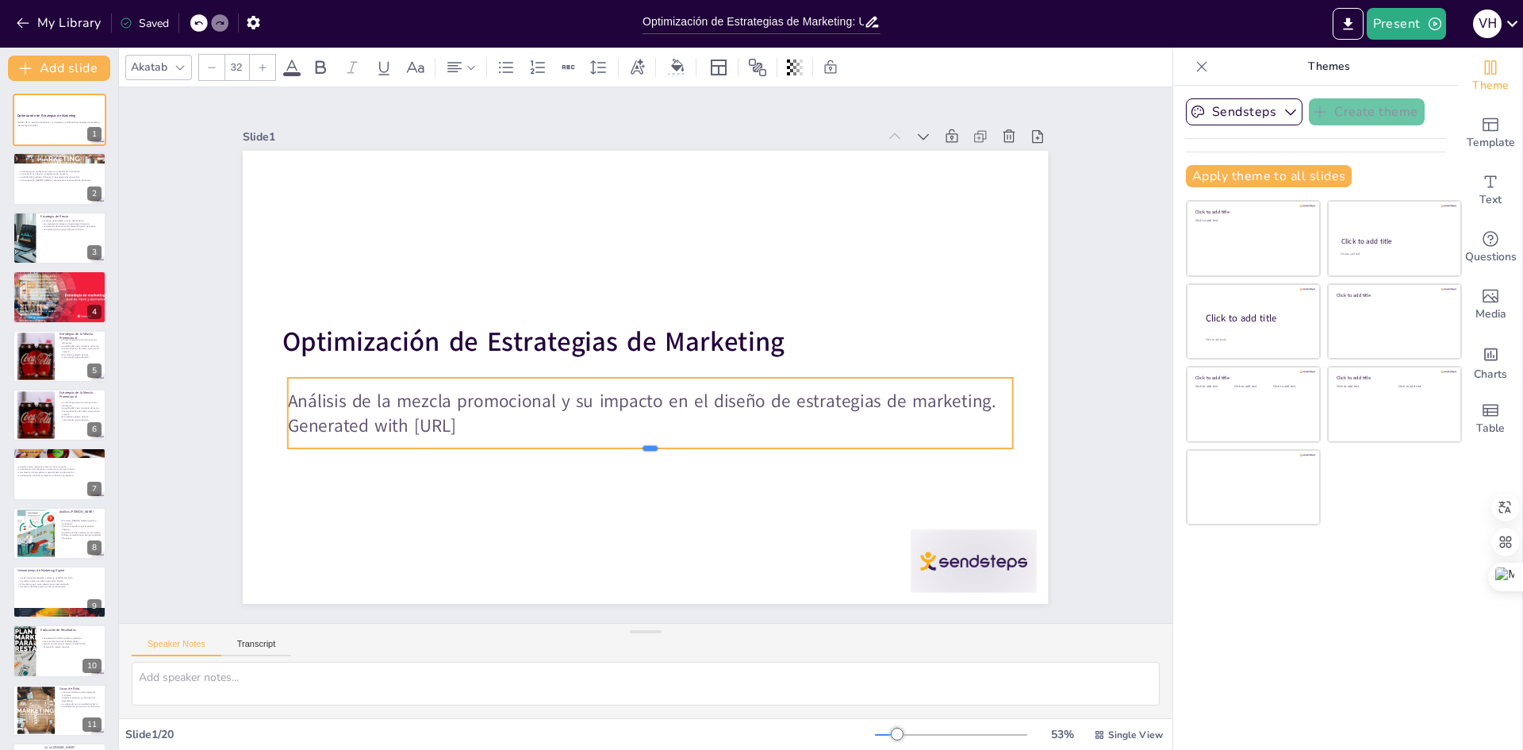
checkbox input "true"
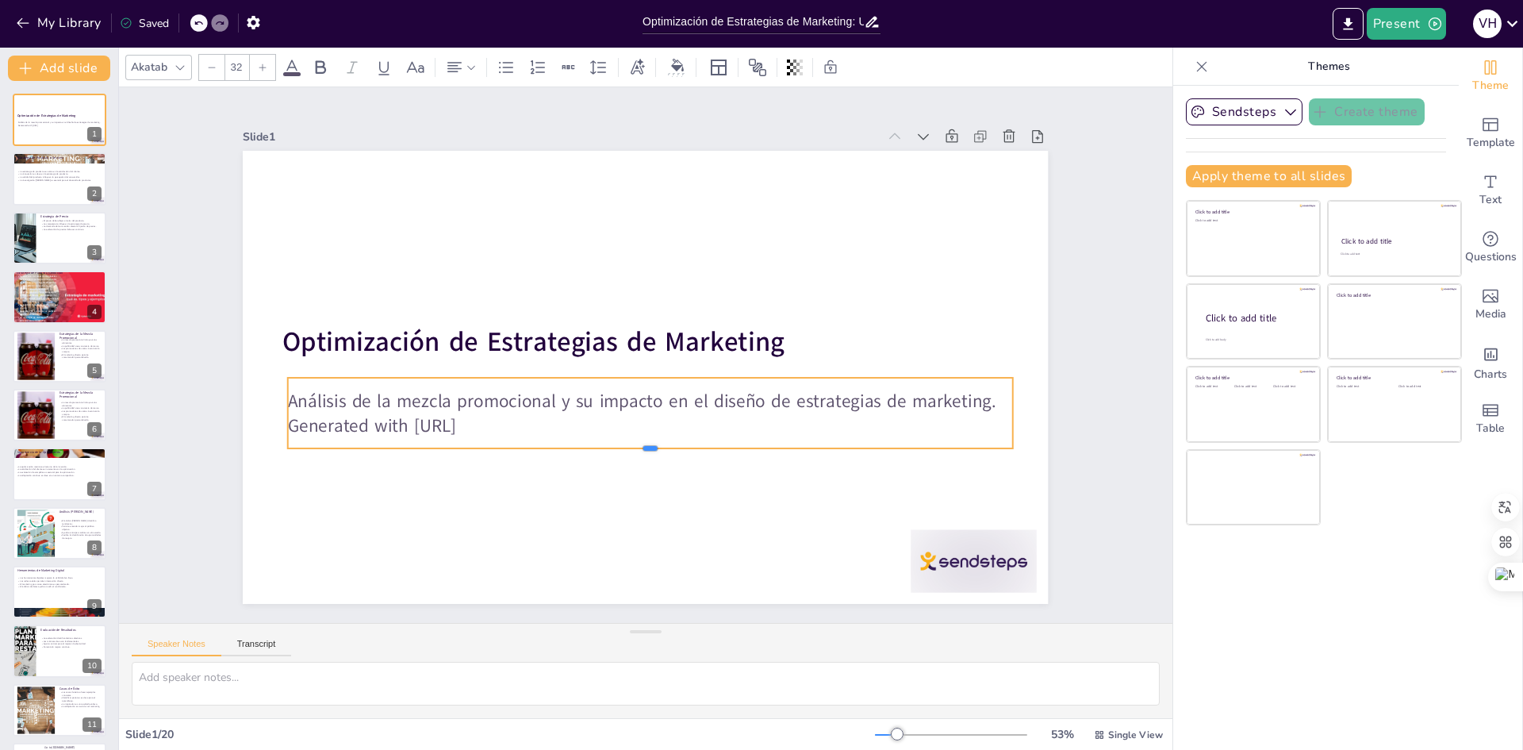
checkbox input "true"
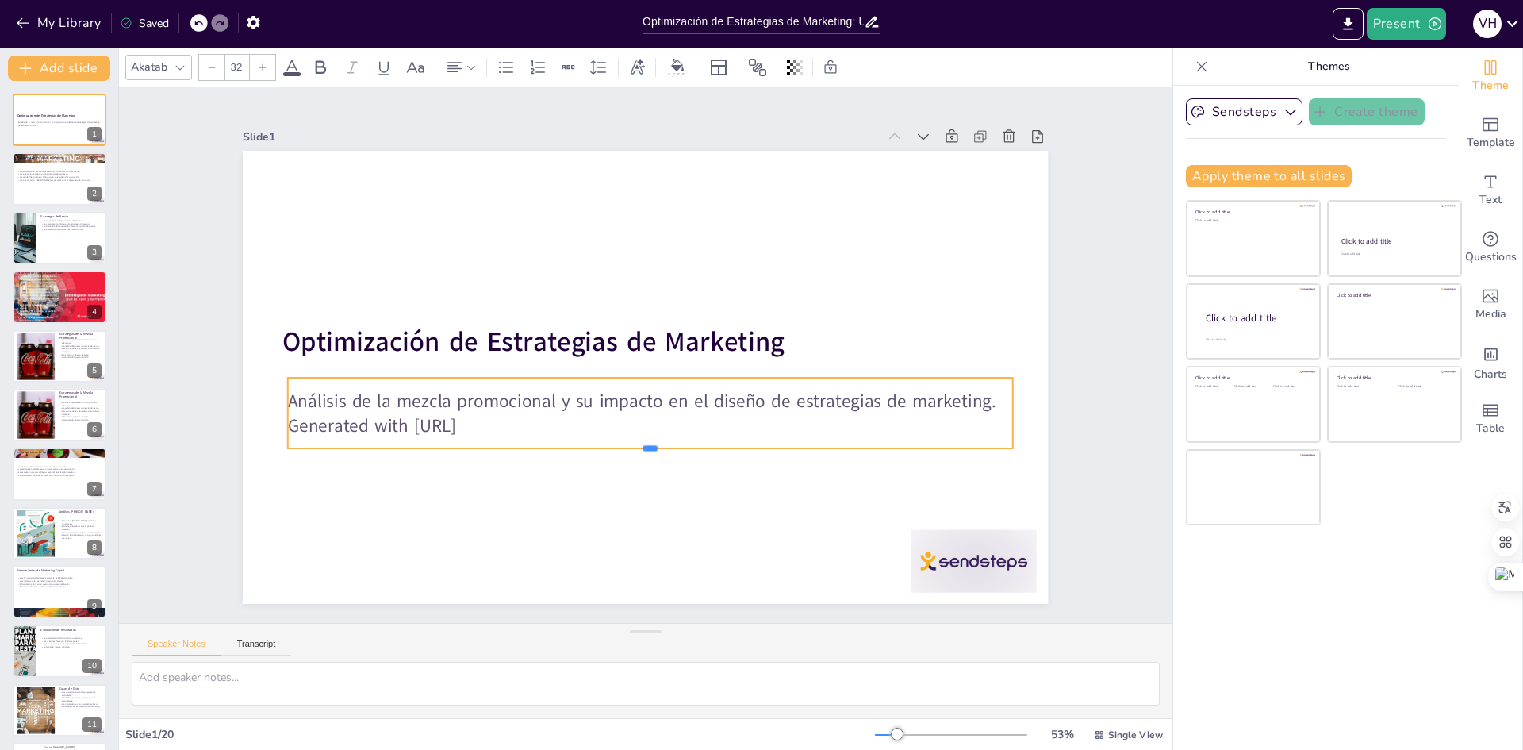
checkbox input "true"
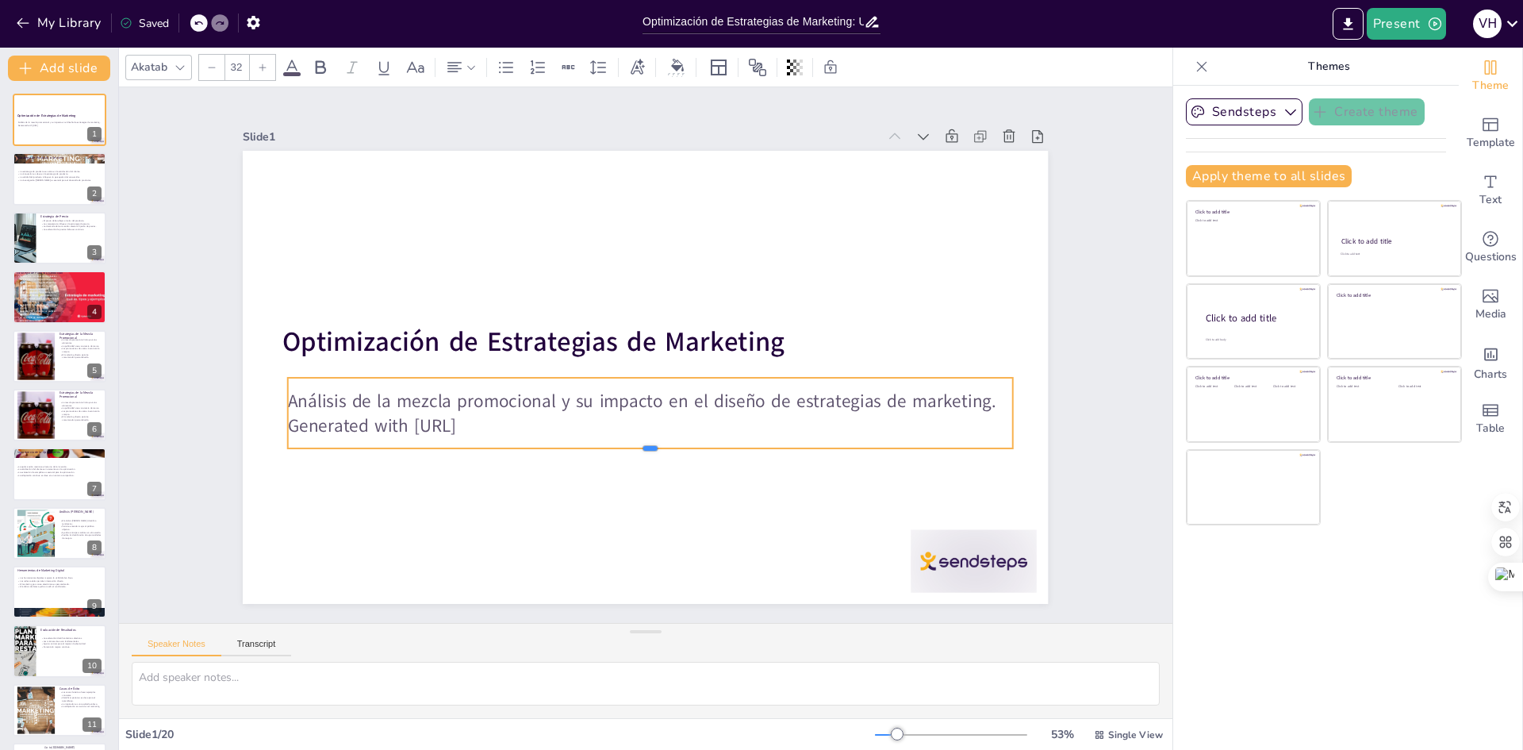
checkbox input "true"
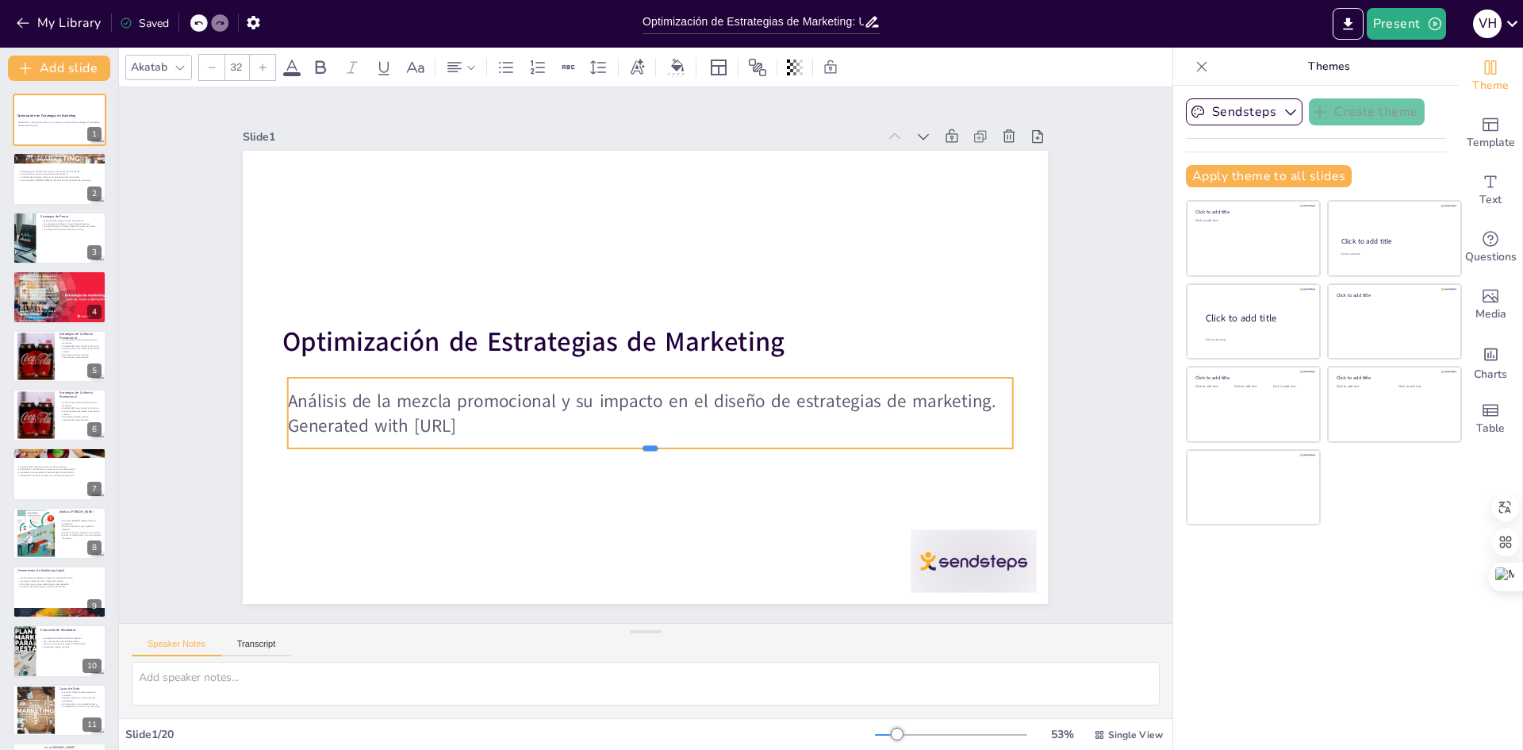
checkbox input "true"
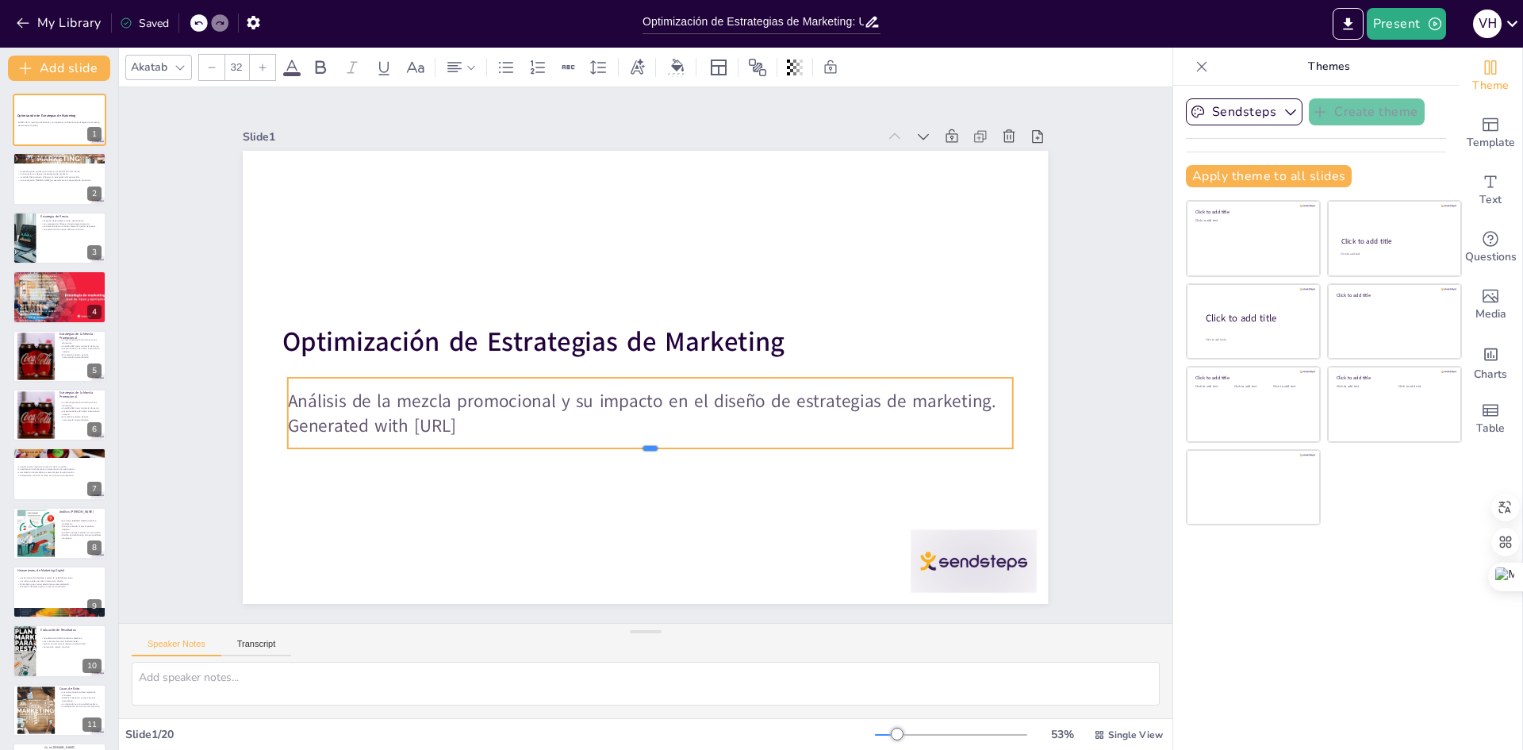
checkbox input "true"
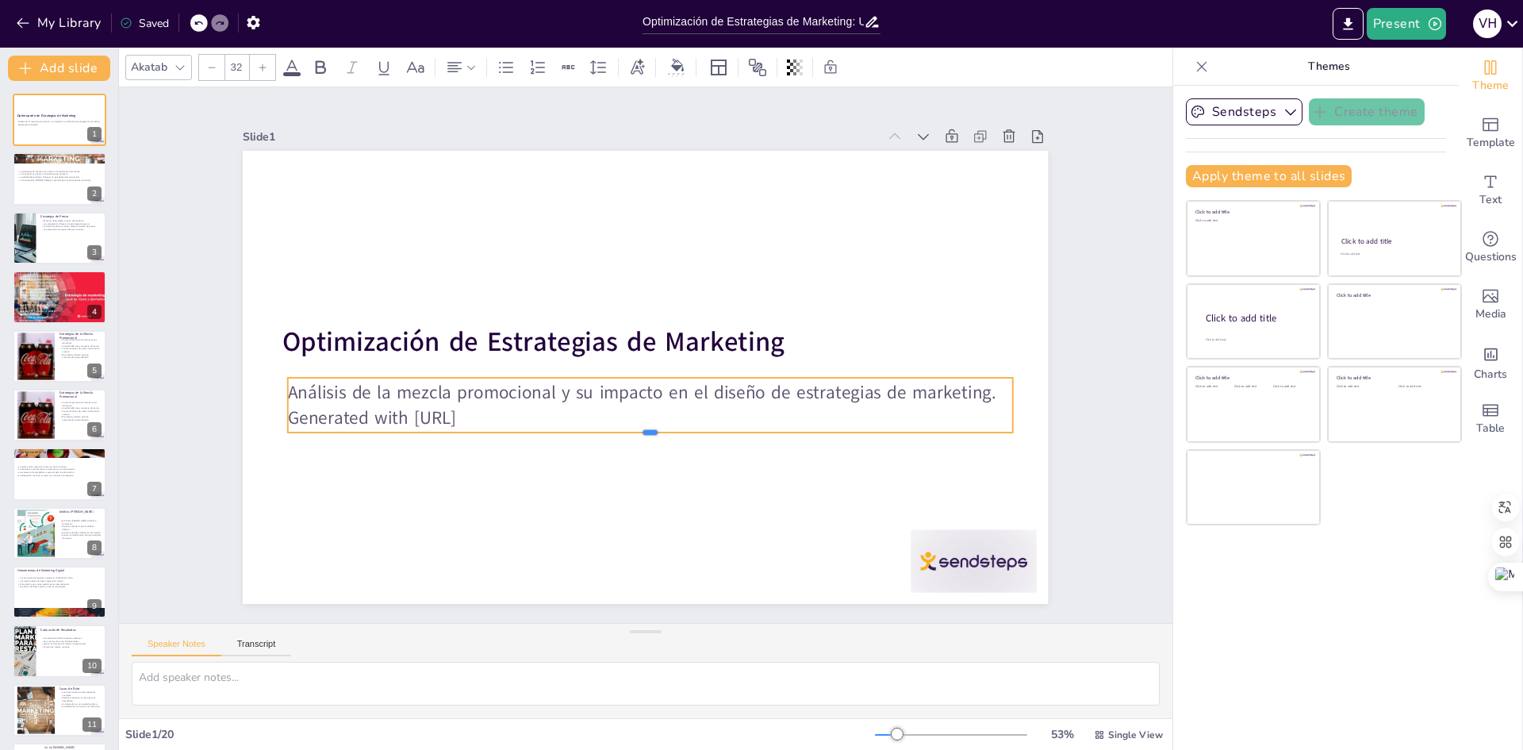
checkbox input "true"
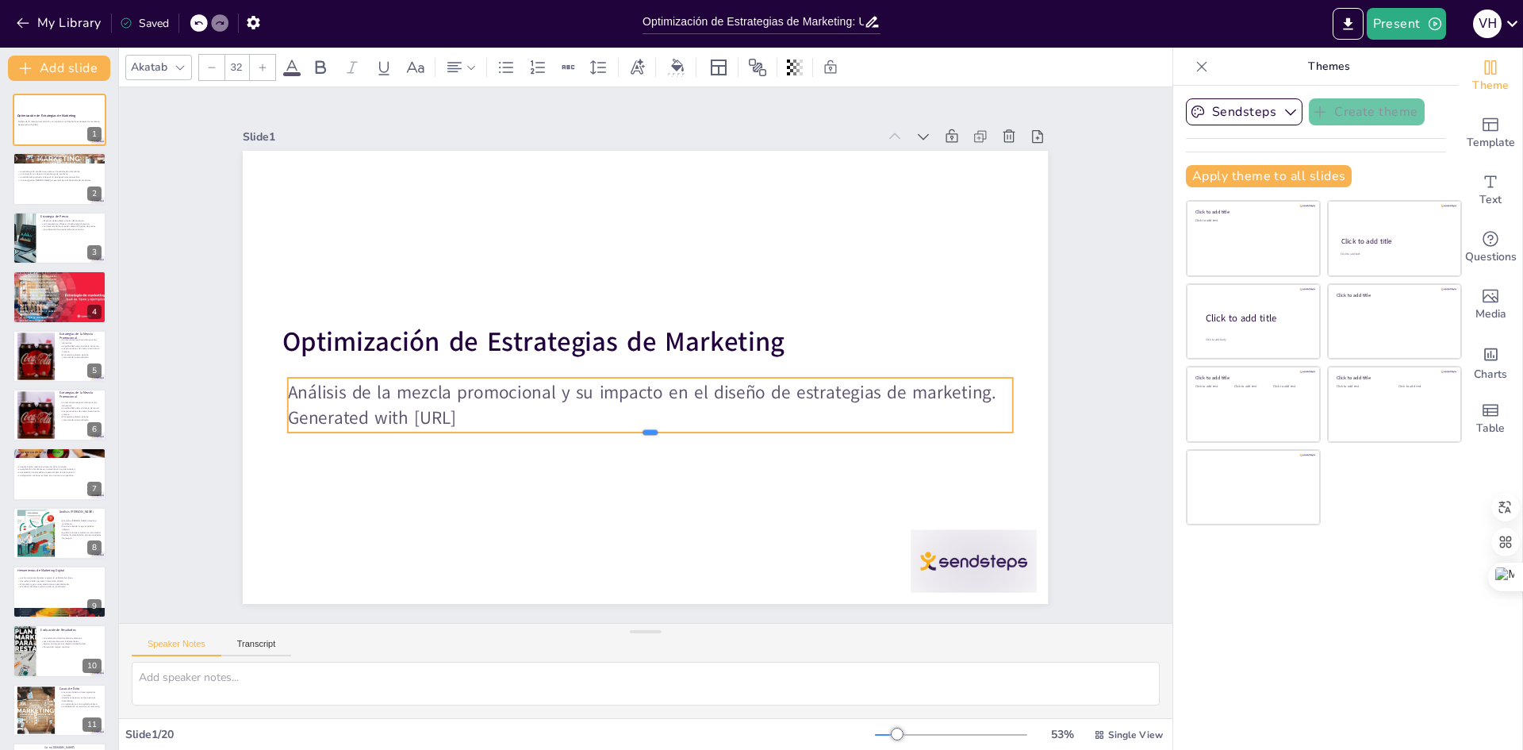
checkbox input "true"
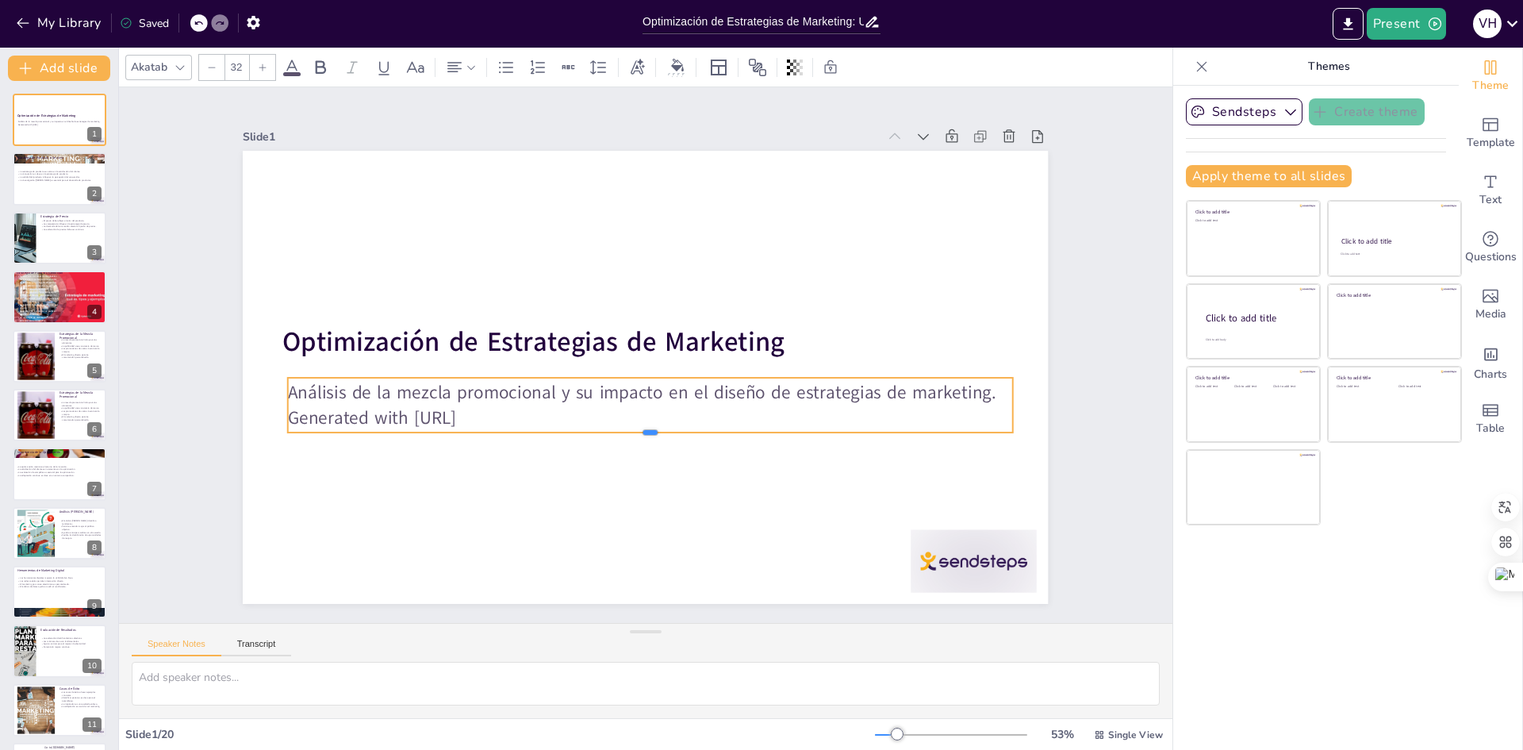
checkbox input "true"
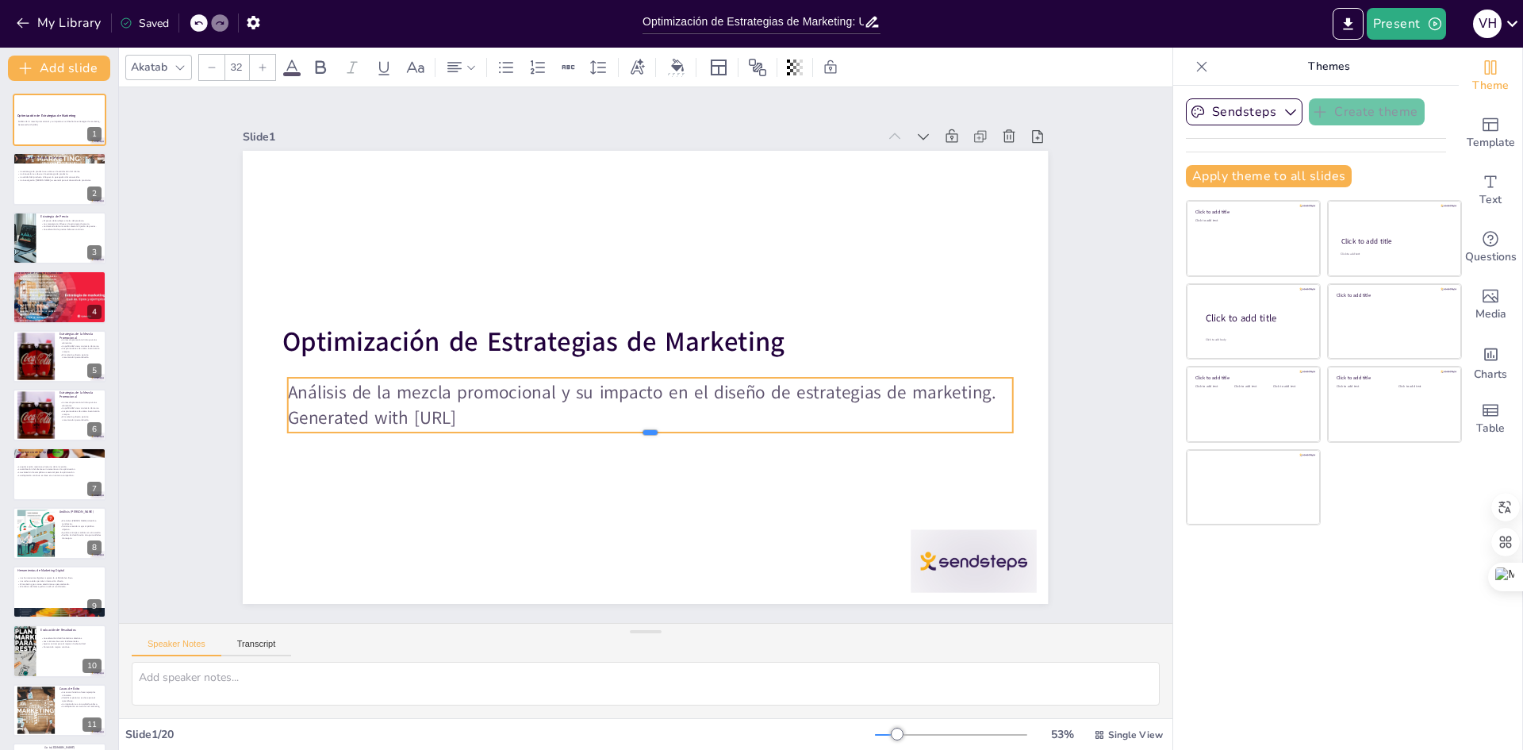
checkbox input "true"
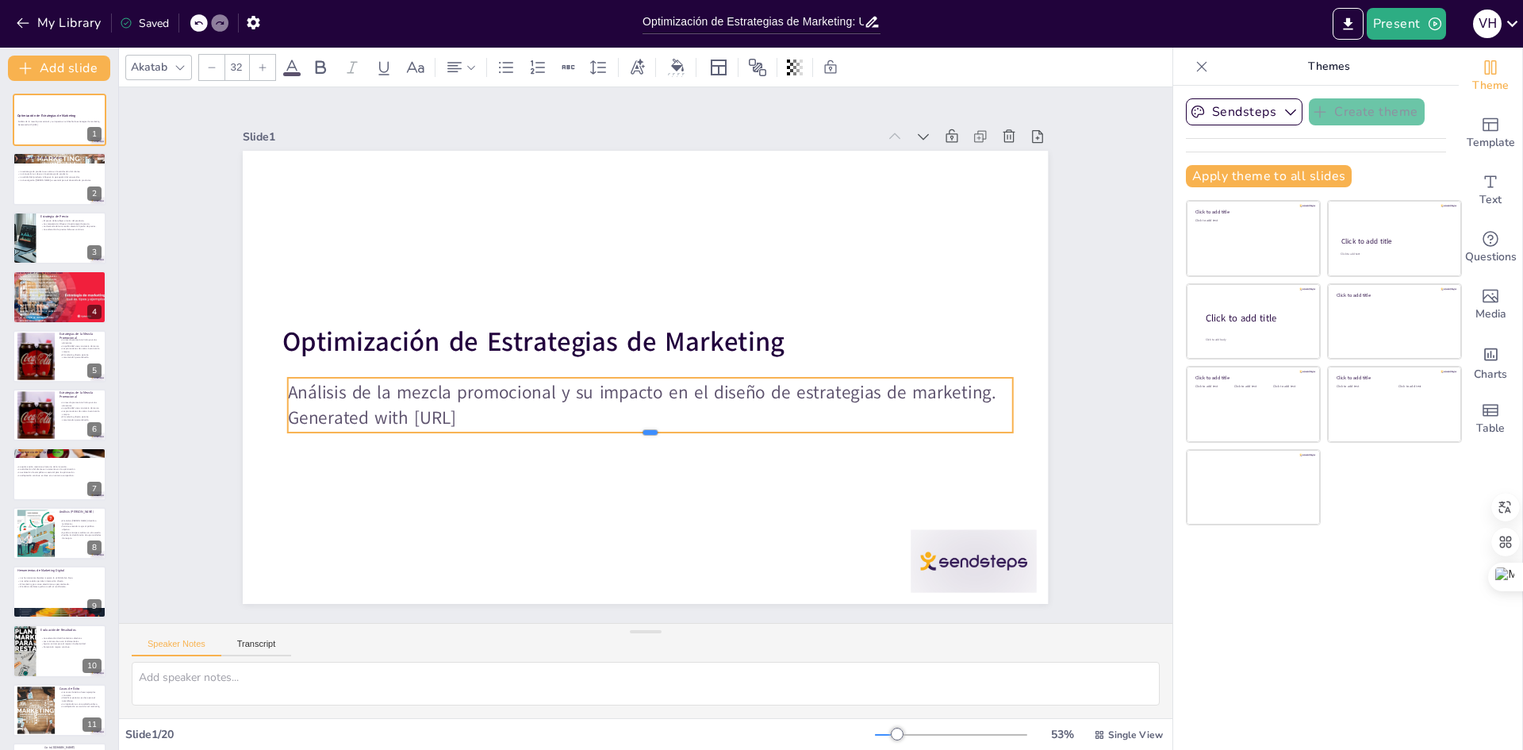
checkbox input "true"
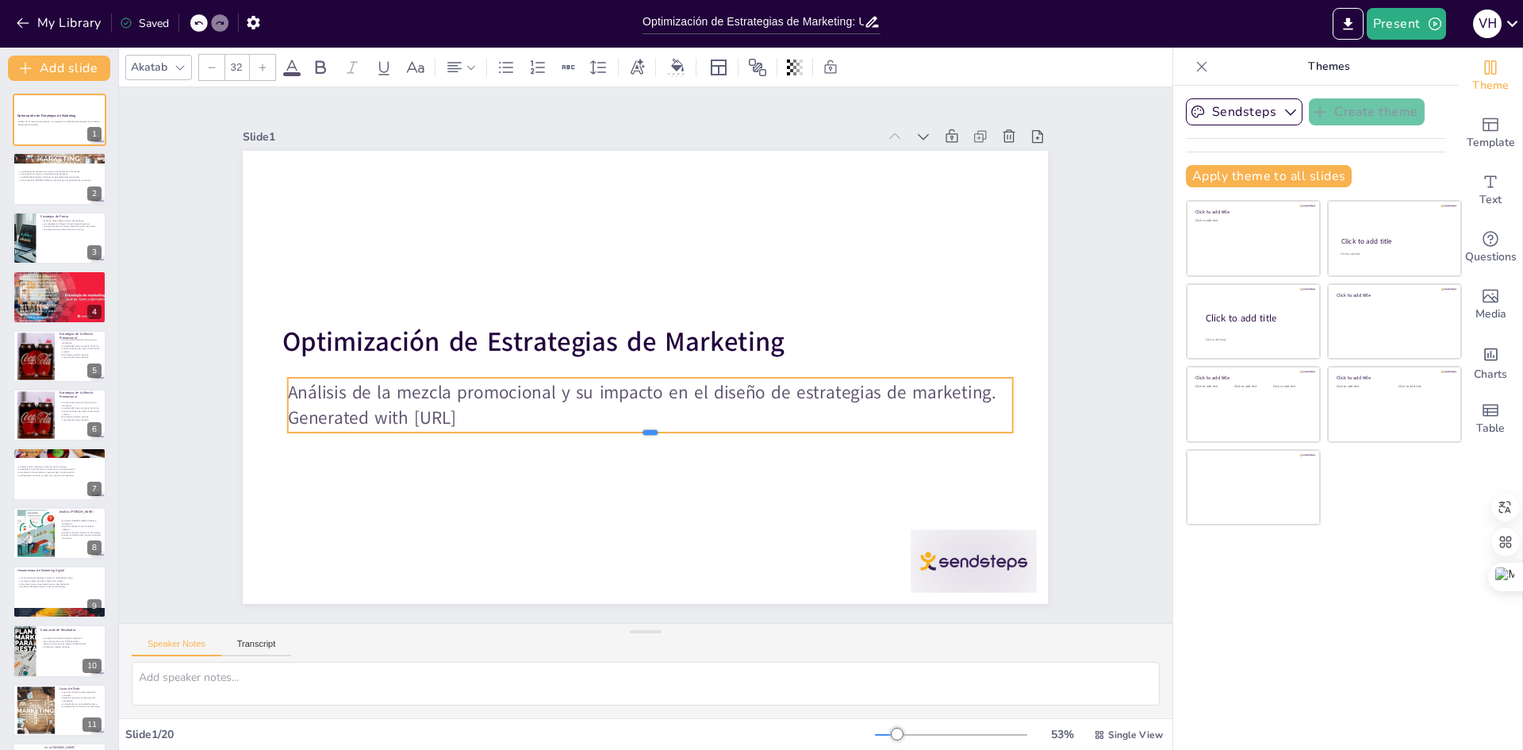
checkbox input "true"
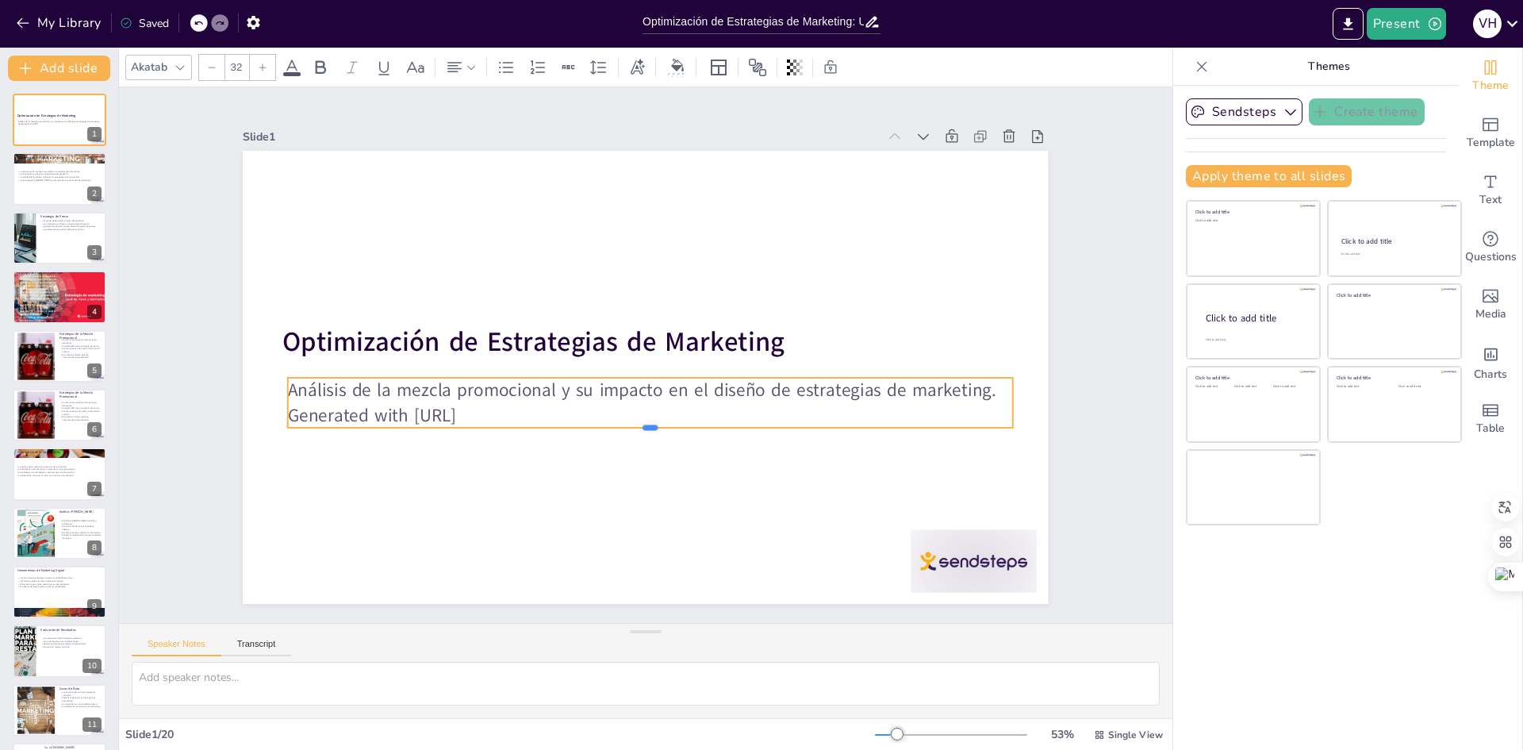
checkbox input "true"
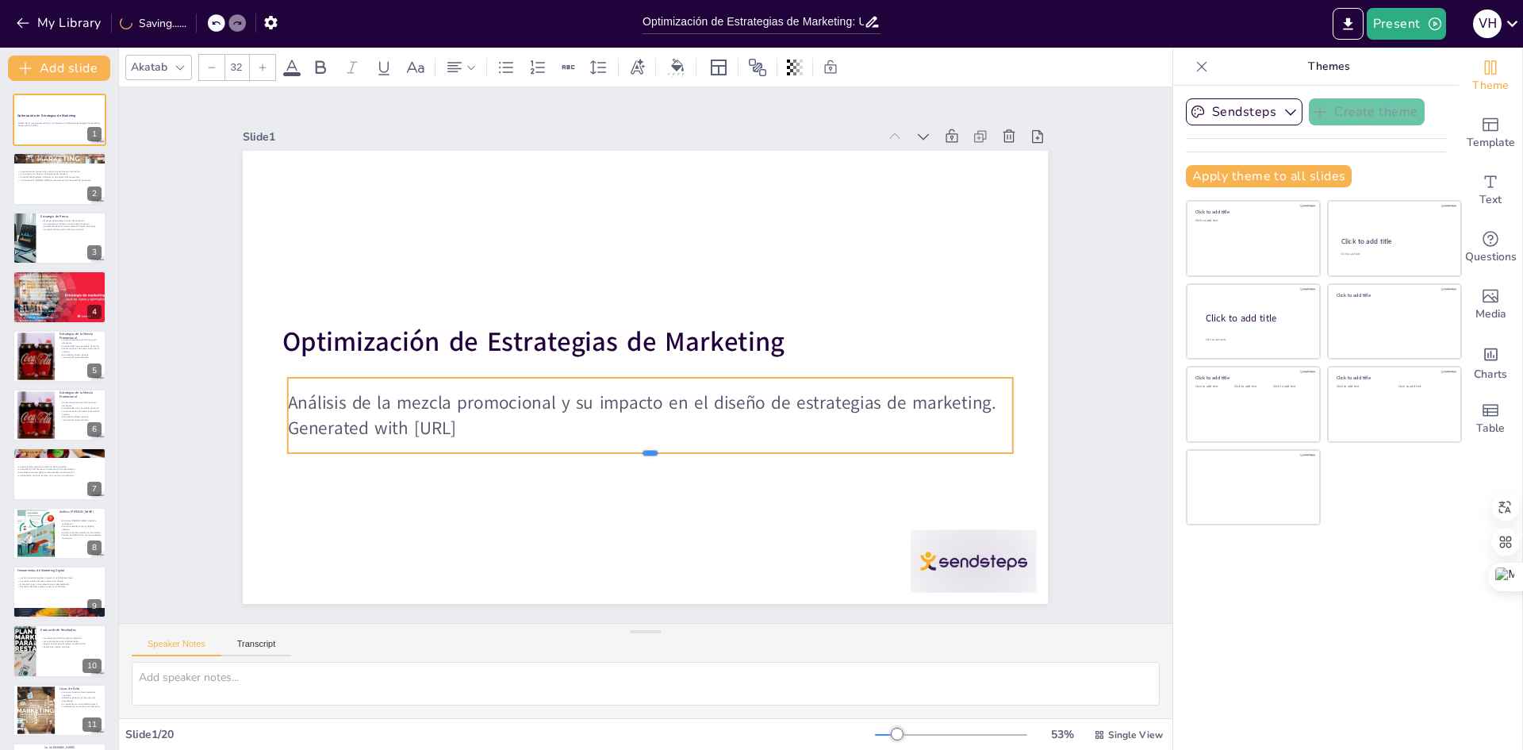
click at [635, 447] on div at bounding box center [639, 460] width 722 height 88
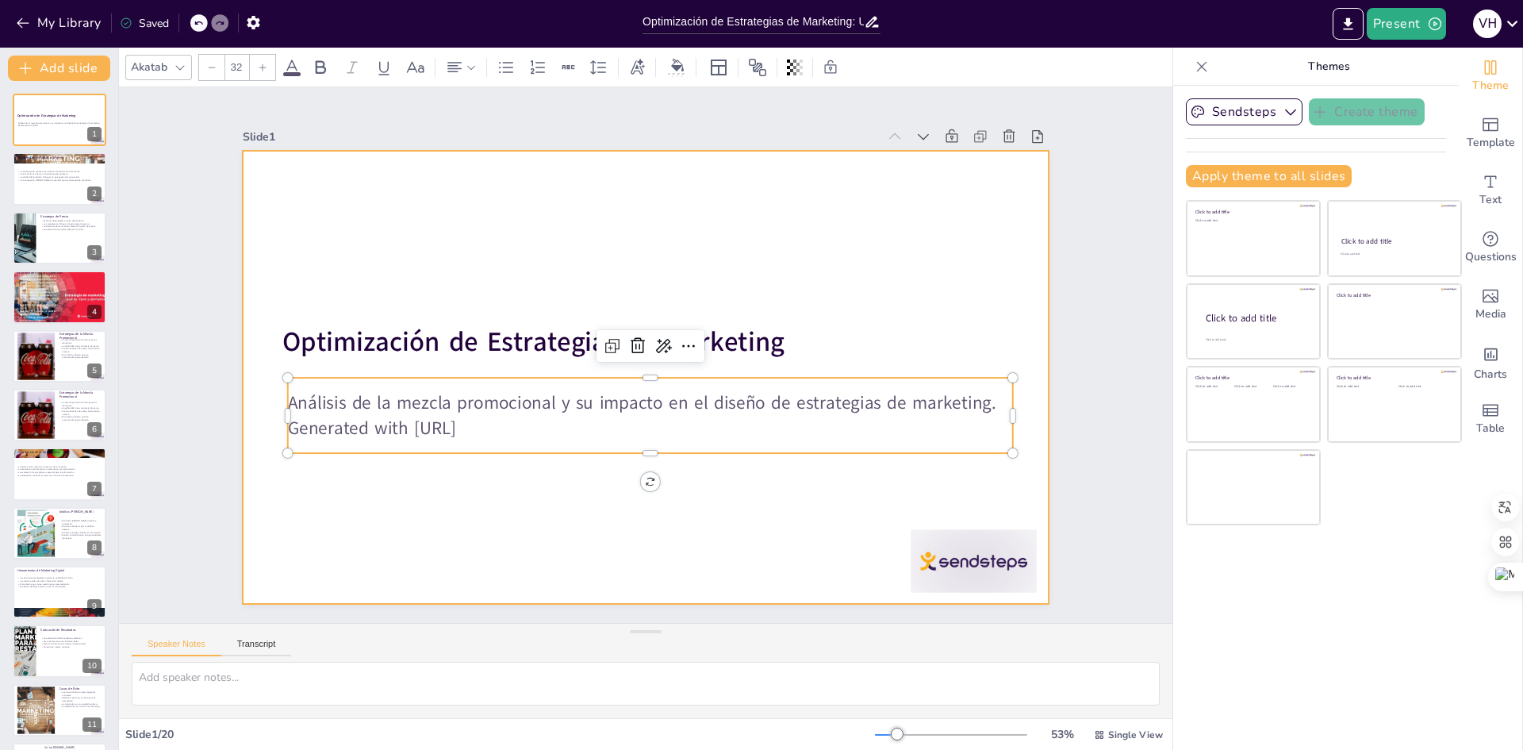
click at [728, 272] on div at bounding box center [640, 376] width 881 height 610
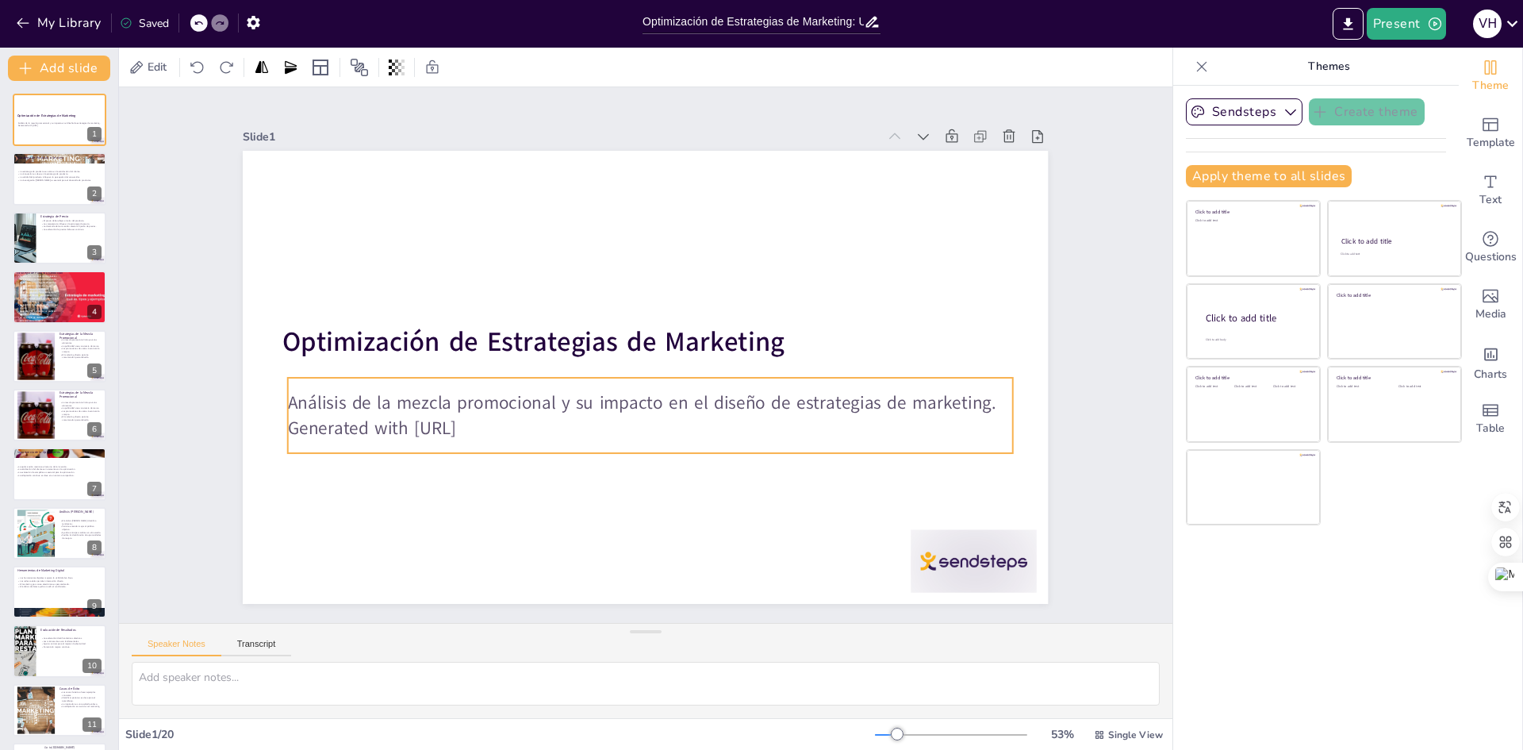
click at [504, 391] on p "Análisis de la mezcla promocional y su impacto en el diseño de estrategias de m…" at bounding box center [630, 400] width 672 height 317
click at [654, 339] on icon at bounding box center [664, 348] width 21 height 21
click at [679, 338] on icon at bounding box center [688, 346] width 19 height 19
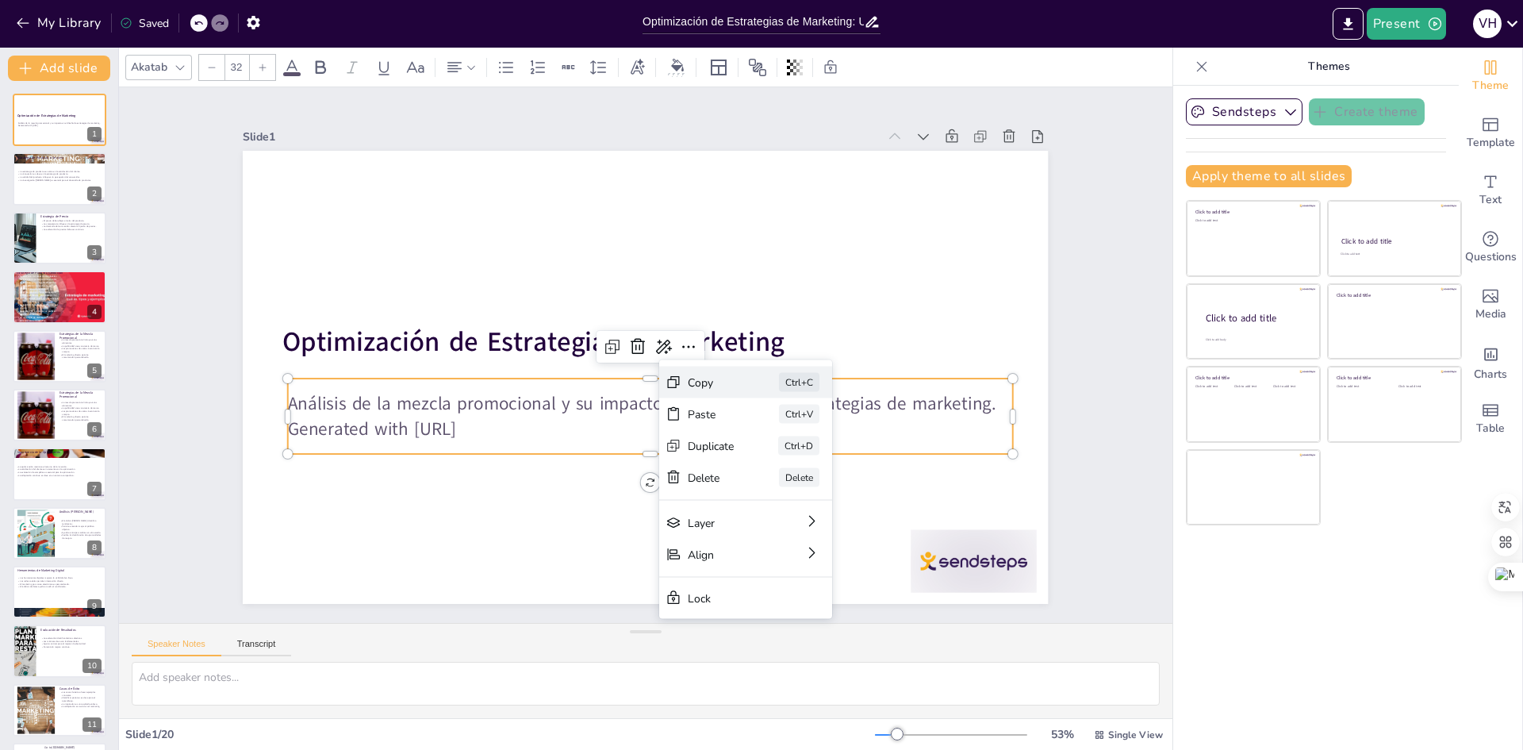
click at [762, 506] on div "Copy" at bounding box center [786, 520] width 49 height 29
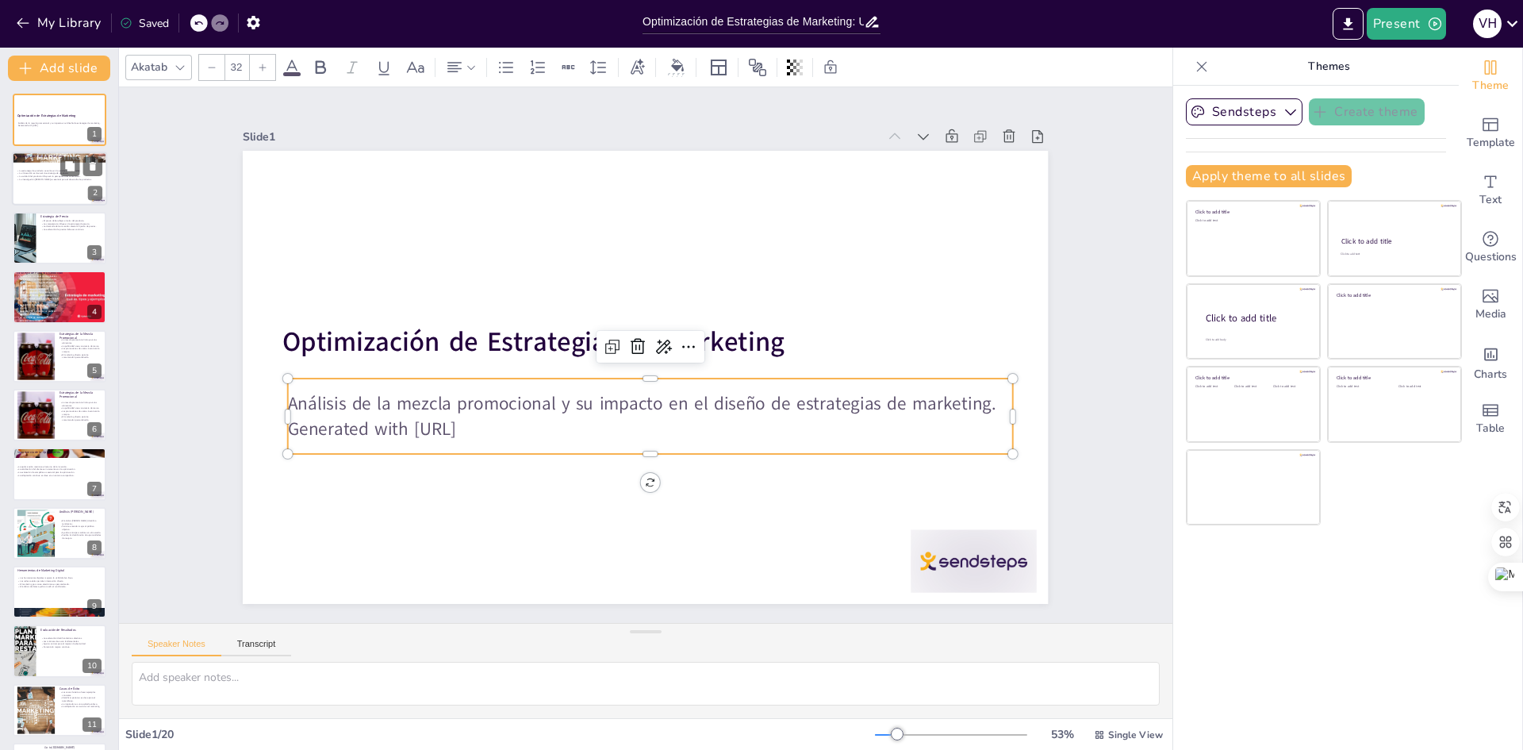
drag, startPoint x: 63, startPoint y: 186, endPoint x: 75, endPoint y: 192, distance: 13.5
click at [63, 185] on div at bounding box center [59, 179] width 95 height 54
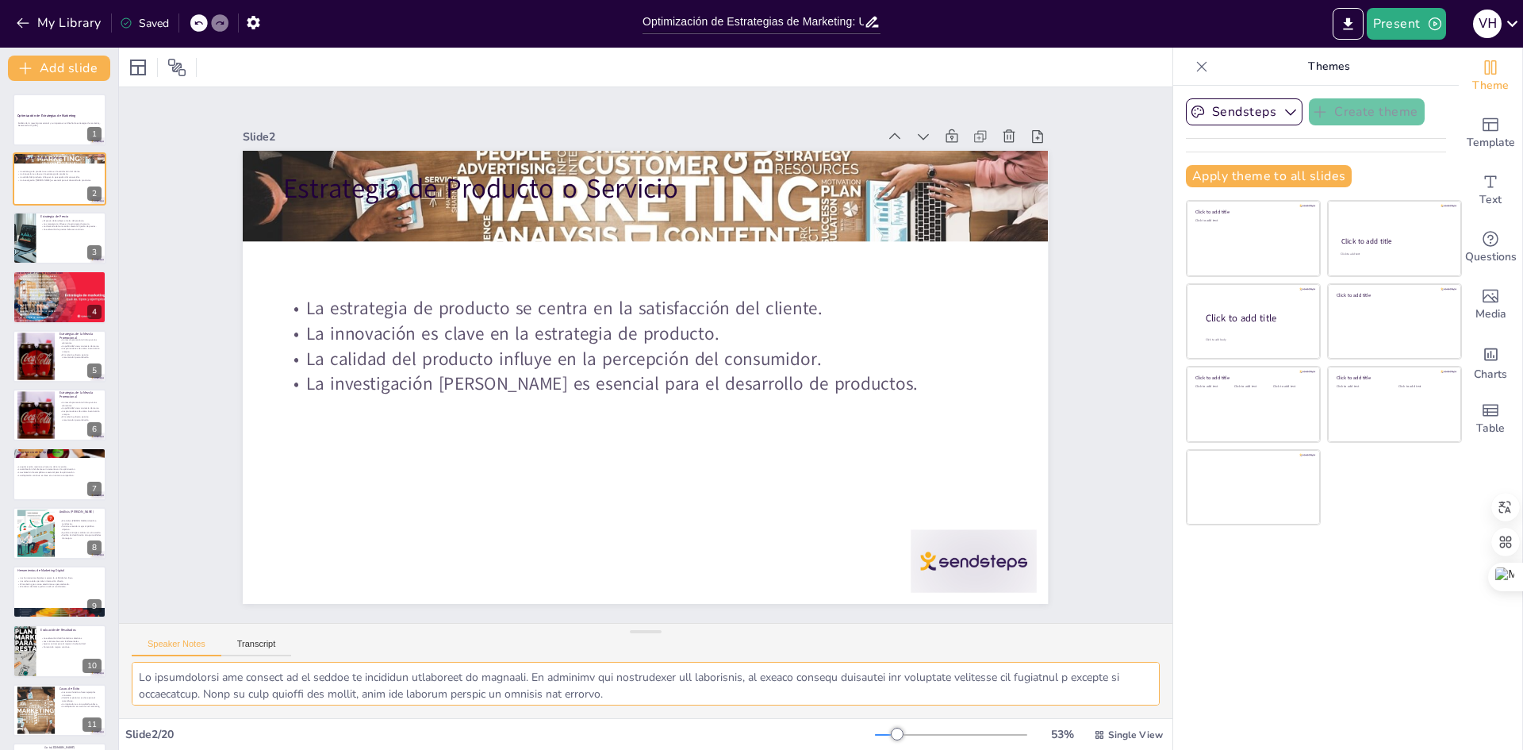
click at [139, 674] on textarea at bounding box center [646, 684] width 1028 height 44
click at [73, 221] on icon at bounding box center [69, 225] width 11 height 11
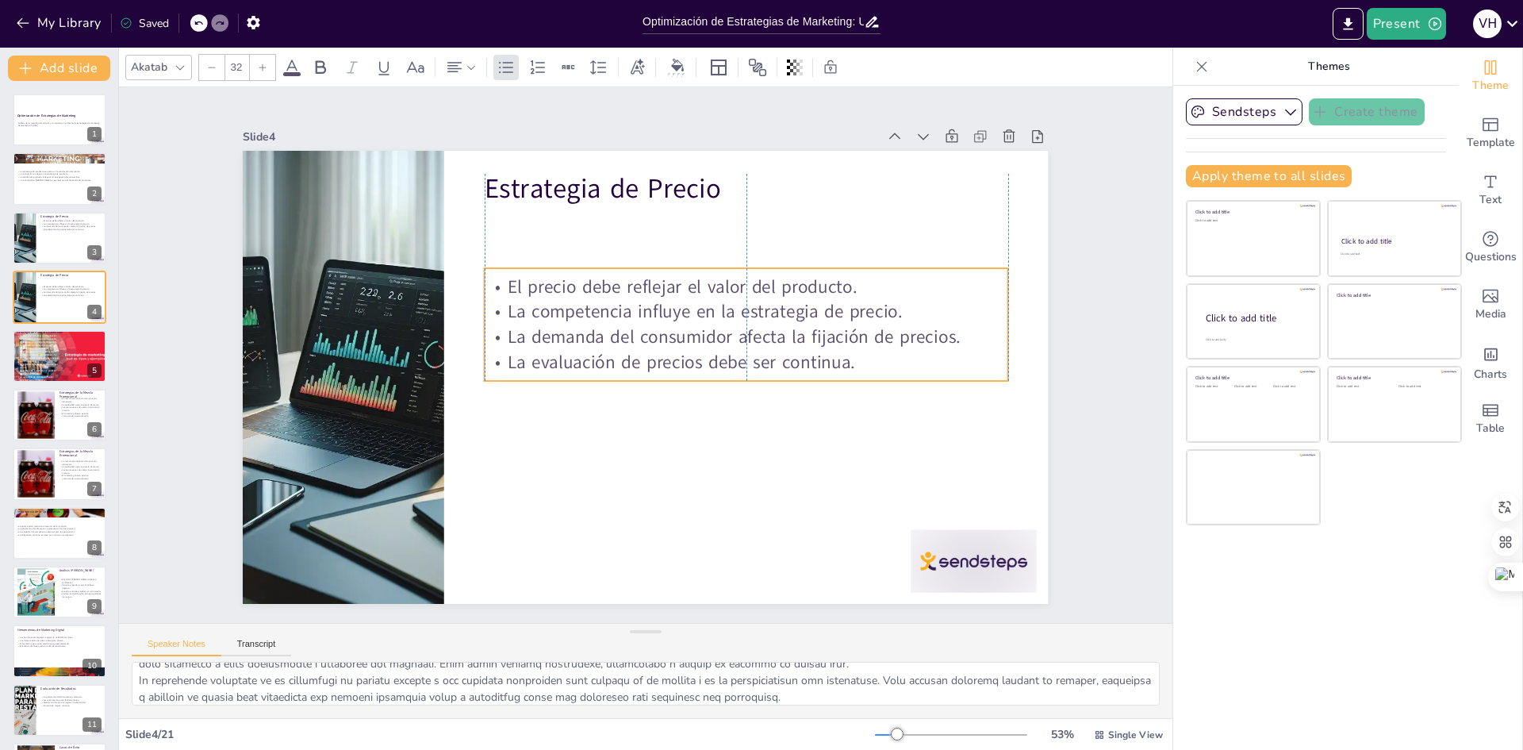
drag, startPoint x: 846, startPoint y: 298, endPoint x: 848, endPoint y: 356, distance: 57.9
click at [848, 356] on p "La evaluación de precios debe ser continua." at bounding box center [742, 382] width 517 height 133
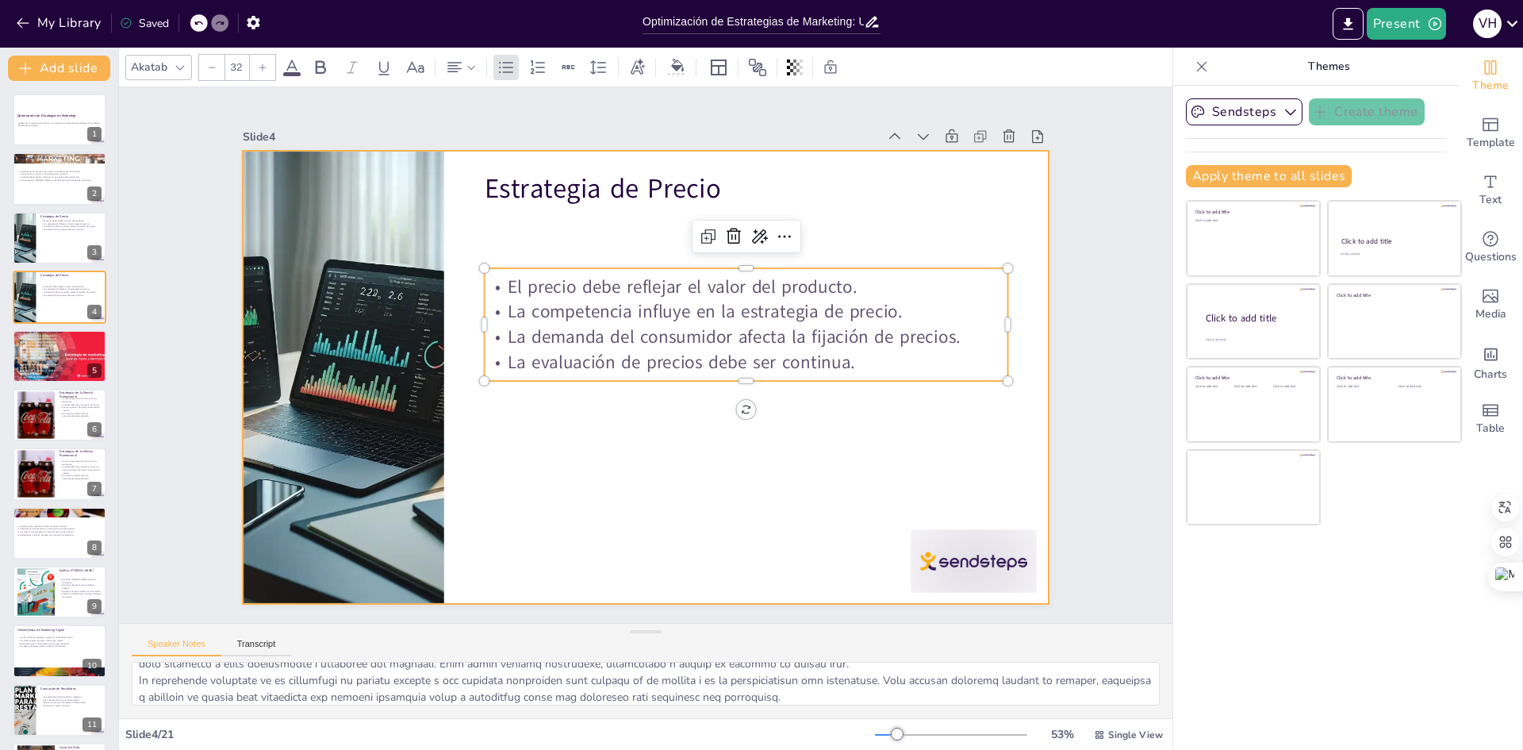
click at [853, 450] on div at bounding box center [644, 377] width 848 height 535
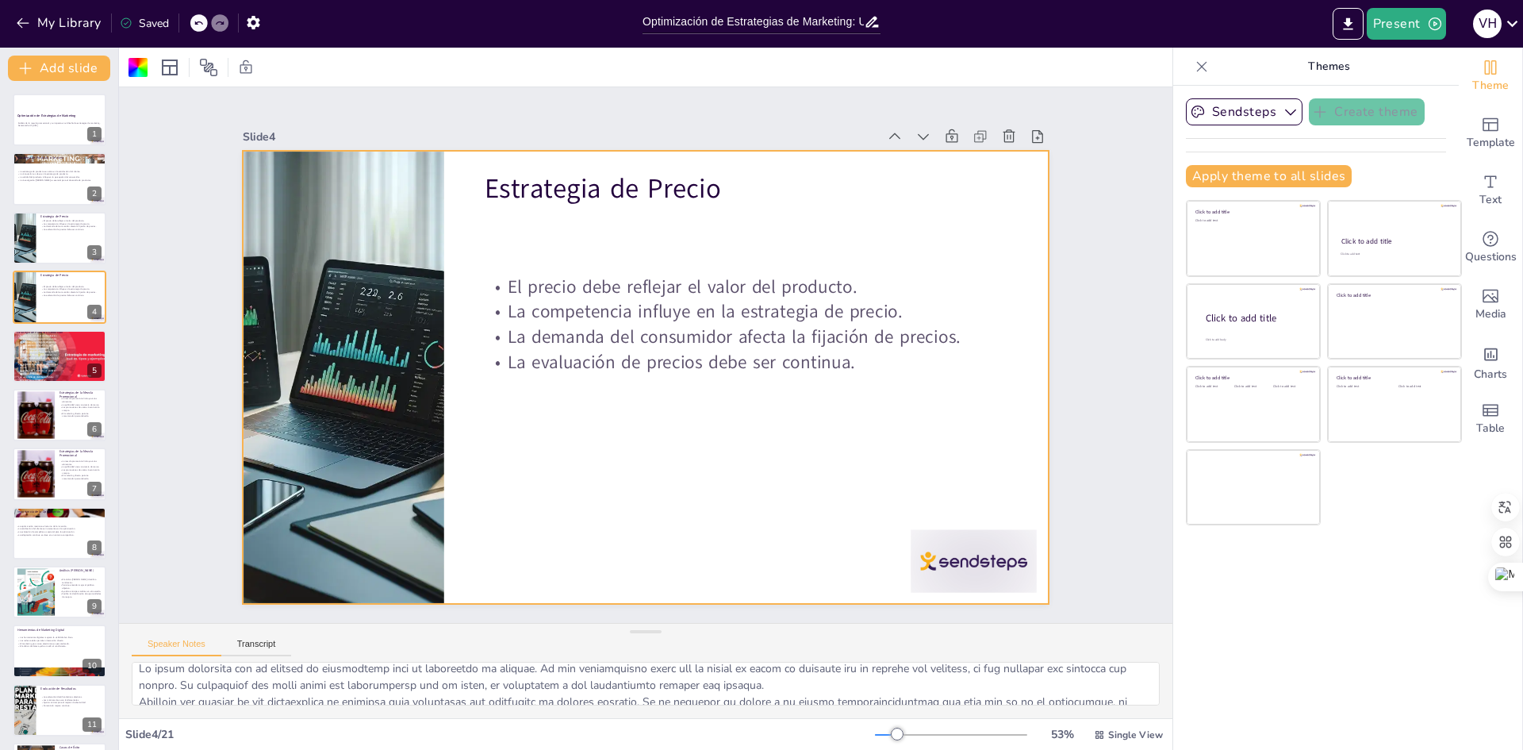
scroll to position [0, 0]
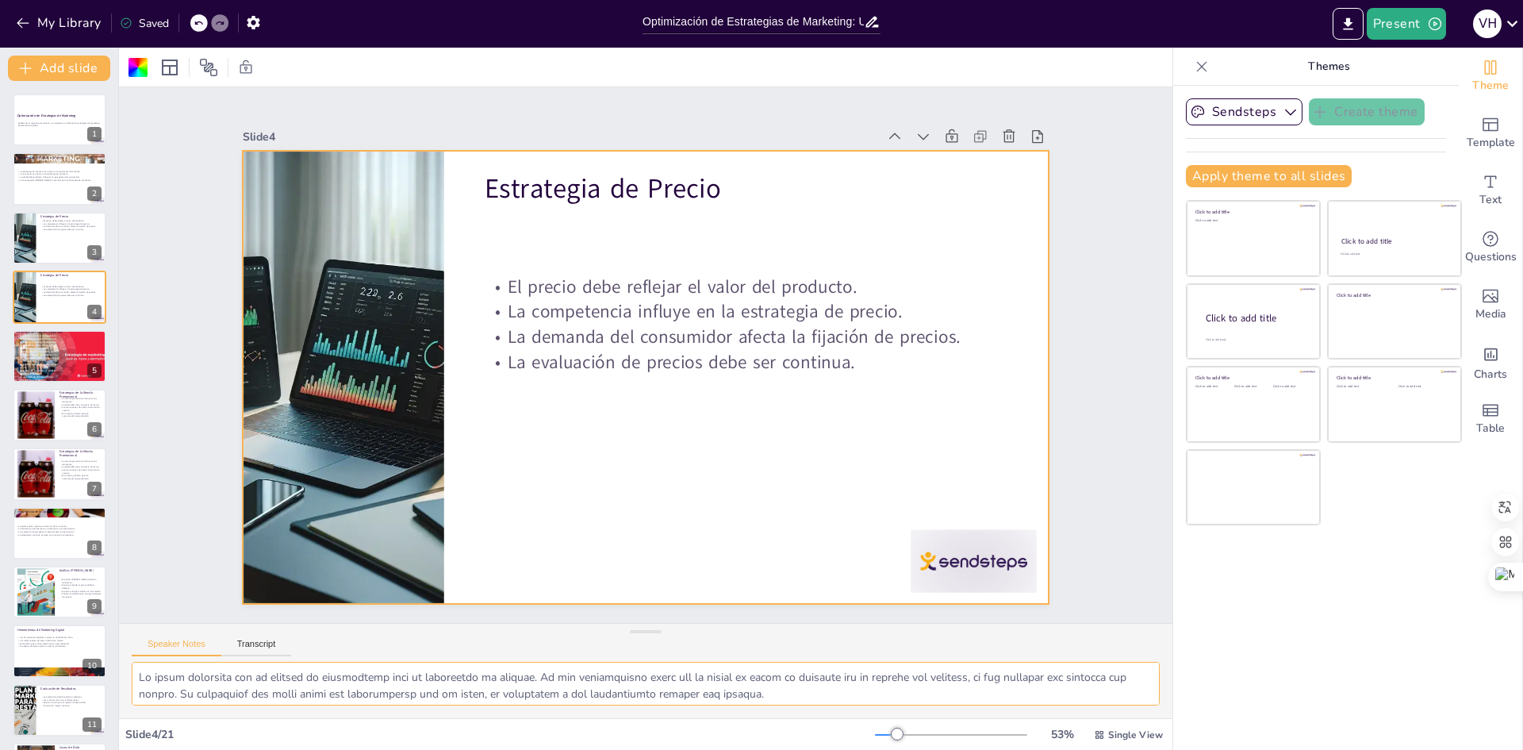
click at [142, 677] on textarea at bounding box center [646, 684] width 1028 height 44
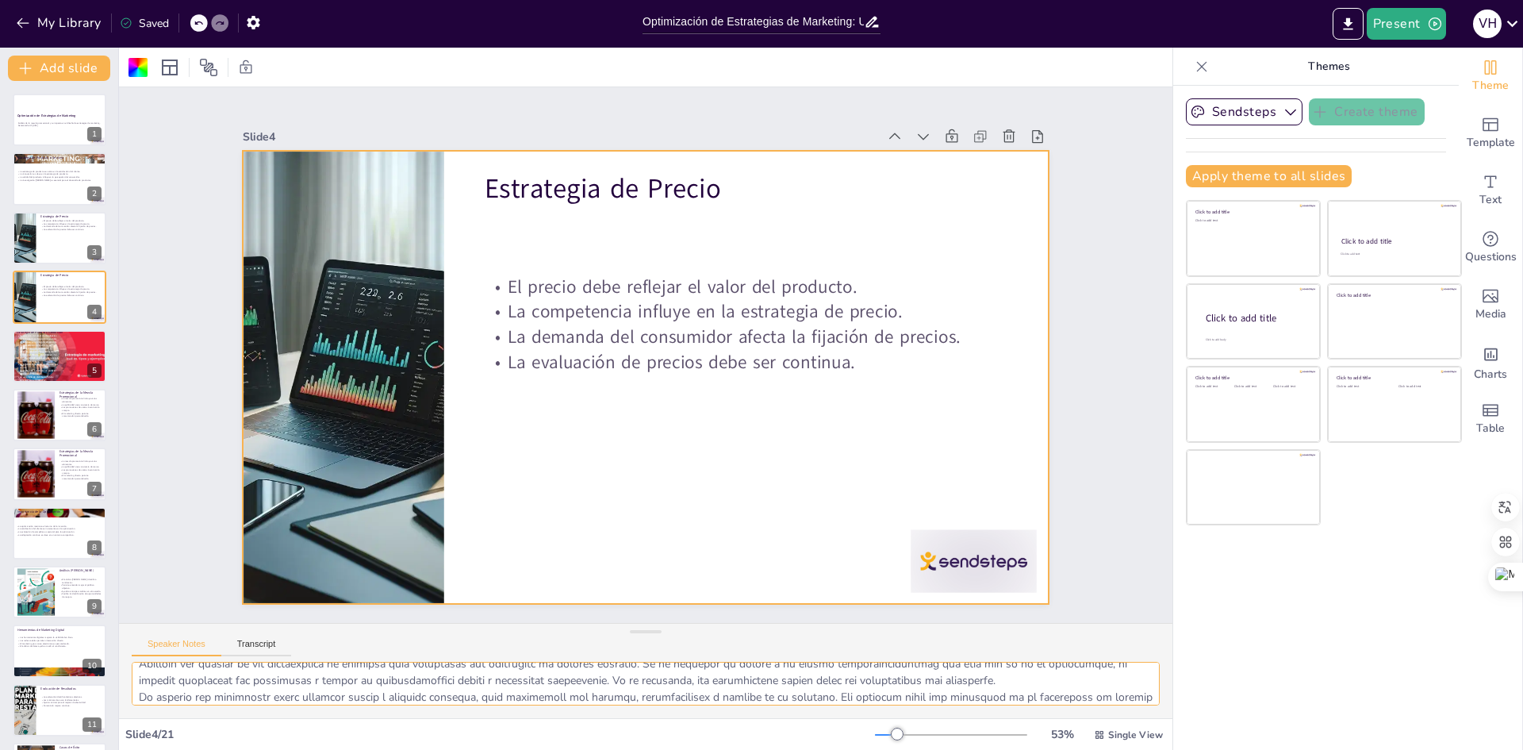
scroll to position [97, 0]
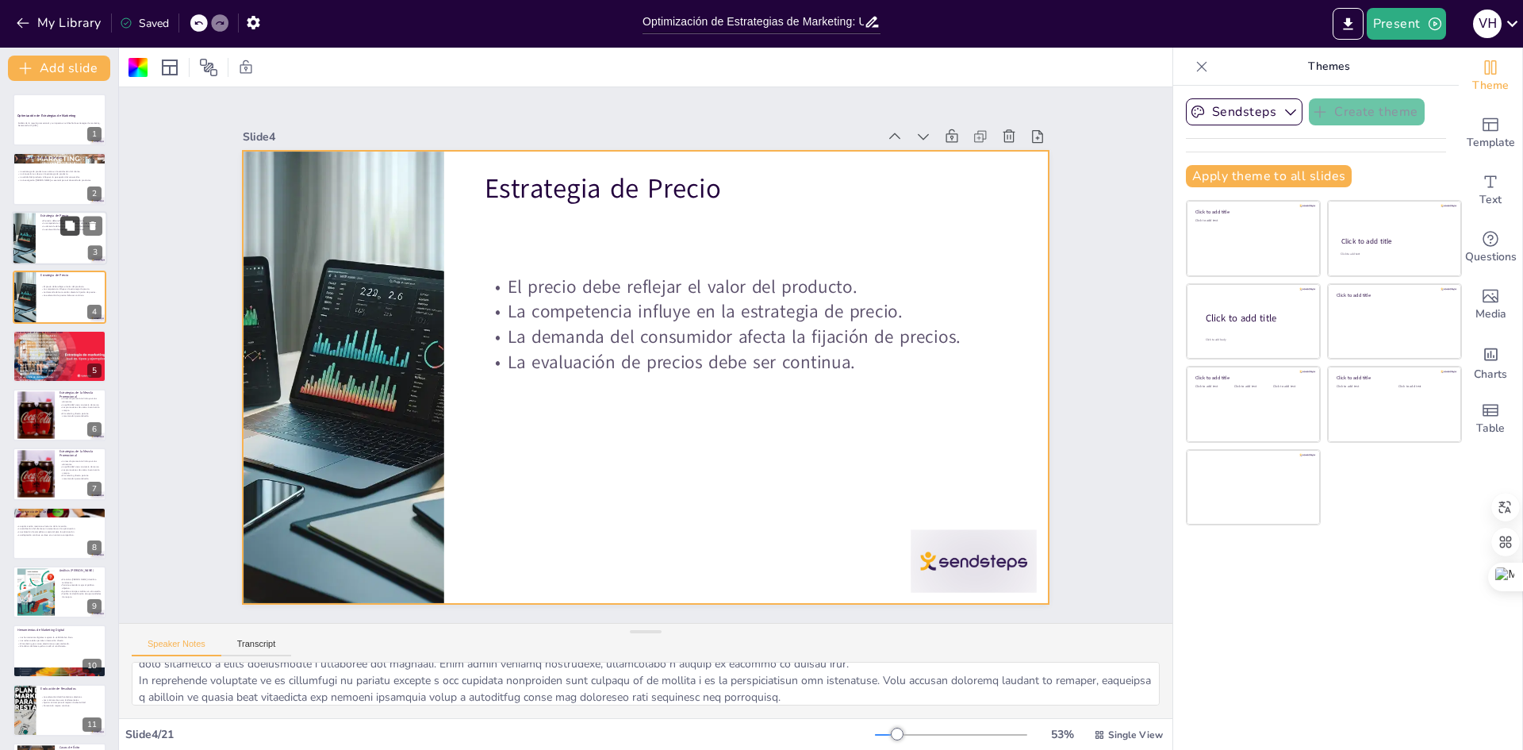
click at [60, 226] on button at bounding box center [69, 225] width 19 height 19
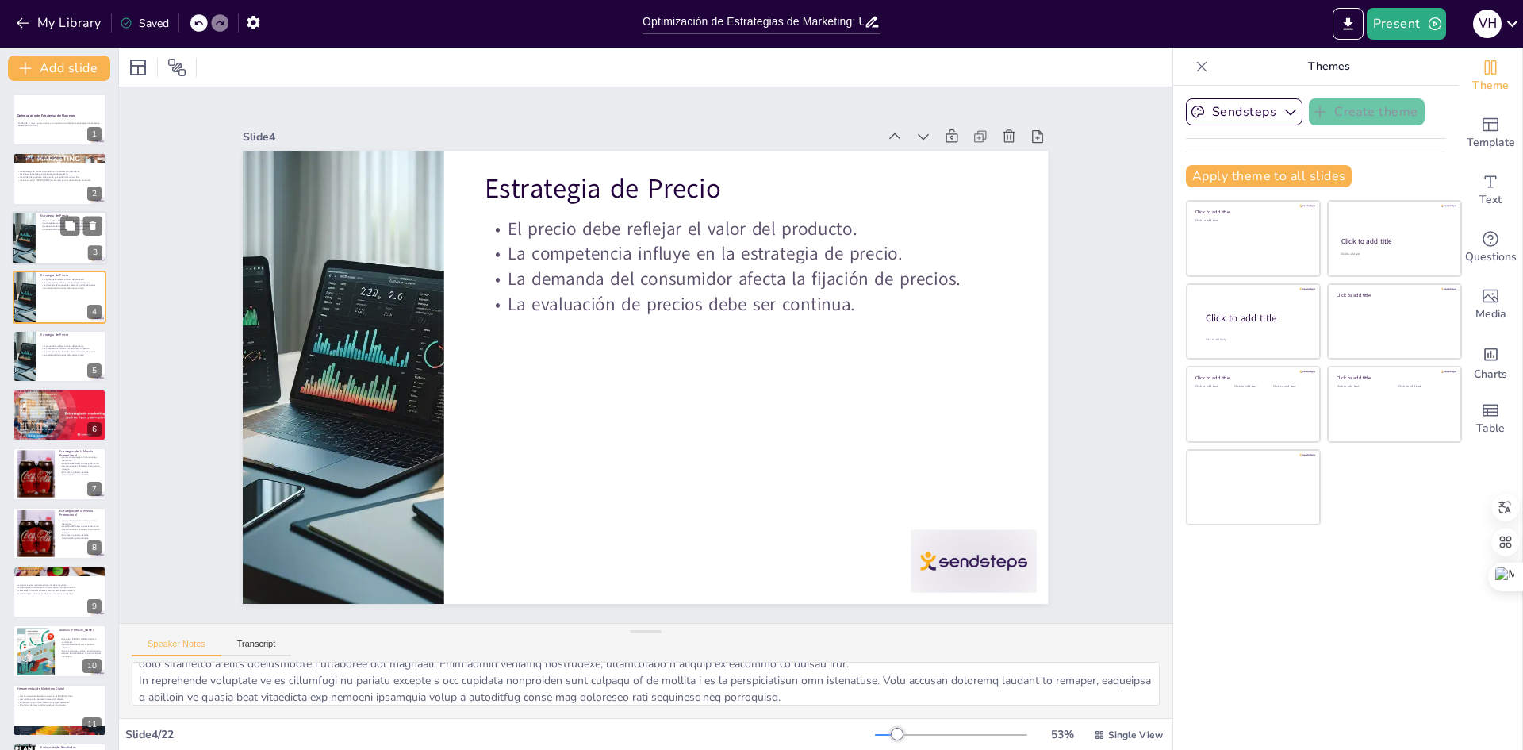
click at [55, 236] on div at bounding box center [59, 238] width 95 height 54
click at [52, 287] on p "La evaluación de precios debe ser continua." at bounding box center [71, 288] width 62 height 3
click at [56, 340] on div at bounding box center [59, 356] width 95 height 54
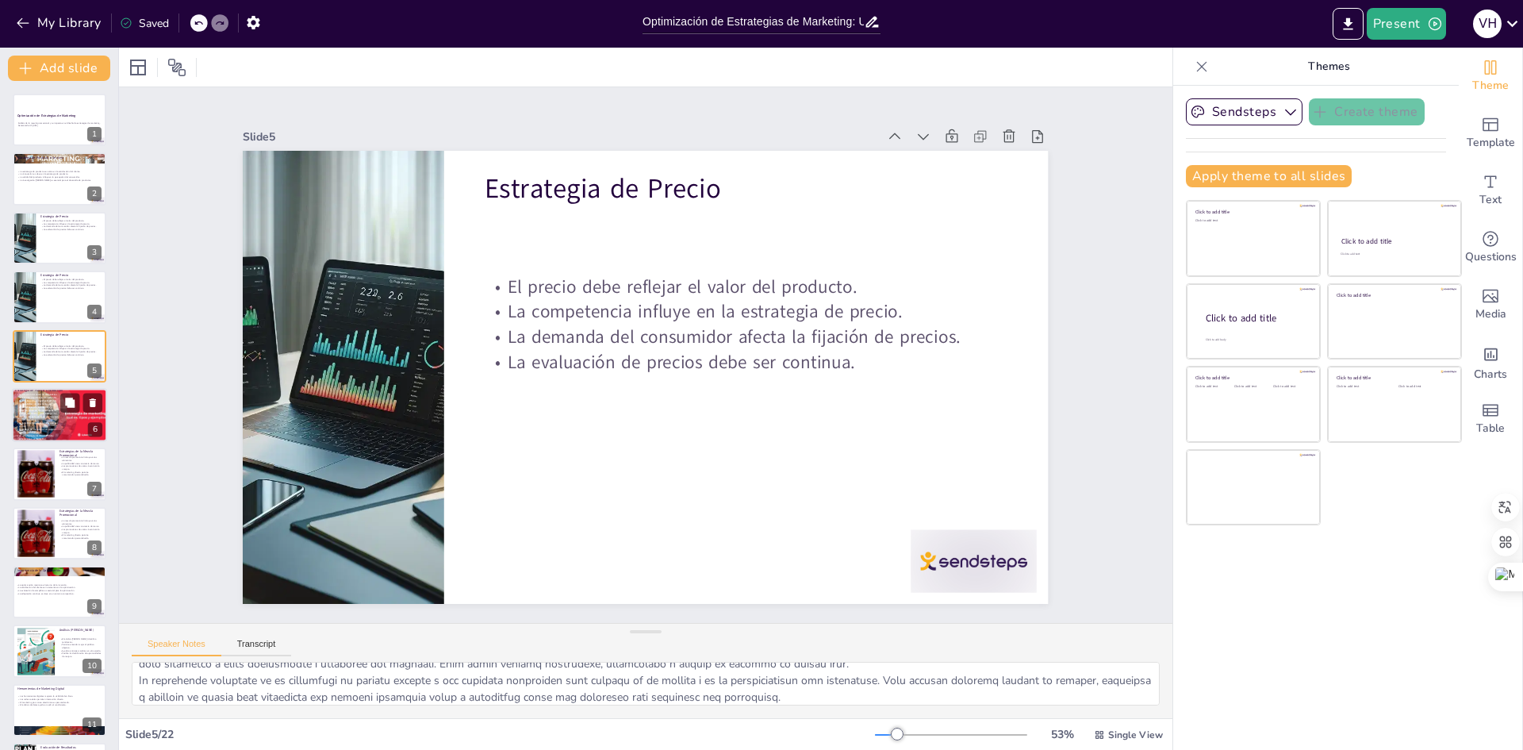
click at [53, 416] on span "La selección del canal de distribución reviste una importancia fundamental. La …" at bounding box center [39, 407] width 40 height 29
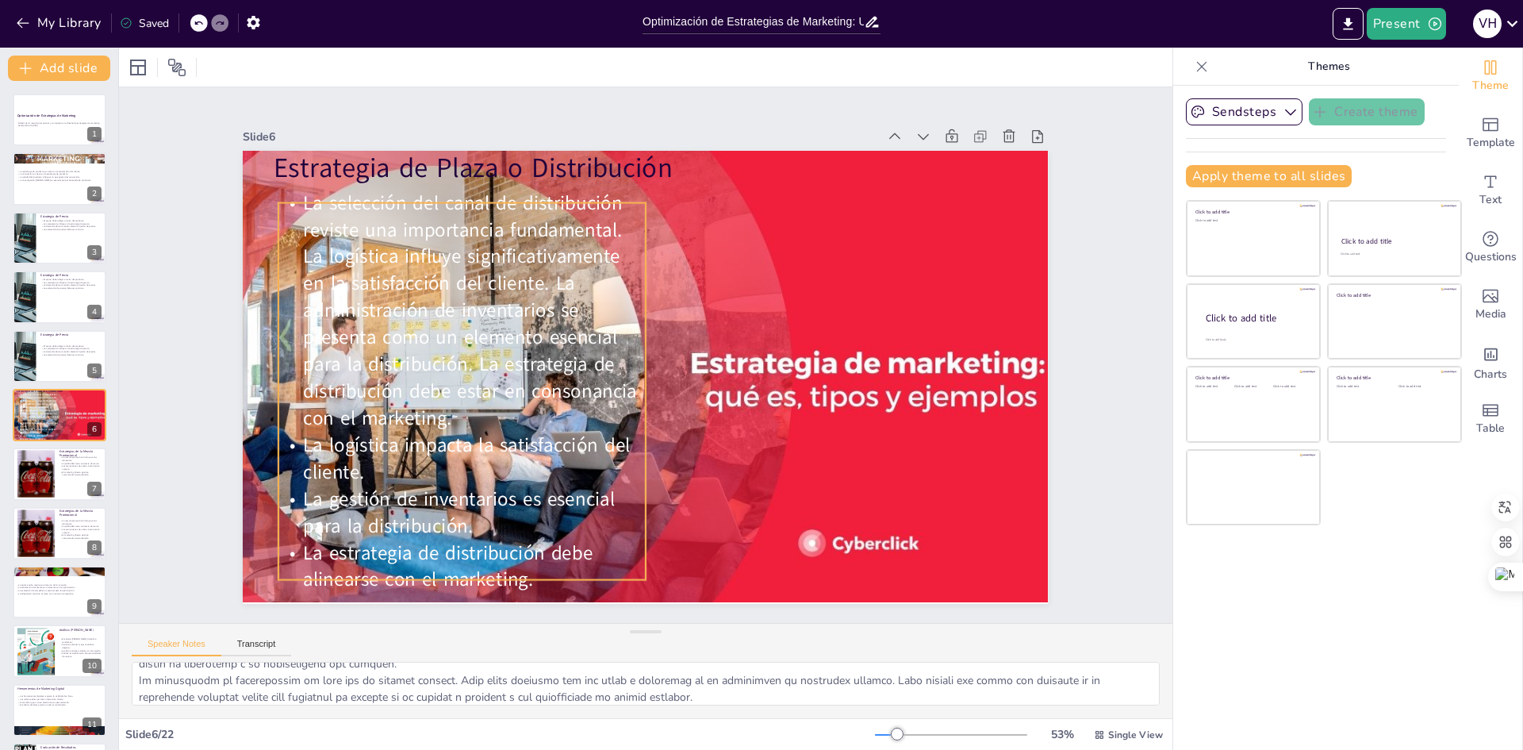
click at [535, 232] on span "La selección del canal de distribución reviste una importancia fundamental. La …" at bounding box center [574, 179] width 383 height 396
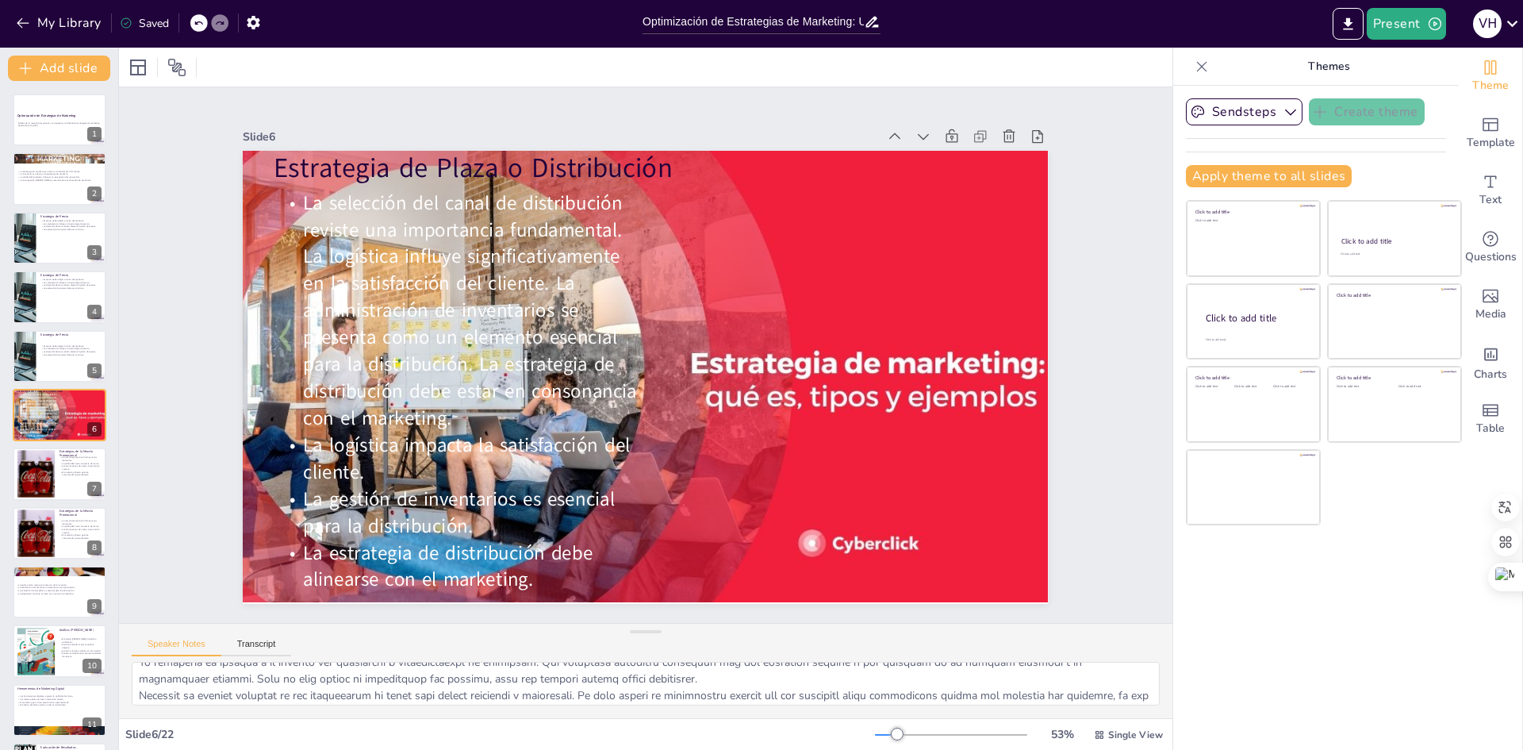
scroll to position [0, 0]
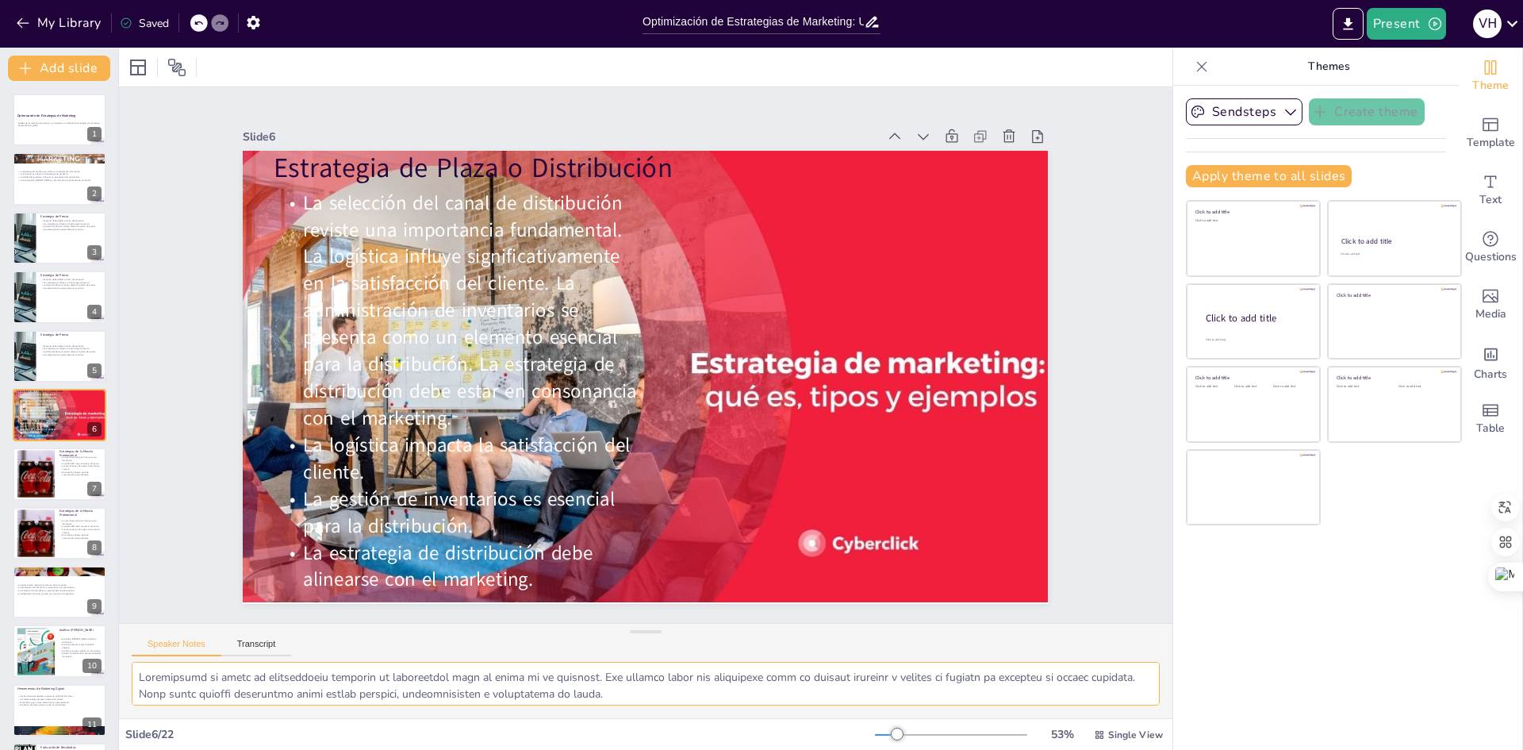
drag, startPoint x: 139, startPoint y: 675, endPoint x: 169, endPoint y: 662, distance: 33.0
click at [140, 675] on textarea at bounding box center [646, 684] width 1028 height 44
click at [40, 524] on div at bounding box center [36, 532] width 86 height 48
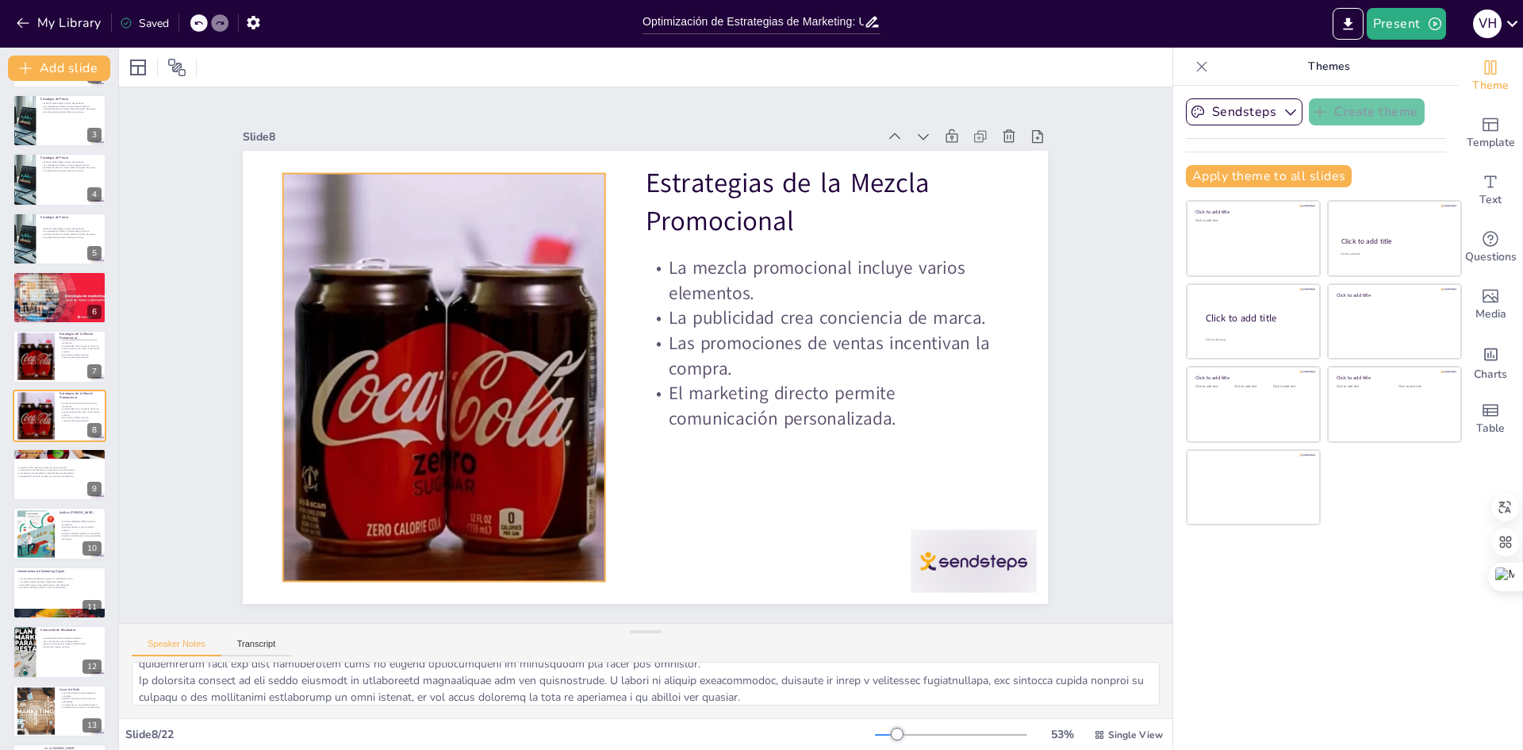
click at [409, 246] on div at bounding box center [443, 356] width 764 height 481
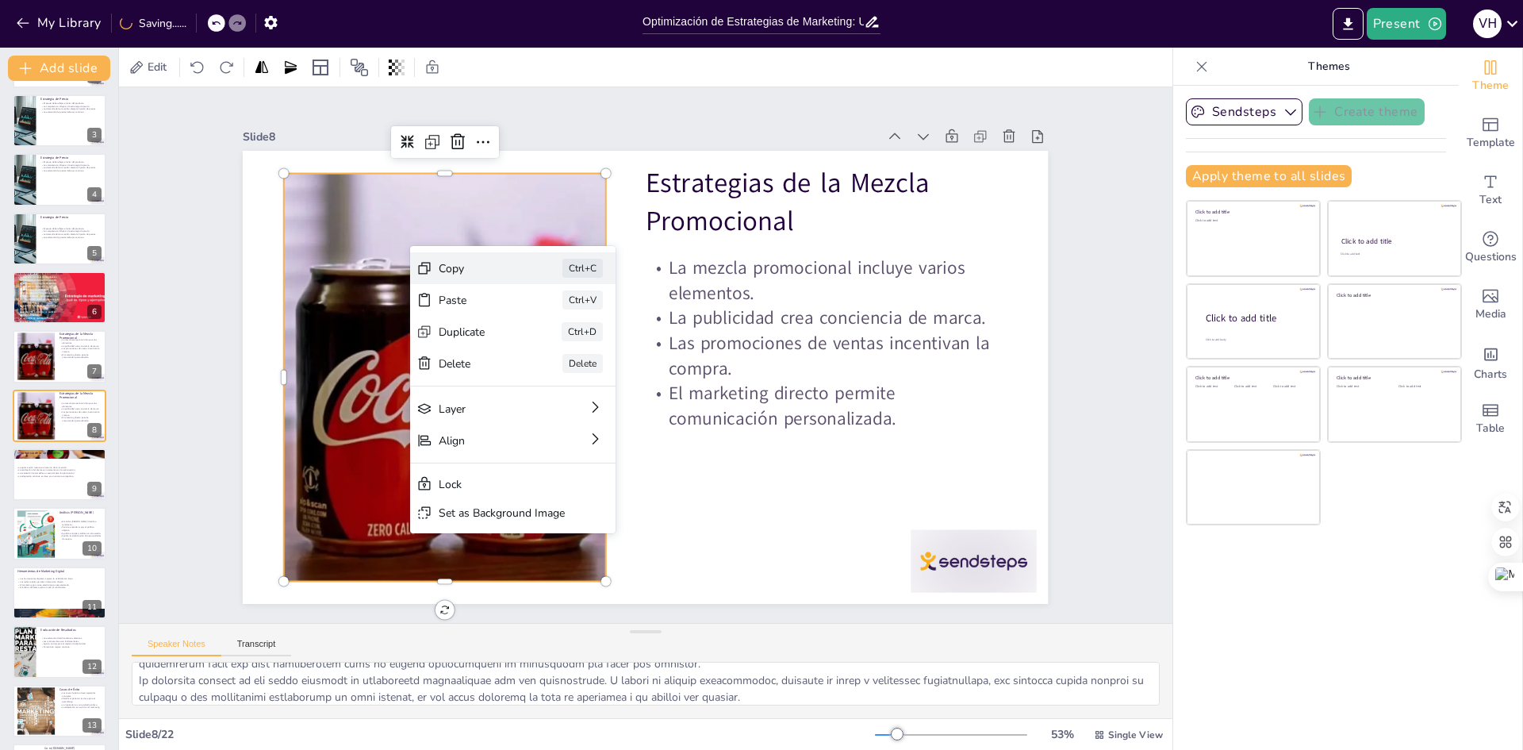
click at [558, 348] on div "Copy" at bounding box center [597, 355] width 79 height 15
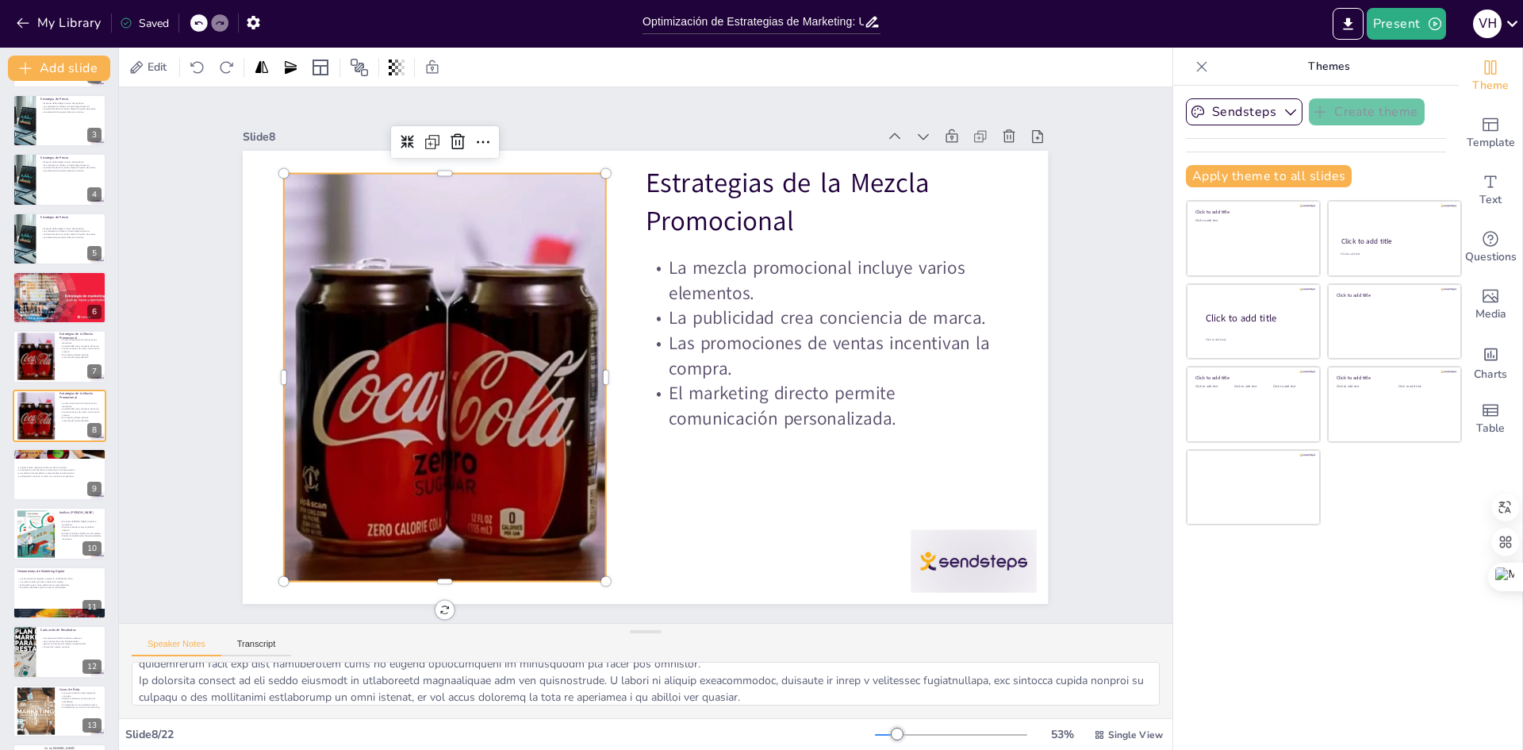
click at [692, 113] on div "Slide 1 Optimización de Estrategias de Marketing Análisis de la mezcla promocio…" at bounding box center [645, 355] width 919 height 722
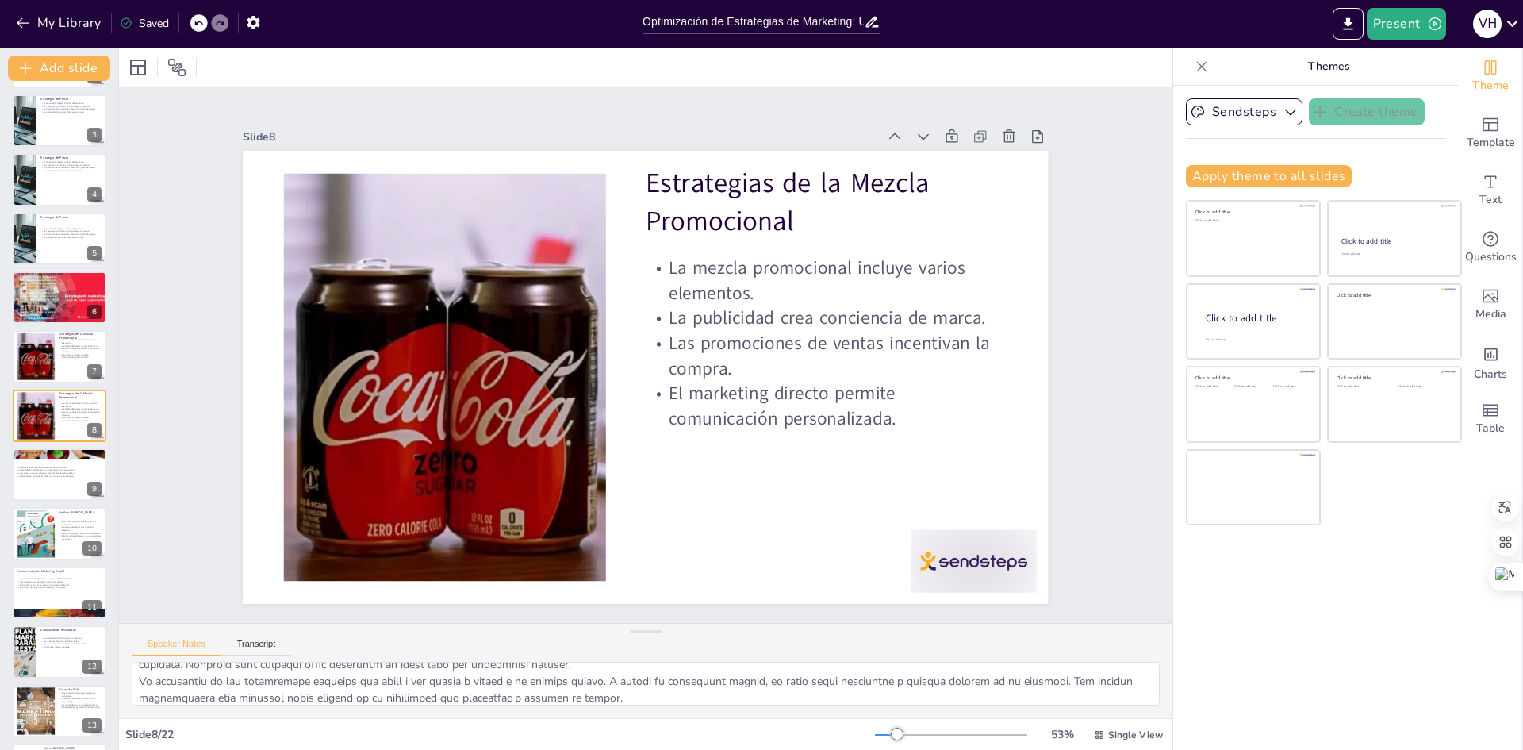
scroll to position [0, 0]
click at [143, 673] on textarea at bounding box center [646, 684] width 1028 height 44
click at [79, 332] on p "Estrategias de la Mezcla Promocional" at bounding box center [80, 336] width 43 height 9
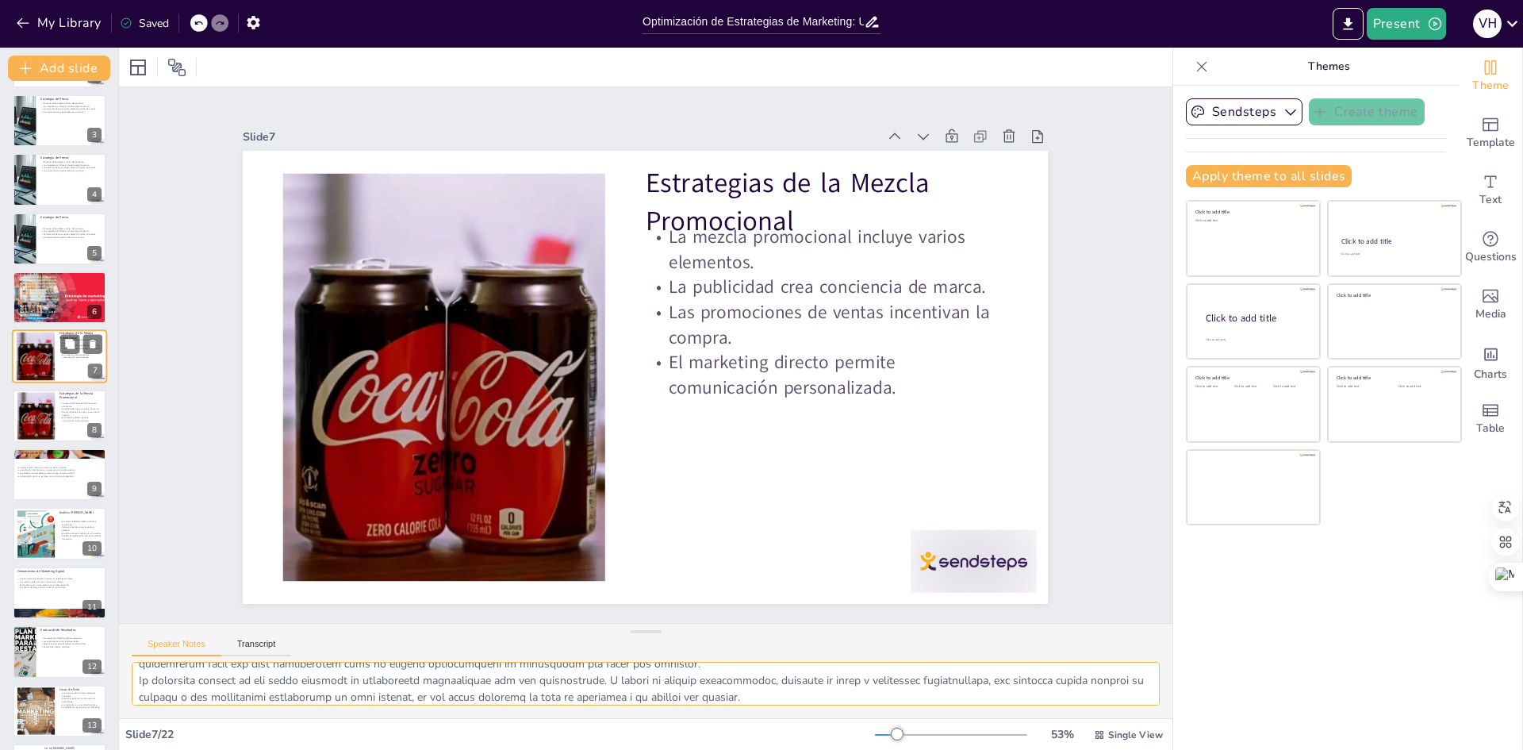
scroll to position [59, 0]
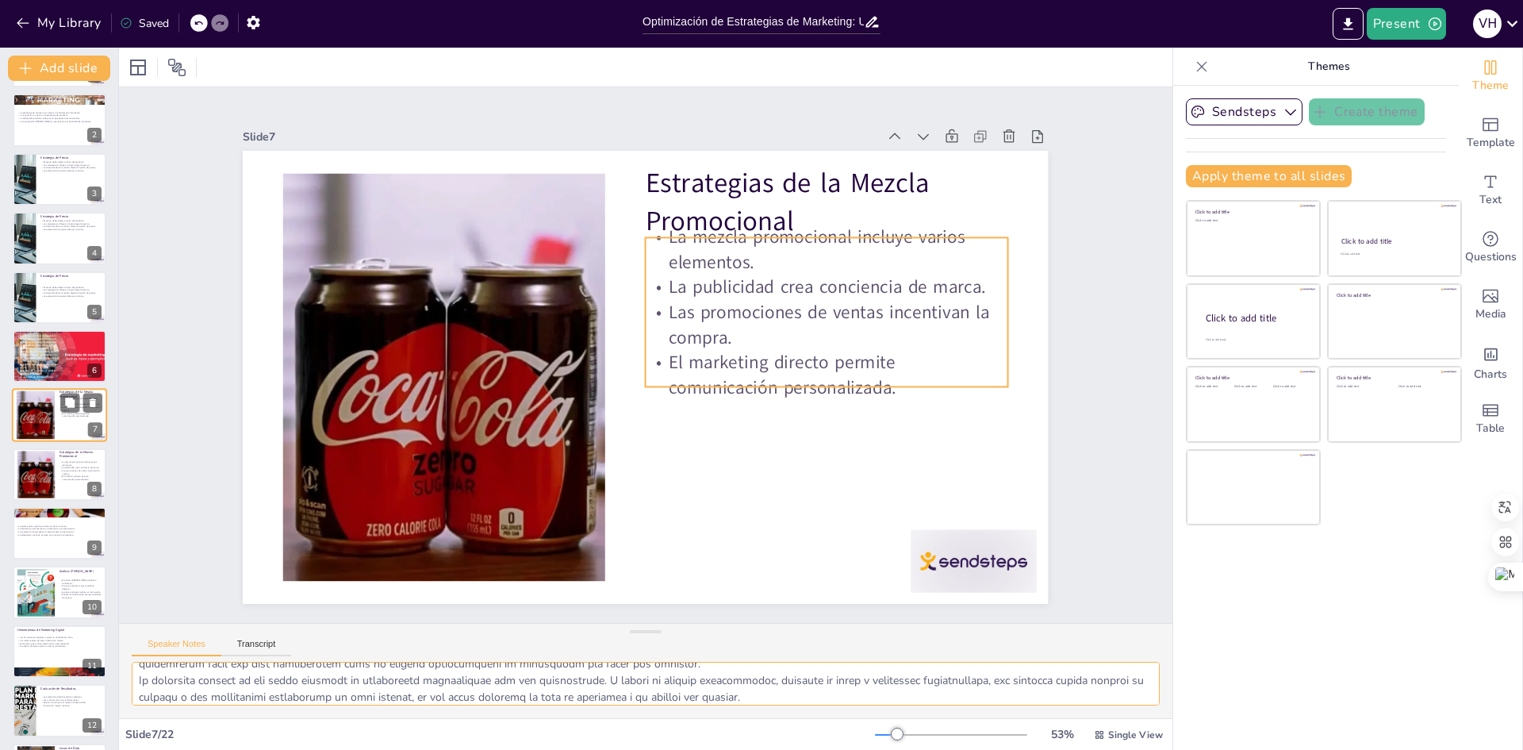
click at [62, 415] on p "El marketing directo permite comunicación personalizada." at bounding box center [80, 415] width 43 height 6
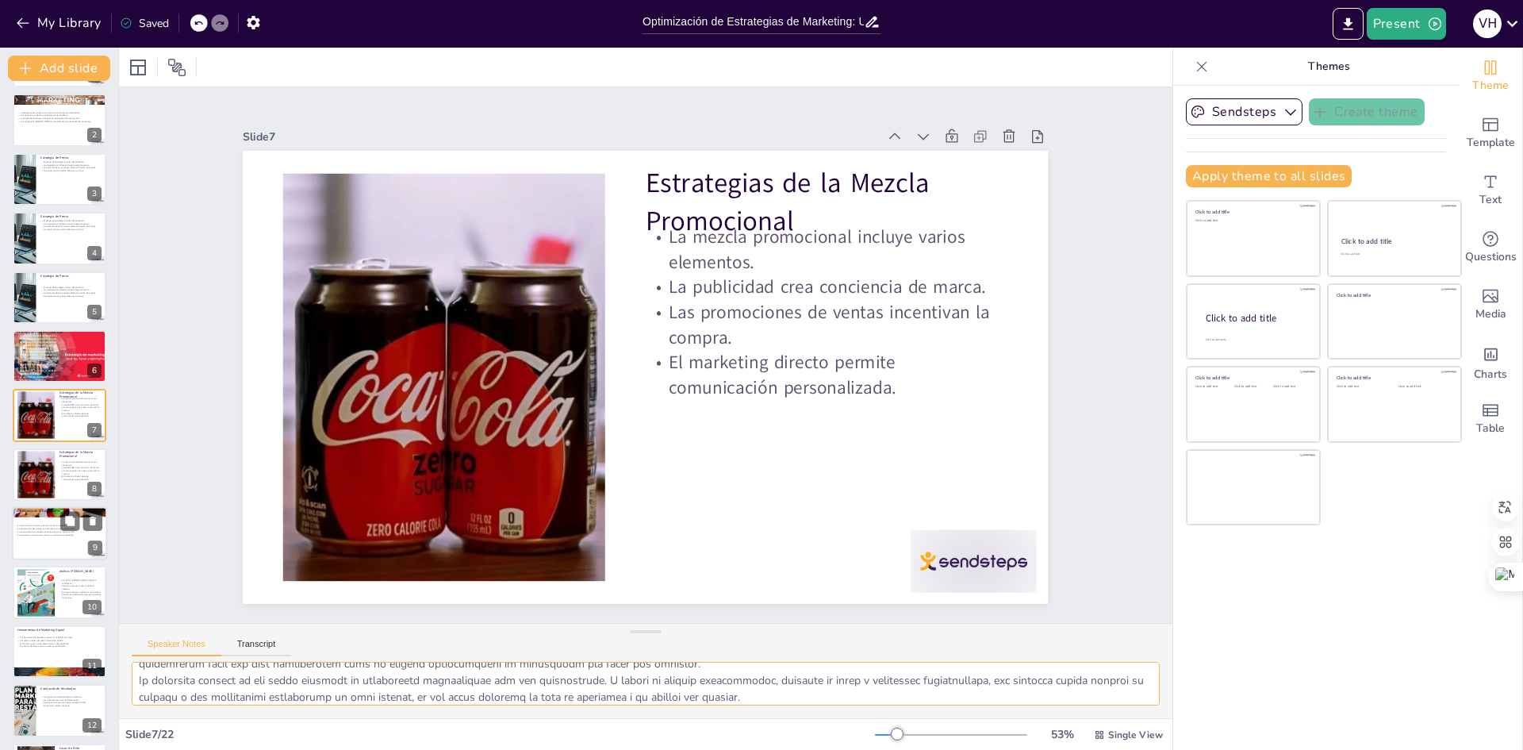
click at [56, 464] on div at bounding box center [60, 474] width 94 height 52
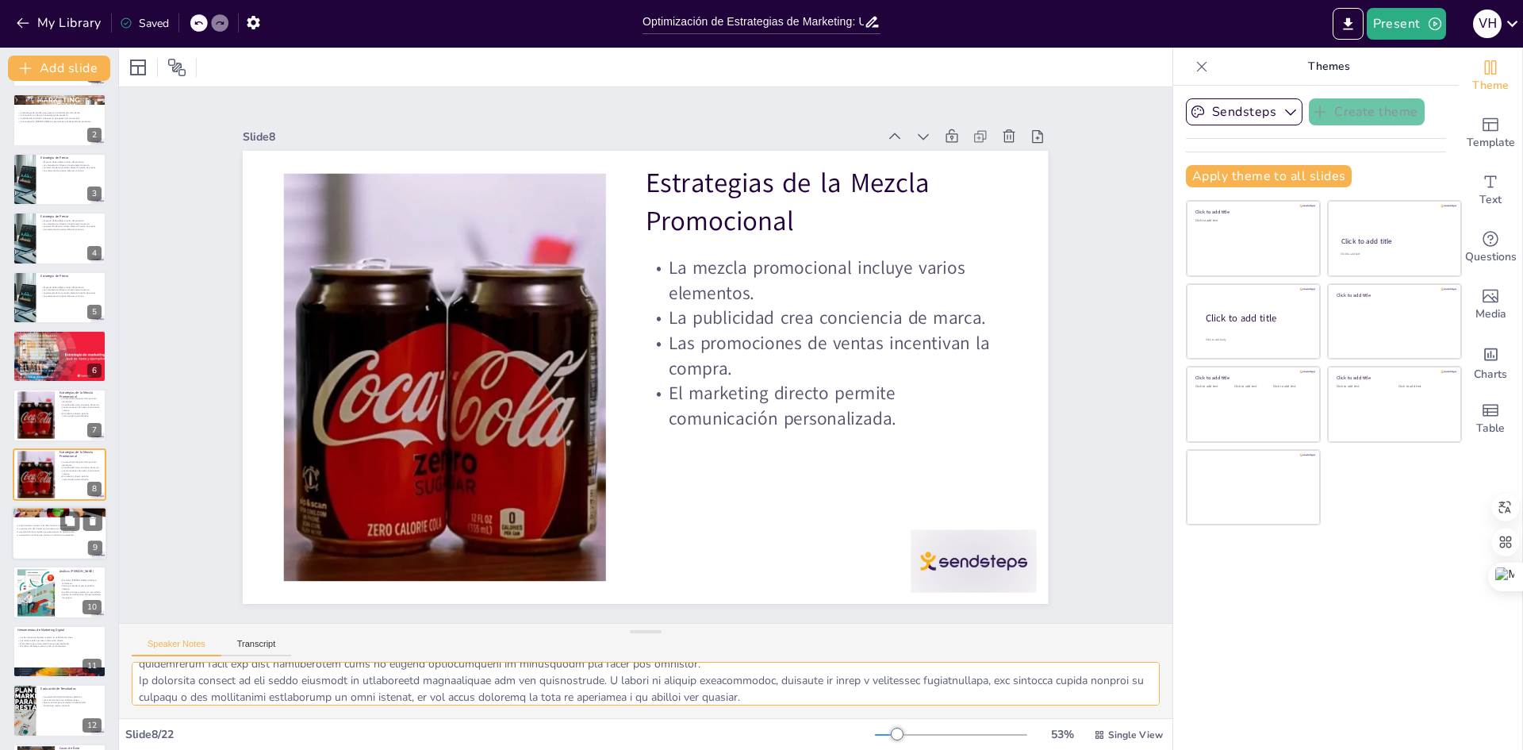
scroll to position [117, 0]
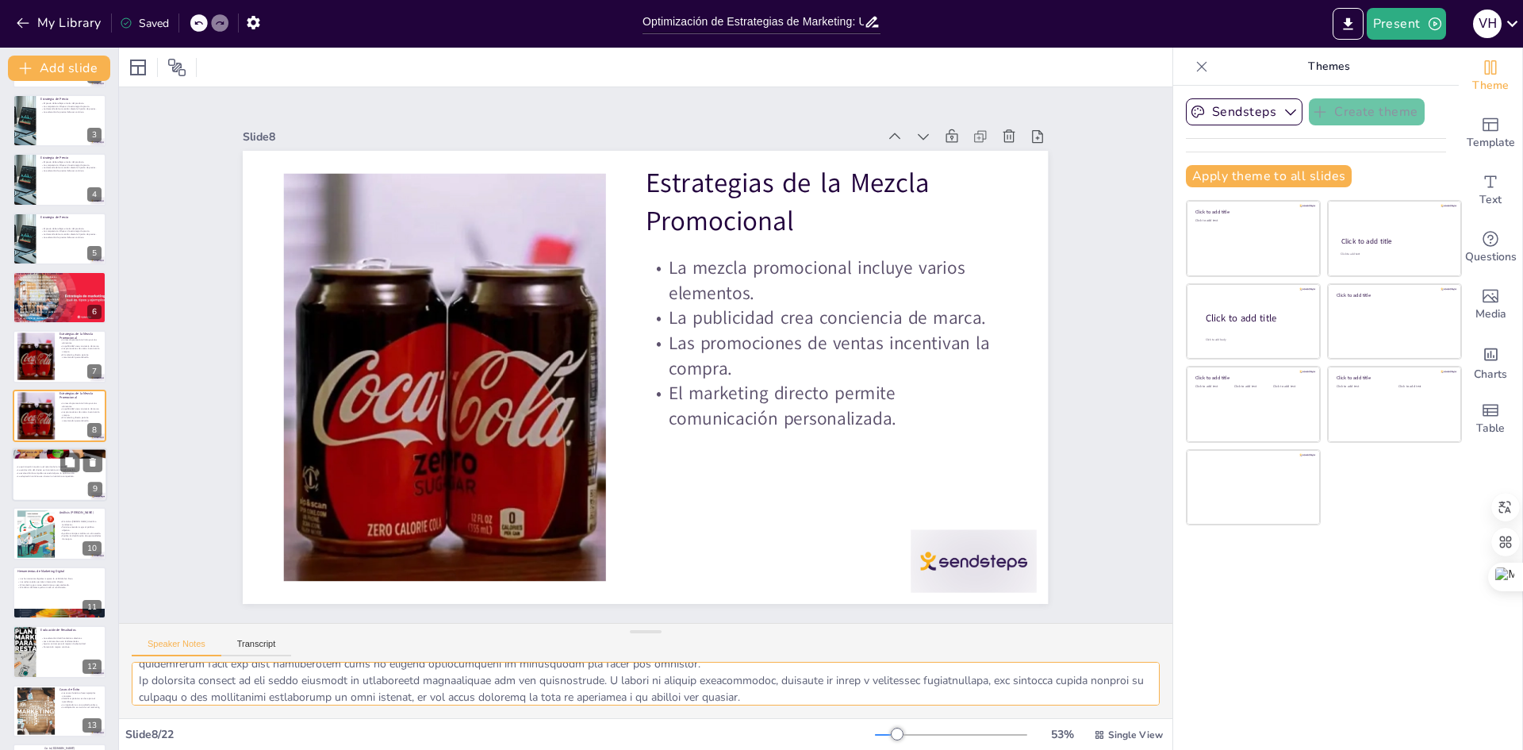
click at [25, 464] on div at bounding box center [59, 474] width 95 height 54
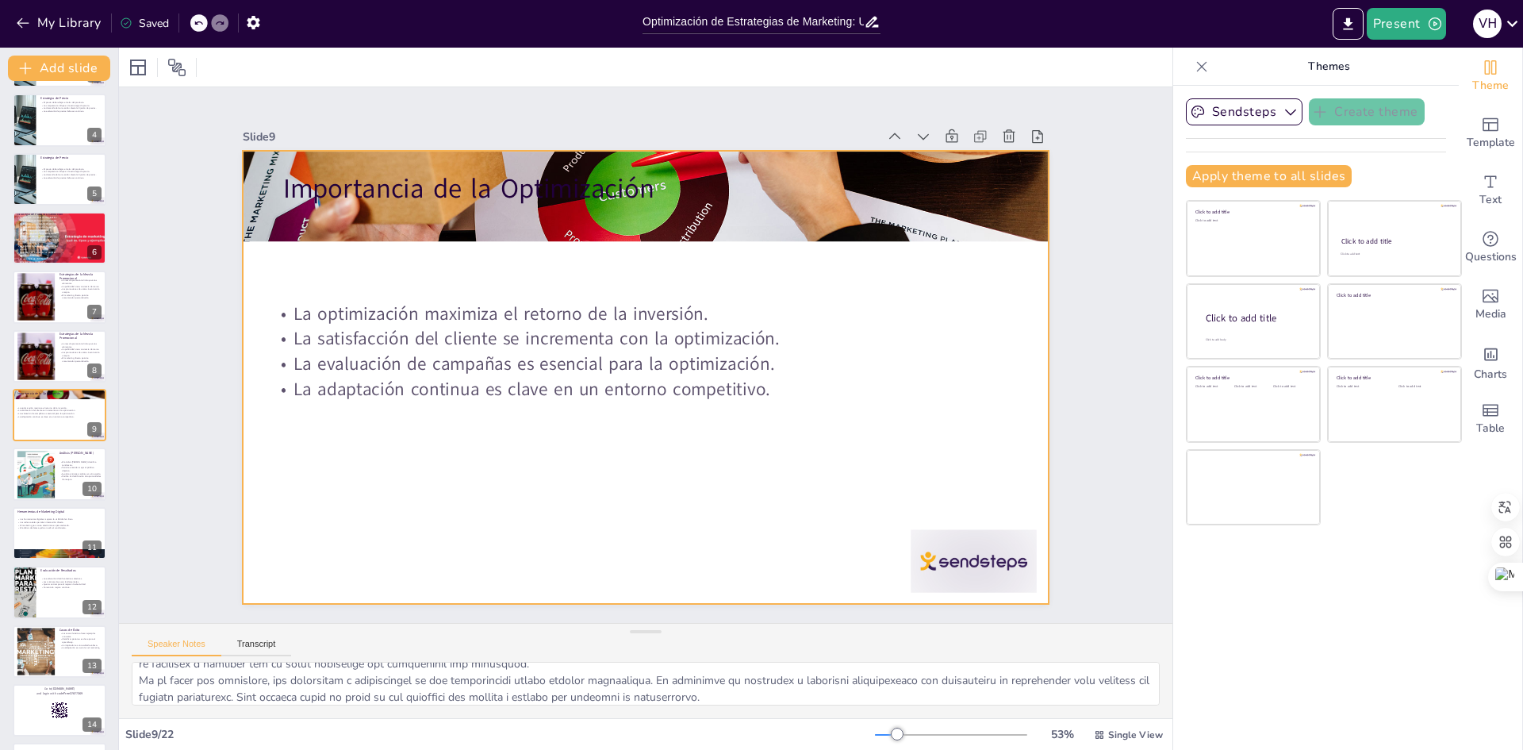
click at [515, 490] on div at bounding box center [641, 376] width 882 height 610
click at [143, 676] on textarea at bounding box center [646, 684] width 1028 height 44
click at [75, 439] on div "Importancia de la Optimización La optimización maximiza el retorno de la invers…" at bounding box center [59, 415] width 95 height 54
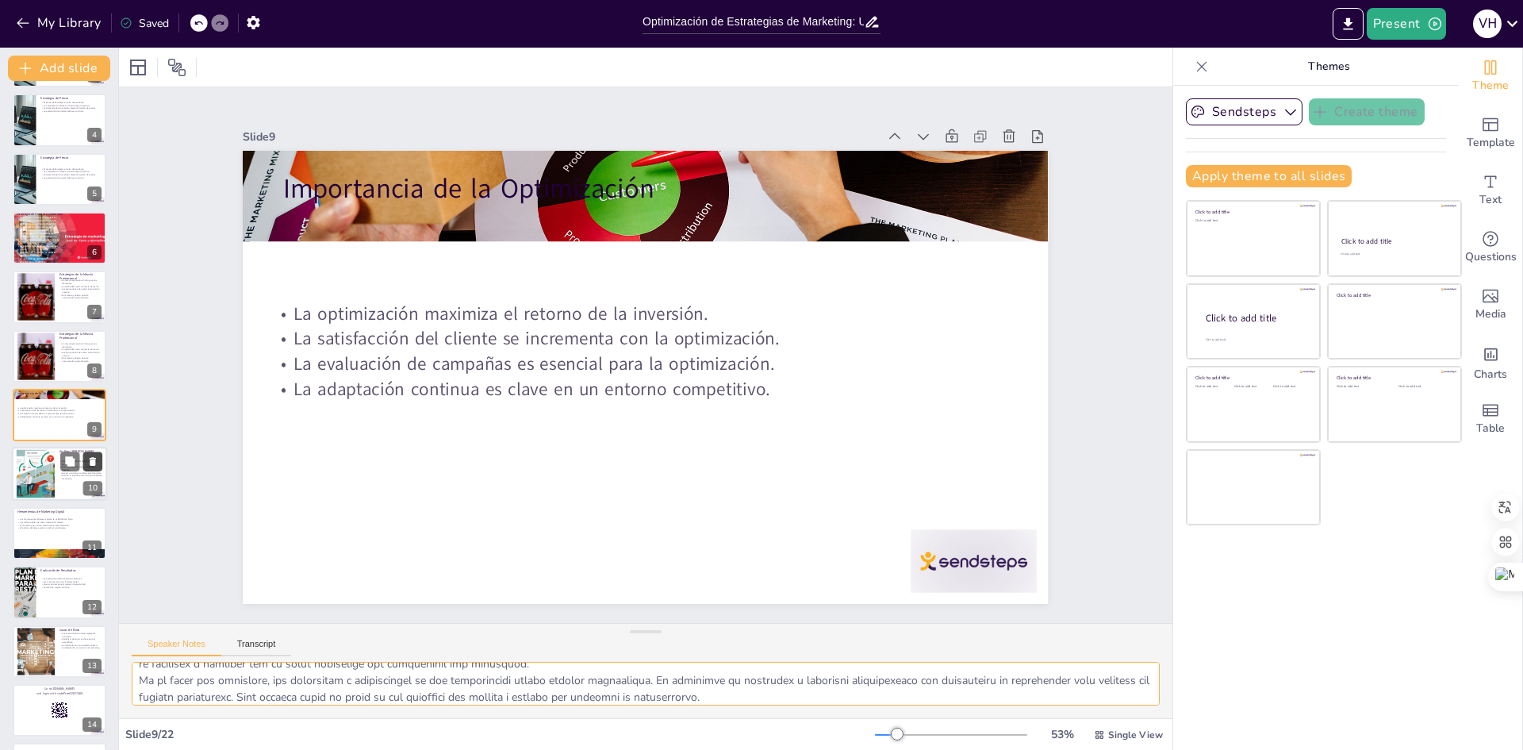
click at [89, 462] on icon at bounding box center [92, 461] width 11 height 11
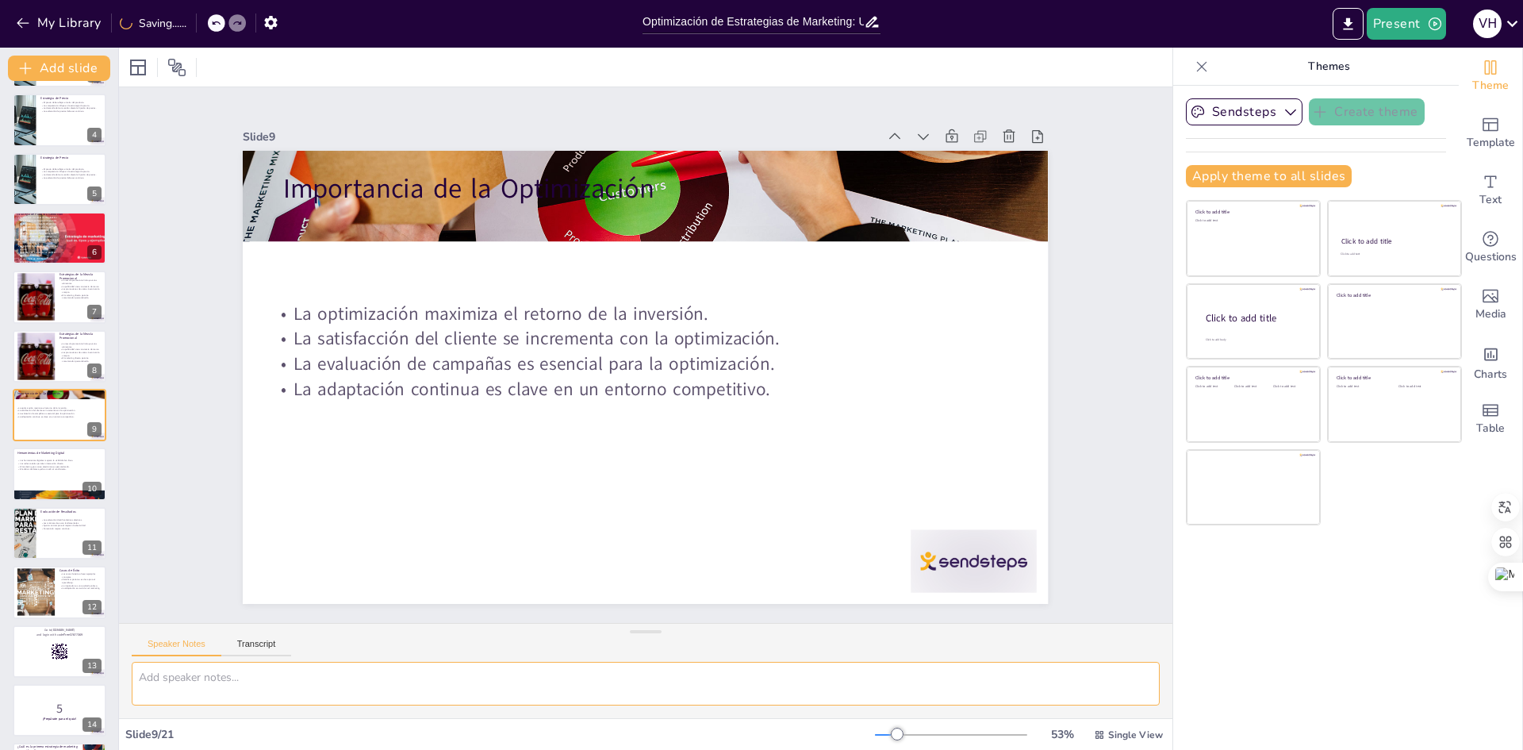
scroll to position [0, 0]
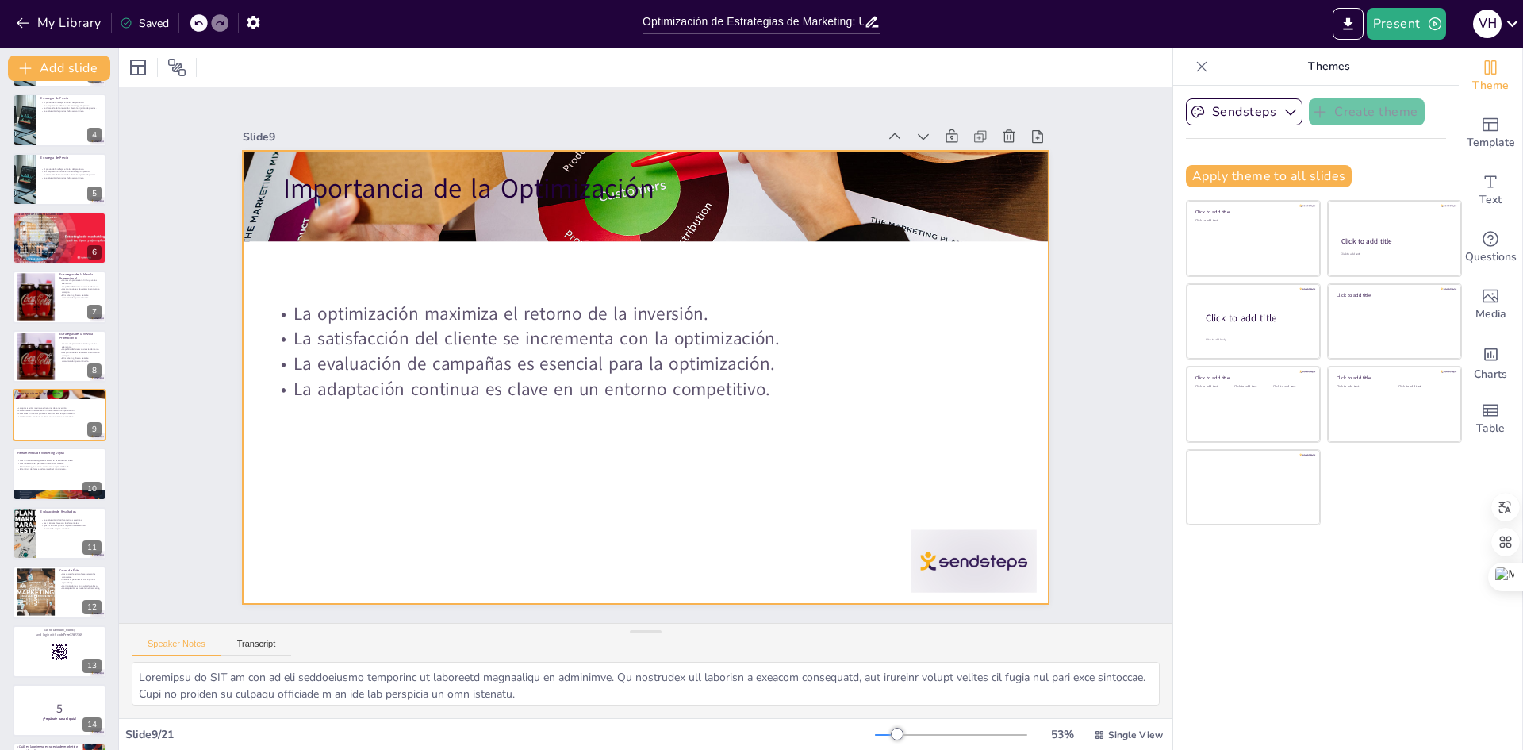
drag, startPoint x: 282, startPoint y: 394, endPoint x: 262, endPoint y: 401, distance: 21.6
click at [523, 394] on p "La adaptación continua es clave en un entorno competitivo." at bounding box center [681, 353] width 317 height 672
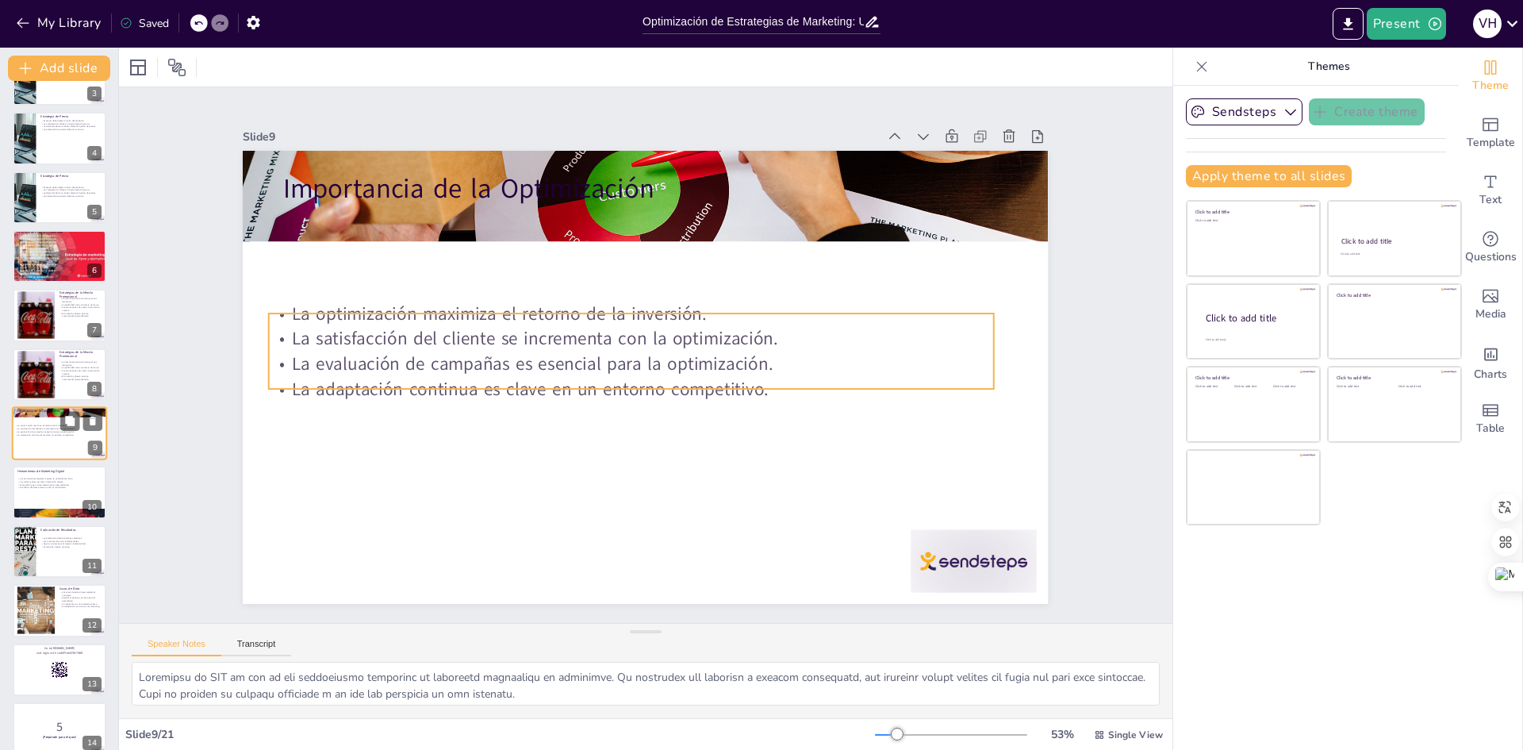
click at [38, 433] on p "La adaptación continua es clave en un entorno competitivo." at bounding box center [58, 434] width 86 height 3
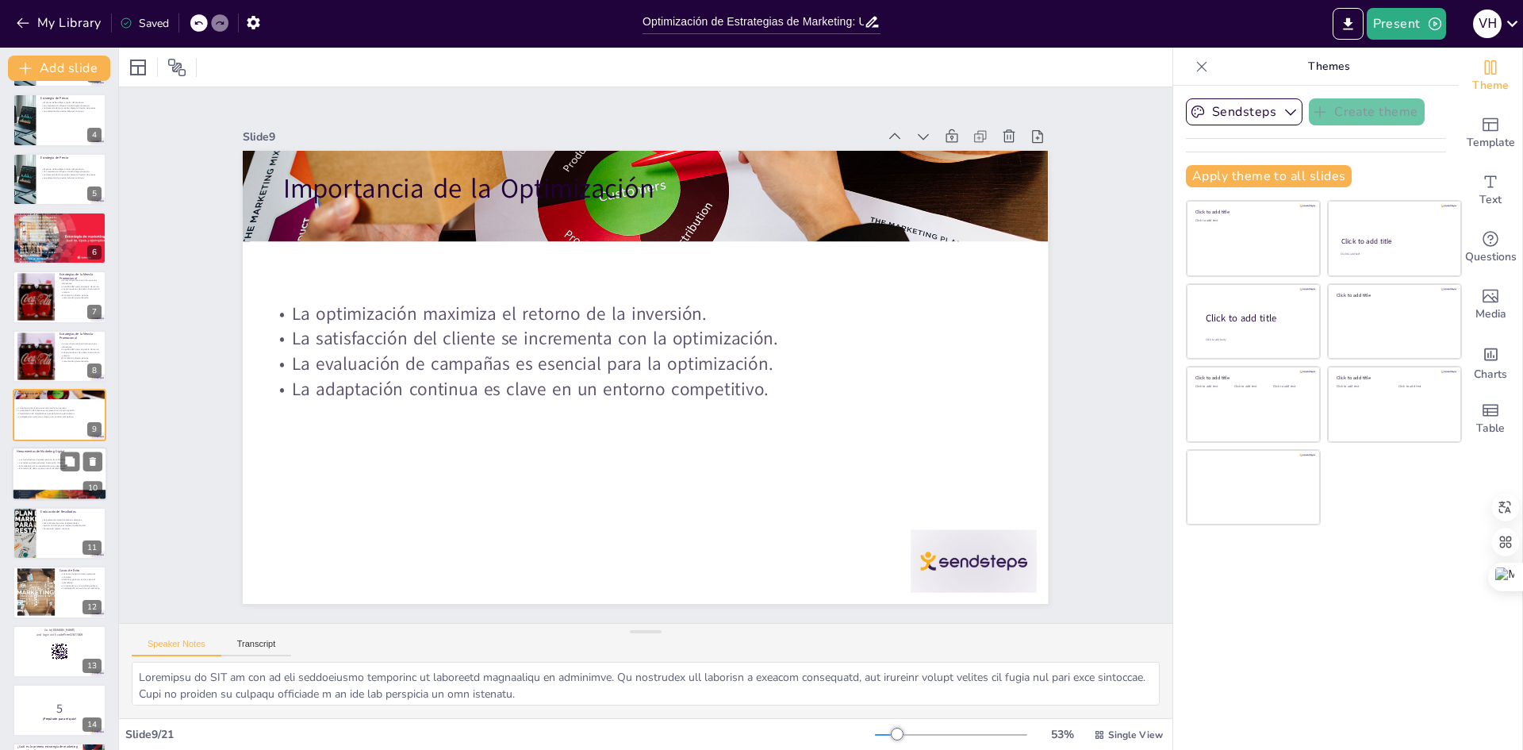
click at [47, 462] on p "Las redes sociales permiten interacción directa." at bounding box center [60, 463] width 86 height 3
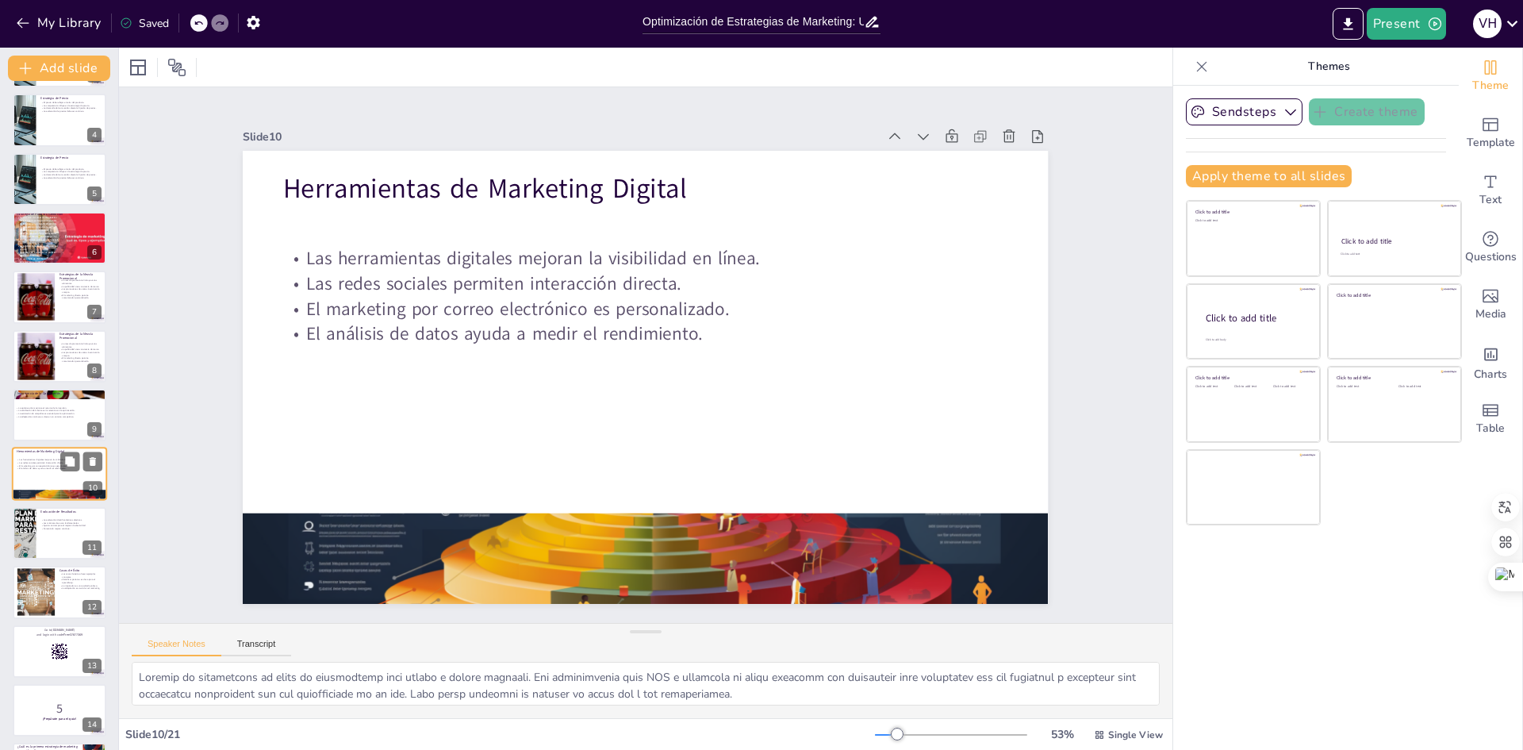
scroll to position [236, 0]
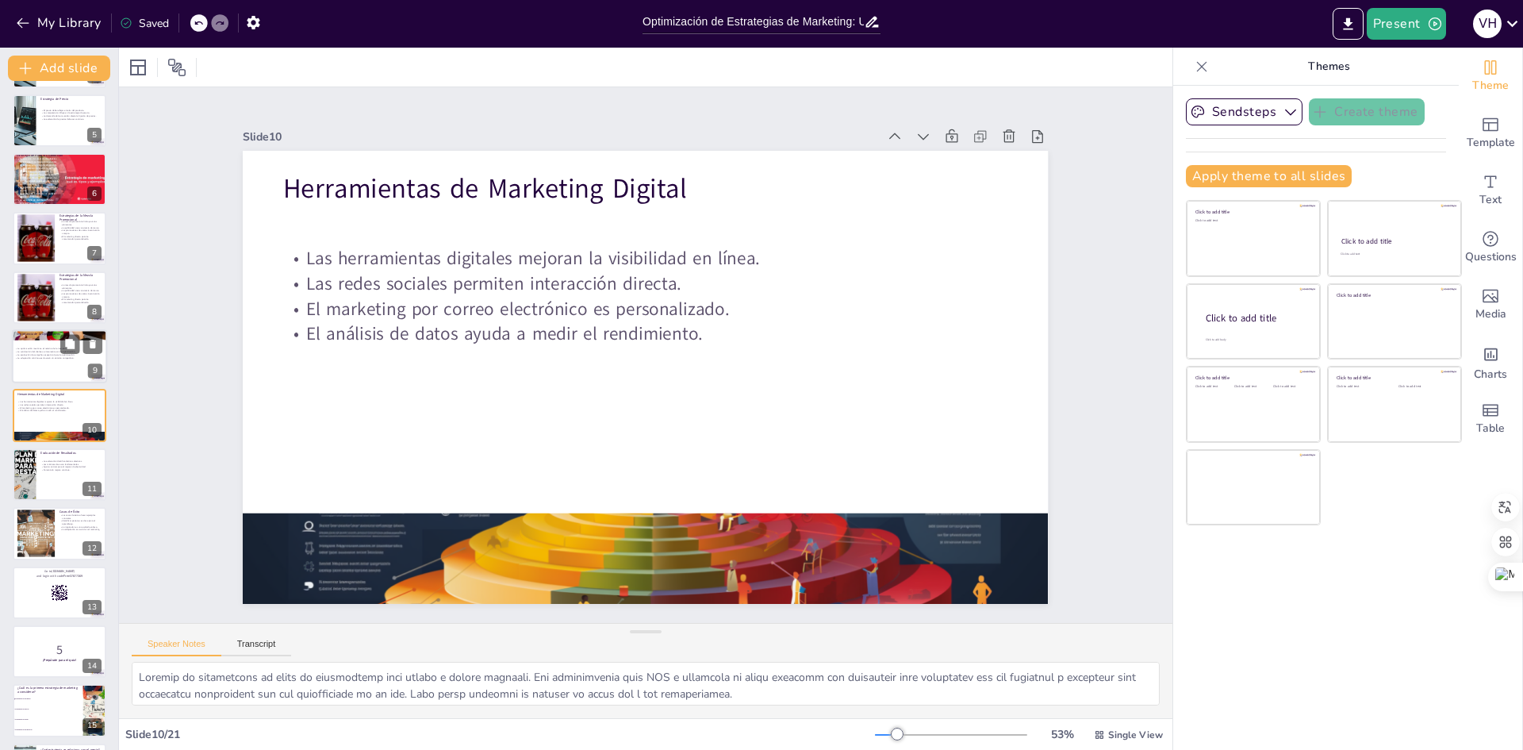
click at [59, 363] on div at bounding box center [59, 356] width 95 height 54
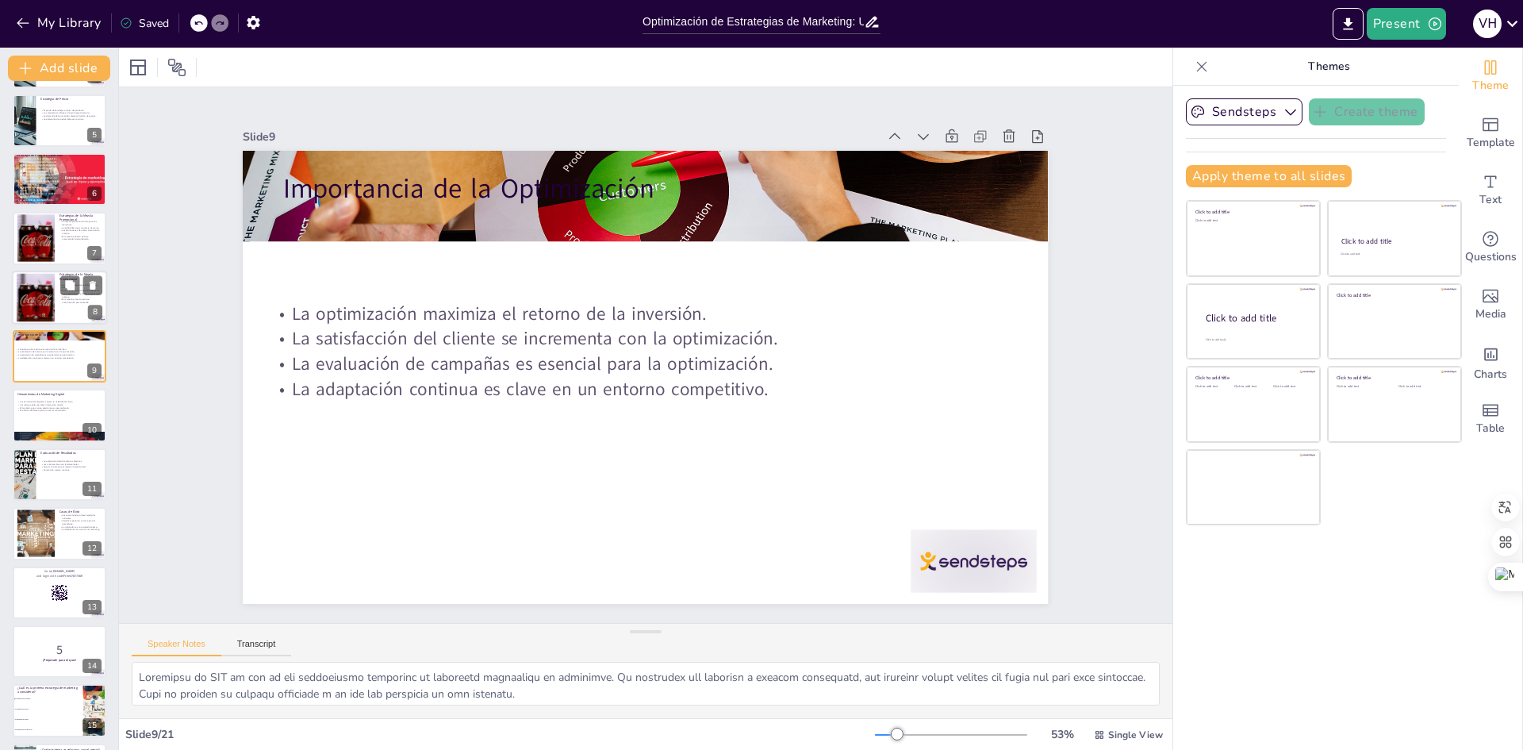
scroll to position [177, 0]
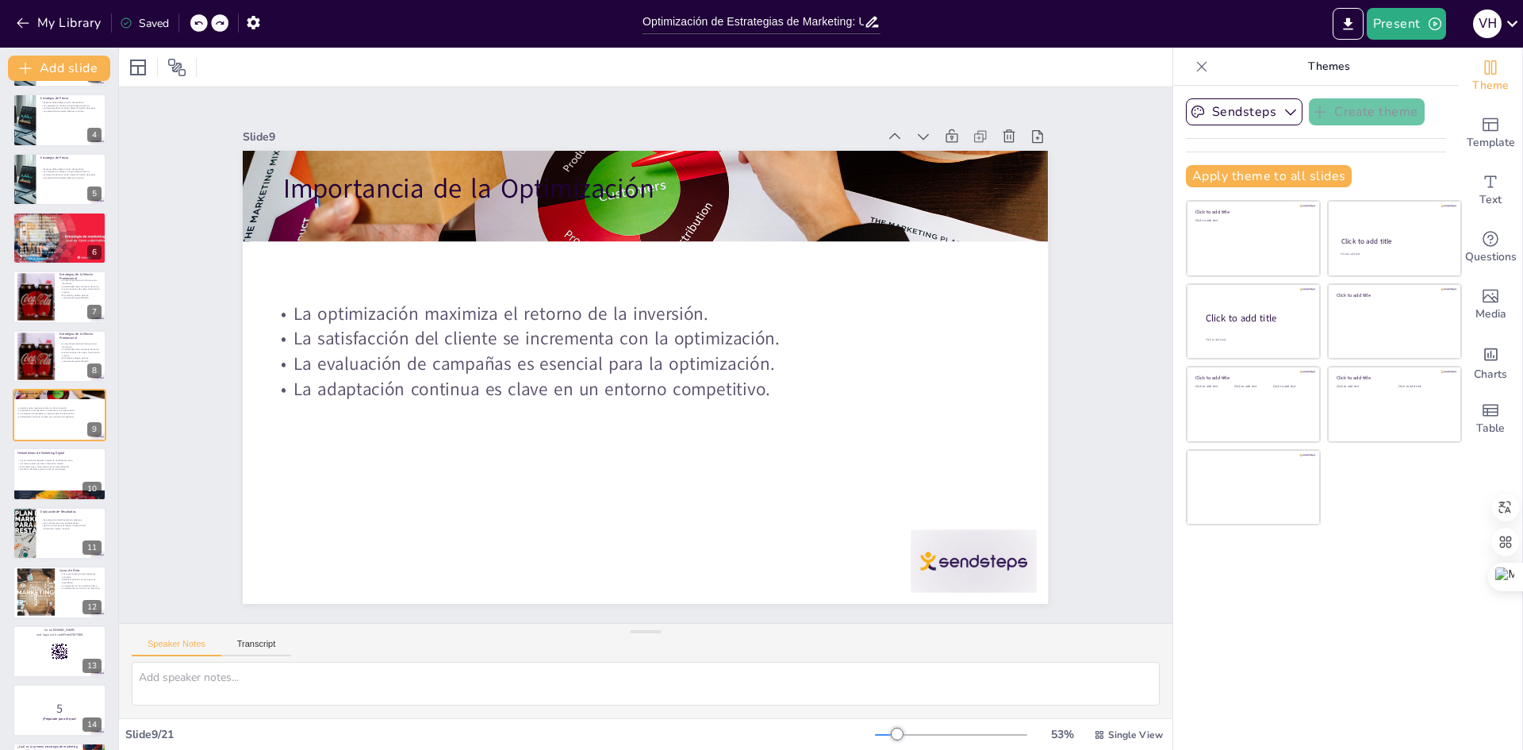
click at [198, 22] on icon at bounding box center [198, 23] width 8 height 4
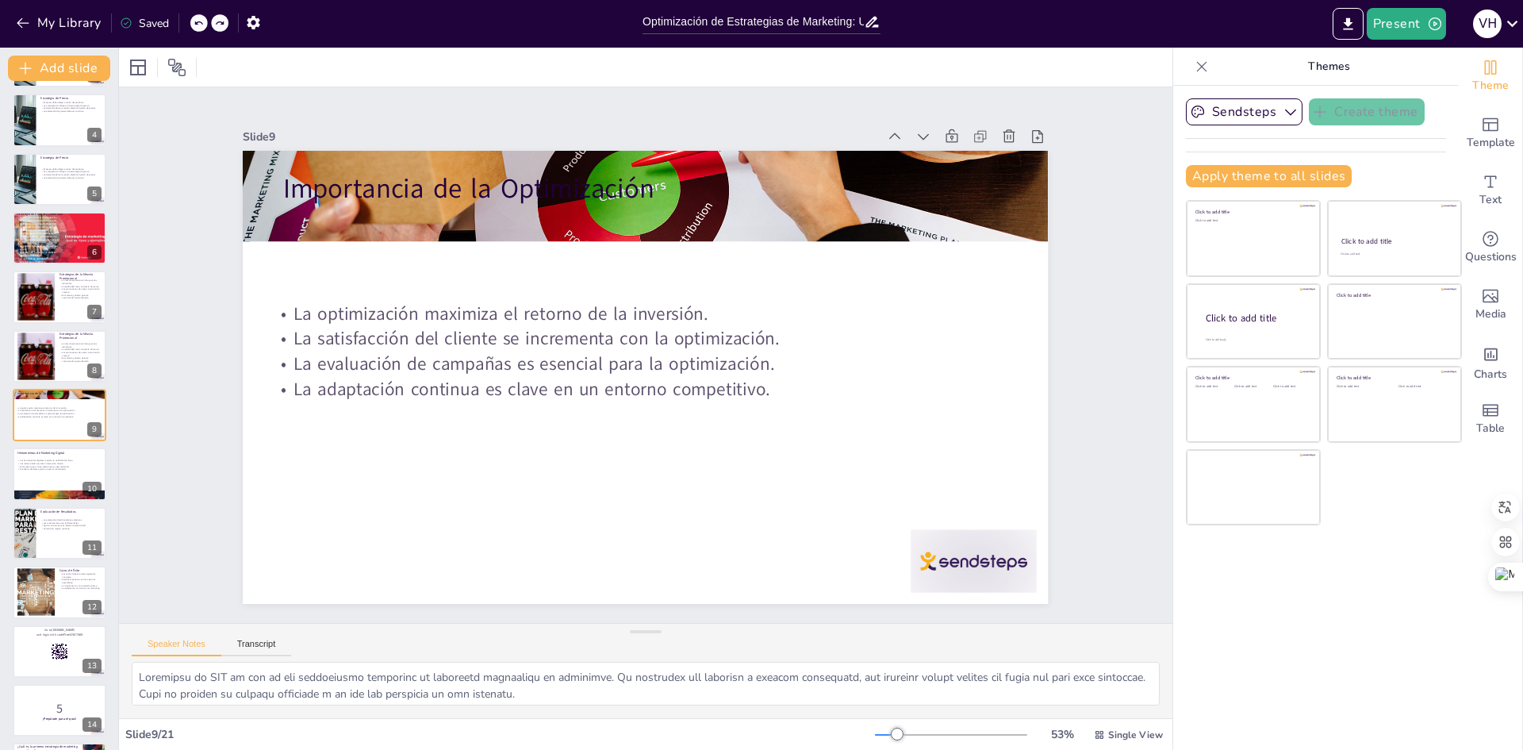
click at [198, 22] on icon at bounding box center [198, 23] width 8 height 4
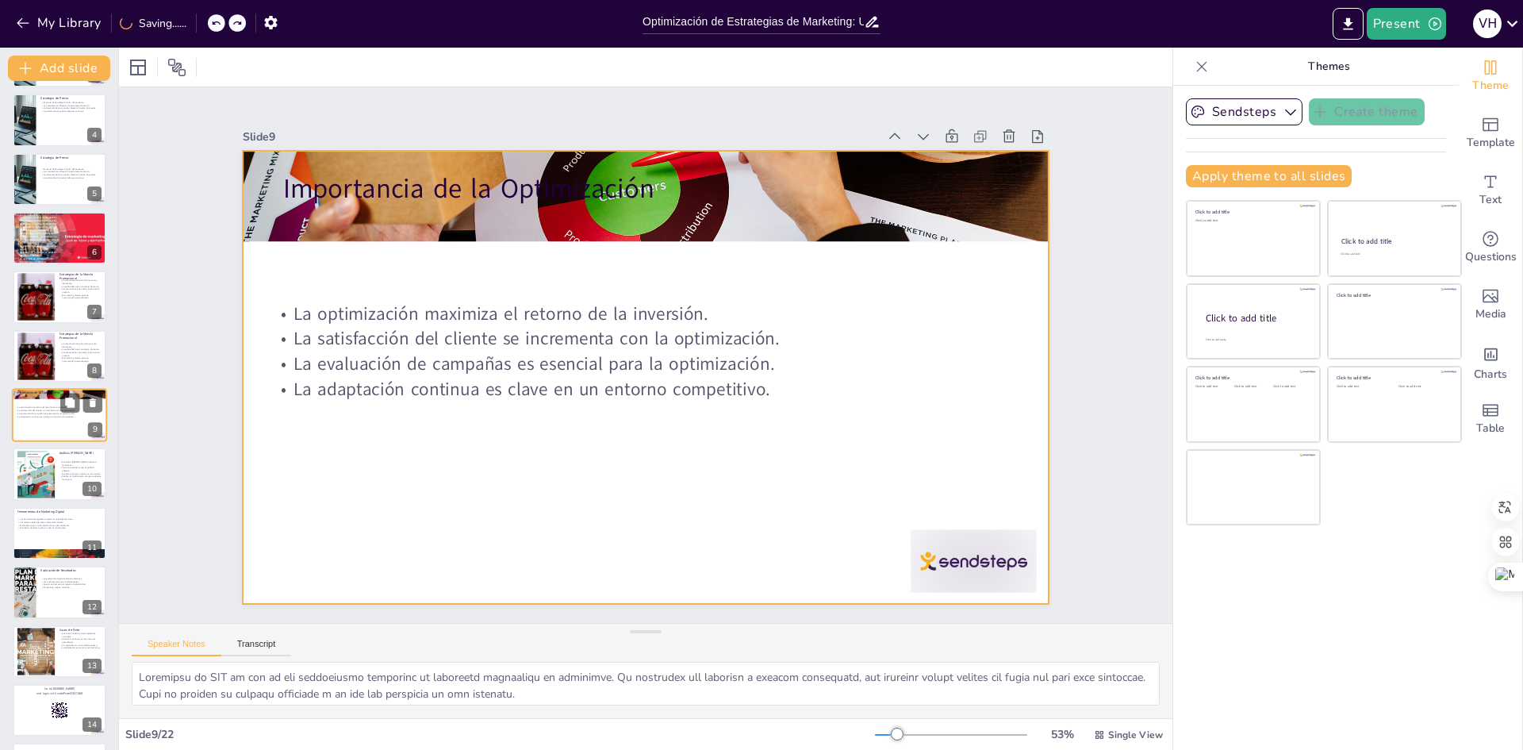
click at [31, 399] on div at bounding box center [59, 415] width 95 height 54
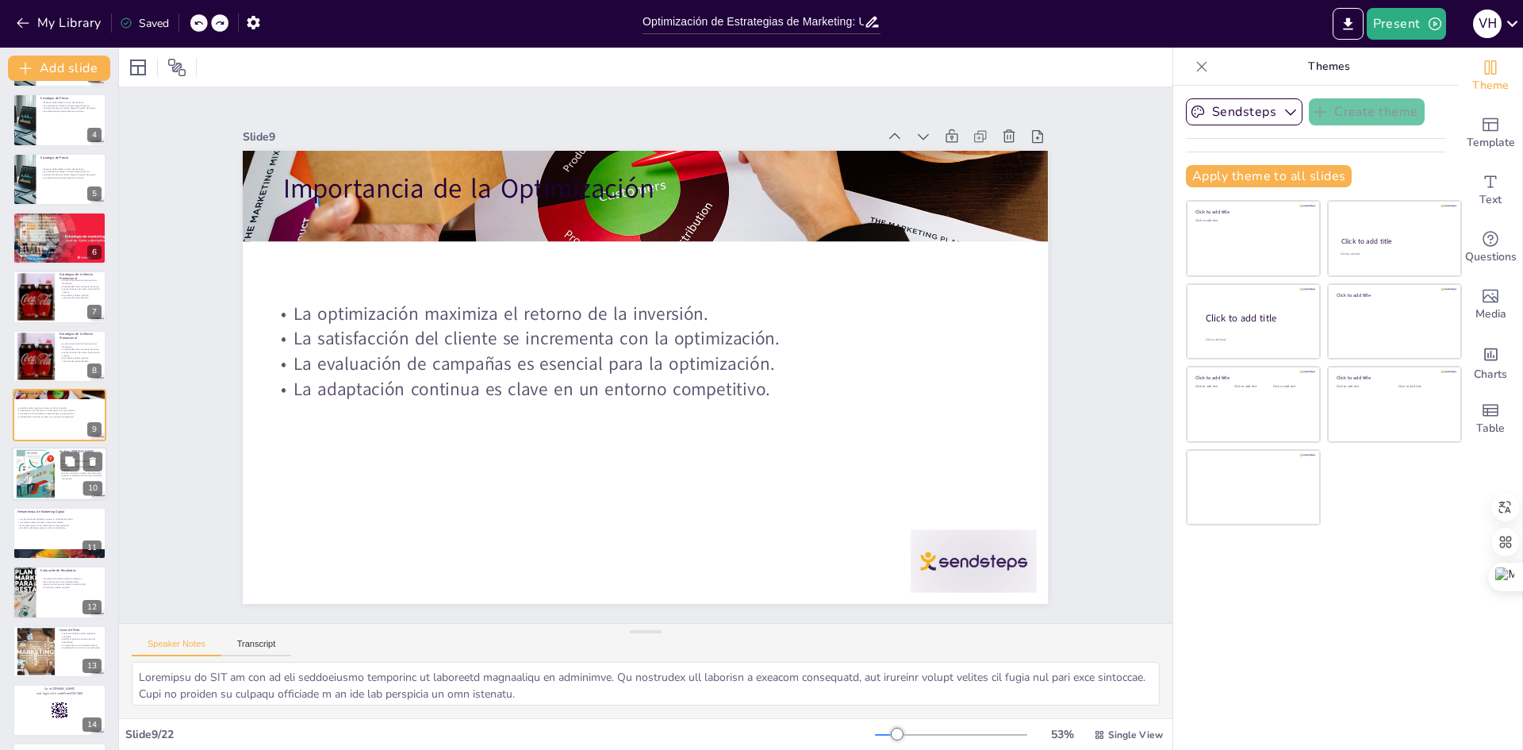
click at [35, 467] on div at bounding box center [35, 474] width 113 height 48
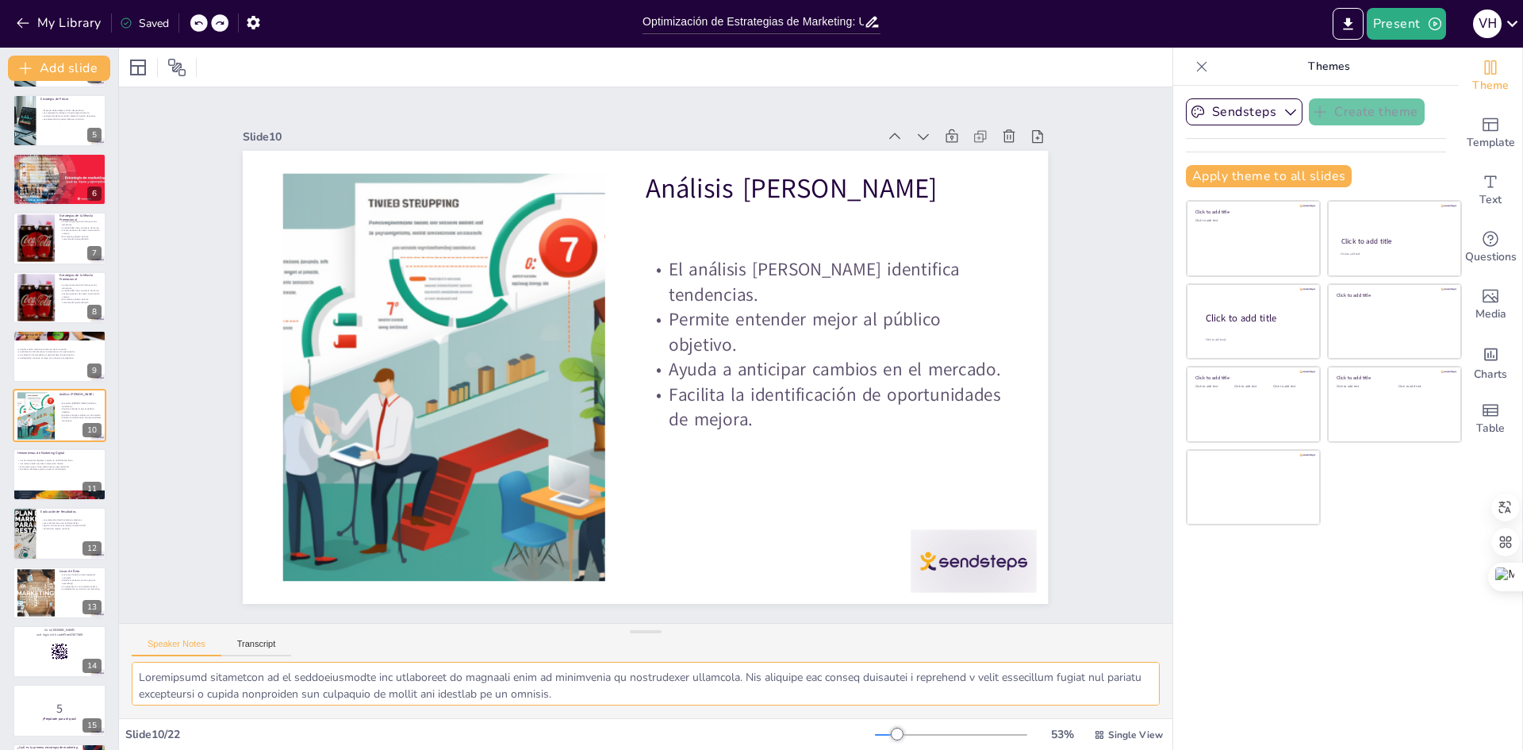
click at [139, 677] on textarea at bounding box center [646, 684] width 1028 height 44
click at [268, 639] on button "Transcript" at bounding box center [256, 647] width 71 height 17
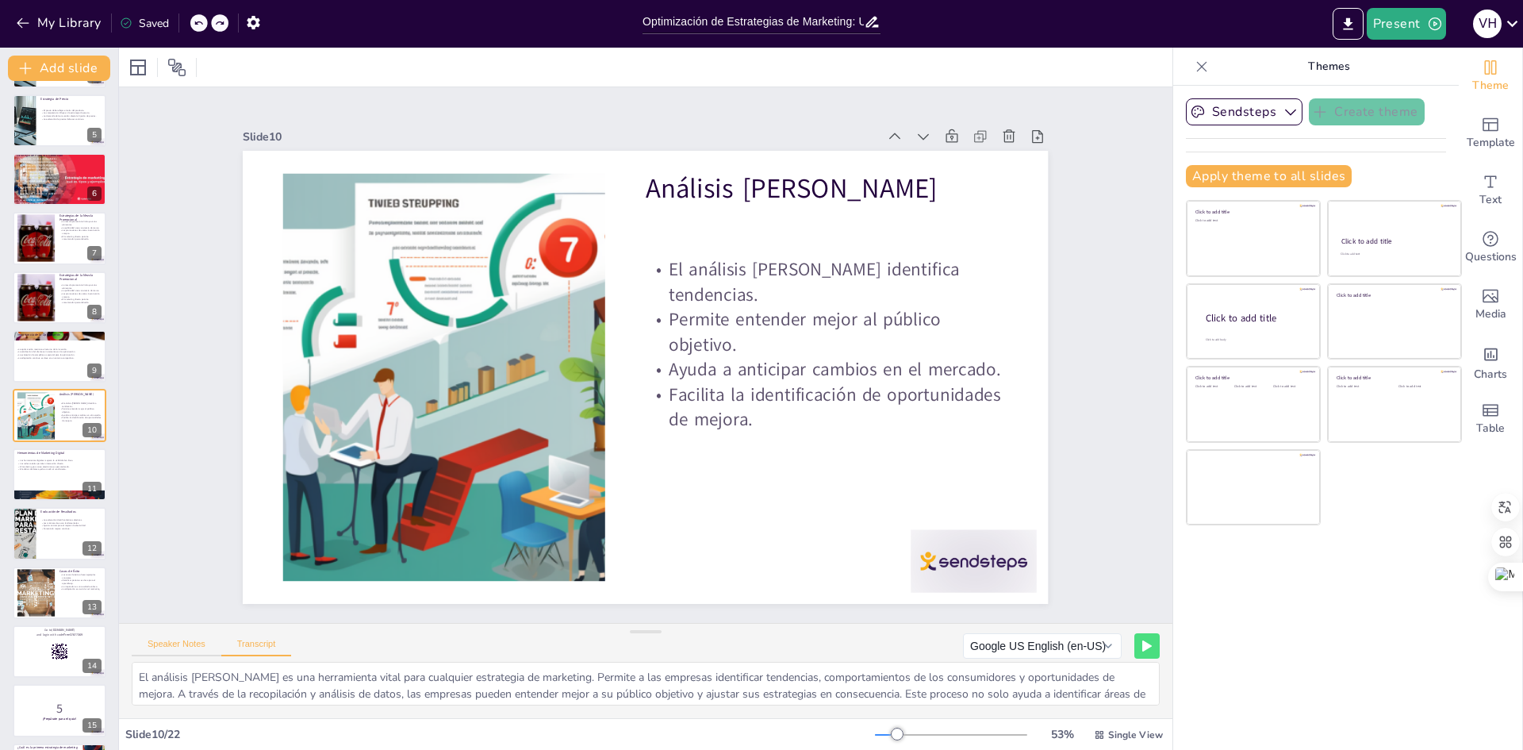
click at [193, 646] on button "Speaker Notes" at bounding box center [177, 647] width 90 height 17
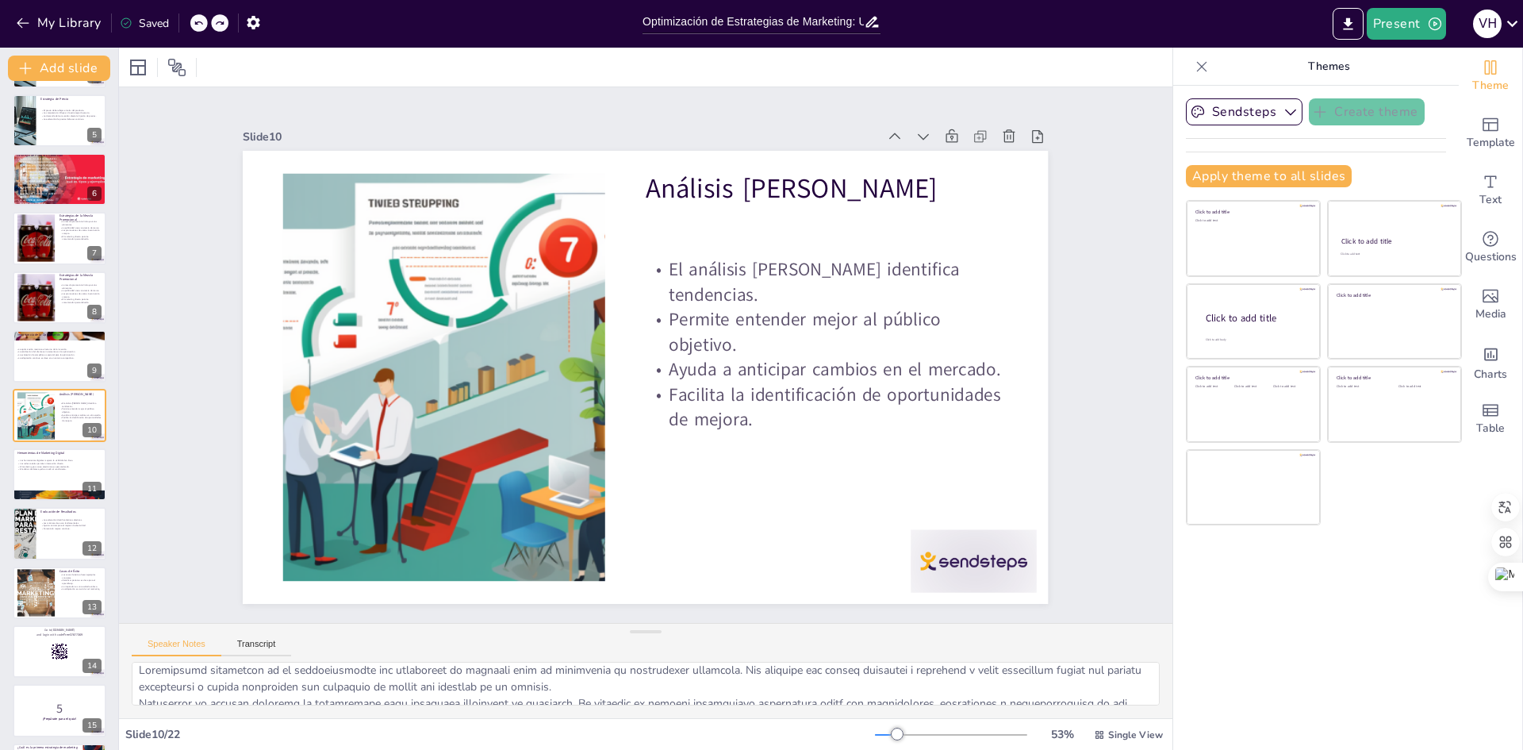
scroll to position [0, 0]
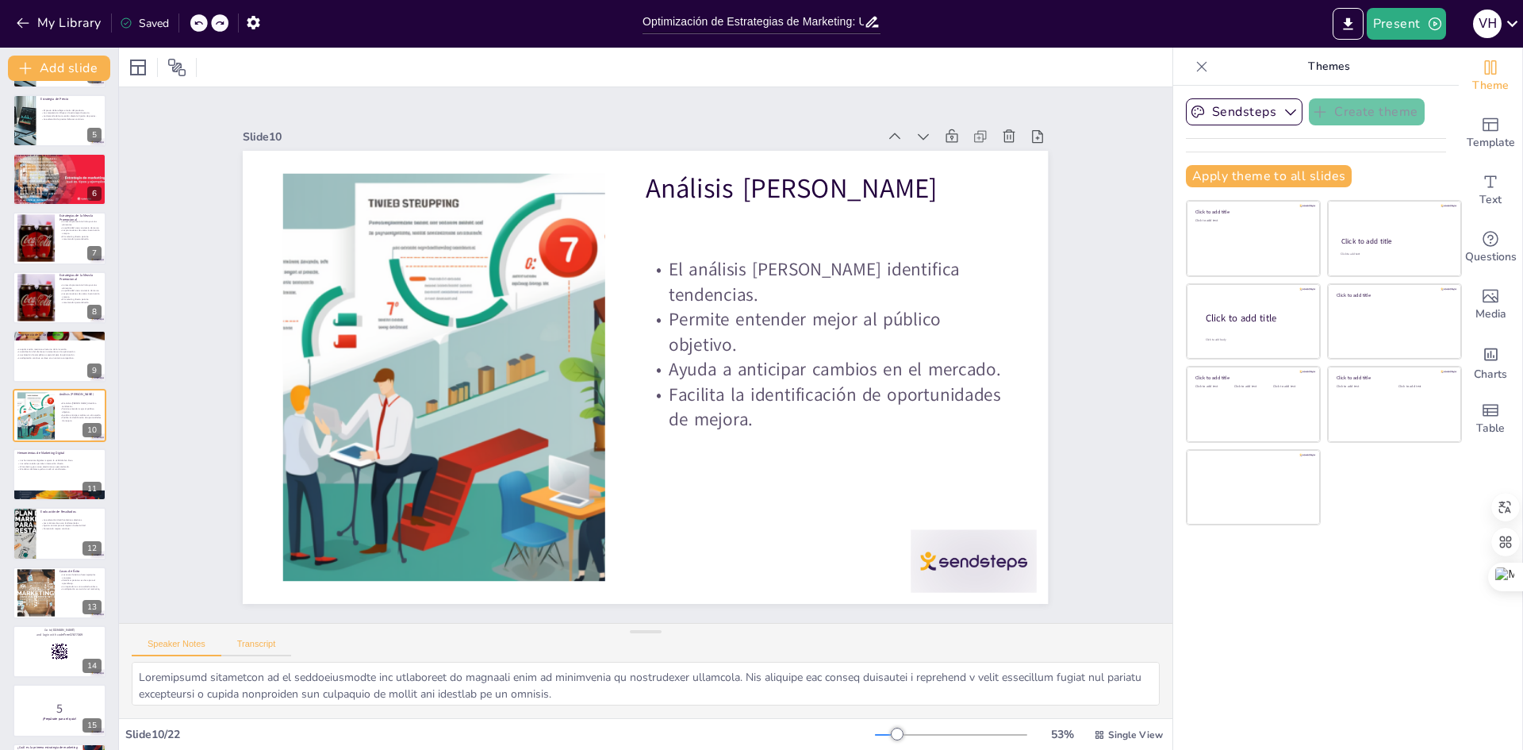
click at [263, 646] on button "Transcript" at bounding box center [256, 647] width 71 height 17
click at [204, 648] on button "Speaker Notes" at bounding box center [177, 647] width 90 height 17
click at [56, 462] on p "Las redes sociales permiten interacción directa." at bounding box center [60, 463] width 86 height 3
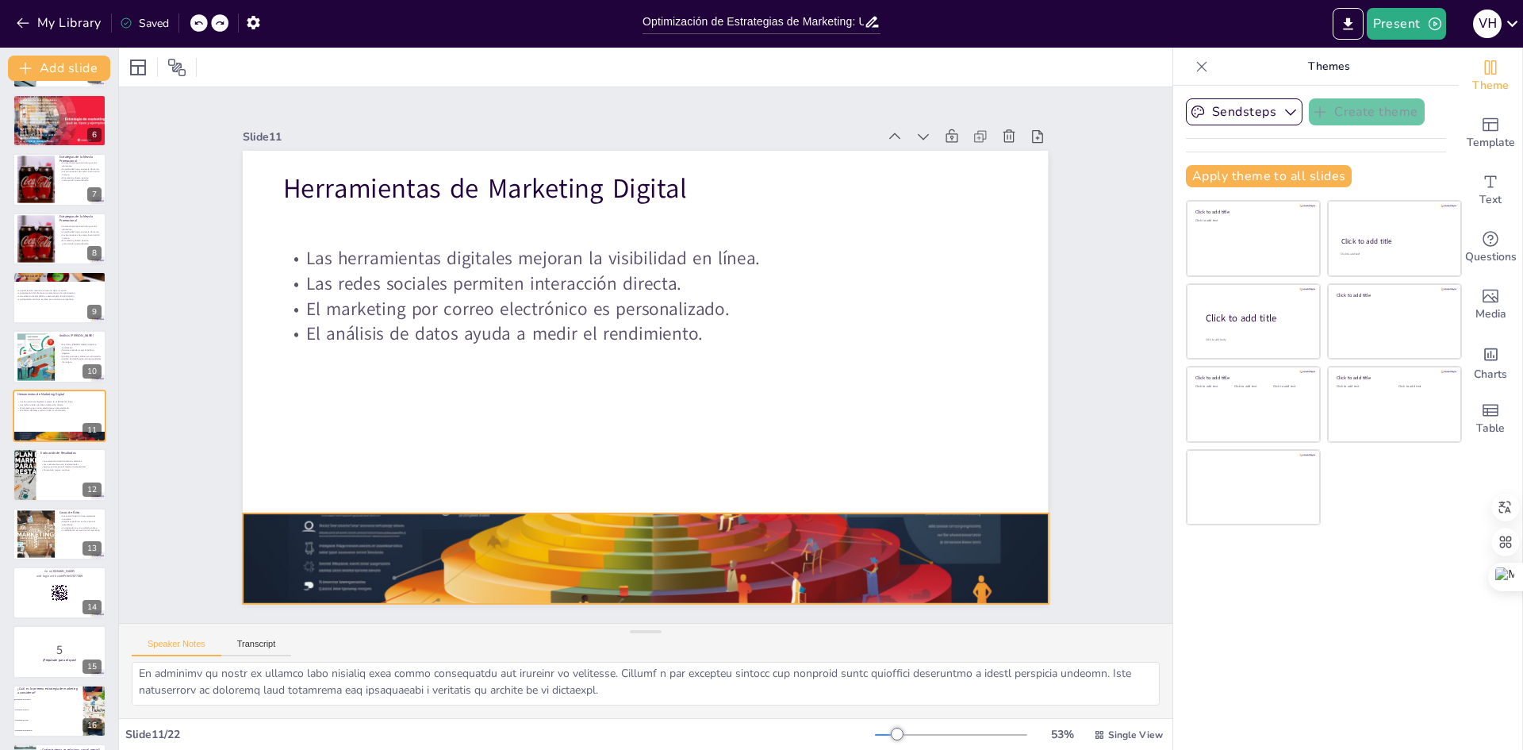
click at [633, 551] on div at bounding box center [446, 396] width 505 height 859
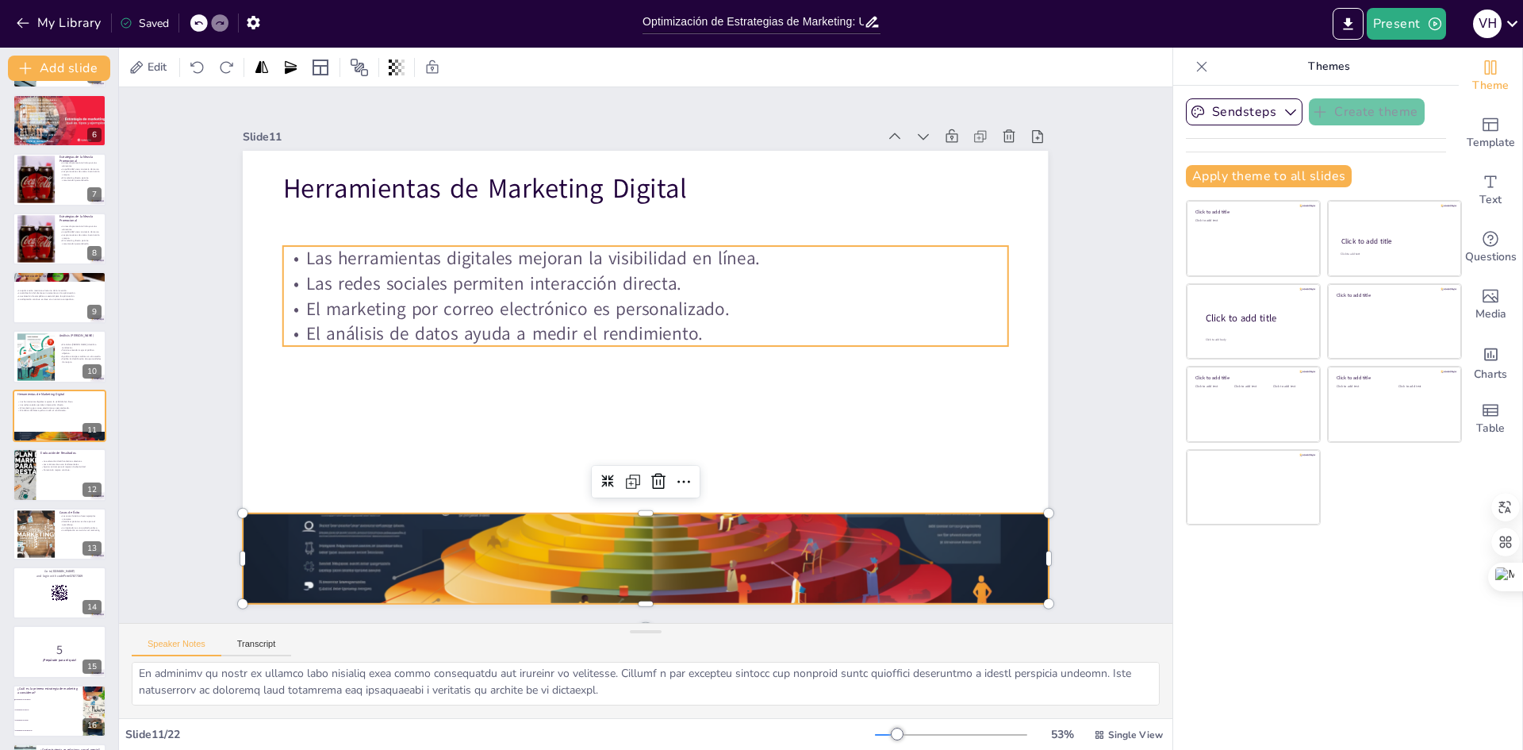
drag, startPoint x: 809, startPoint y: 313, endPoint x: 804, endPoint y: 320, distance: 9.7
click at [809, 313] on p "El marketing por correo electrónico es personalizado." at bounding box center [664, 313] width 672 height 318
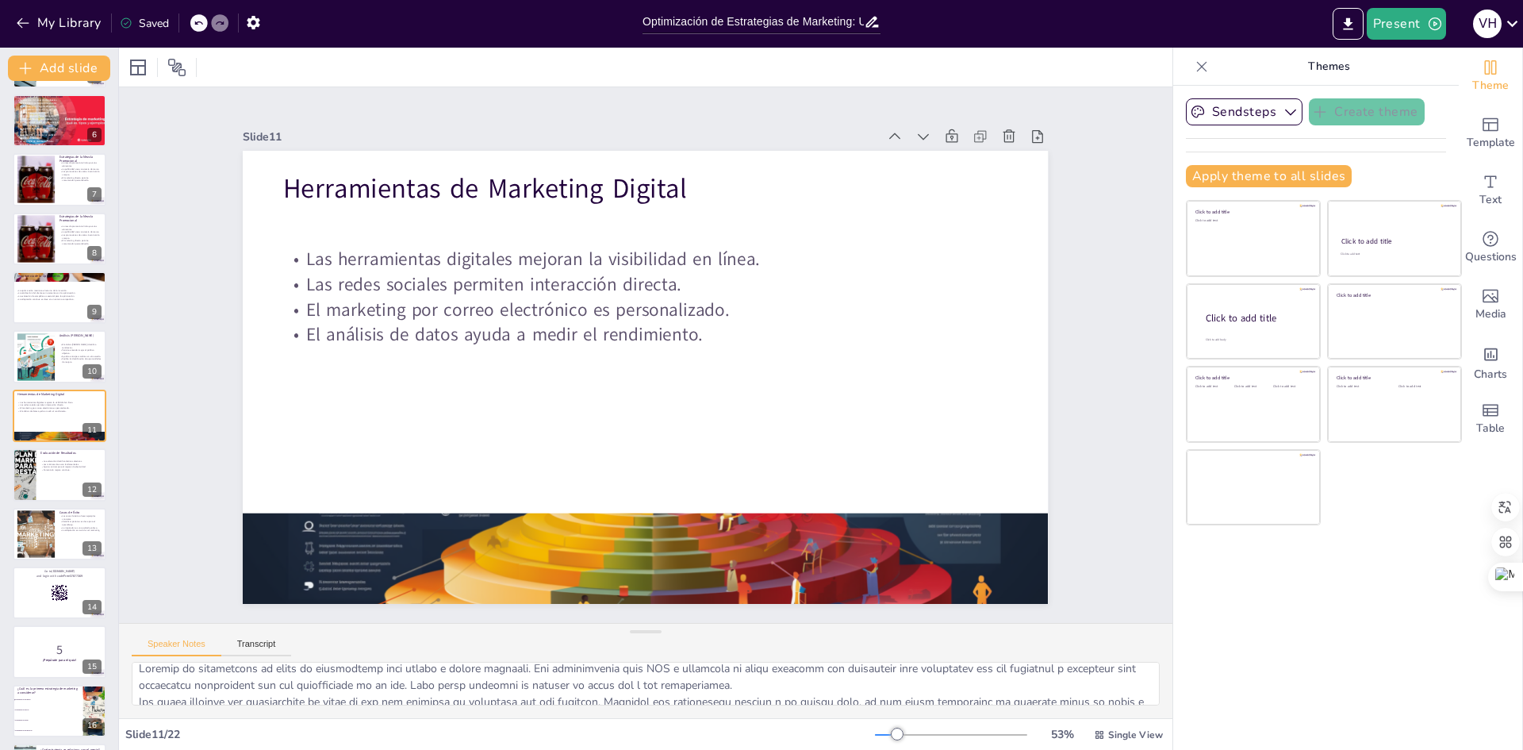
scroll to position [0, 0]
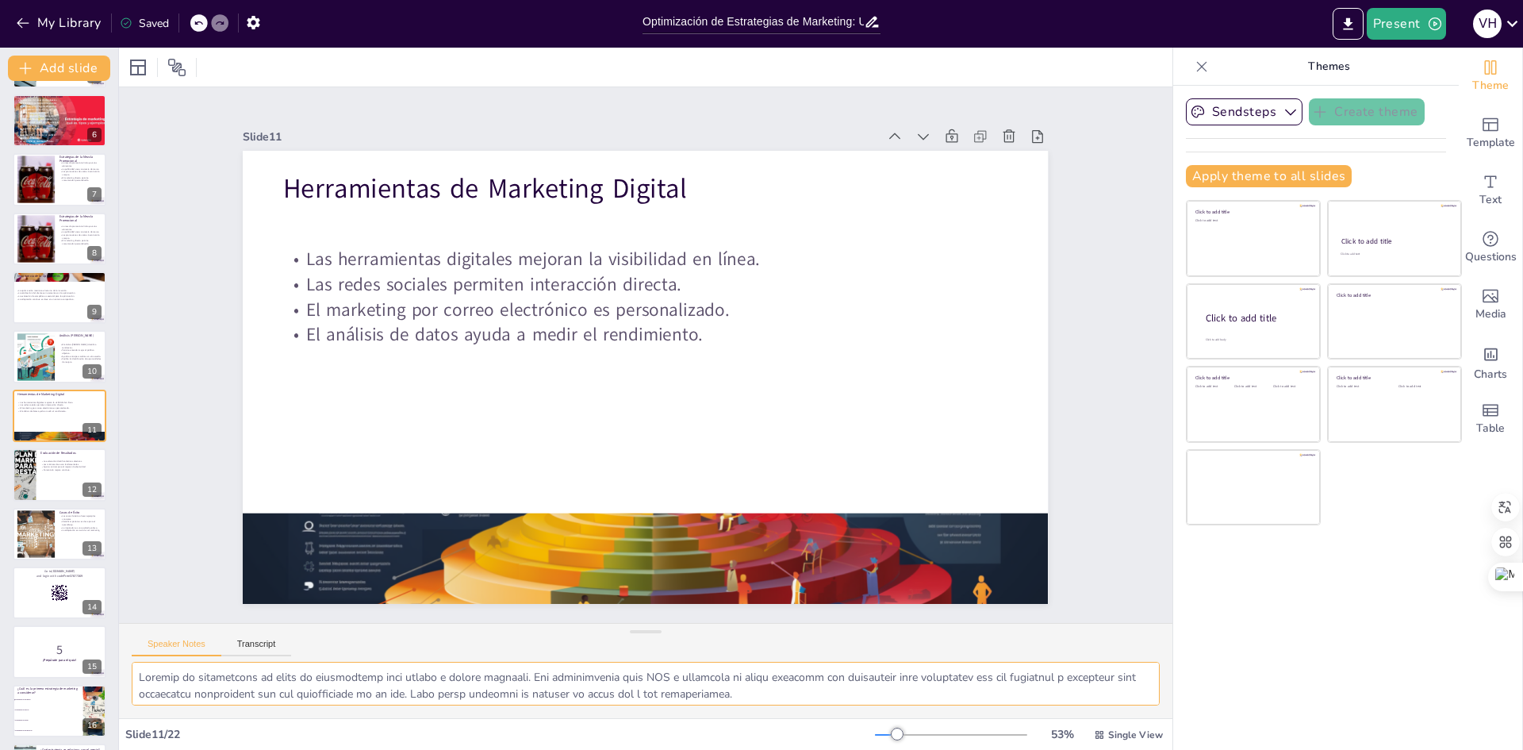
click at [139, 674] on textarea at bounding box center [646, 684] width 1028 height 44
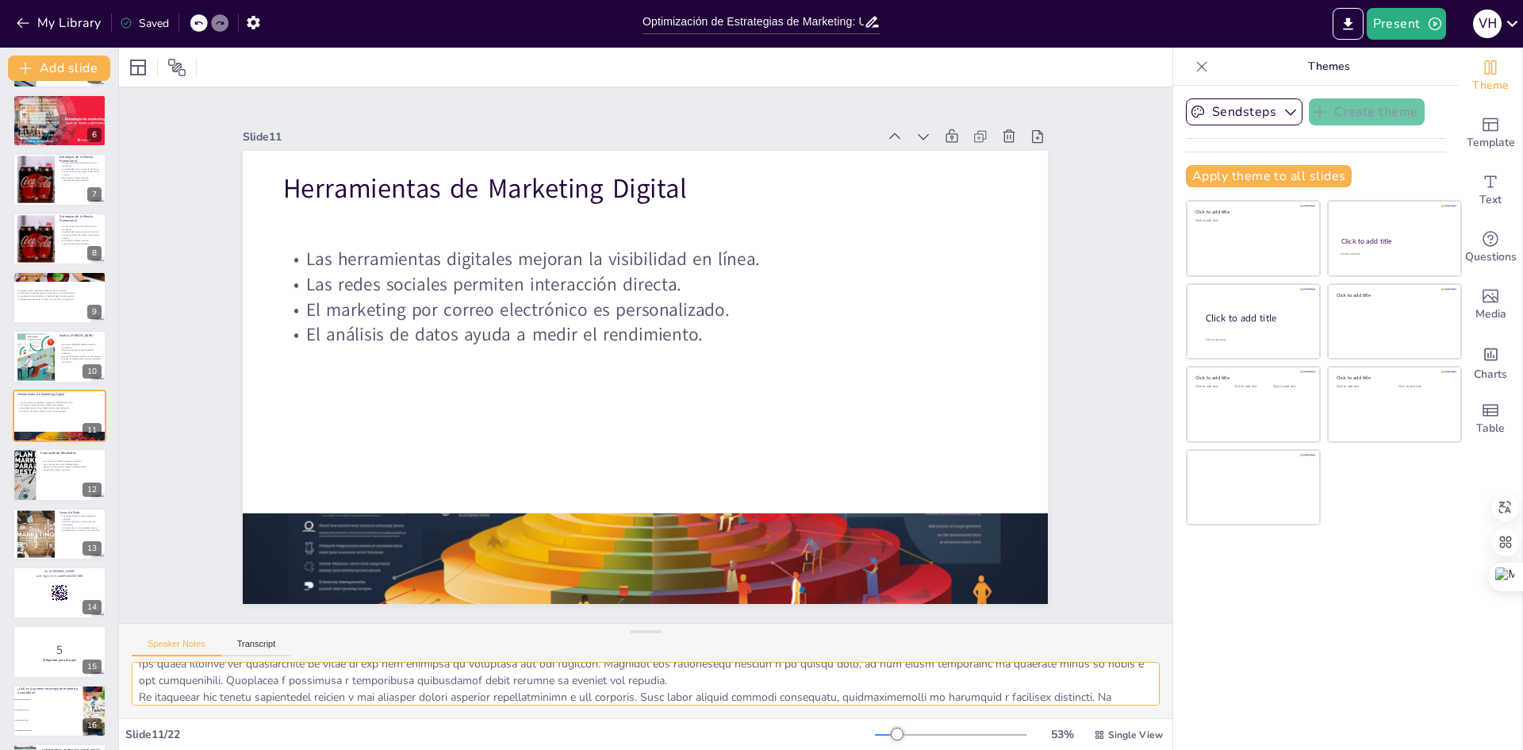
scroll to position [97, 0]
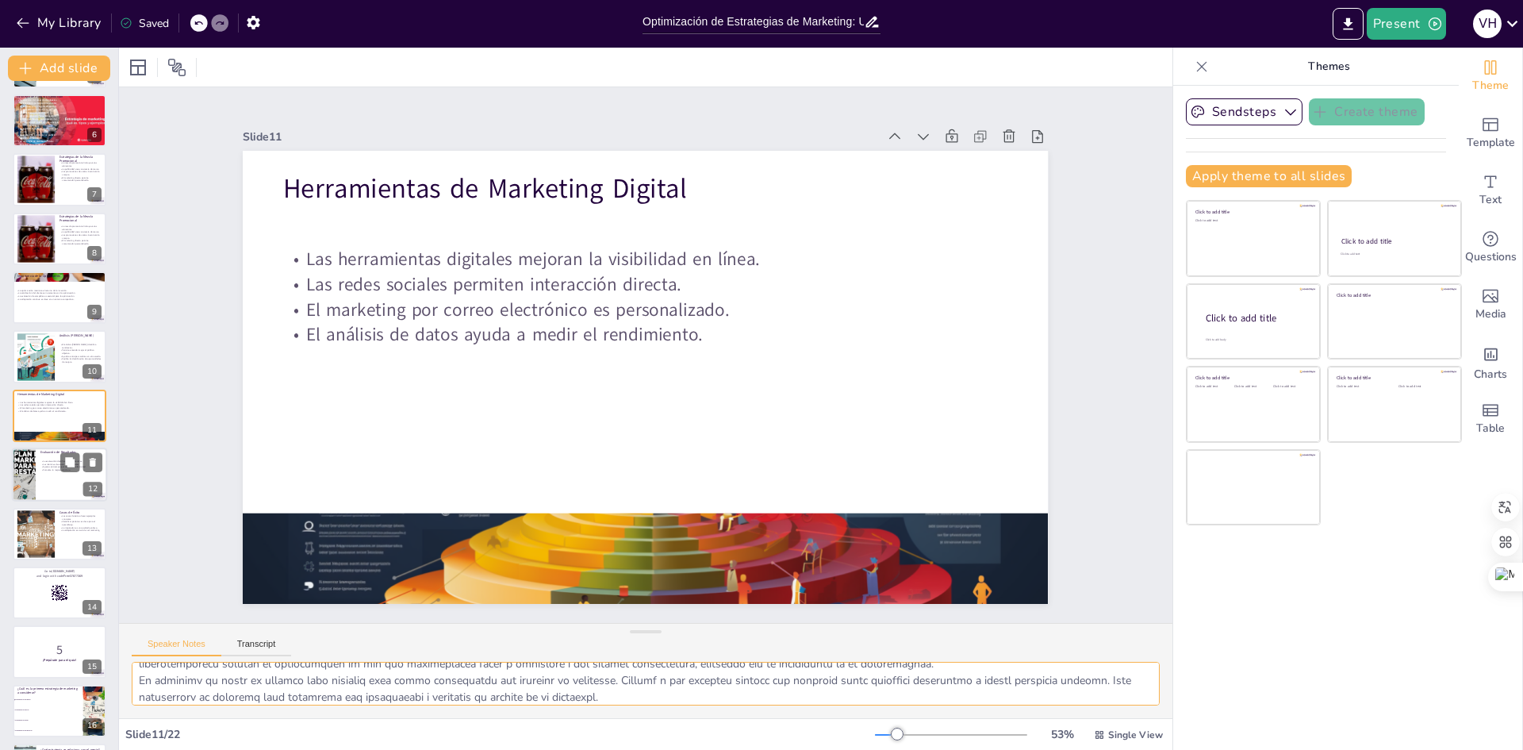
click at [36, 467] on div at bounding box center [59, 474] width 95 height 54
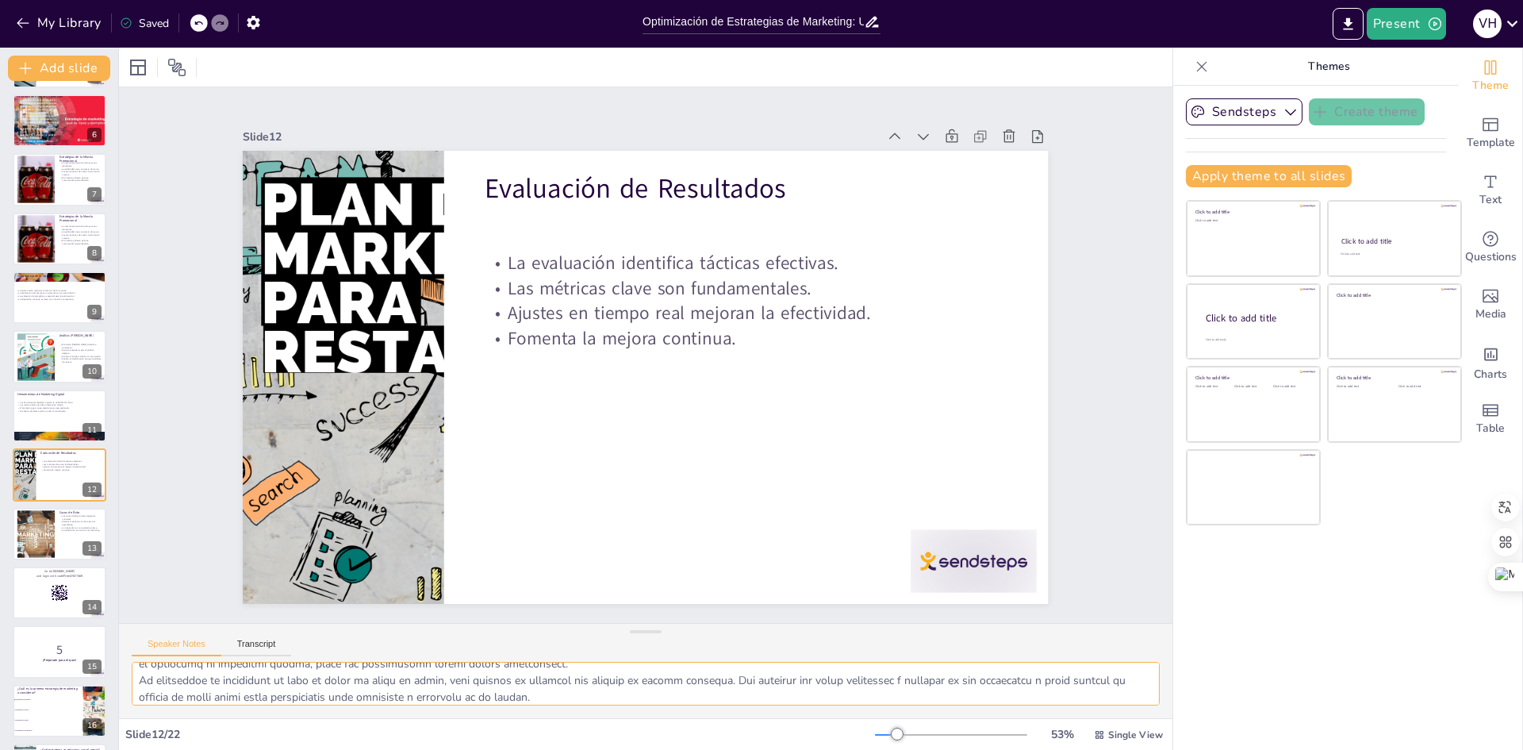
scroll to position [354, 0]
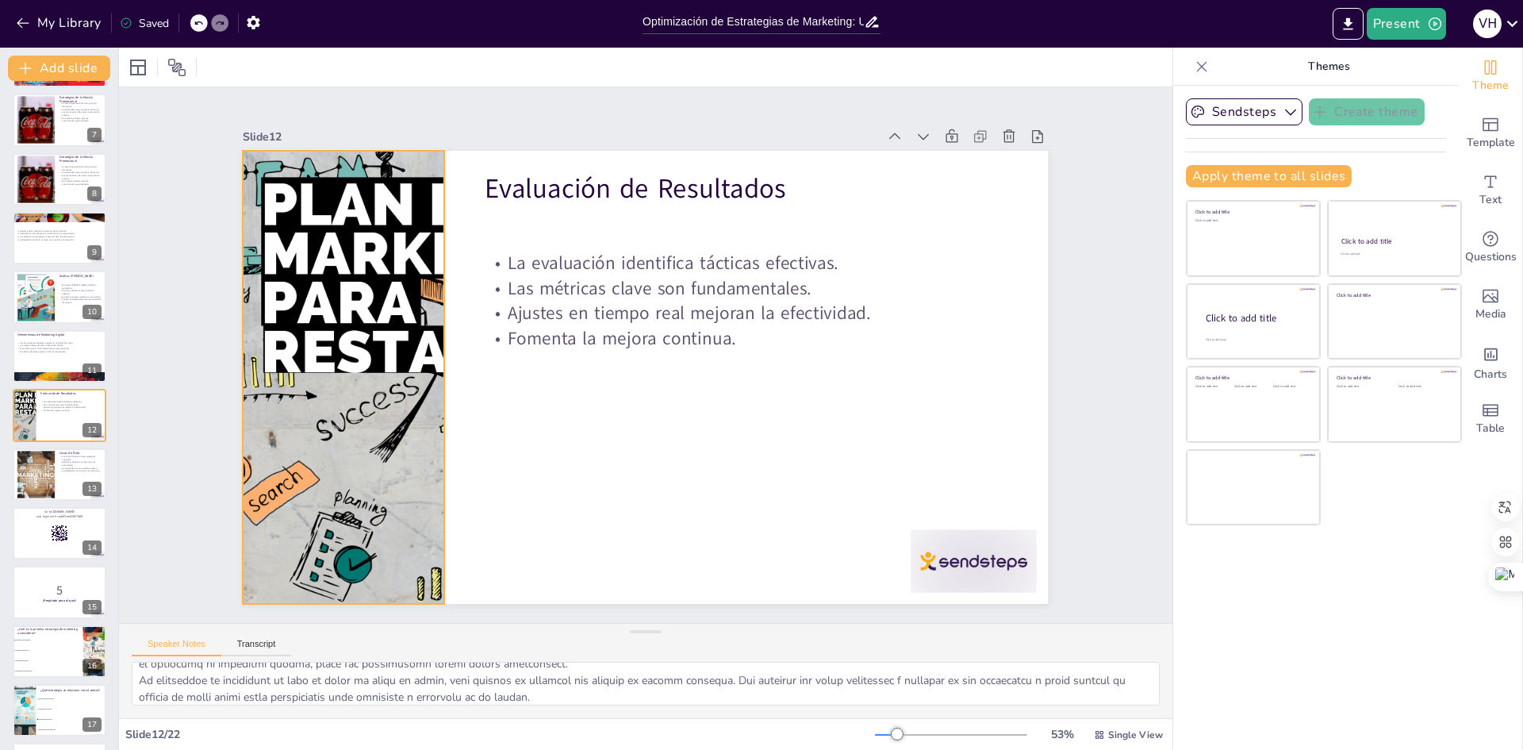
click at [378, 283] on div at bounding box center [749, 71] width 742 height 920
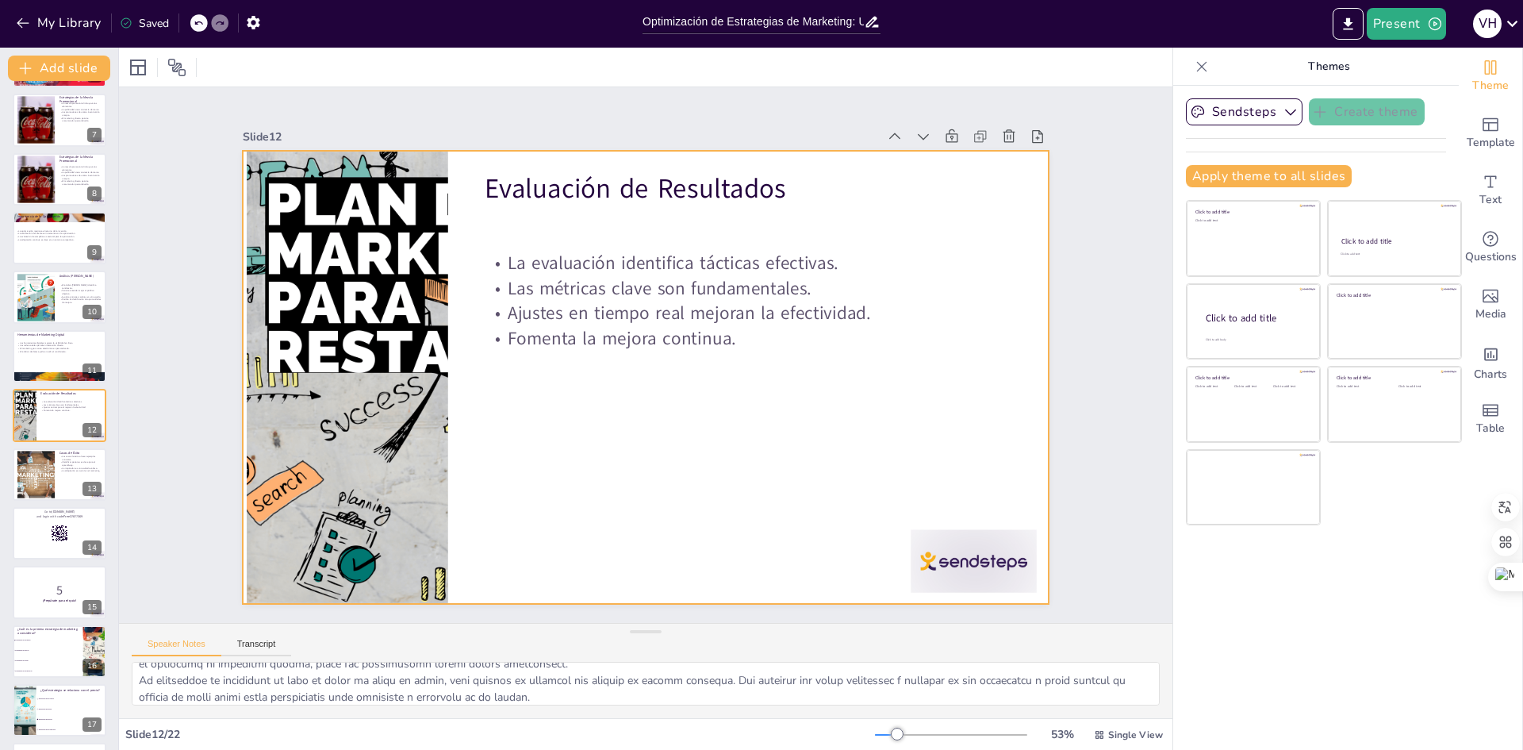
click at [615, 431] on div at bounding box center [641, 376] width 882 height 611
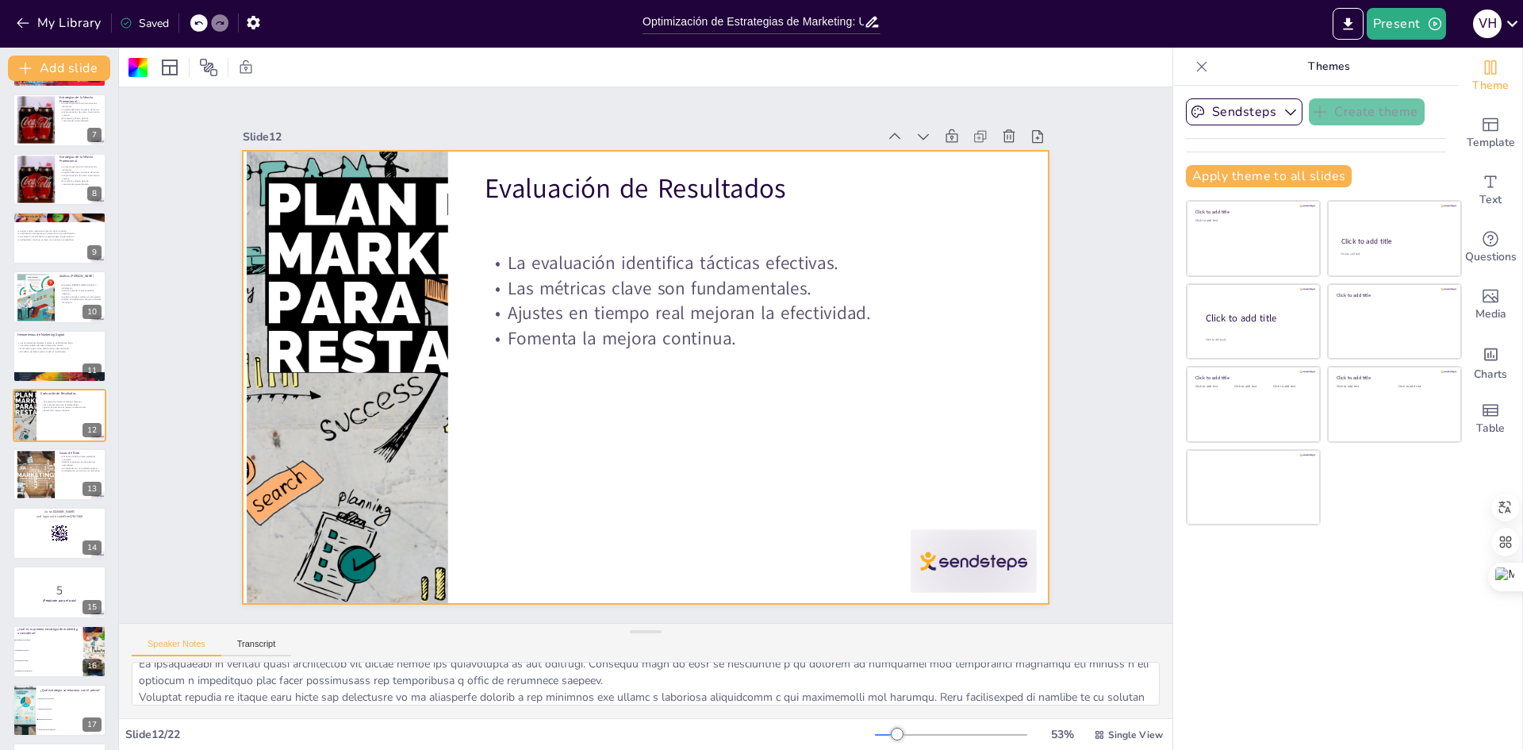
scroll to position [0, 0]
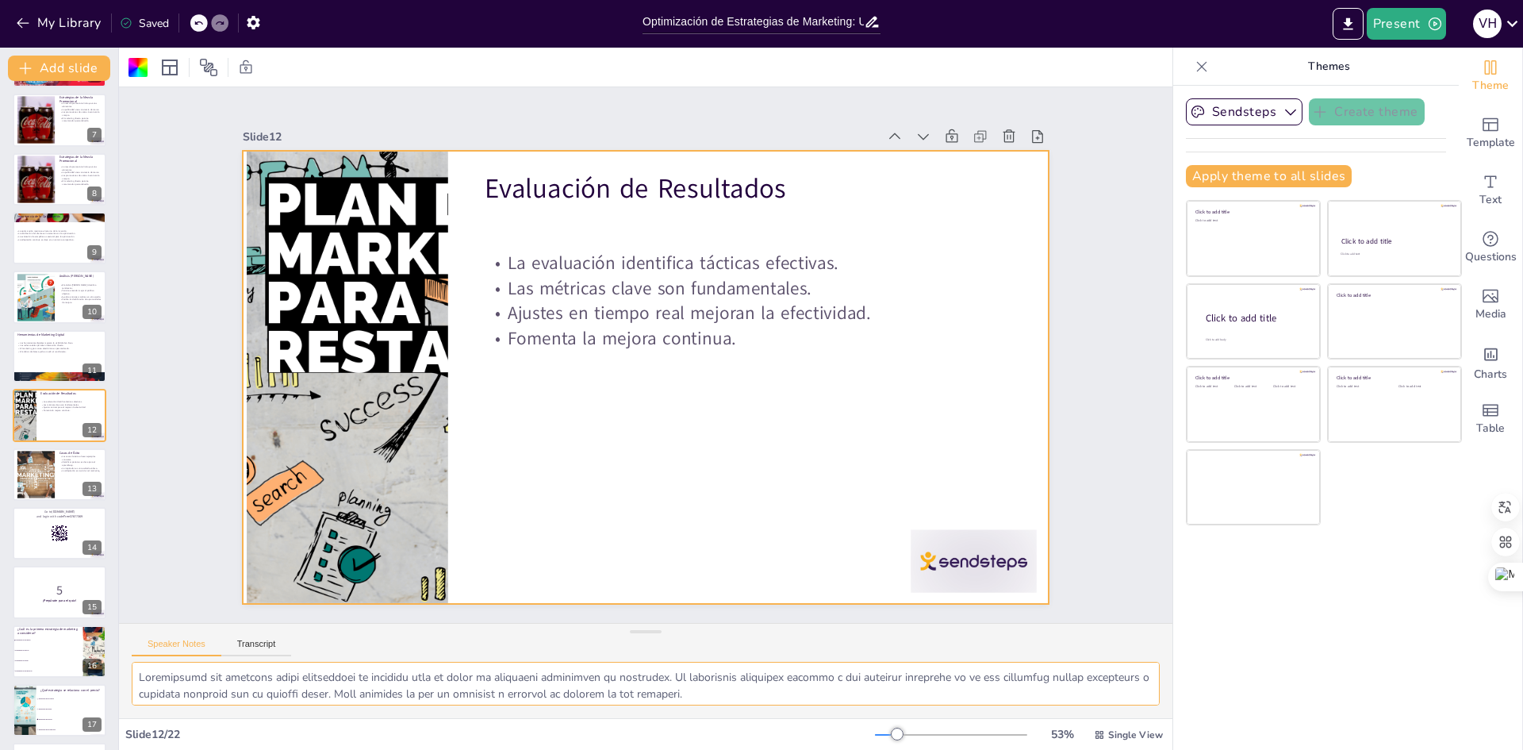
click at [140, 677] on textarea at bounding box center [646, 684] width 1028 height 44
click at [32, 472] on div at bounding box center [35, 474] width 83 height 48
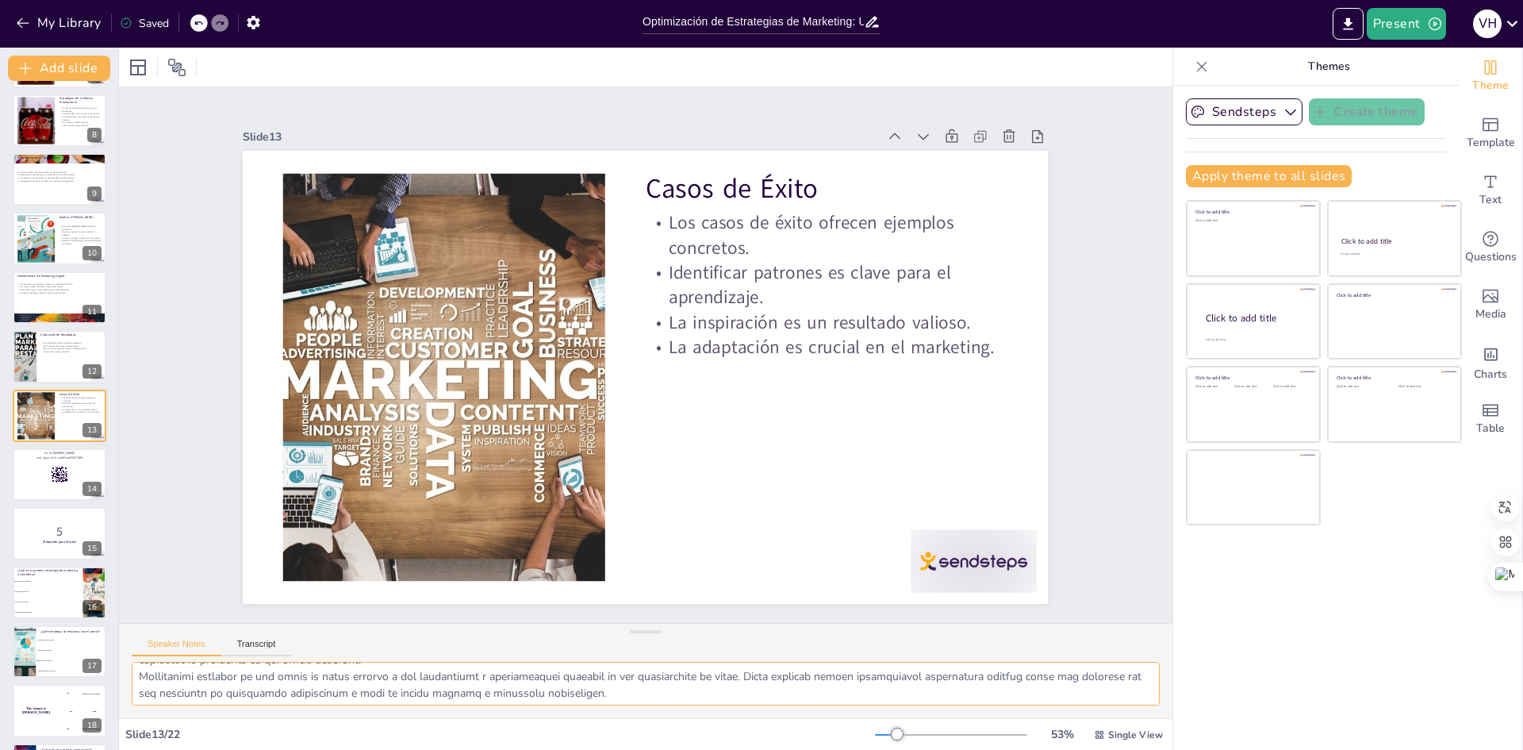
scroll to position [0, 0]
drag, startPoint x: 136, startPoint y: 674, endPoint x: 190, endPoint y: 651, distance: 58.6
click at [138, 673] on textarea at bounding box center [646, 684] width 1028 height 44
paste textarea
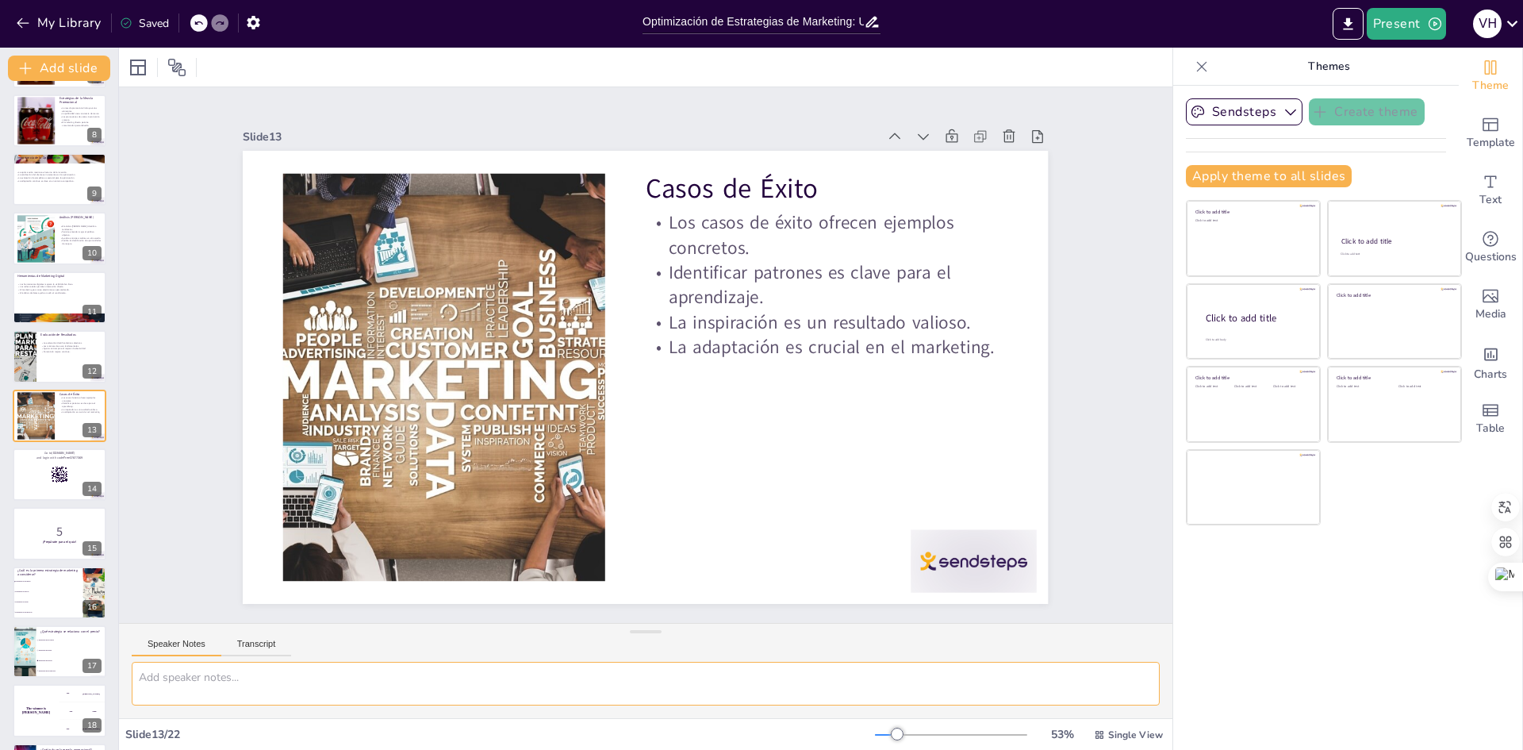
scroll to position [0, 0]
click at [216, 14] on div at bounding box center [216, 22] width 17 height 17
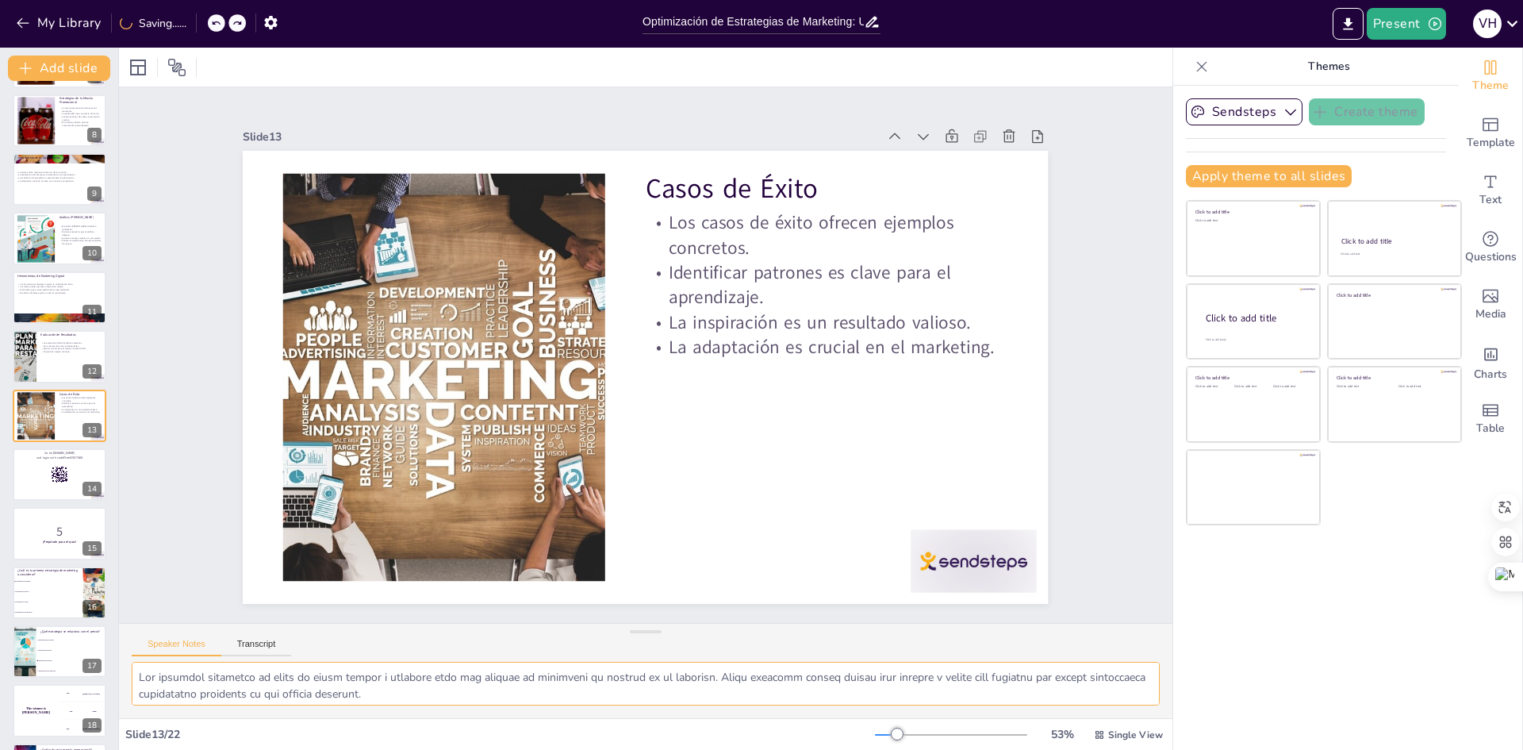
drag, startPoint x: 135, startPoint y: 679, endPoint x: 176, endPoint y: 673, distance: 41.6
click at [136, 679] on textarea at bounding box center [646, 684] width 1028 height 44
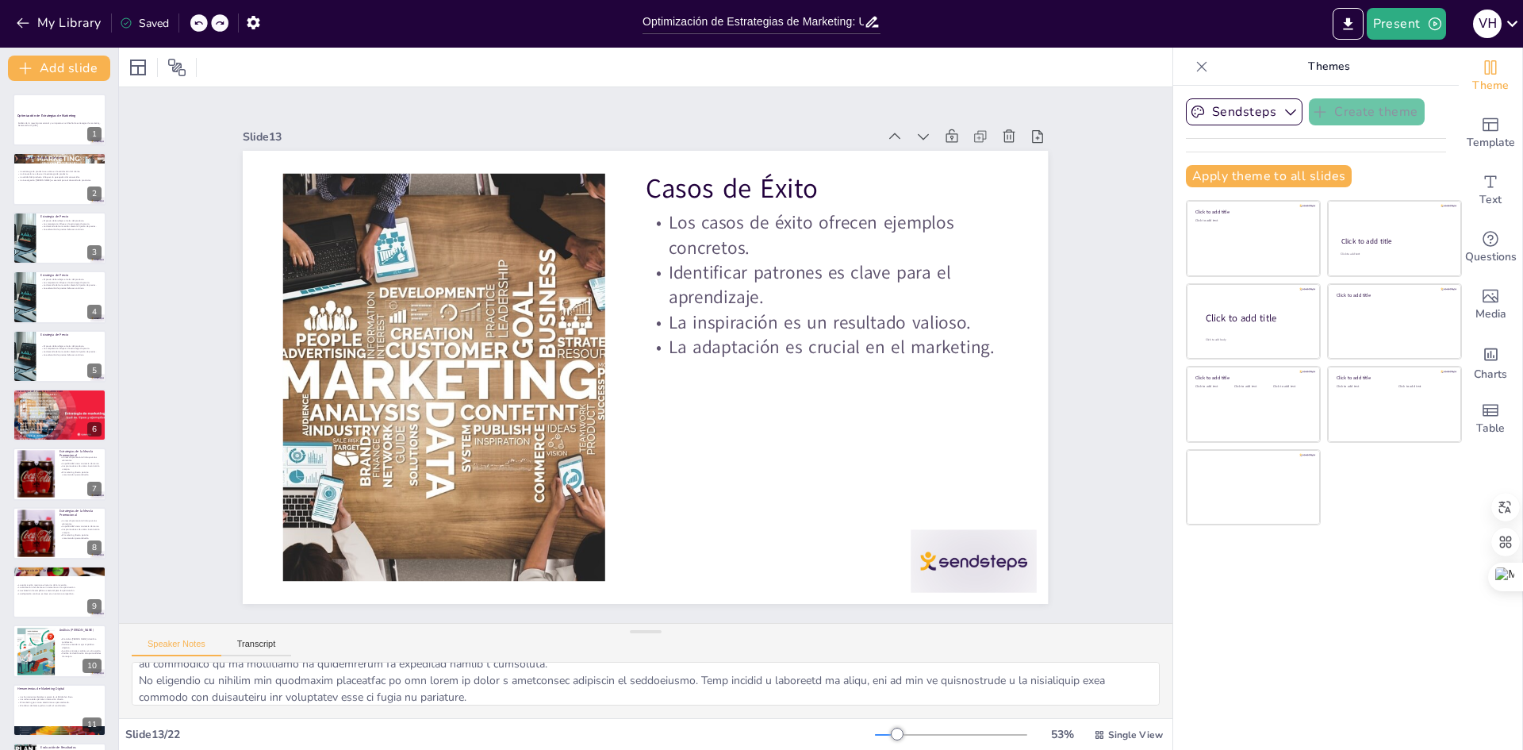
click at [52, 151] on div "Optimización de Estrategias de Marketing Análisis de la mezcla promocional y su…" at bounding box center [59, 739] width 118 height 1291
click at [59, 169] on p "La estrategia de producto se centra en la satisfacción del cliente." at bounding box center [60, 170] width 86 height 3
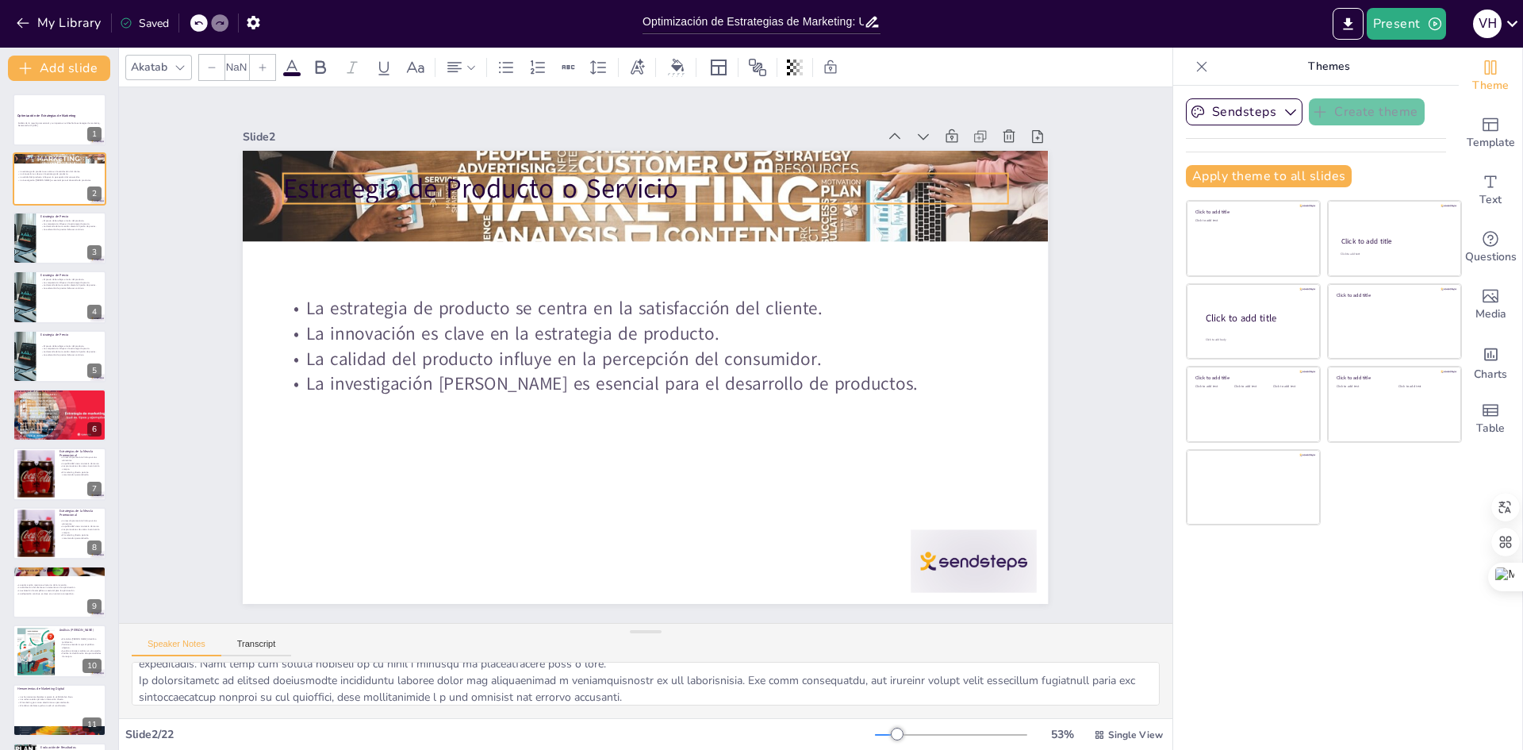
click at [727, 193] on p "Estrategia de Producto o Servicio" at bounding box center [729, 210] width 646 height 395
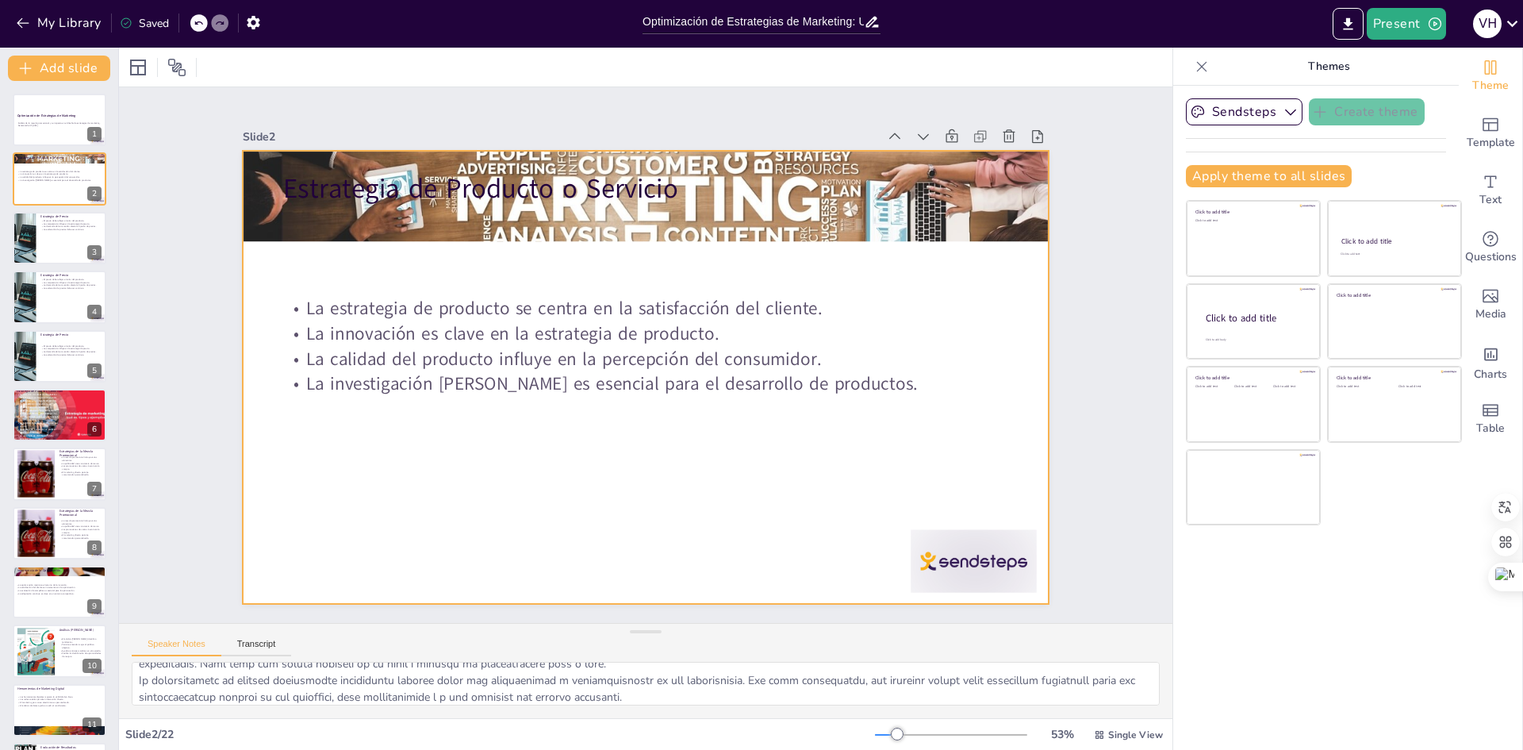
click at [581, 516] on div at bounding box center [641, 376] width 882 height 610
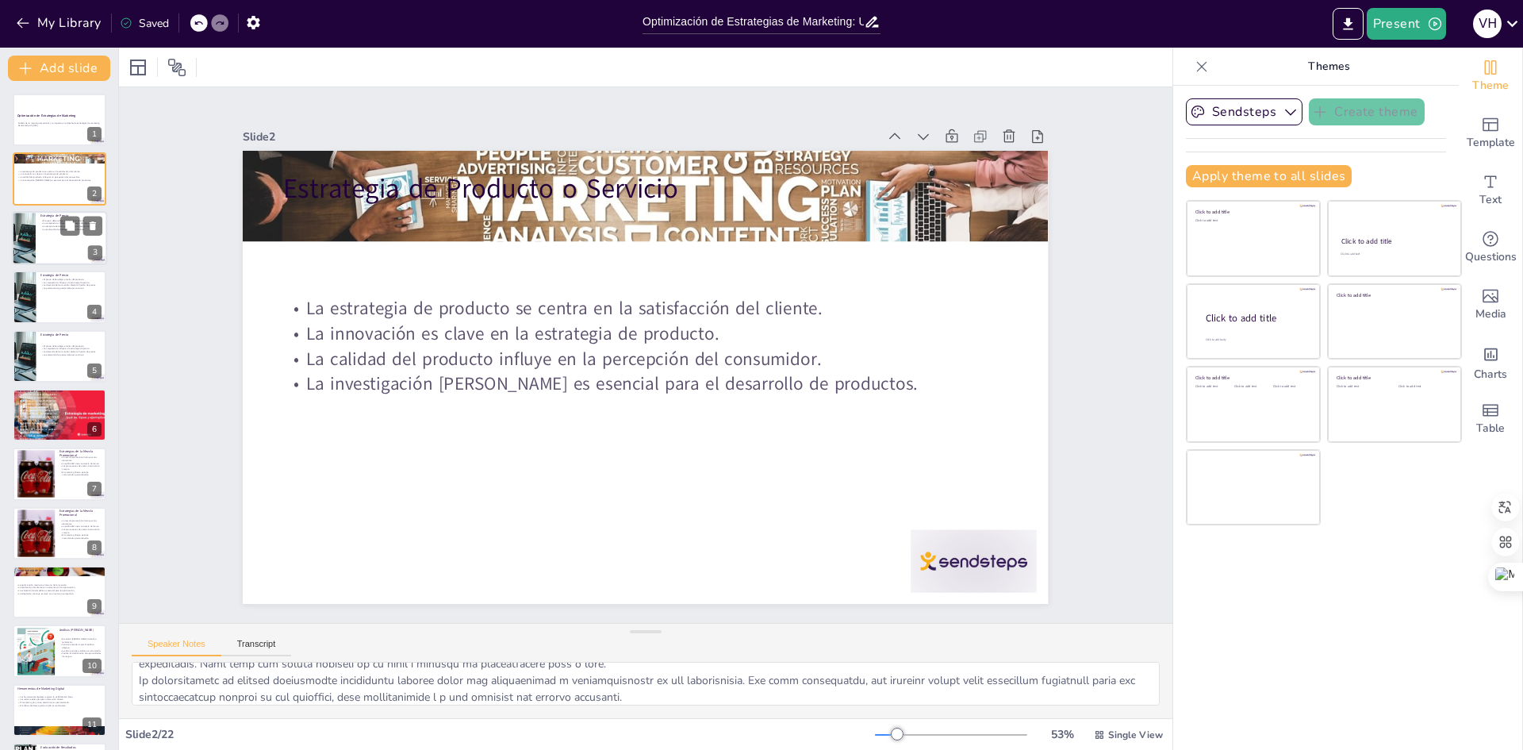
click at [52, 233] on div at bounding box center [59, 238] width 95 height 54
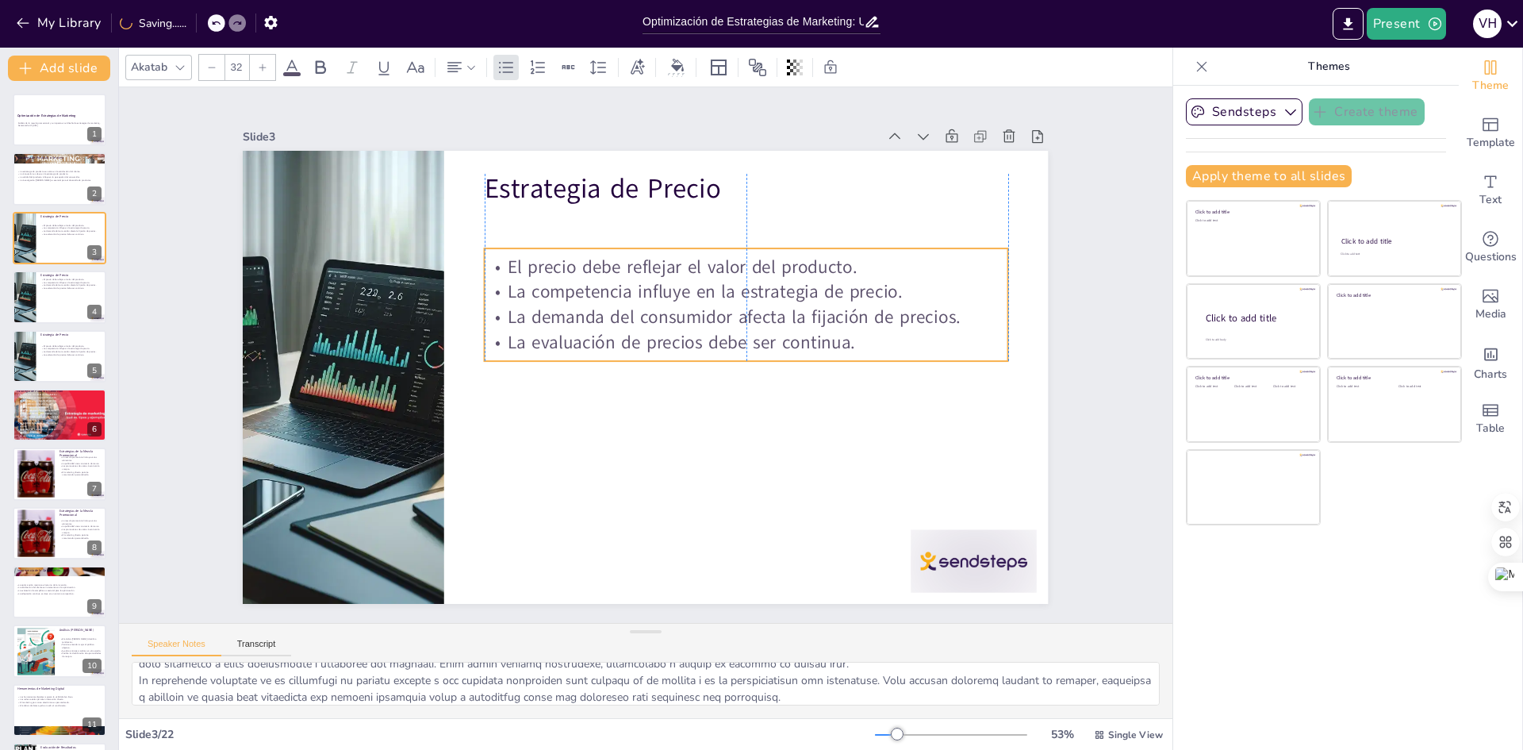
drag, startPoint x: 719, startPoint y: 205, endPoint x: 719, endPoint y: 244, distance: 38.1
click at [719, 244] on div "El precio debe reflejar el valor del producto. La competencia influye en la est…" at bounding box center [751, 315] width 532 height 167
click at [850, 115] on div "Slide 1 Optimización de Estrategias de Marketing Análisis de la mezcla promocio…" at bounding box center [646, 355] width 834 height 946
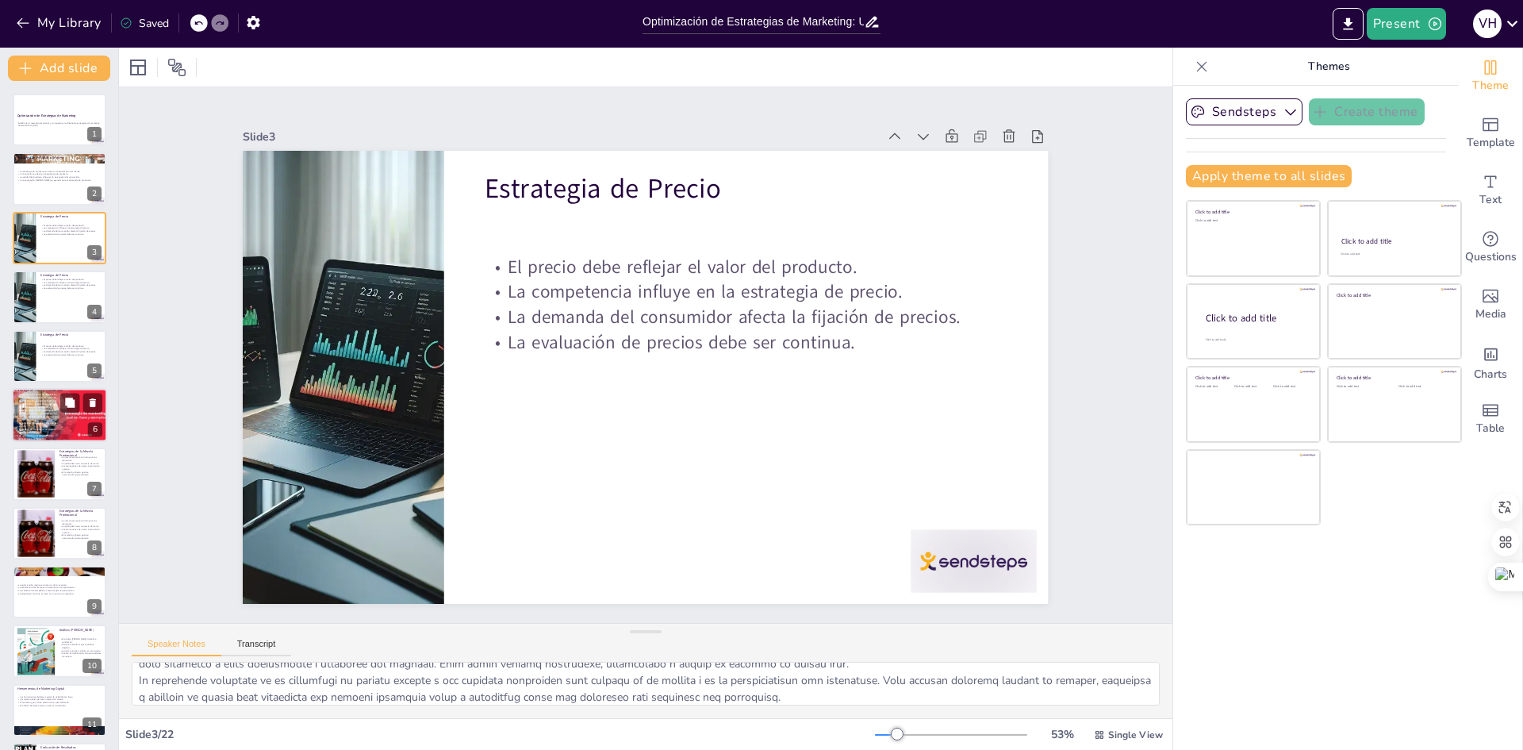
click at [40, 412] on span "La selección del canal de distribución reviste una importancia fundamental. La …" at bounding box center [39, 407] width 40 height 29
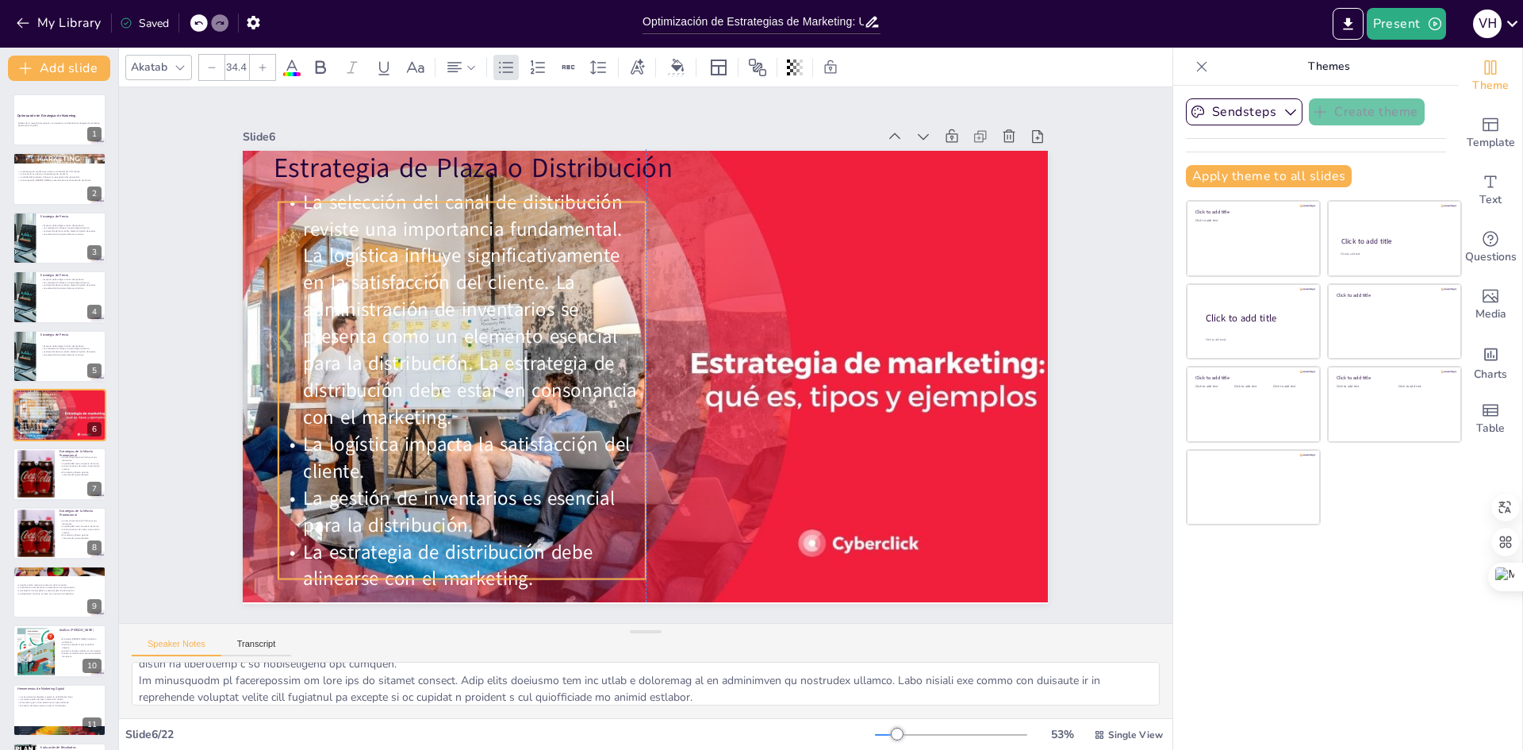
click at [298, 196] on span "La selección del canal de distribución reviste una importancia fundamental. La …" at bounding box center [477, 260] width 363 height 279
click at [480, 123] on icon at bounding box center [492, 111] width 24 height 24
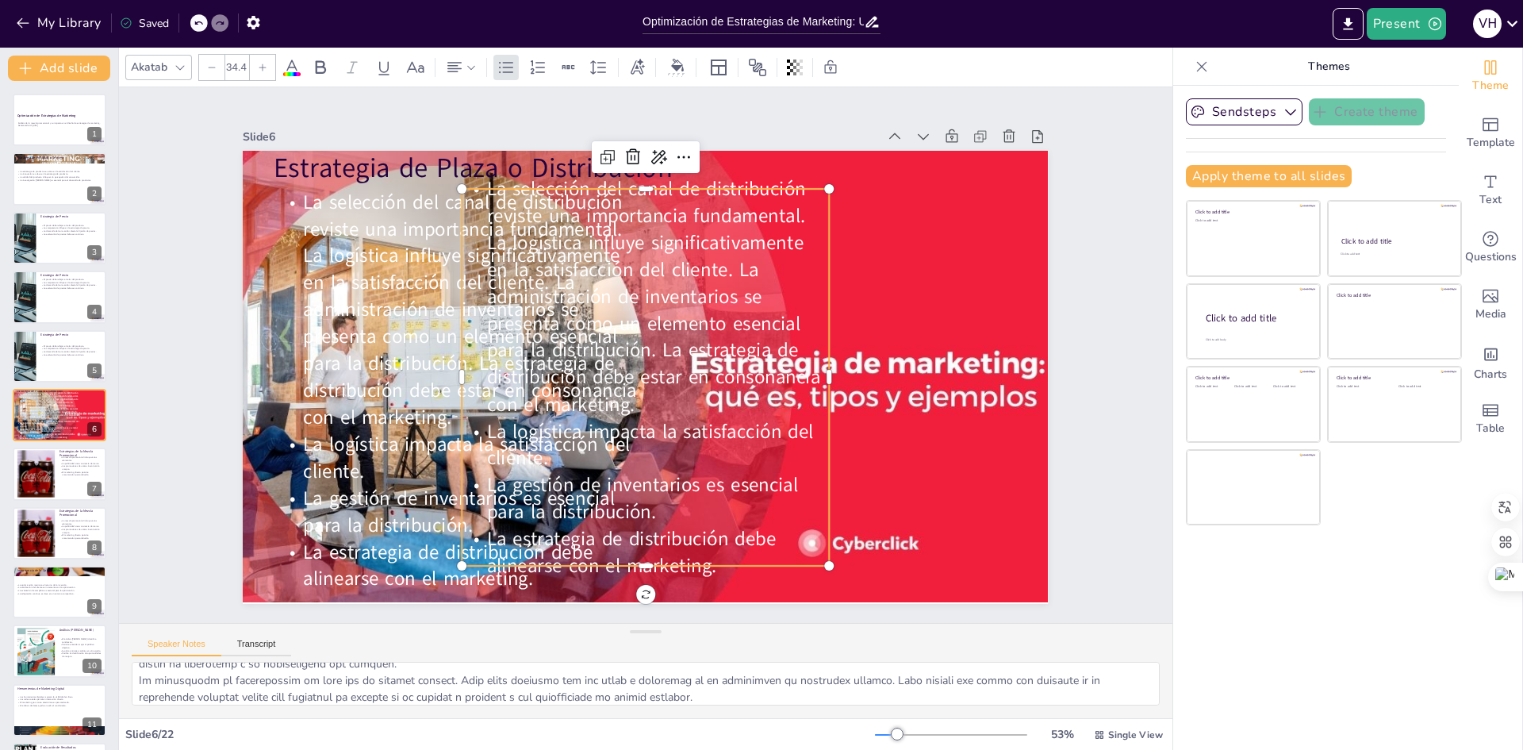
click at [197, 19] on div at bounding box center [198, 22] width 17 height 17
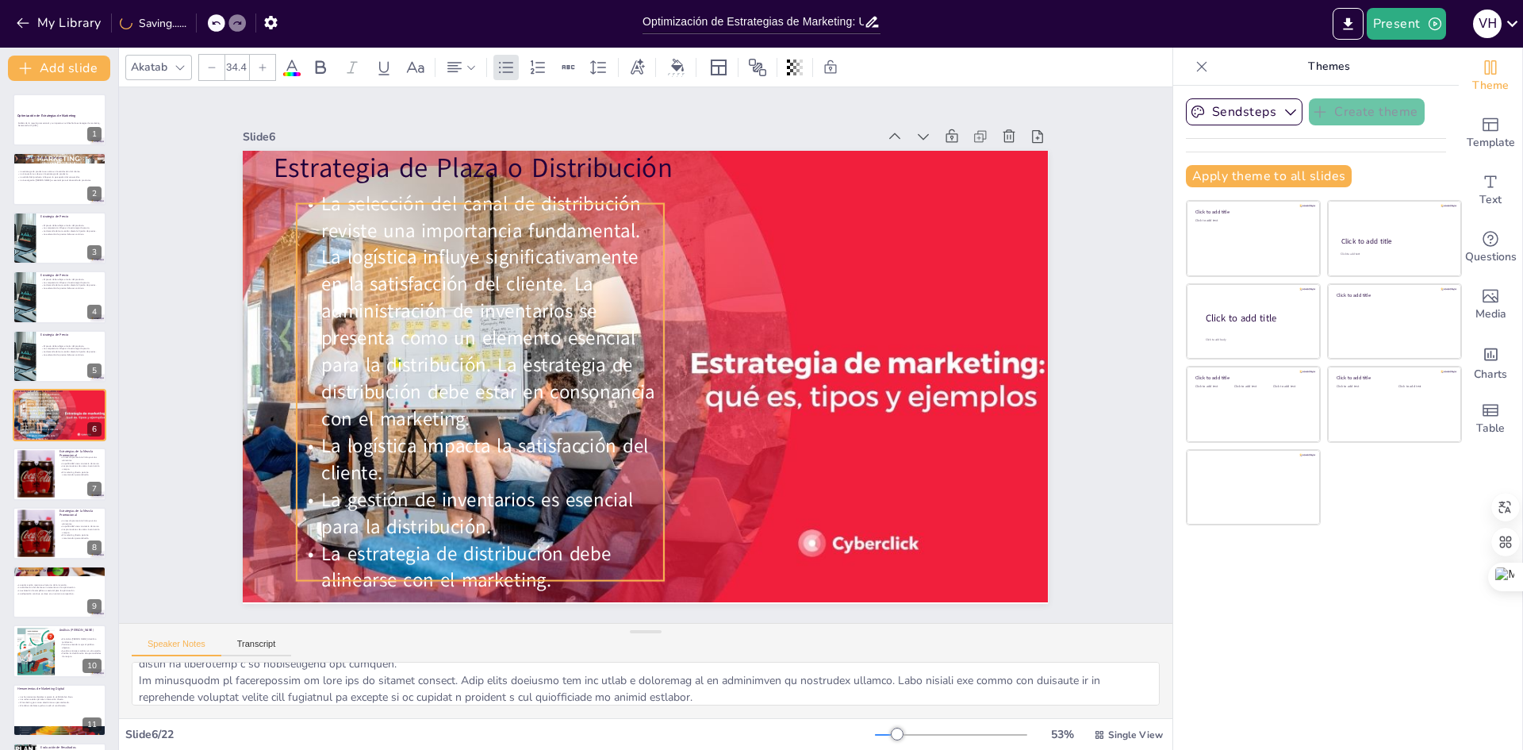
drag, startPoint x: 524, startPoint y: 576, endPoint x: 543, endPoint y: 577, distance: 18.3
click at [494, 490] on p "La estrategia de distribución debe alinearse con el marketing." at bounding box center [379, 317] width 230 height 345
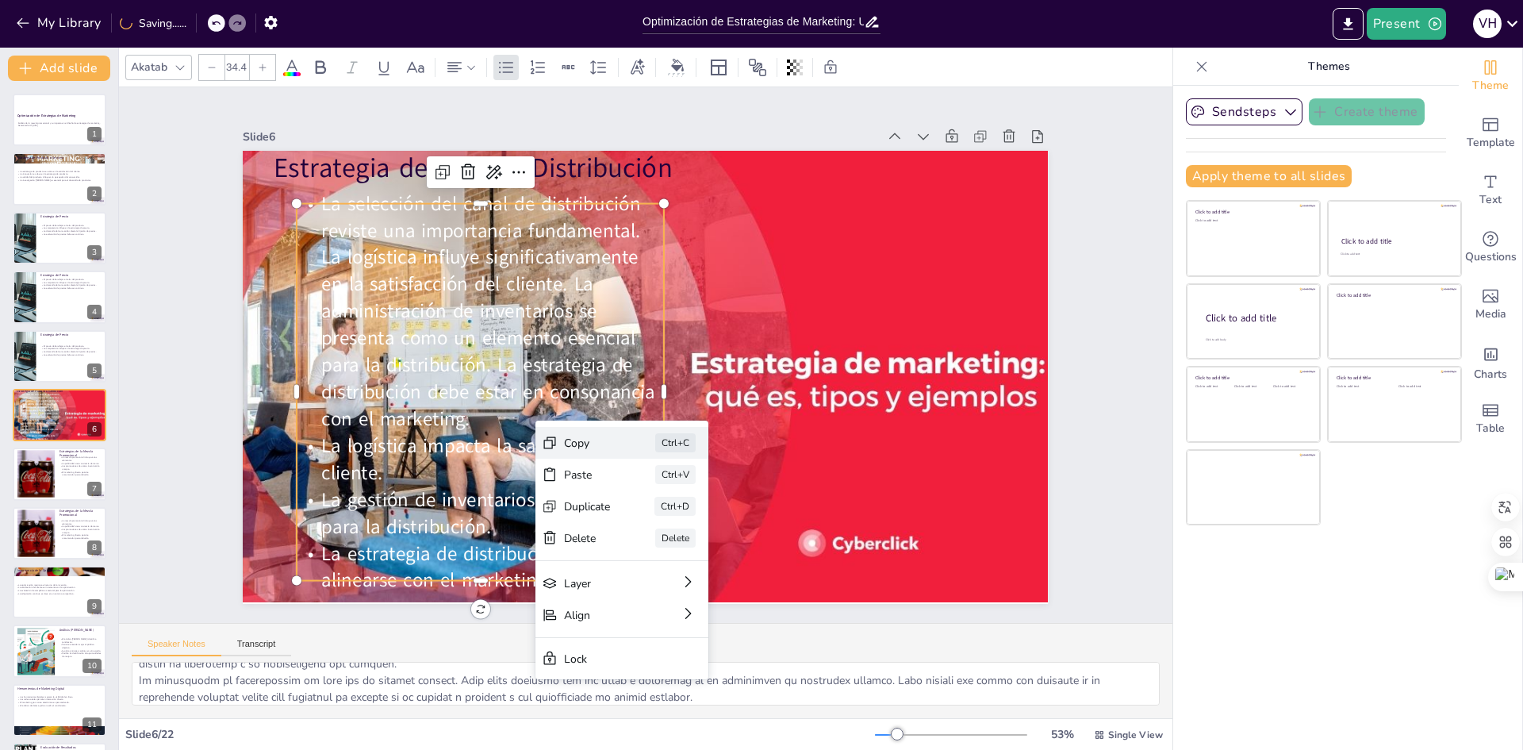
click at [683, 523] on div "Copy" at bounding box center [706, 530] width 47 height 15
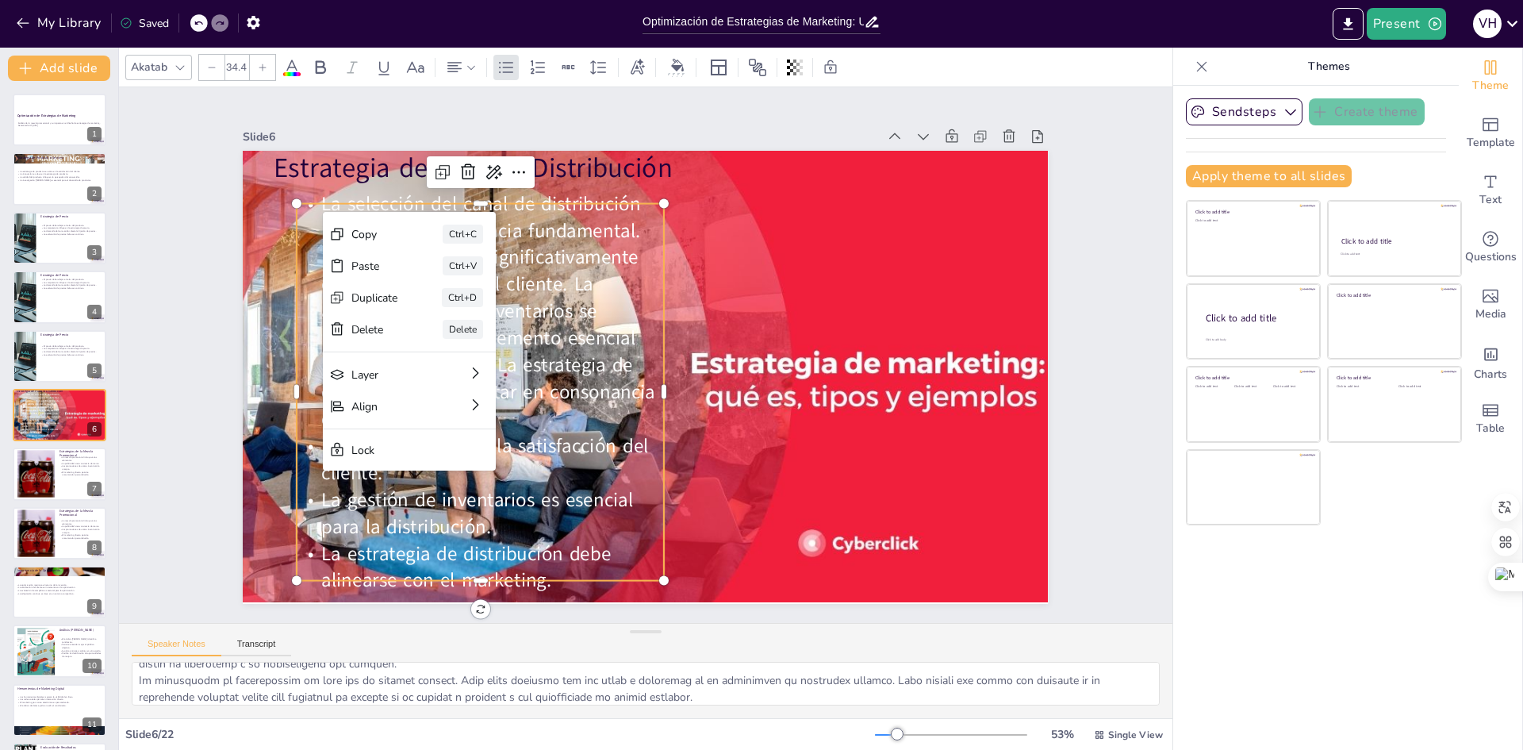
click at [464, 390] on div "Delete" at bounding box center [488, 400] width 48 height 20
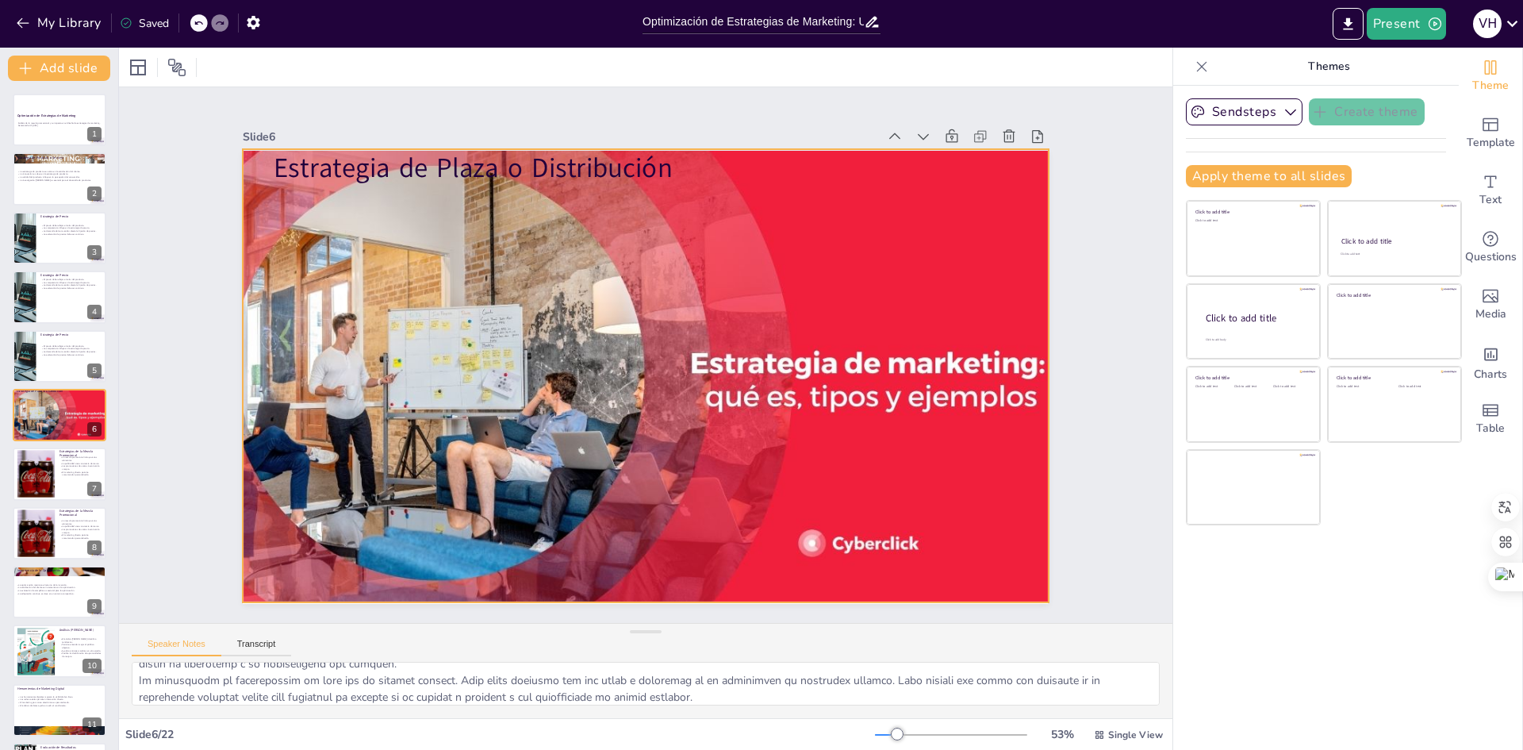
click at [739, 288] on div at bounding box center [625, 359] width 766 height 976
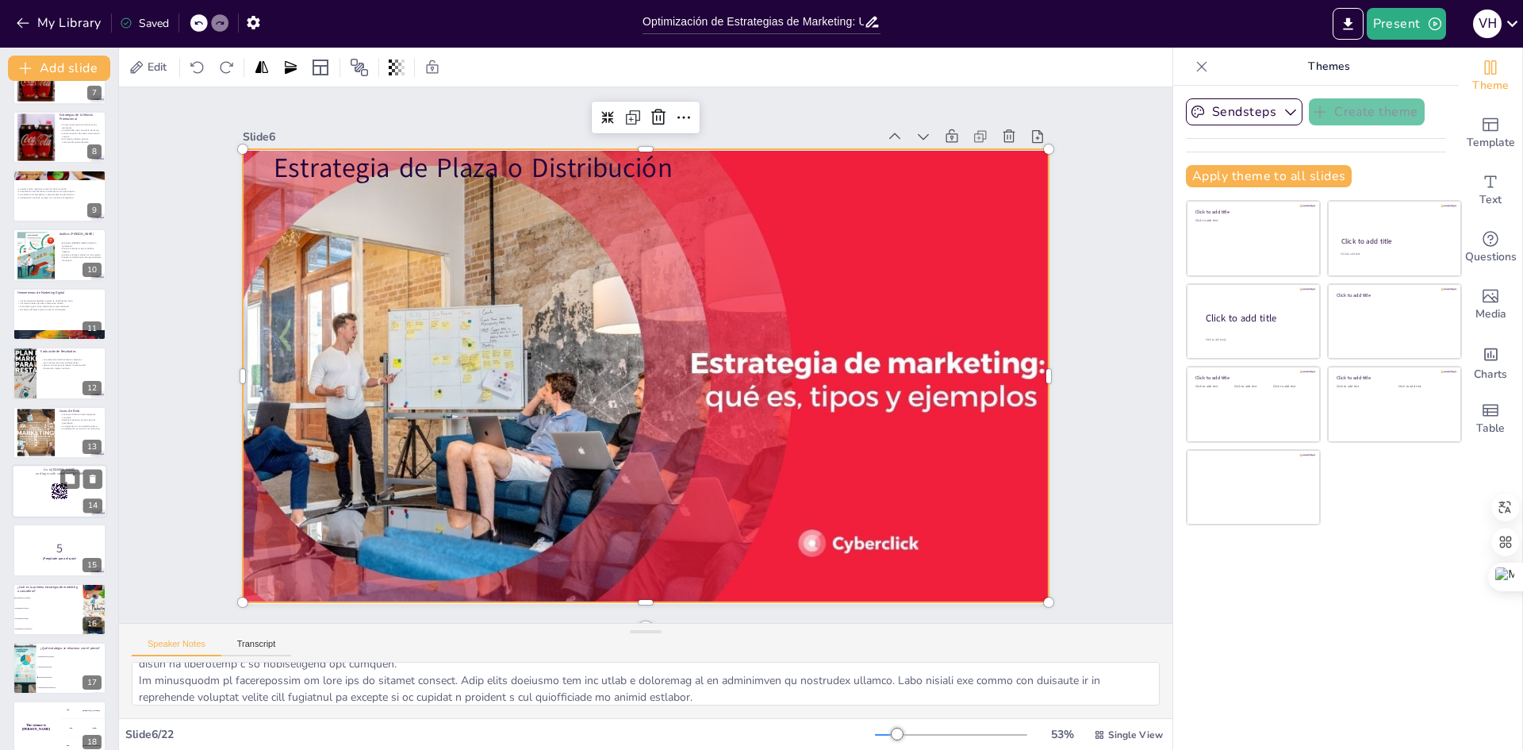
scroll to position [397, 0]
drag, startPoint x: 43, startPoint y: 596, endPoint x: 94, endPoint y: 578, distance: 54.4
click at [48, 594] on li "Estrategia de producto" at bounding box center [48, 597] width 71 height 10
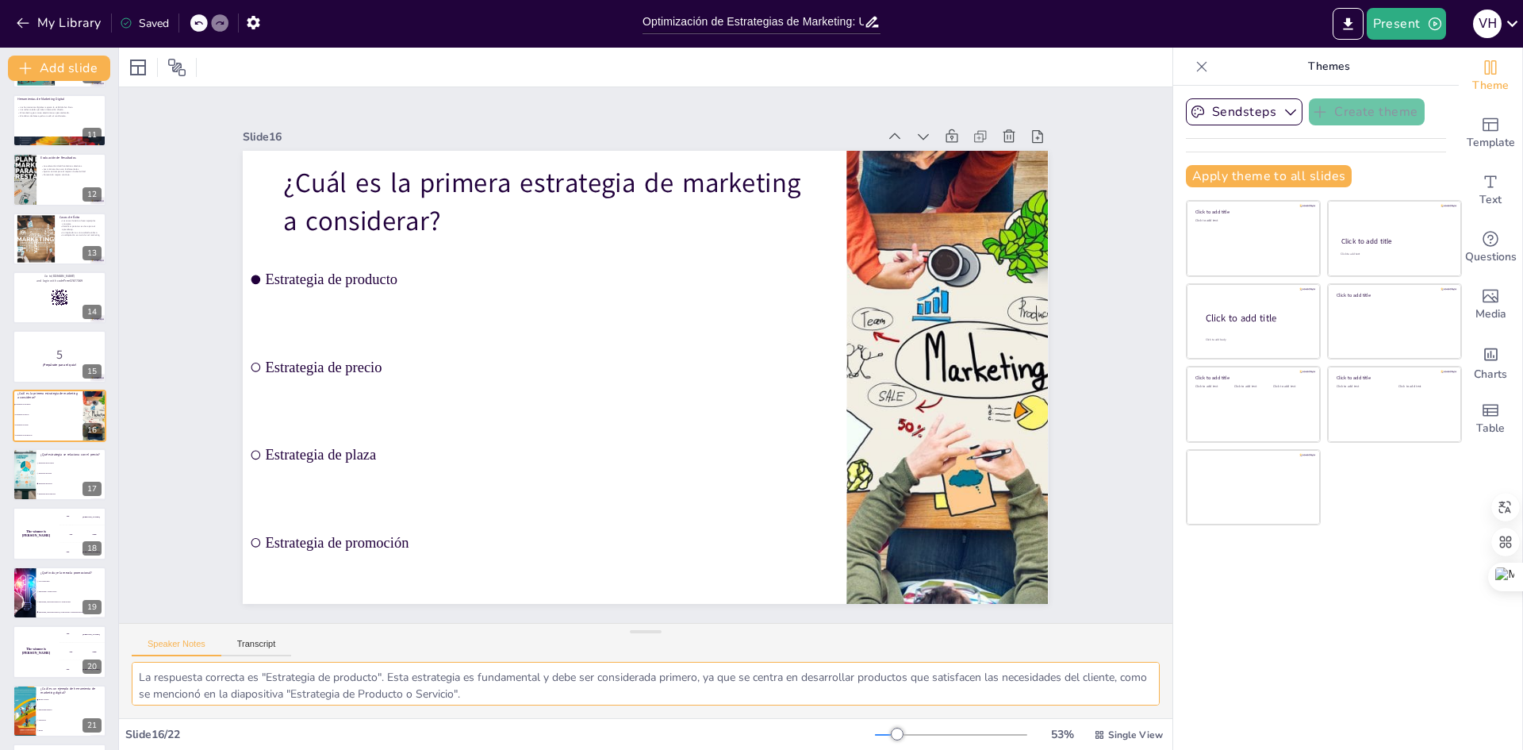
scroll to position [4, 0]
drag, startPoint x: 136, startPoint y: 676, endPoint x: 493, endPoint y: 704, distance: 358.1
click at [531, 715] on div "La respuesta correcta es "Estrategia de producto". Esta estrategia es fundament…" at bounding box center [645, 690] width 1053 height 56
click at [537, 474] on div "Slide 16" at bounding box center [691, 568] width 792 height 189
click at [67, 481] on li "Estrategia de precio" at bounding box center [71, 483] width 71 height 10
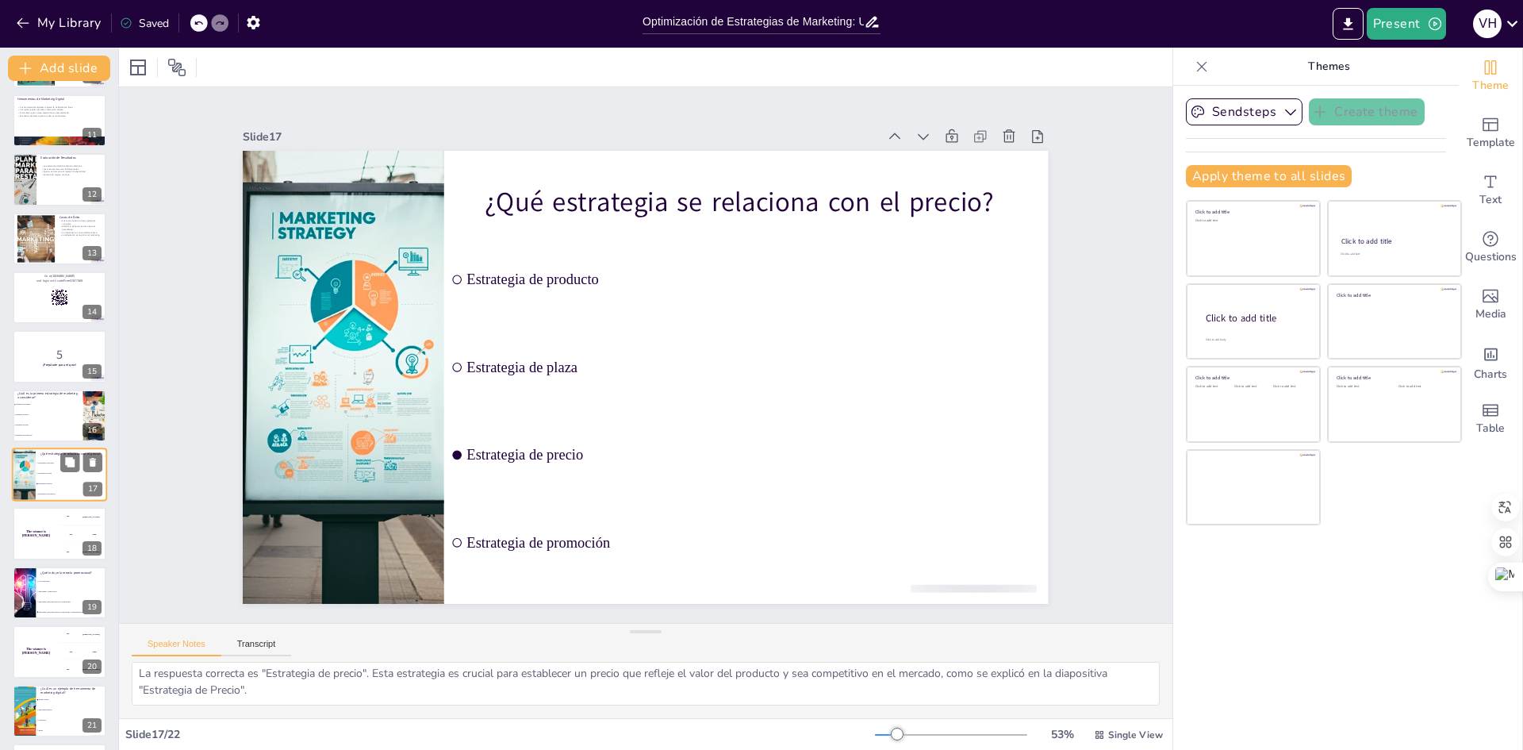
scroll to position [648, 0]
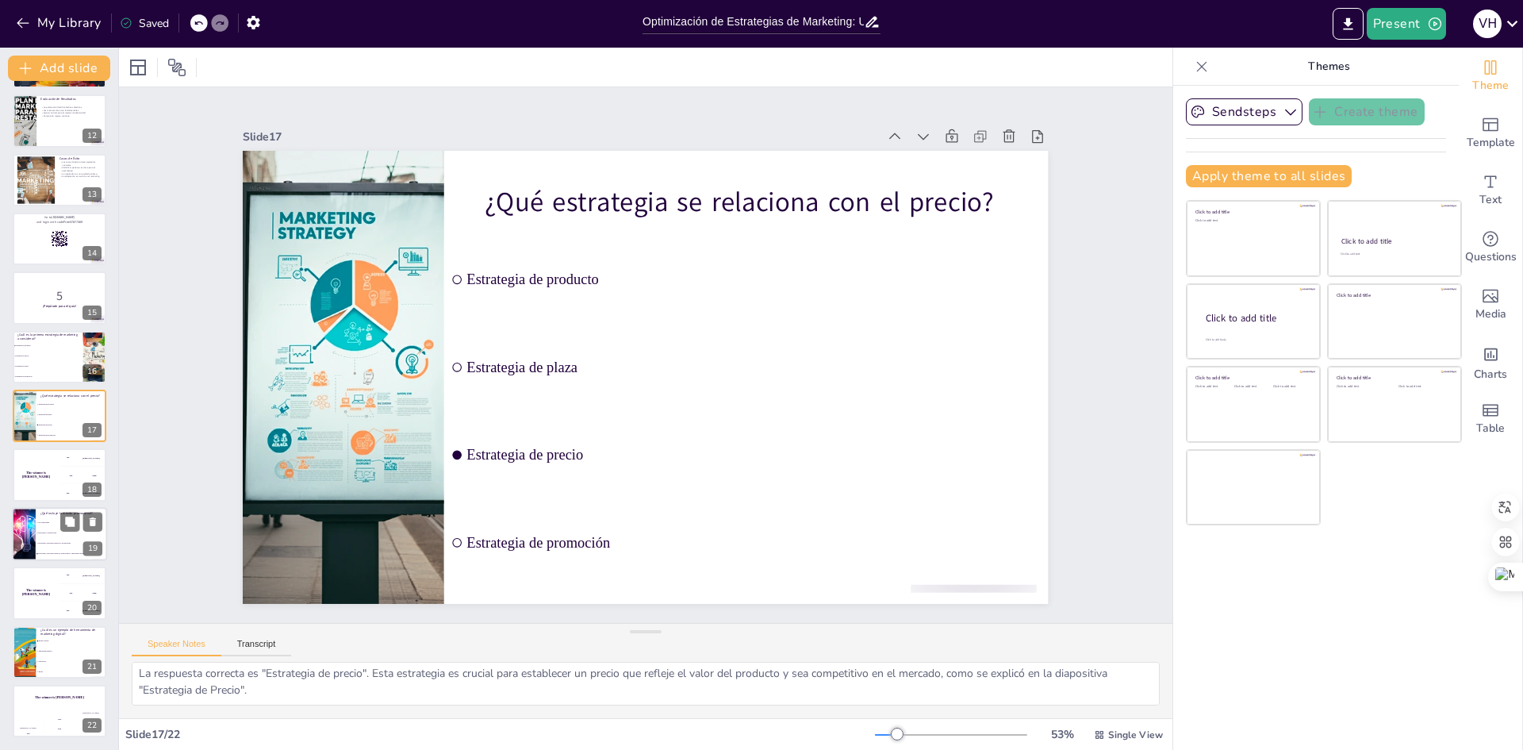
click at [40, 530] on li "Publicidad y promociones" at bounding box center [71, 533] width 71 height 10
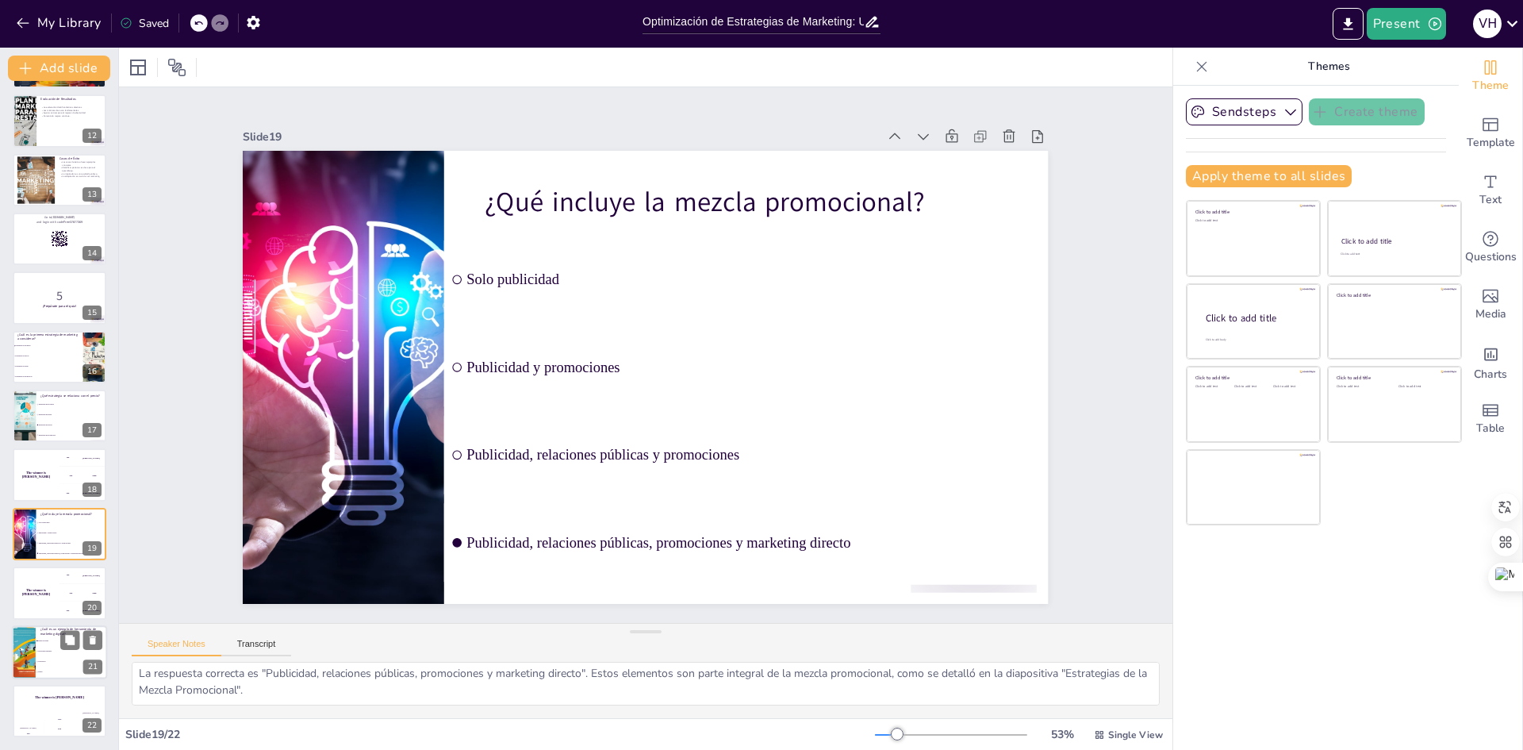
click at [66, 654] on li "Publicidad impresa" at bounding box center [71, 651] width 71 height 10
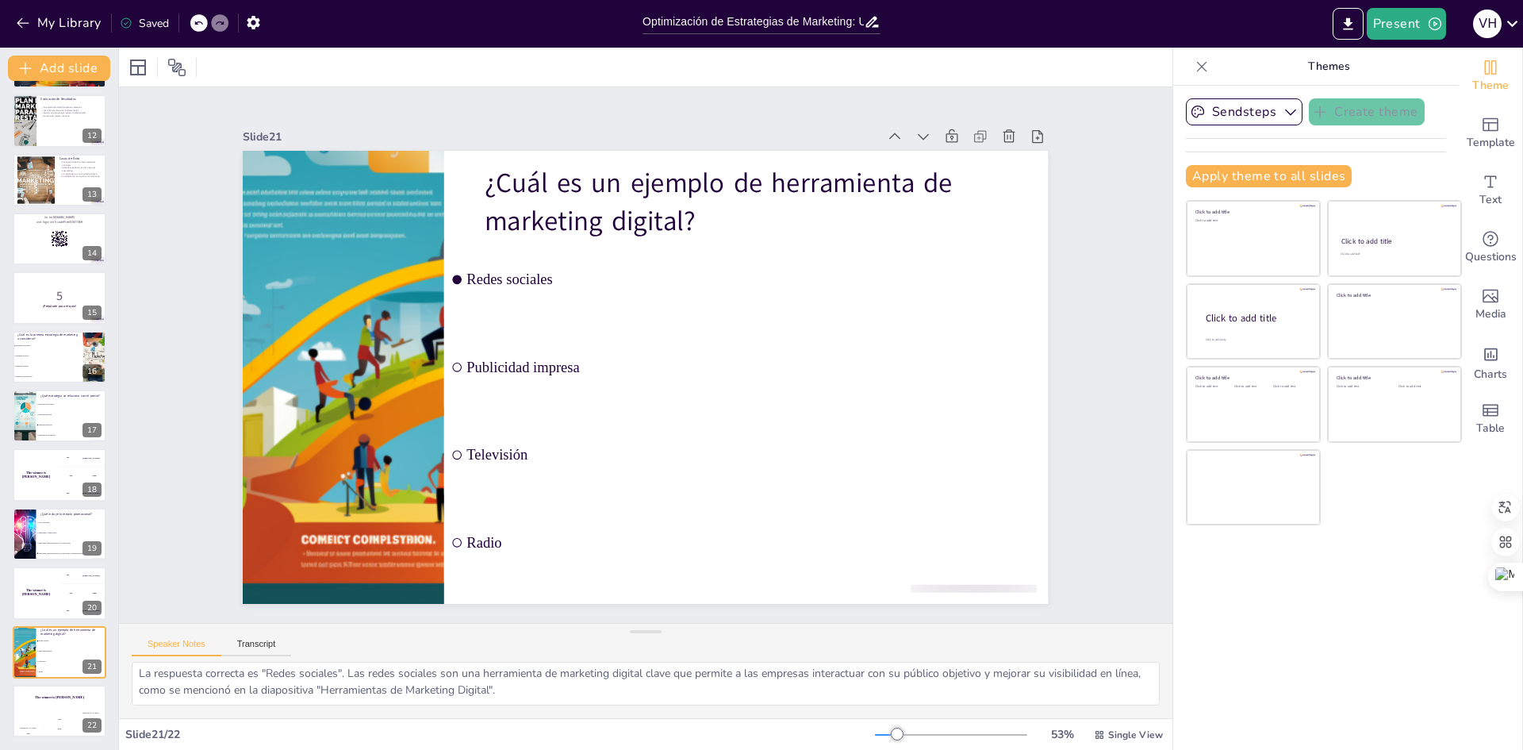
click at [48, 328] on div "Optimización de Estrategias de Marketing Análisis de la mezcla promocional y su…" at bounding box center [59, 91] width 118 height 1291
click at [66, 355] on span "Estrategia de precio" at bounding box center [48, 356] width 68 height 2
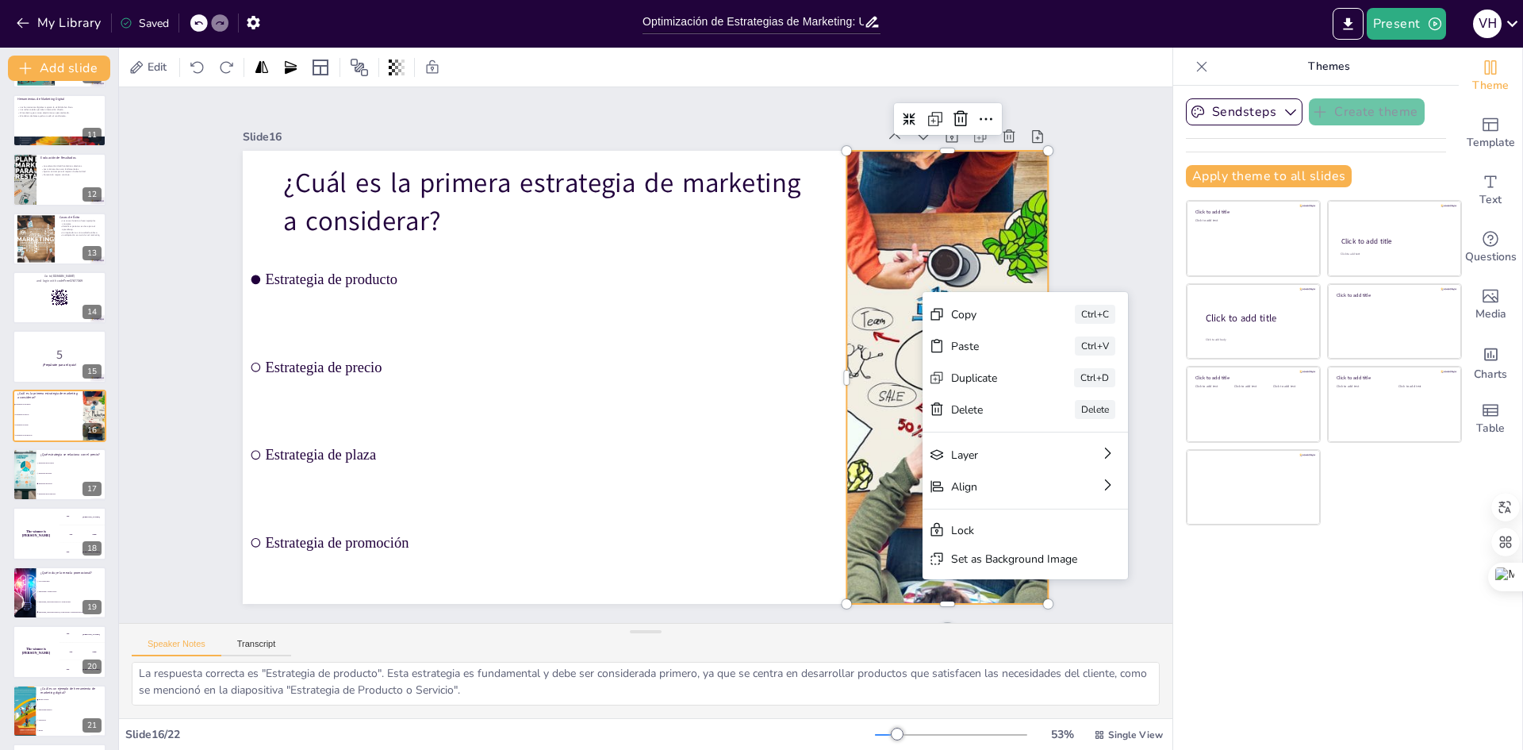
click at [899, 262] on div at bounding box center [855, 573] width 831 height 811
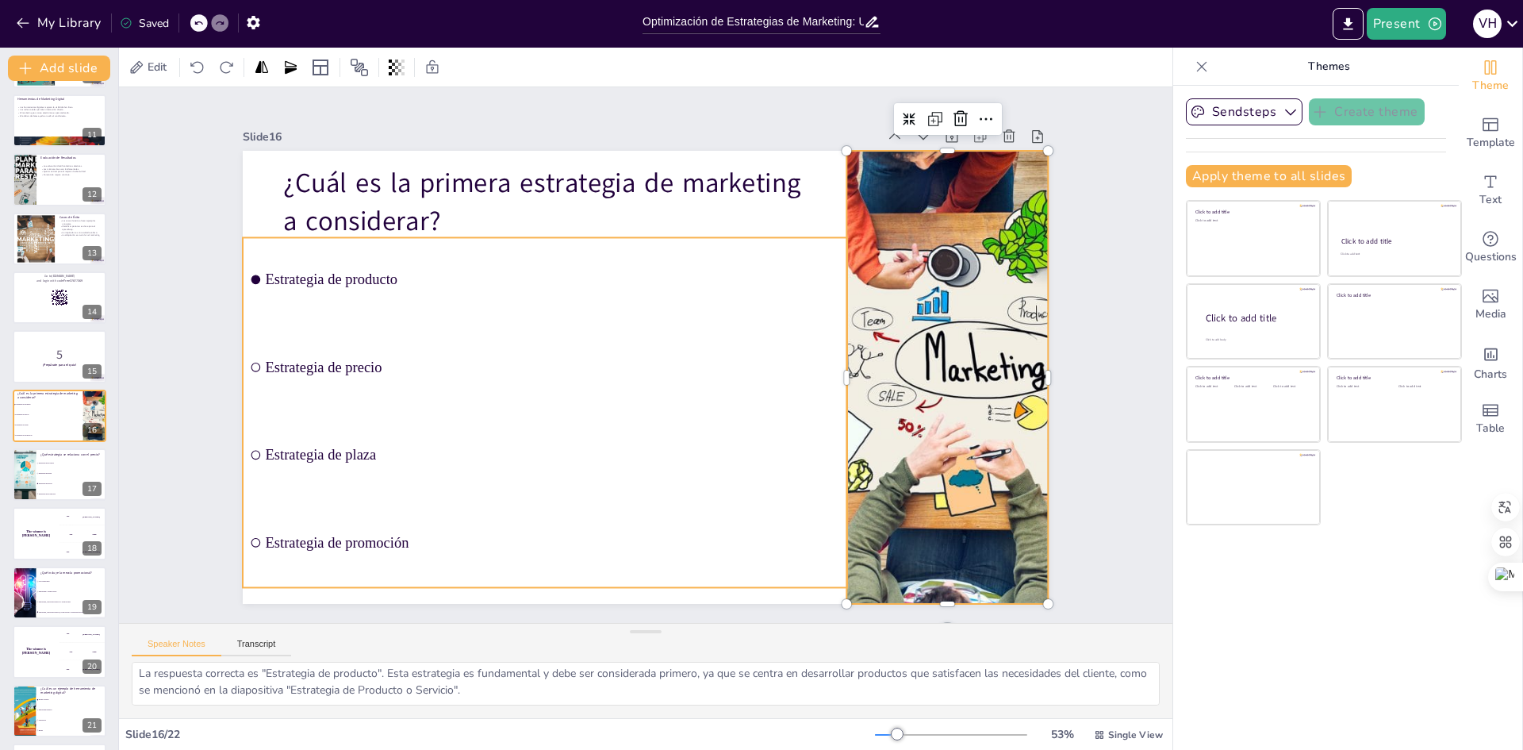
click at [736, 292] on li "Estrategia de producto" at bounding box center [553, 269] width 609 height 147
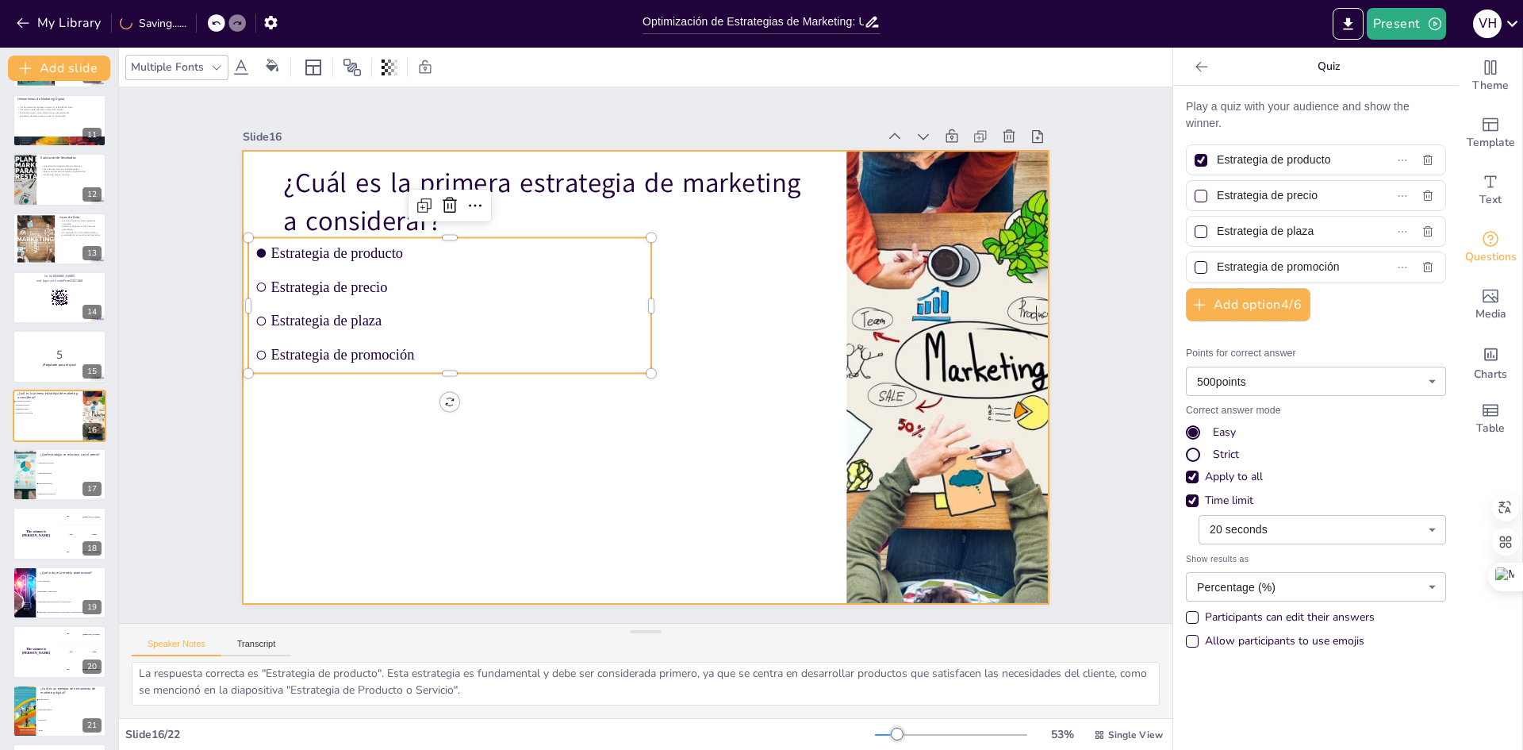
click at [778, 357] on div at bounding box center [643, 376] width 848 height 535
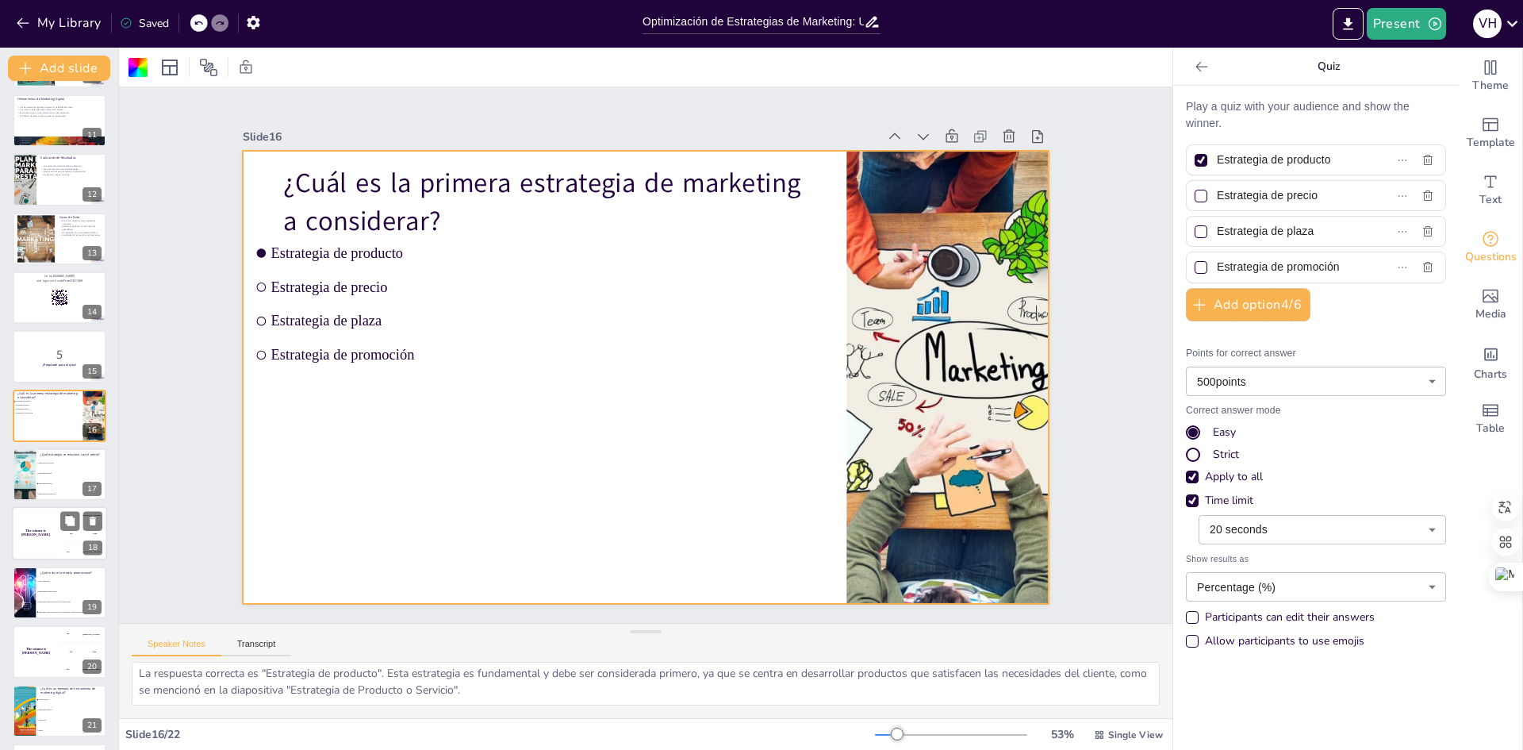
click at [65, 483] on span "Estrategia de precio" at bounding box center [72, 483] width 67 height 2
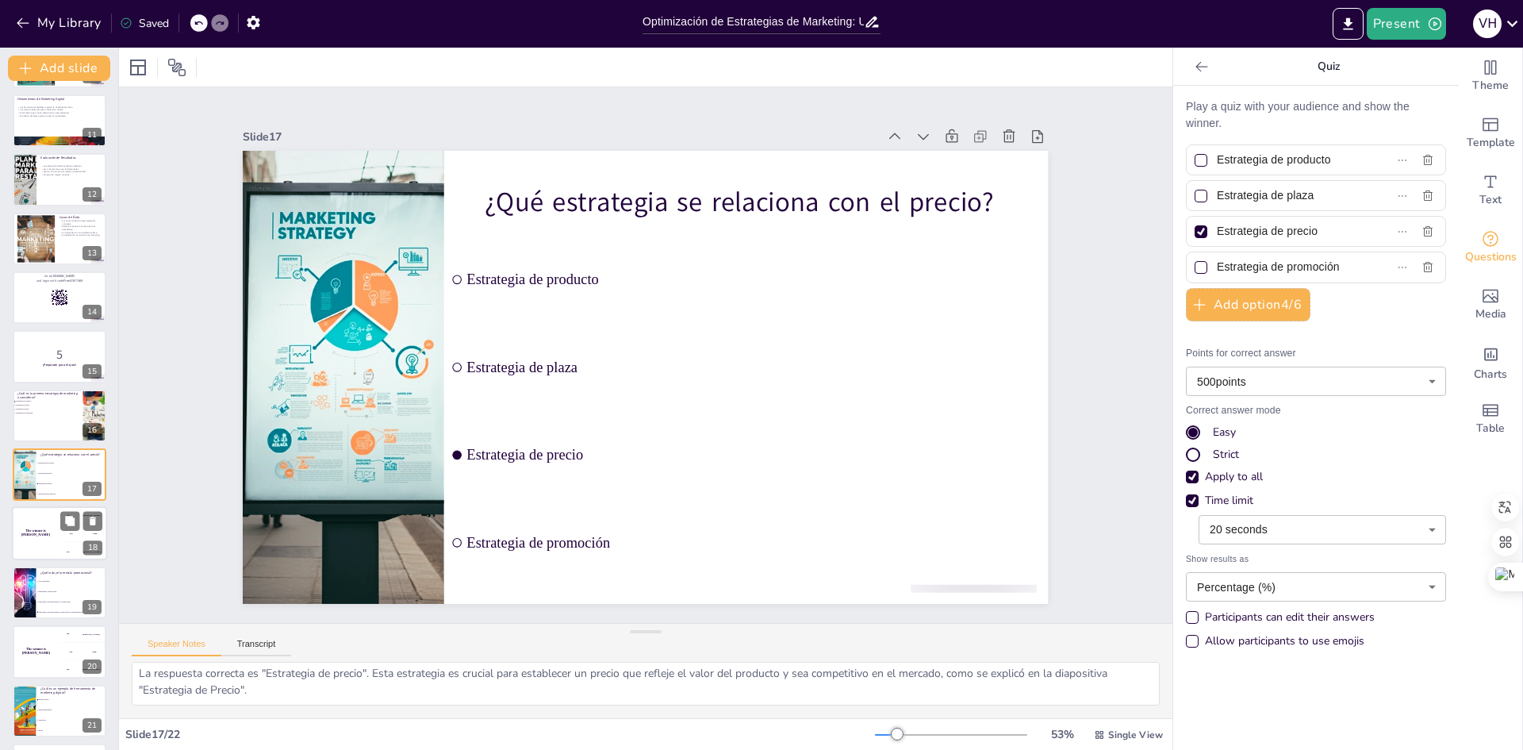
scroll to position [648, 0]
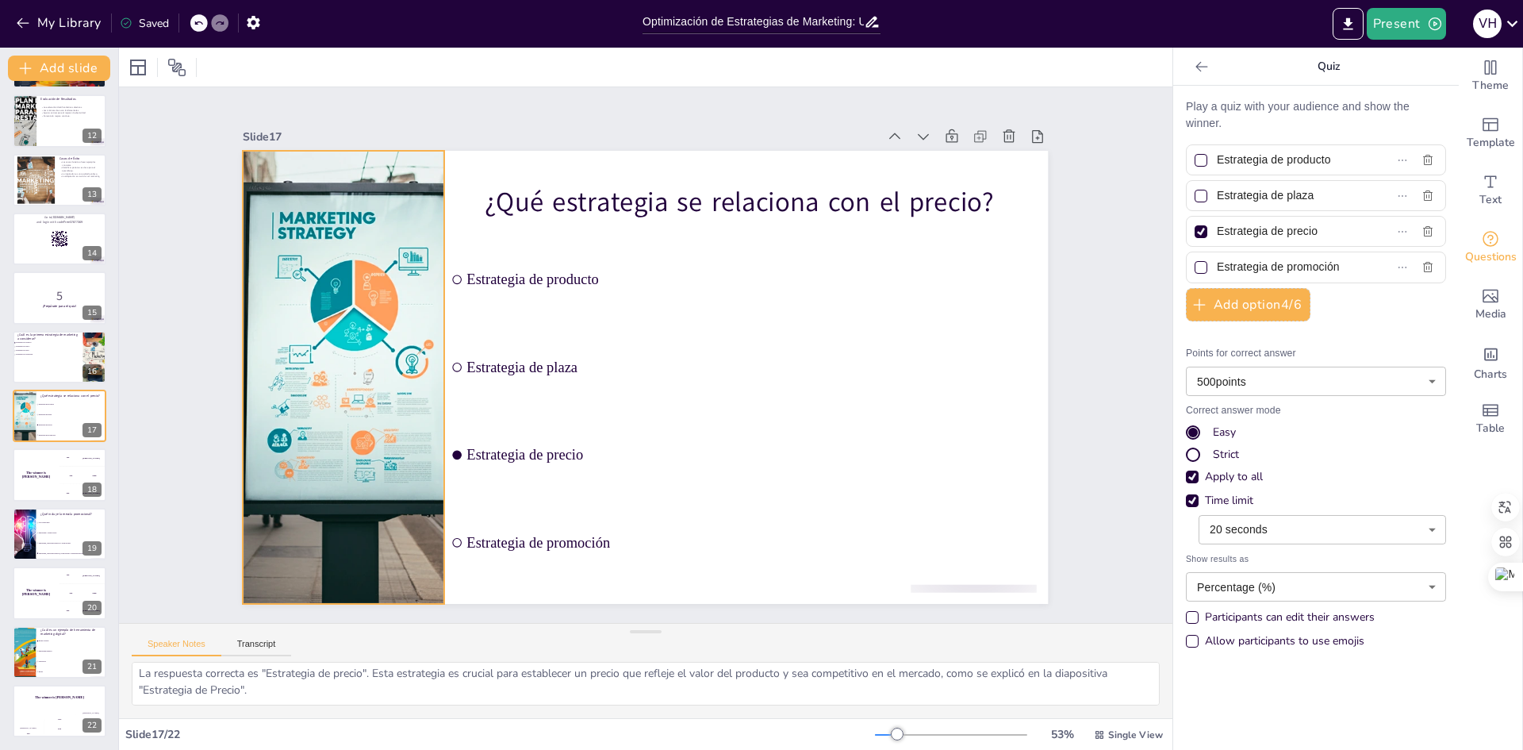
click at [362, 374] on div at bounding box center [346, 313] width 759 height 585
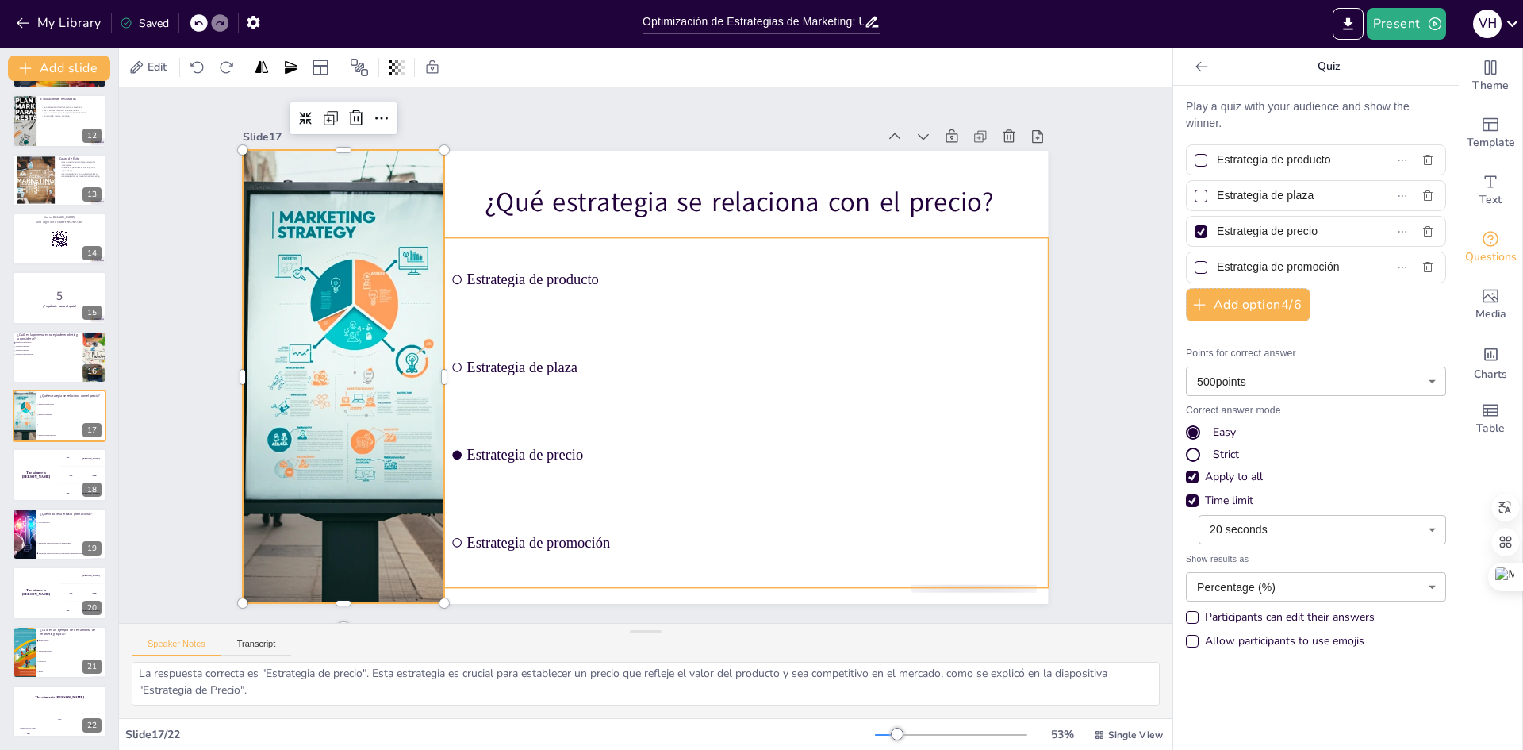
click at [795, 275] on span "Estrategia de producto" at bounding box center [775, 330] width 531 height 249
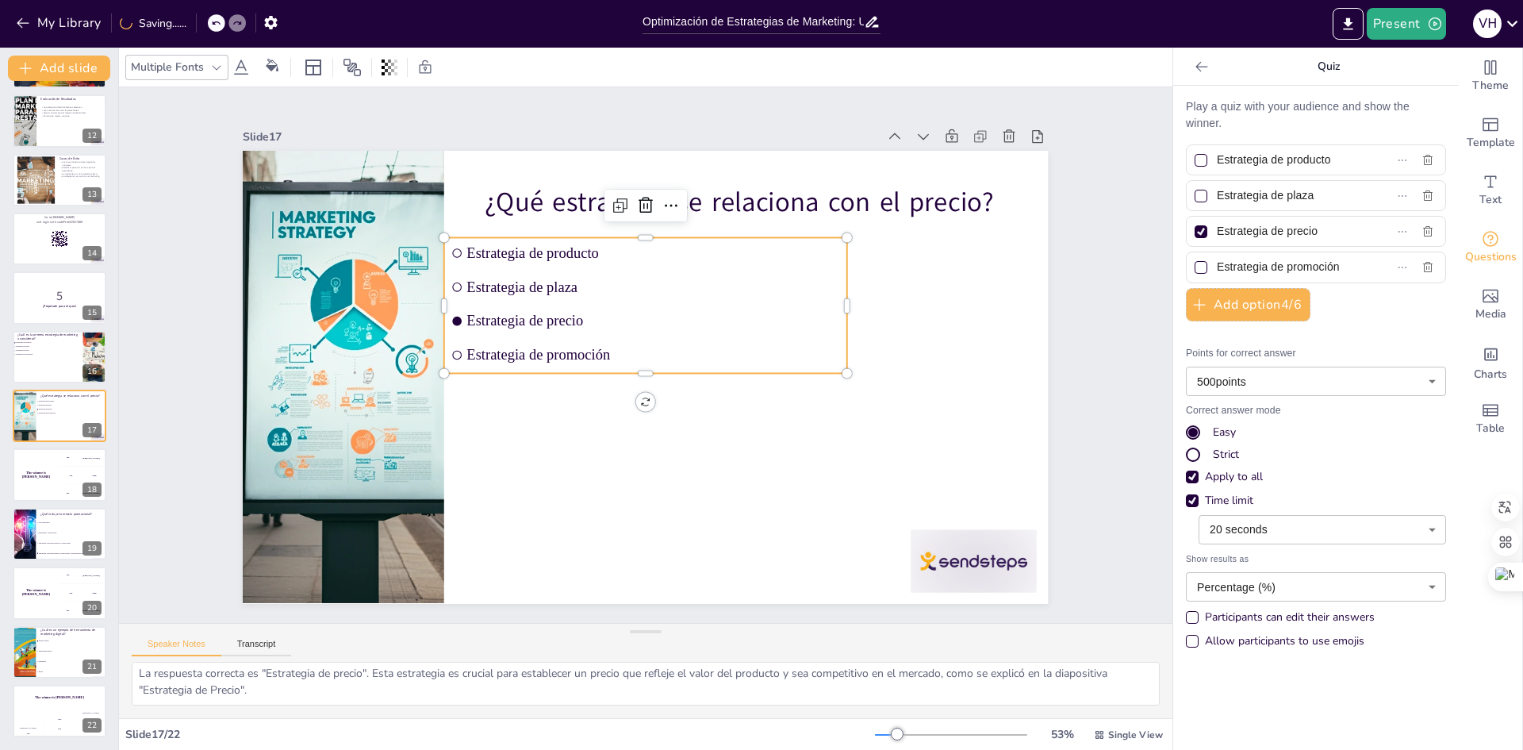
click at [777, 110] on div "Slide 1 Optimización de Estrategias de Marketing Análisis de la mezcla promocio…" at bounding box center [645, 355] width 908 height 931
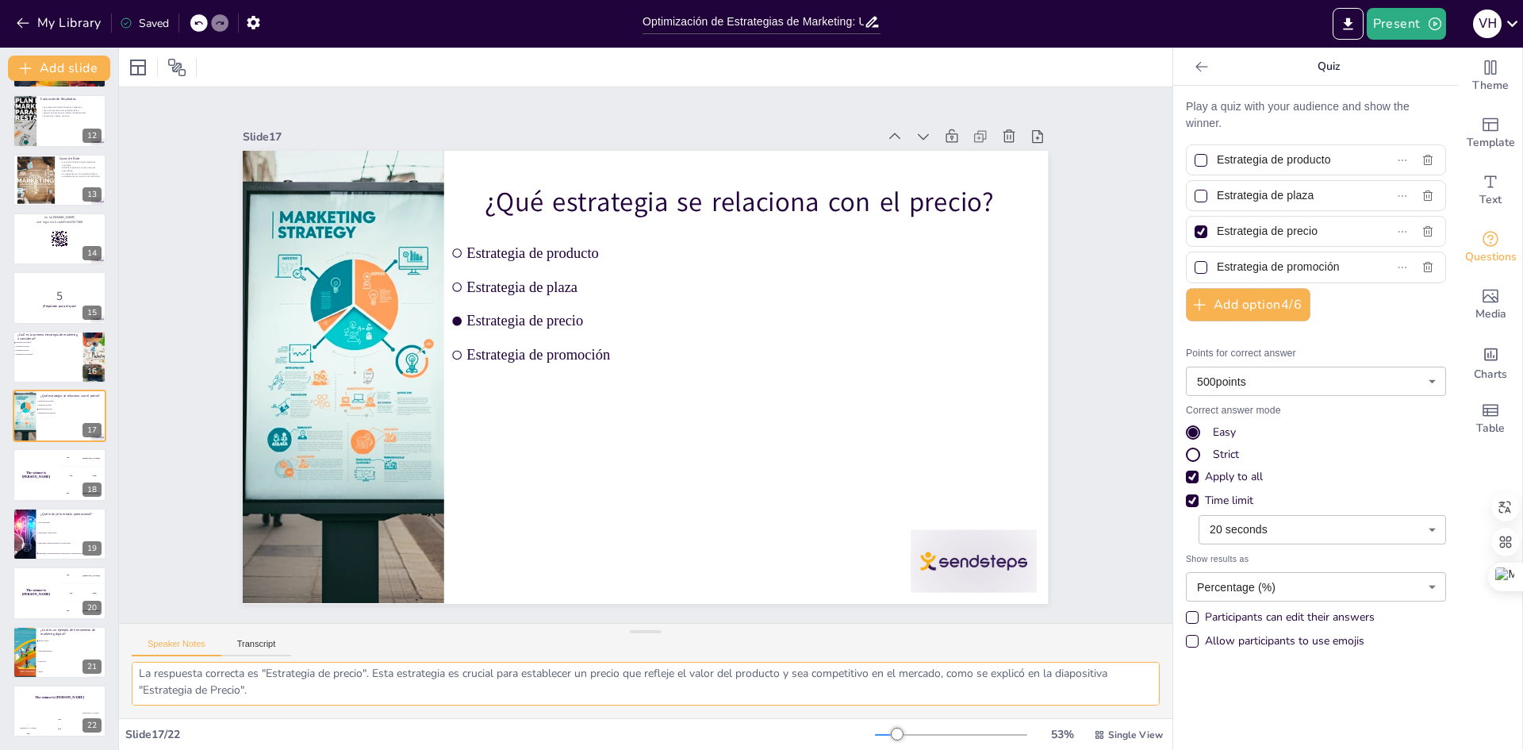
drag, startPoint x: 247, startPoint y: 695, endPoint x: 226, endPoint y: 685, distance: 23.1
click at [226, 685] on textarea "La respuesta correcta es "Estrategia de precio". Esta estrategia es crucial par…" at bounding box center [646, 684] width 1028 height 44
click at [274, 690] on textarea "La respuesta correcta es "Estrategia de precio". Esta estrategia es crucial par…" at bounding box center [646, 684] width 1028 height 44
drag, startPoint x: 274, startPoint y: 690, endPoint x: 137, endPoint y: 667, distance: 139.1
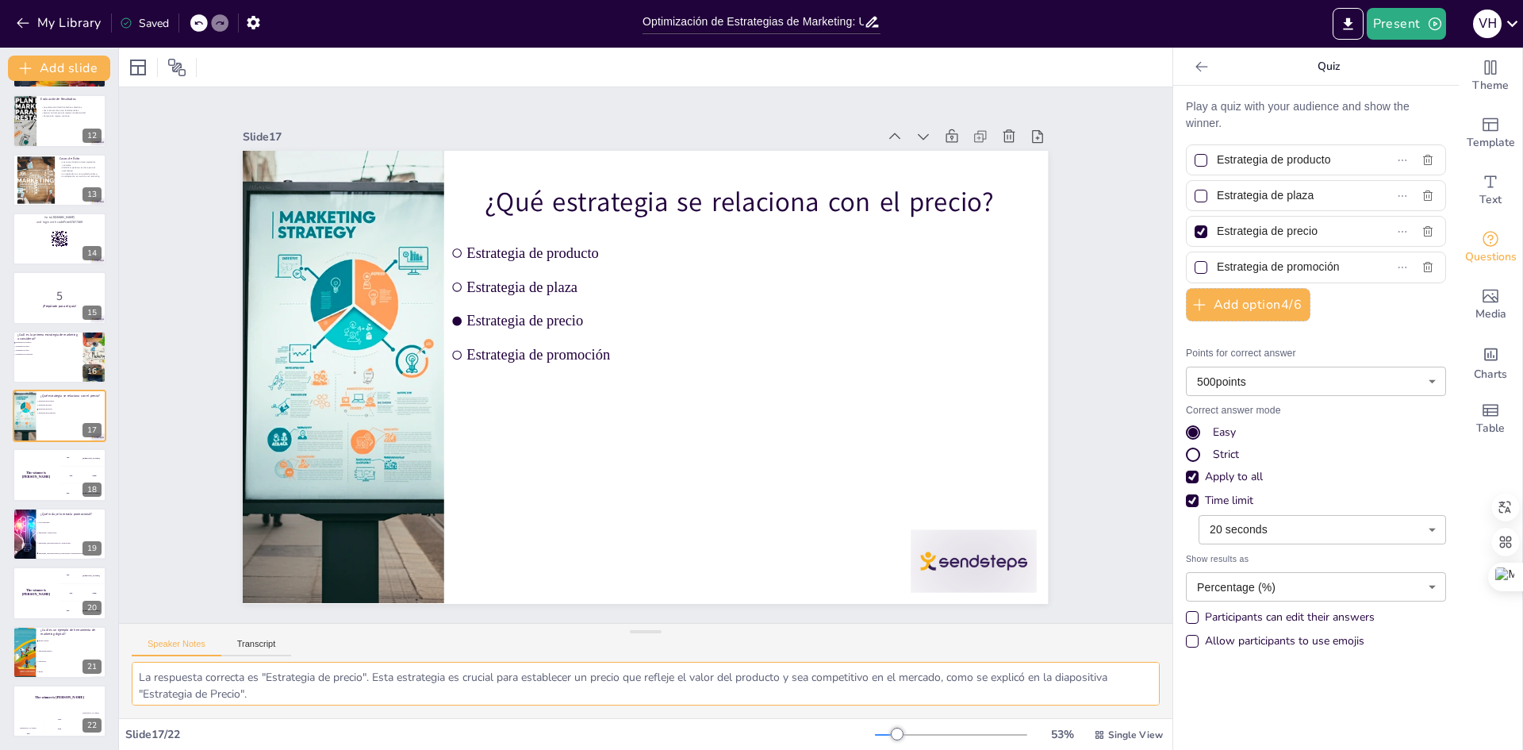
click at [137, 667] on textarea "La respuesta correcta es "Estrategia de precio". Esta estrategia es crucial par…" at bounding box center [646, 684] width 1028 height 44
click at [55, 514] on p "¿Qué incluye la mezcla promocional?" at bounding box center [71, 513] width 62 height 5
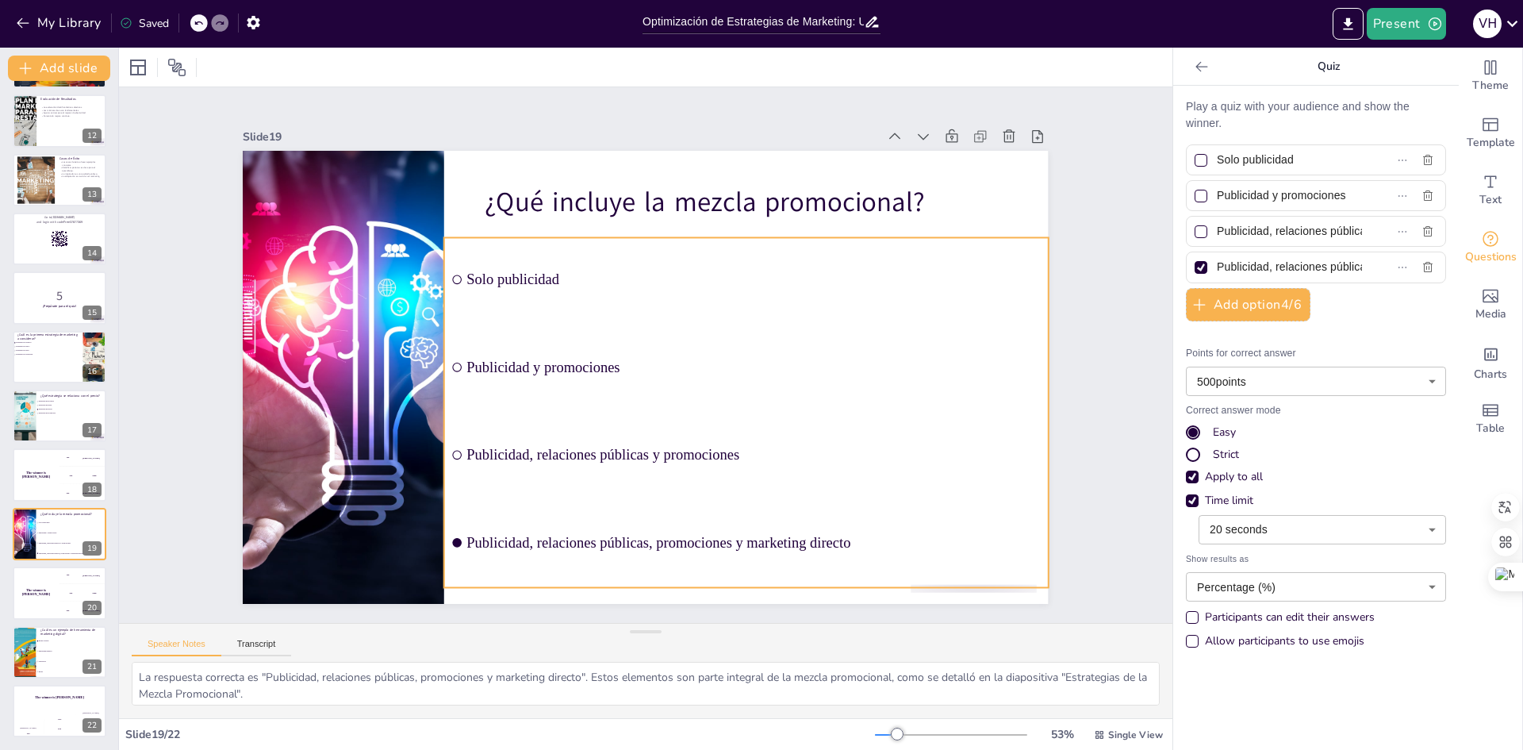
click at [882, 317] on ul "Solo publicidad Publicidad y promociones Publicidad, relaciones públicas y prom…" at bounding box center [733, 432] width 664 height 468
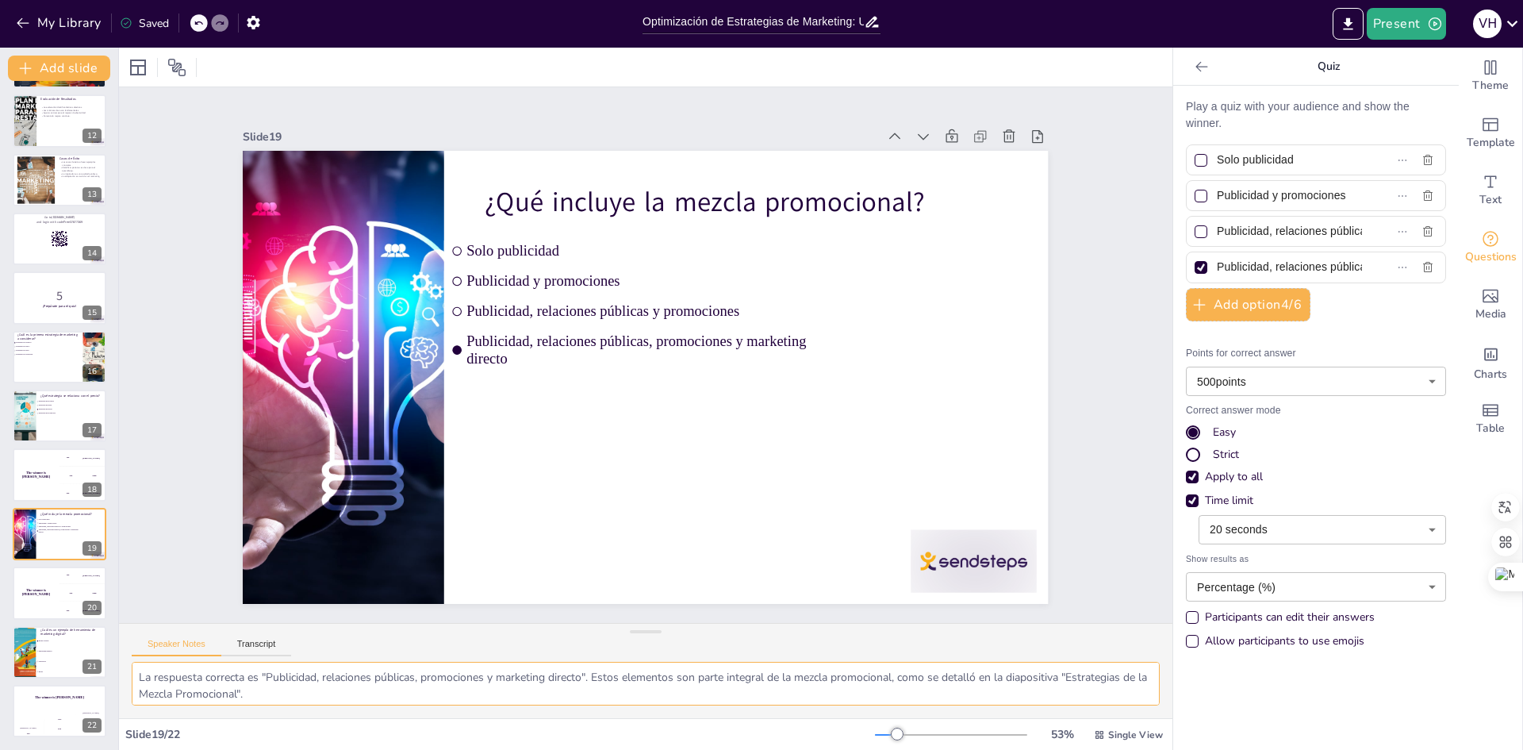
scroll to position [4, 0]
drag, startPoint x: 136, startPoint y: 673, endPoint x: 330, endPoint y: 700, distance: 196.2
click at [330, 700] on textarea "La respuesta correcta es "Publicidad, relaciones públicas, promociones y market…" at bounding box center [646, 684] width 1028 height 44
click at [36, 648] on li "Publicidad impresa" at bounding box center [71, 651] width 71 height 10
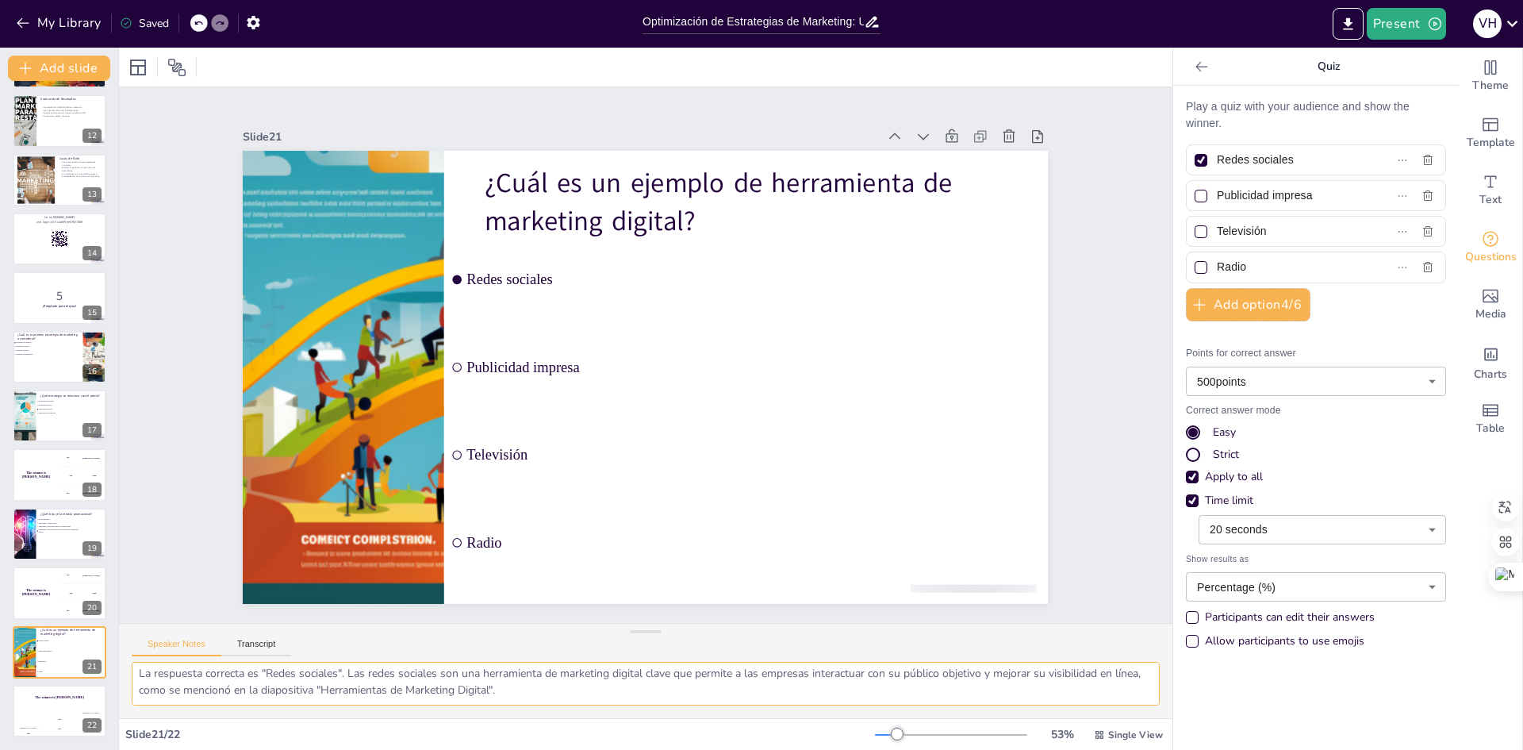
scroll to position [0, 0]
drag, startPoint x: 532, startPoint y: 692, endPoint x: 136, endPoint y: 670, distance: 397.2
click at [136, 670] on textarea "La respuesta correcta es "Redes sociales". Las redes sociales son una herramien…" at bounding box center [646, 684] width 1028 height 44
